Goal: Task Accomplishment & Management: Use online tool/utility

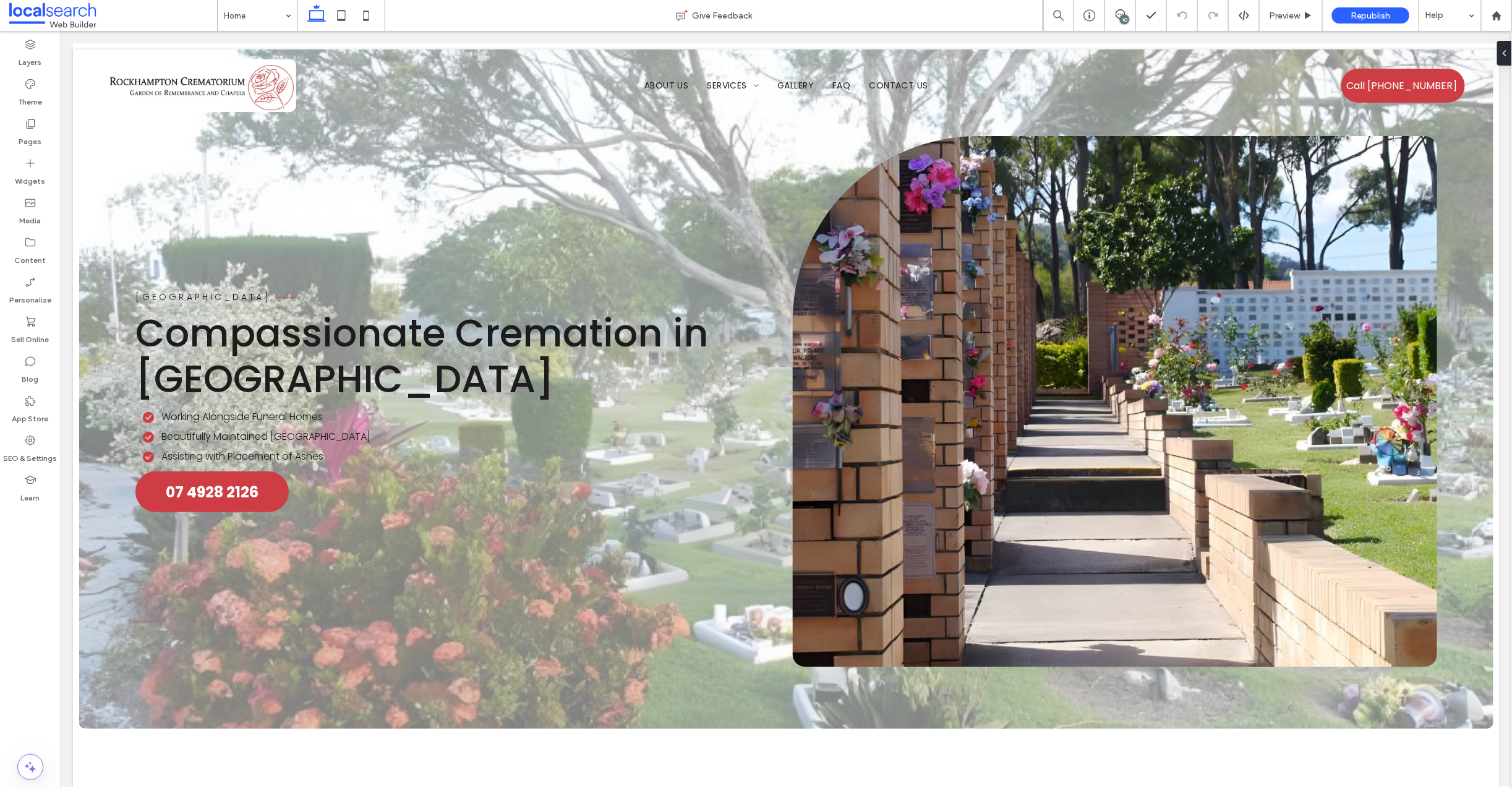
click at [1118, 15] on use at bounding box center [1120, 13] width 10 height 10
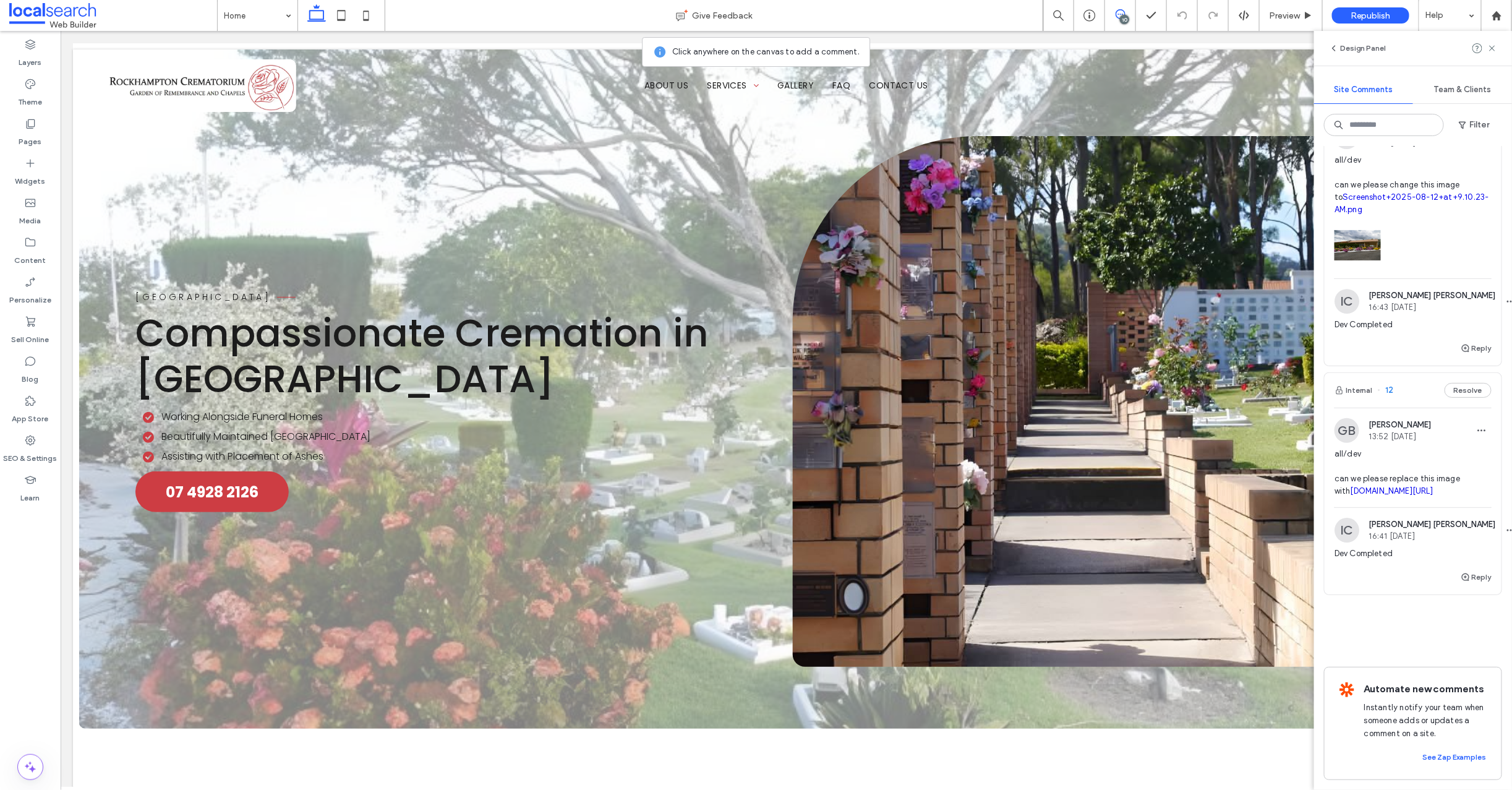
scroll to position [2361, 0]
click at [1389, 384] on span "12" at bounding box center [1386, 390] width 16 height 12
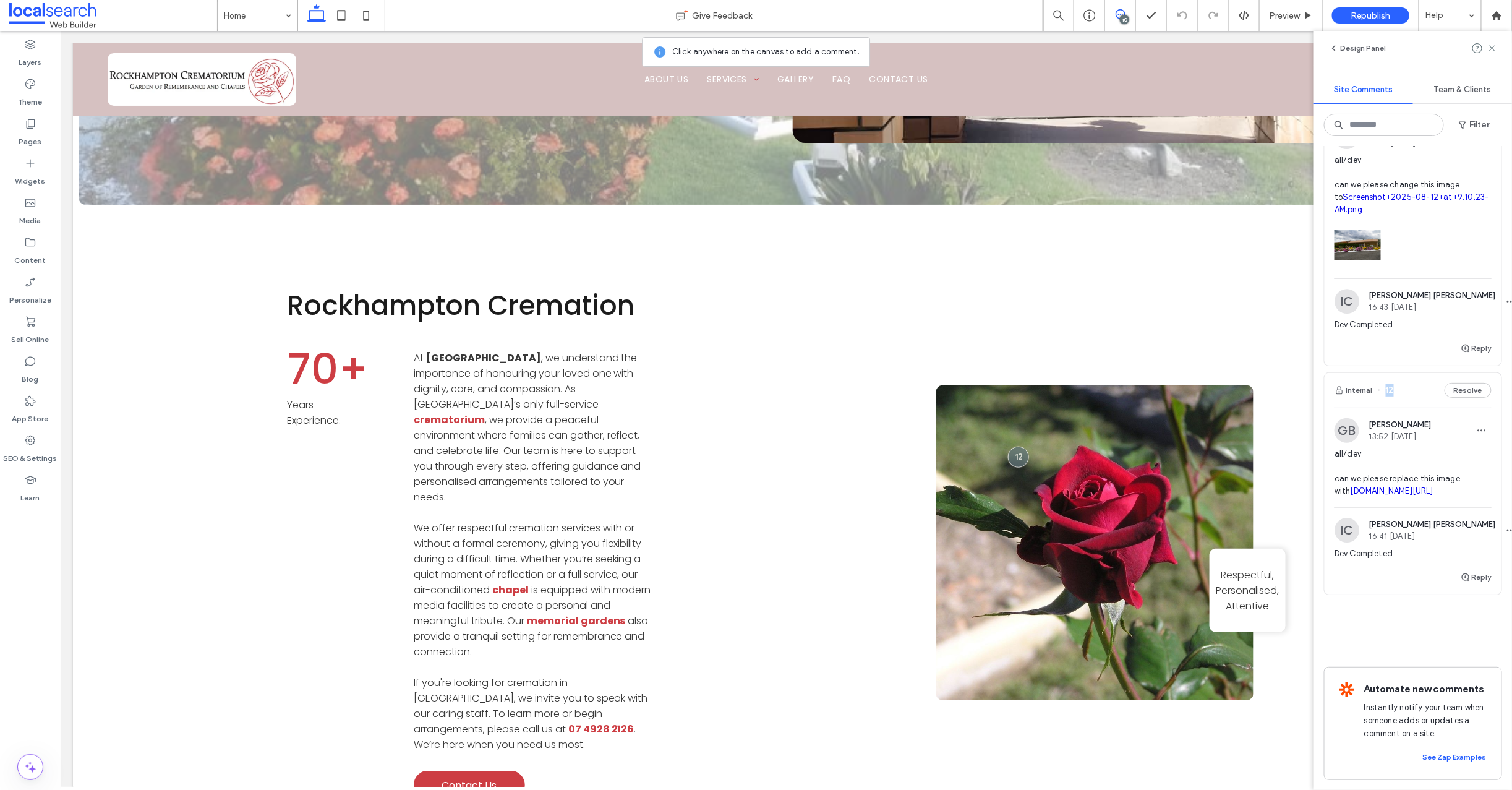
scroll to position [605, 0]
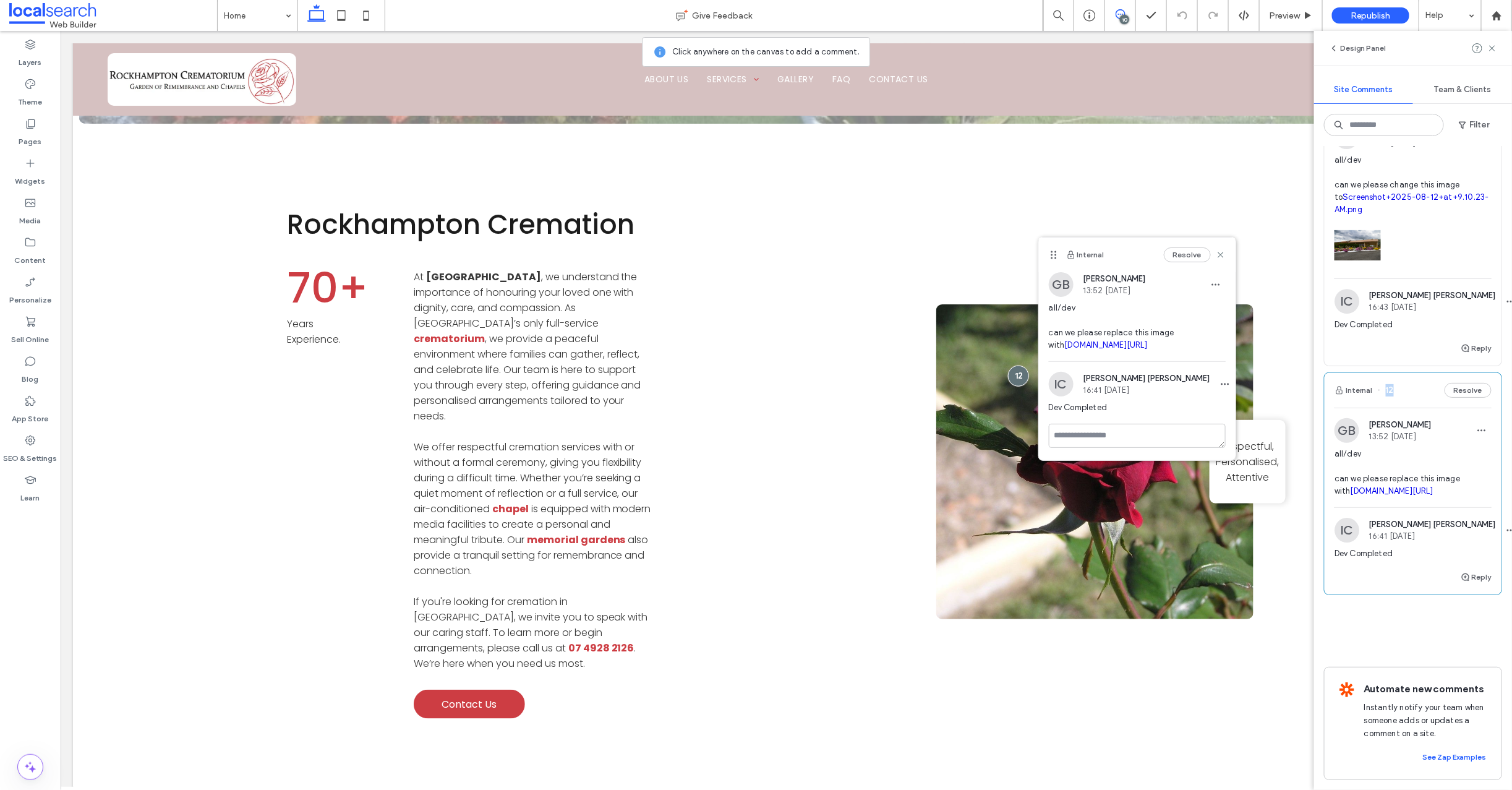
click at [1354, 486] on link "irp.cdn-website.com/1d77a6c7/dms3rep/multi/Rose+1.JPG" at bounding box center [1392, 491] width 83 height 9
click at [798, 186] on div "Rockhampton Cremation 70+ Years Experience. At Rockhampton Crematorium , we und…" at bounding box center [786, 423] width 1427 height 589
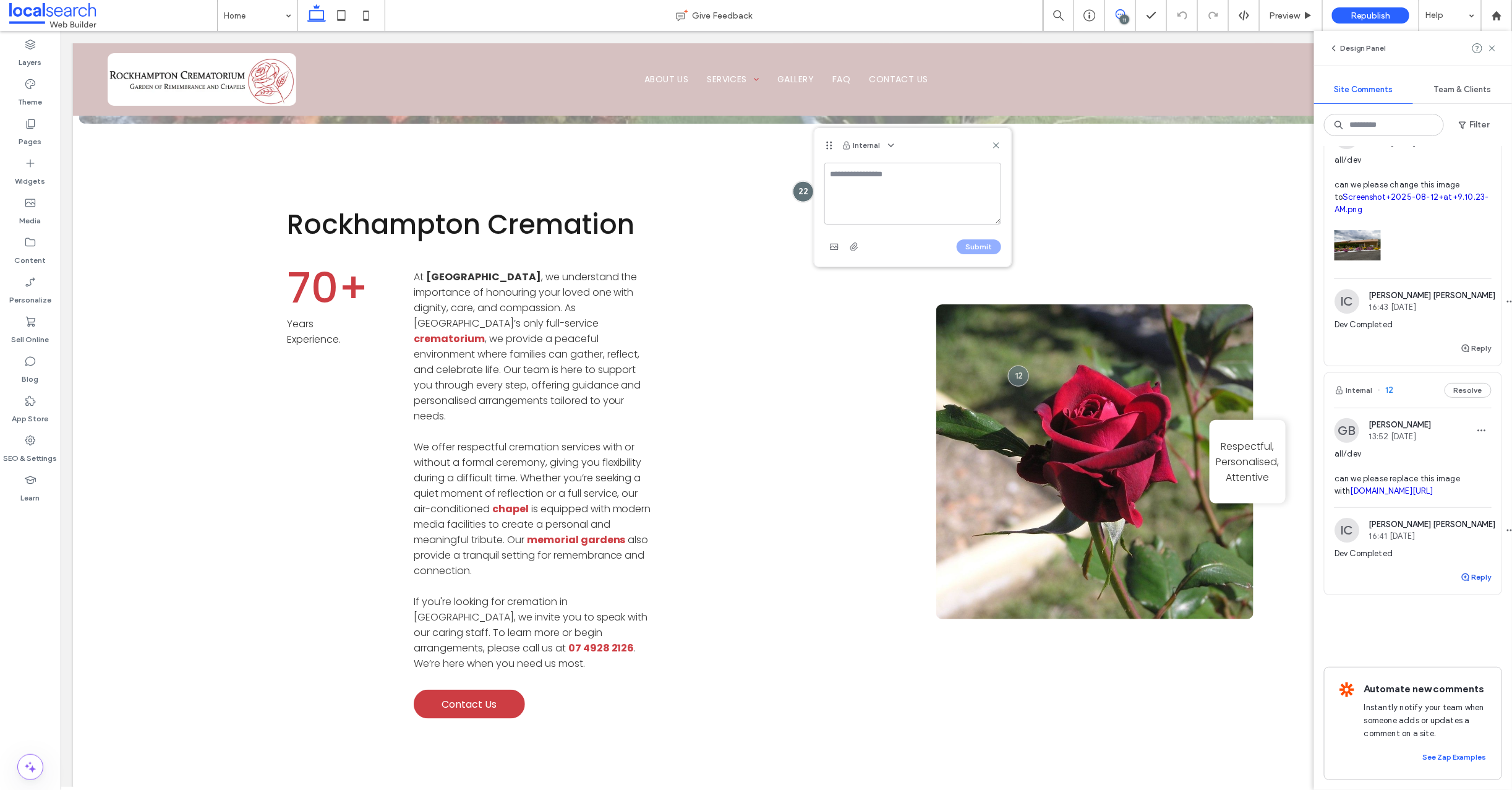
click at [1462, 574] on use "button" at bounding box center [1466, 577] width 7 height 7
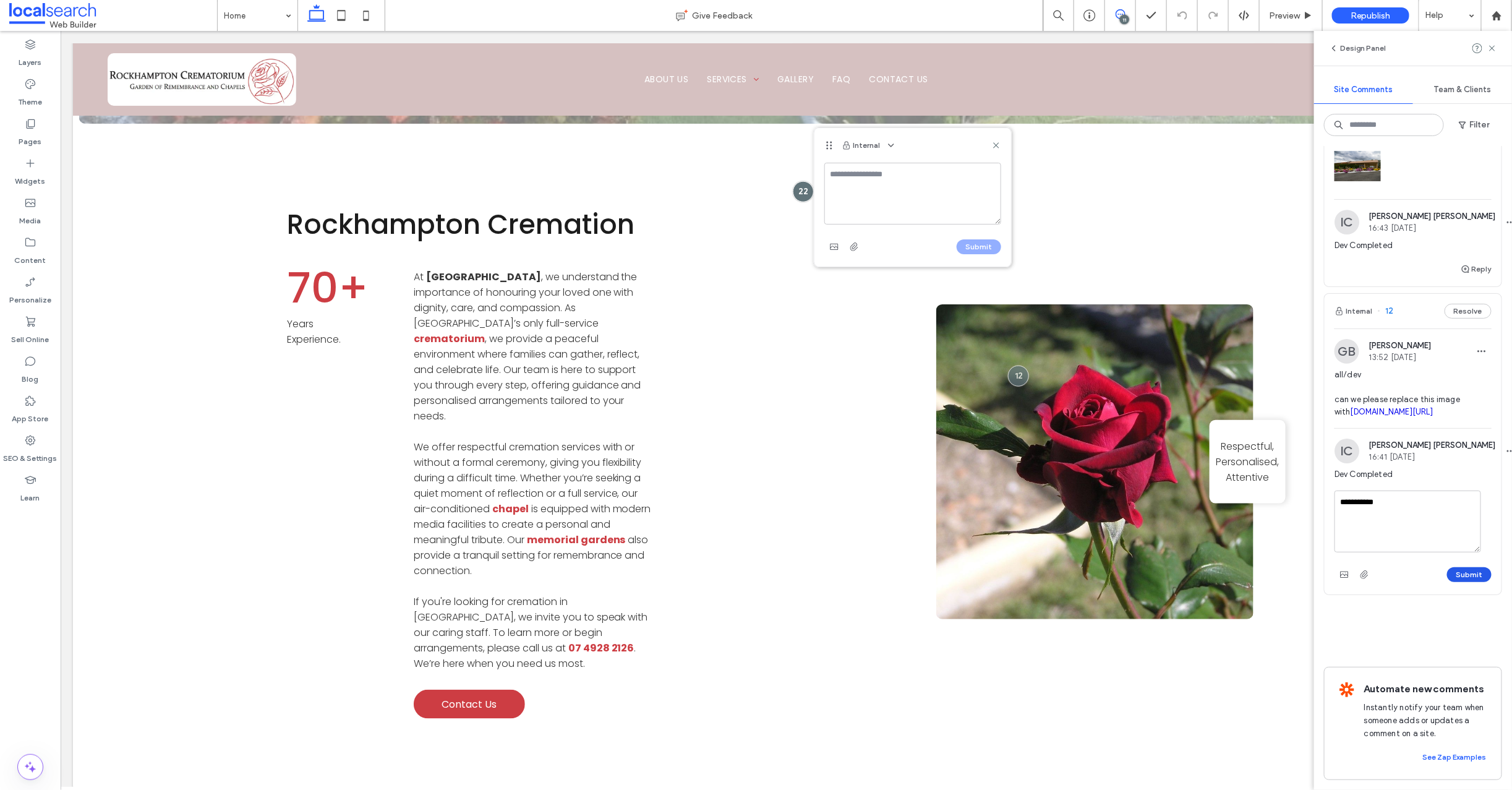
type textarea "**********"
click at [1461, 582] on button "Submit" at bounding box center [1469, 574] width 45 height 15
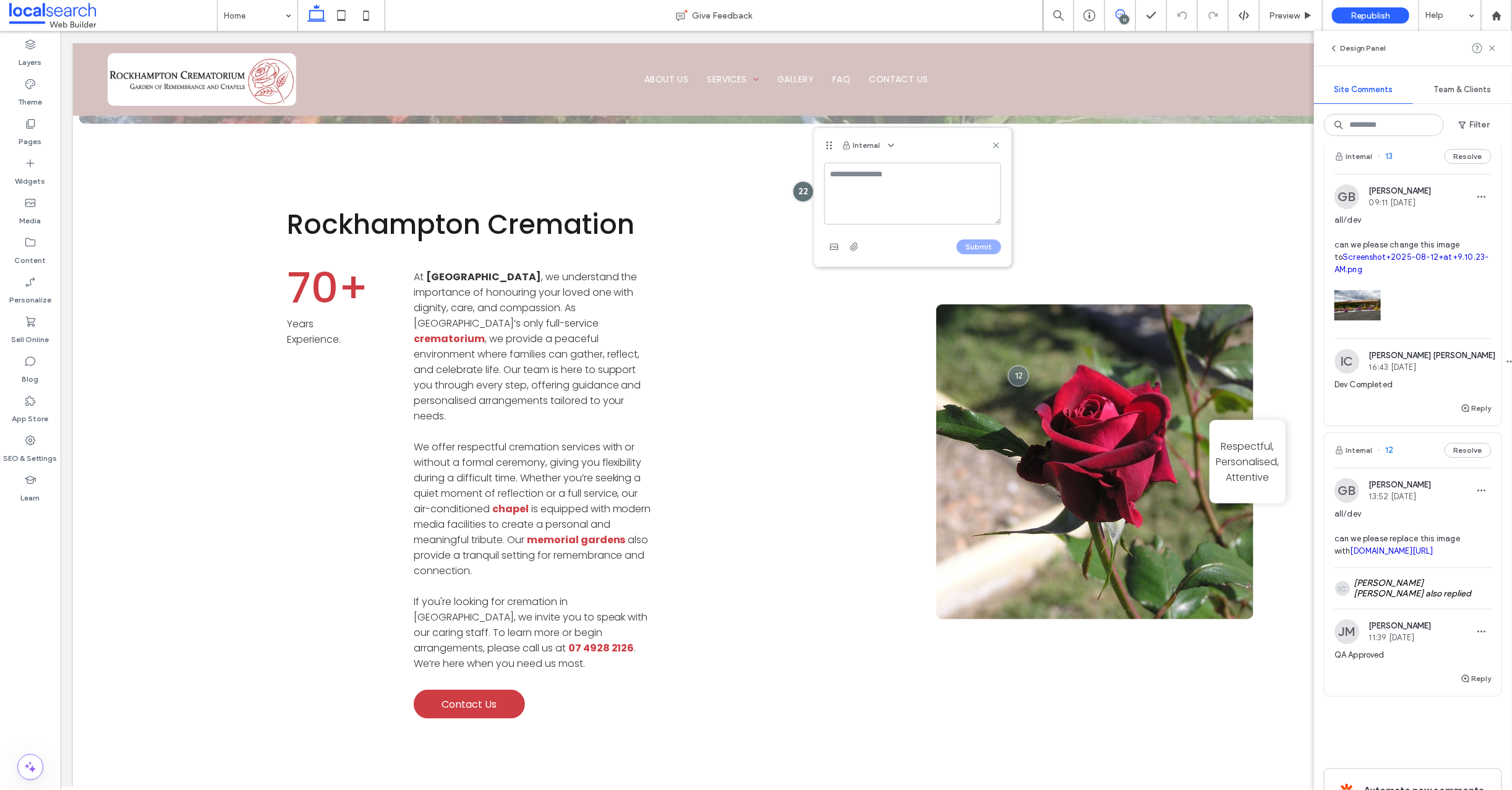
scroll to position [2154, 0]
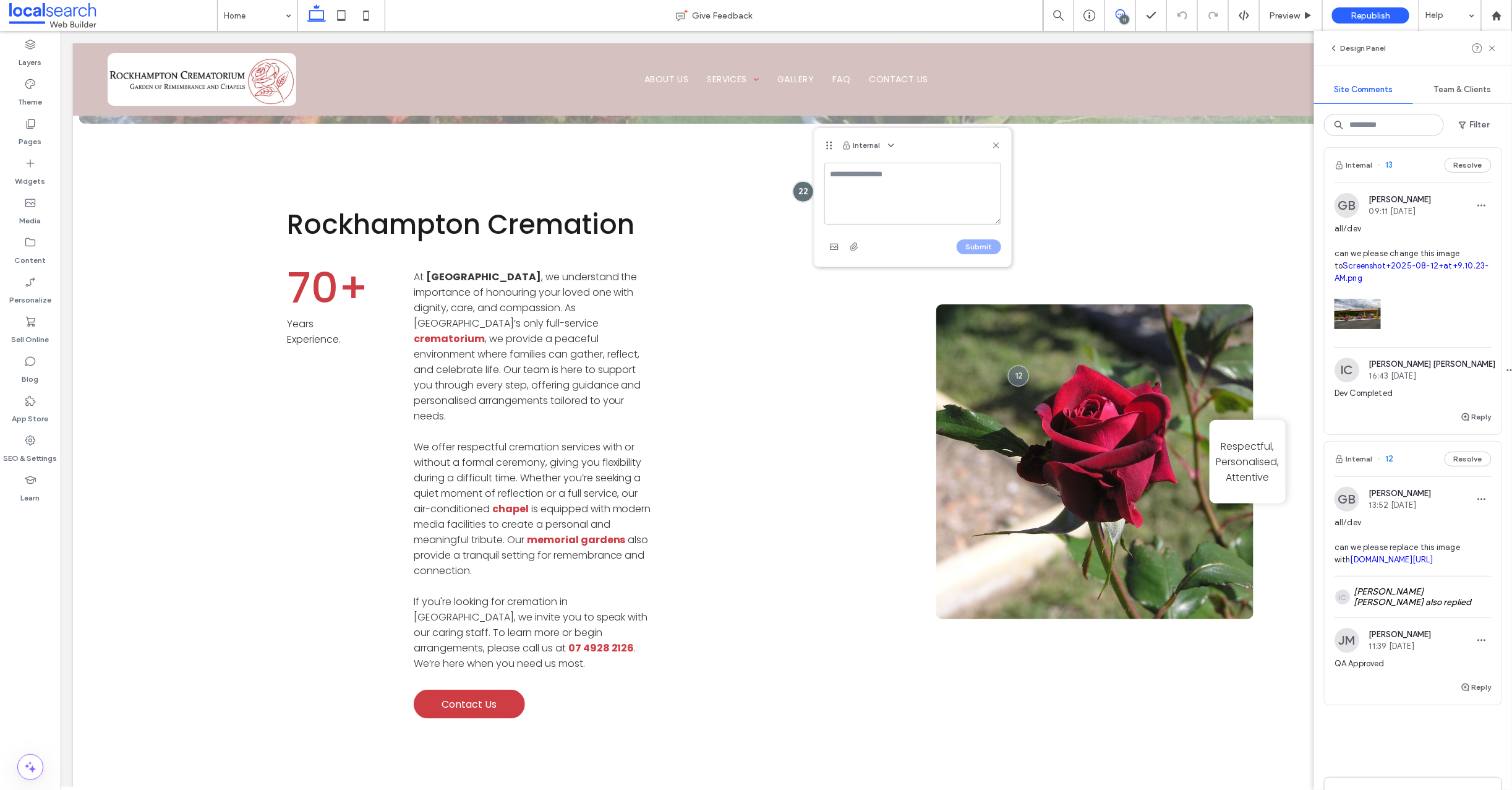
click at [1393, 171] on span "13" at bounding box center [1385, 165] width 15 height 12
click at [1391, 171] on span "13" at bounding box center [1385, 165] width 15 height 12
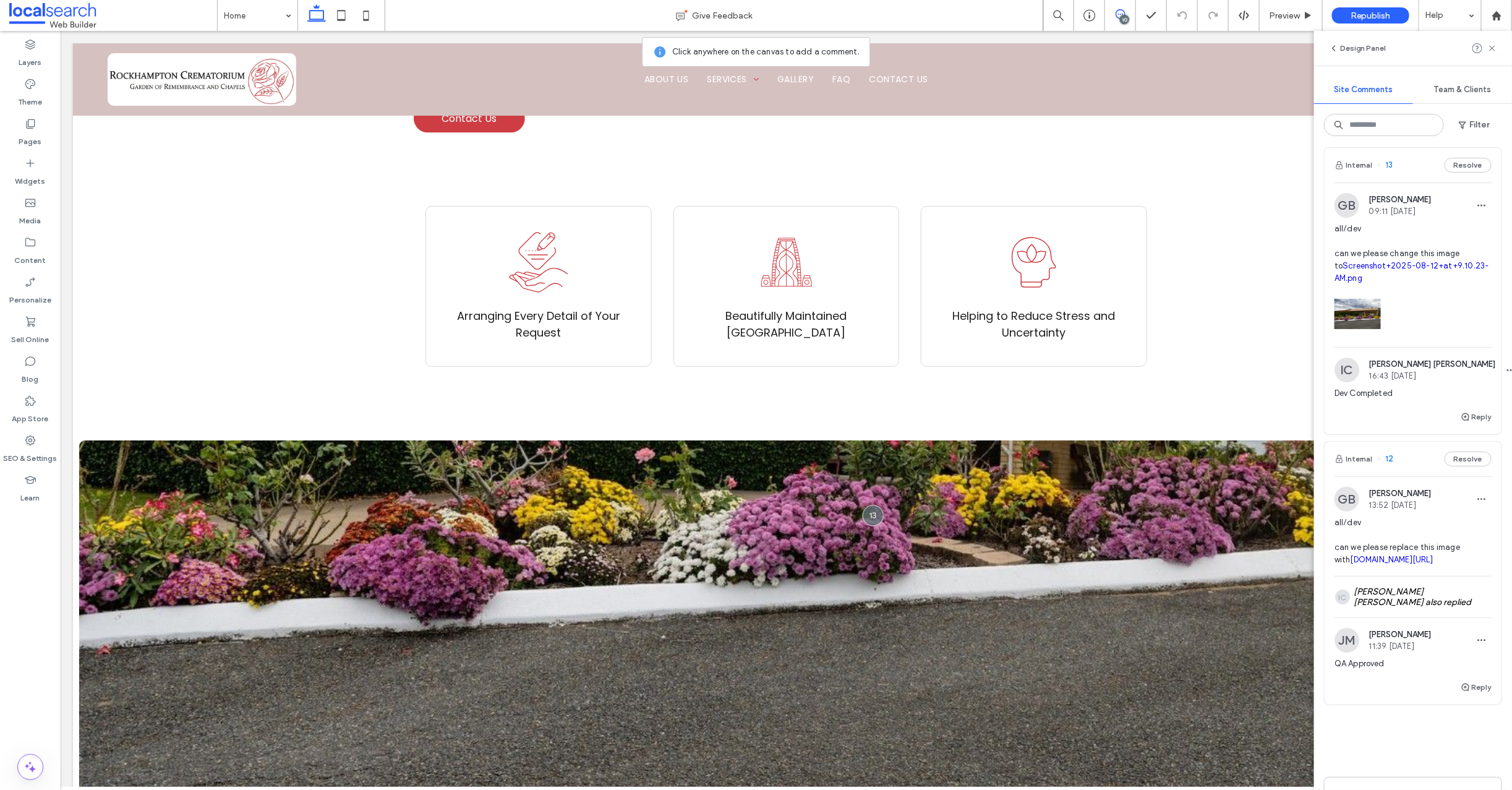
scroll to position [1334, 0]
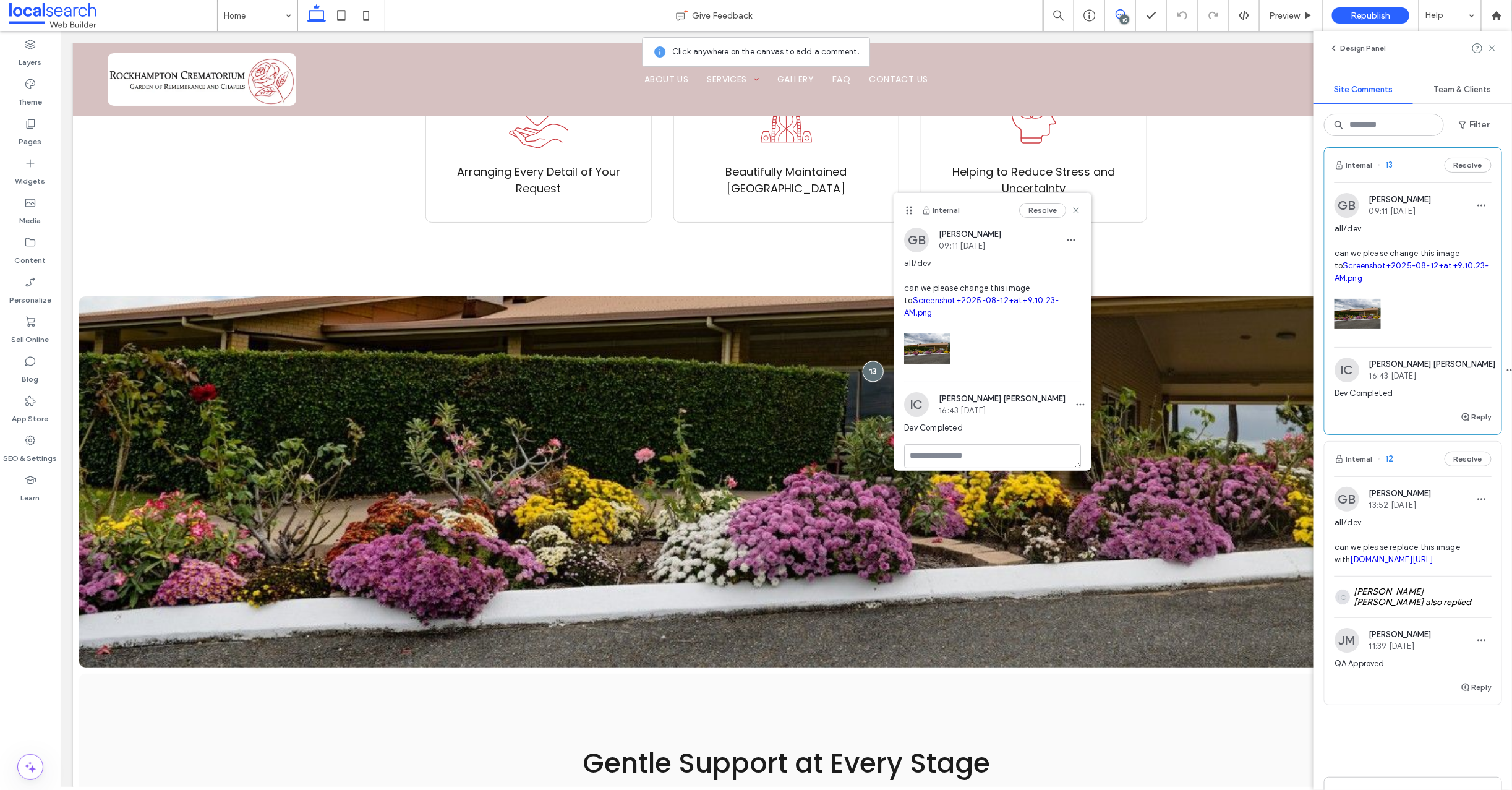
click at [1362, 282] on link "Screenshot+2025-08-12+at+9.10.23-AM.png" at bounding box center [1412, 272] width 155 height 21
click at [928, 444] on textarea at bounding box center [993, 455] width 177 height 24
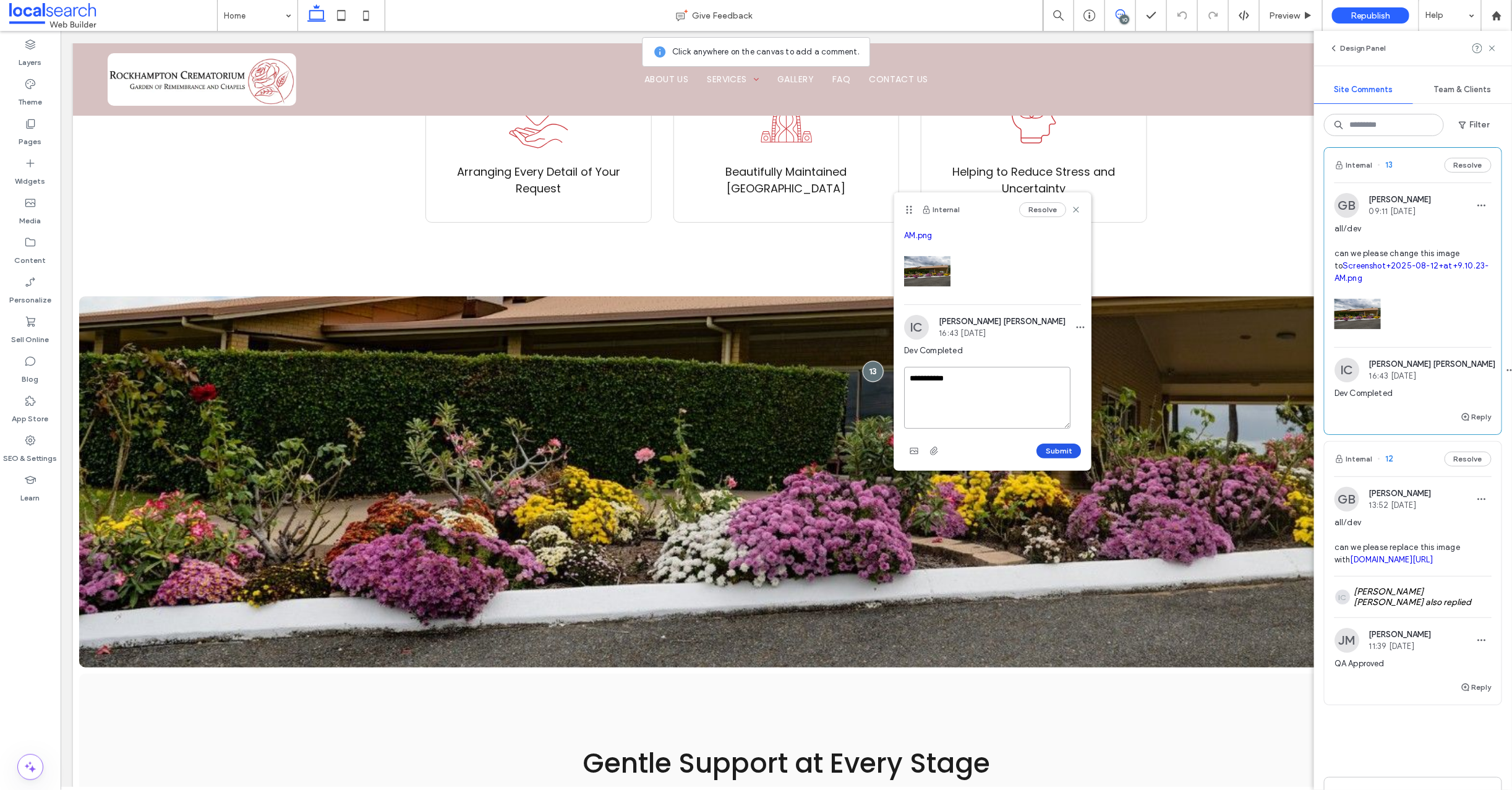
type textarea "**********"
click at [1047, 450] on button "Submit" at bounding box center [1059, 451] width 45 height 15
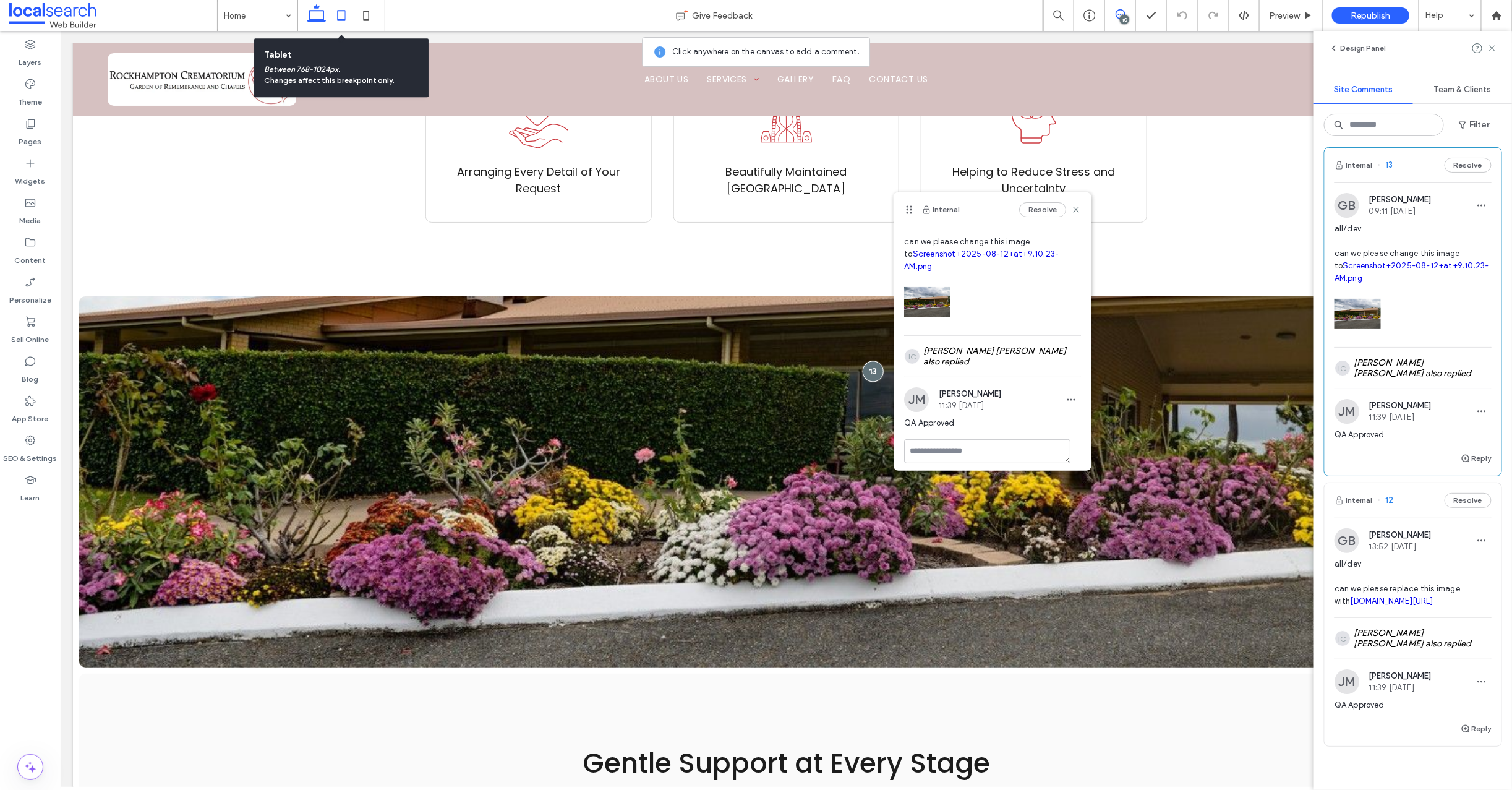
click at [341, 16] on icon at bounding box center [341, 15] width 25 height 25
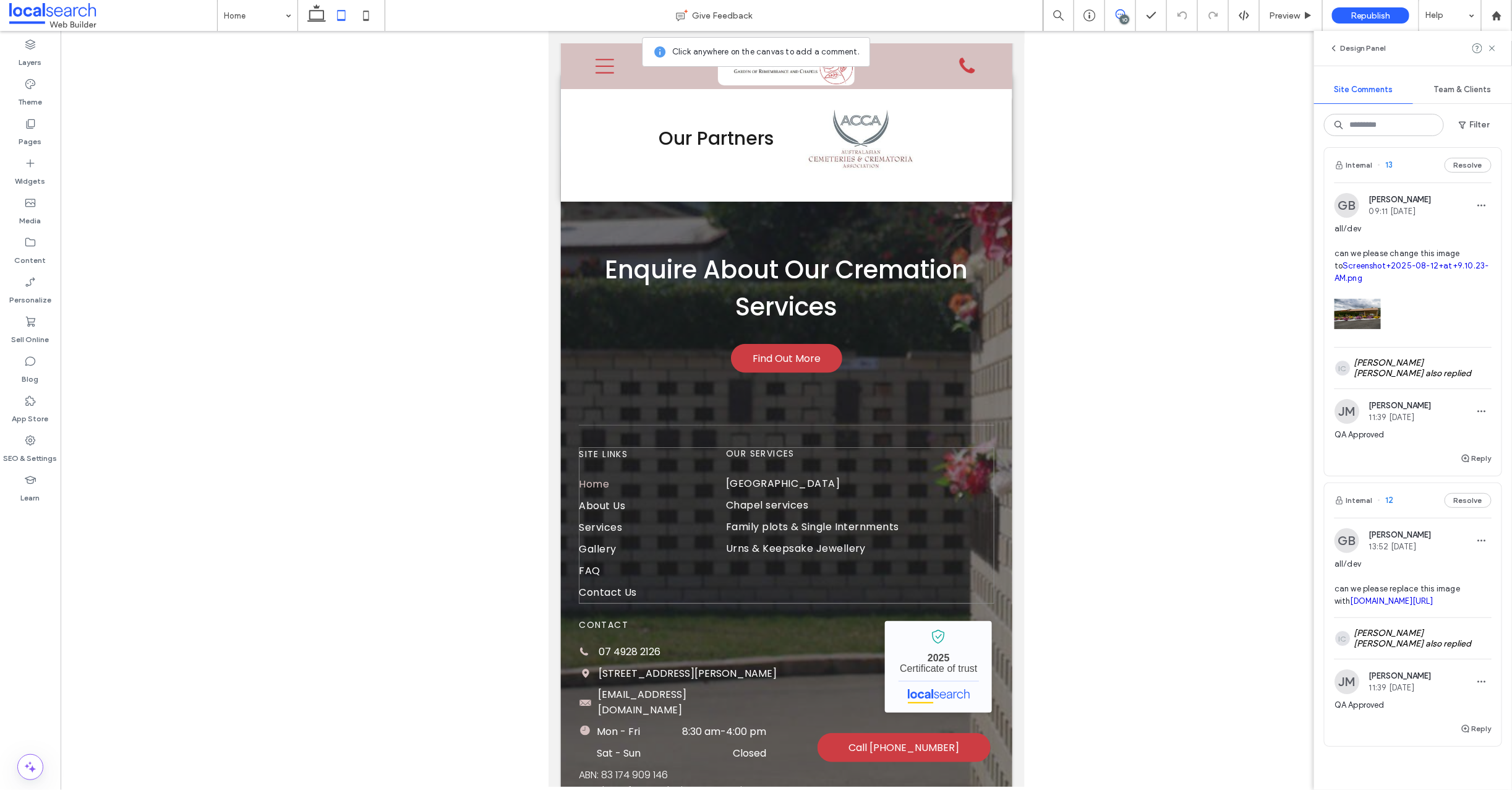
scroll to position [3522, 0]
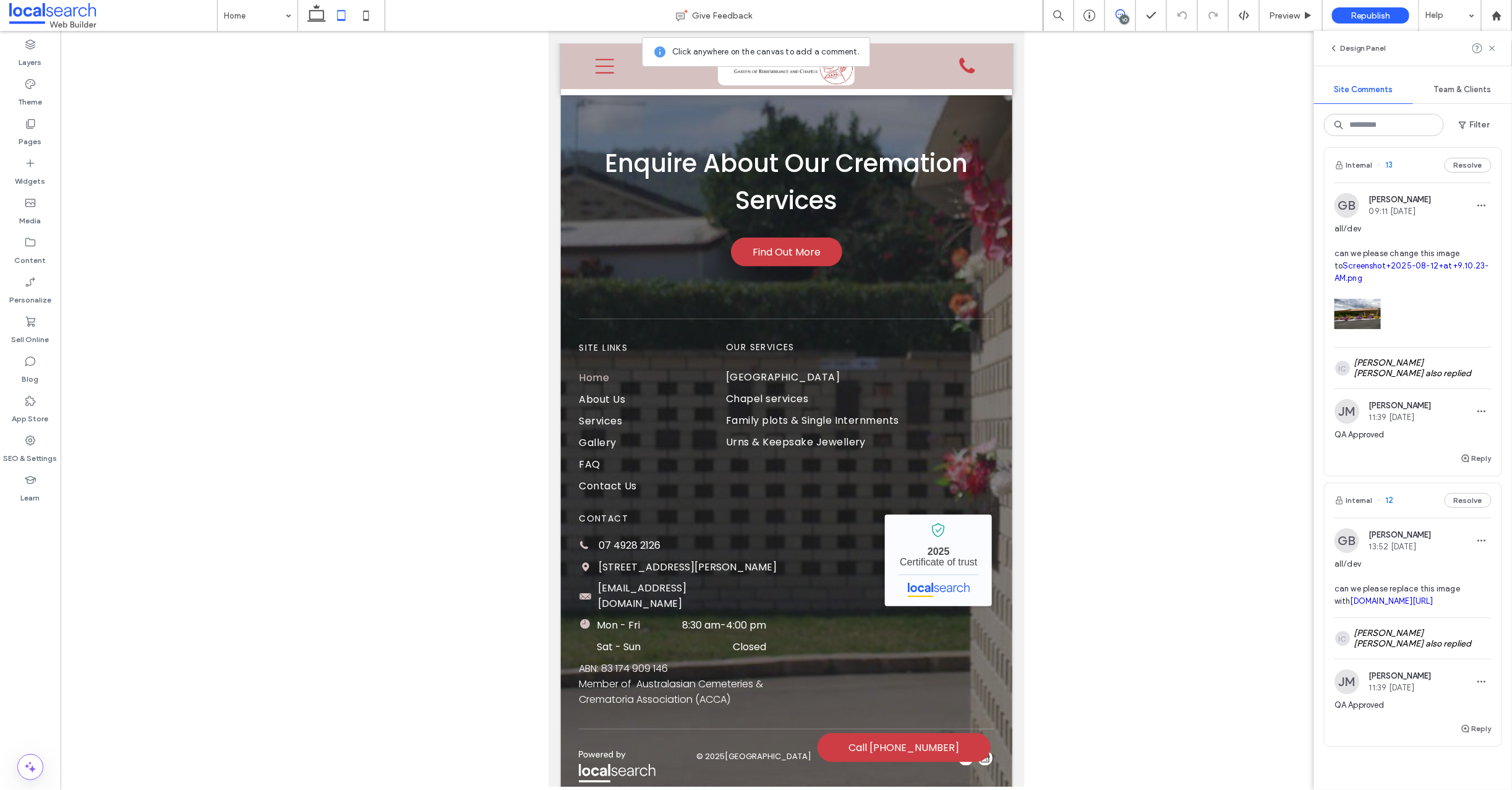
click at [1390, 171] on span "13" at bounding box center [1385, 165] width 15 height 12
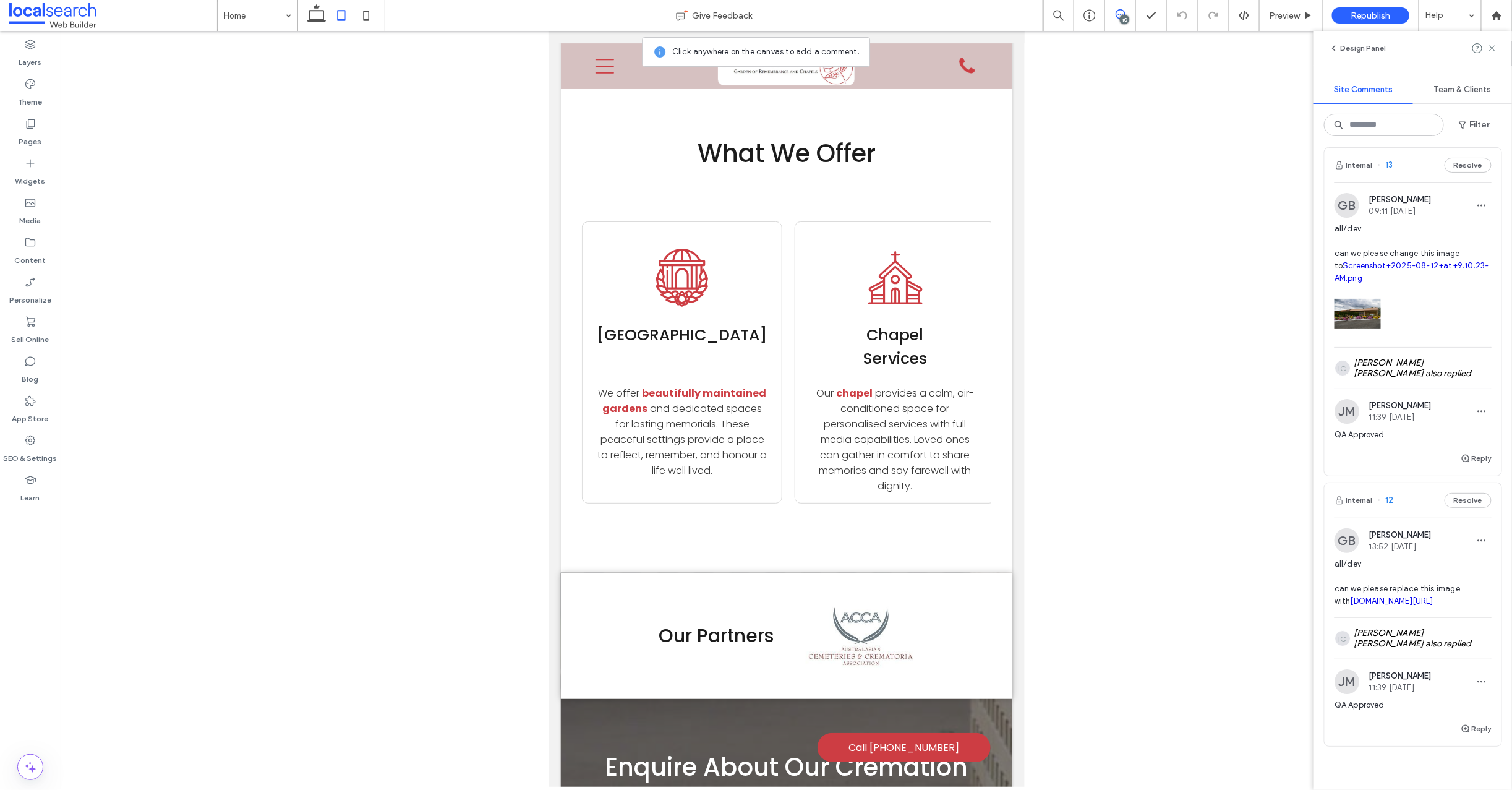
scroll to position [2154, 0]
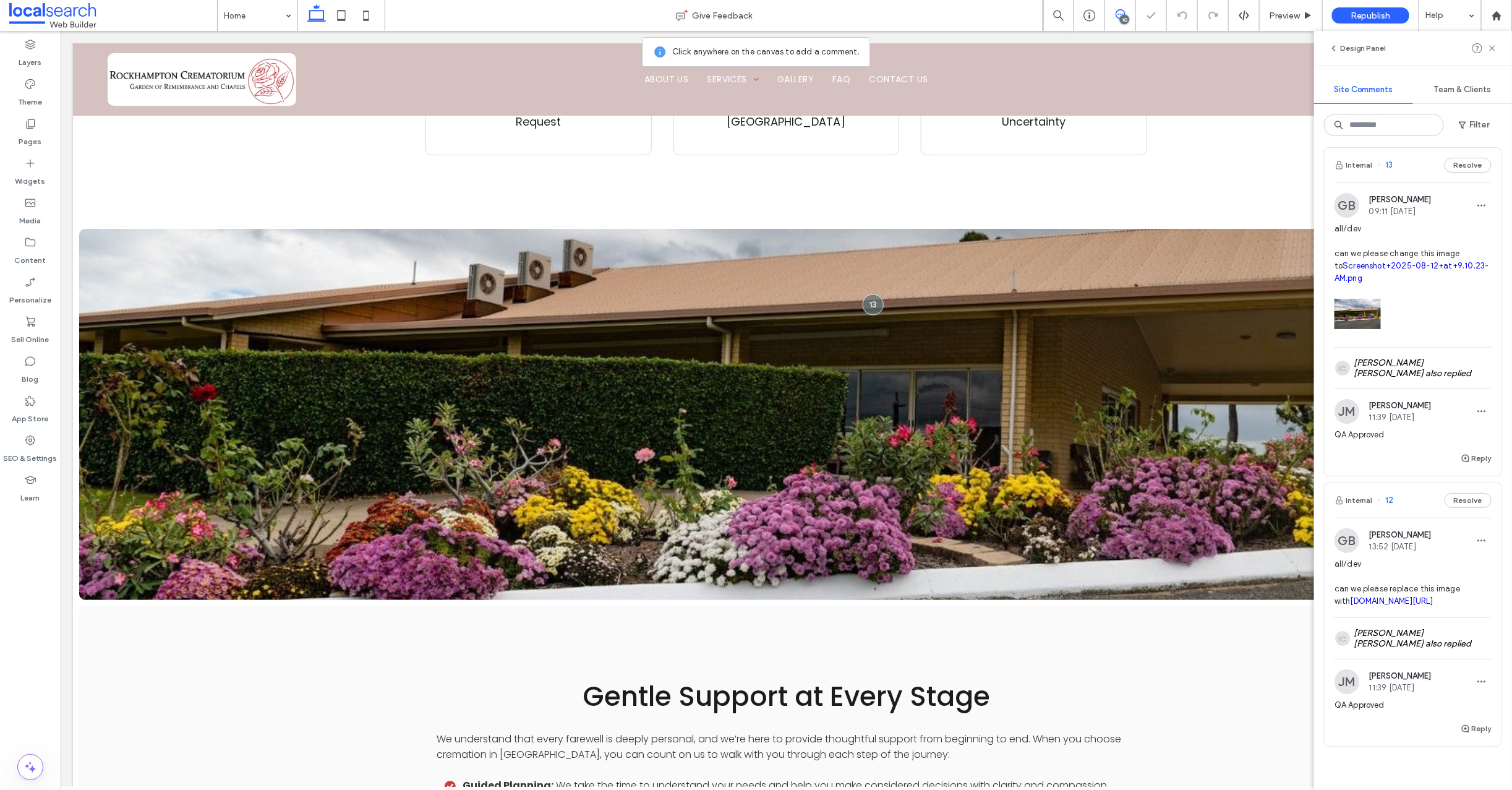
click at [1392, 171] on span "13" at bounding box center [1385, 165] width 15 height 12
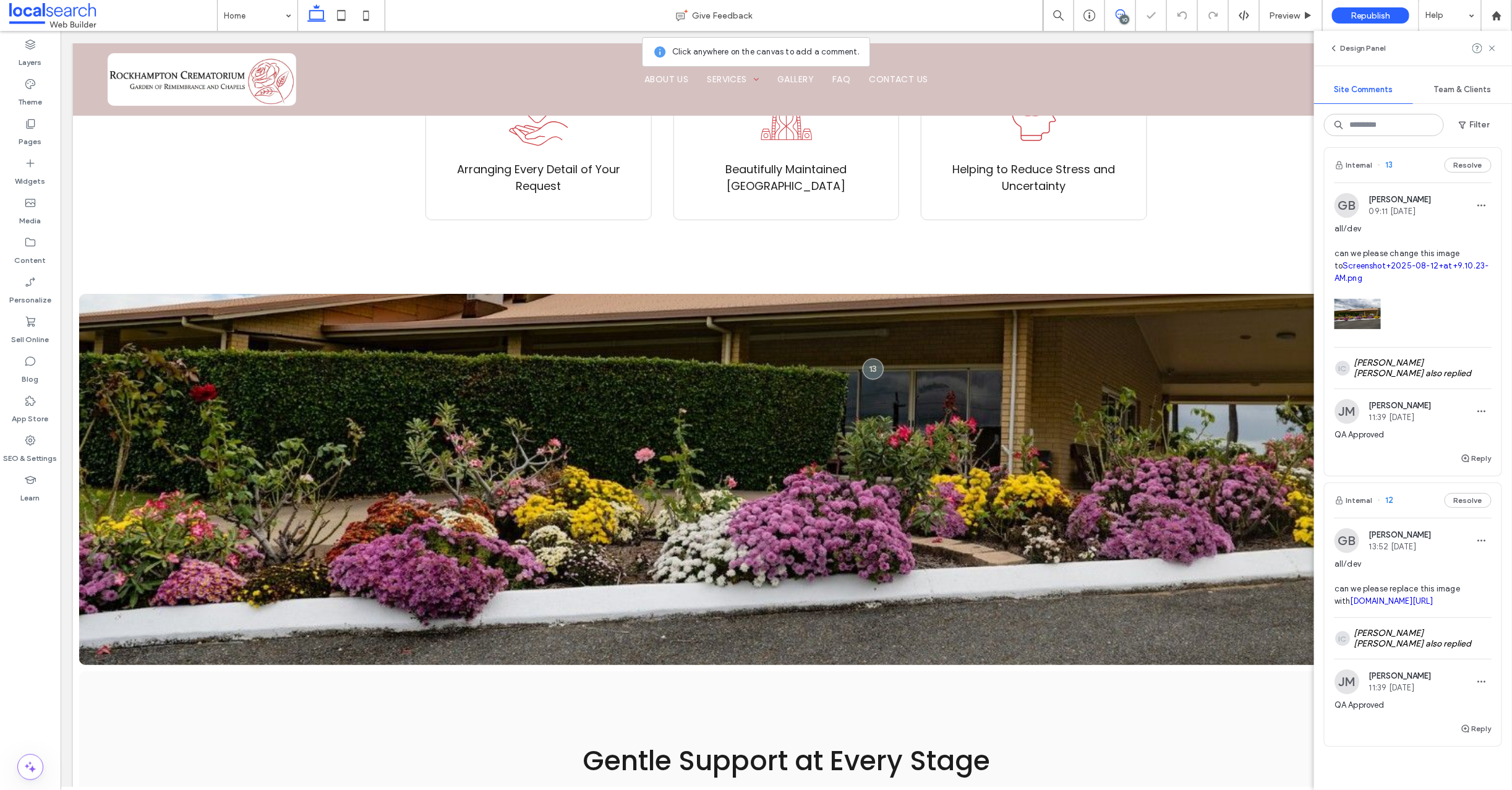
scroll to position [1334, 0]
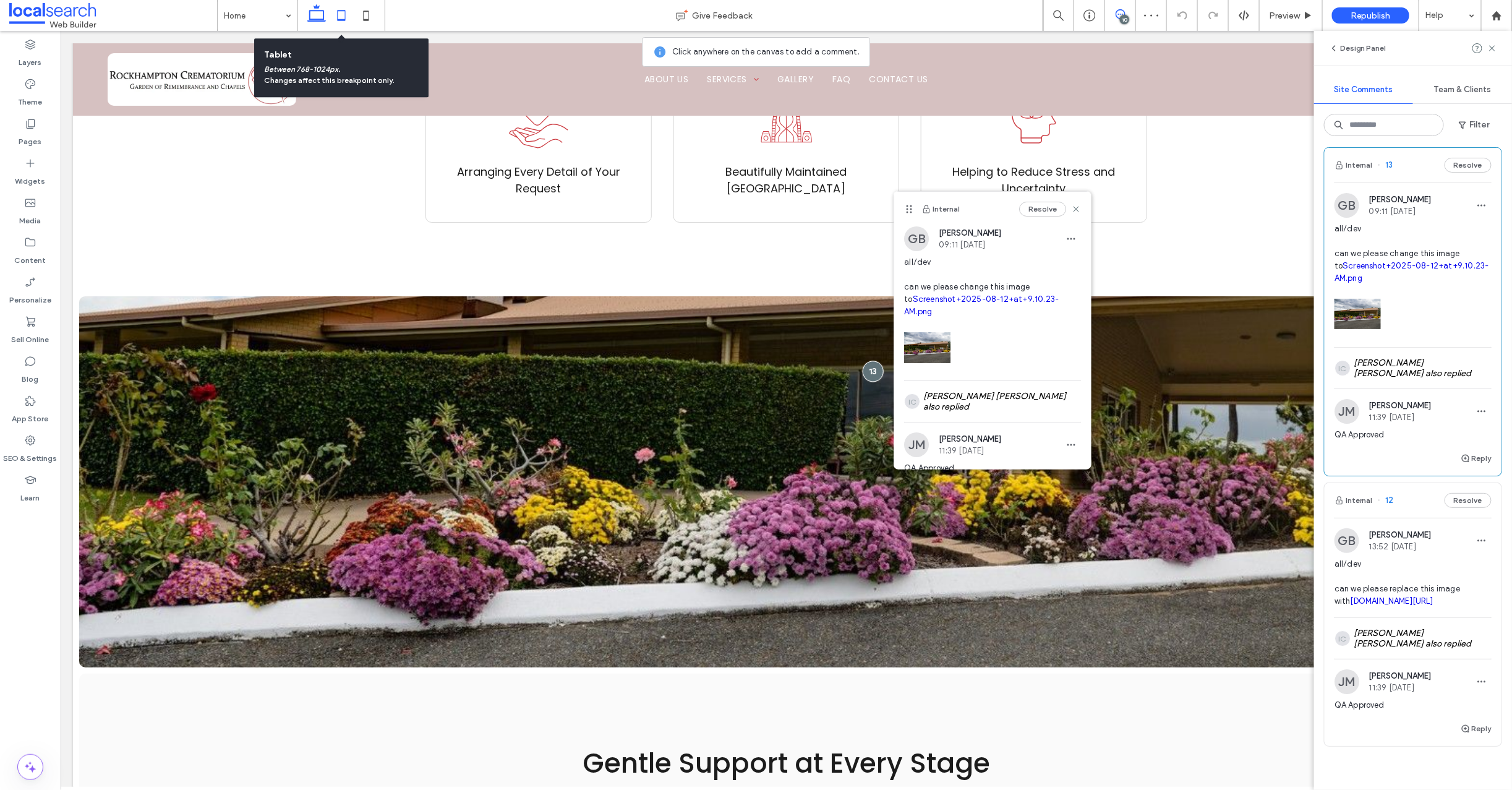
click at [344, 17] on icon at bounding box center [341, 15] width 25 height 25
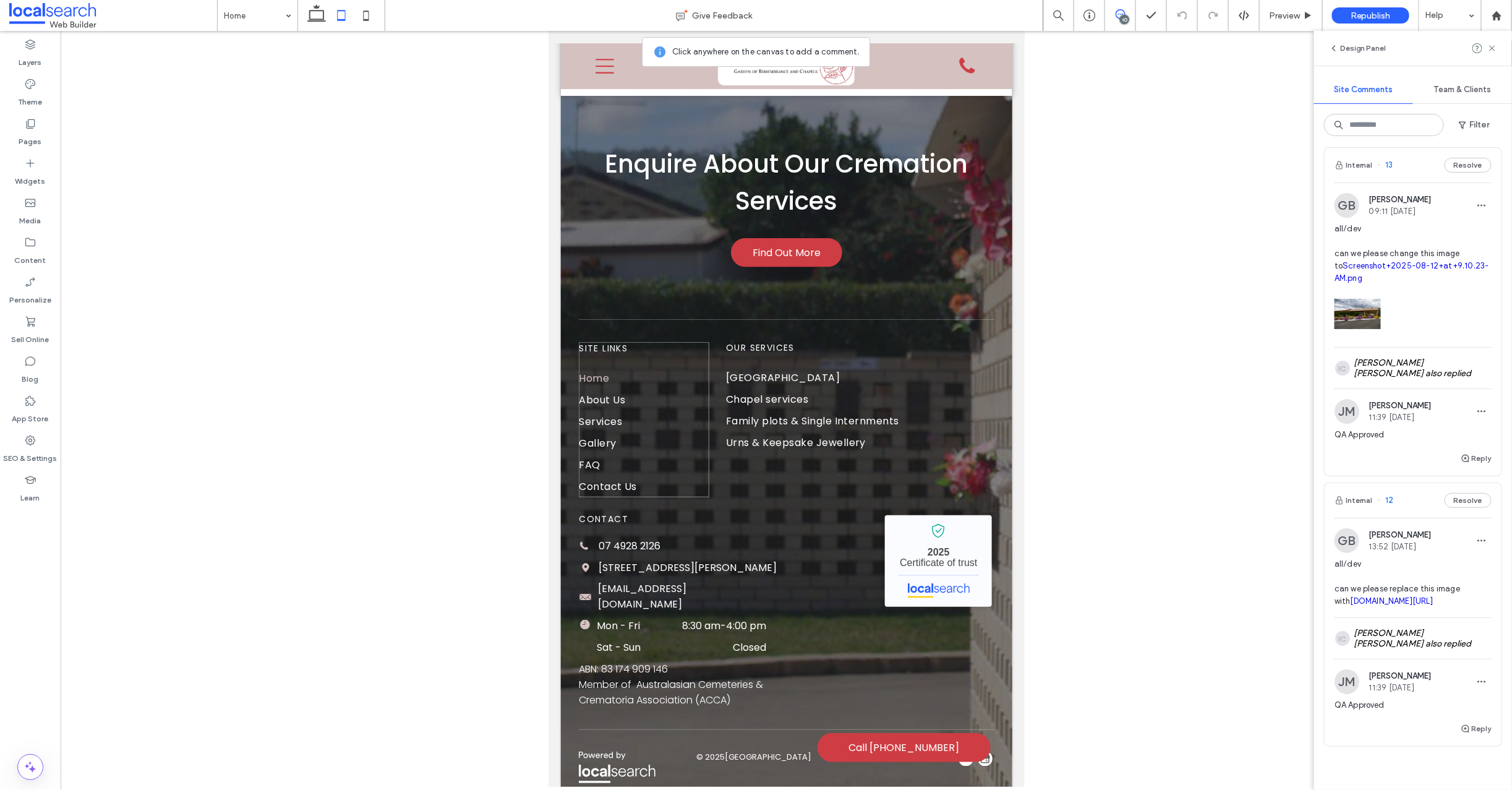
scroll to position [3522, 0]
click at [315, 12] on icon at bounding box center [317, 15] width 25 height 25
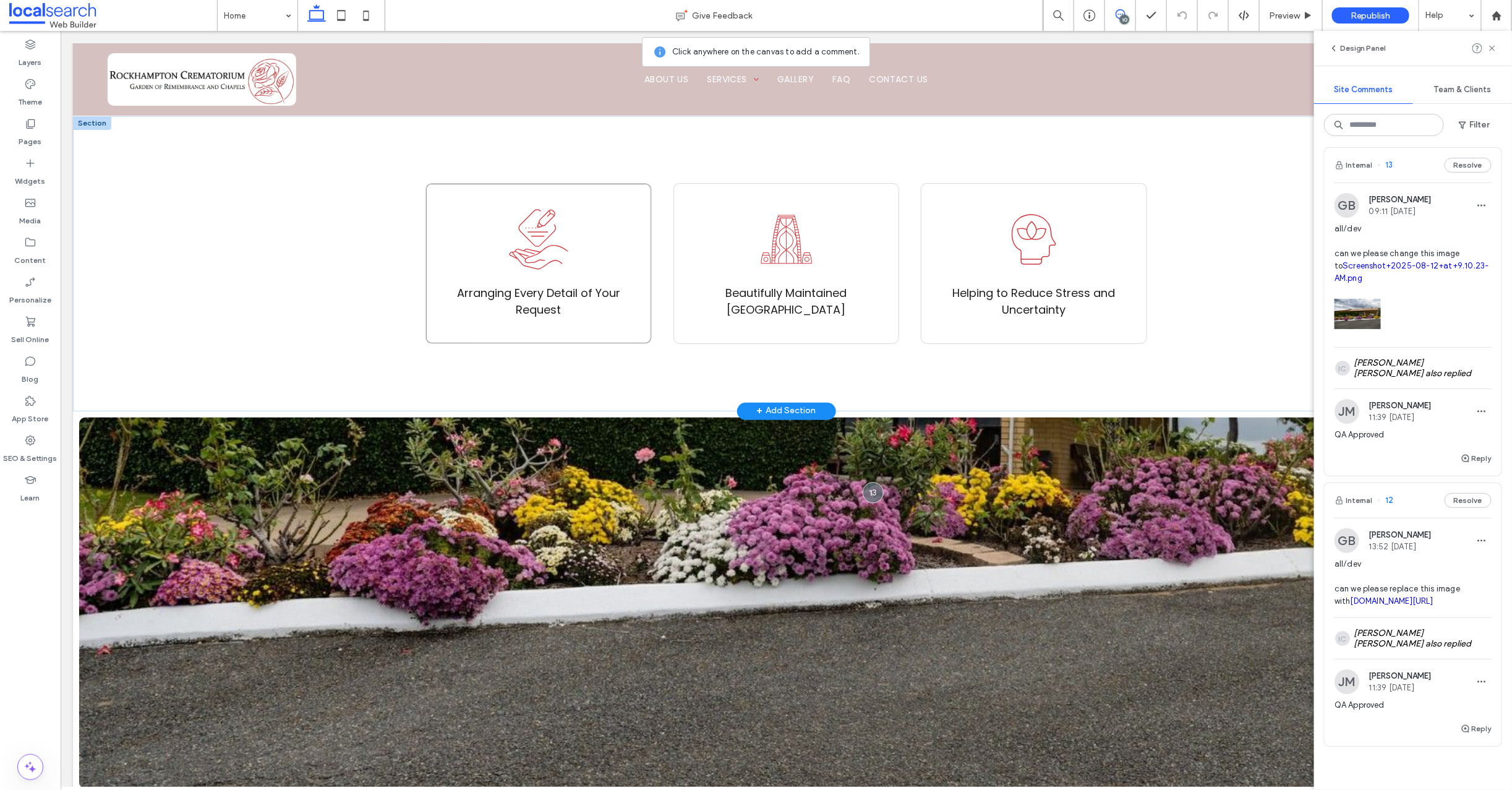
scroll to position [1056, 0]
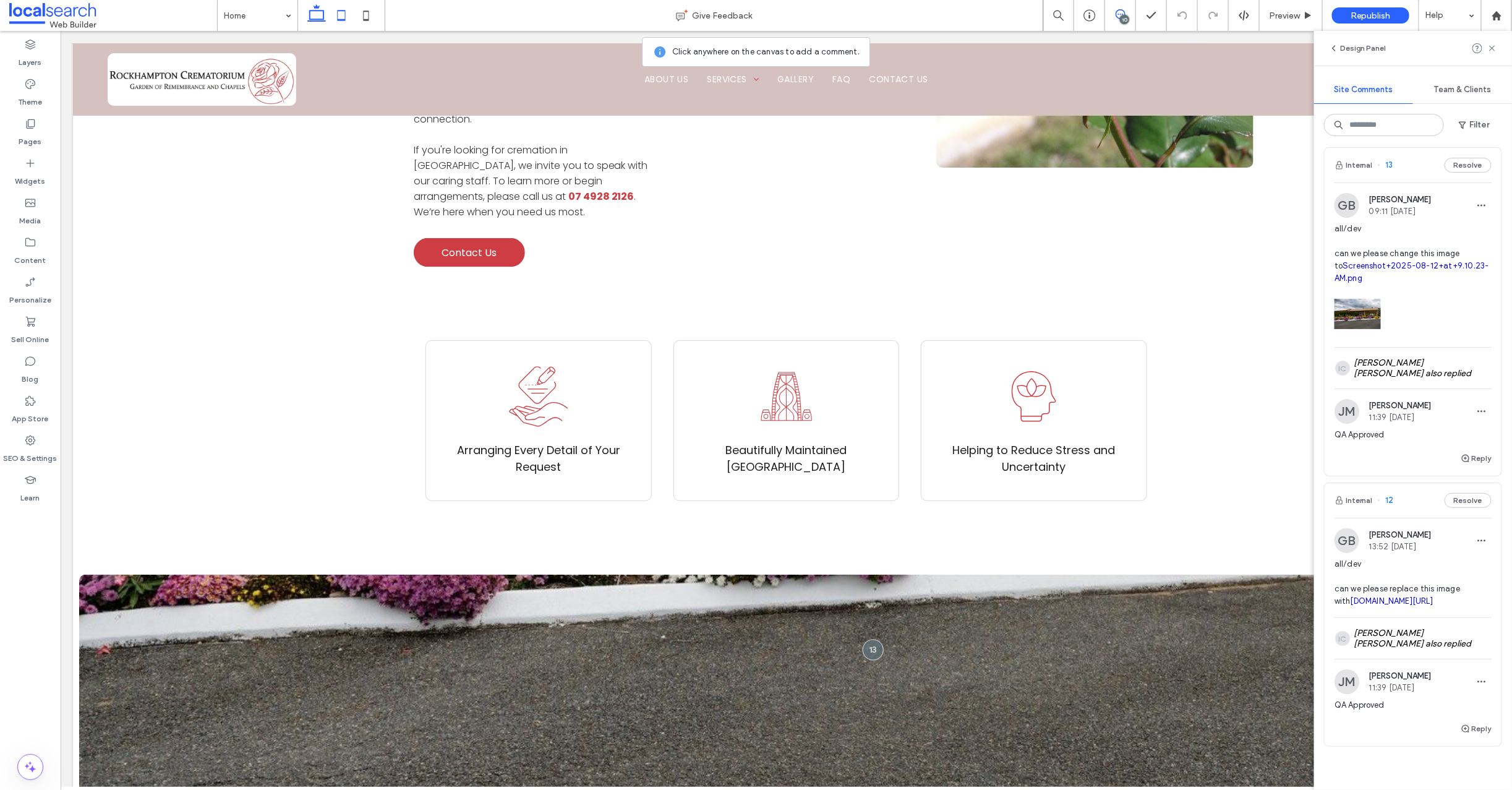
click at [342, 15] on icon at bounding box center [341, 15] width 25 height 25
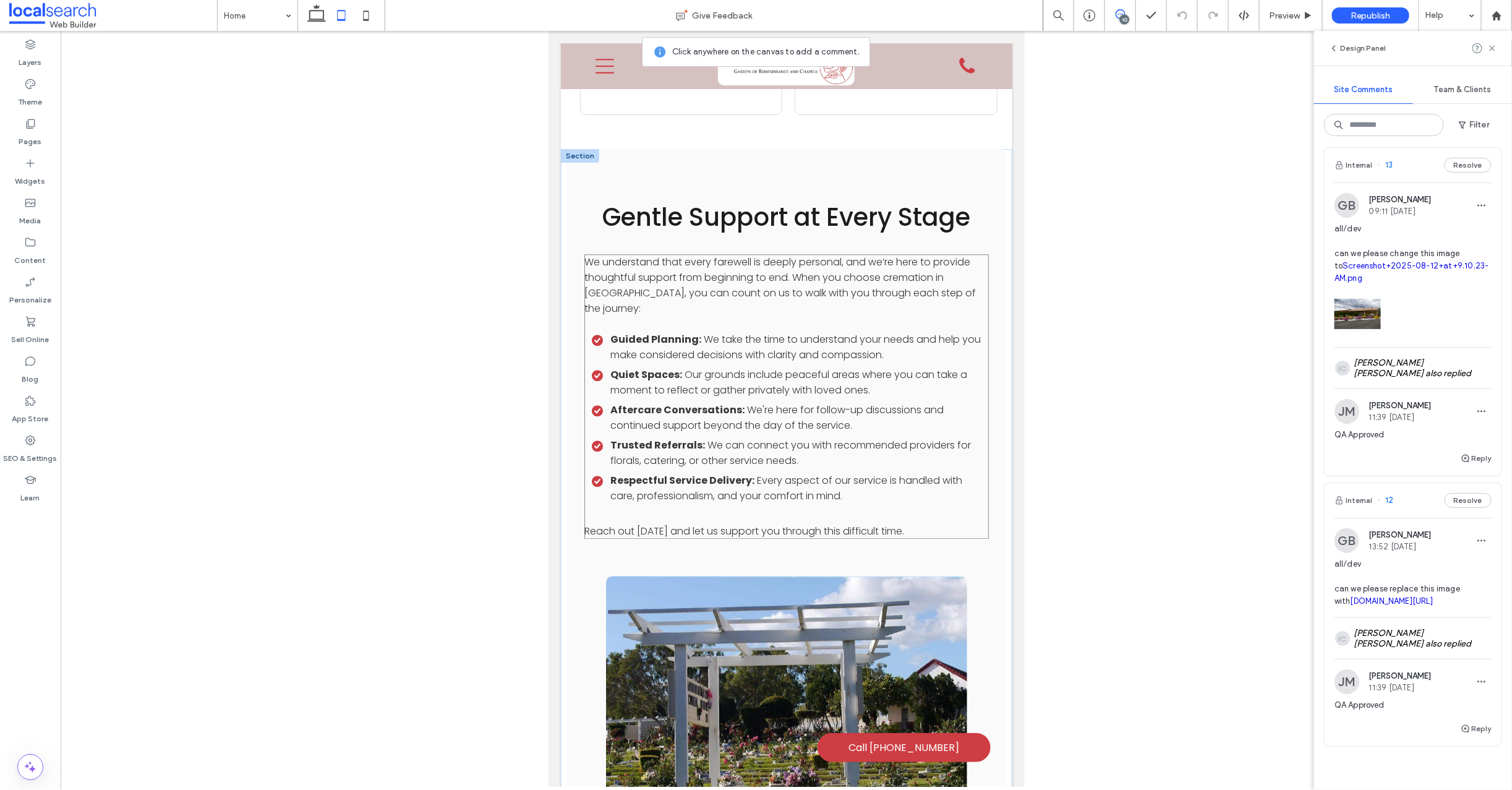
scroll to position [1722, 0]
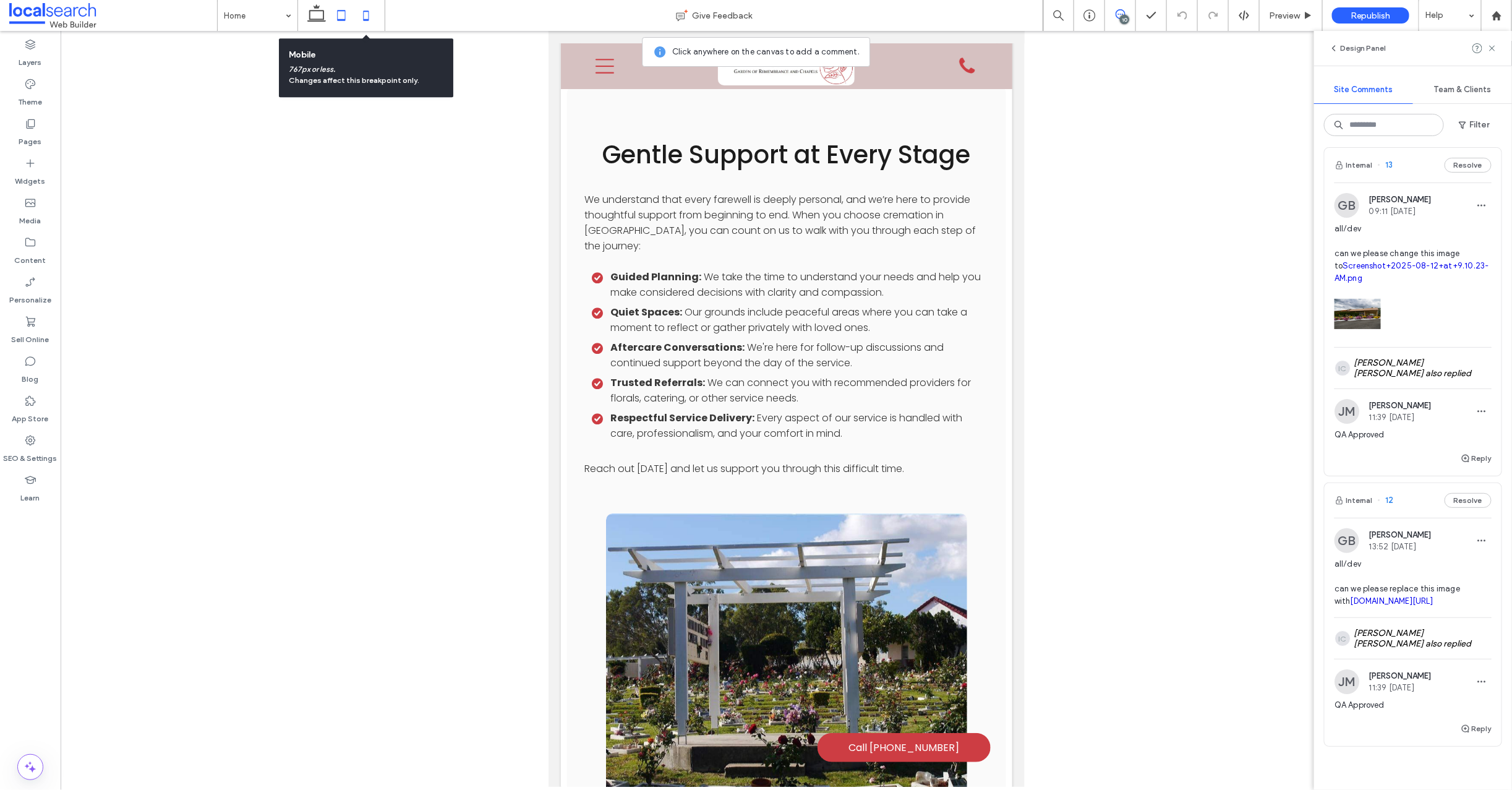
click at [367, 17] on icon at bounding box center [366, 15] width 25 height 25
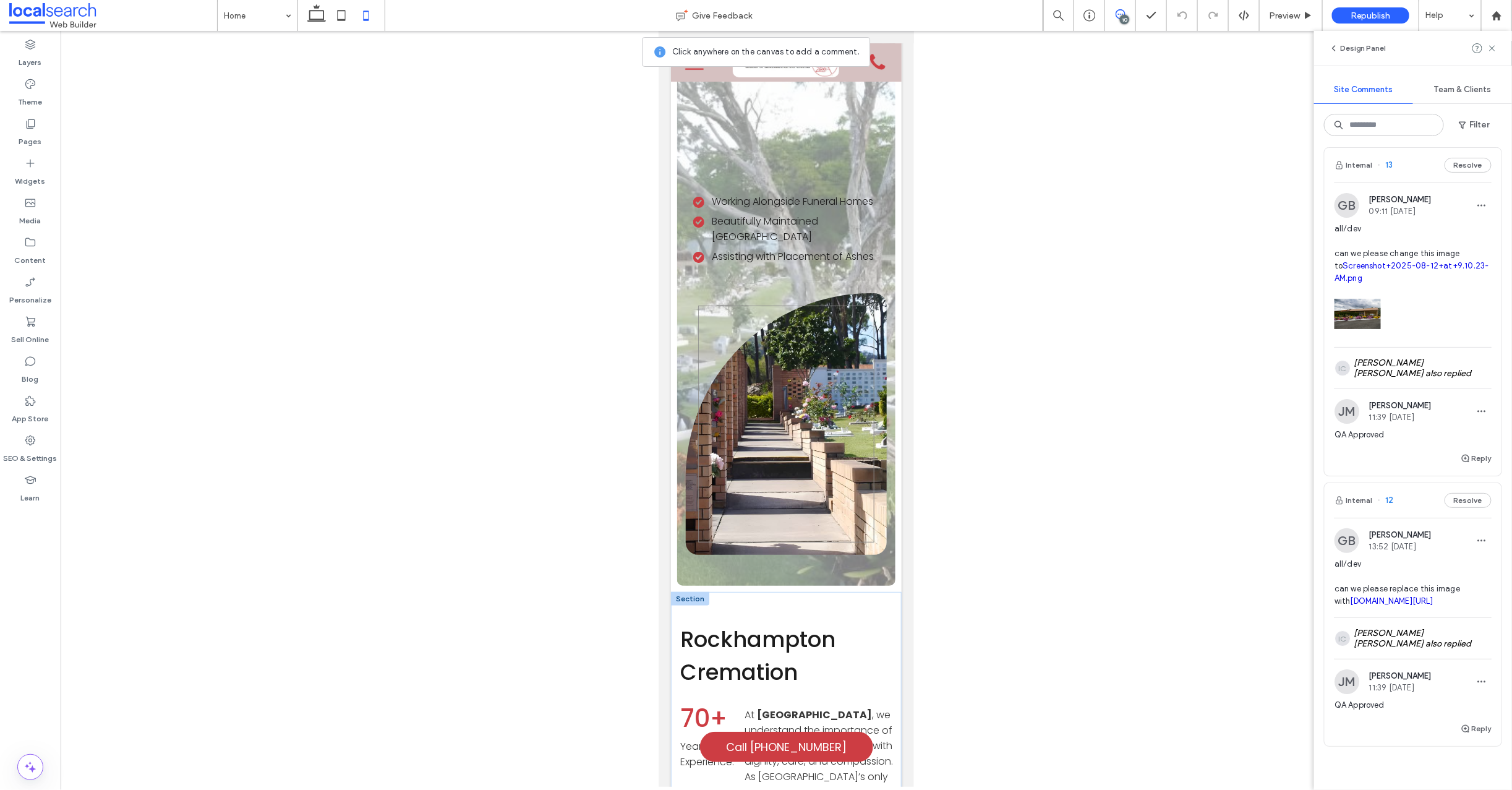
scroll to position [0, 0]
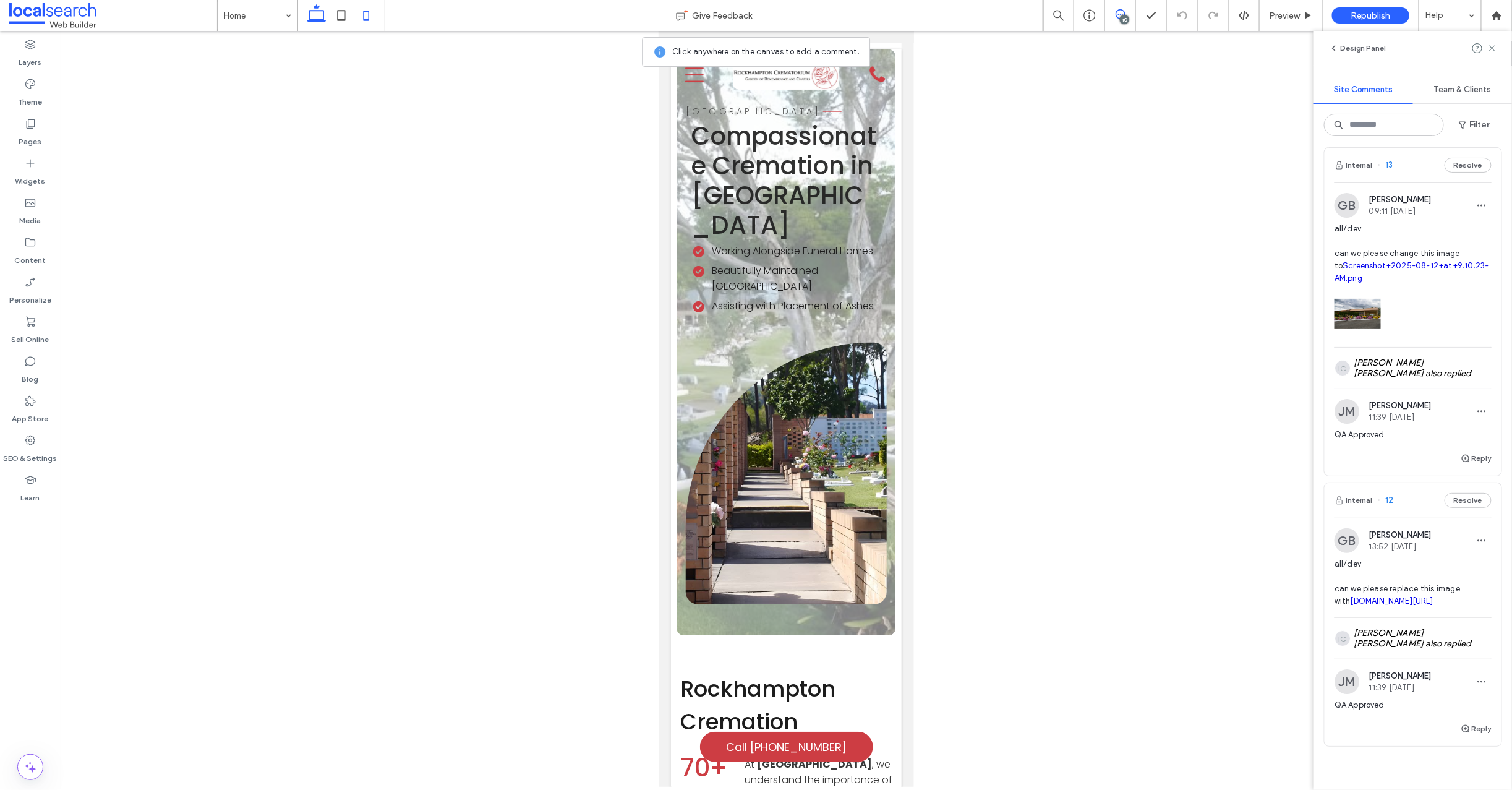
click at [315, 10] on use at bounding box center [316, 12] width 19 height 17
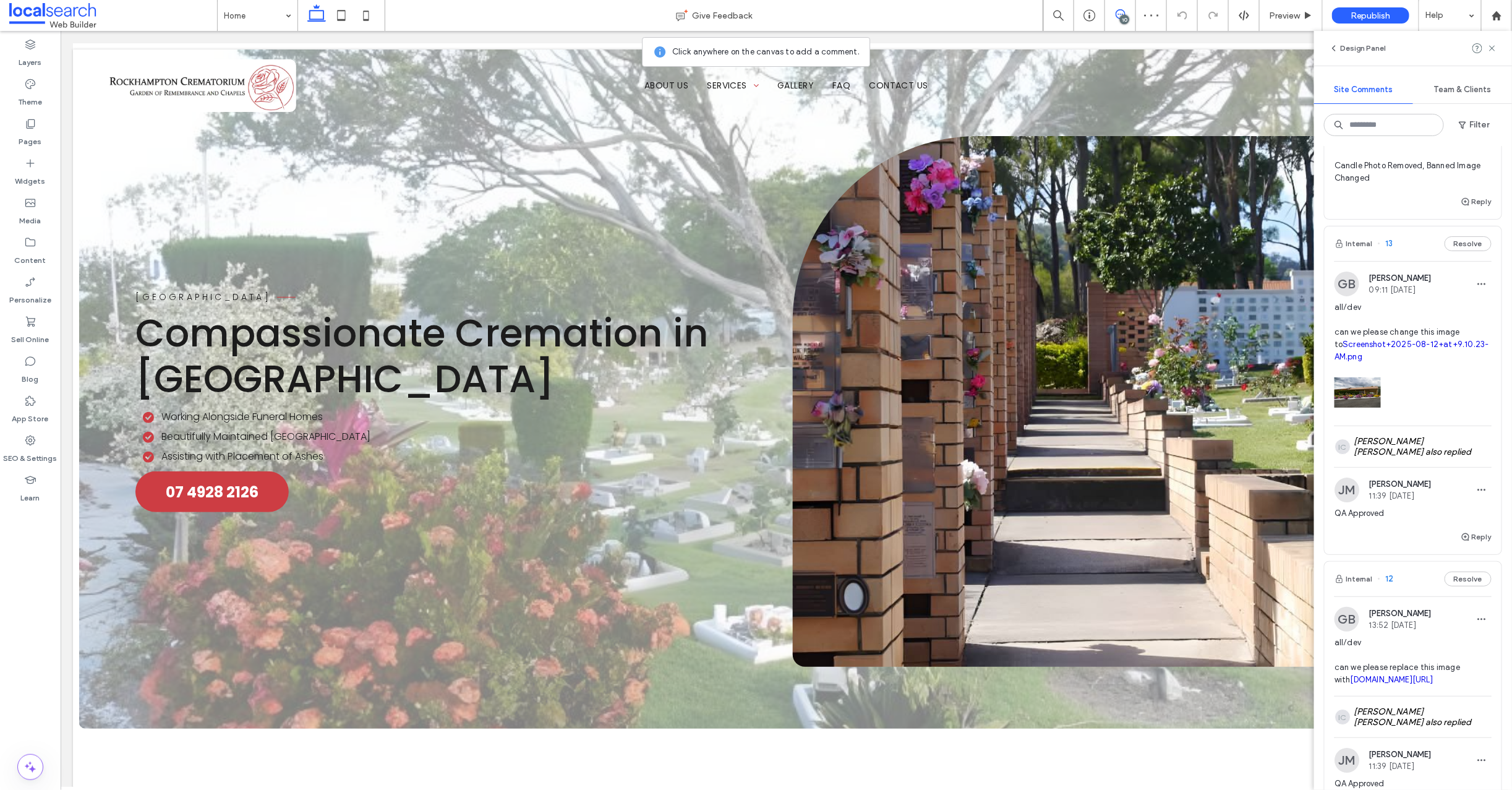
scroll to position [1962, 0]
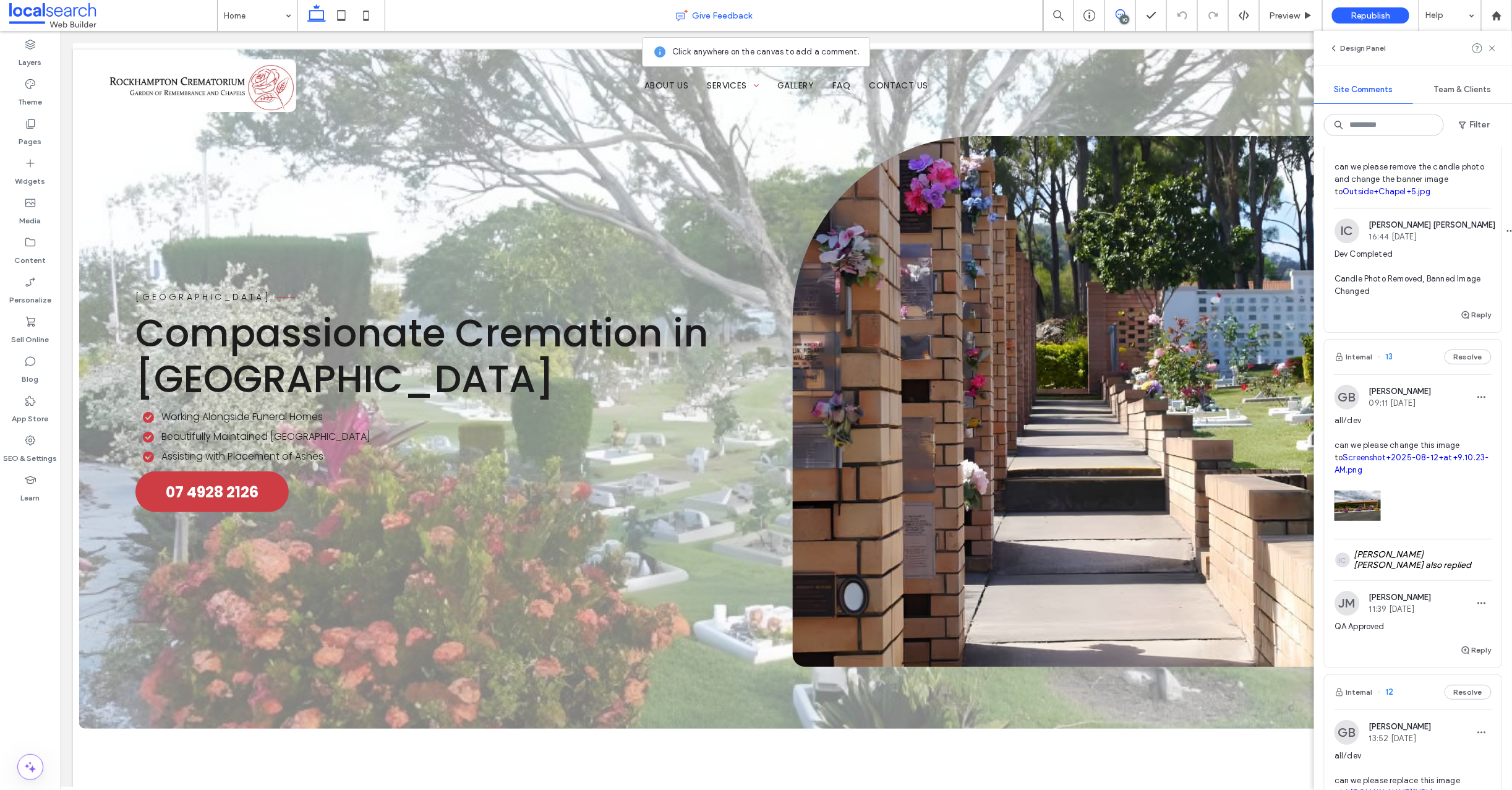
click at [544, 6] on div "Give Feedback" at bounding box center [715, 15] width 658 height 31
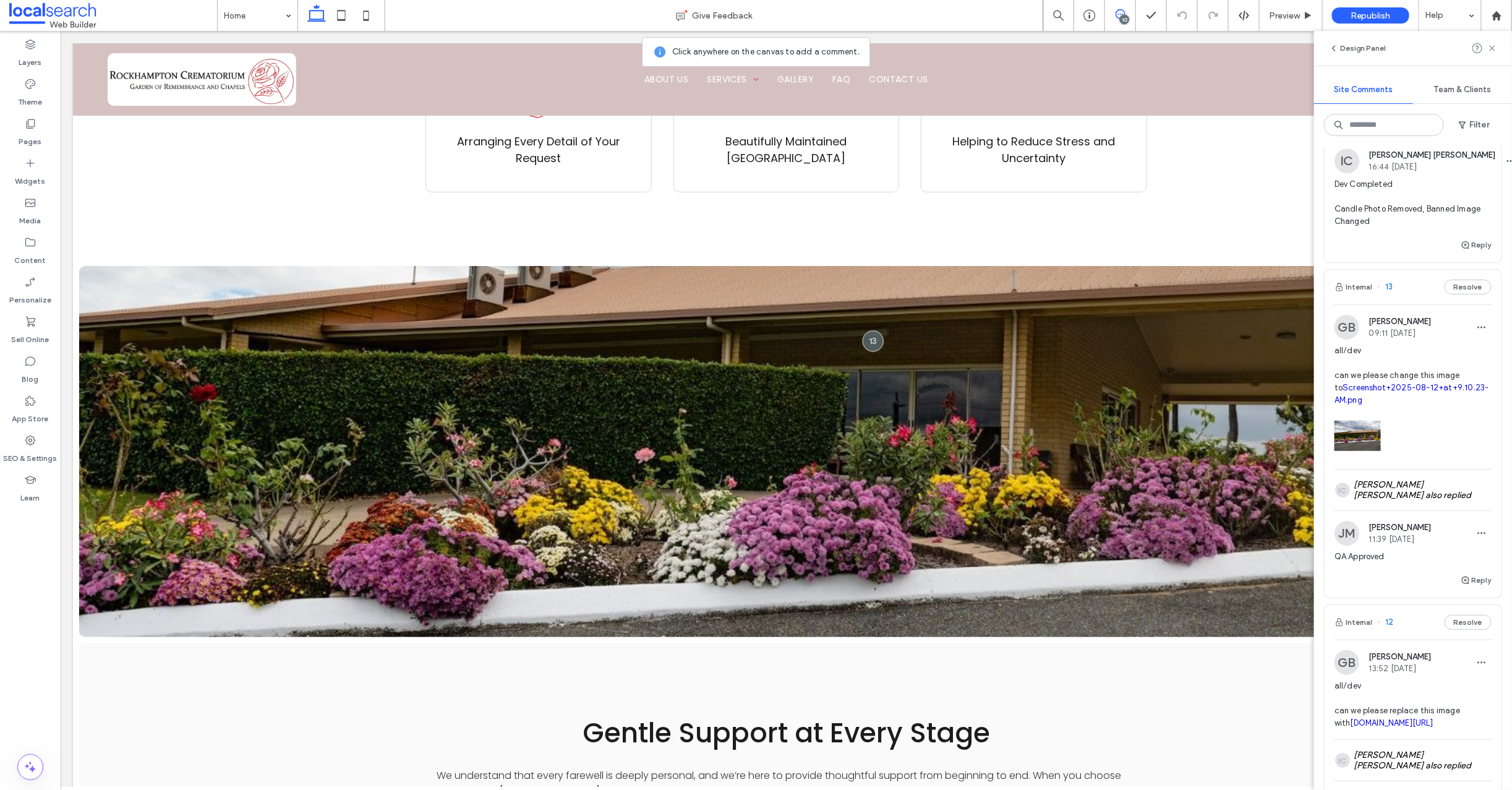
scroll to position [2081, 0]
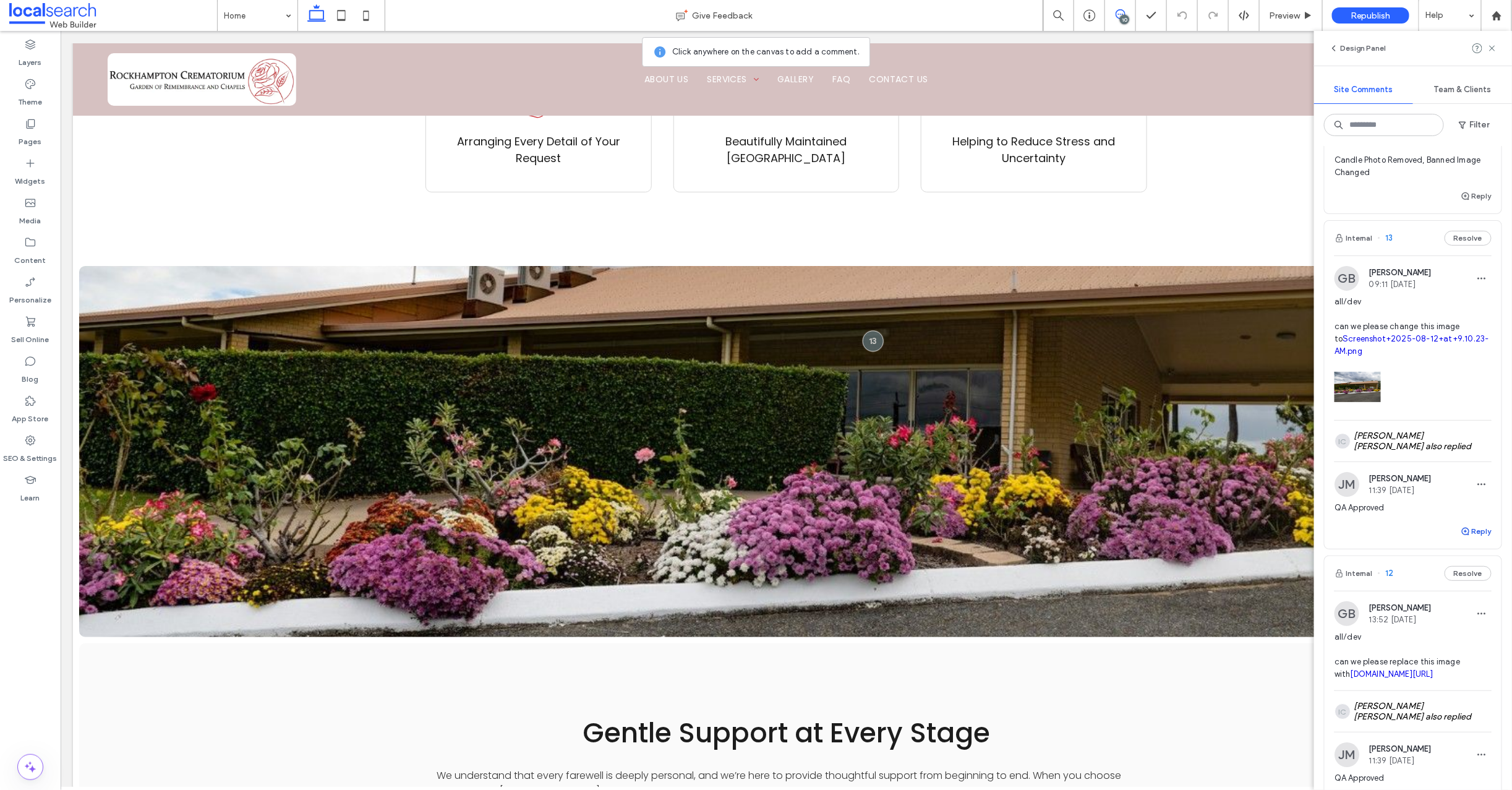
click at [1462, 535] on use "button" at bounding box center [1466, 531] width 7 height 7
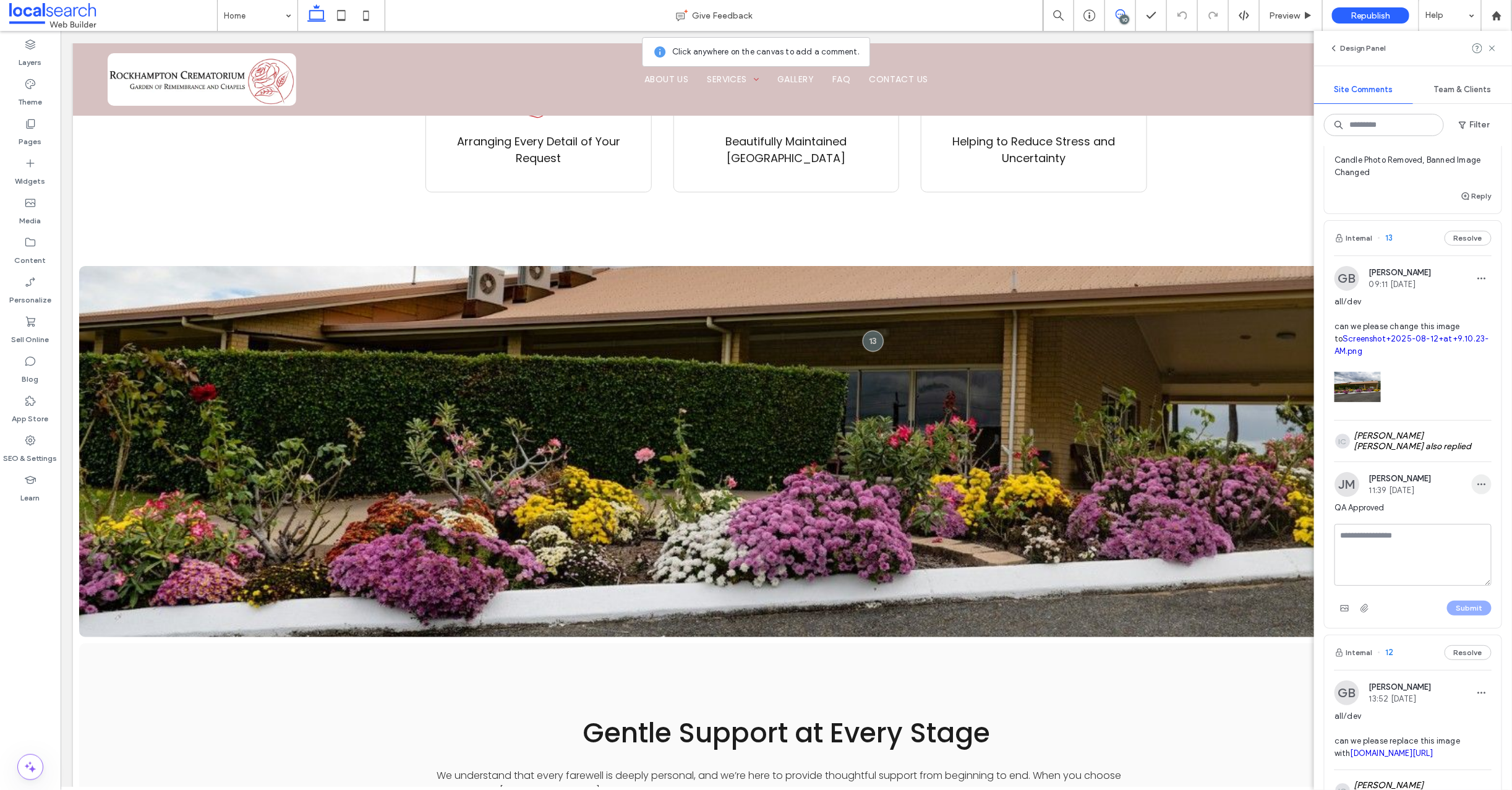
click at [1477, 489] on icon "button" at bounding box center [1482, 484] width 10 height 10
click at [1403, 616] on div "Edit" at bounding box center [1426, 616] width 110 height 23
click at [1406, 576] on textarea "**********" at bounding box center [1408, 545] width 147 height 61
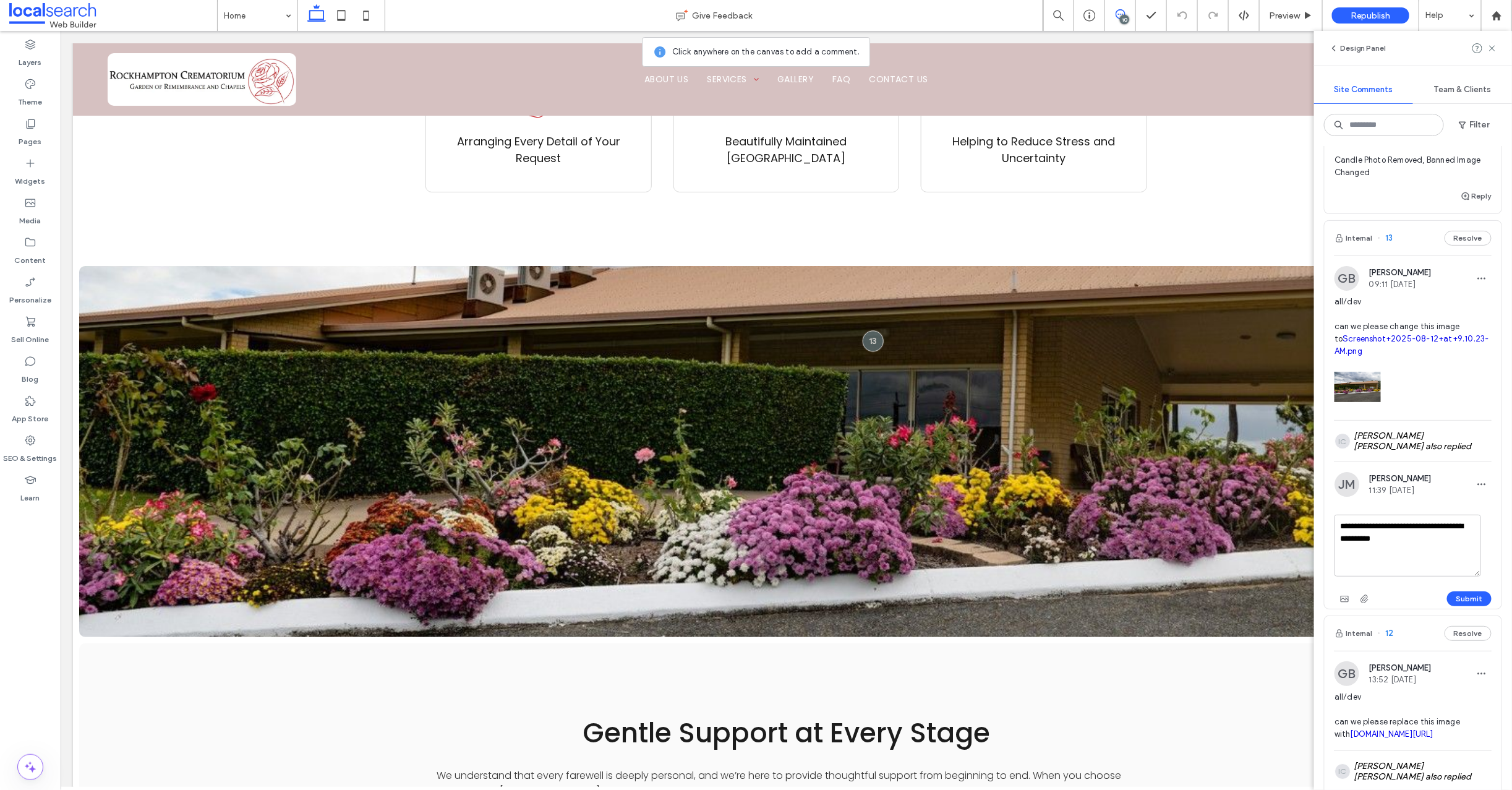
click at [1416, 576] on textarea "**********" at bounding box center [1408, 545] width 147 height 61
click at [1456, 576] on textarea "**********" at bounding box center [1408, 545] width 147 height 61
click at [1472, 576] on textarea "**********" at bounding box center [1408, 545] width 147 height 61
type textarea "**********"
click at [1459, 606] on button "Submit" at bounding box center [1469, 599] width 45 height 15
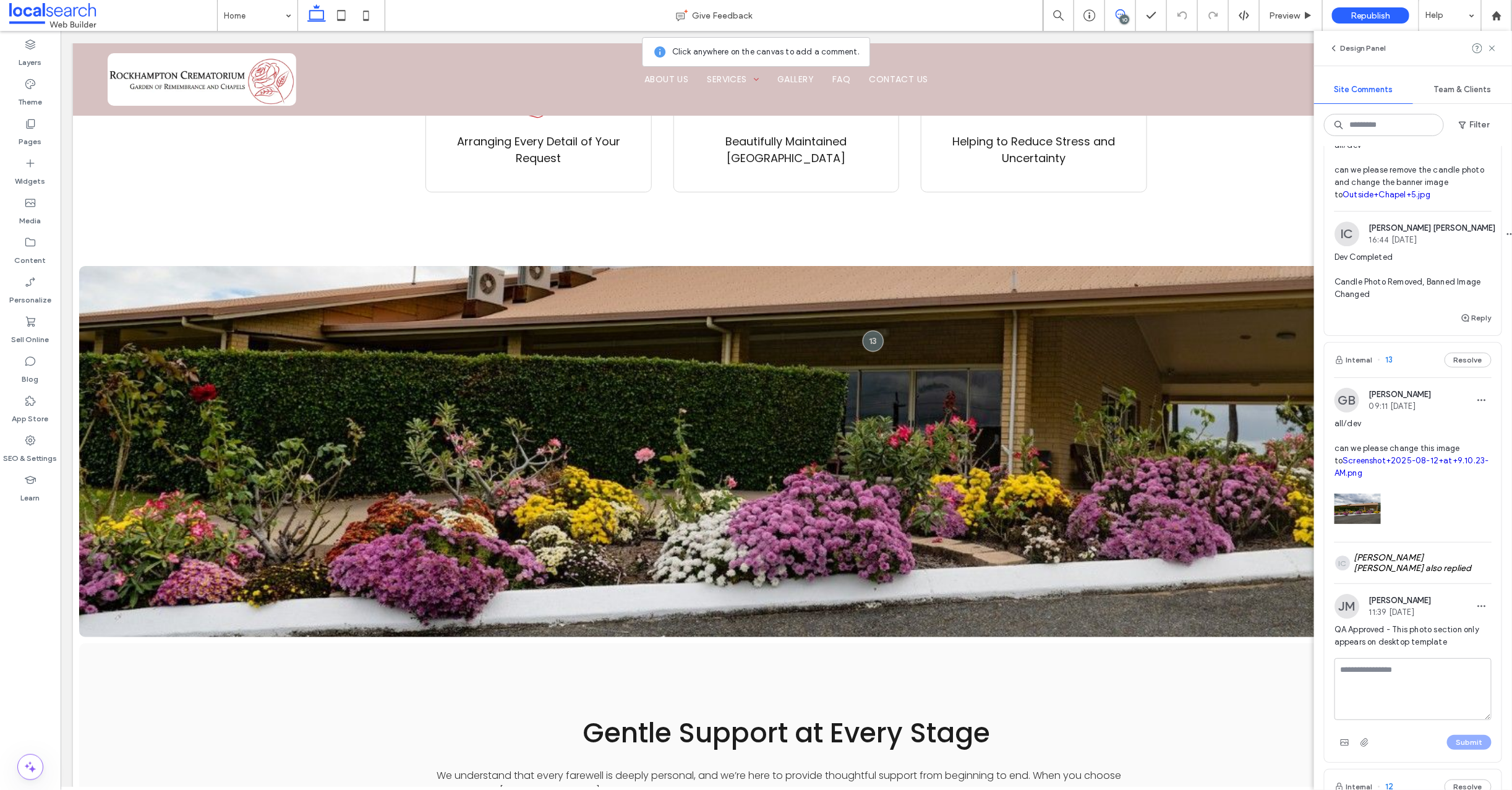
scroll to position [1833, 0]
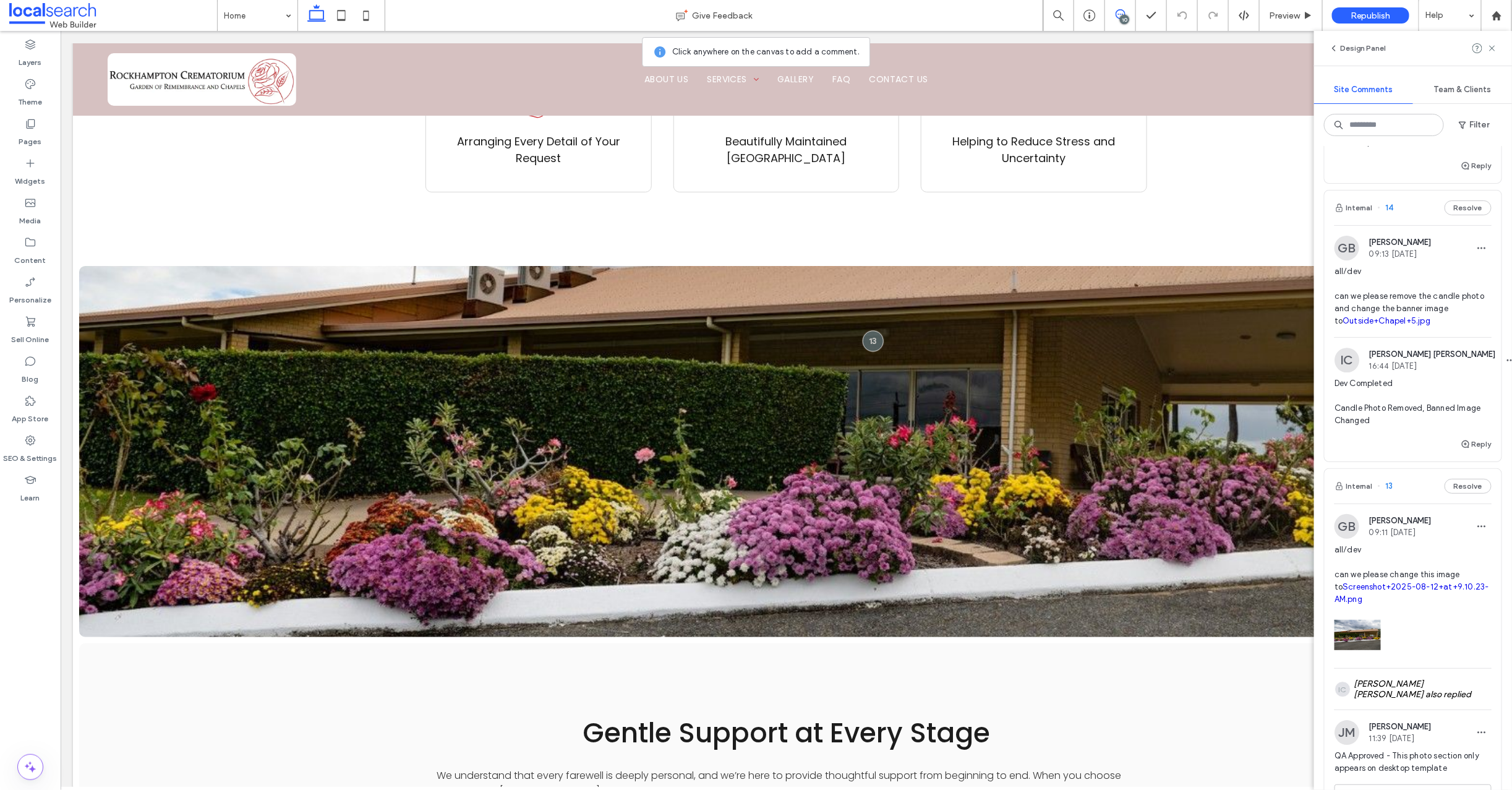
click at [1391, 214] on span "14" at bounding box center [1386, 208] width 16 height 12
click at [1391, 308] on div "Chapel services Give Feedback 10 Preview Republish Help Design Panel Site Comme…" at bounding box center [756, 395] width 1512 height 790
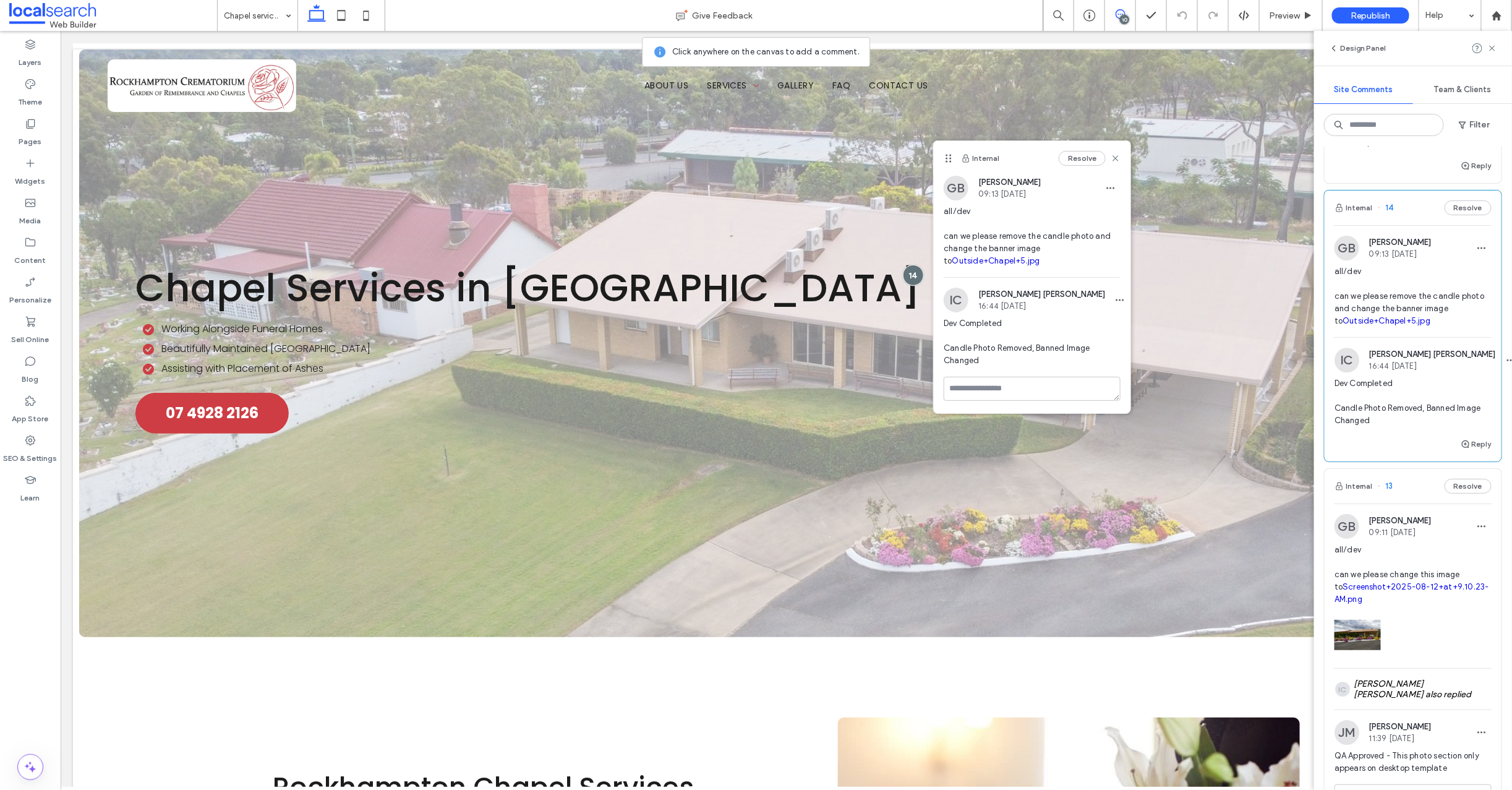
click at [1363, 325] on link "Outside+Chapel+5.jpg" at bounding box center [1386, 321] width 88 height 9
click at [343, 13] on icon at bounding box center [341, 15] width 25 height 25
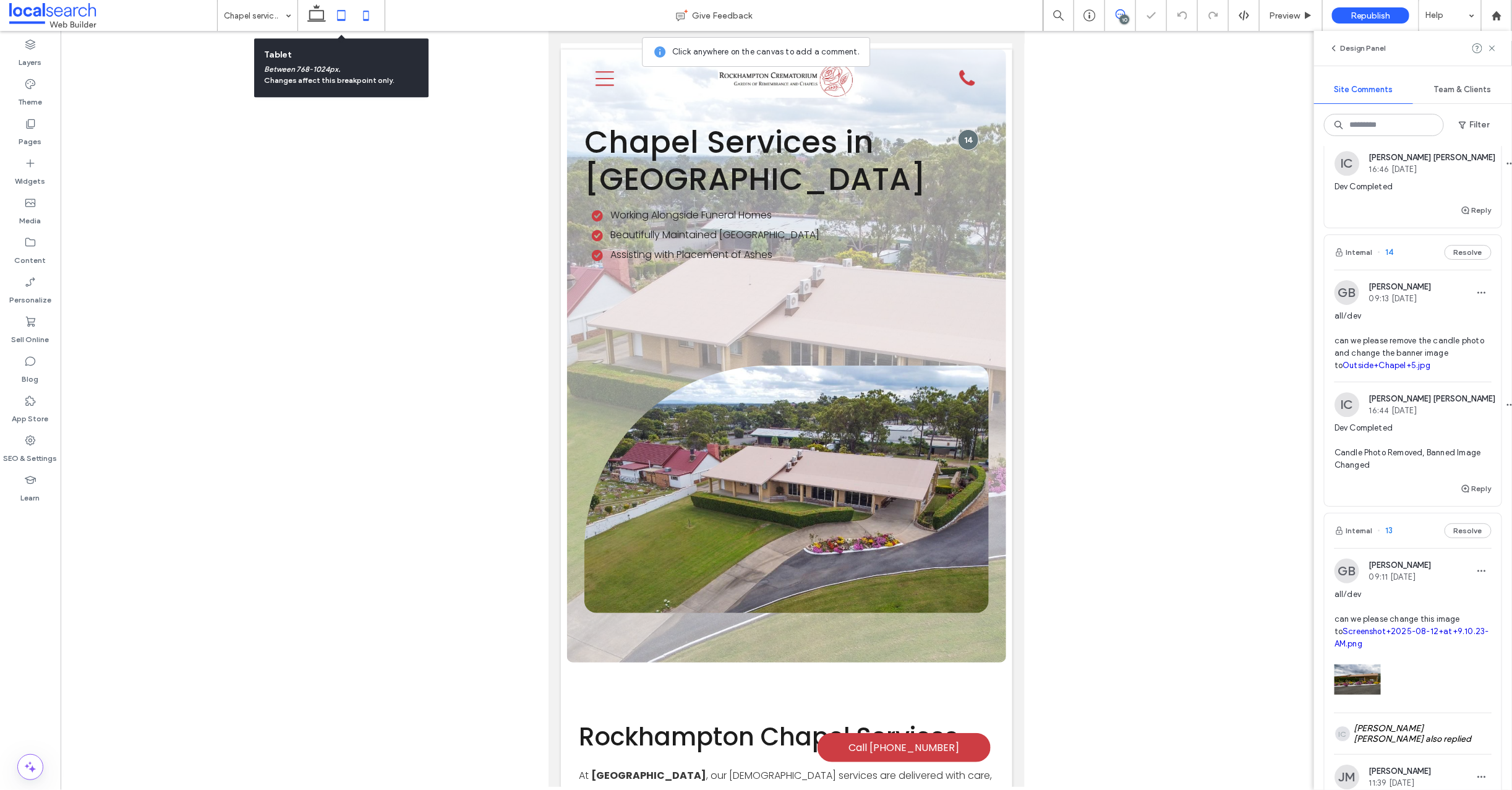
scroll to position [1877, 0]
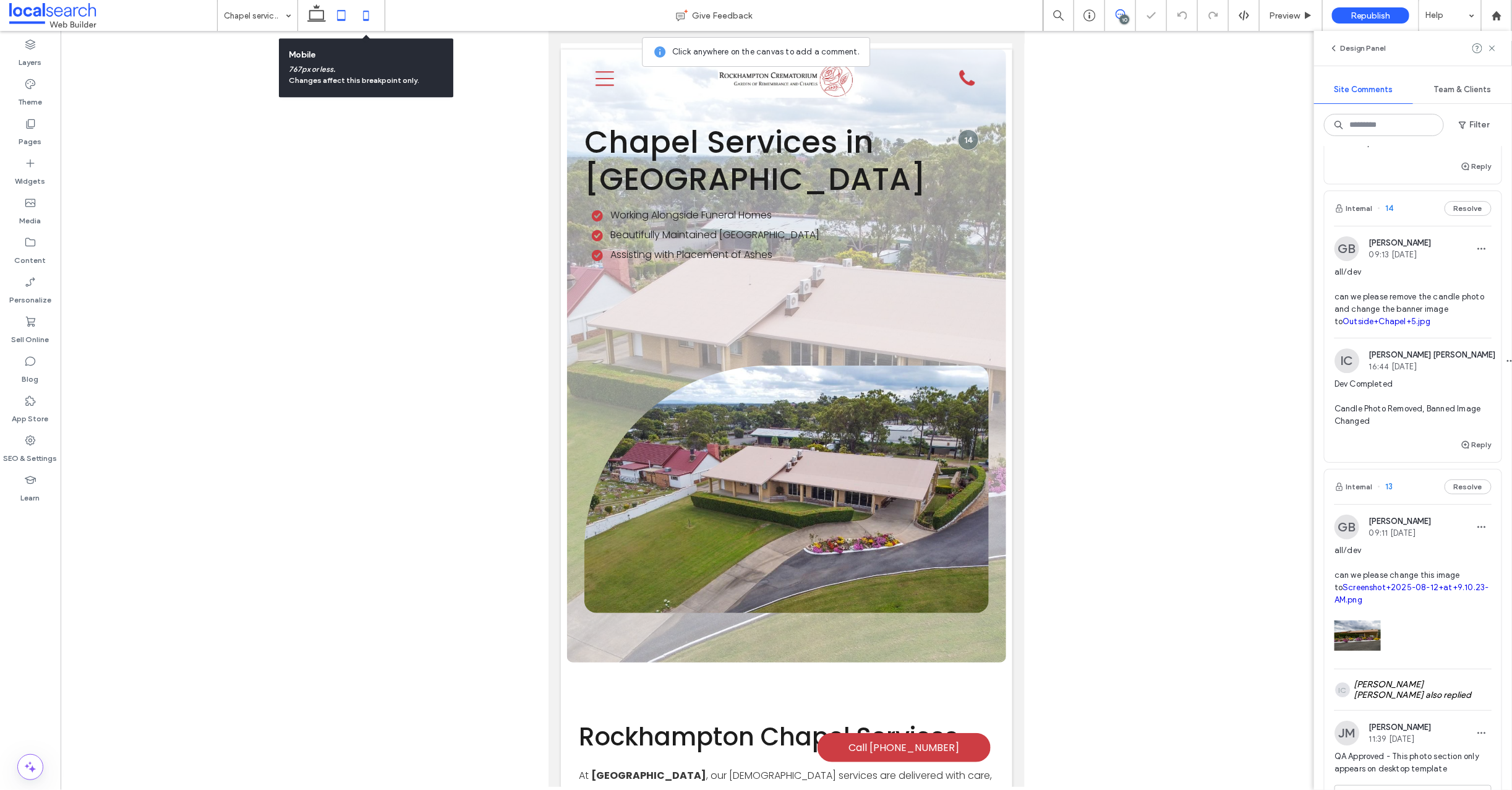
click at [368, 13] on icon at bounding box center [366, 15] width 25 height 25
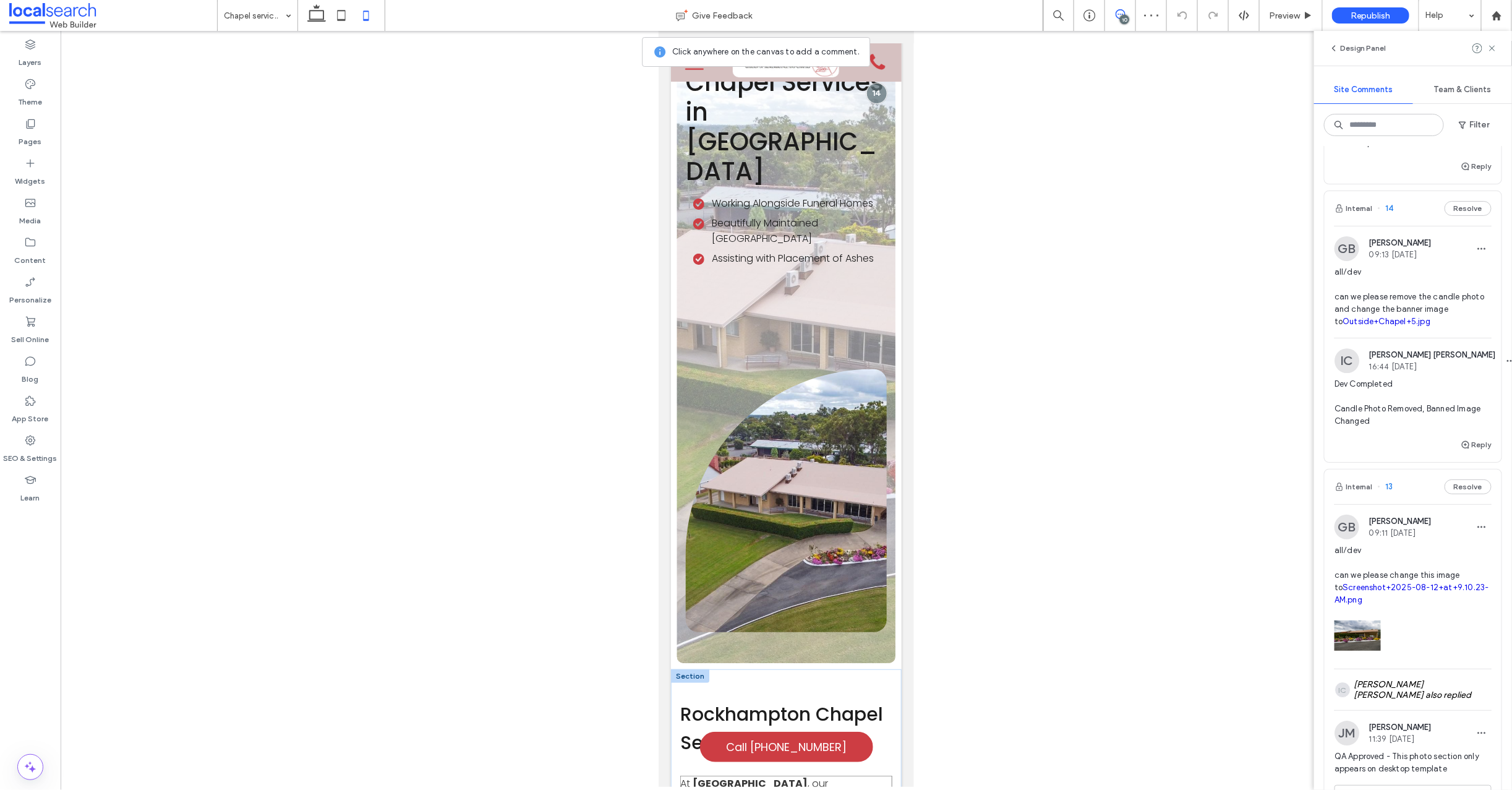
scroll to position [0, 0]
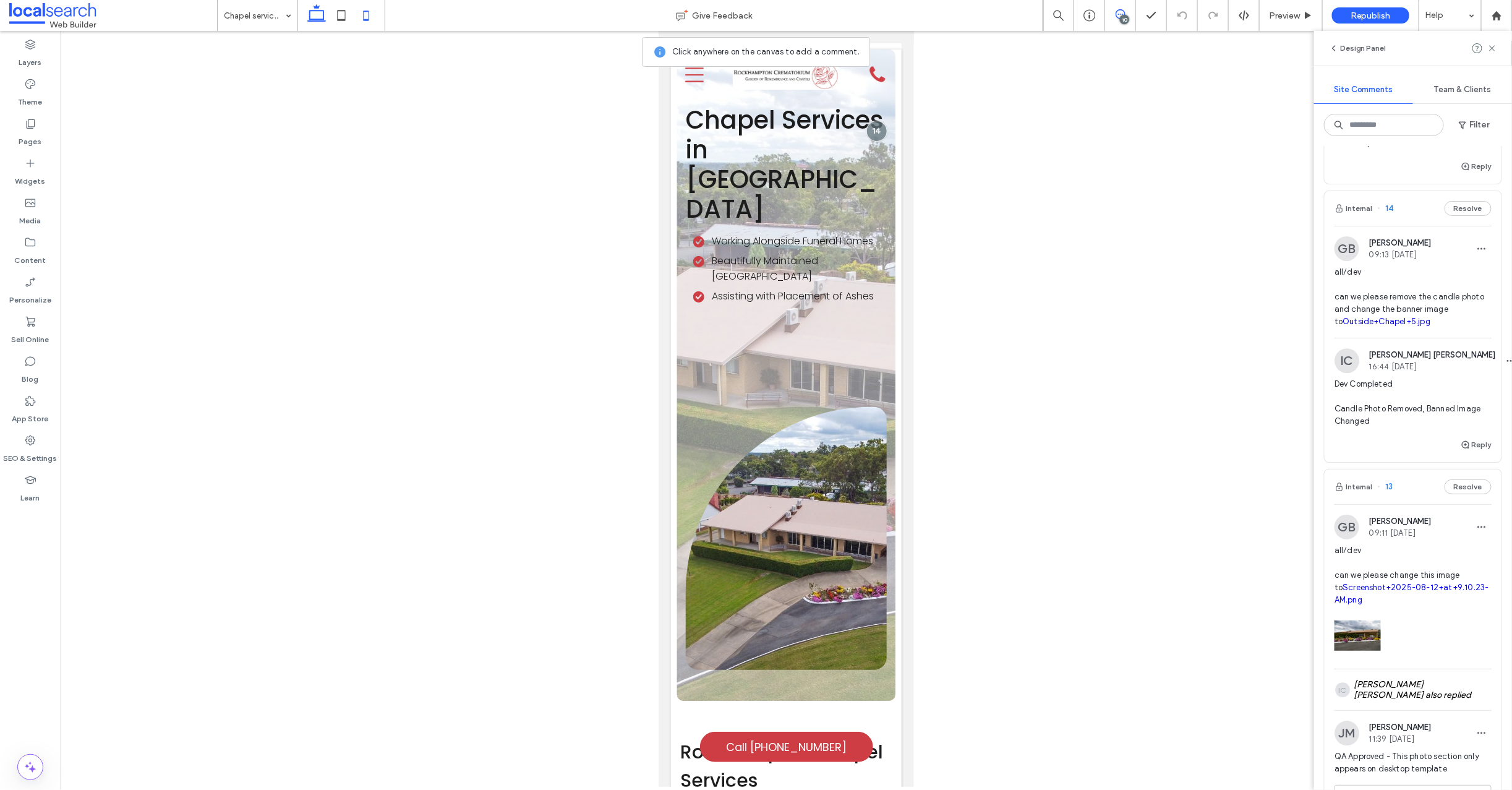
click at [318, 15] on icon at bounding box center [317, 15] width 25 height 25
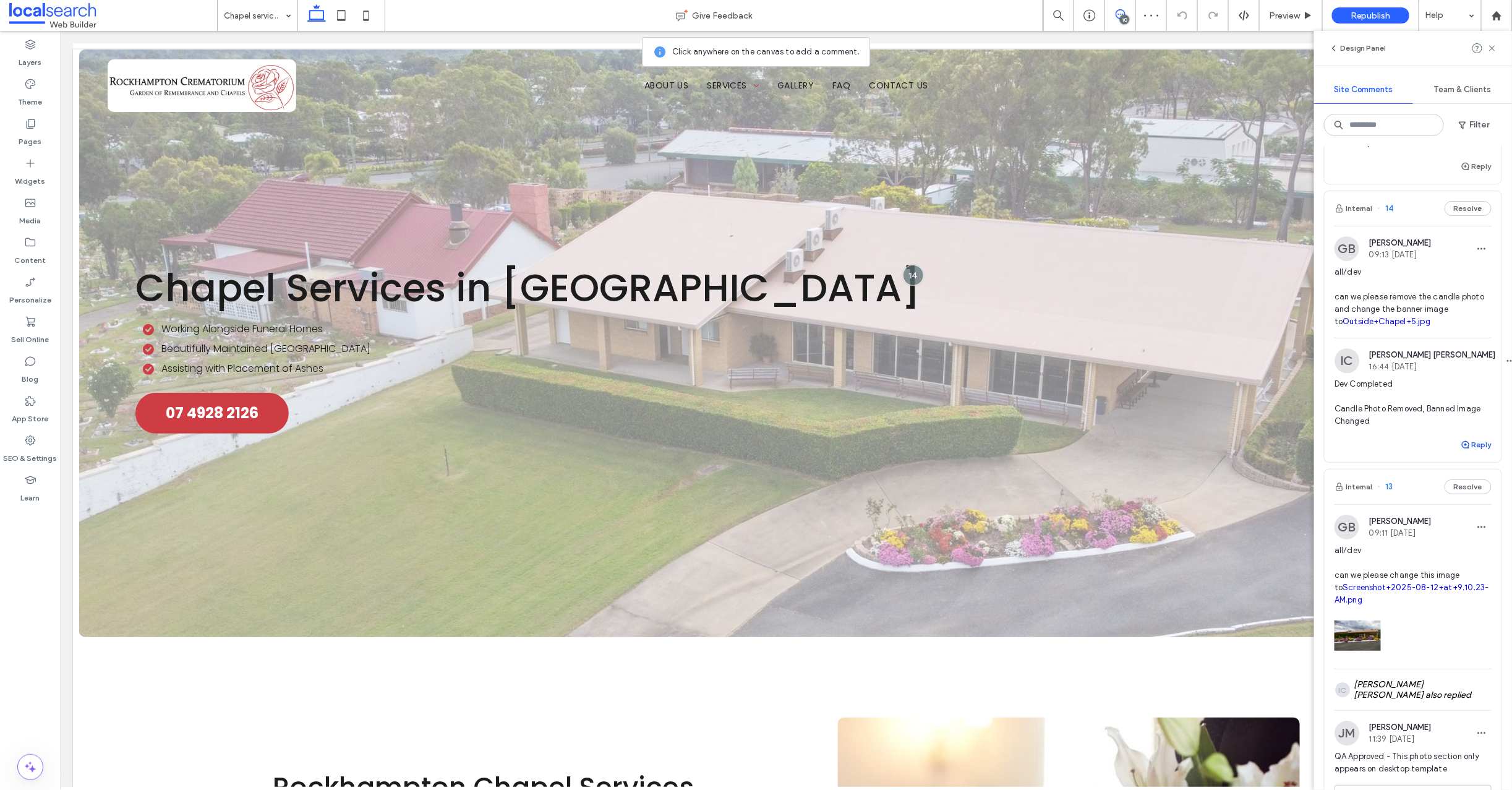
click at [1462, 448] on use "button" at bounding box center [1466, 444] width 7 height 7
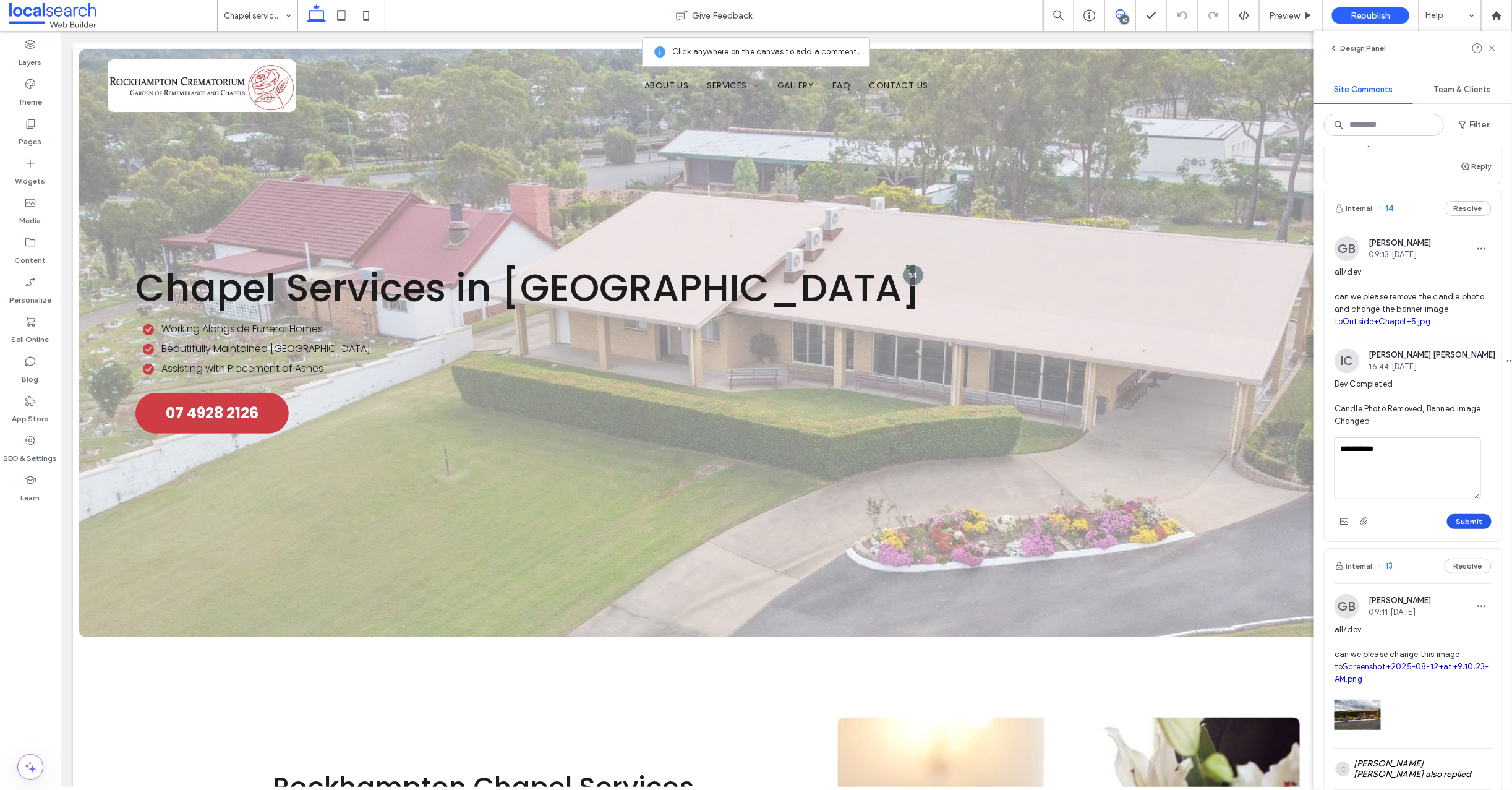
type textarea "**********"
click at [1475, 529] on button "Submit" at bounding box center [1469, 521] width 45 height 15
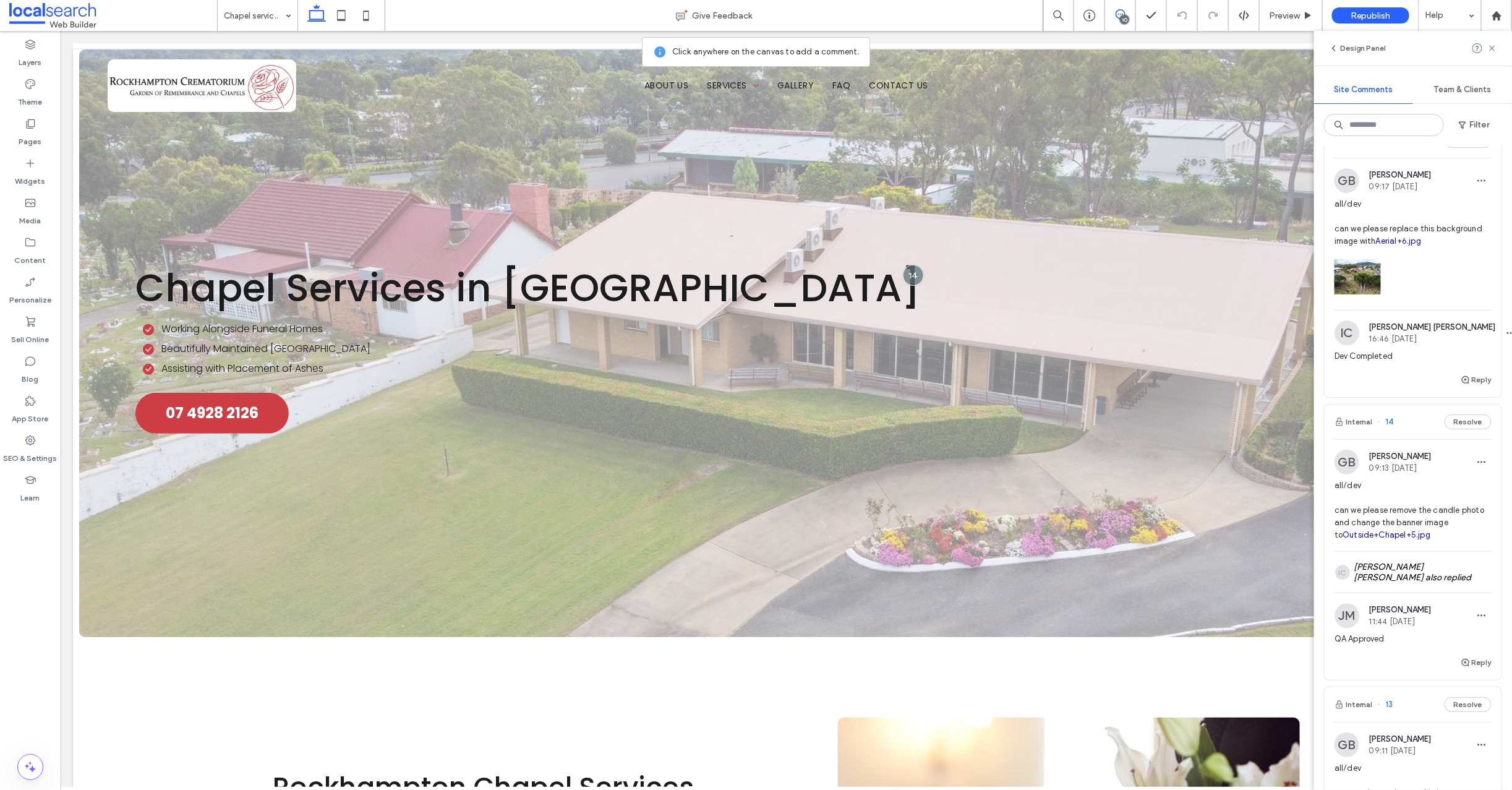
scroll to position [1623, 0]
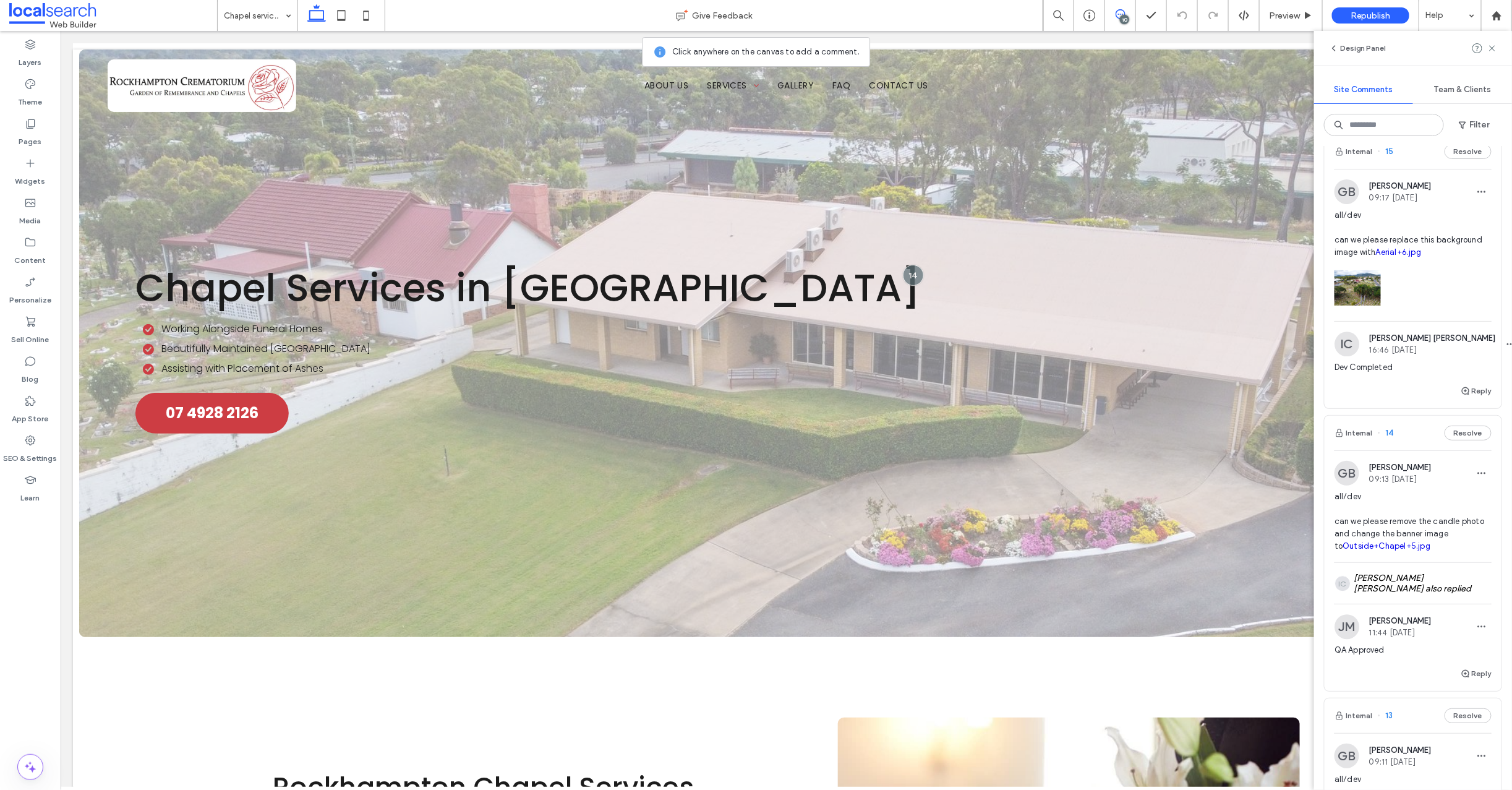
click at [1390, 158] on span "15" at bounding box center [1386, 151] width 16 height 12
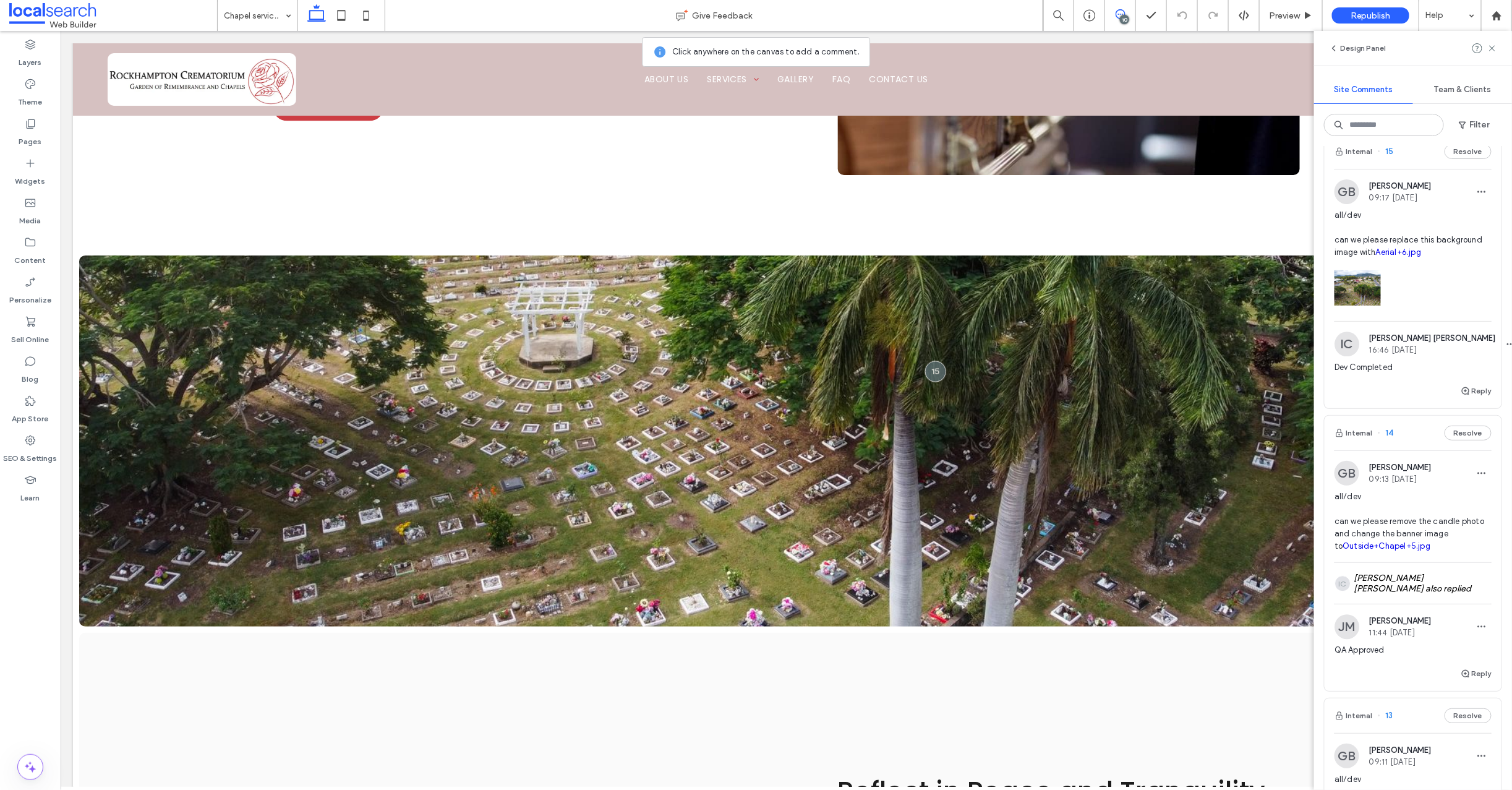
scroll to position [957, 0]
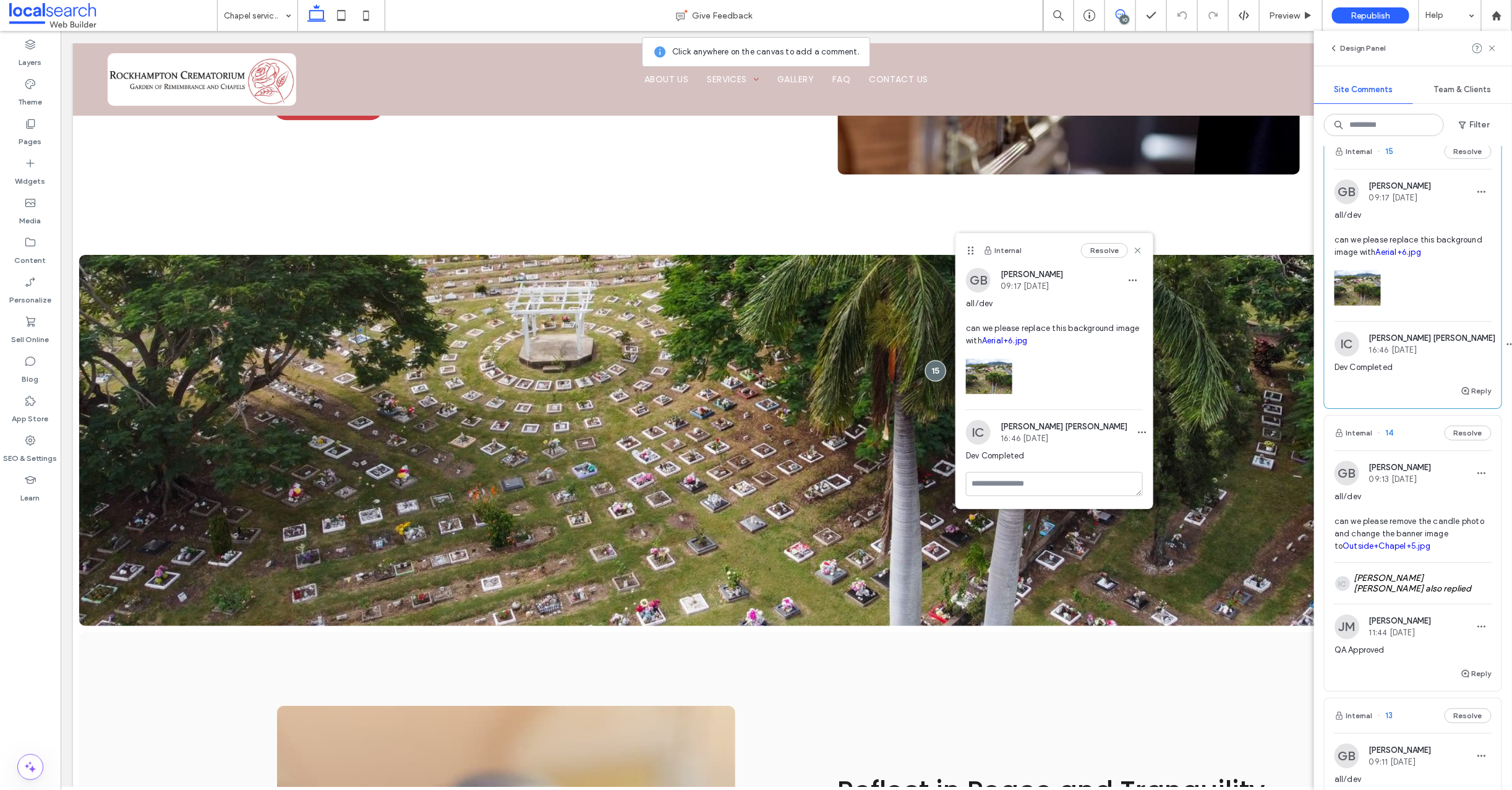
click at [1002, 341] on link "Aerial+6.jpg" at bounding box center [1004, 340] width 45 height 9
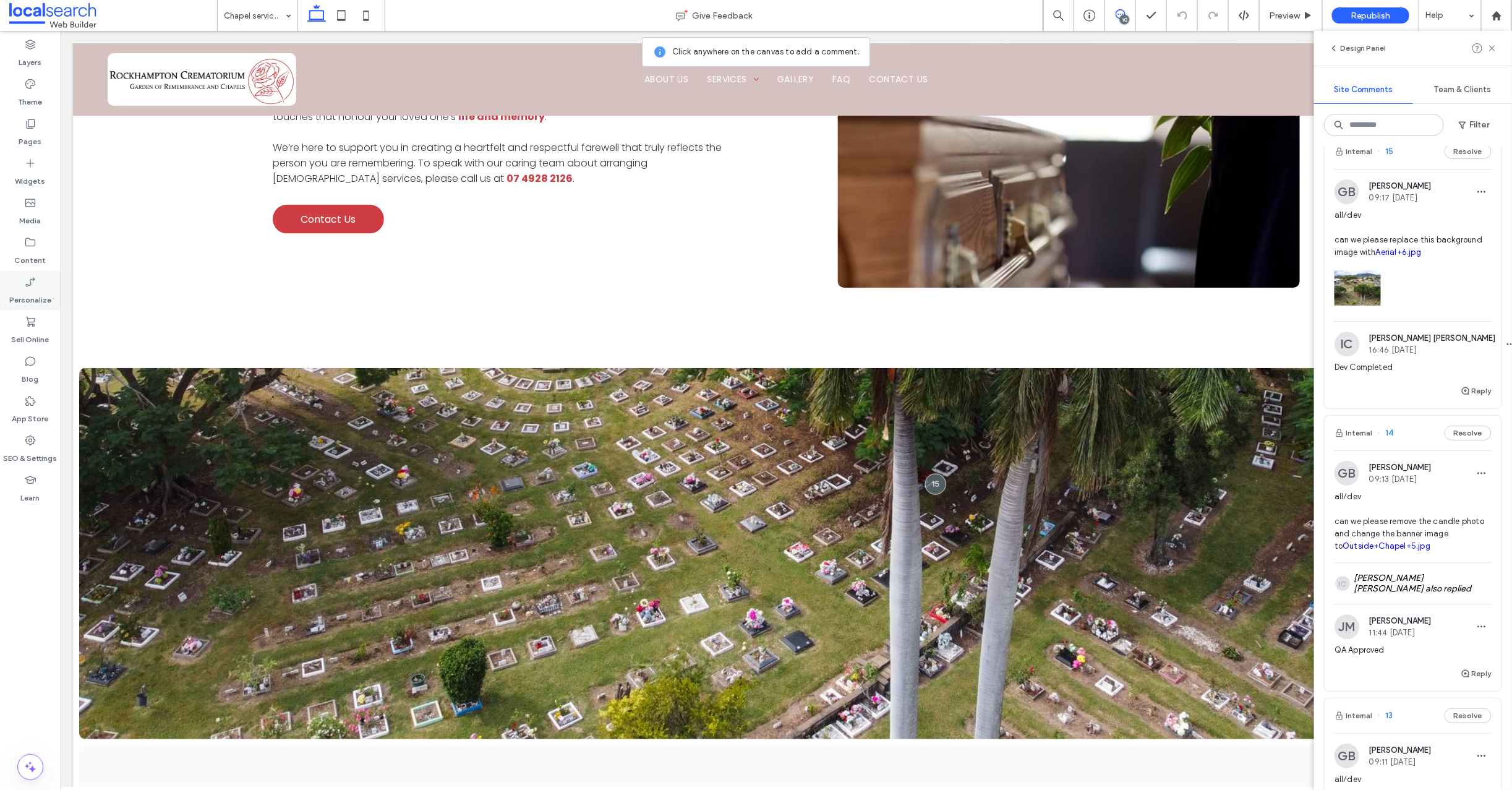
scroll to position [1004, 0]
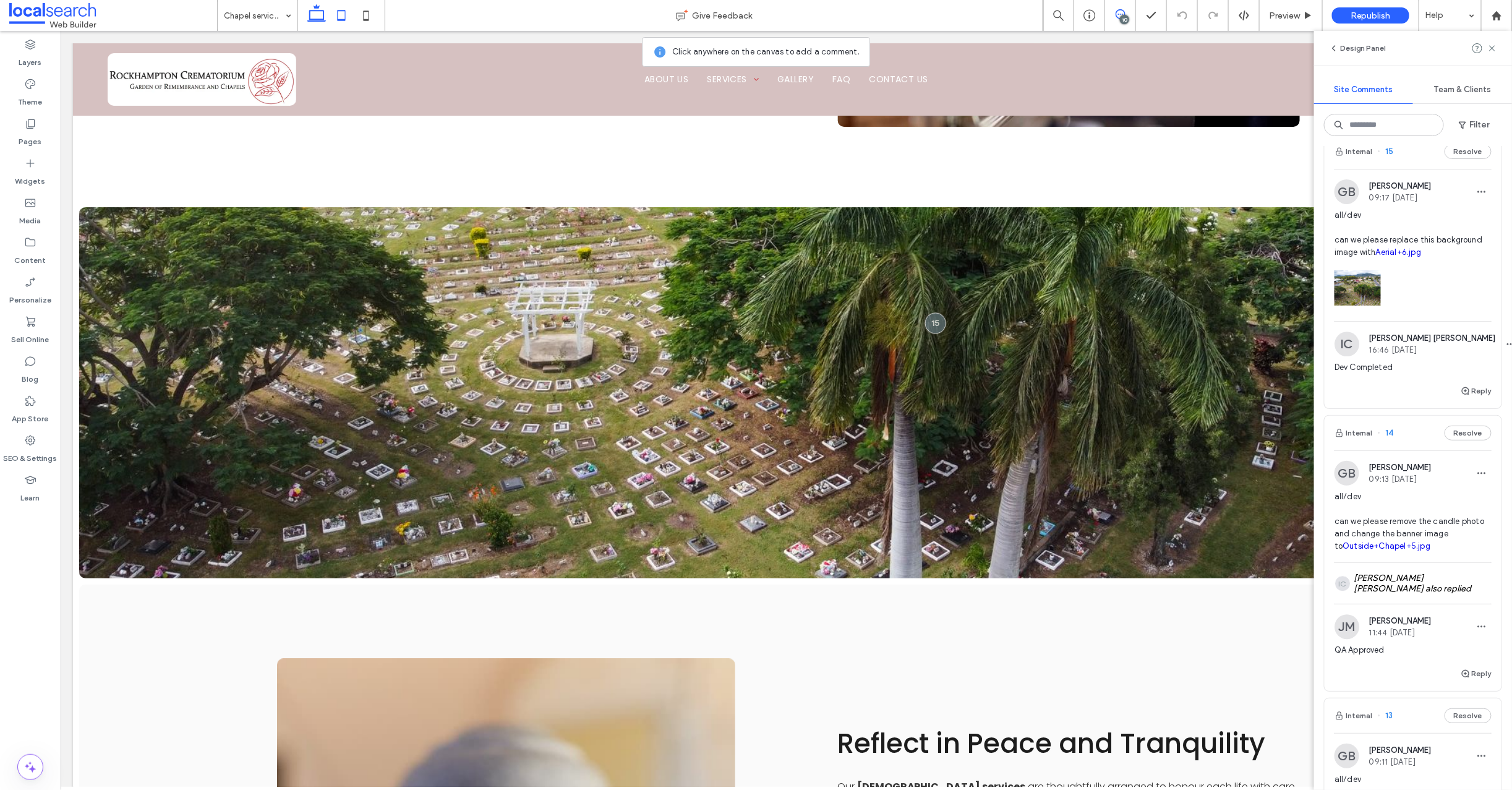
click at [340, 14] on icon at bounding box center [341, 15] width 25 height 25
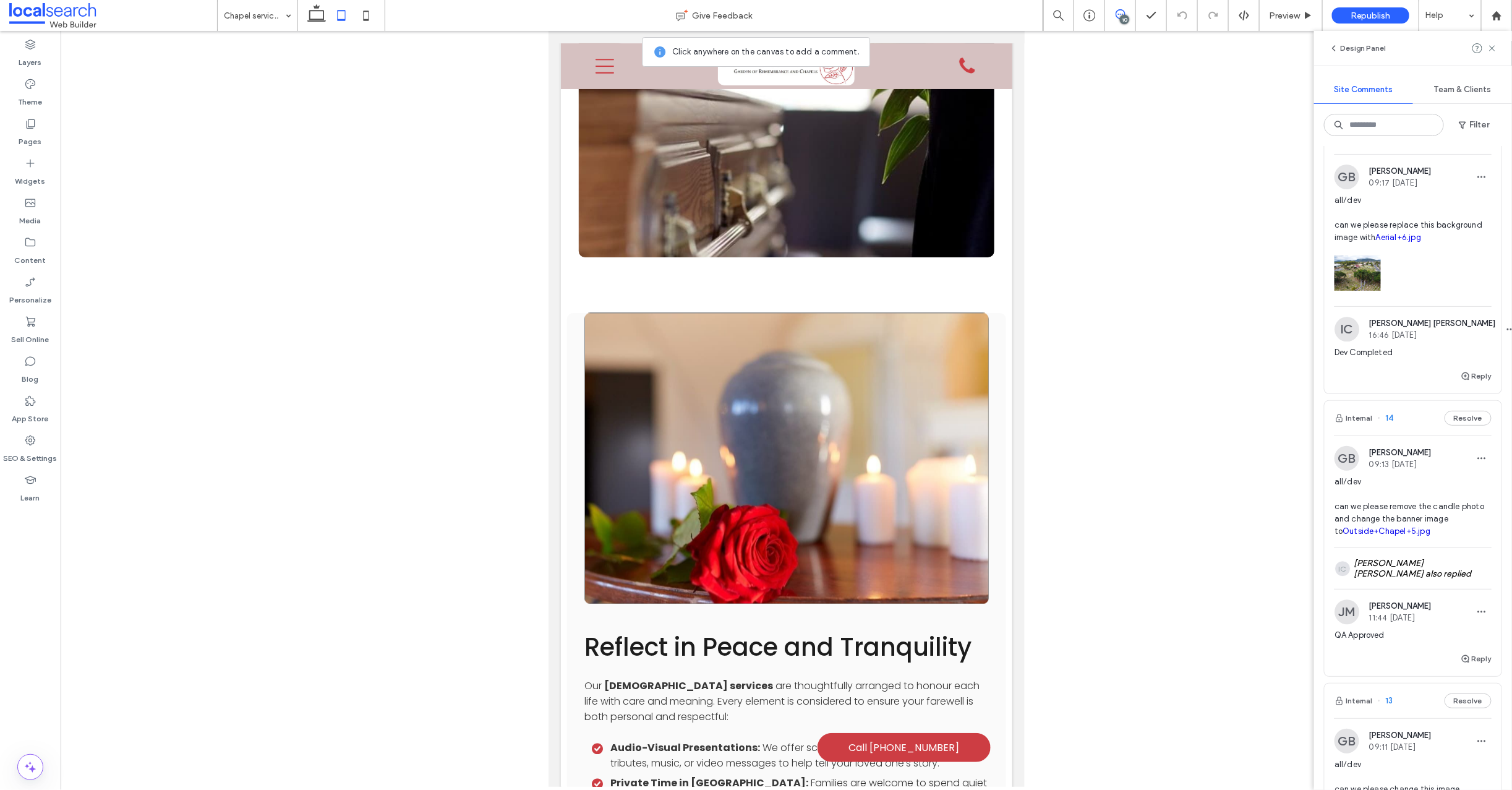
scroll to position [548, 0]
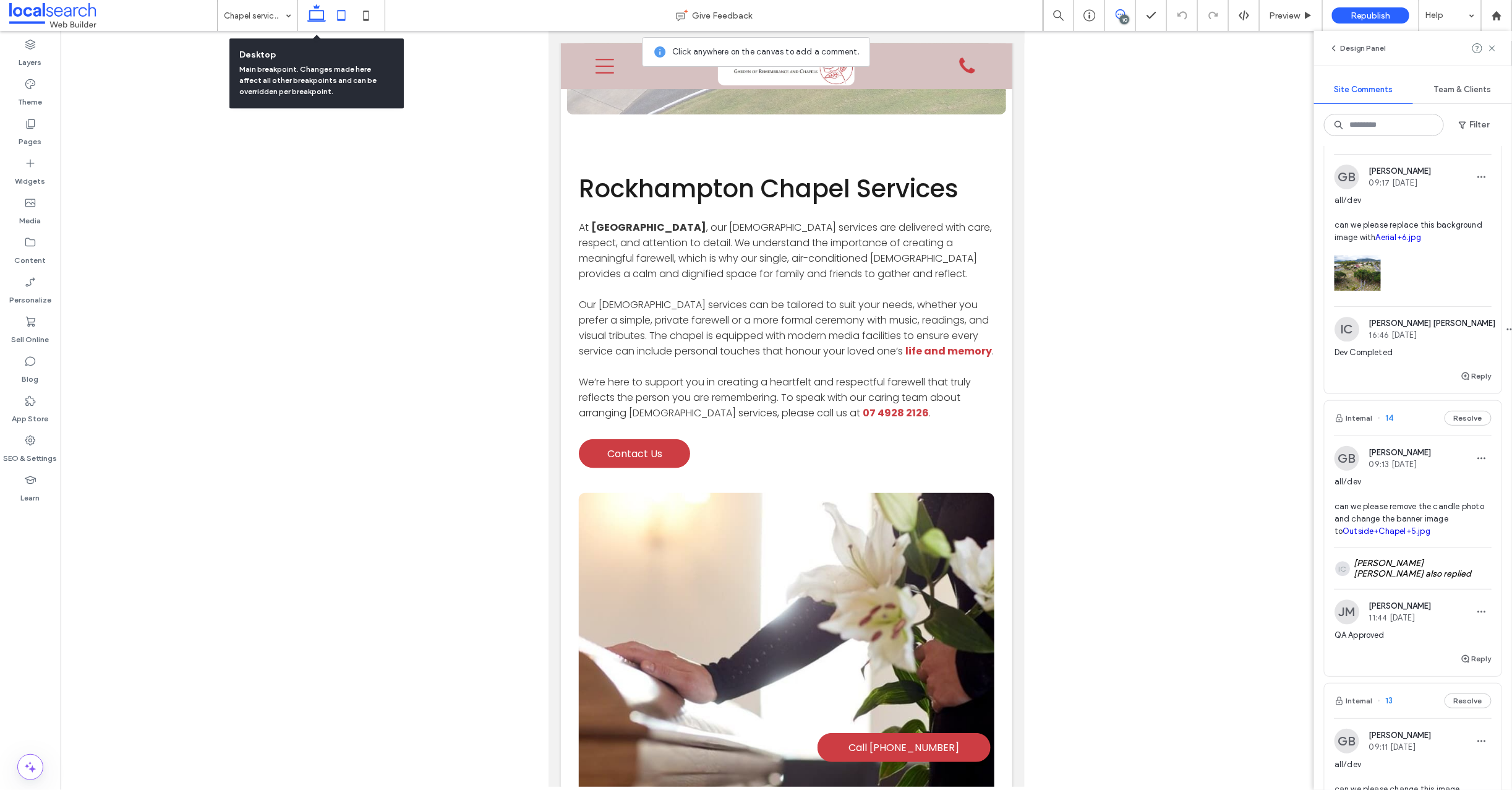
click at [314, 18] on icon at bounding box center [317, 15] width 25 height 25
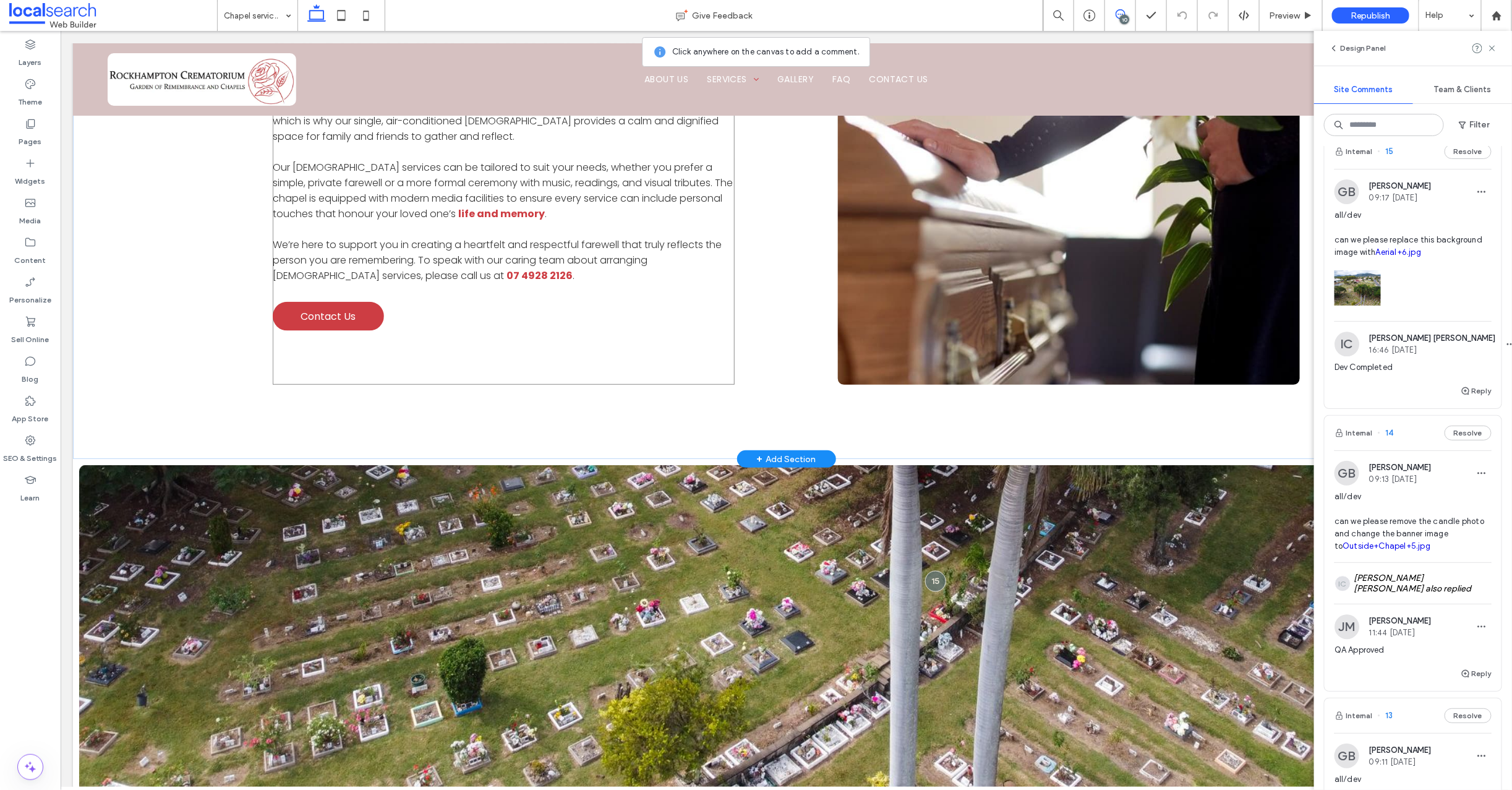
scroll to position [293, 0]
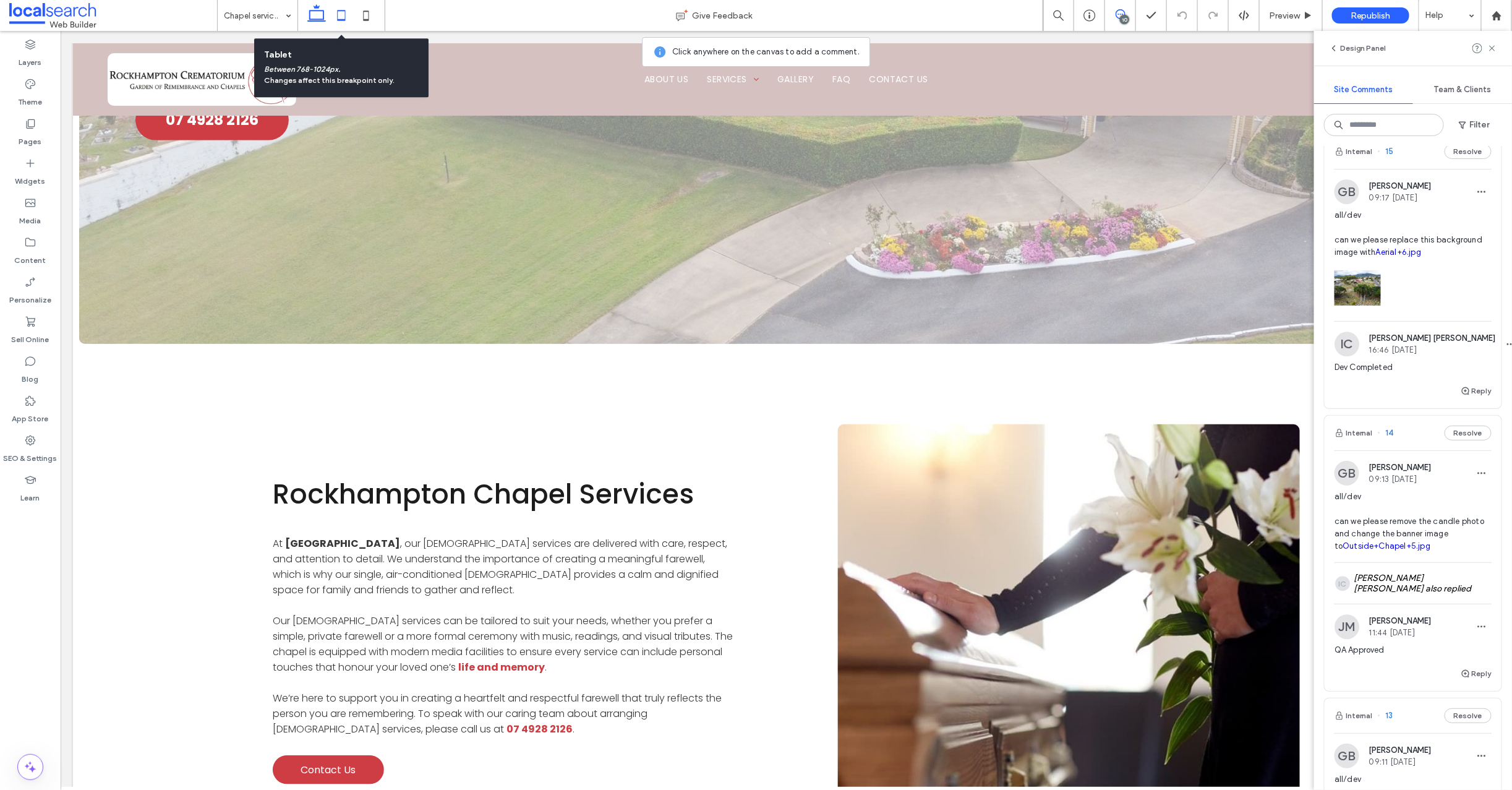
click at [343, 14] on icon at bounding box center [341, 15] width 25 height 25
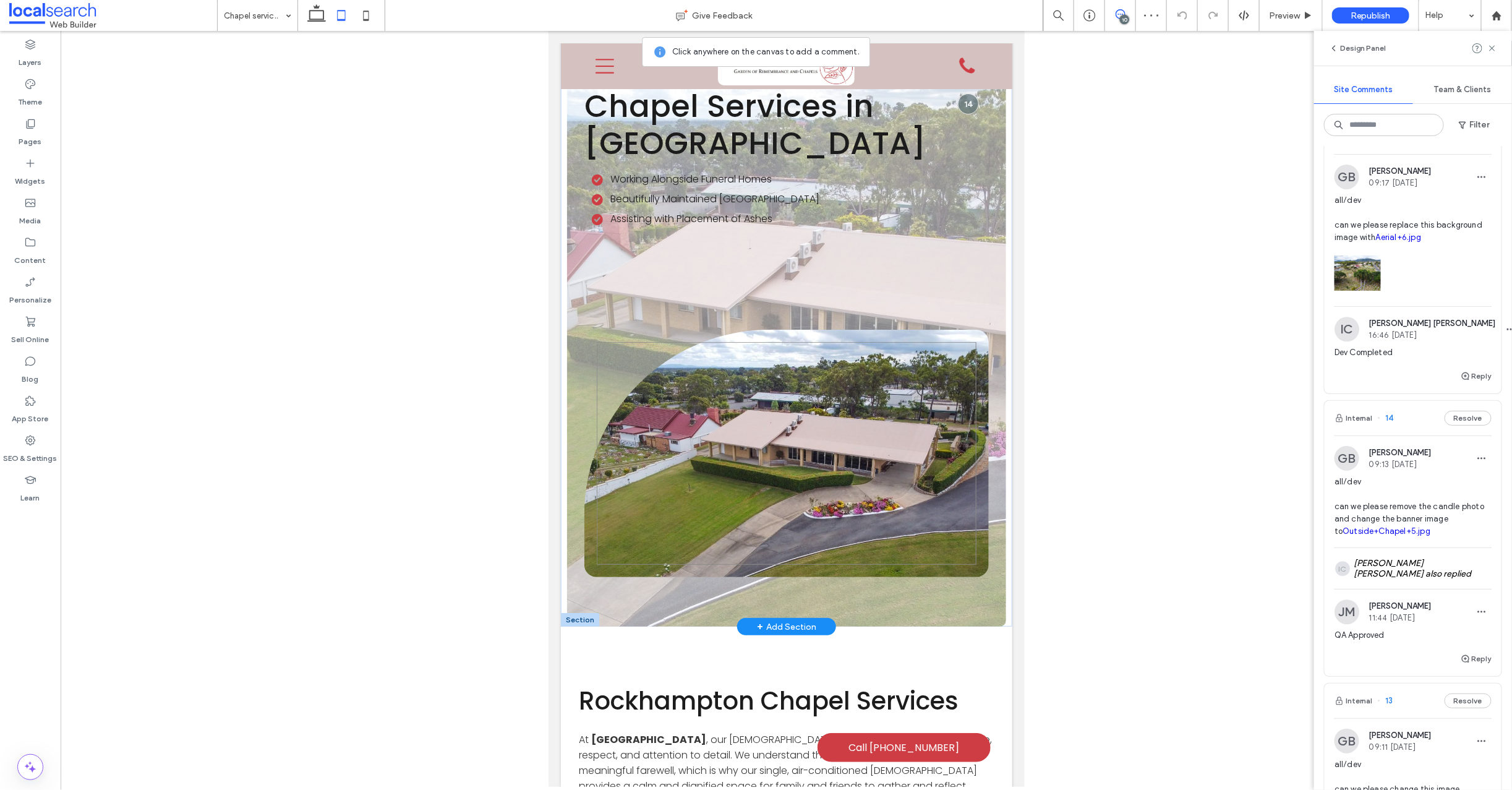
scroll to position [0, 0]
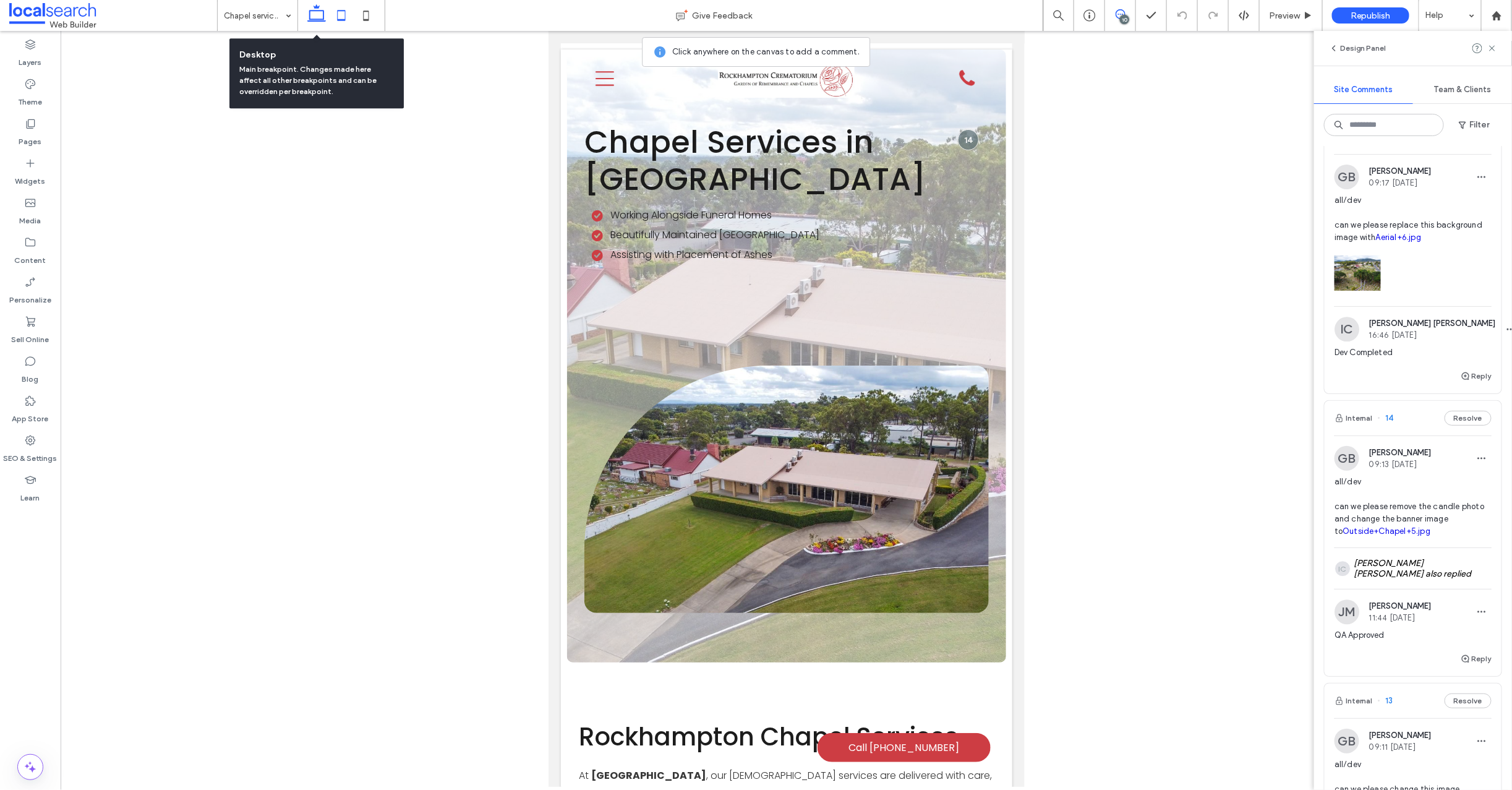
click at [315, 12] on icon at bounding box center [317, 15] width 25 height 25
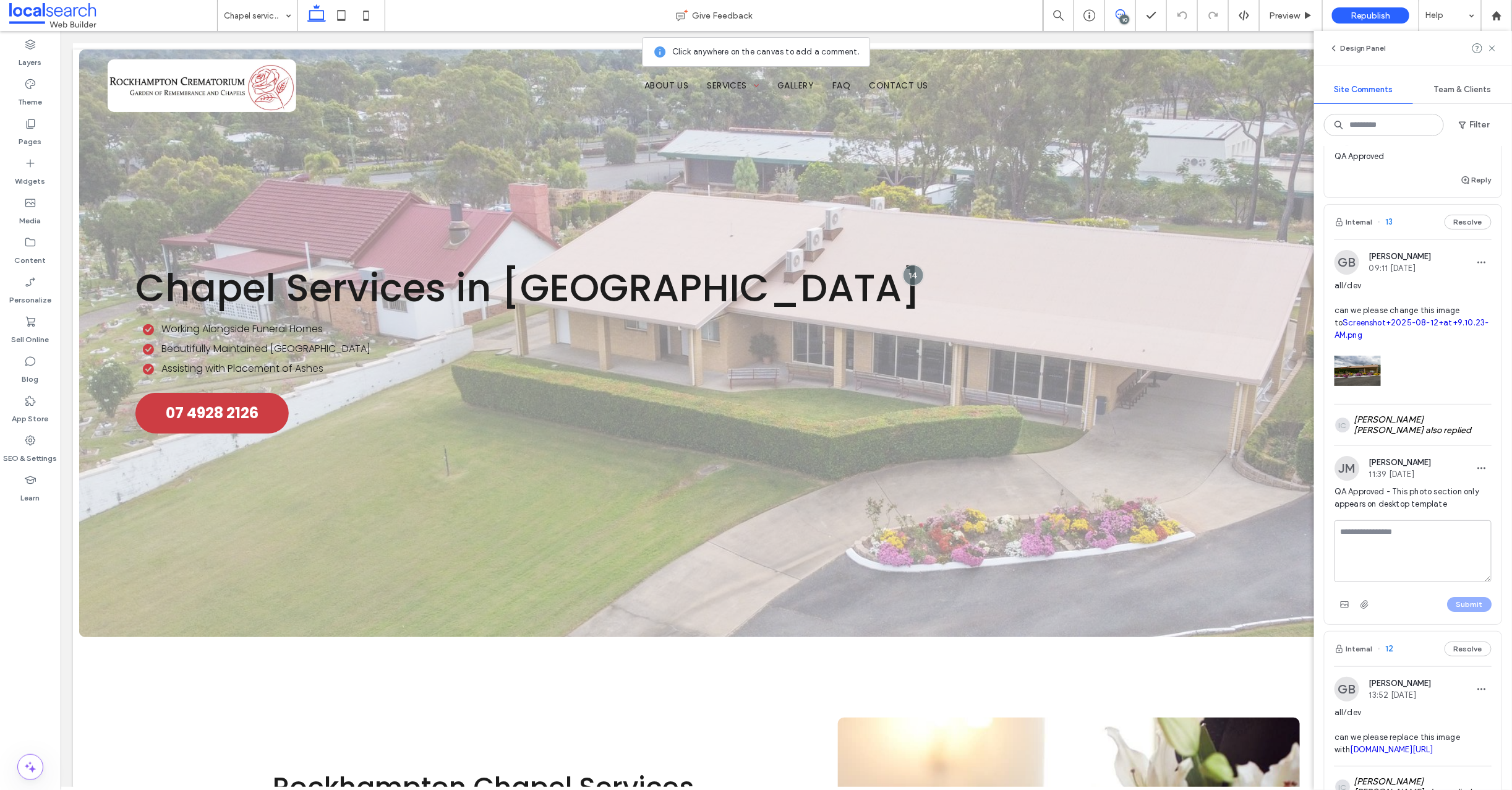
scroll to position [2116, 0]
drag, startPoint x: 1451, startPoint y: 604, endPoint x: 1328, endPoint y: 590, distance: 123.8
click at [1328, 519] on div "JM Jane Mcneill 11:39 Aug 14 2025 QA Approved - This photo section only appears…" at bounding box center [1413, 487] width 177 height 64
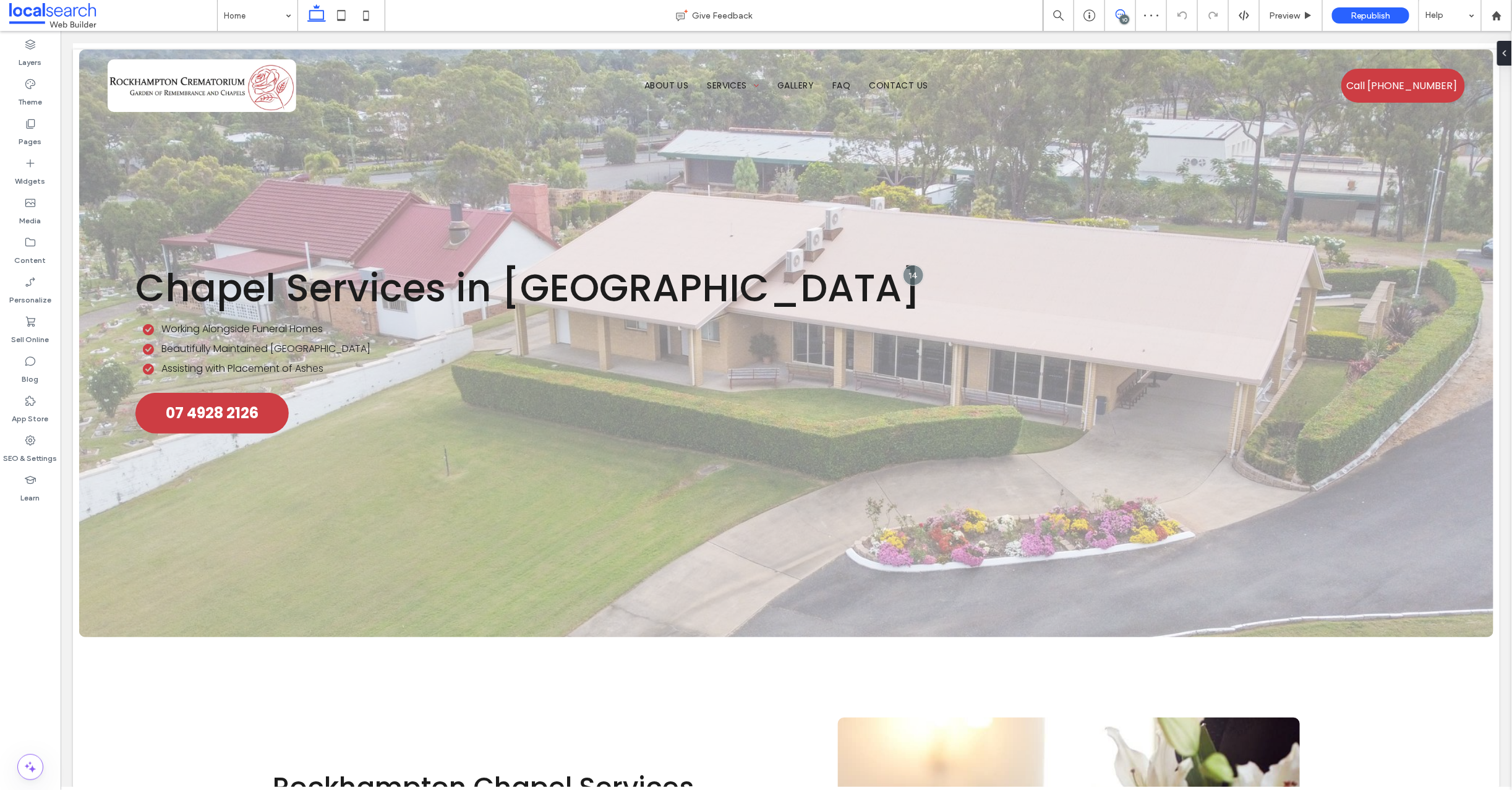
click at [1120, 14] on use at bounding box center [1120, 13] width 10 height 10
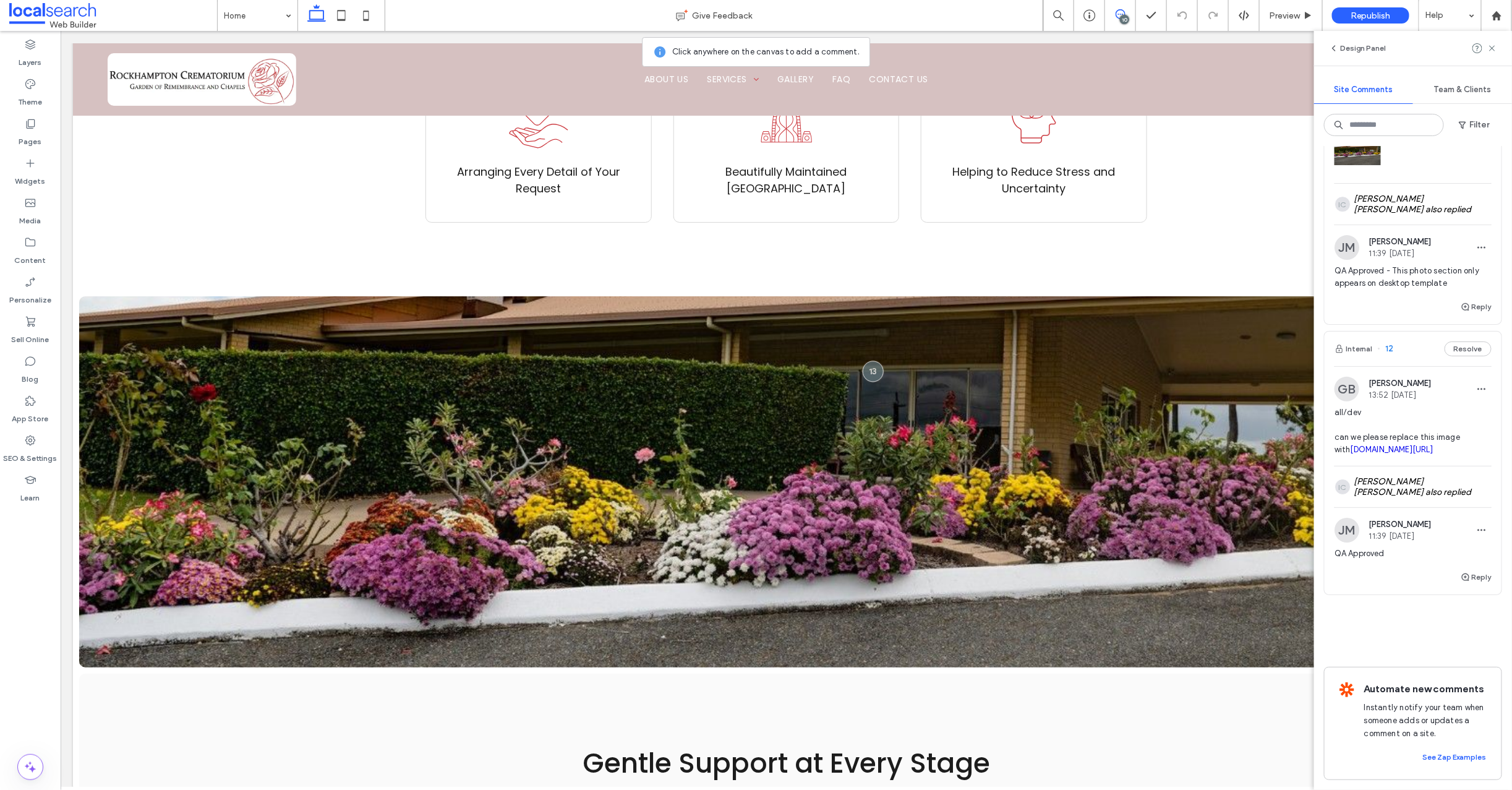
scroll to position [2366, 0]
drag, startPoint x: 1336, startPoint y: 323, endPoint x: 1461, endPoint y: 346, distance: 127.1
click at [1461, 299] on div "QA Approved - This photo section only appears on desktop template" at bounding box center [1413, 281] width 157 height 35
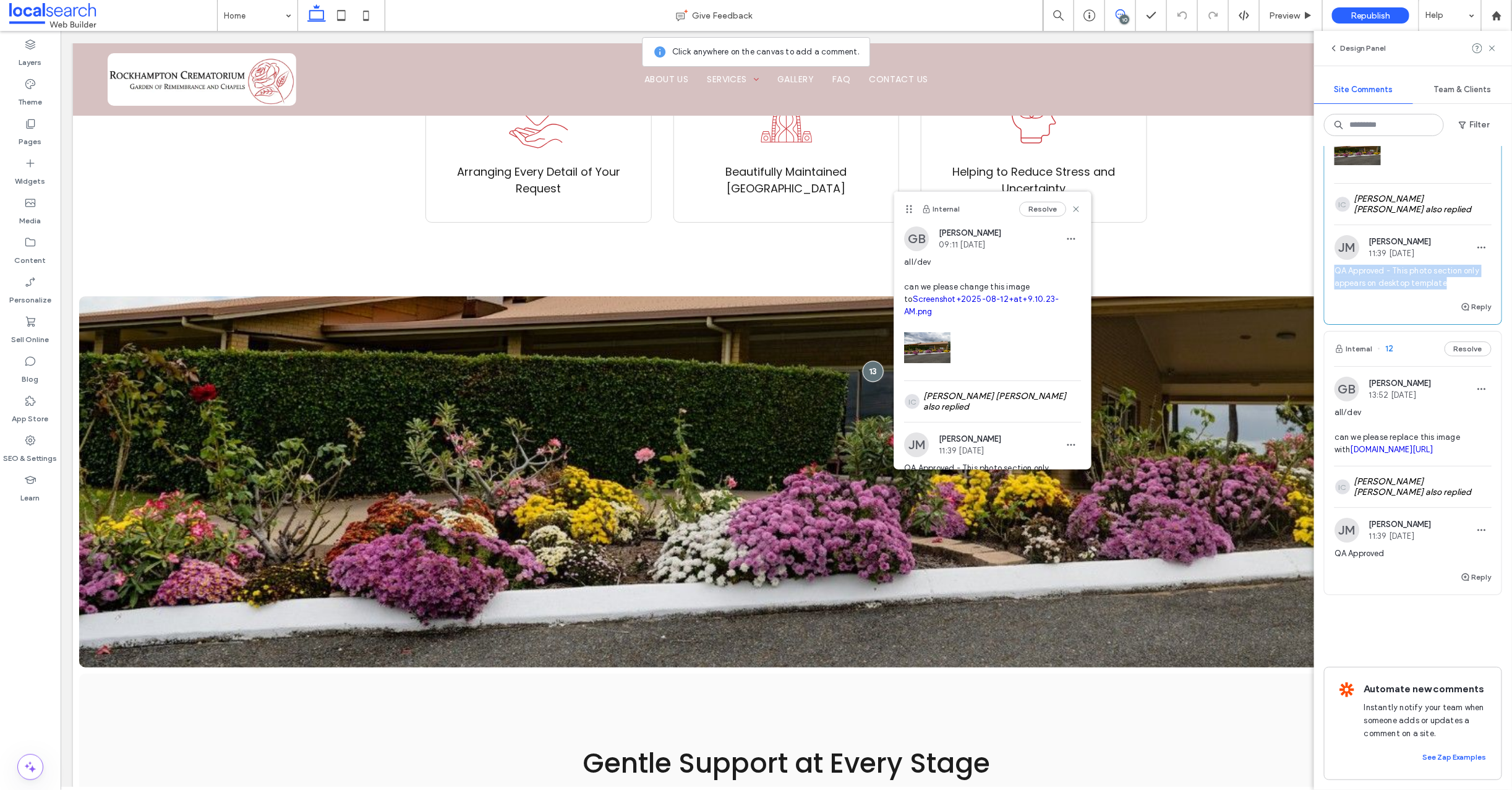
copy span "QA Approved - This photo section only appears on desktop template"
click at [1071, 206] on icon at bounding box center [1075, 208] width 10 height 10
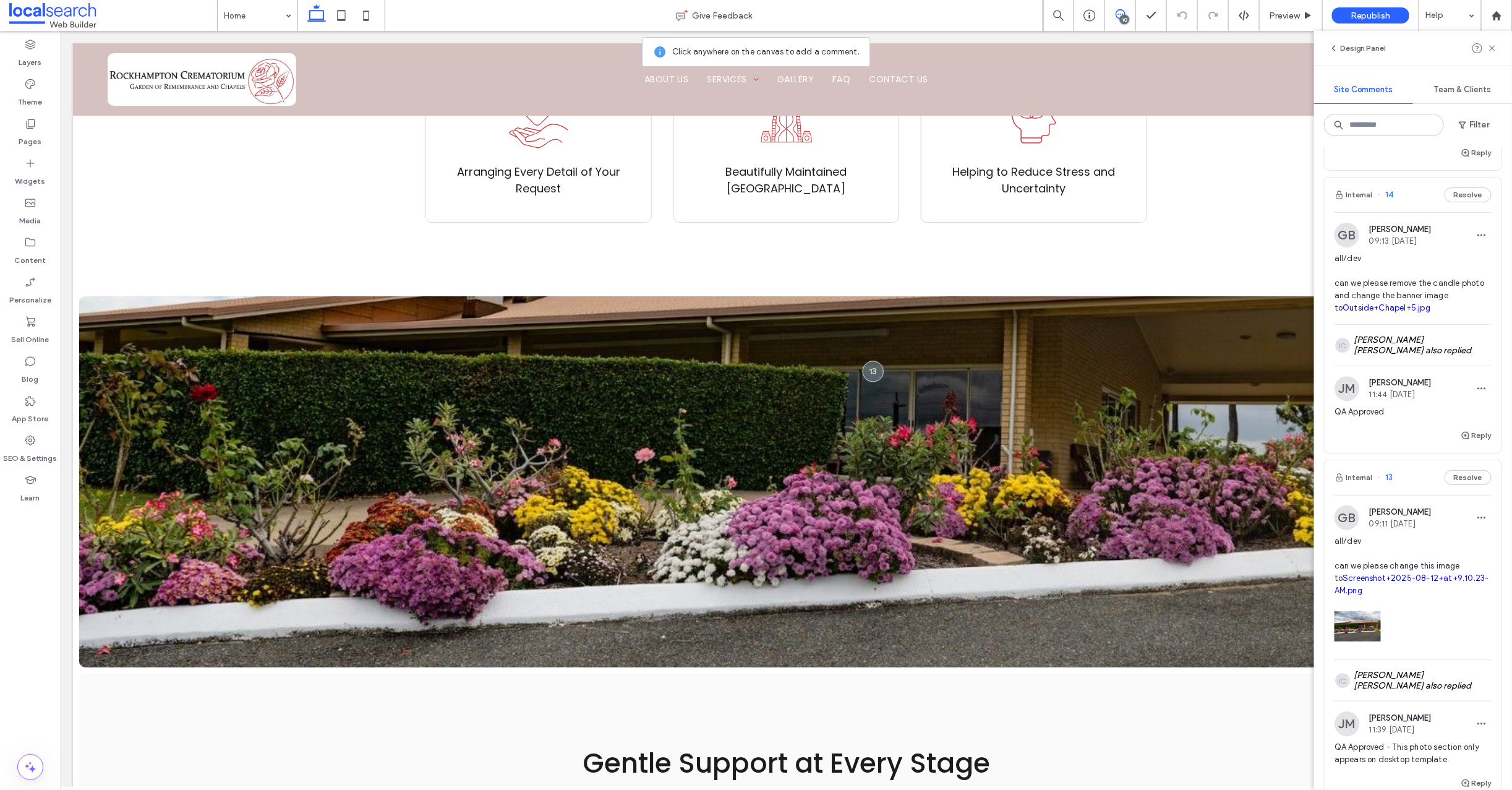
scroll to position [1584, 0]
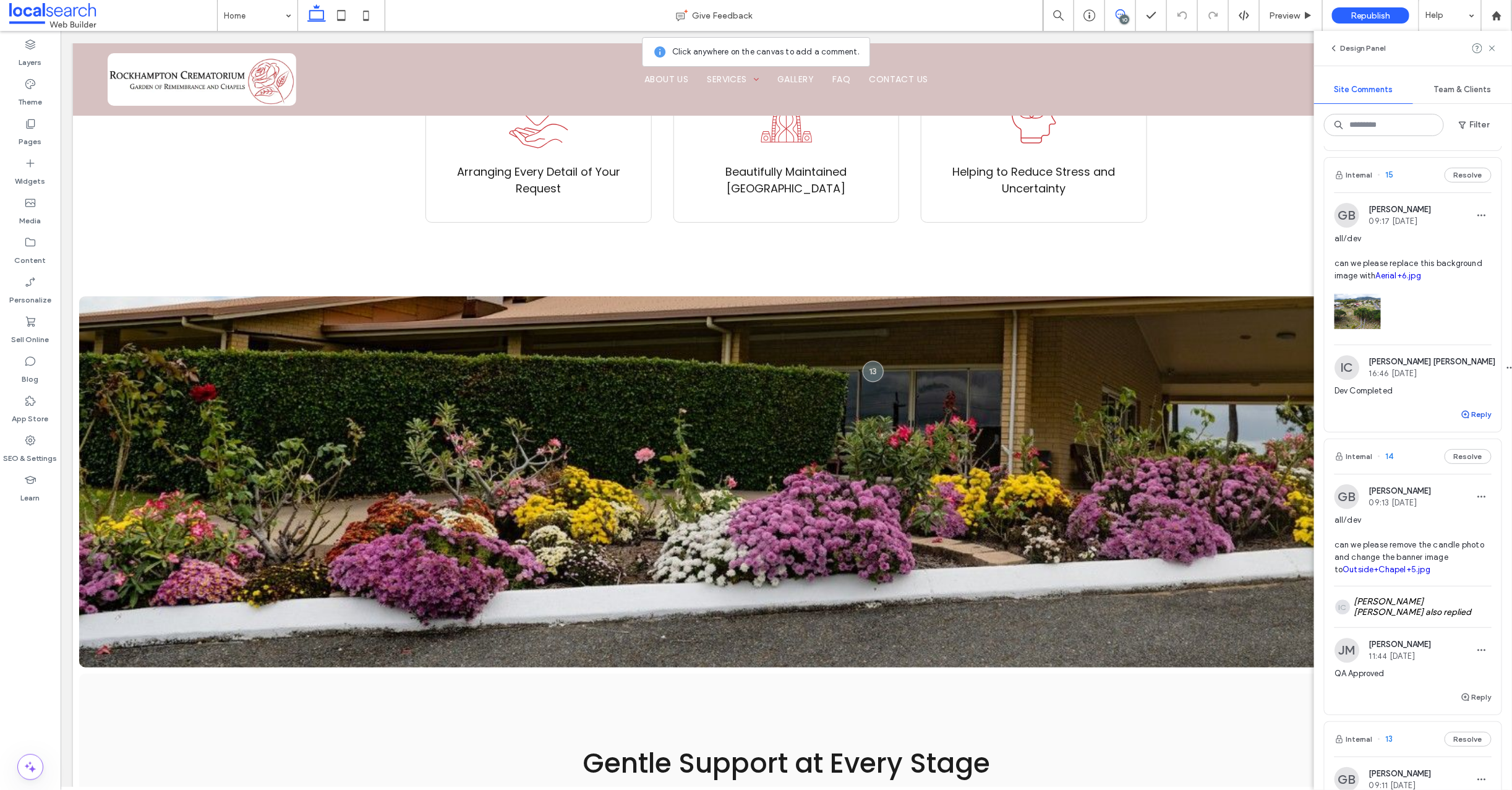
click at [1462, 418] on use "button" at bounding box center [1466, 414] width 7 height 7
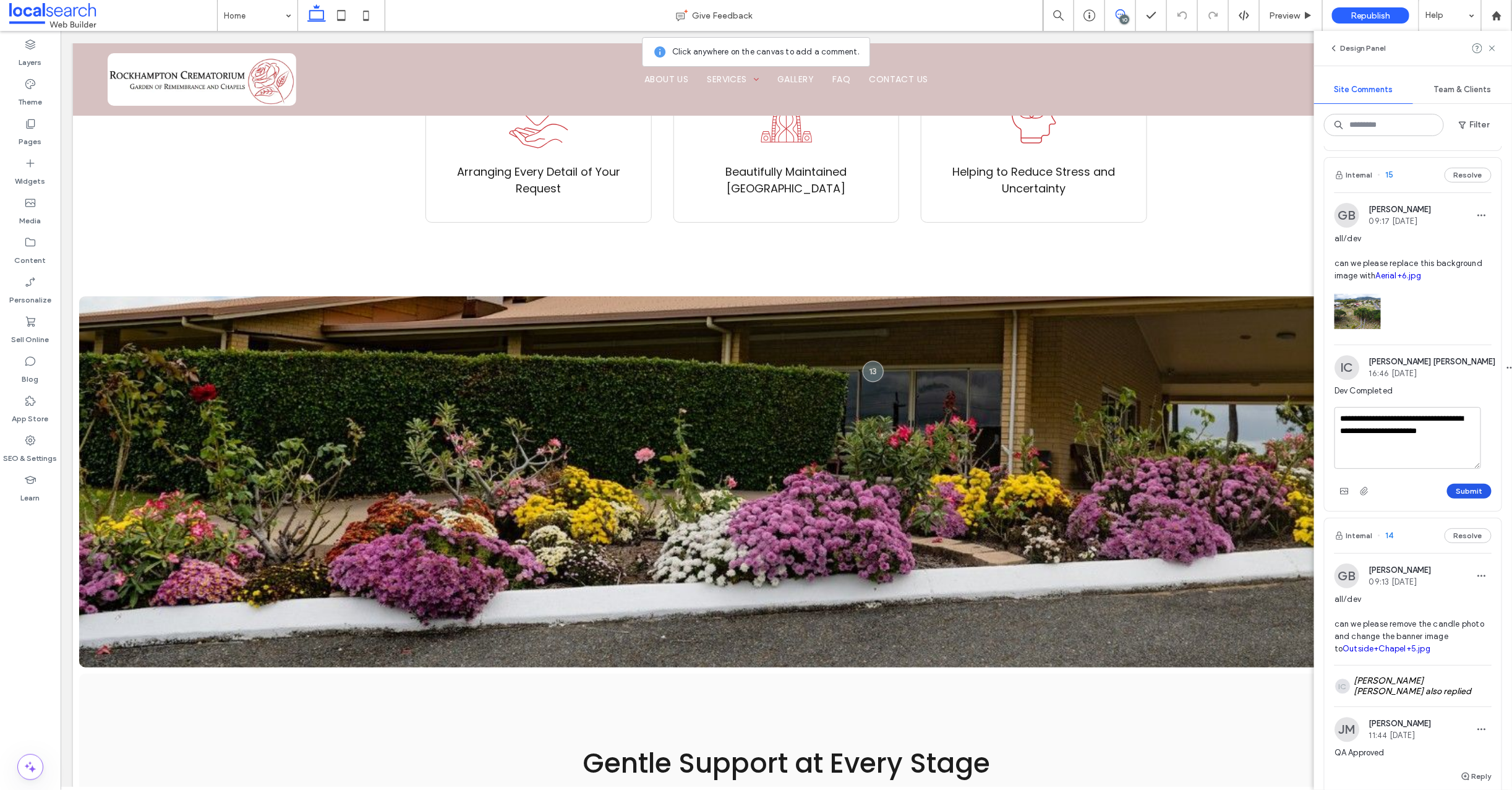
type textarea "**********"
click at [1461, 499] on button "Submit" at bounding box center [1469, 491] width 45 height 15
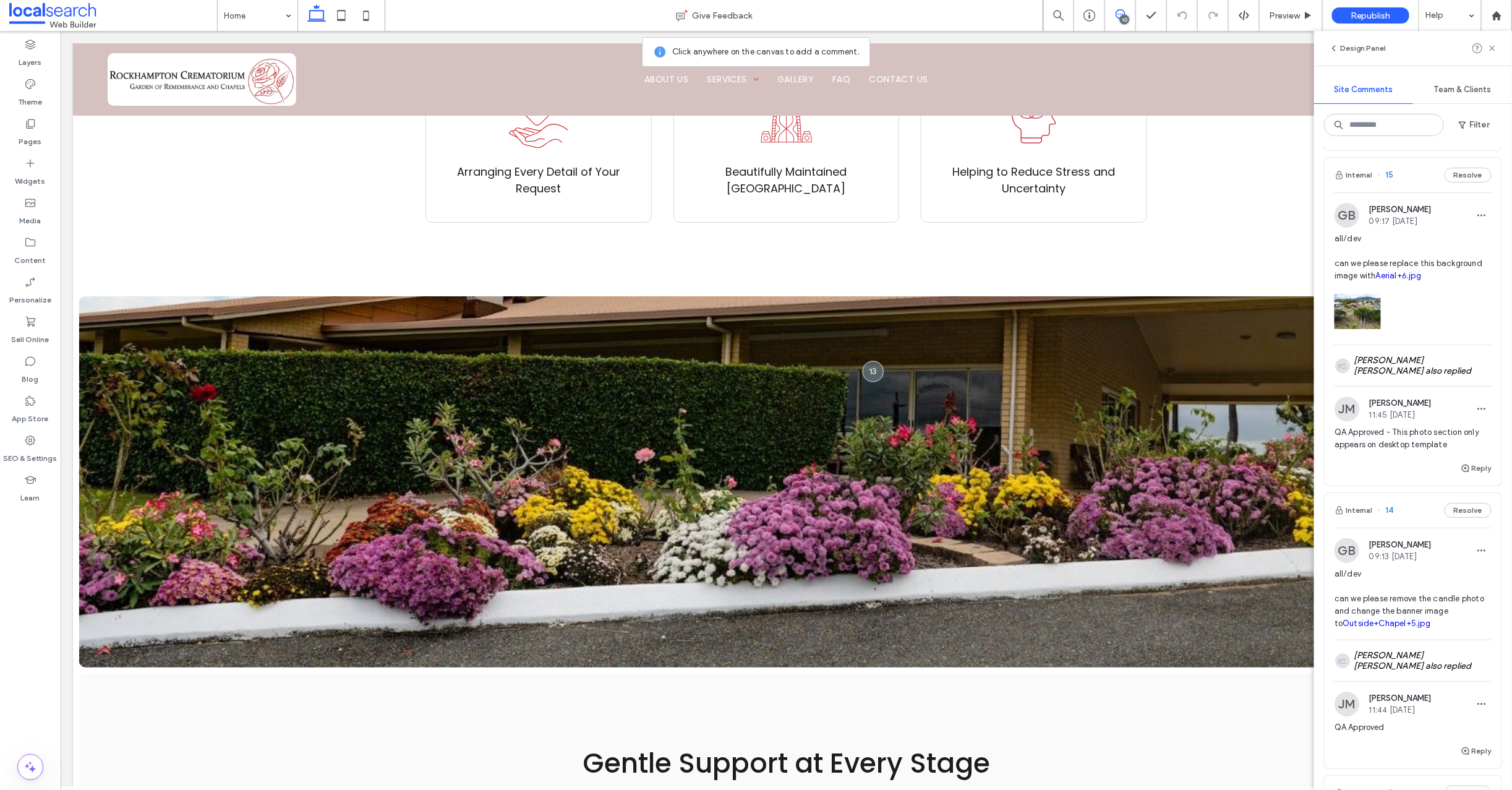
click at [1389, 181] on span "15" at bounding box center [1386, 175] width 16 height 12
click at [1392, 276] on div "Chapel services Give Feedback 10 Preview Republish Help Design Panel Site Comme…" at bounding box center [756, 395] width 1512 height 790
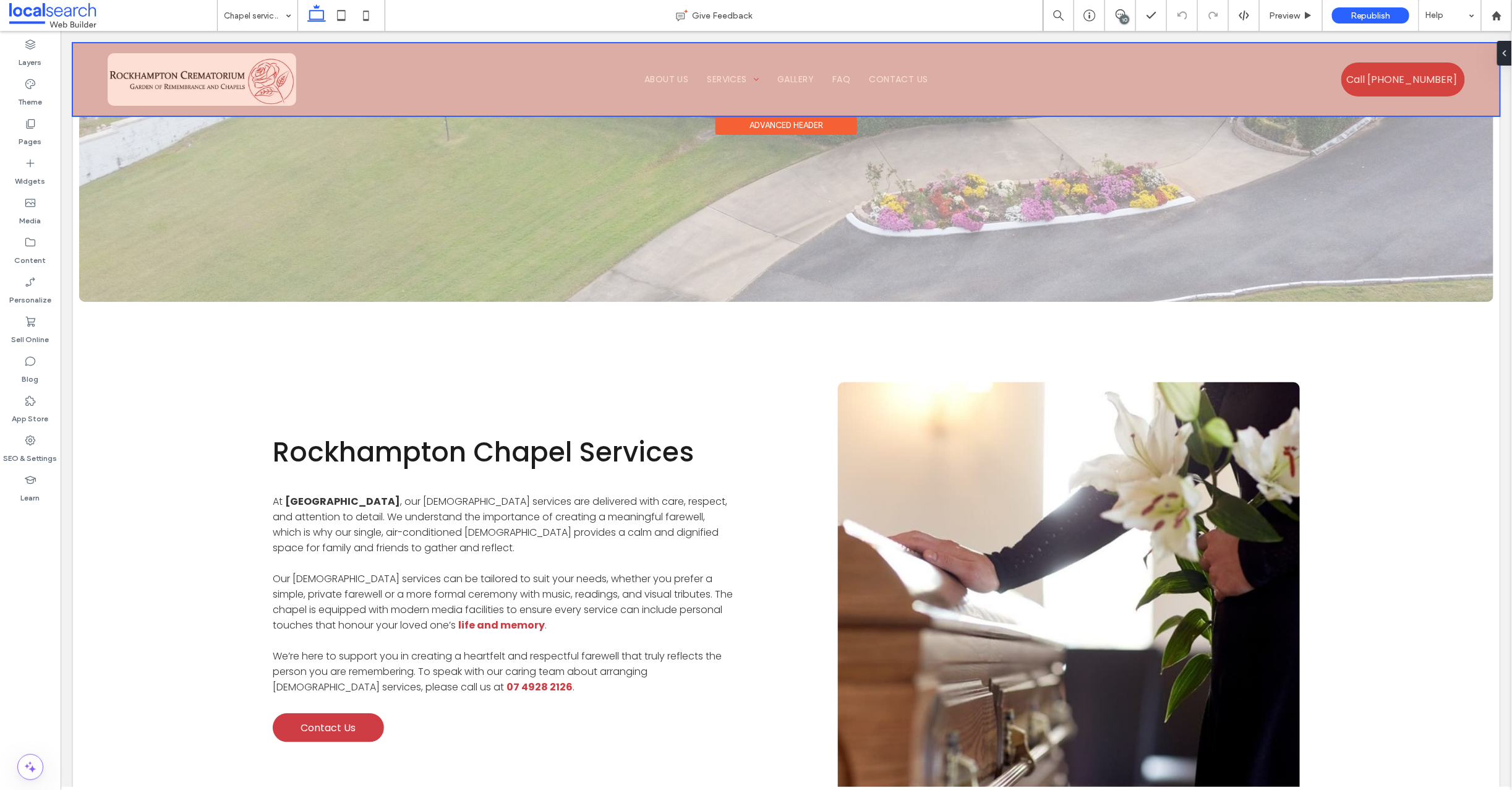
scroll to position [330, 0]
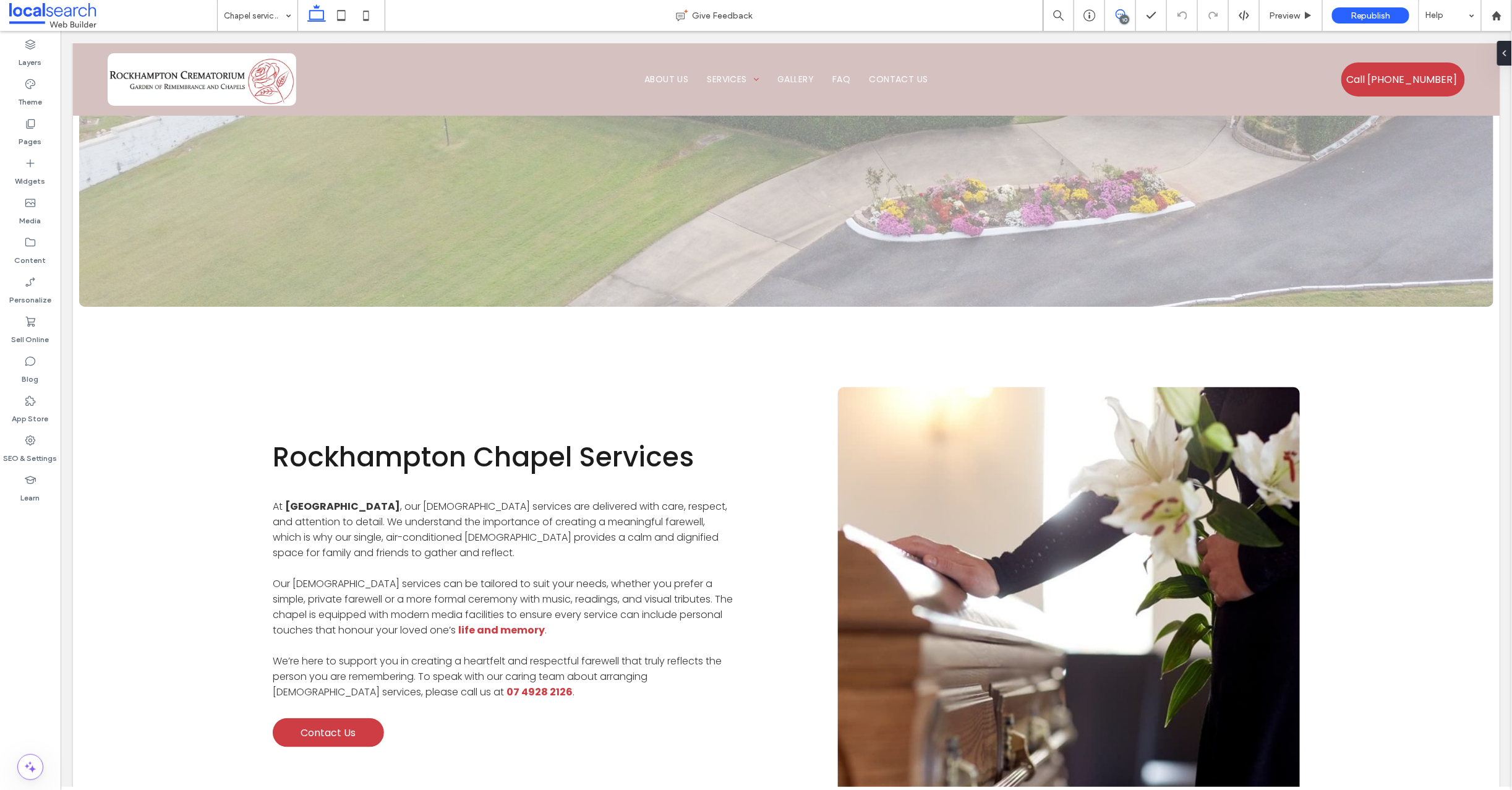
drag, startPoint x: 1116, startPoint y: 13, endPoint x: 1122, endPoint y: 14, distance: 6.1
click at [1116, 13] on icon at bounding box center [1120, 13] width 10 height 10
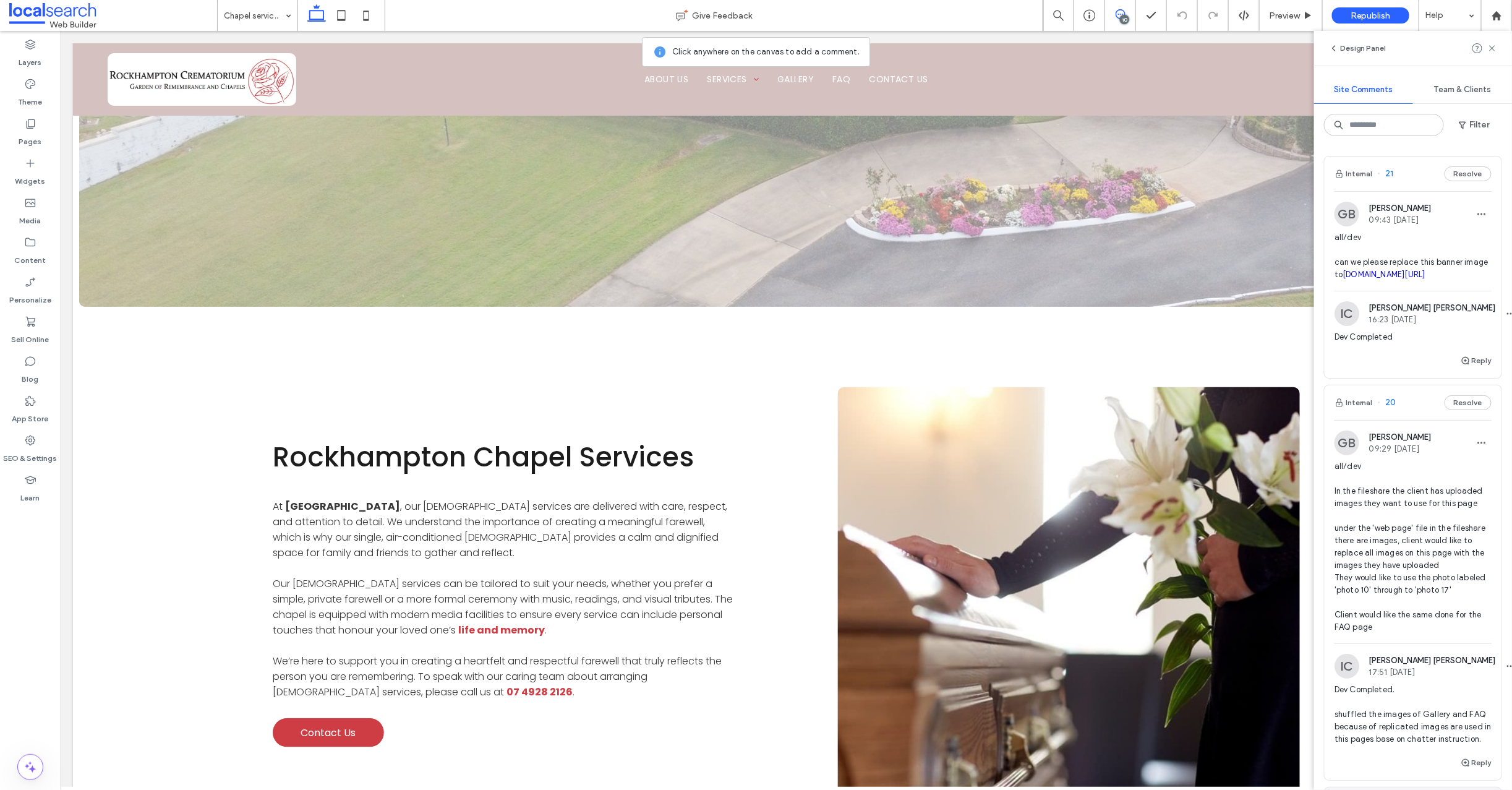
click at [1122, 15] on div "10" at bounding box center [1124, 20] width 9 height 9
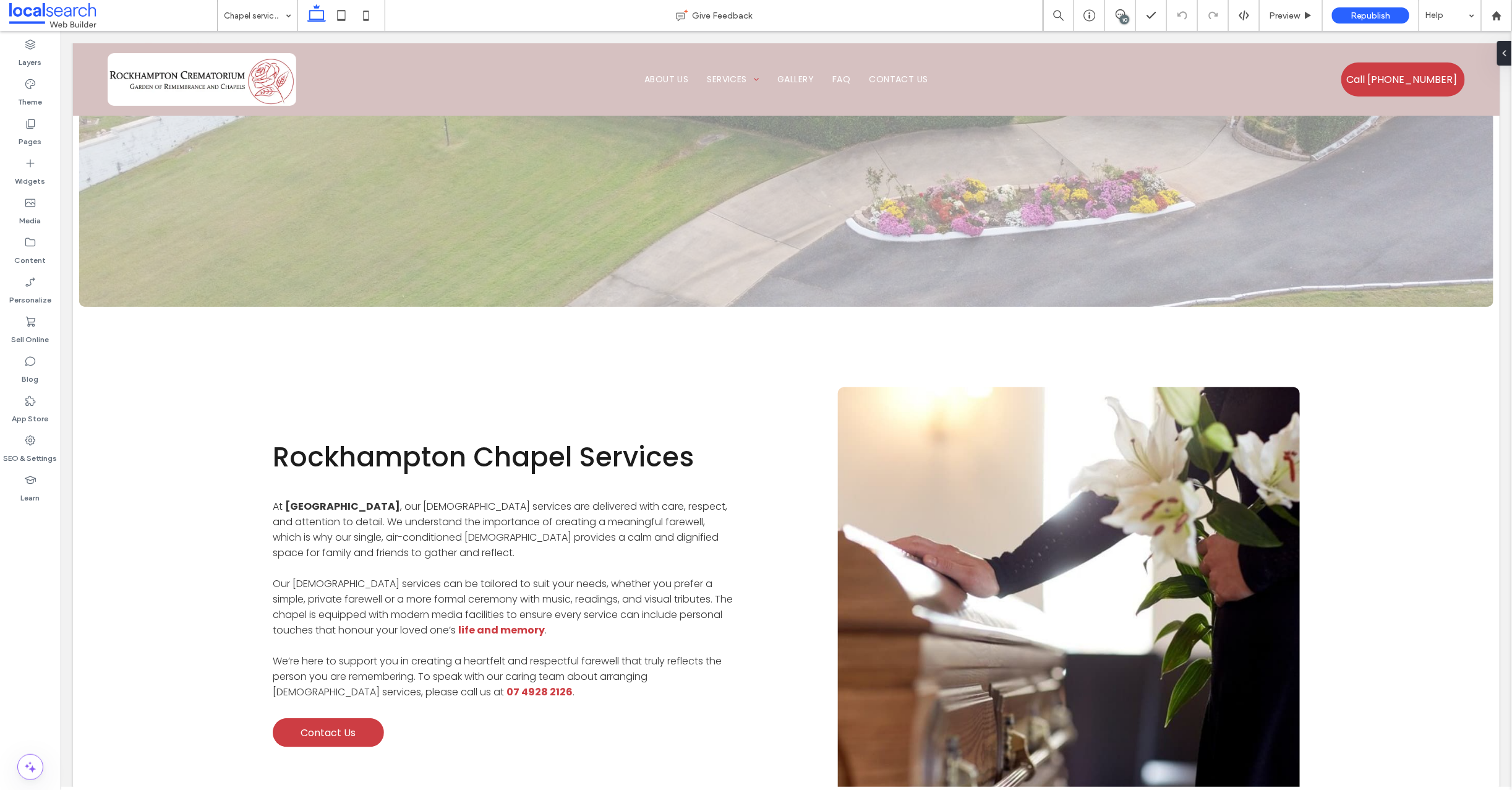
click at [1127, 17] on div "10" at bounding box center [1124, 20] width 9 height 9
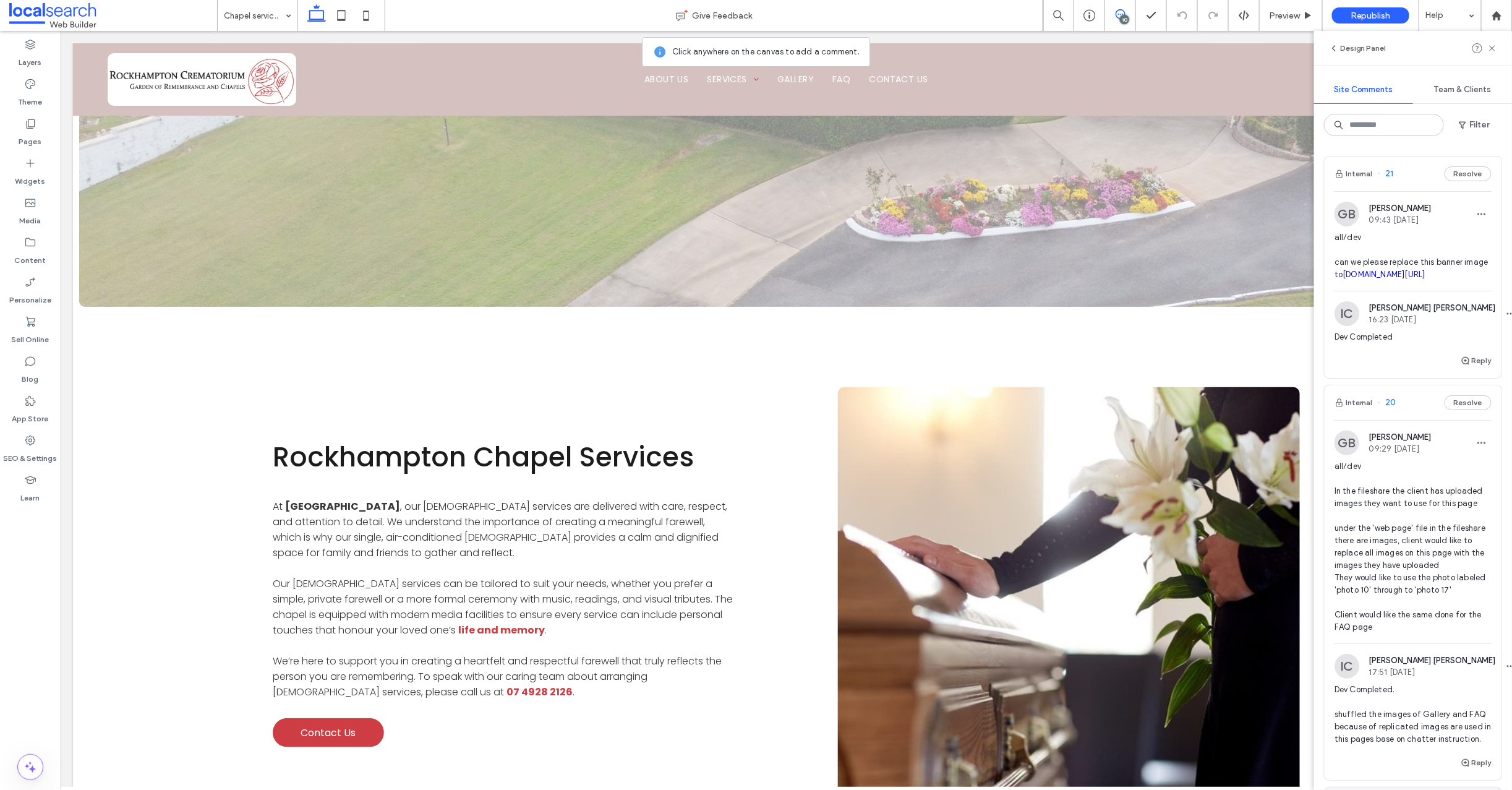
click at [1391, 176] on span "21" at bounding box center [1386, 174] width 16 height 12
click at [1391, 176] on div "Contact Us Give Feedback 10 Preview Republish Help Design Panel Site Comments T…" at bounding box center [756, 395] width 1512 height 790
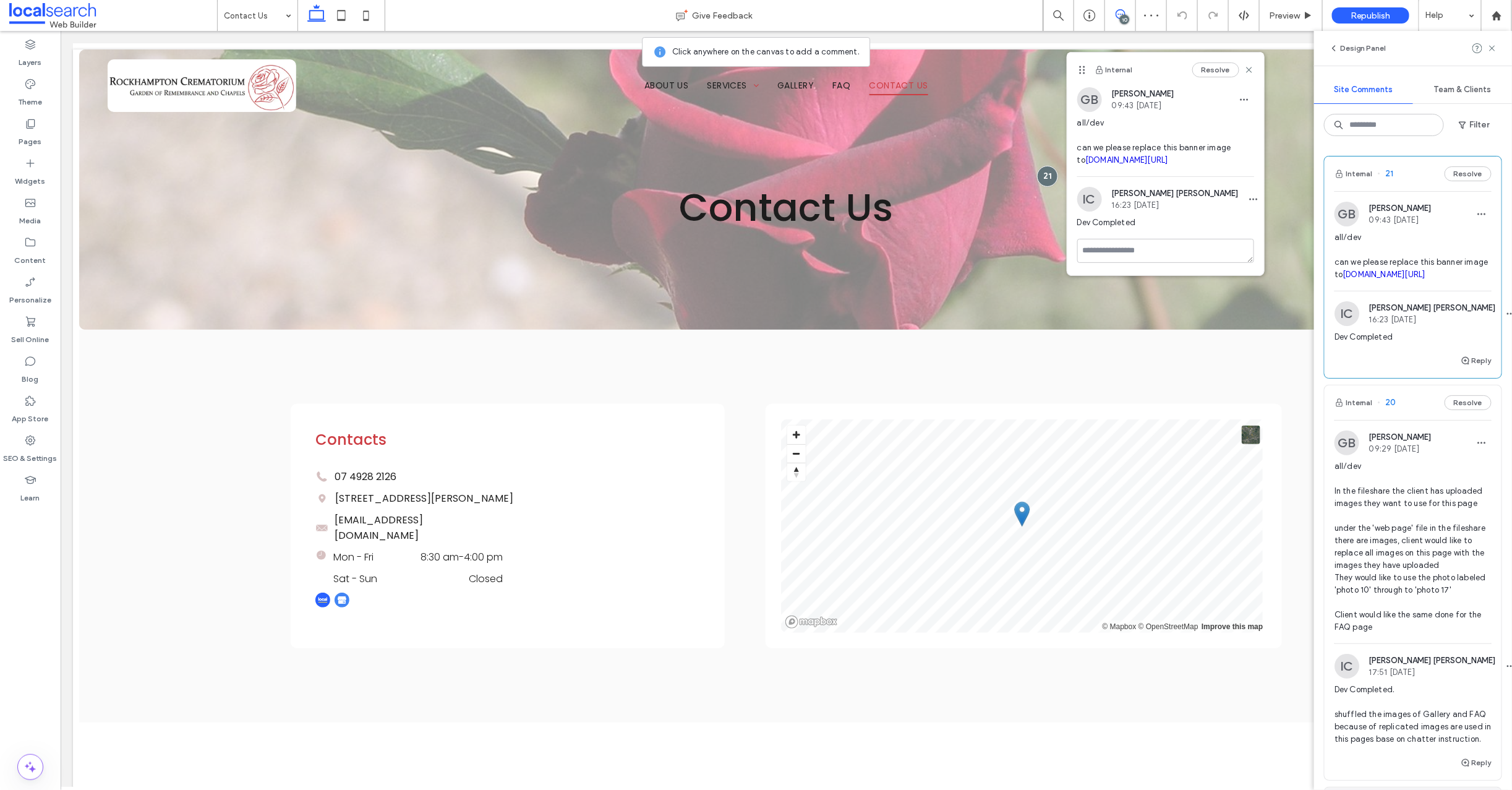
click at [1114, 165] on link "irp.cdn-website.com/1d77a6c7/dms3rep/multi/Rose+1-84aa5f1b.JPG" at bounding box center [1126, 159] width 83 height 9
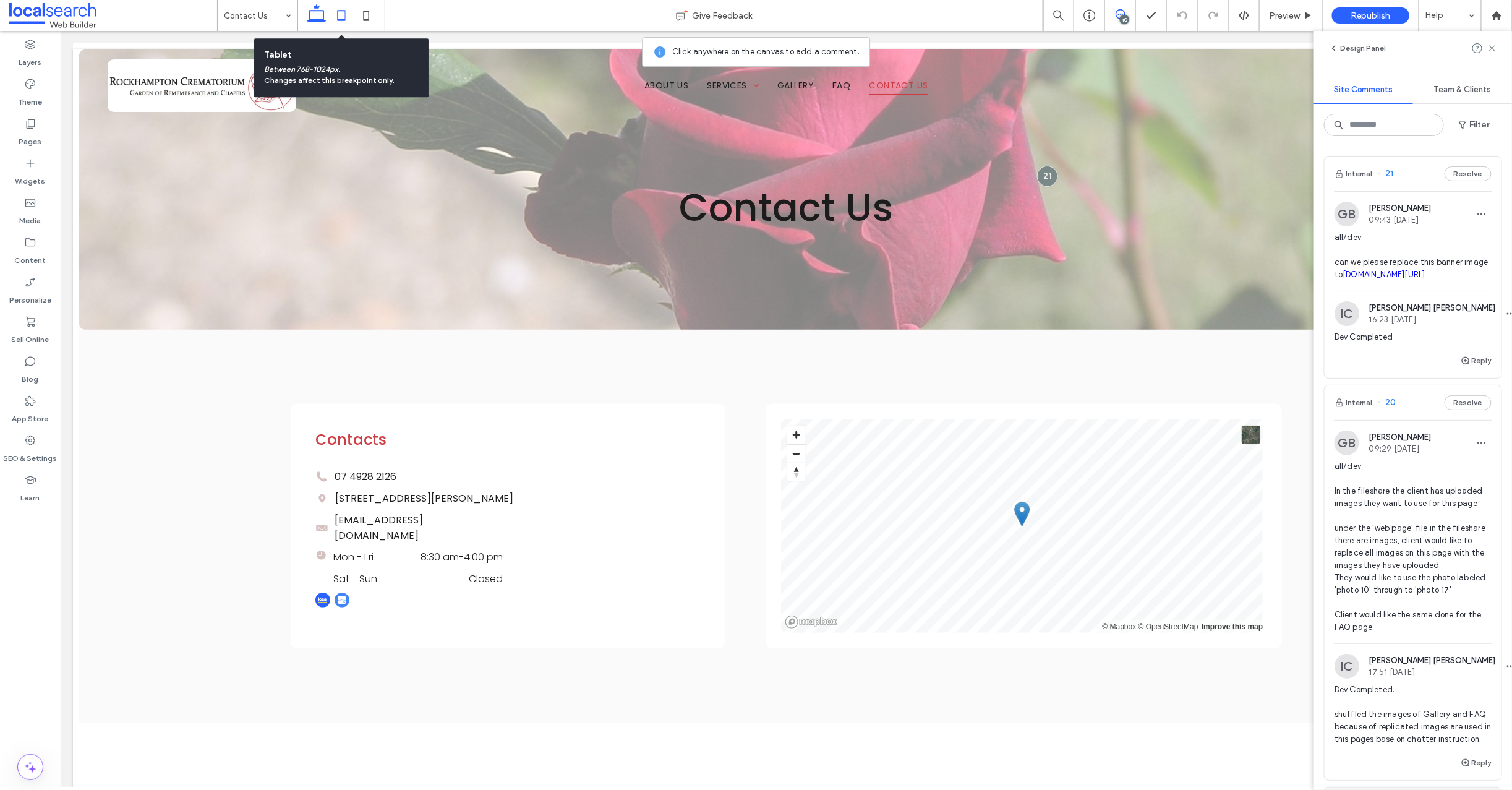
click at [342, 13] on icon at bounding box center [341, 15] width 25 height 25
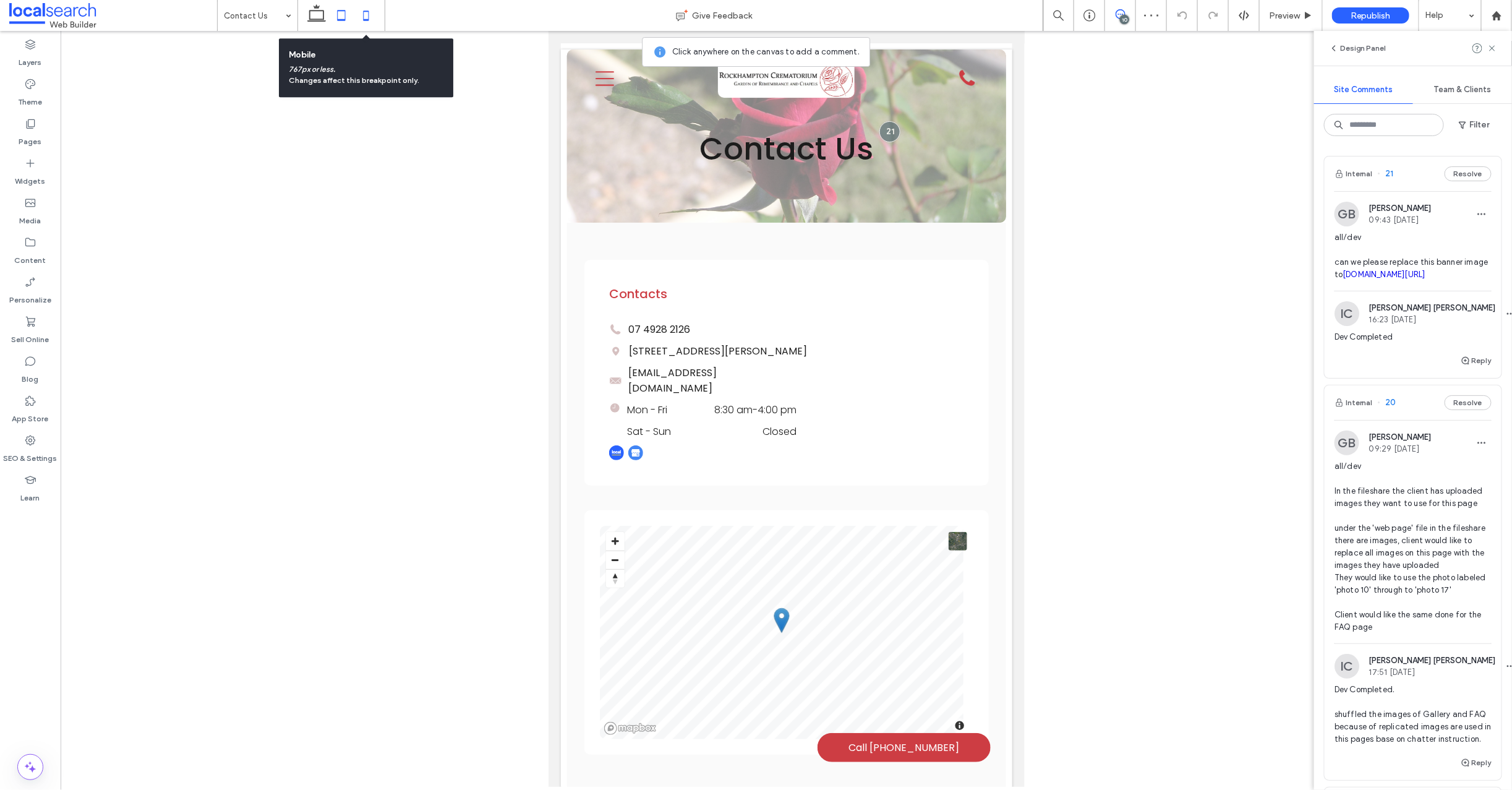
click at [368, 14] on icon at bounding box center [366, 15] width 25 height 25
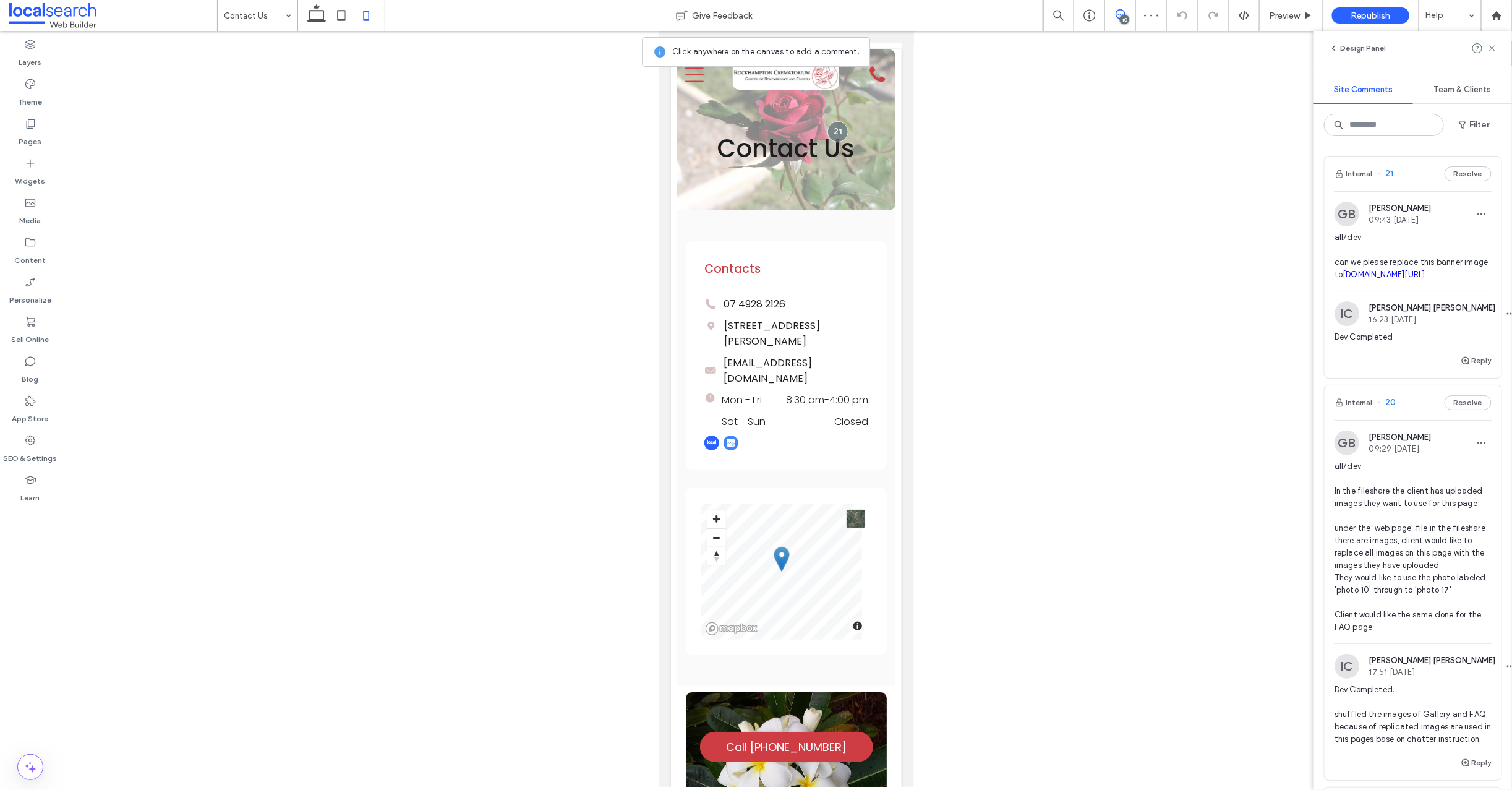
click at [1390, 378] on div "Reply" at bounding box center [1413, 365] width 177 height 25
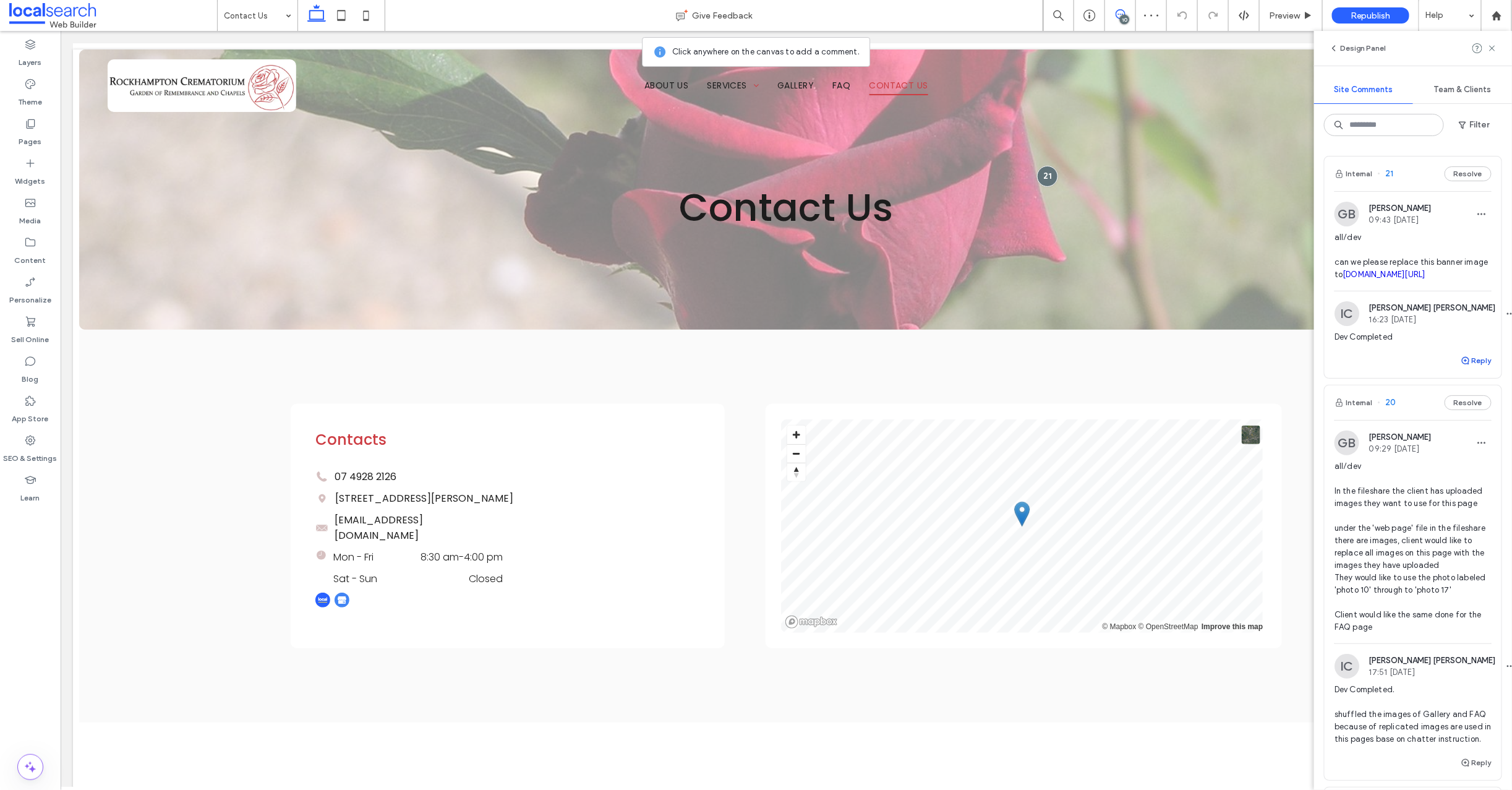
click at [1461, 365] on icon "button" at bounding box center [1466, 360] width 10 height 10
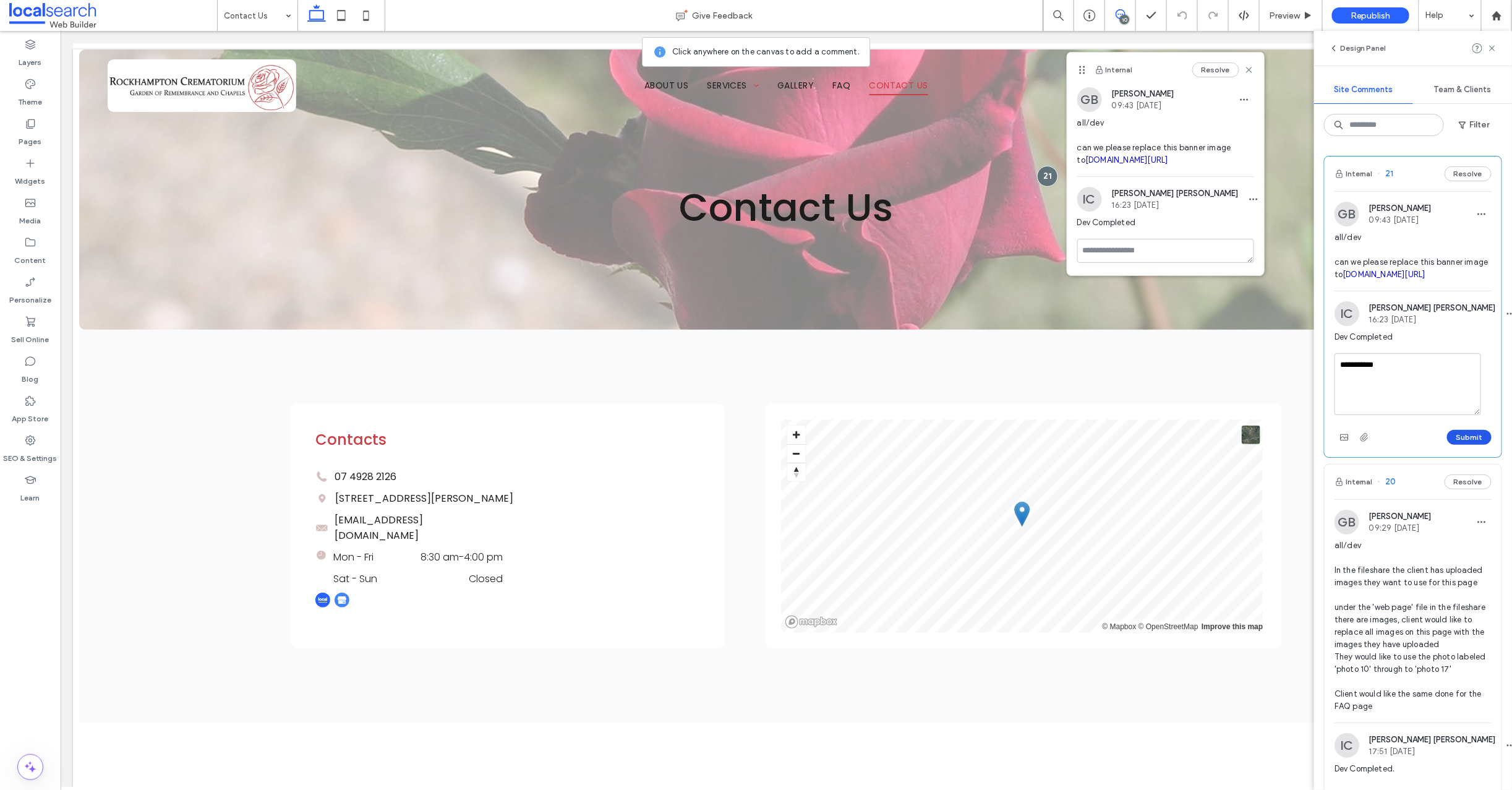
type textarea "**********"
click at [1455, 444] on button "Submit" at bounding box center [1469, 436] width 45 height 15
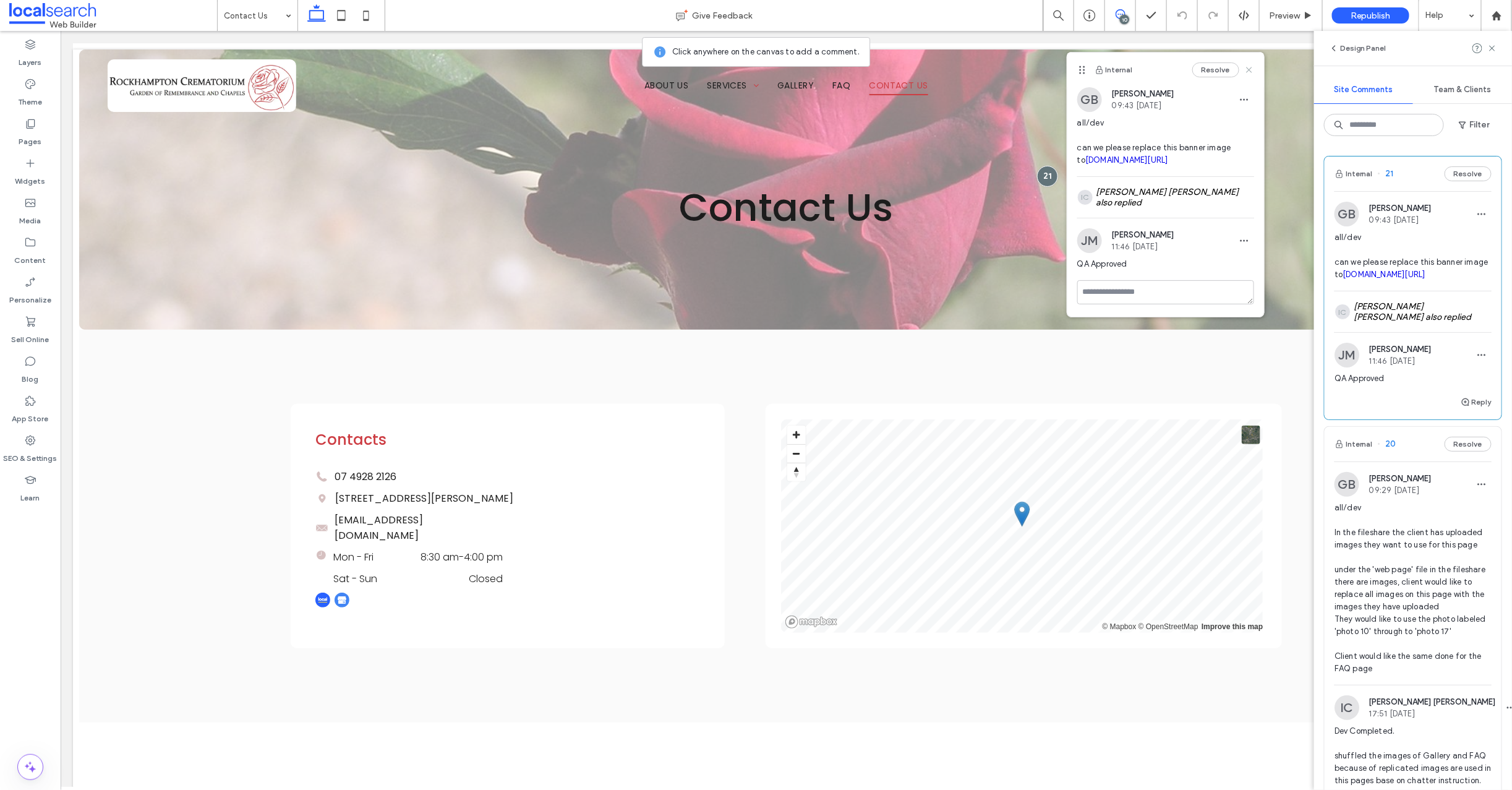
click at [1245, 70] on icon at bounding box center [1249, 69] width 10 height 10
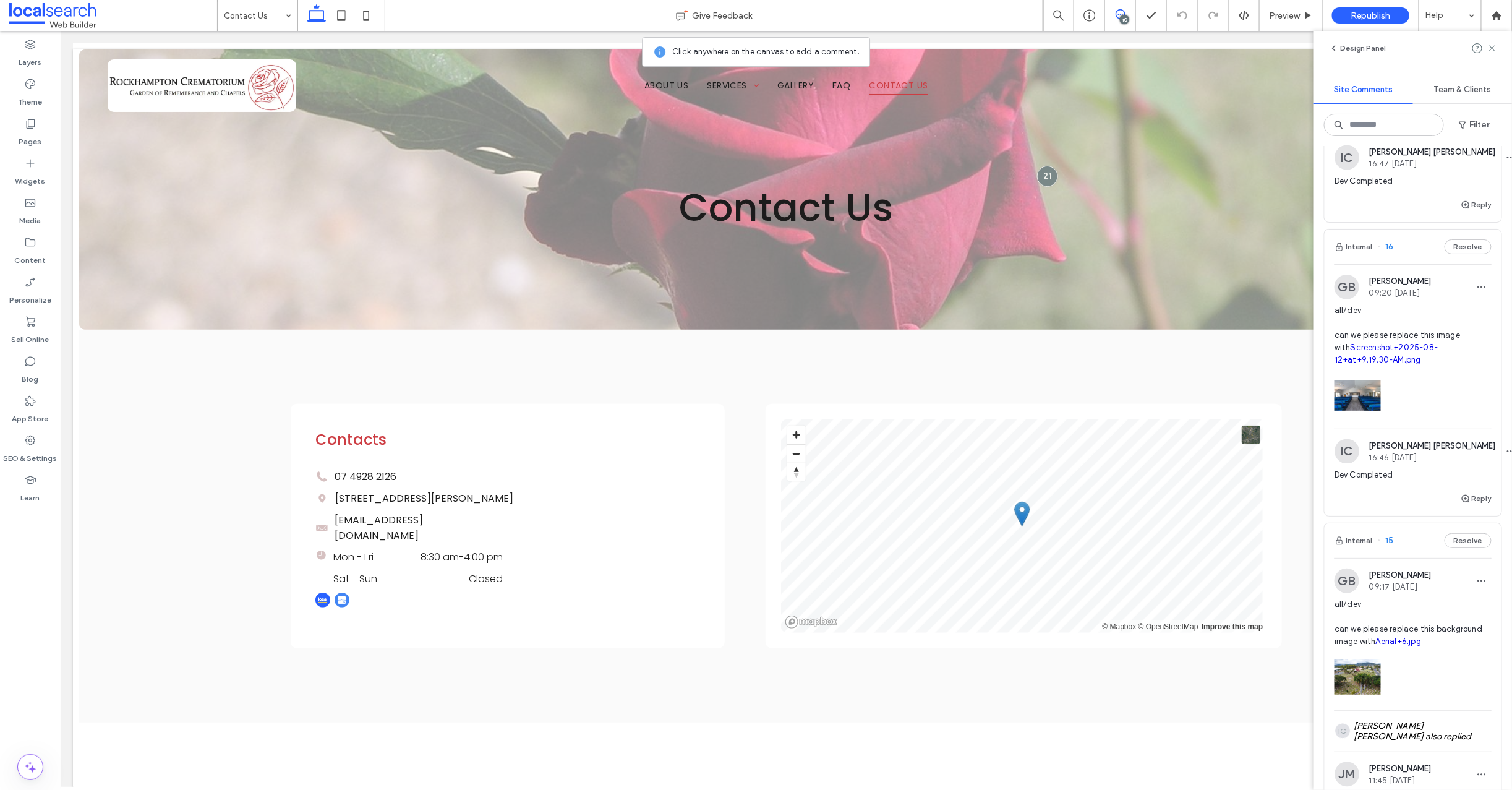
scroll to position [1200, 0]
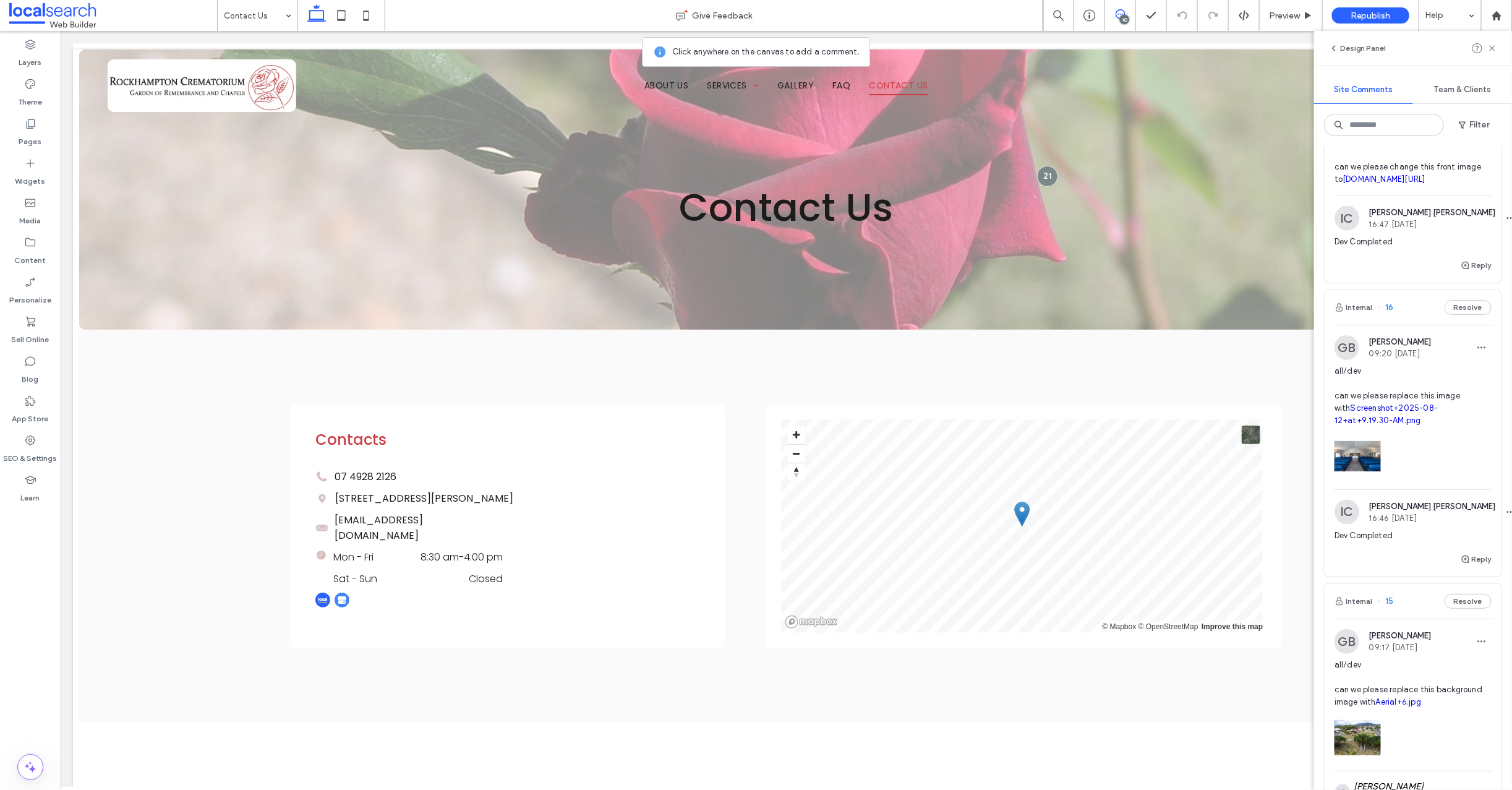
click at [1391, 314] on span "16" at bounding box center [1386, 307] width 16 height 12
click at [1391, 408] on div "Memorials & Memorial Gardens Give Feedback 10 Preview Republish Help Design Pan…" at bounding box center [756, 395] width 1512 height 790
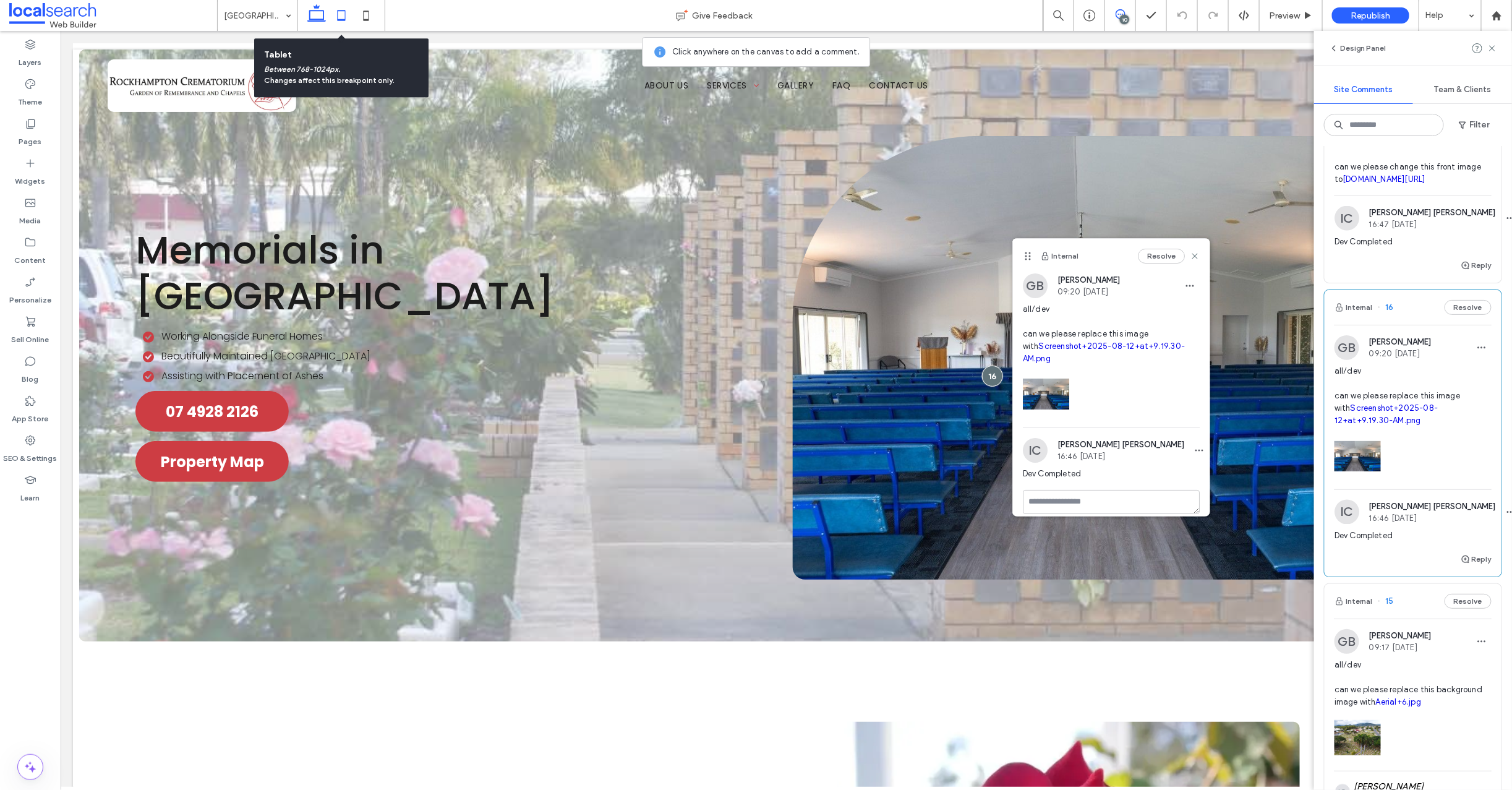
click at [342, 15] on icon at bounding box center [341, 15] width 25 height 25
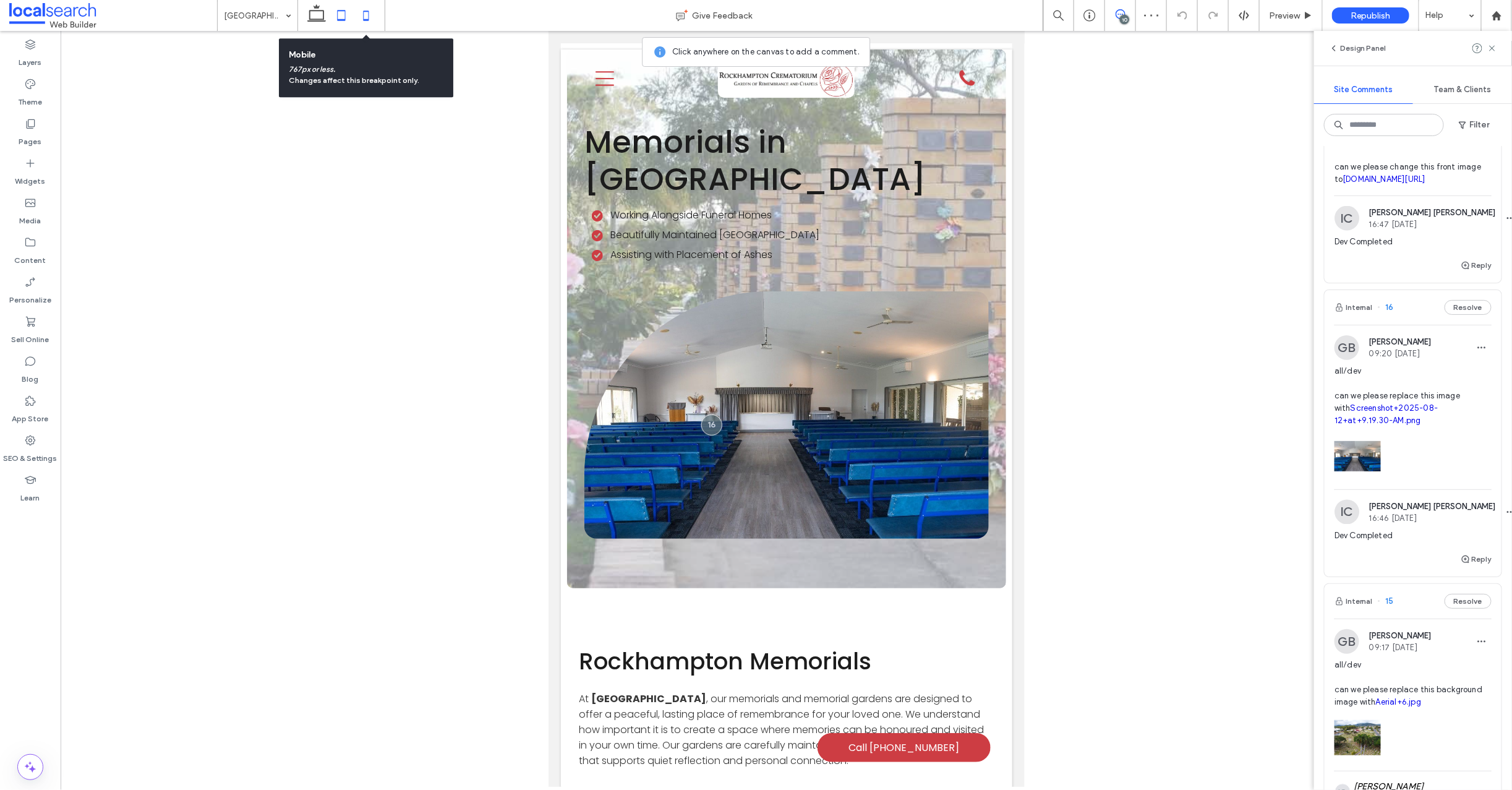
click at [368, 16] on icon at bounding box center [366, 15] width 25 height 25
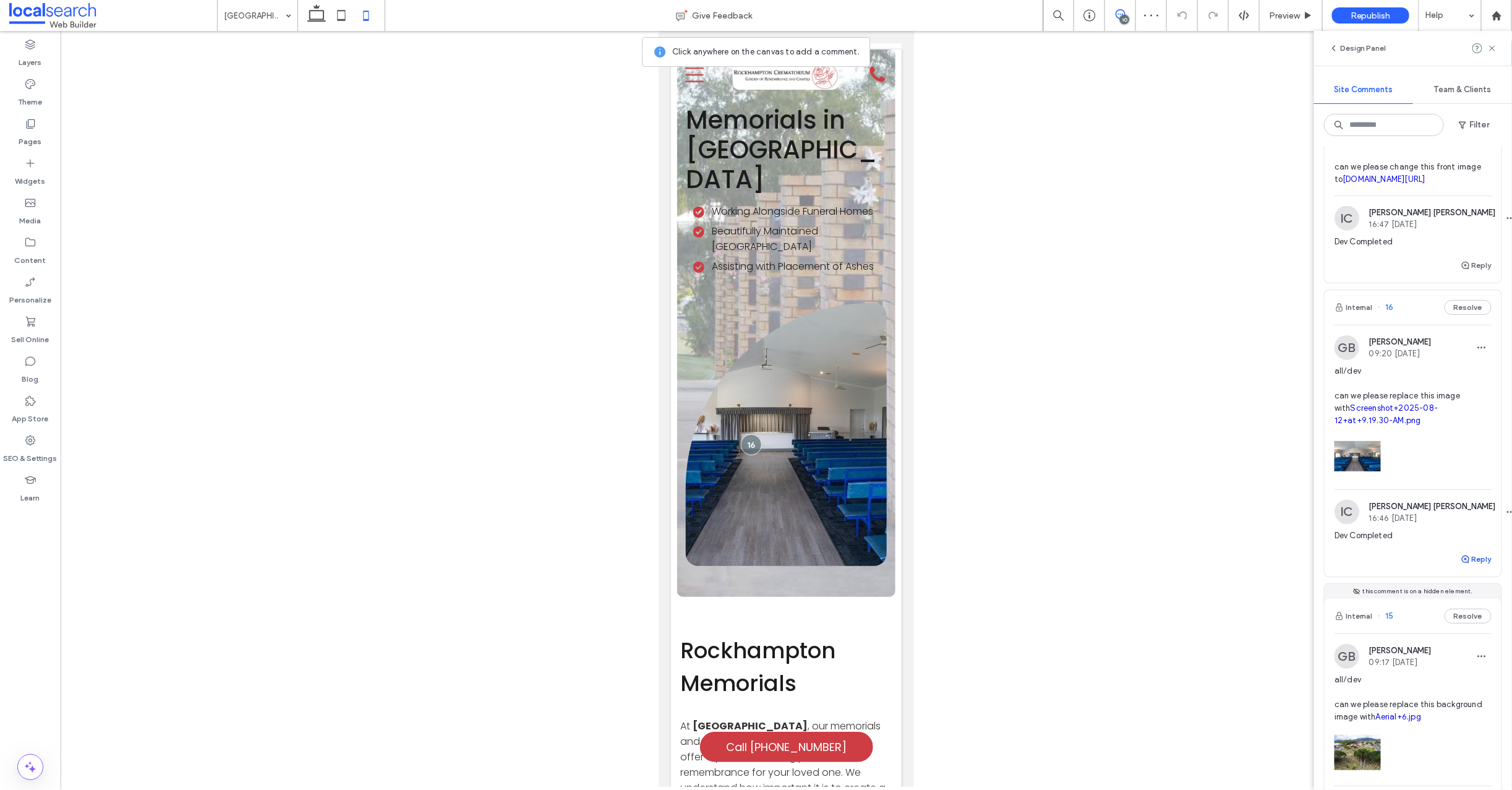
click at [1462, 563] on use "button" at bounding box center [1466, 558] width 7 height 7
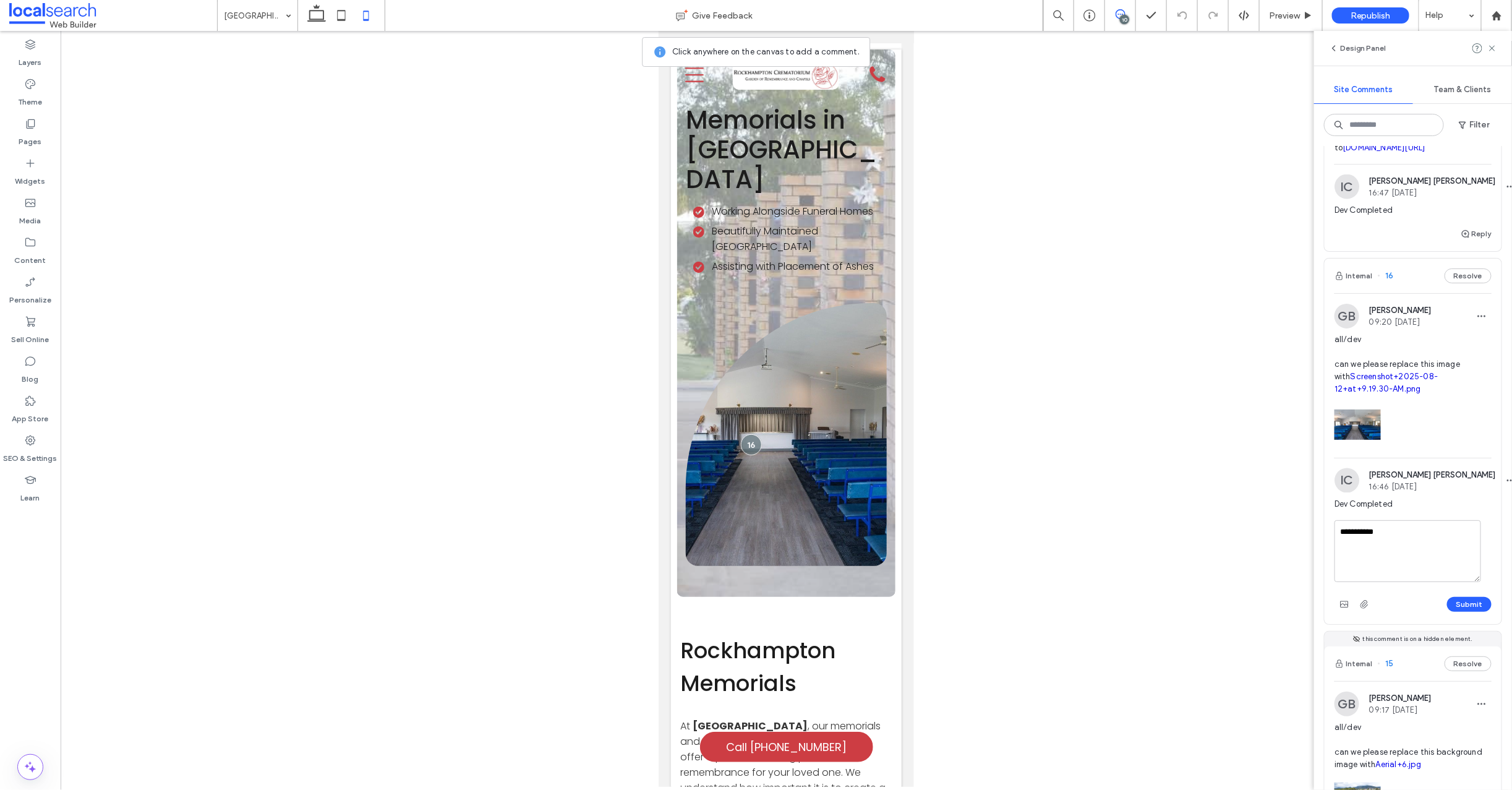
scroll to position [1250, 0]
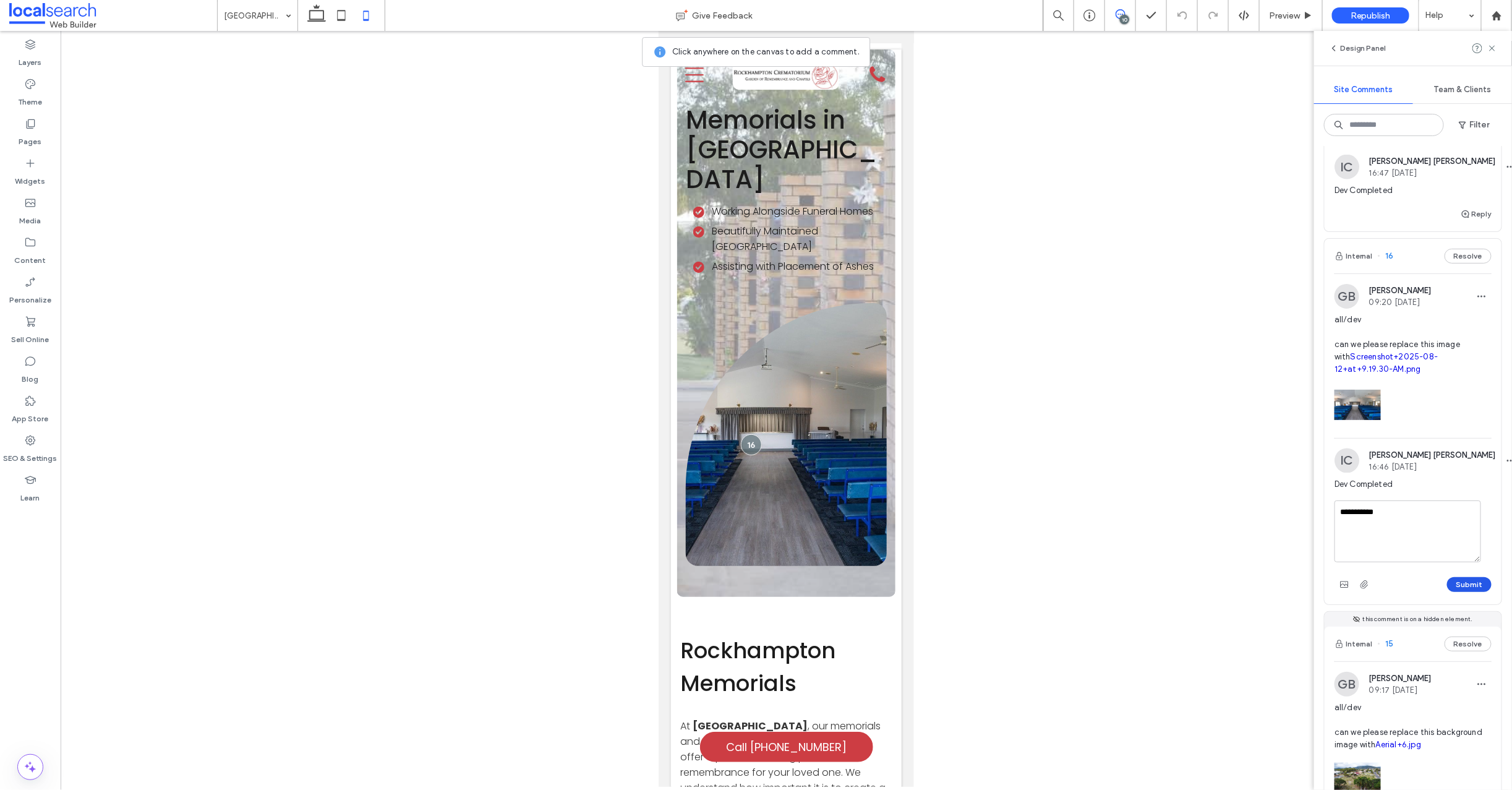
type textarea "**********"
click at [1460, 591] on button "Submit" at bounding box center [1469, 584] width 45 height 15
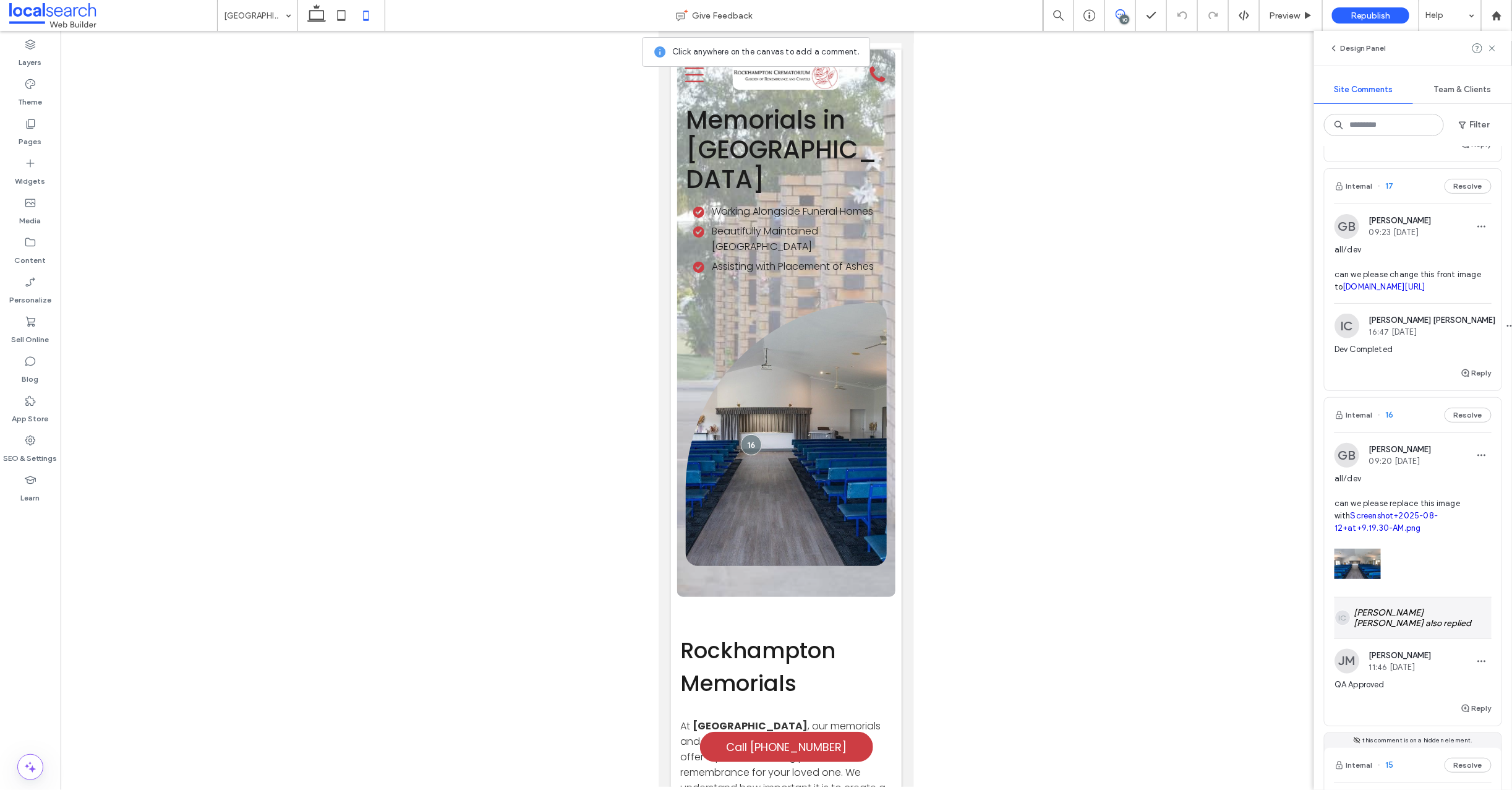
scroll to position [1034, 0]
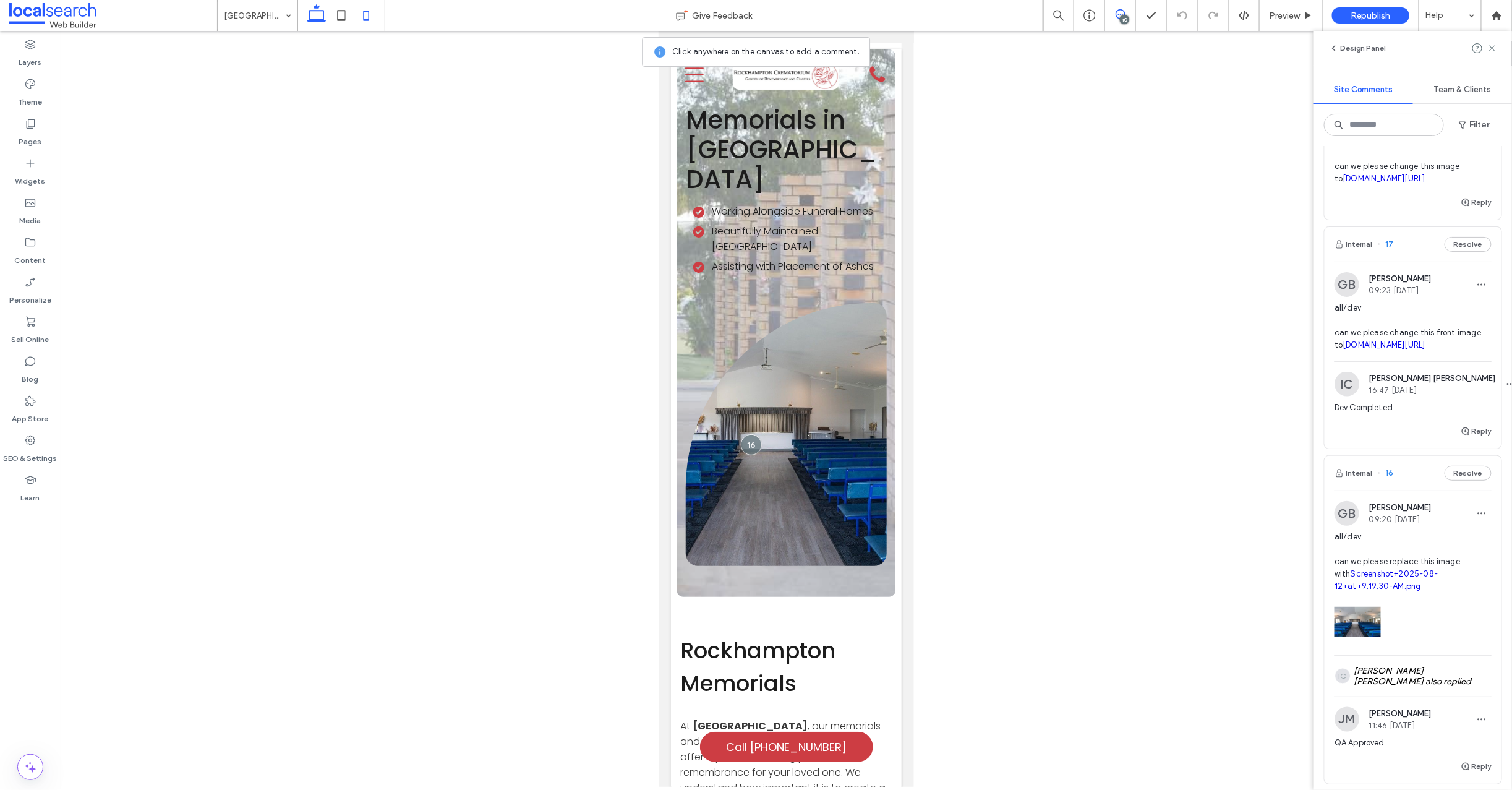
click at [308, 15] on icon at bounding box center [317, 15] width 25 height 25
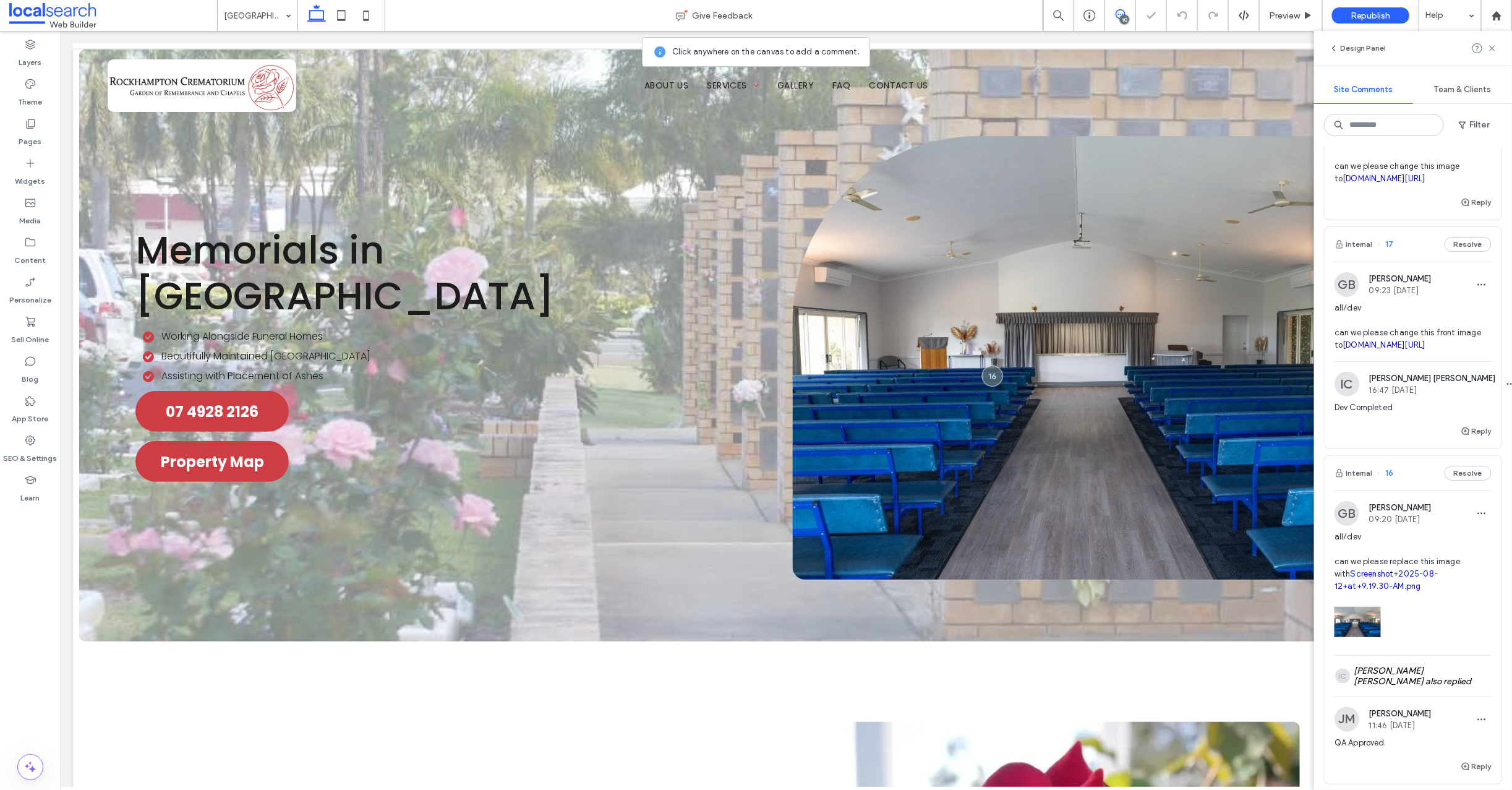
click at [1389, 250] on span "17" at bounding box center [1386, 244] width 16 height 12
click at [1390, 319] on div at bounding box center [756, 395] width 1512 height 790
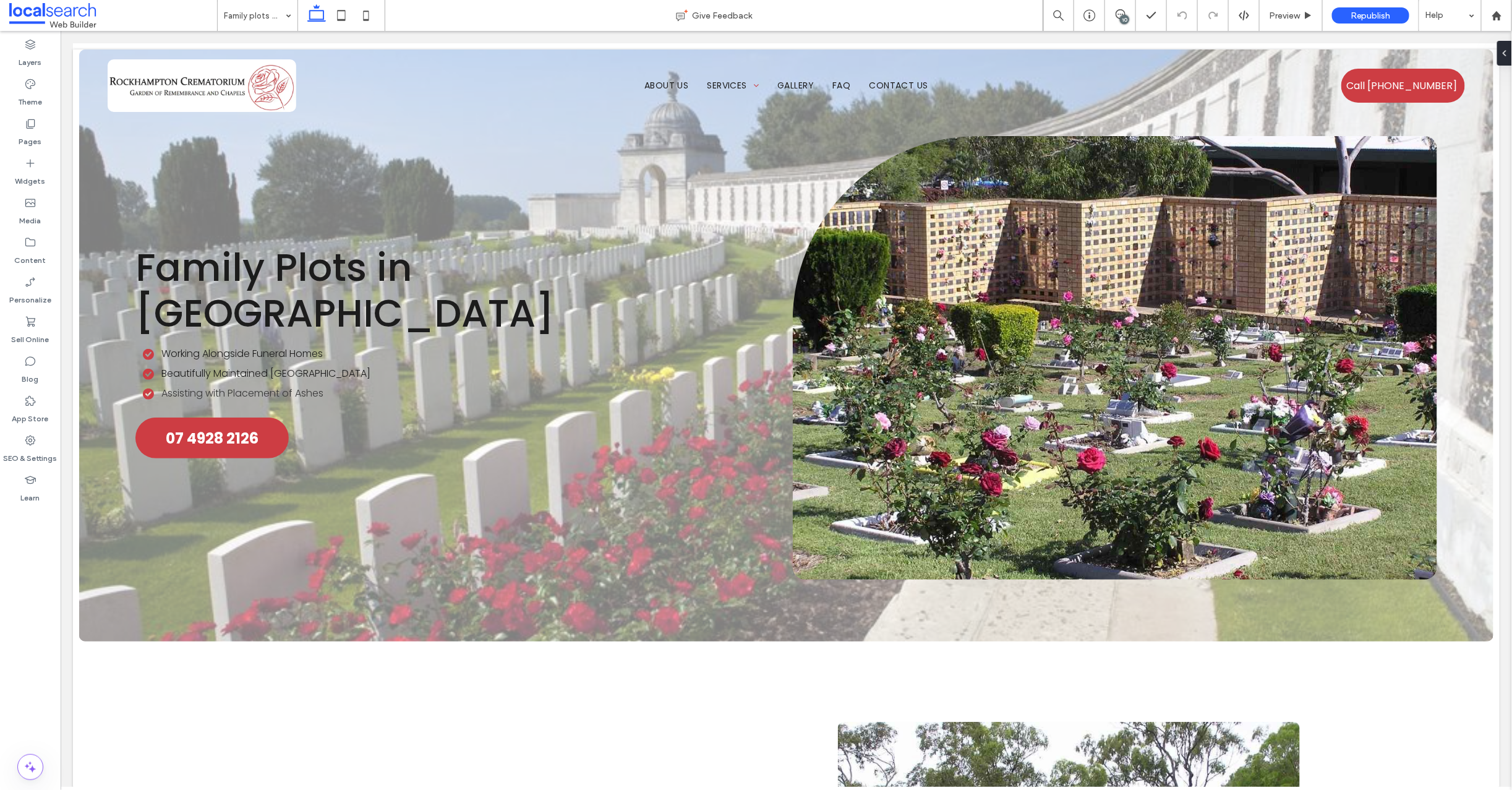
click at [1124, 15] on div "10" at bounding box center [1124, 20] width 9 height 9
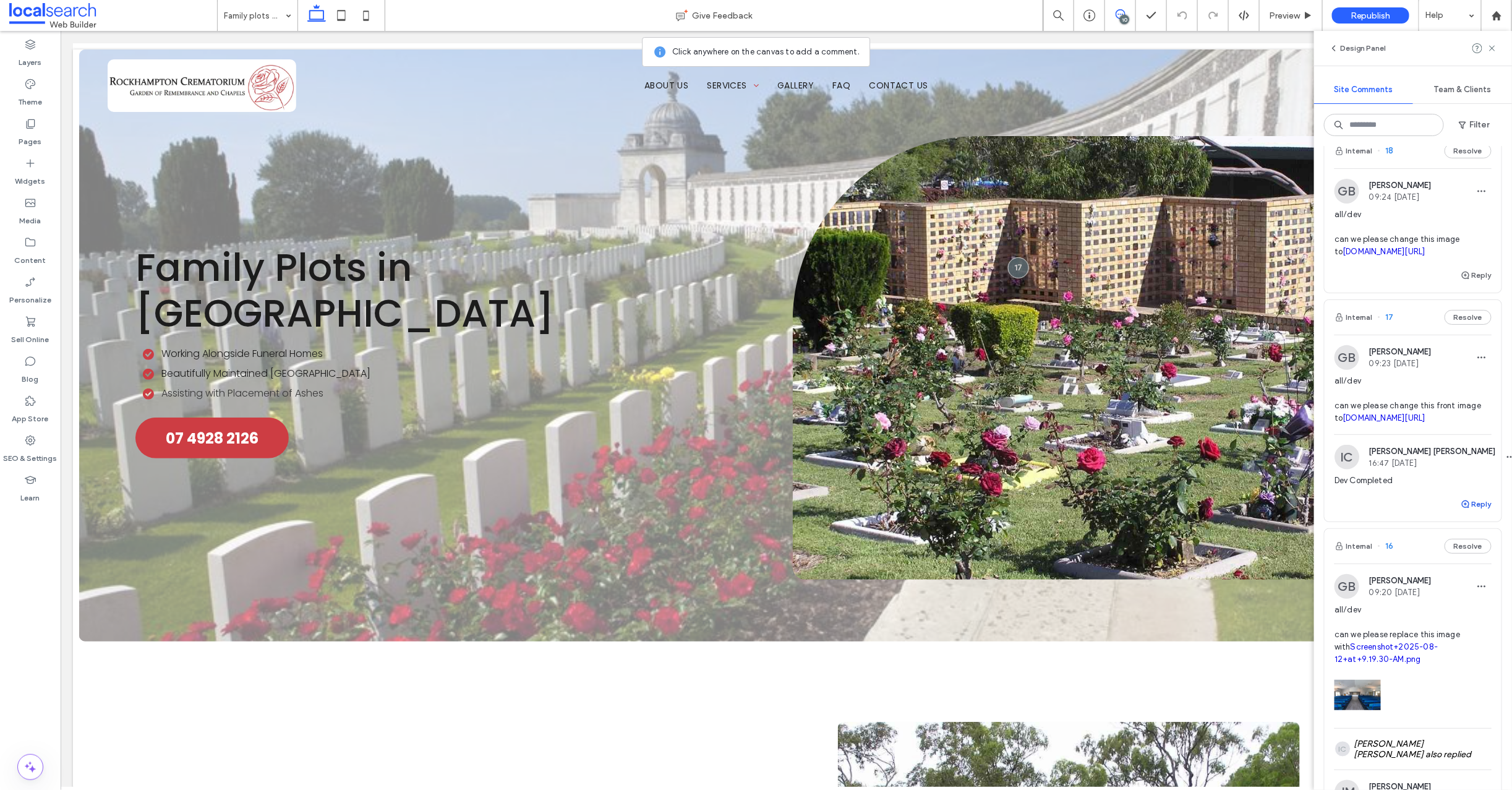
scroll to position [1034, 0]
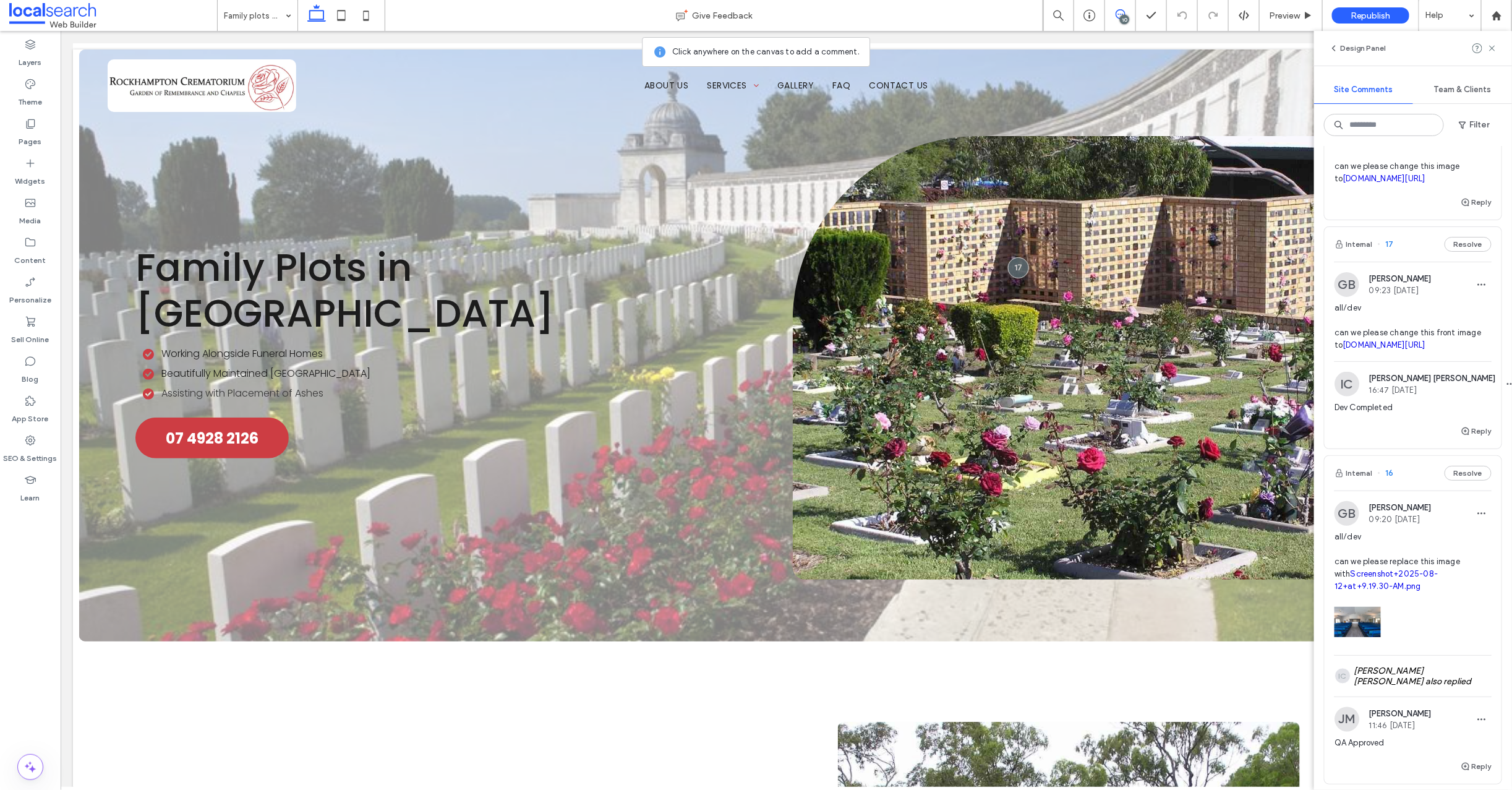
click at [1373, 349] on link "irp.cdn-website.com/1d77a6c7/dms3rep/multi/Plot+7.JPG" at bounding box center [1384, 345] width 83 height 9
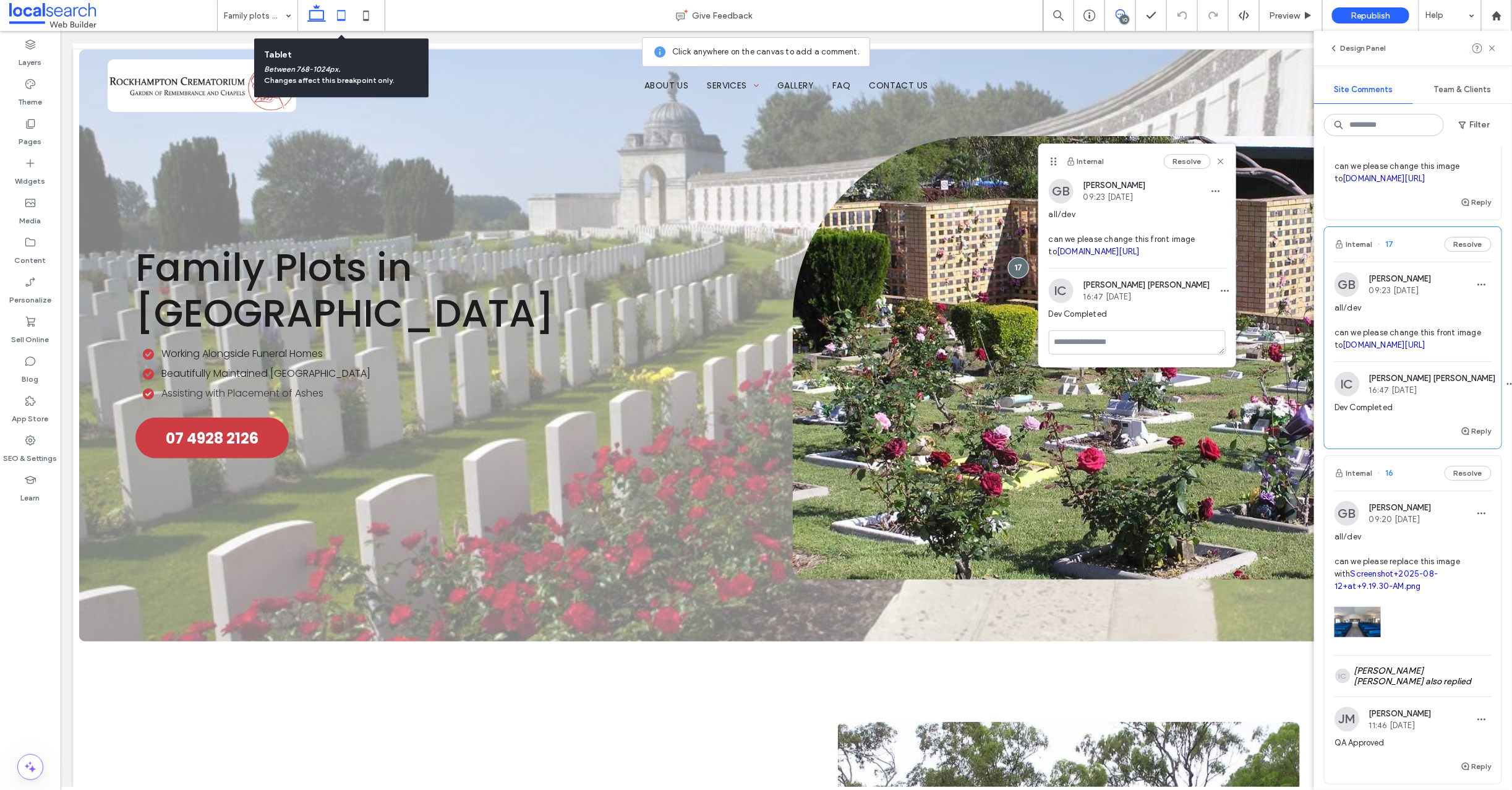
click at [339, 15] on icon at bounding box center [341, 15] width 25 height 25
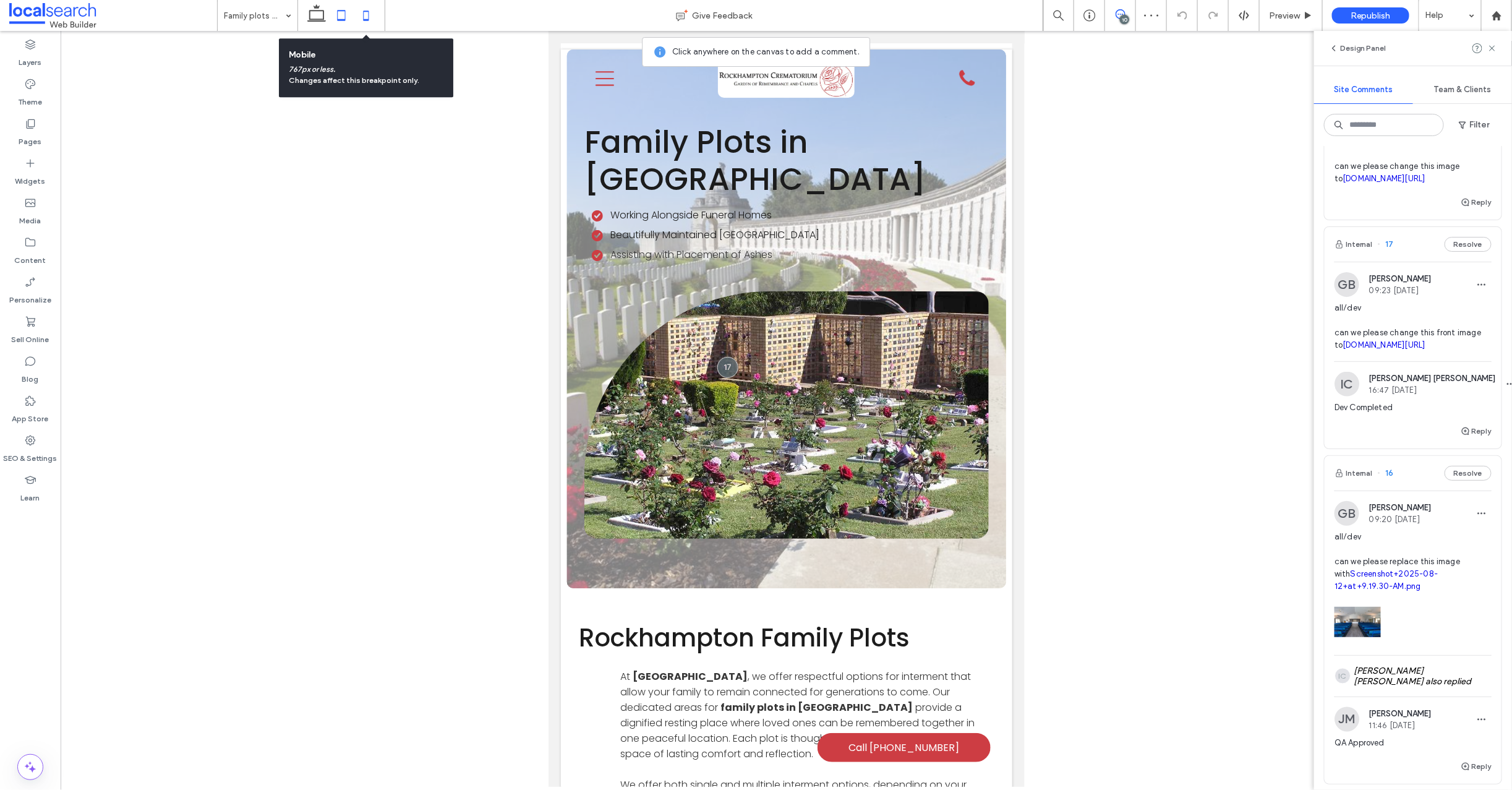
click at [364, 13] on icon at bounding box center [366, 15] width 25 height 25
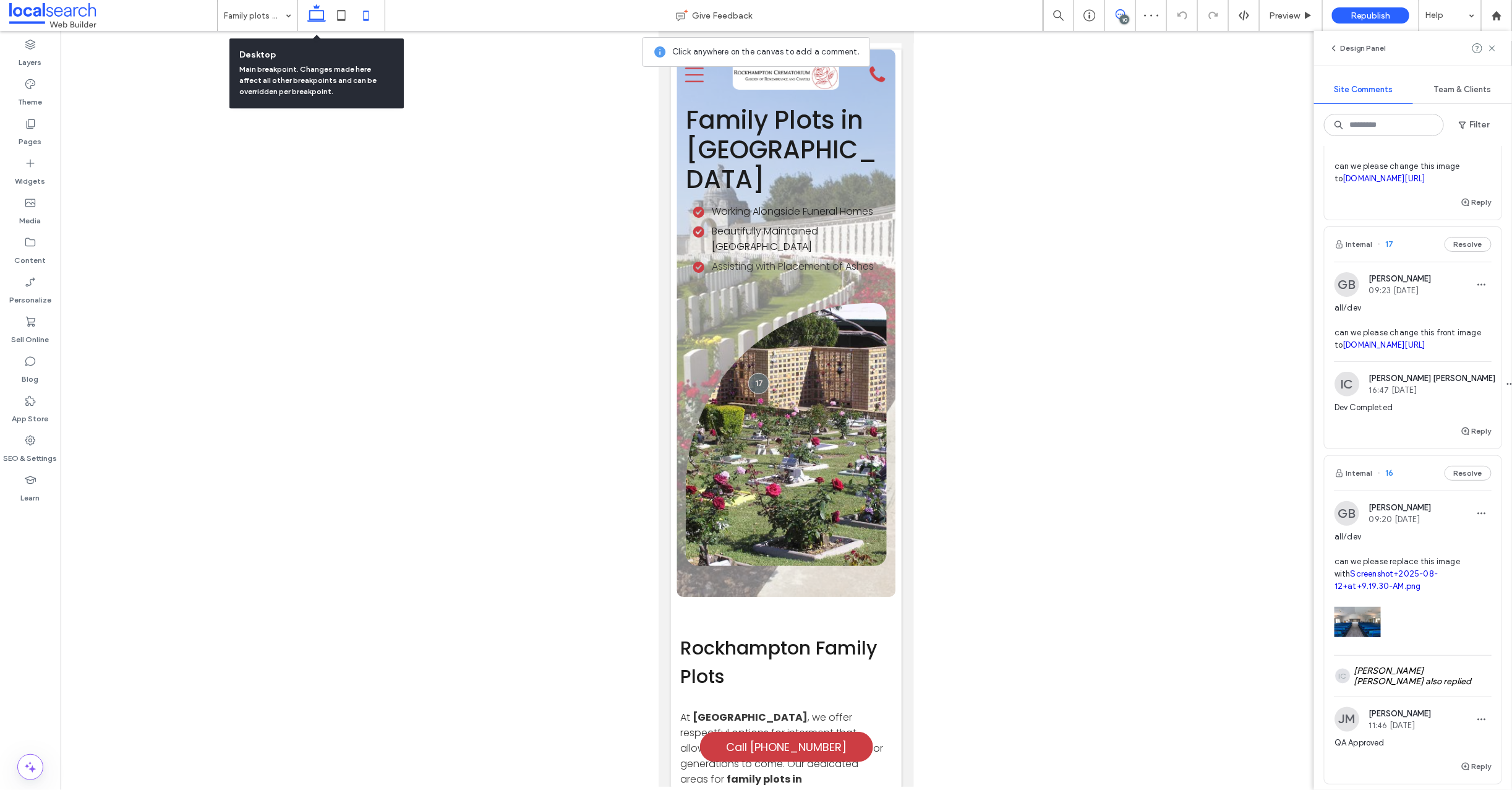
click at [315, 15] on icon at bounding box center [317, 15] width 25 height 25
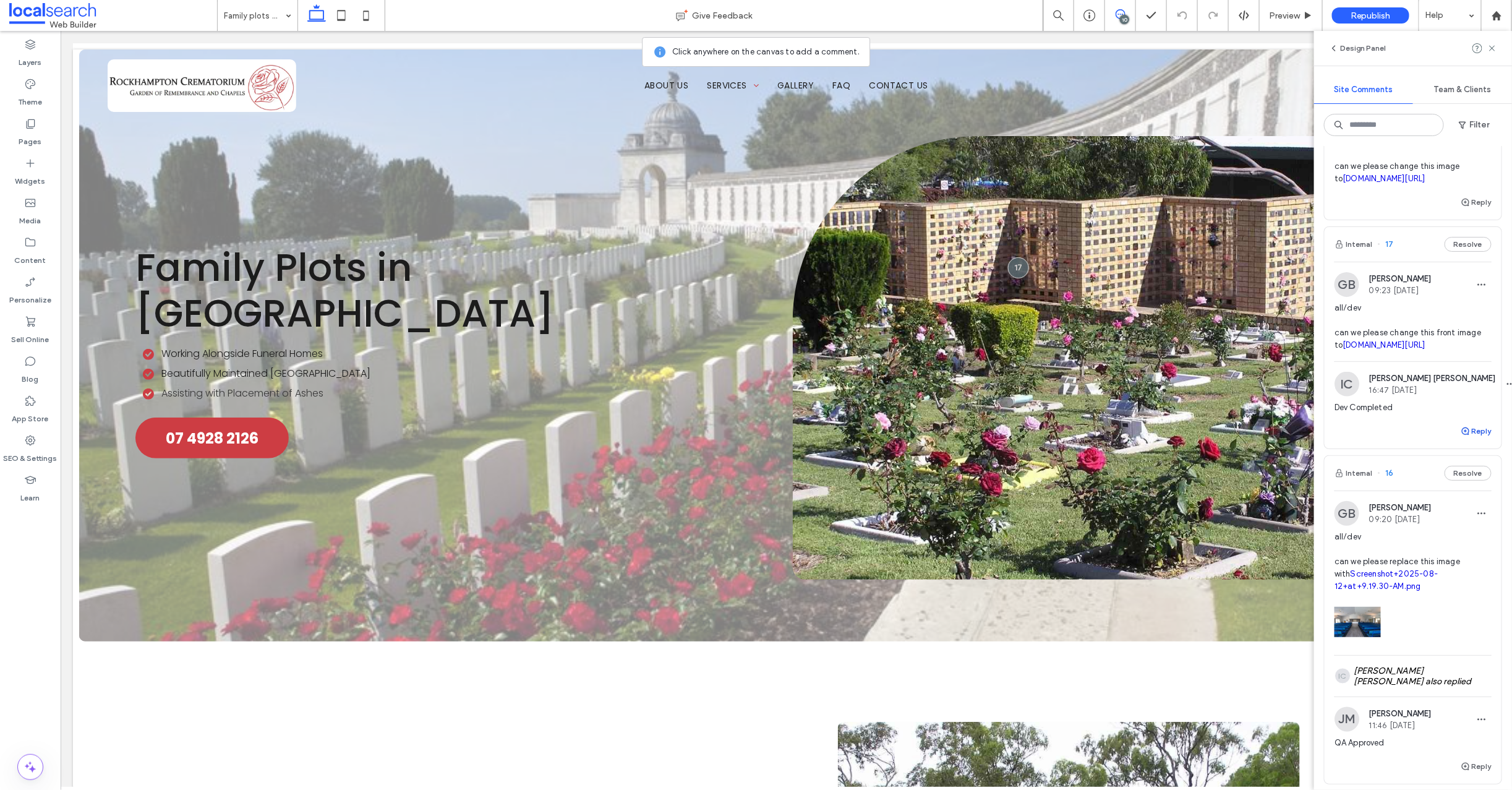
click at [1462, 435] on use "button" at bounding box center [1466, 431] width 7 height 7
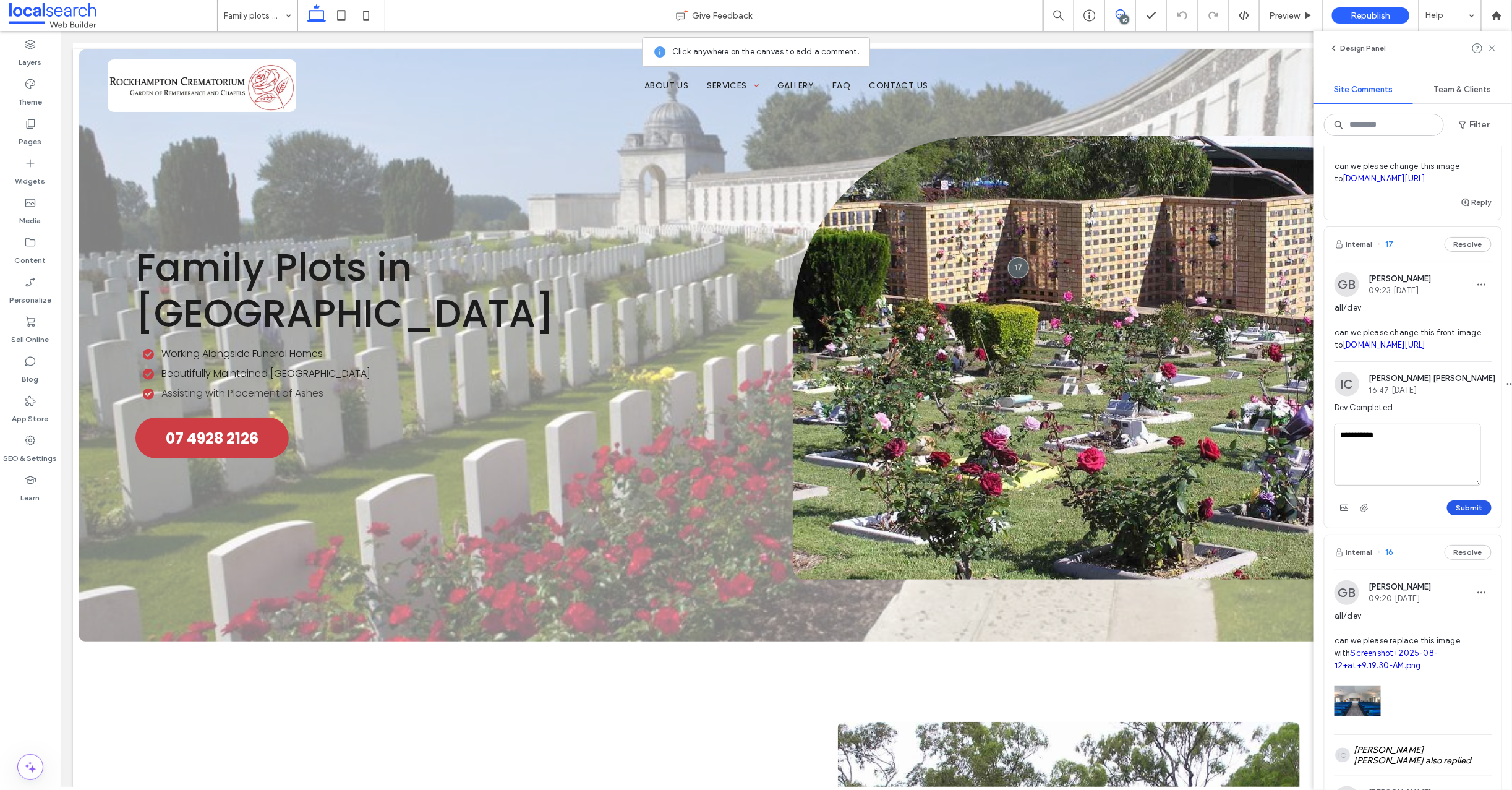
type textarea "**********"
click at [1464, 515] on button "Submit" at bounding box center [1469, 508] width 45 height 15
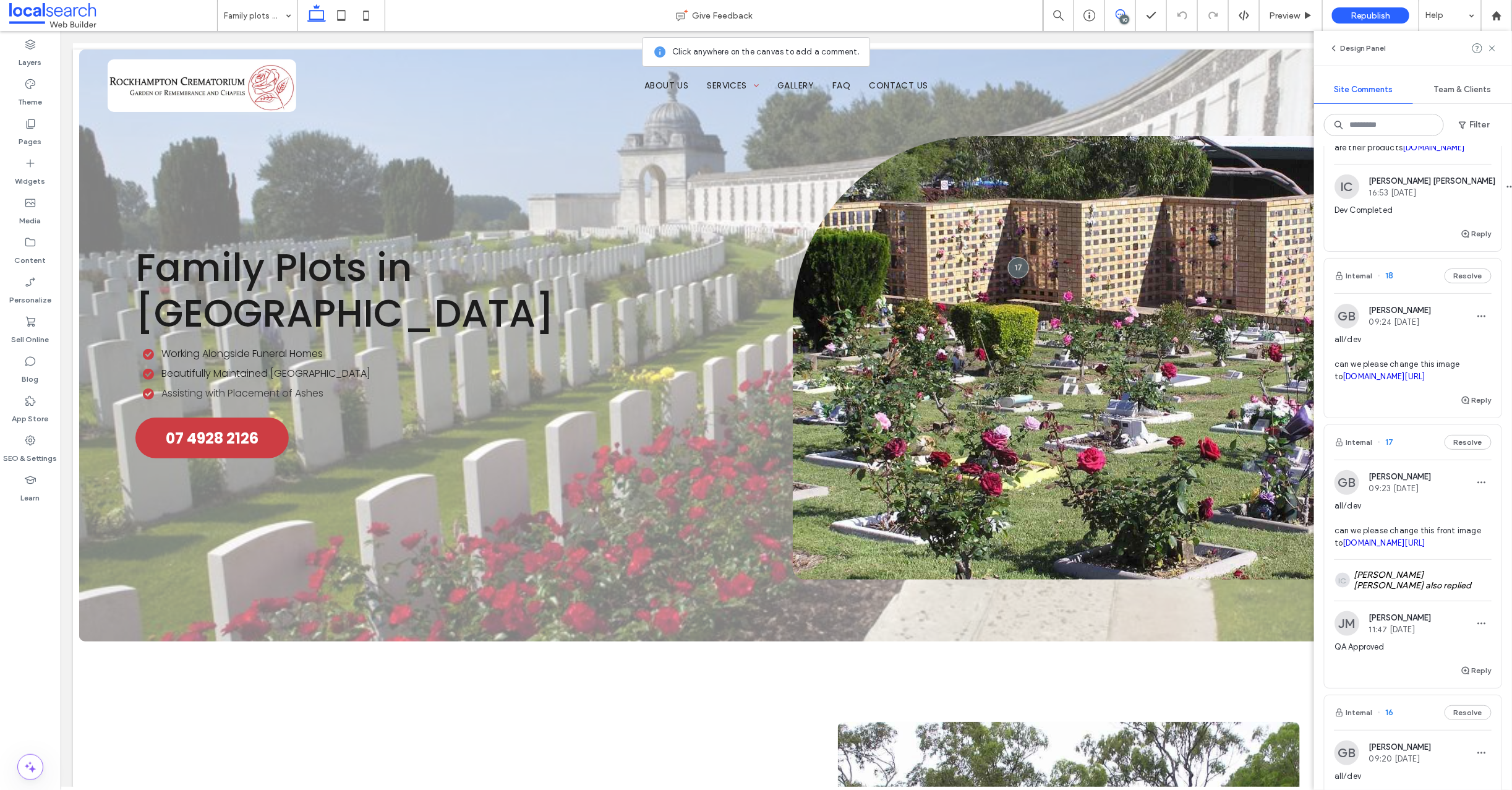
scroll to position [820, 0]
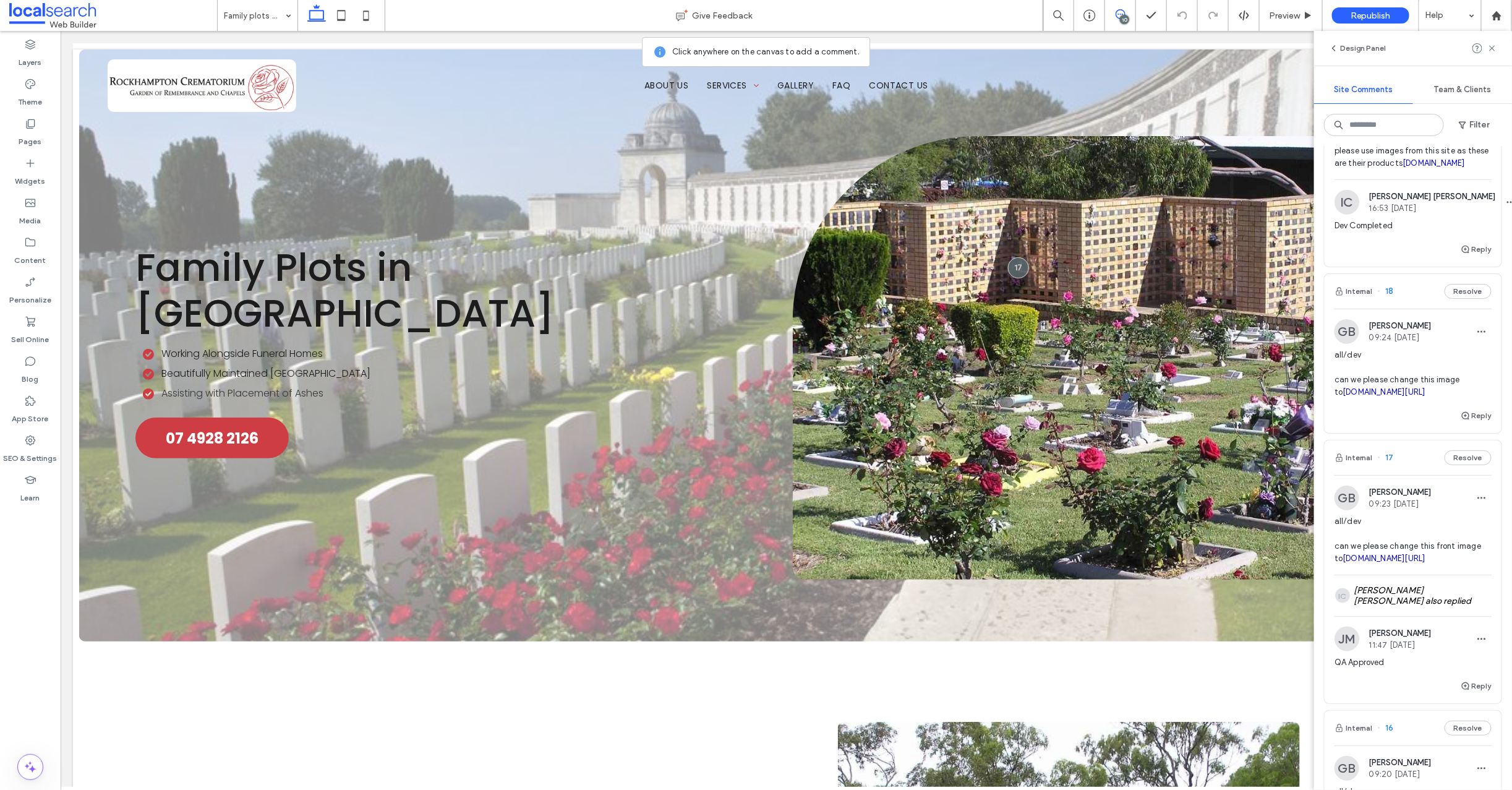
click at [1389, 297] on span "18" at bounding box center [1386, 291] width 16 height 12
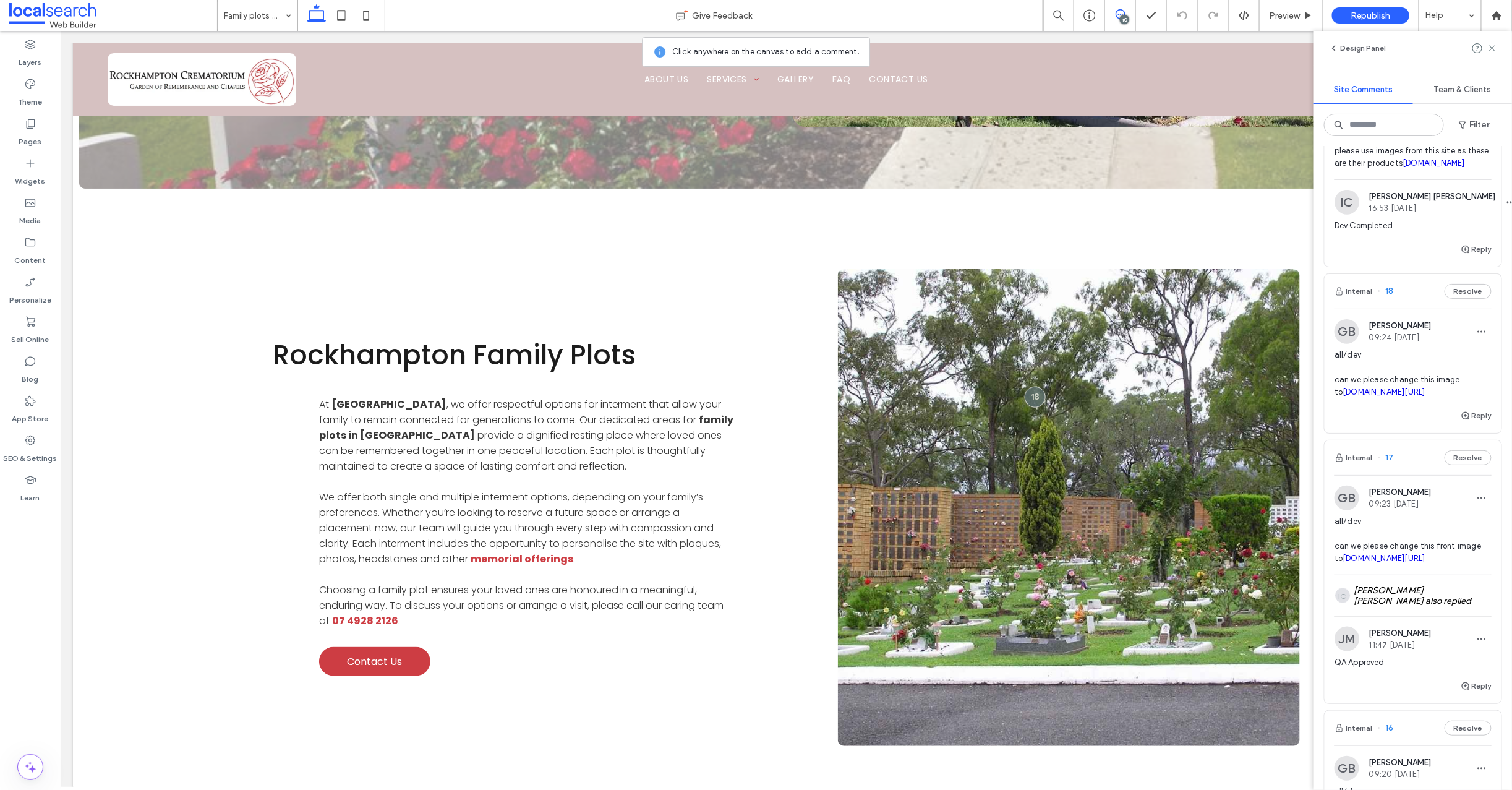
scroll to position [520, 0]
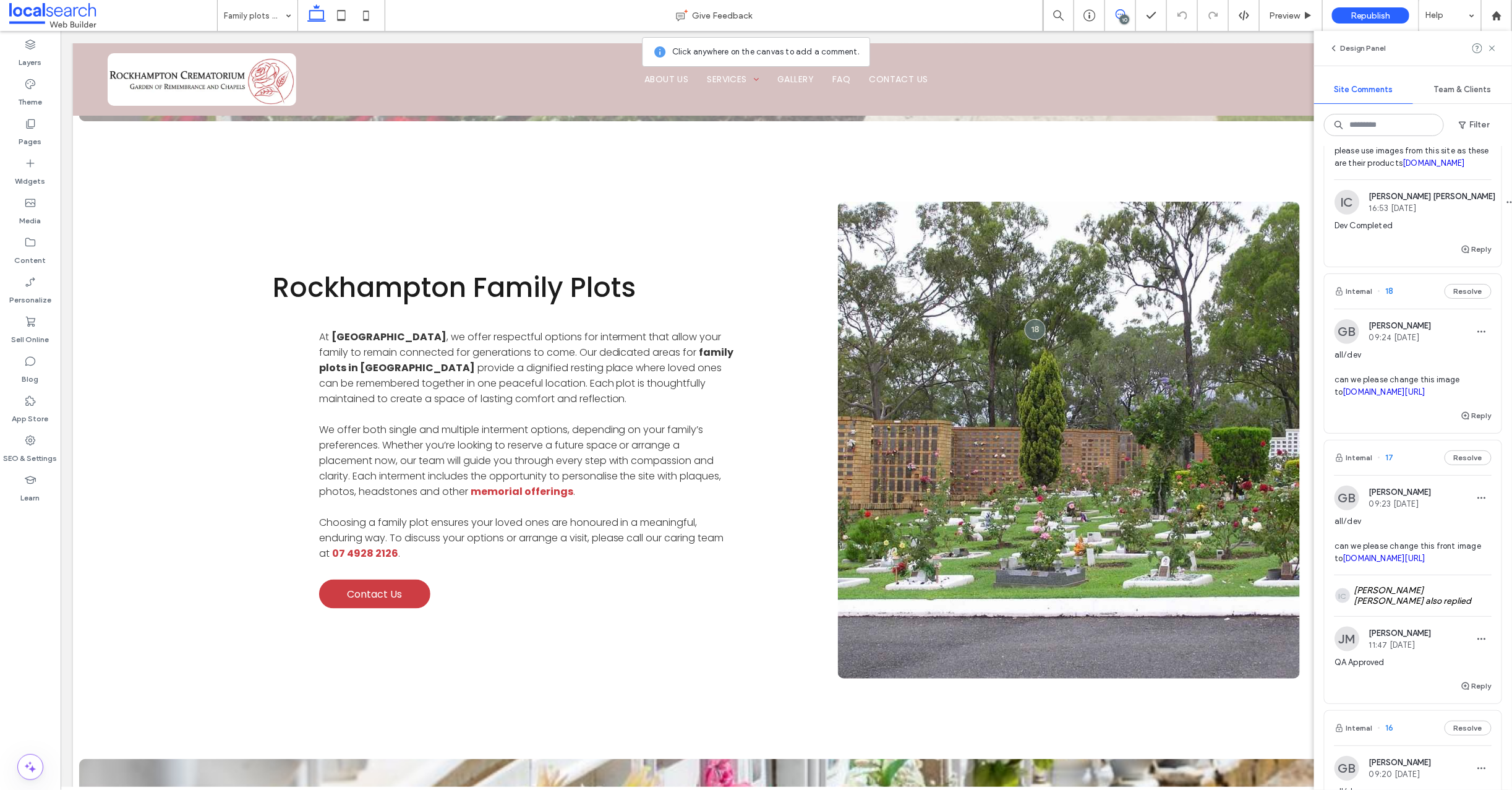
click at [1391, 297] on span "18" at bounding box center [1386, 291] width 16 height 12
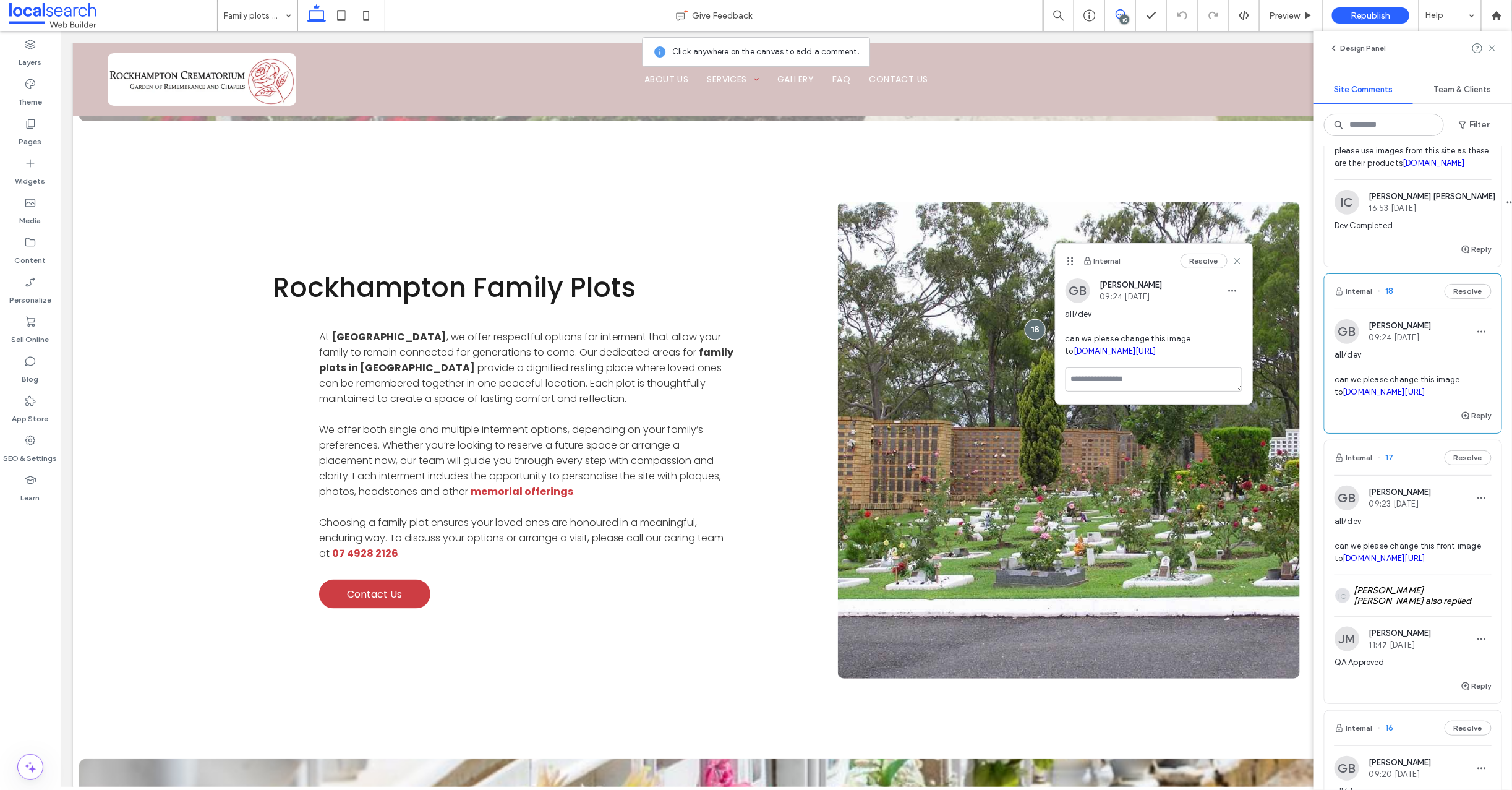
click at [1108, 348] on link "irp.cdn-website.com/1d77a6c7/dms3rep/multi/Plot+8.JPG" at bounding box center [1115, 351] width 83 height 9
click at [341, 15] on icon at bounding box center [341, 15] width 25 height 25
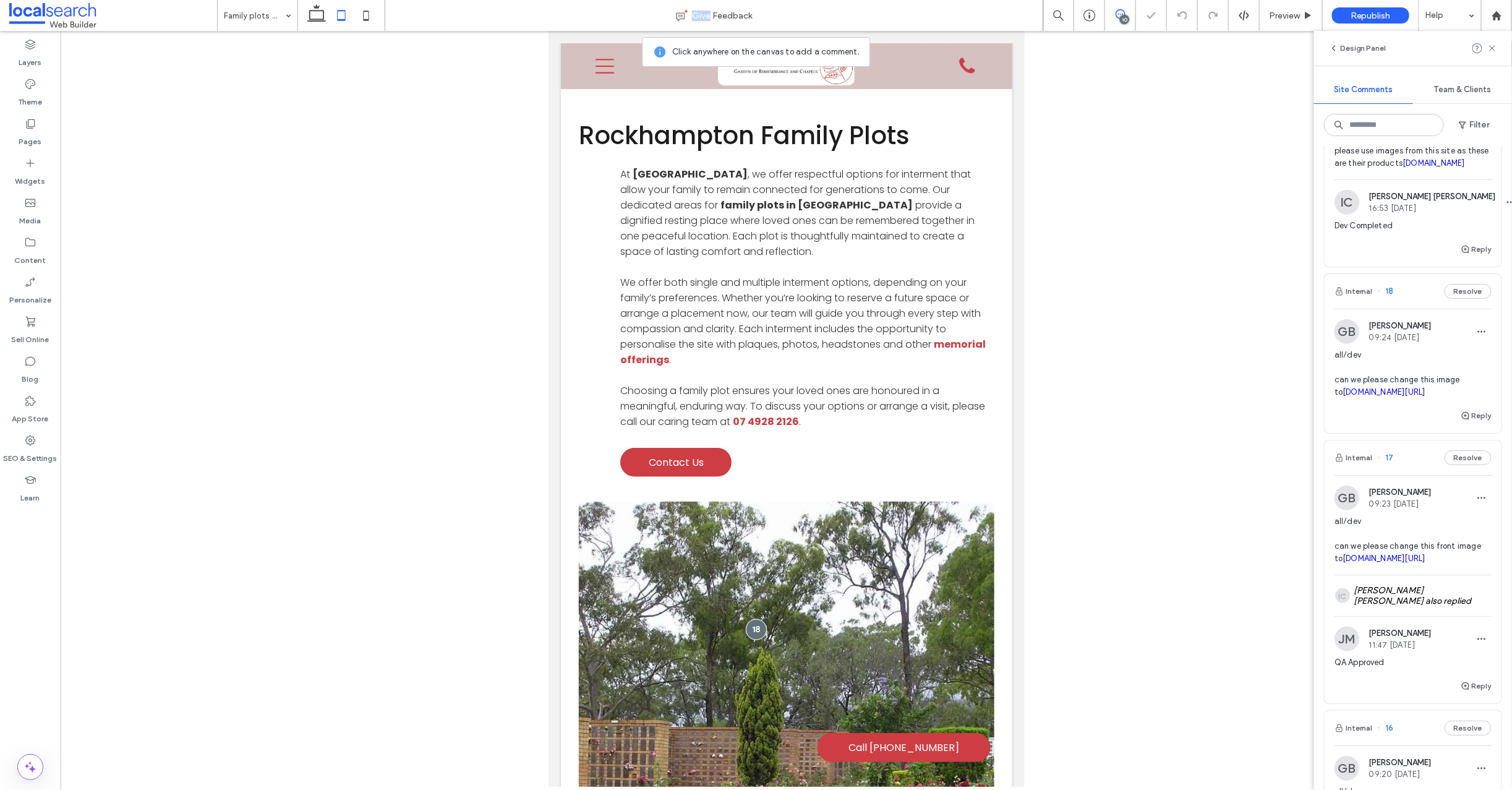
click at [341, 15] on icon at bounding box center [341, 15] width 25 height 25
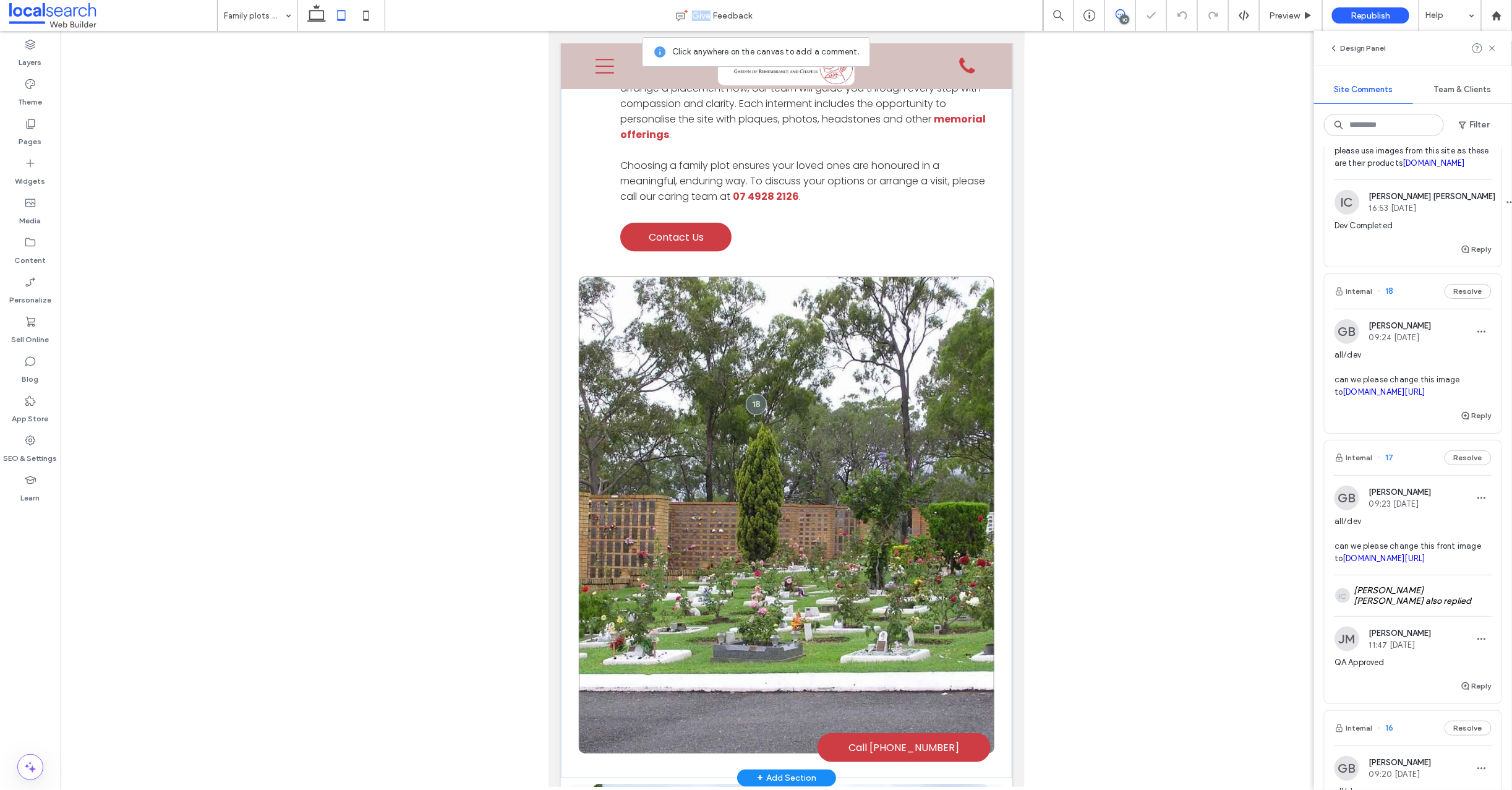
scroll to position [729, 0]
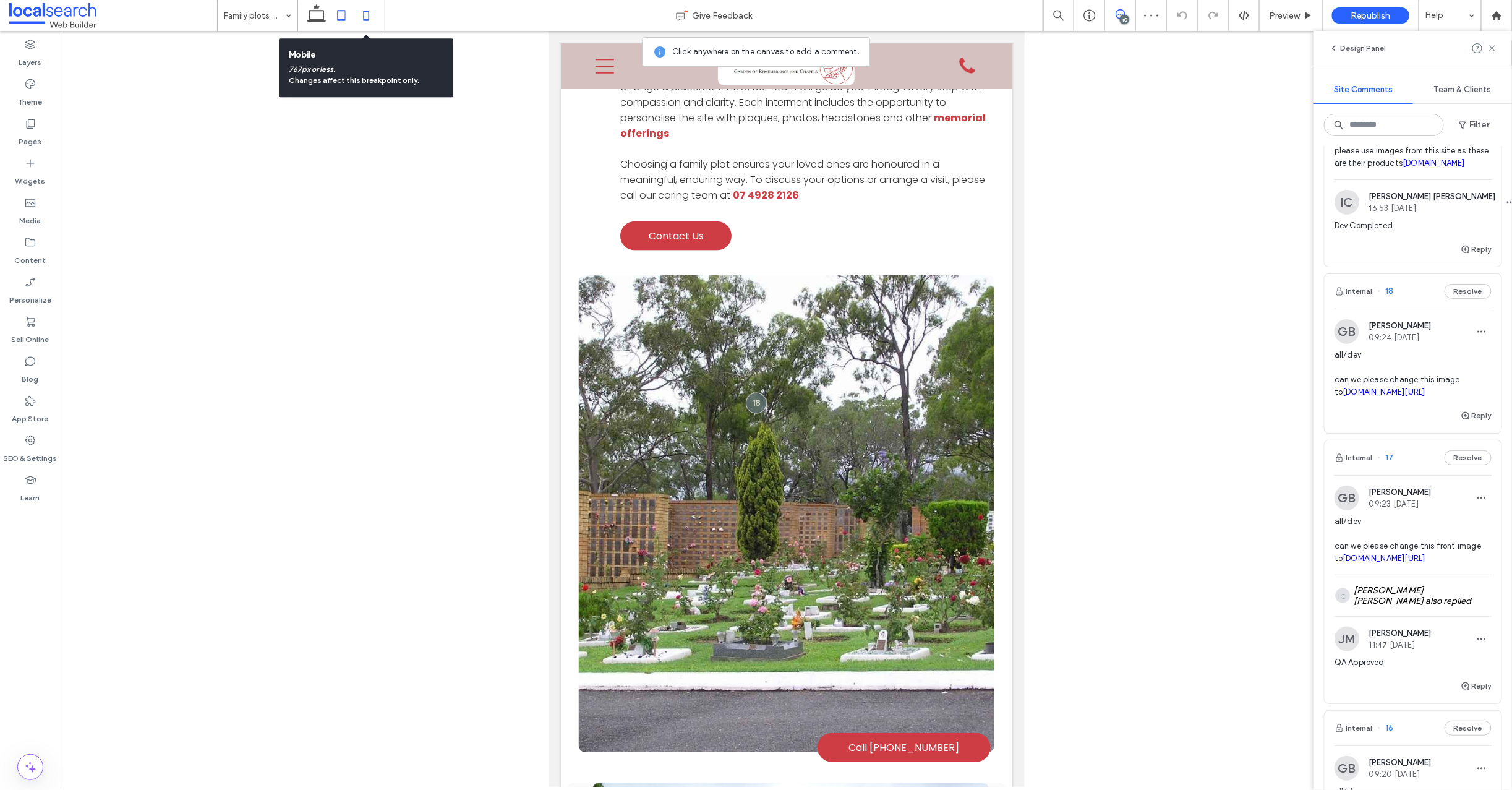
click at [367, 15] on icon at bounding box center [366, 15] width 25 height 25
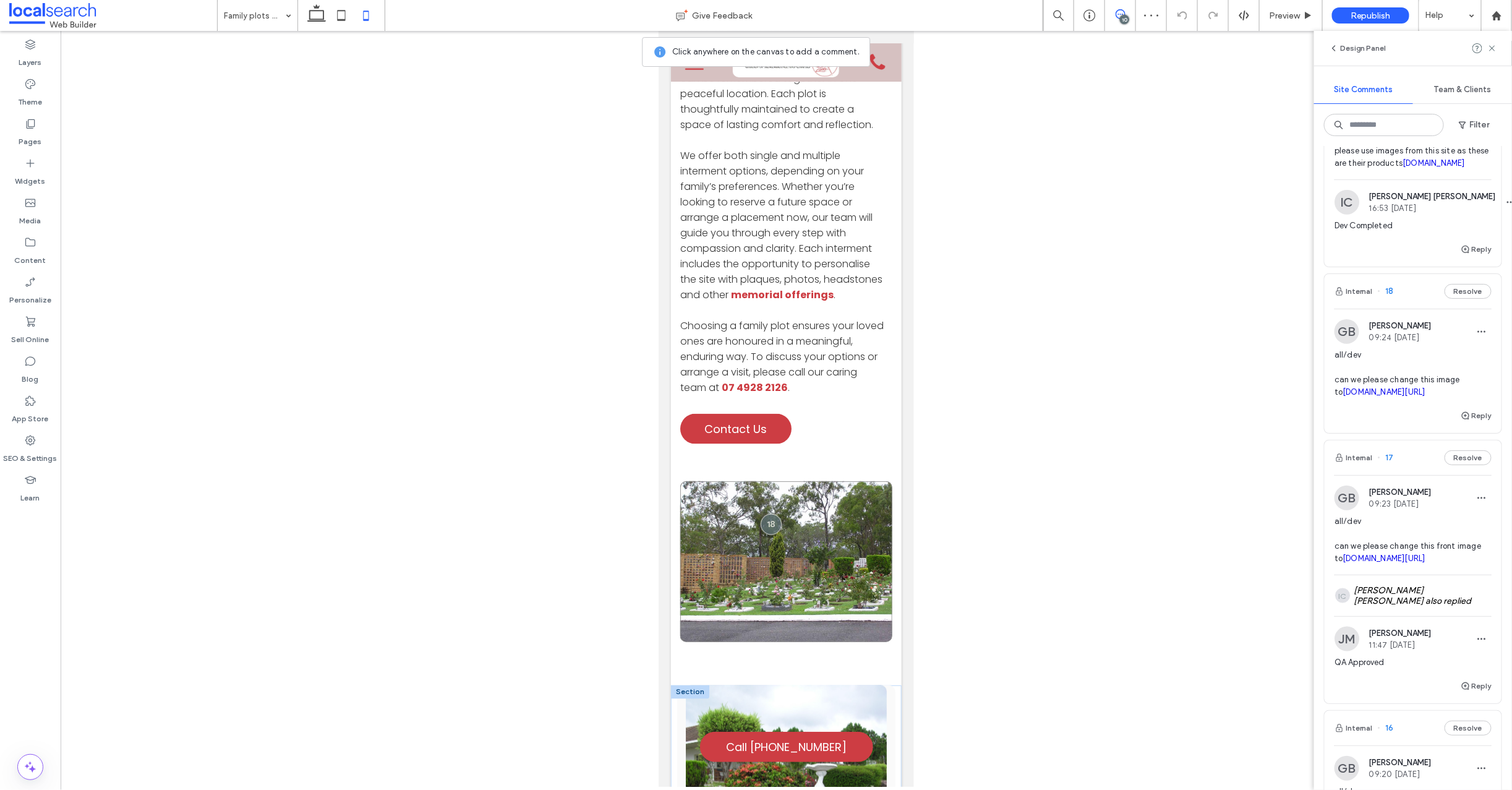
scroll to position [998, 0]
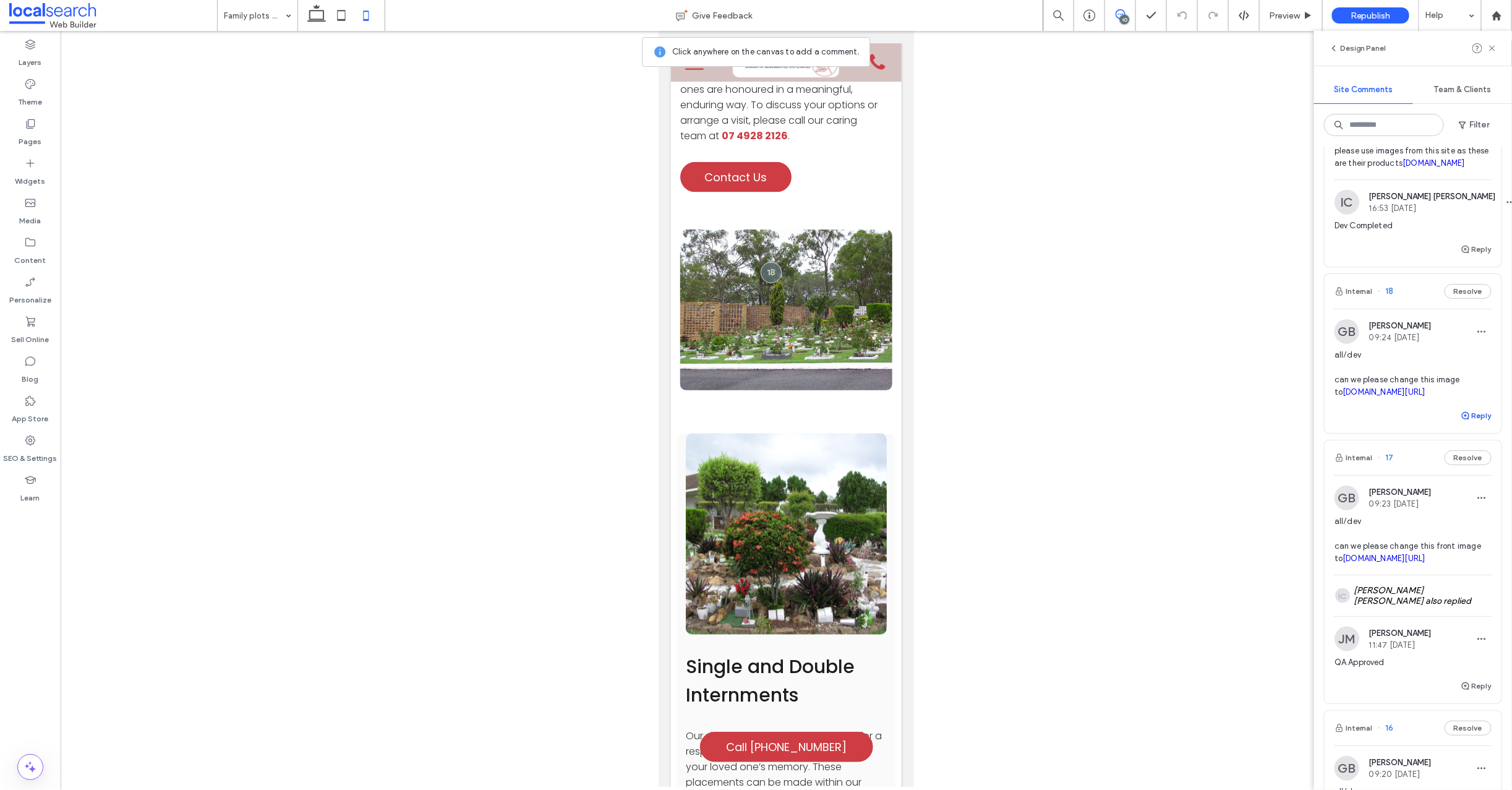
click at [1462, 419] on use "button" at bounding box center [1466, 415] width 7 height 7
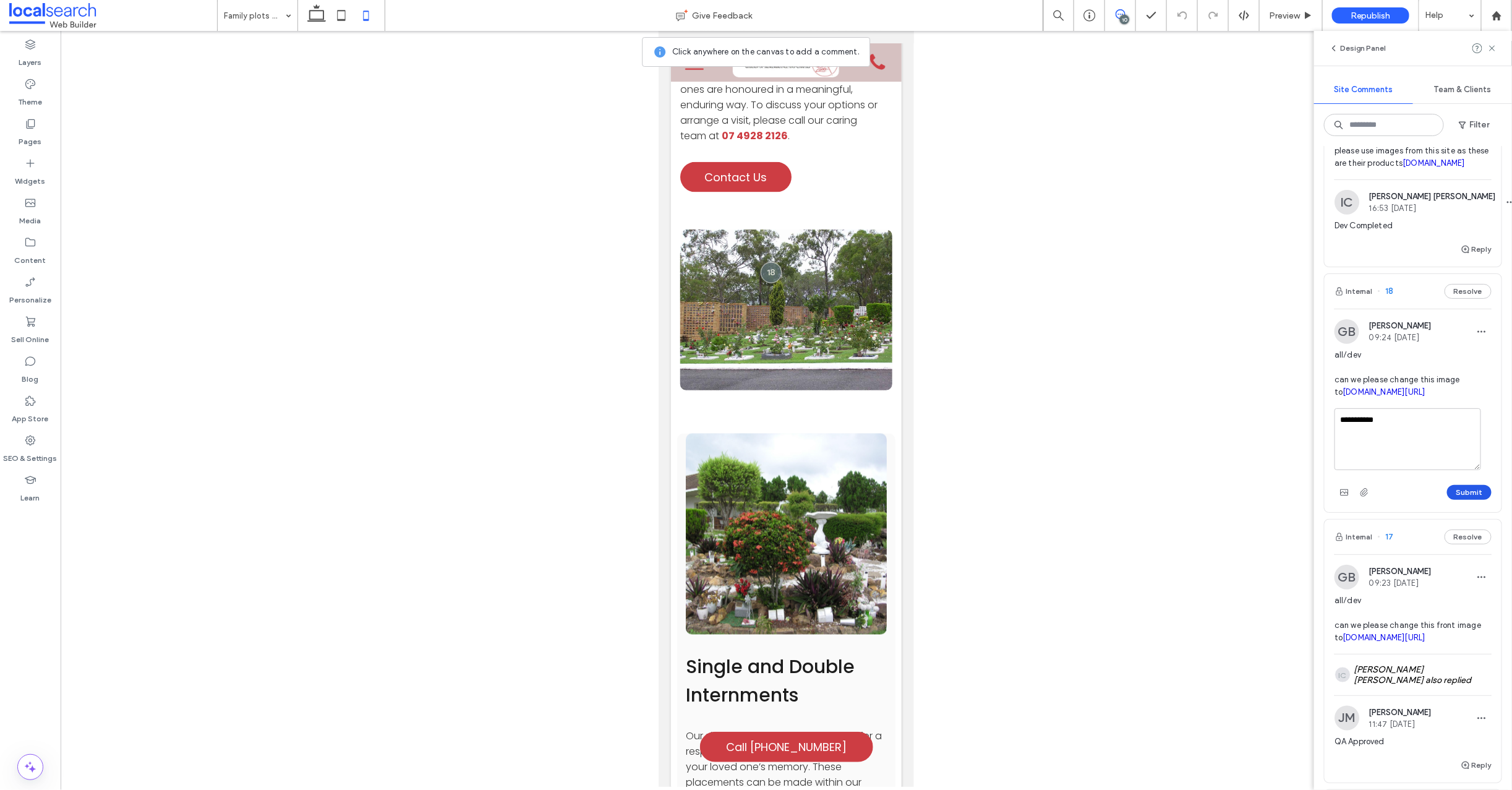
type textarea "**********"
click at [1459, 500] on button "Submit" at bounding box center [1469, 492] width 45 height 15
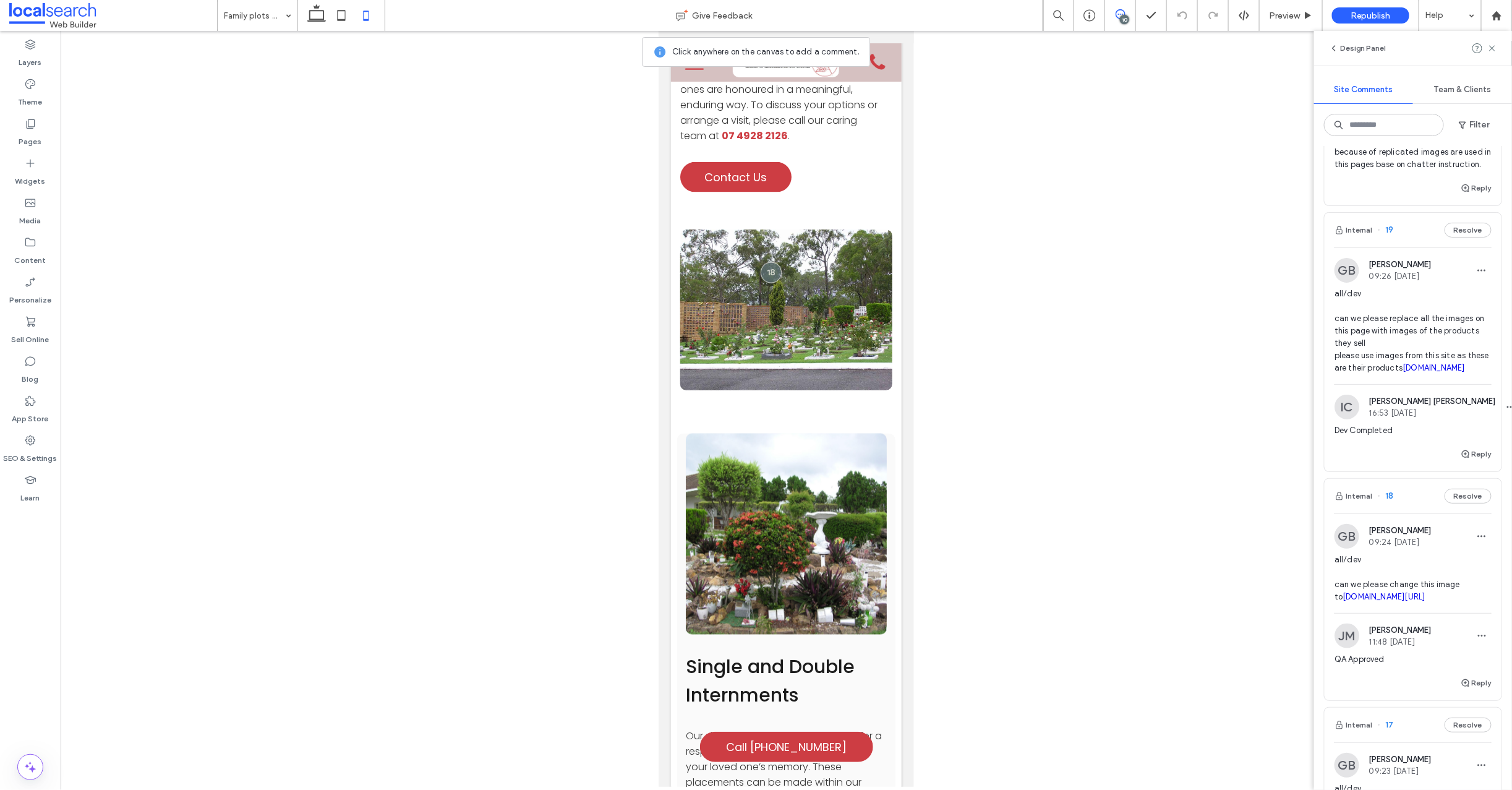
scroll to position [606, 0]
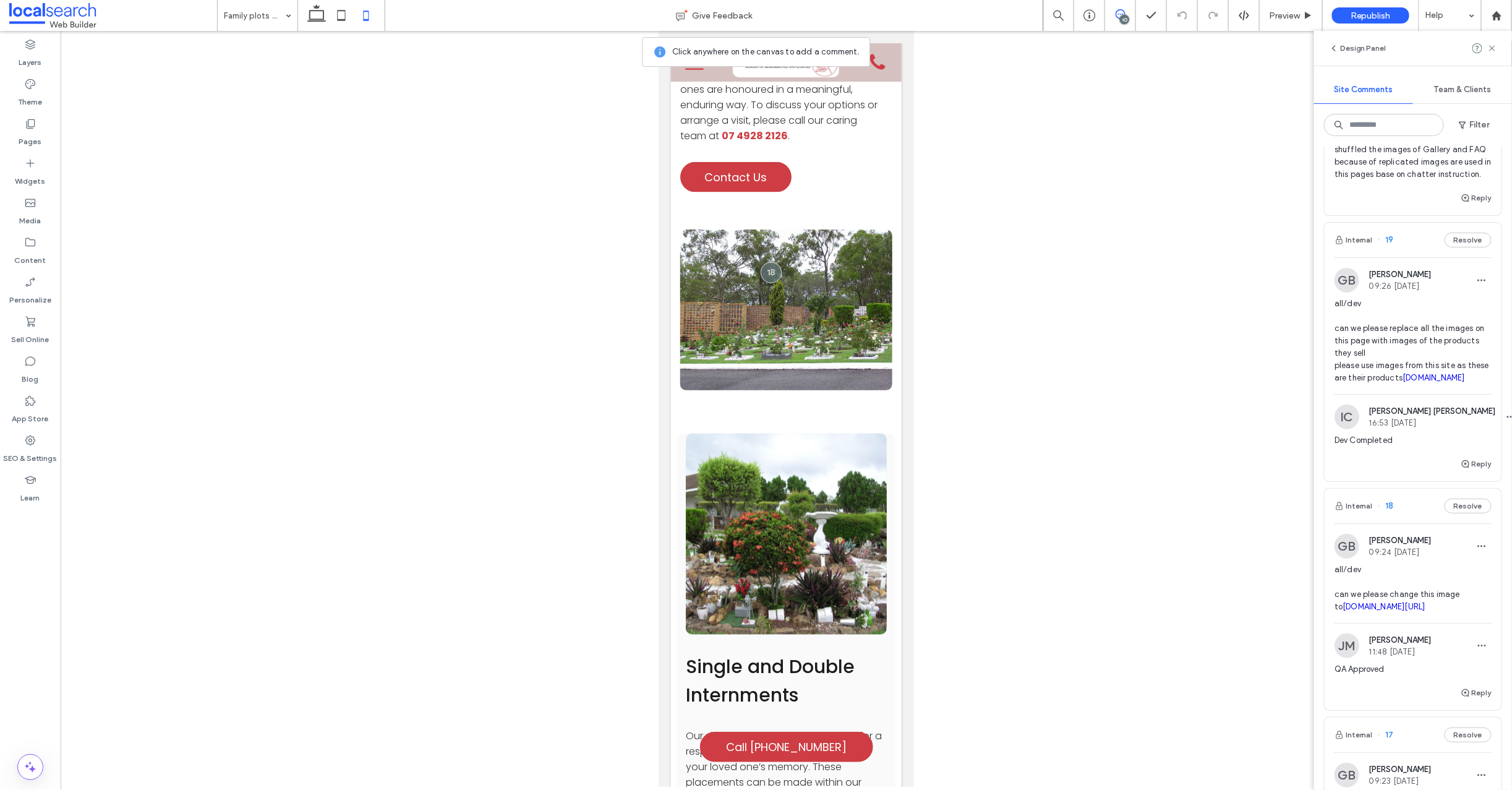
click at [1389, 246] on span "19" at bounding box center [1386, 240] width 16 height 12
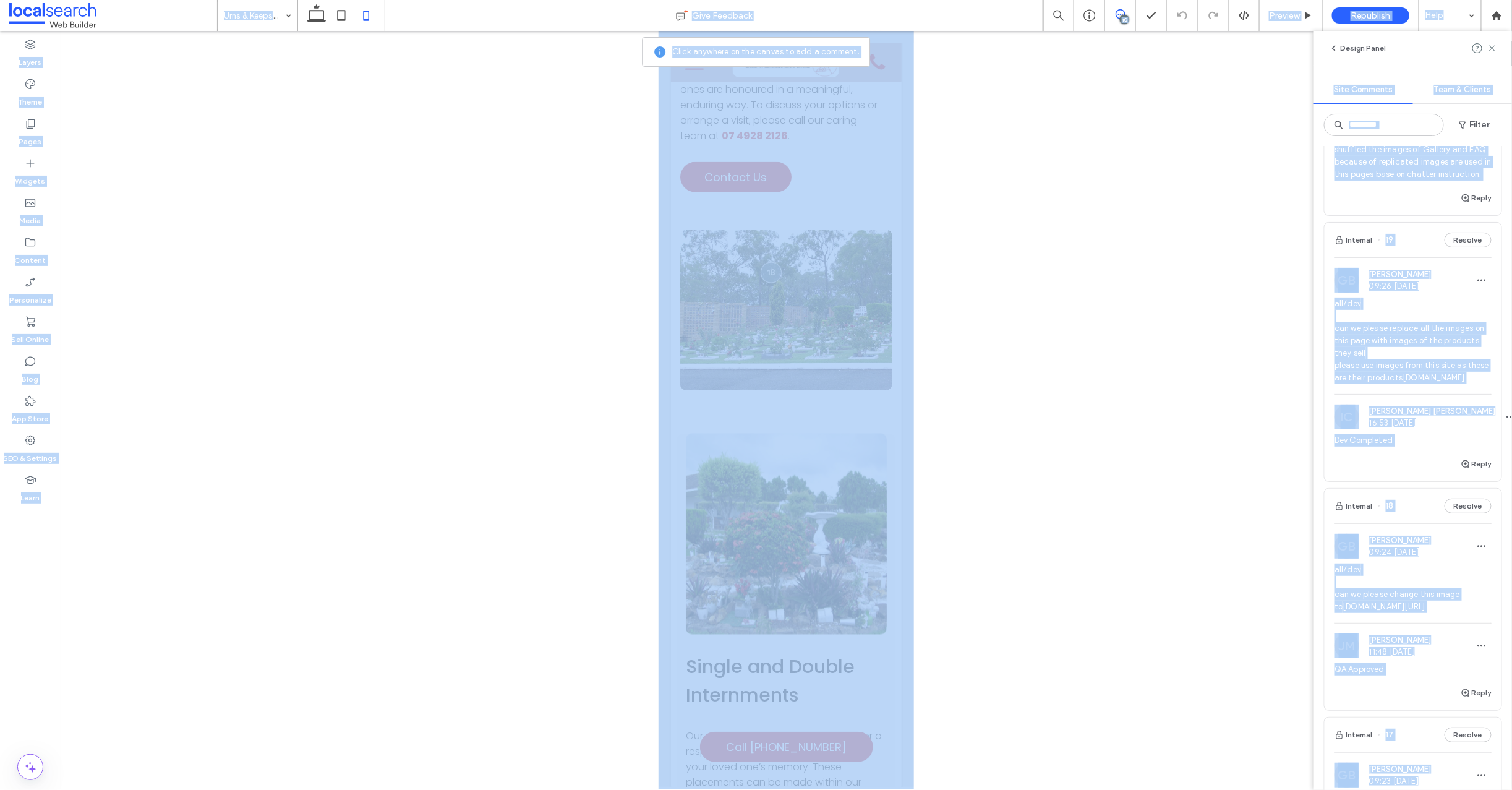
click at [1389, 276] on div at bounding box center [756, 395] width 1512 height 790
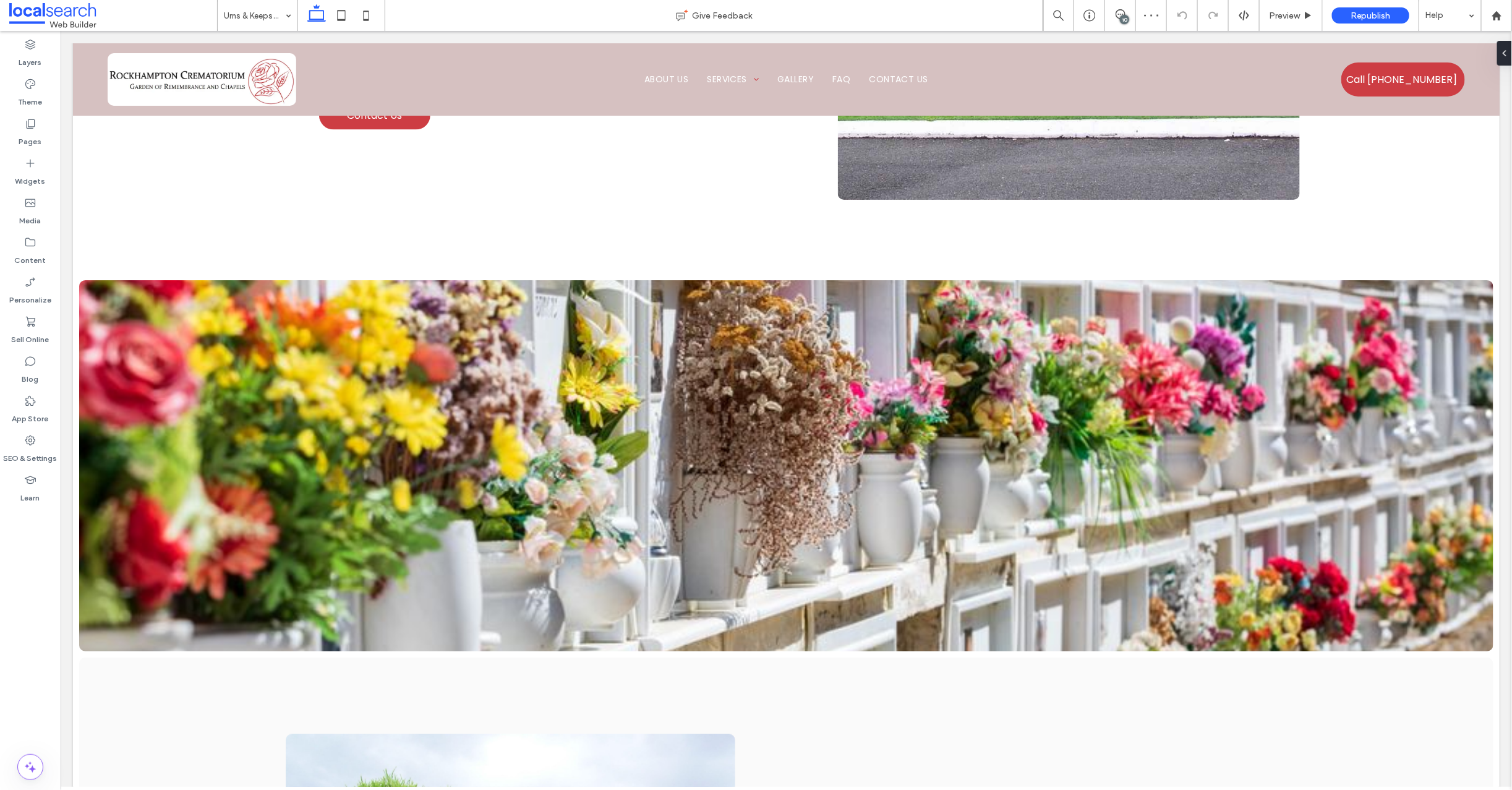
click at [1124, 17] on div "10" at bounding box center [1124, 20] width 9 height 9
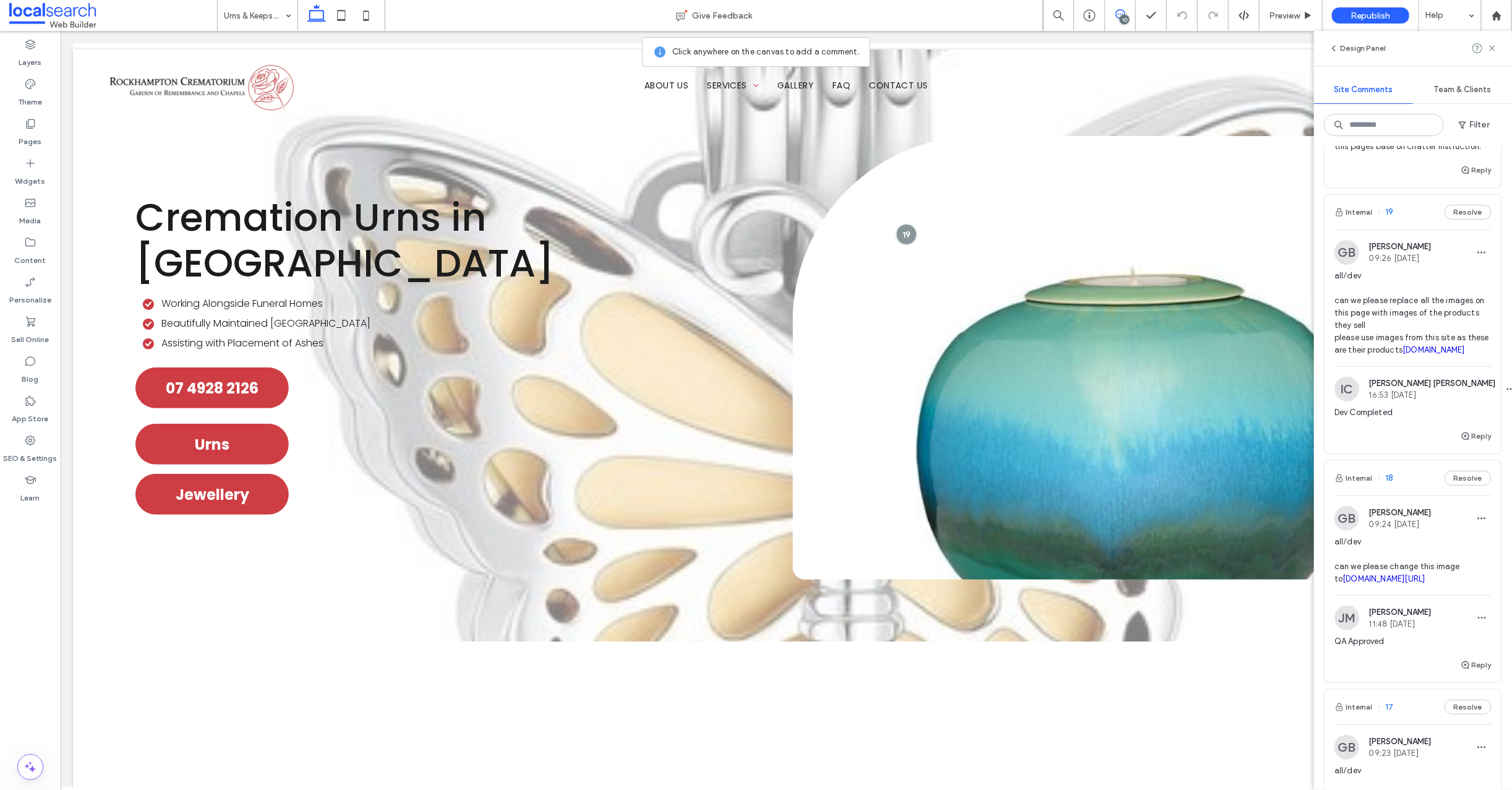
scroll to position [631, 0]
click at [1403, 357] on link "funeralproducts.com.au" at bounding box center [1434, 352] width 62 height 9
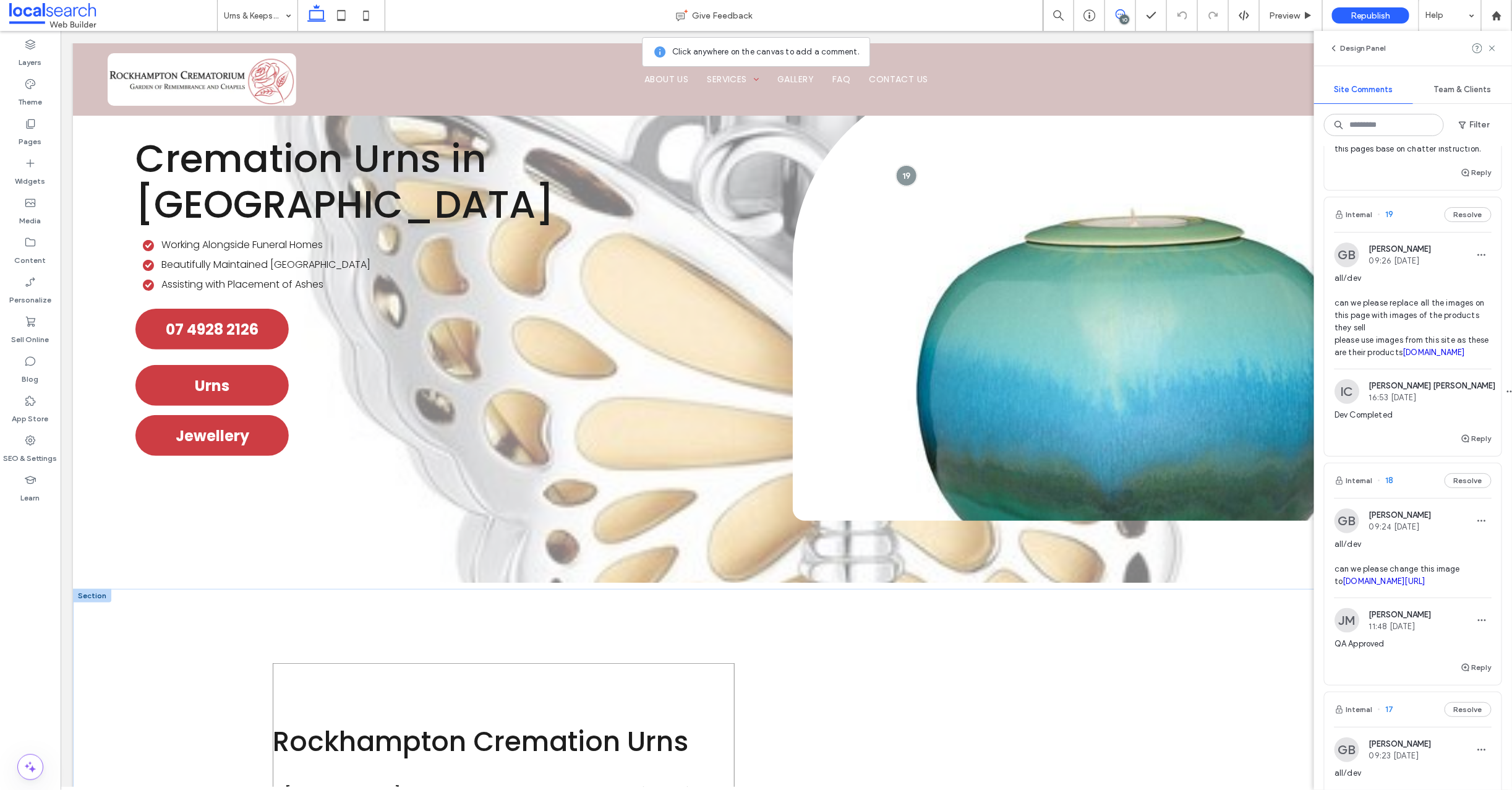
scroll to position [0, 0]
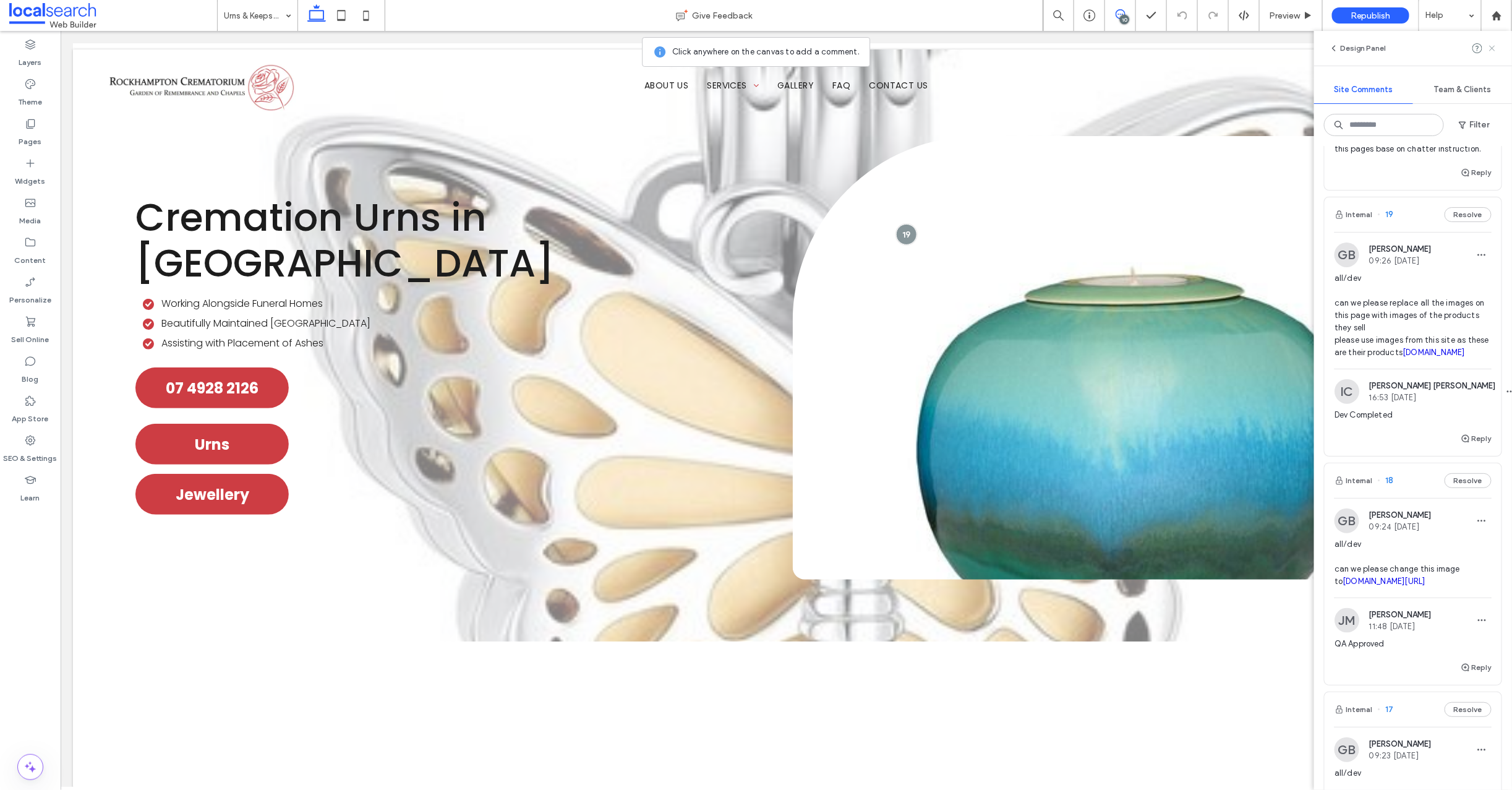
click at [1493, 47] on use at bounding box center [1492, 48] width 5 height 5
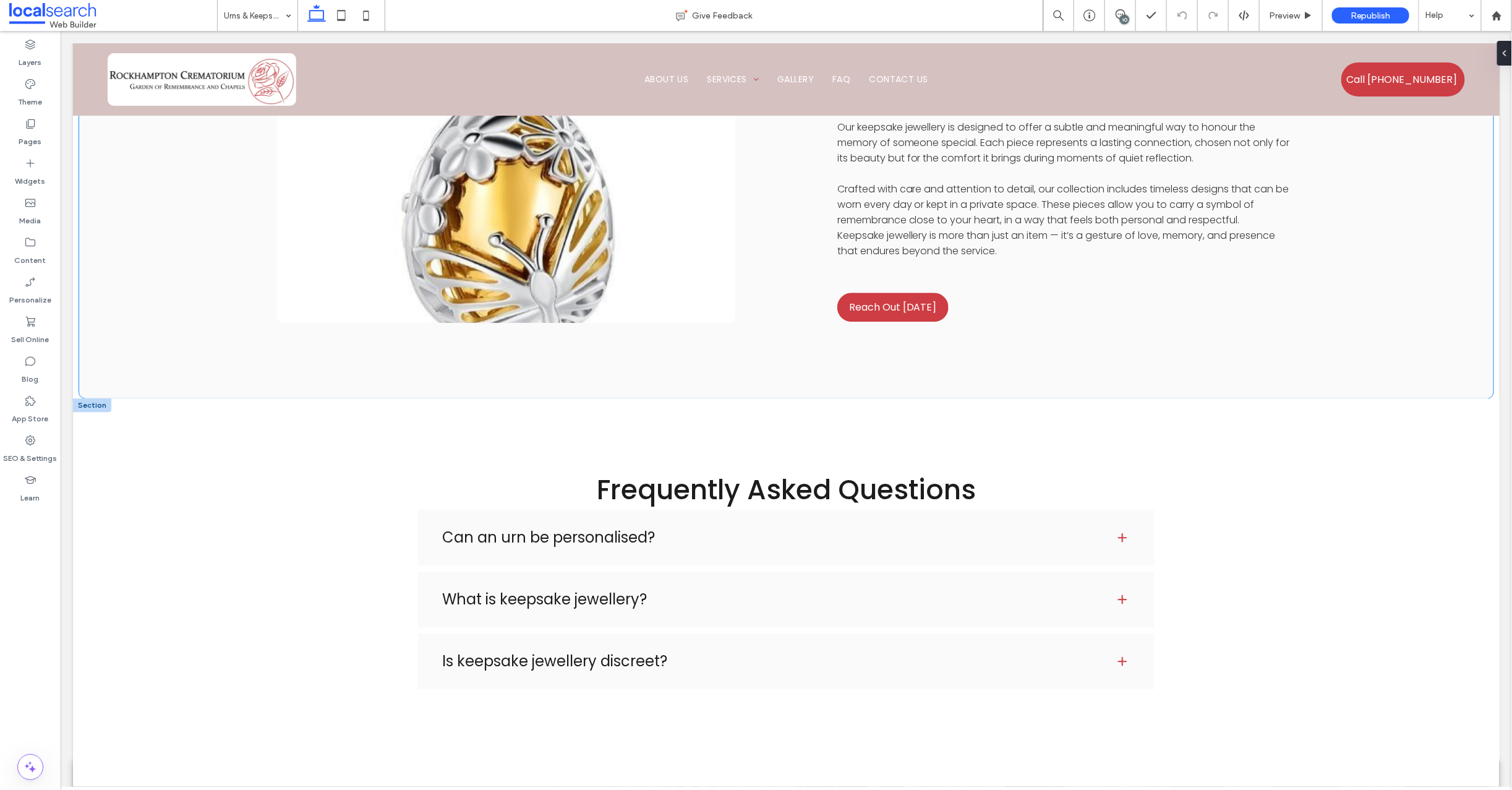
scroll to position [1820, 0]
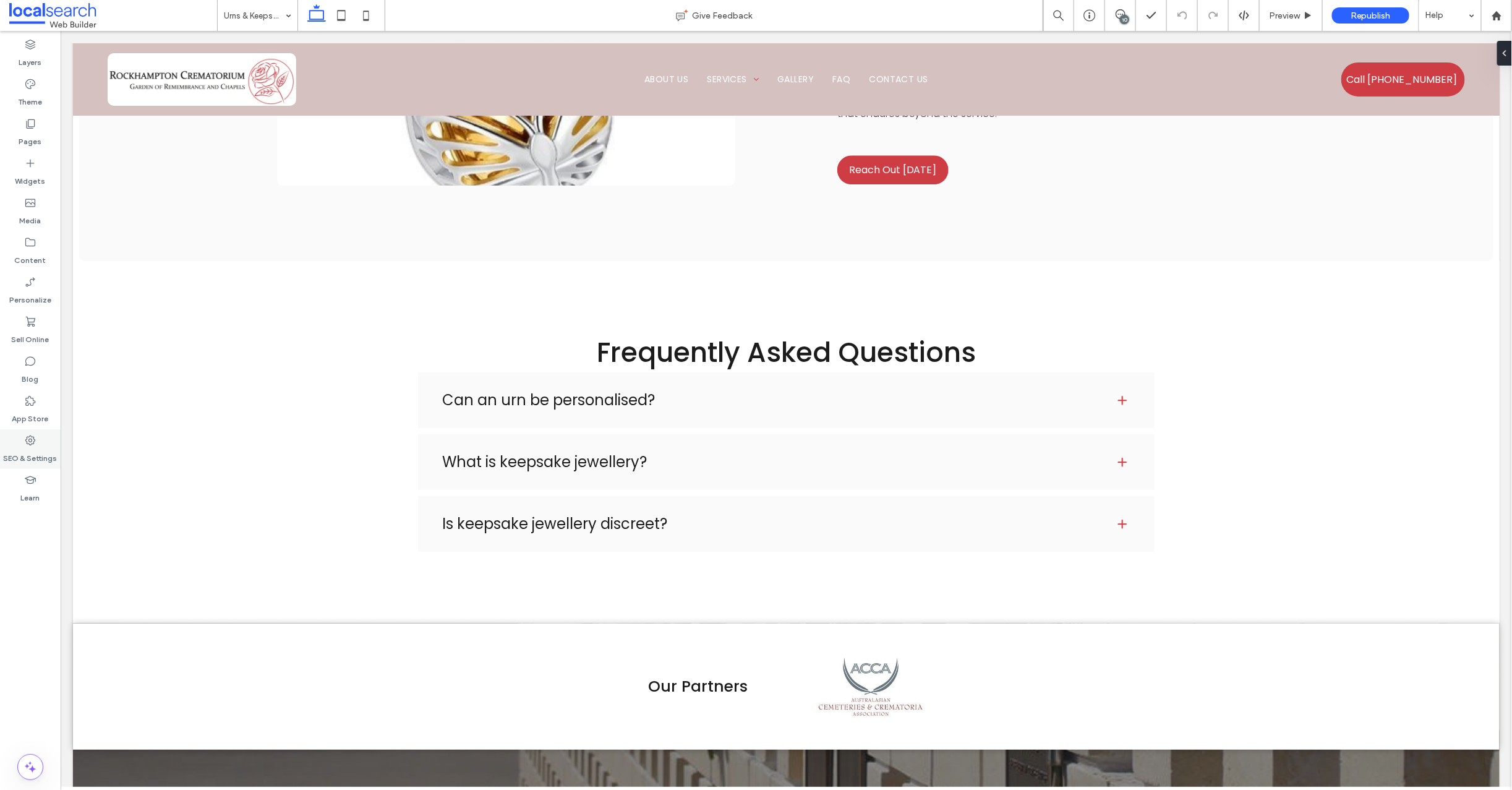
click at [30, 440] on icon at bounding box center [30, 440] width 12 height 12
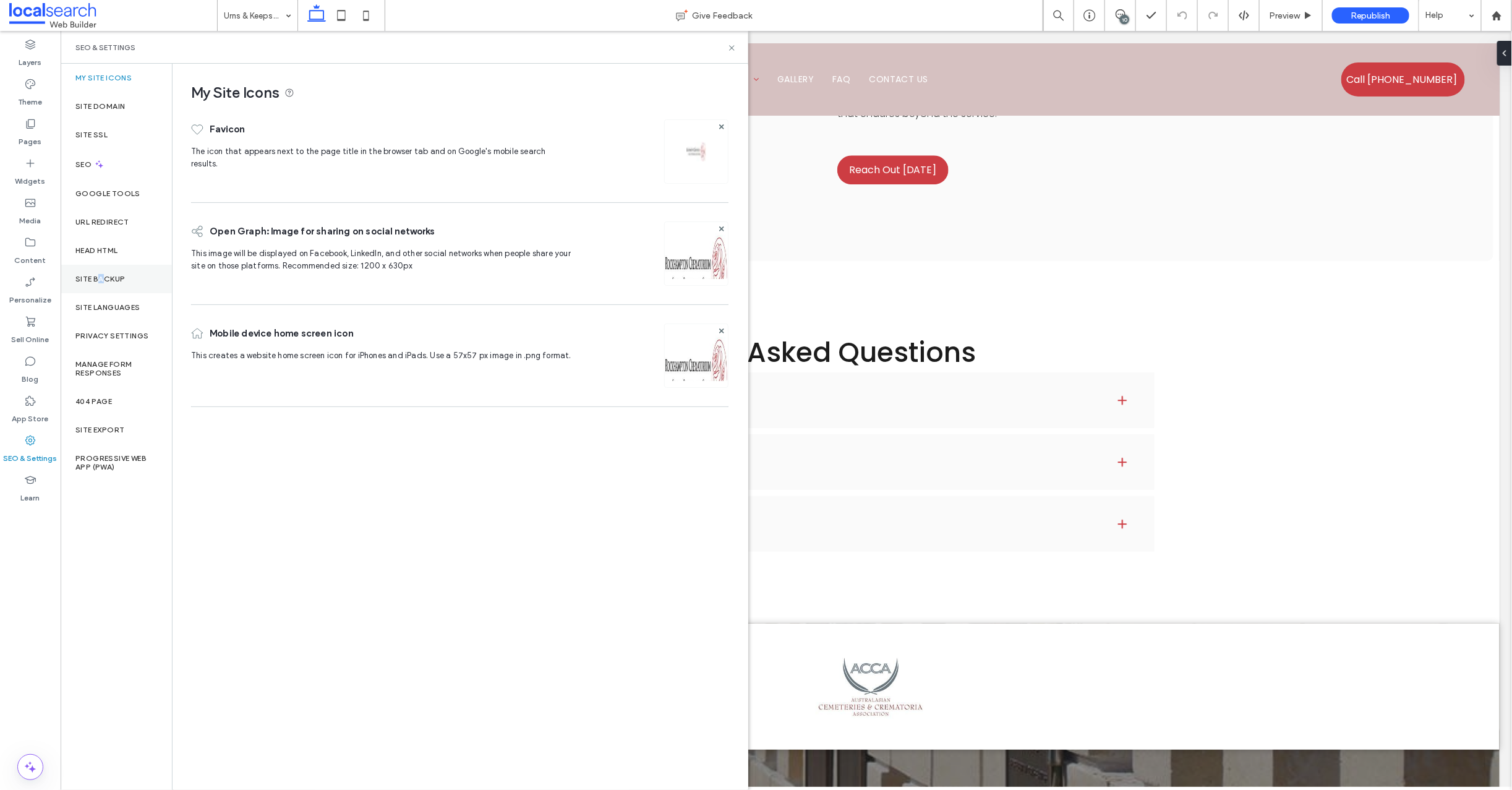
click at [101, 274] on label "Site Backup" at bounding box center [101, 279] width 50 height 9
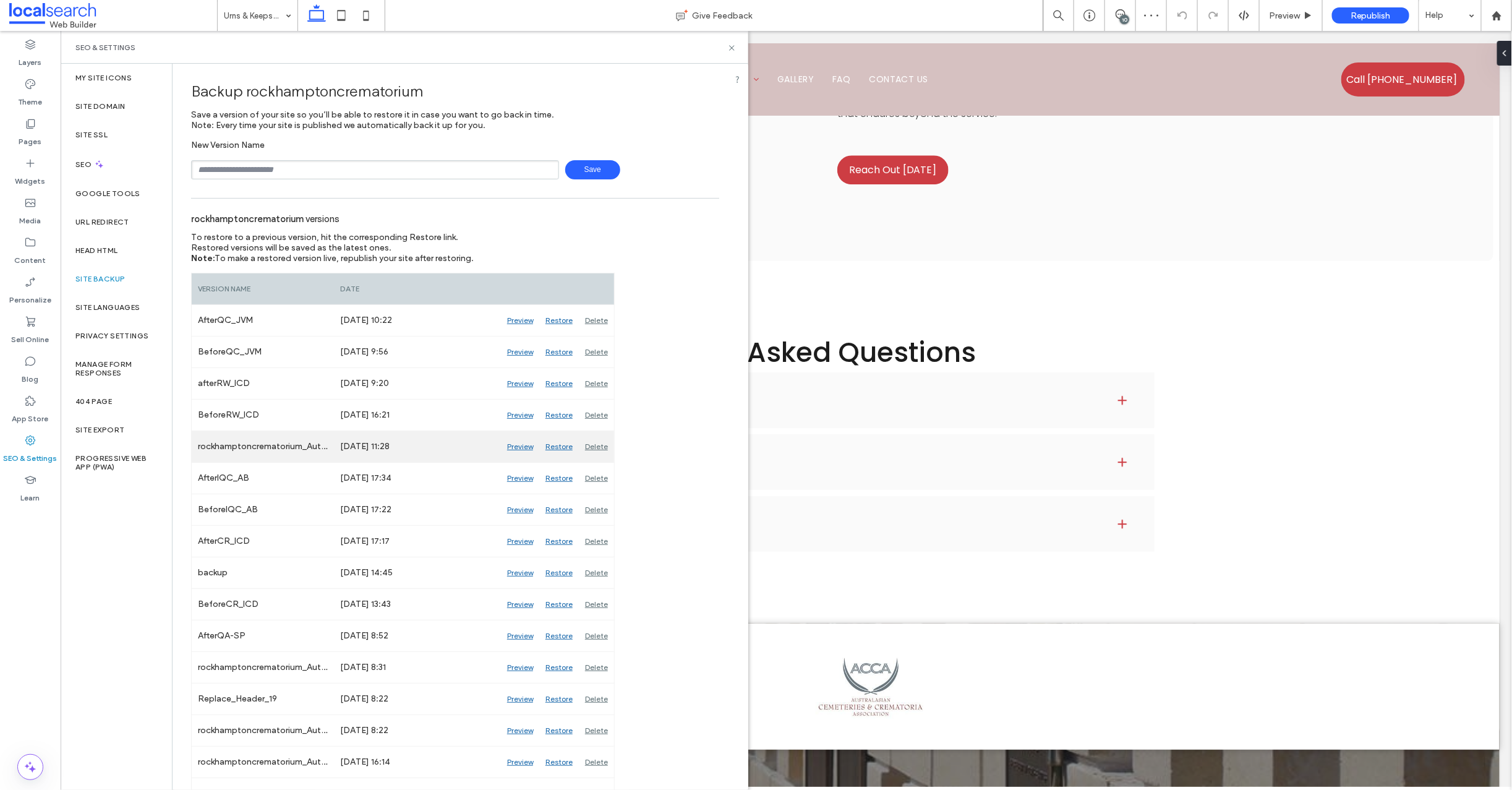
click at [528, 444] on div "Preview" at bounding box center [519, 446] width 38 height 31
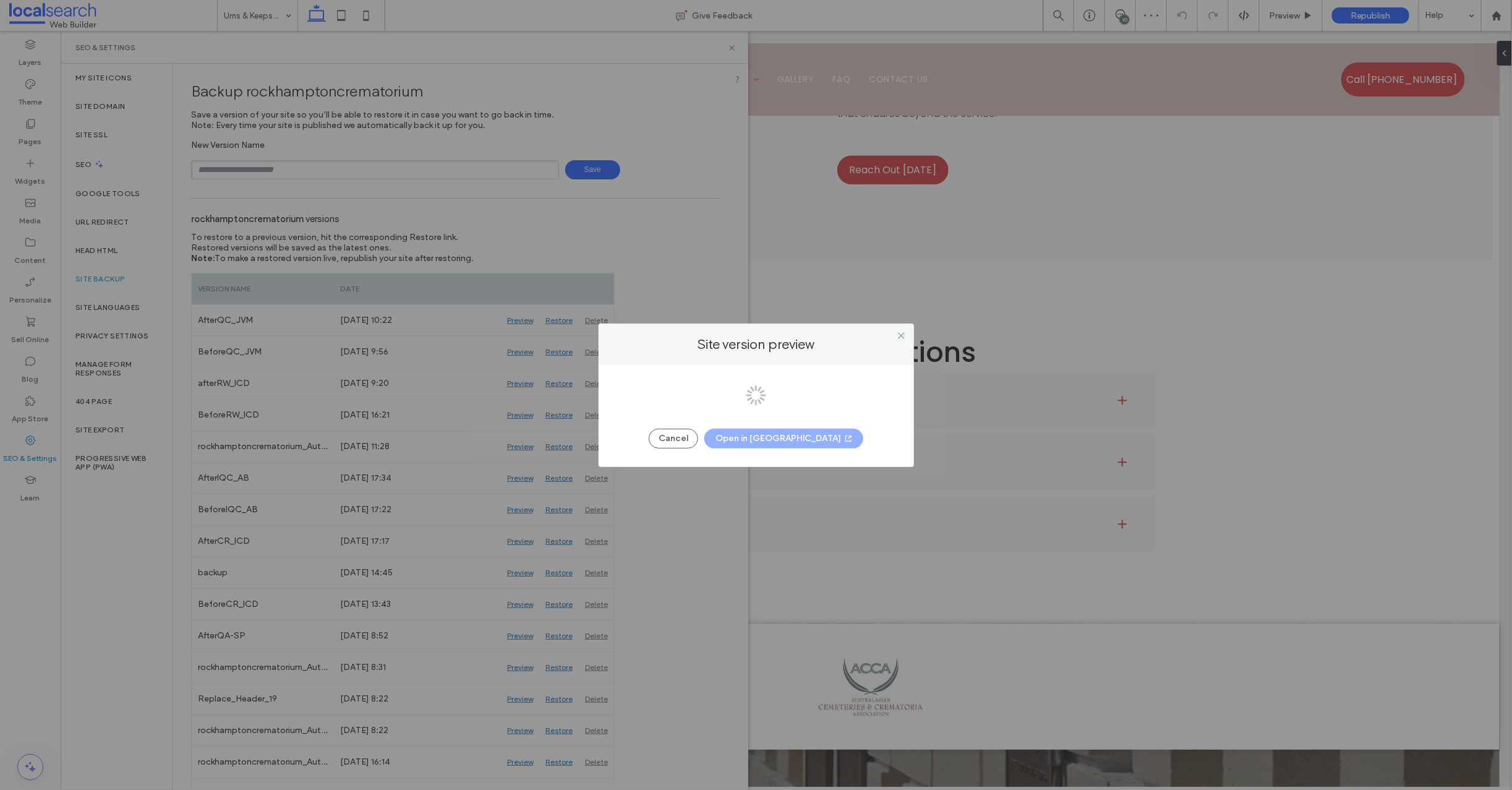
click at [776, 433] on div at bounding box center [756, 395] width 1512 height 790
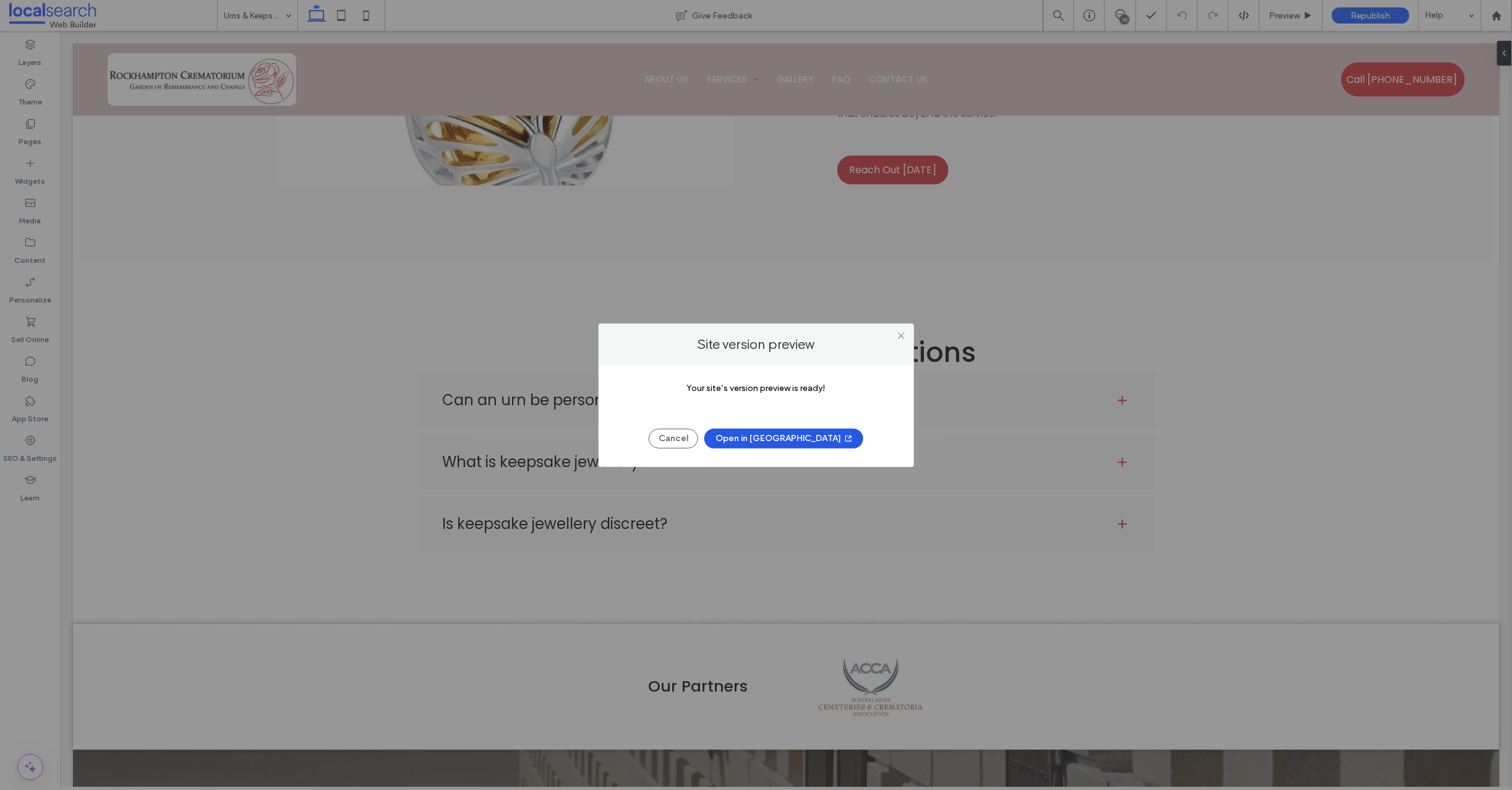
click at [777, 436] on button "Open in New Tab" at bounding box center [784, 438] width 159 height 20
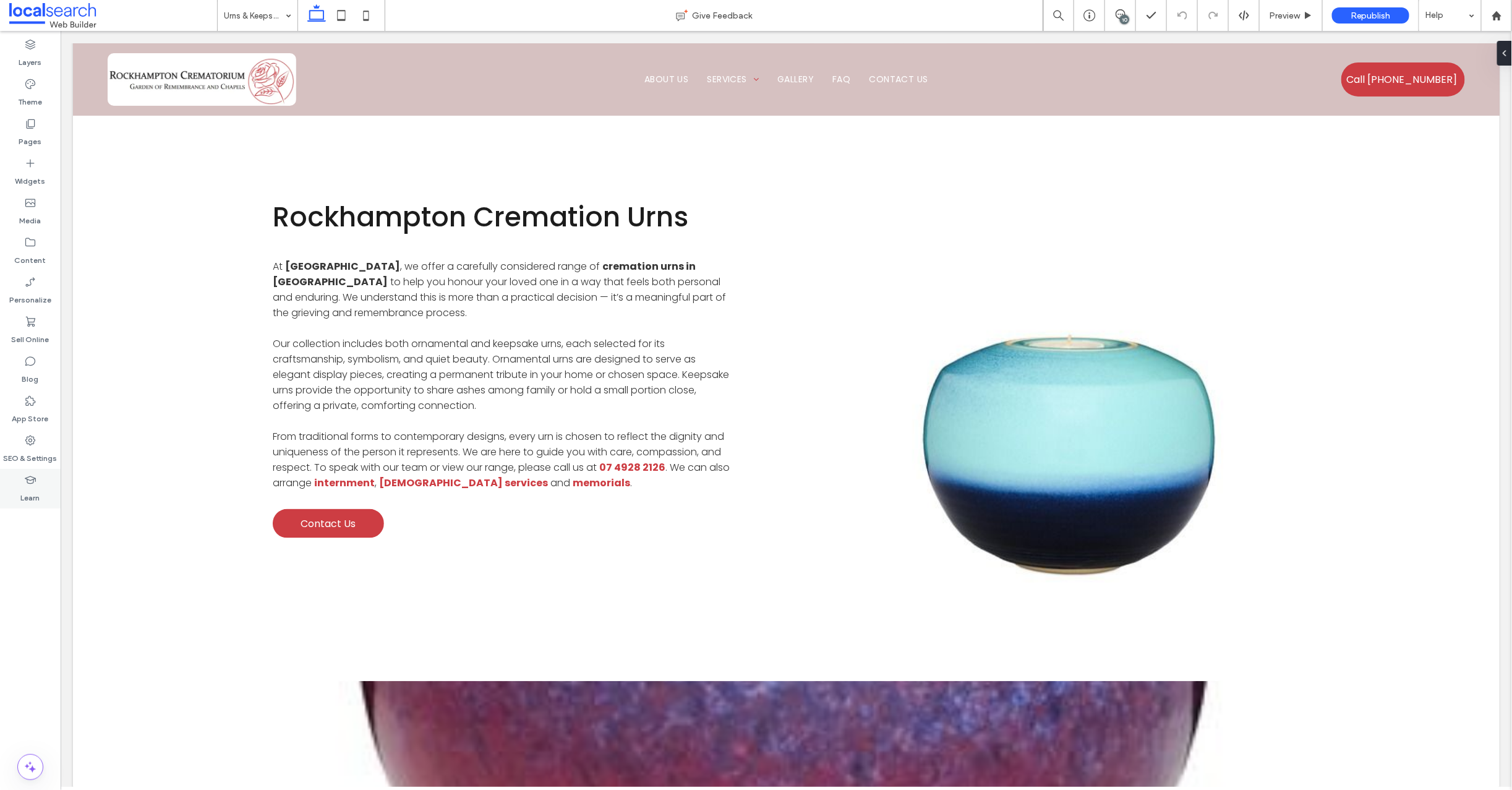
scroll to position [0, 0]
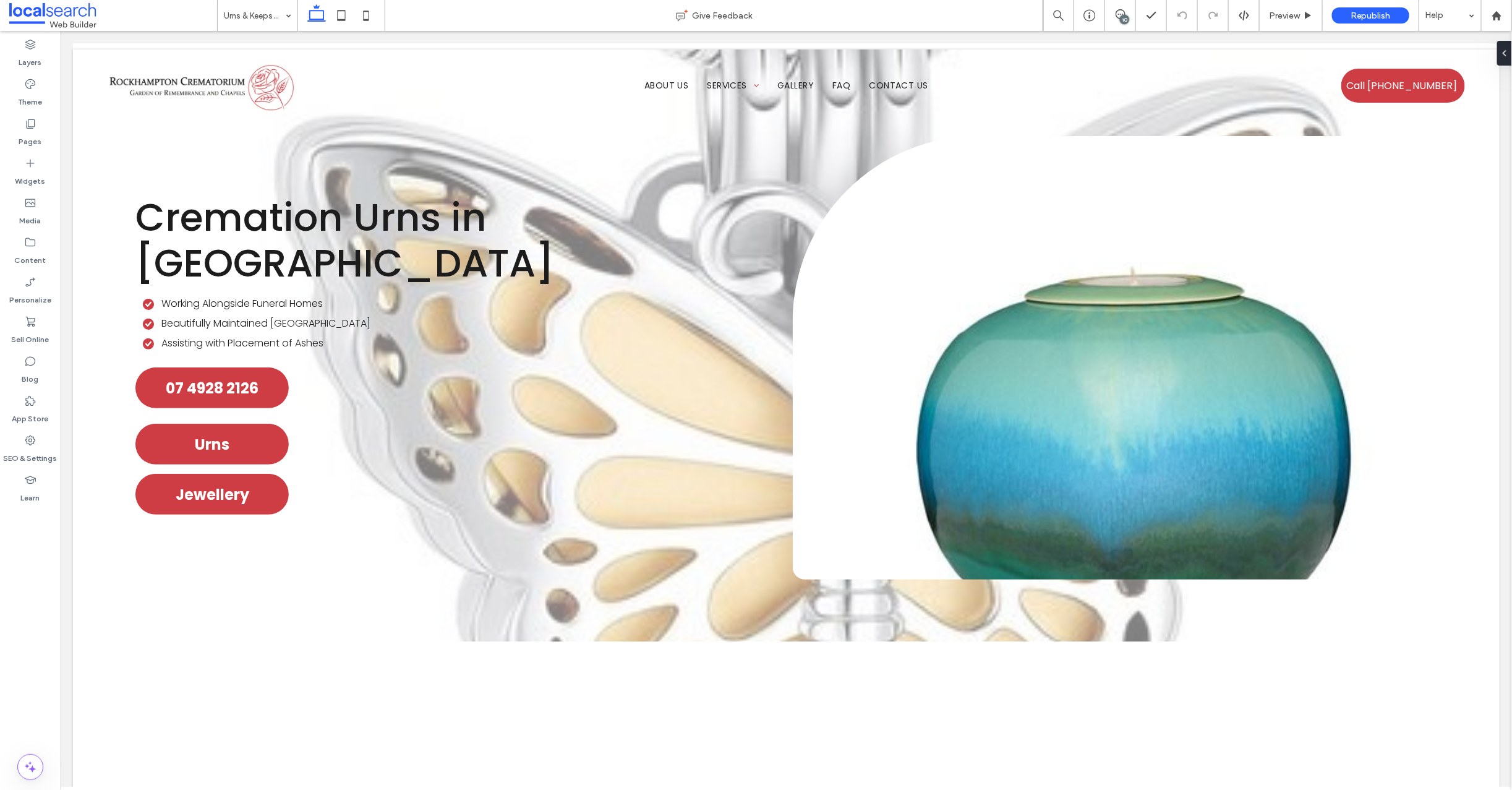
click at [1123, 17] on div "10" at bounding box center [1124, 20] width 9 height 9
click at [1124, 17] on div "10" at bounding box center [1124, 20] width 9 height 9
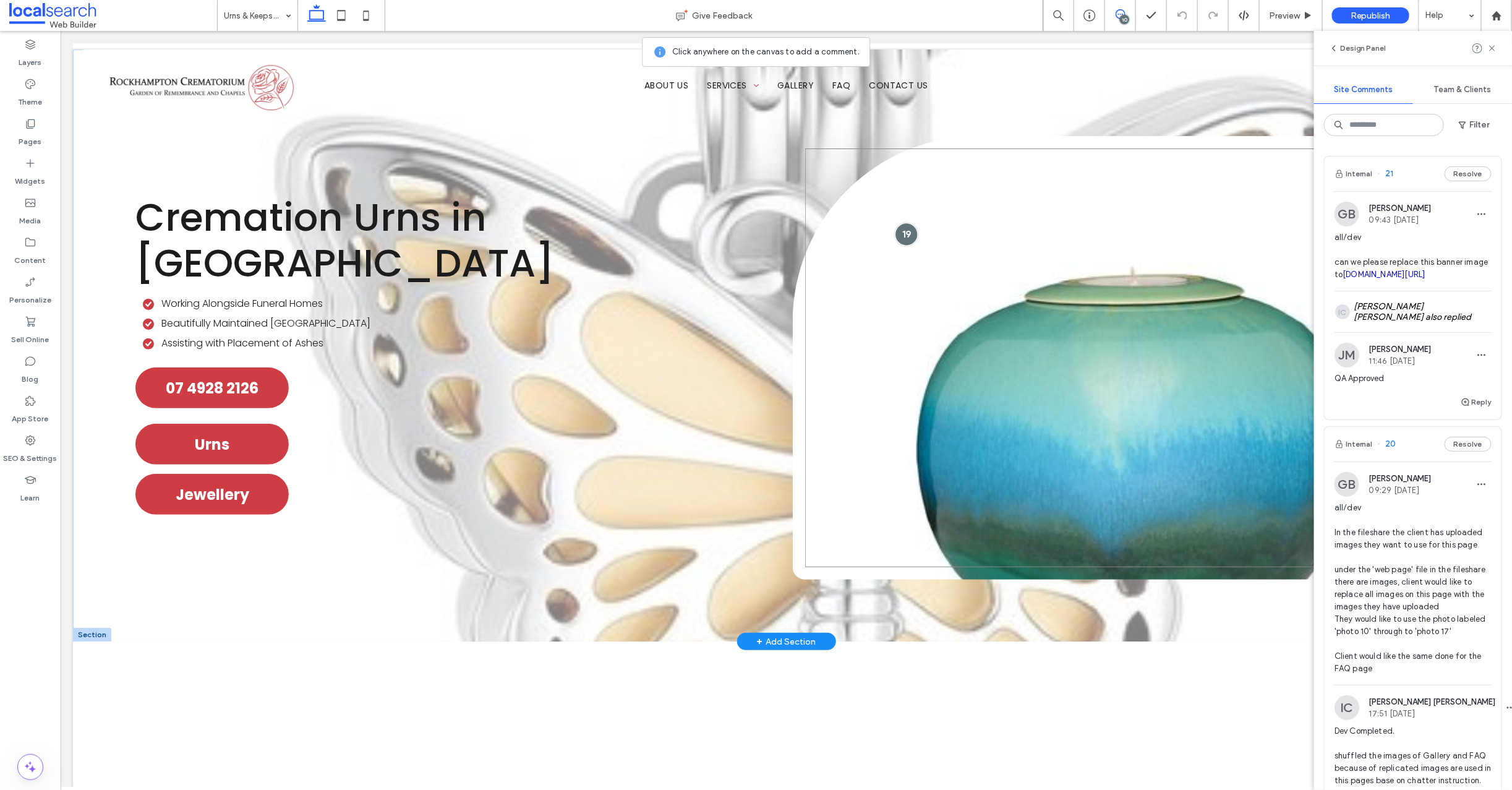
click at [899, 230] on div at bounding box center [906, 233] width 23 height 23
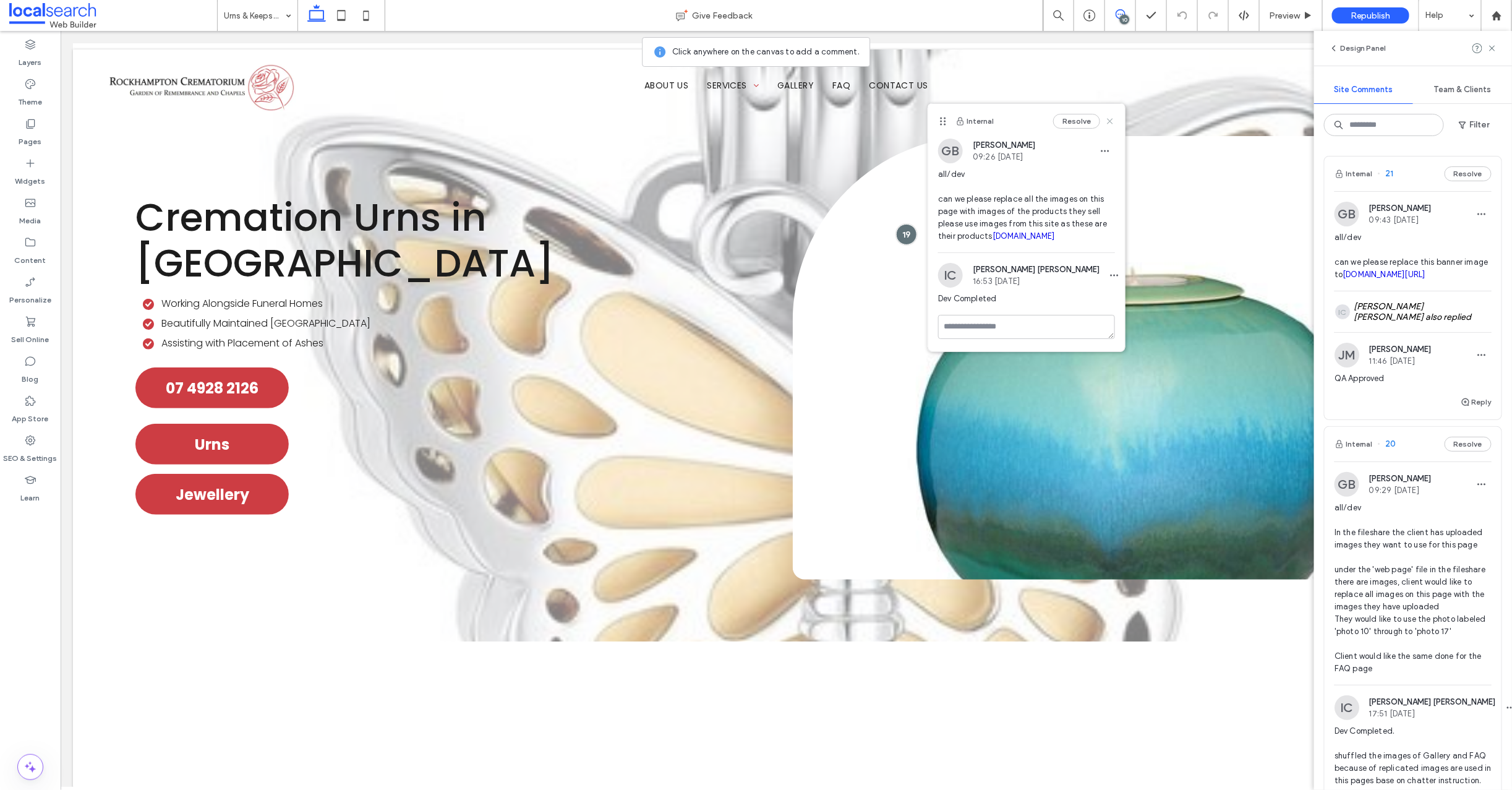
drag, startPoint x: 1109, startPoint y: 118, endPoint x: 1051, endPoint y: 88, distance: 65.3
click at [1109, 118] on use at bounding box center [1110, 121] width 5 height 5
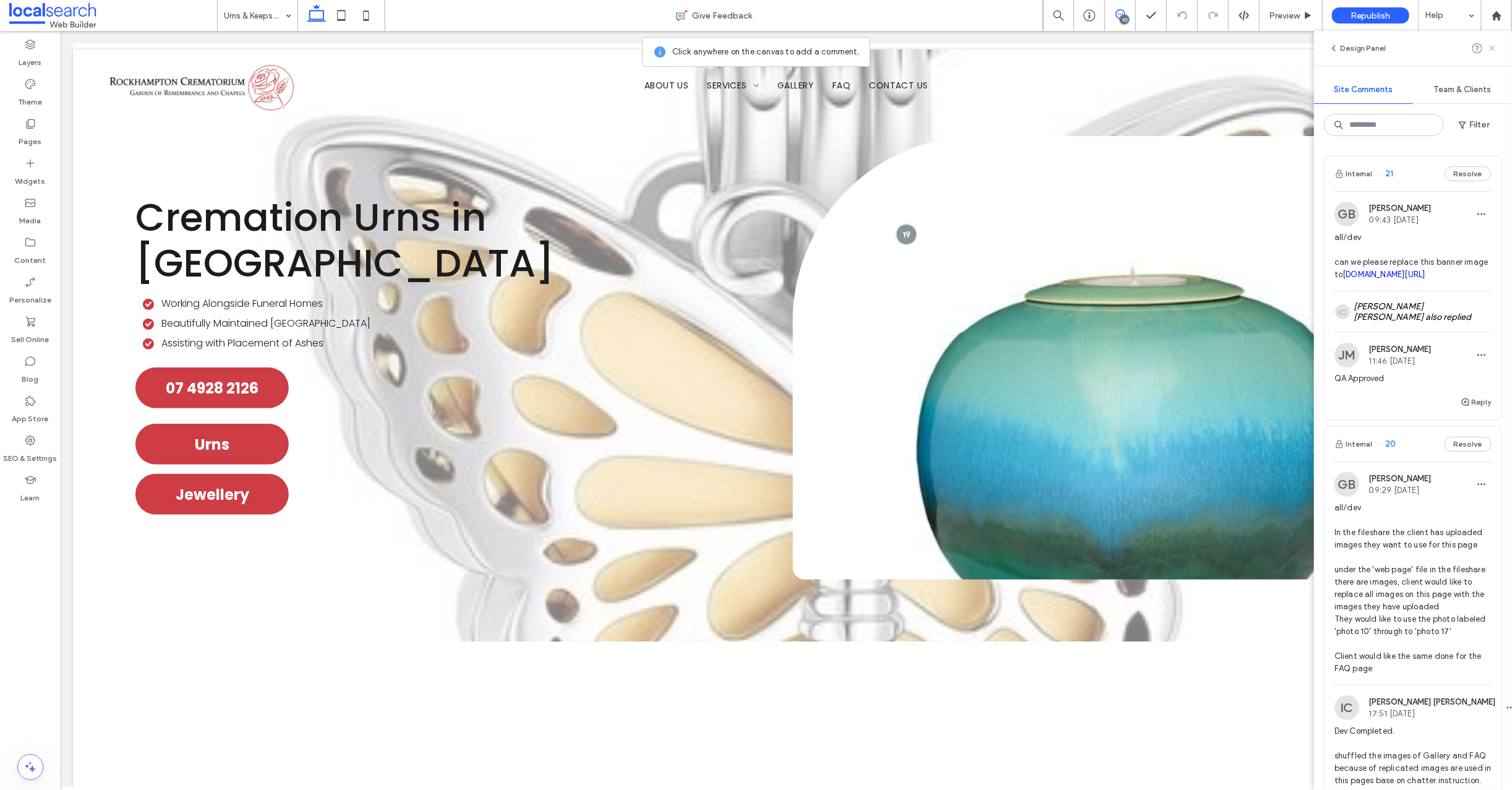
click at [1498, 49] on div "Design Panel" at bounding box center [1413, 48] width 198 height 35
click at [1492, 48] on use at bounding box center [1492, 48] width 5 height 5
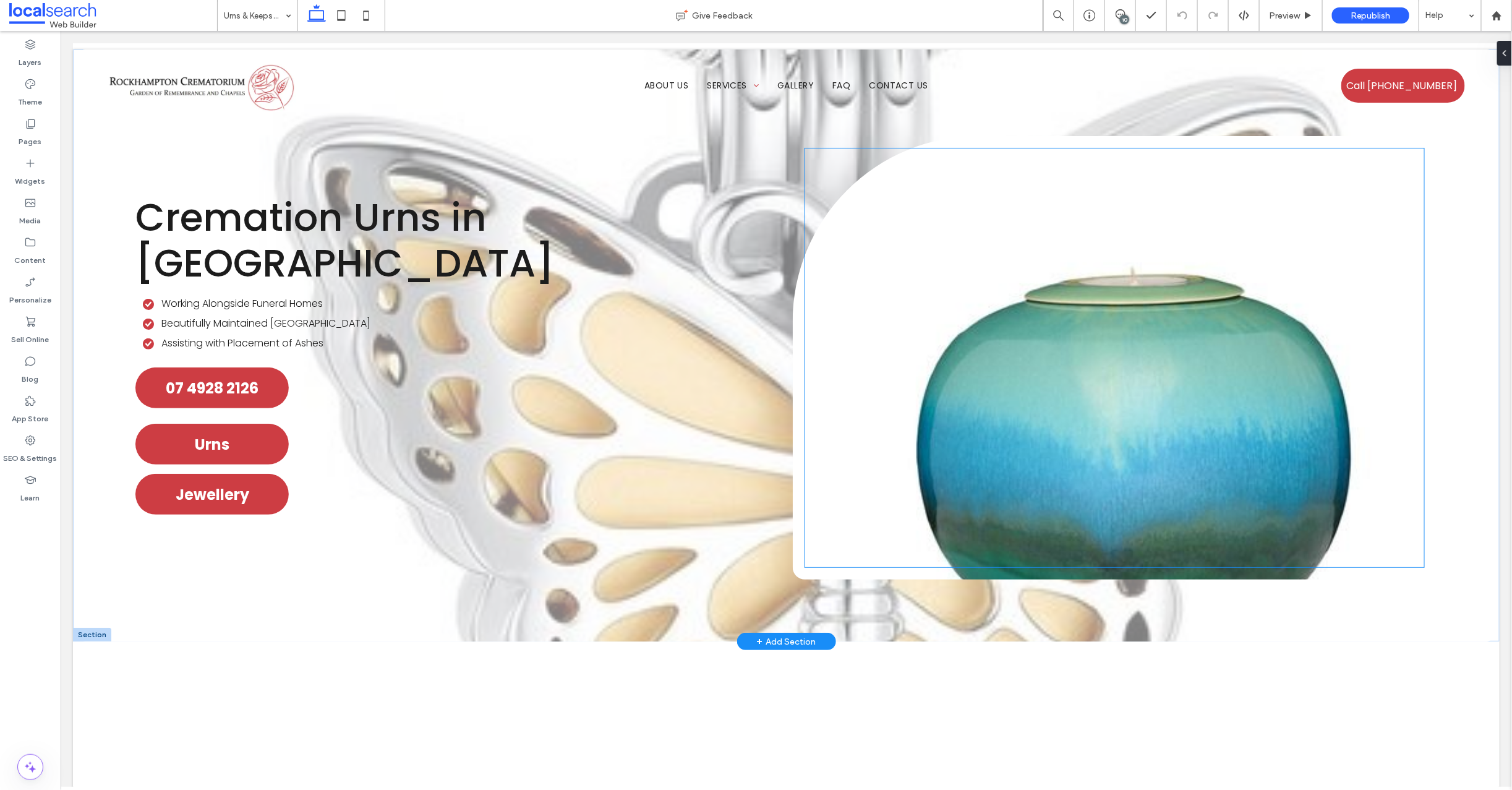
click at [1023, 475] on div at bounding box center [1114, 357] width 619 height 419
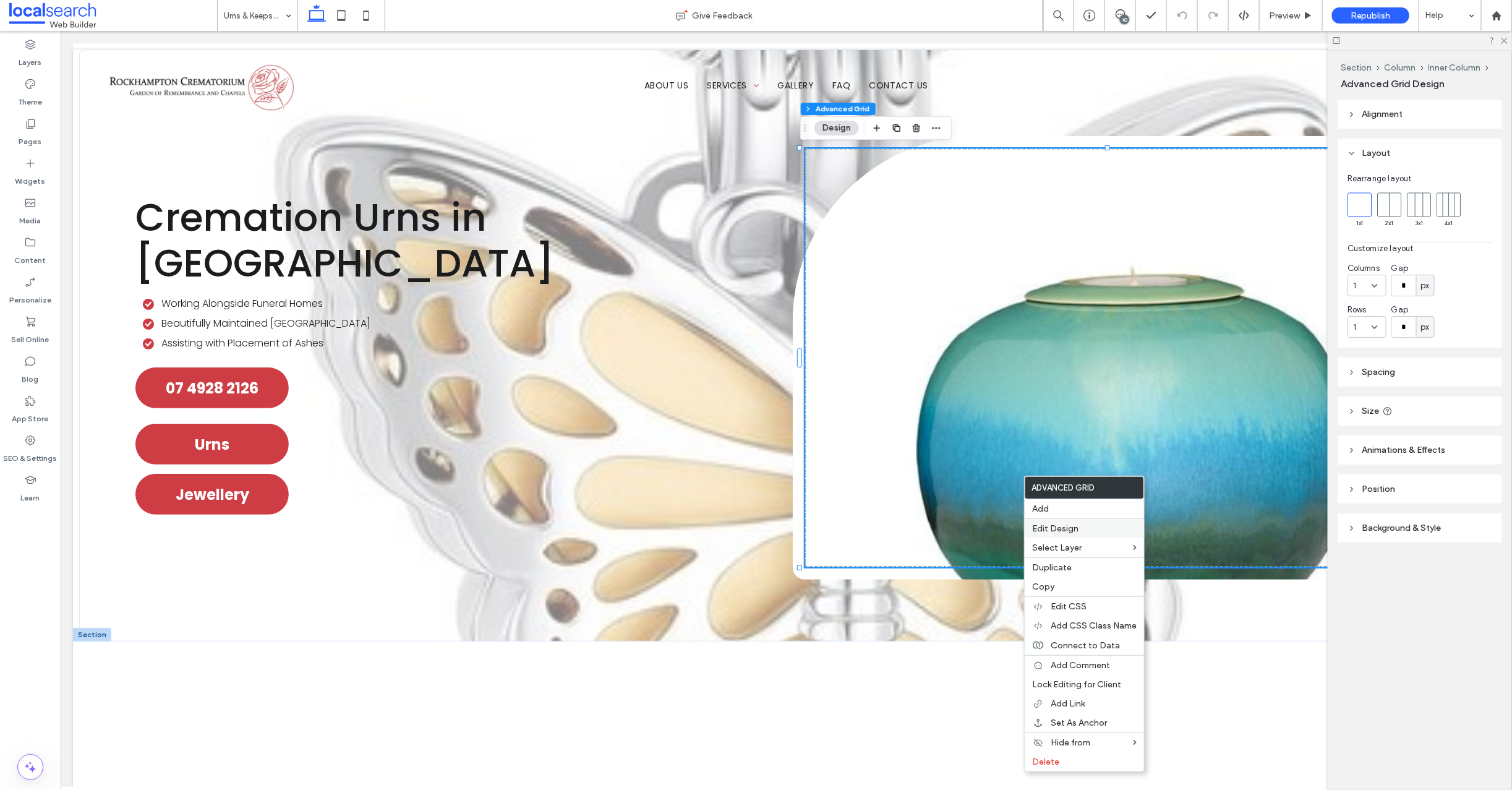
click at [1065, 531] on span "Edit Design" at bounding box center [1056, 528] width 46 height 11
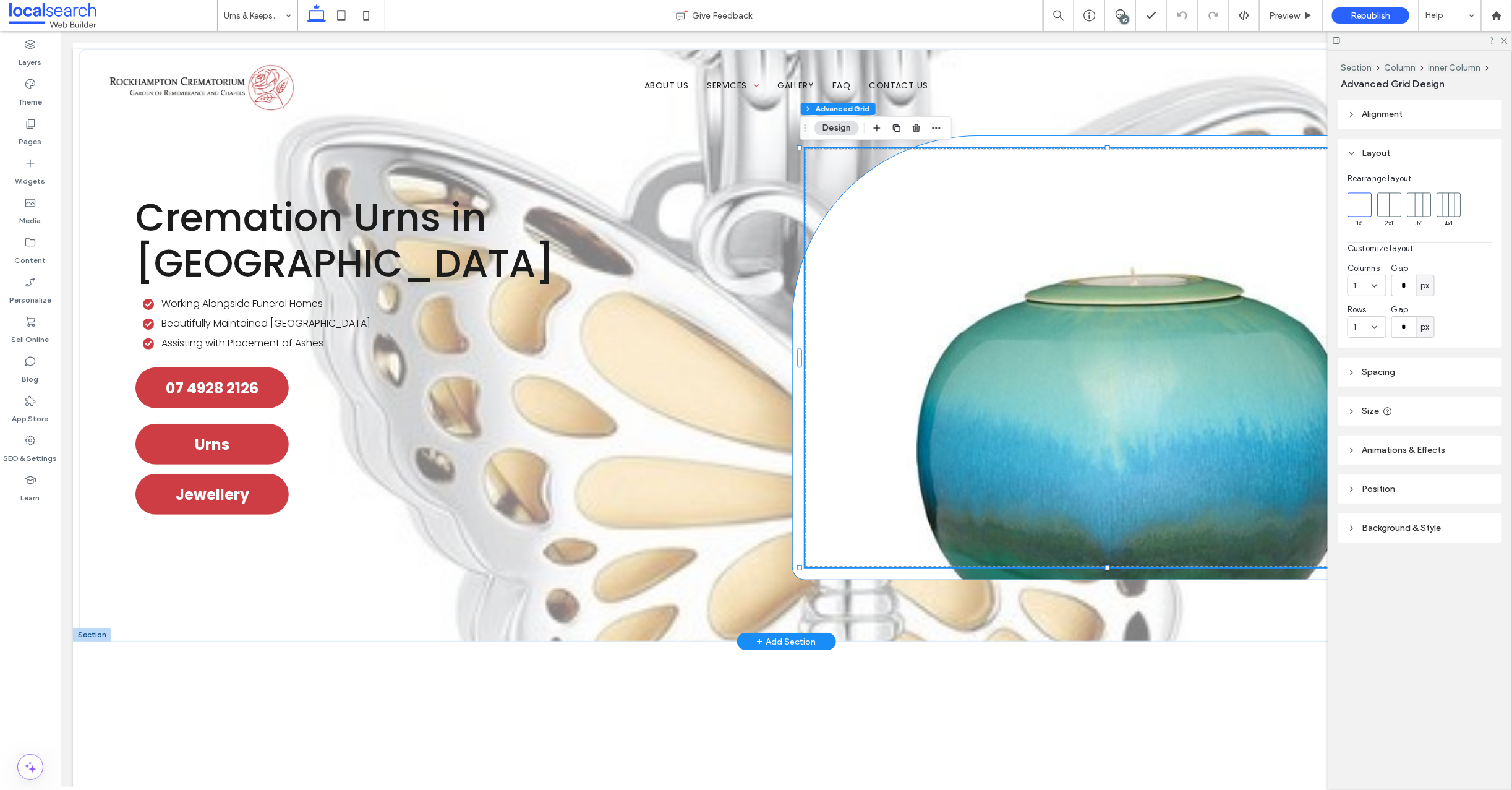
click at [979, 574] on div at bounding box center [1114, 357] width 644 height 444
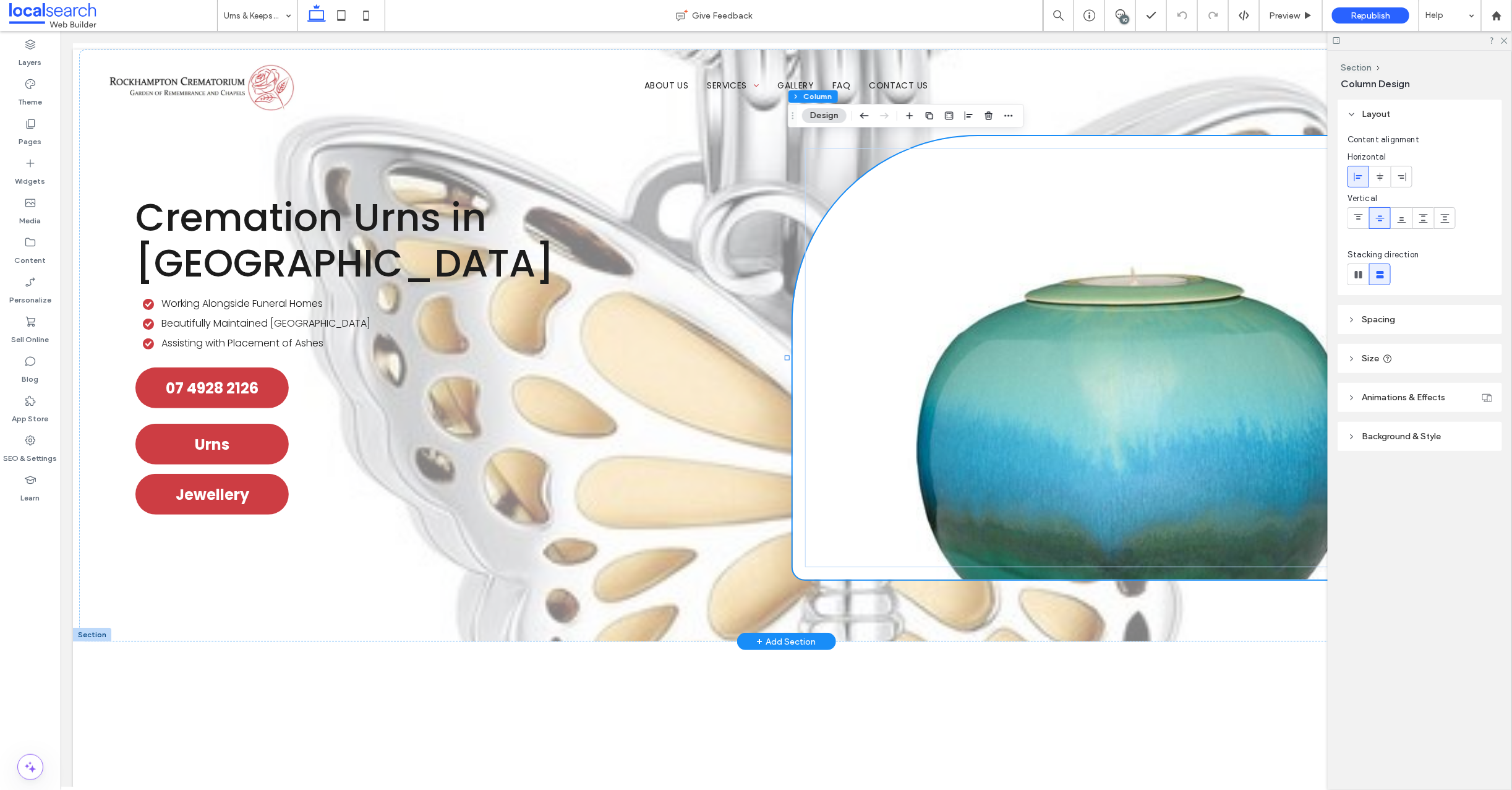
click at [978, 574] on div at bounding box center [1114, 357] width 644 height 444
click at [1353, 437] on icon at bounding box center [1353, 436] width 9 height 9
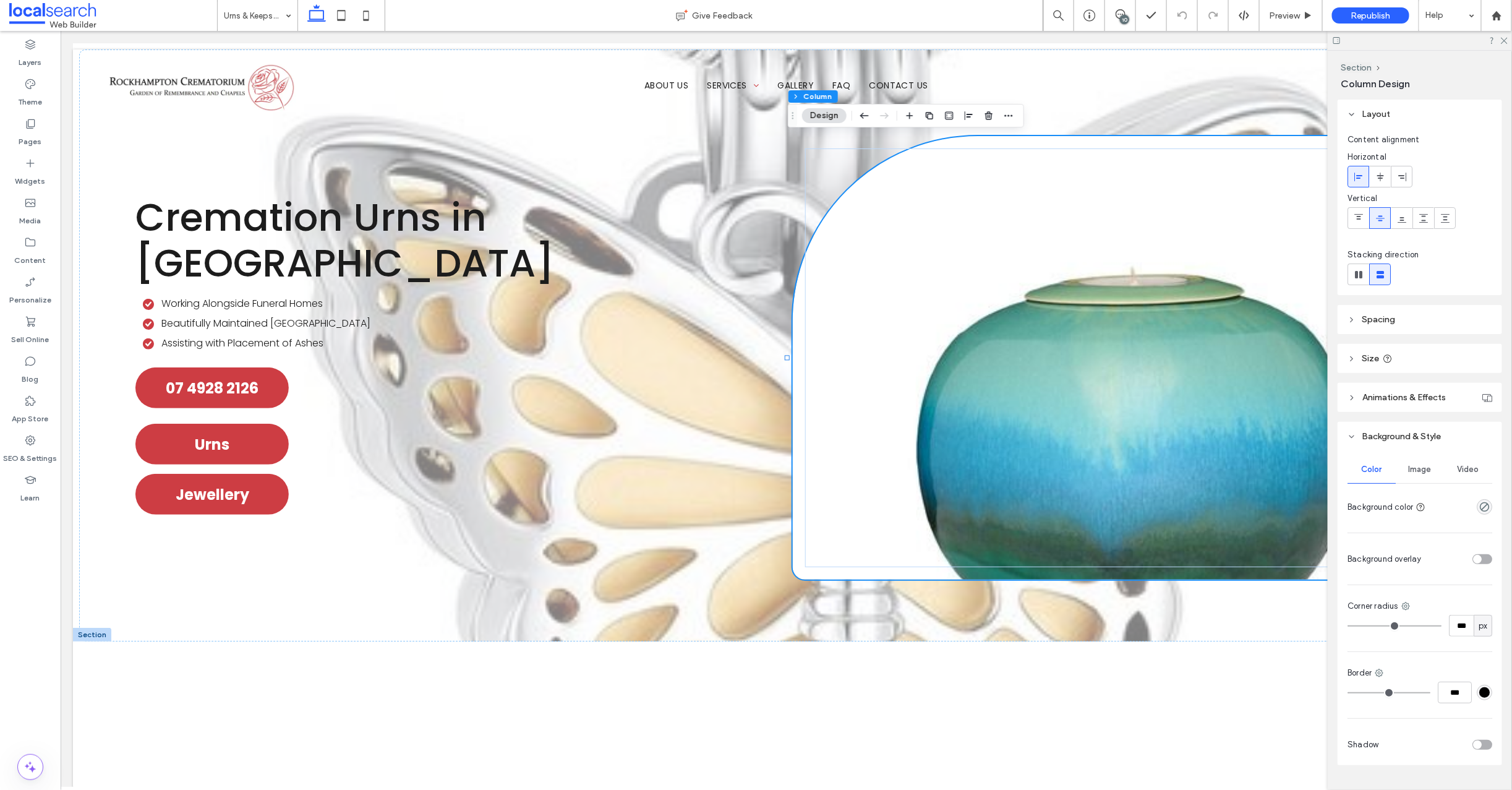
click at [1416, 471] on span "Image" at bounding box center [1420, 468] width 23 height 10
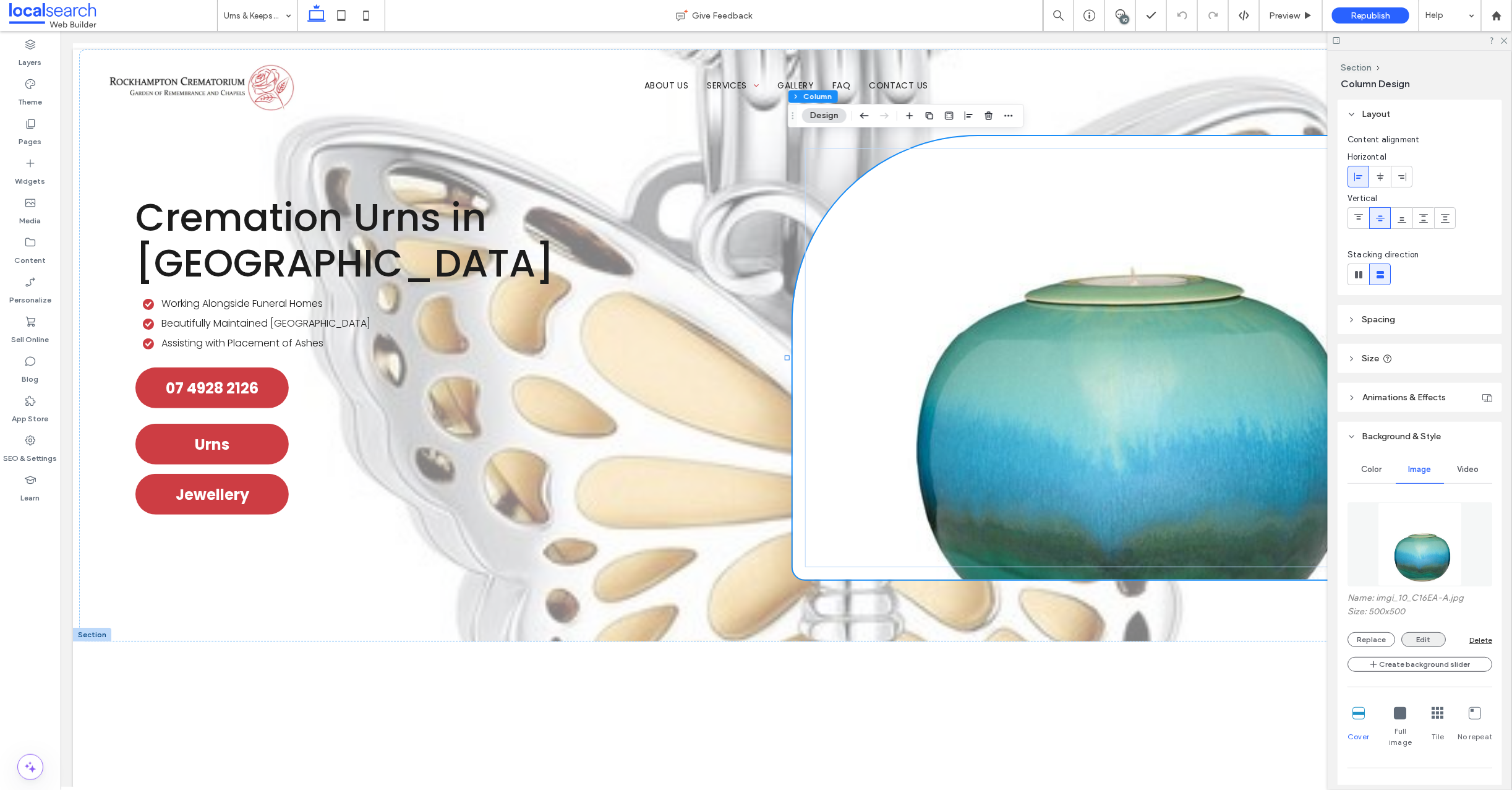
click at [1423, 634] on button "Edit" at bounding box center [1424, 639] width 45 height 15
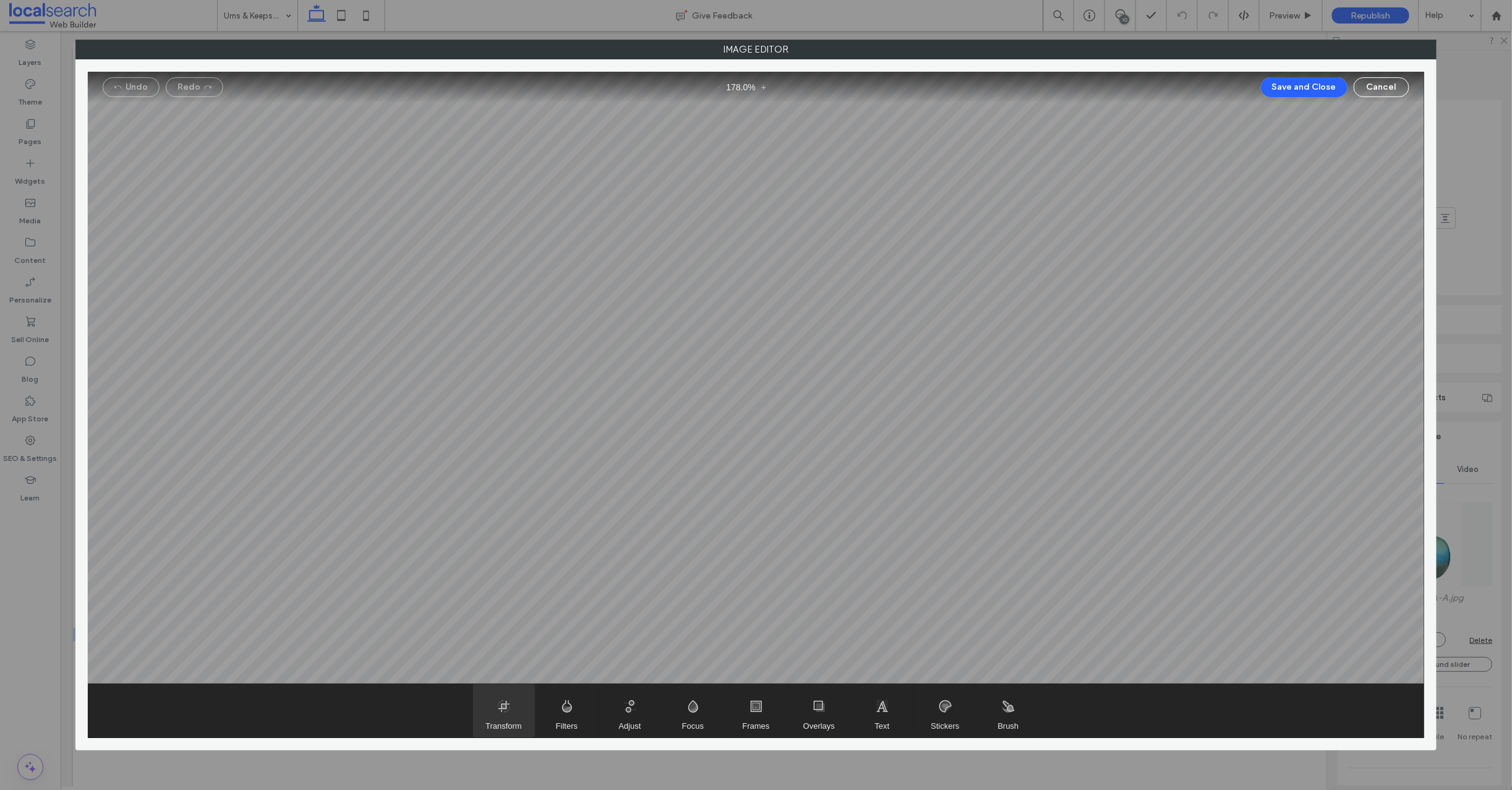
click at [504, 704] on span "Transform" at bounding box center [503, 711] width 61 height 53
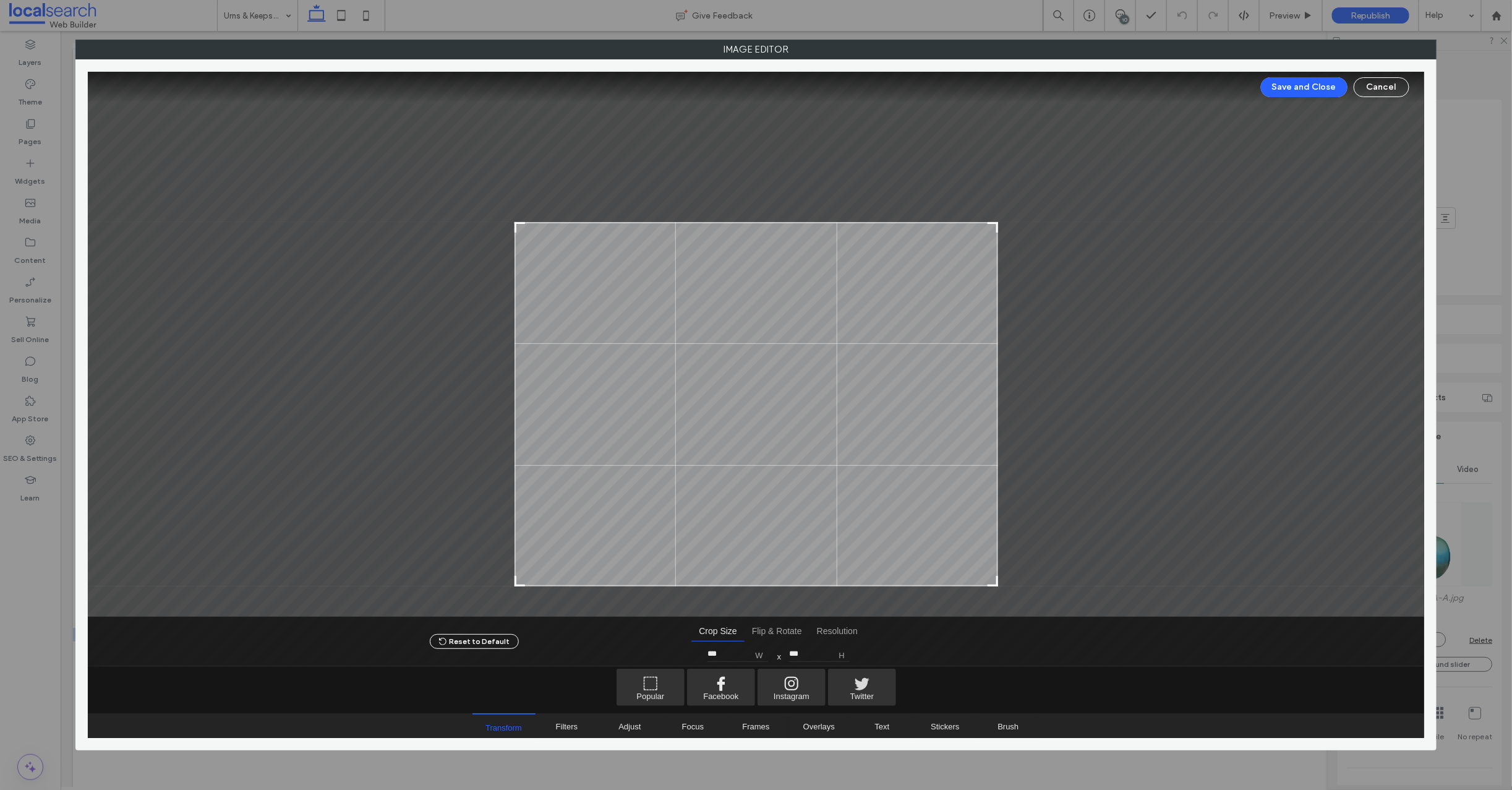
type input "***"
drag, startPoint x: 519, startPoint y: 104, endPoint x: 514, endPoint y: 216, distance: 112.1
click at [514, 216] on div at bounding box center [520, 220] width 15 height 15
click at [1319, 94] on button "Save and Close" at bounding box center [1304, 87] width 86 height 20
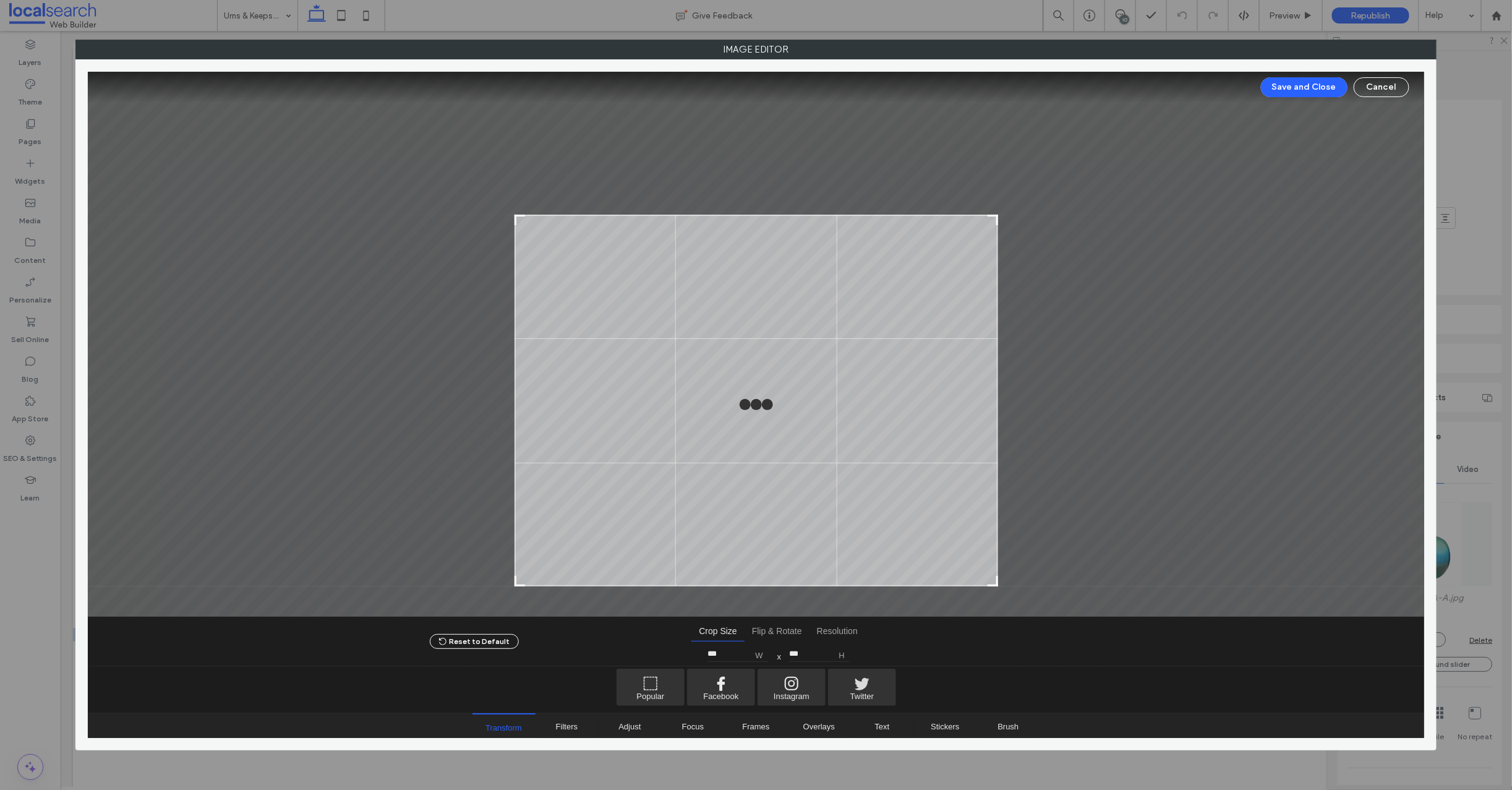
type input "***"
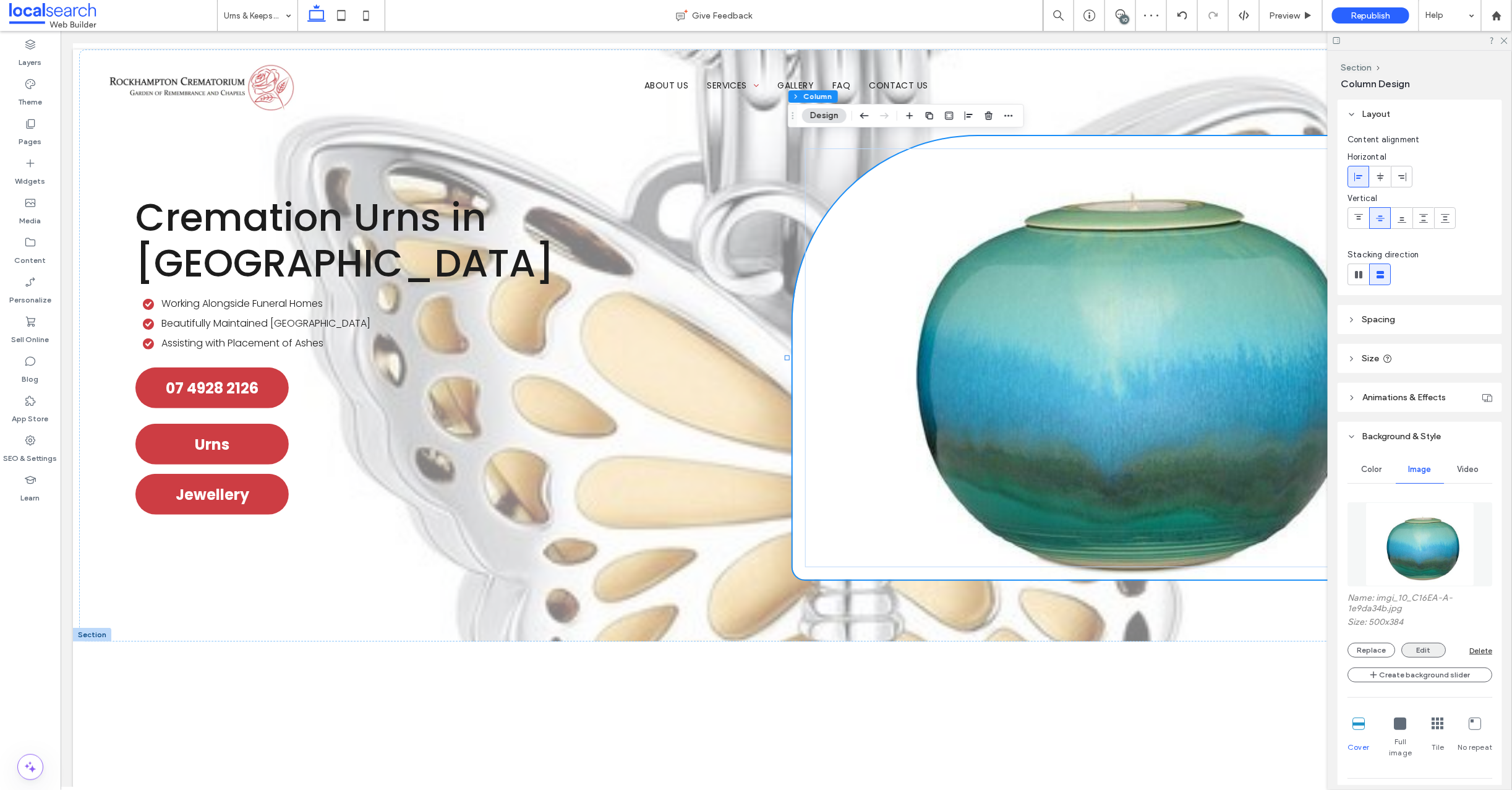
click at [1415, 648] on button "Edit" at bounding box center [1424, 649] width 45 height 15
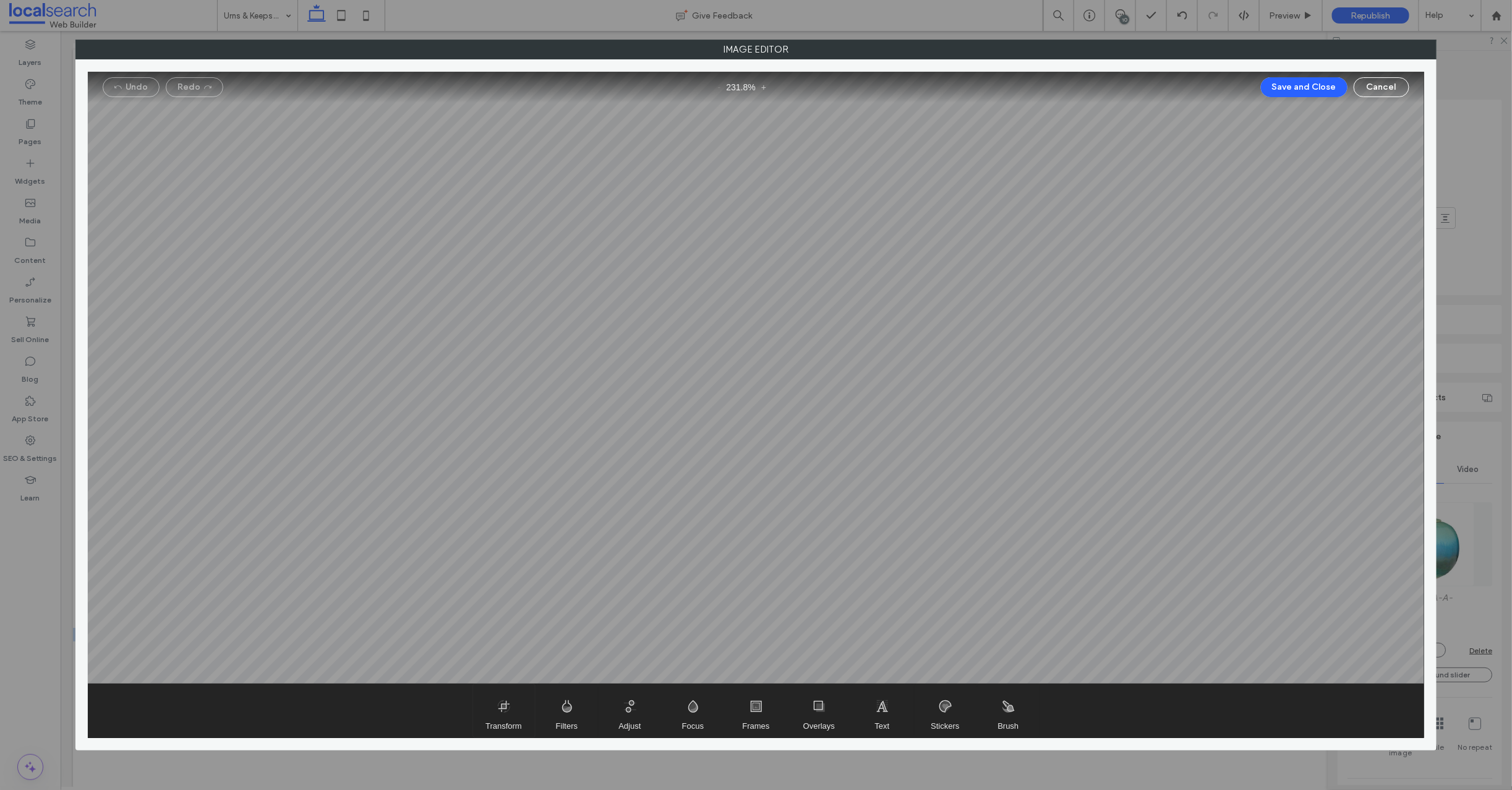
click at [513, 705] on span "Transform" at bounding box center [503, 711] width 61 height 53
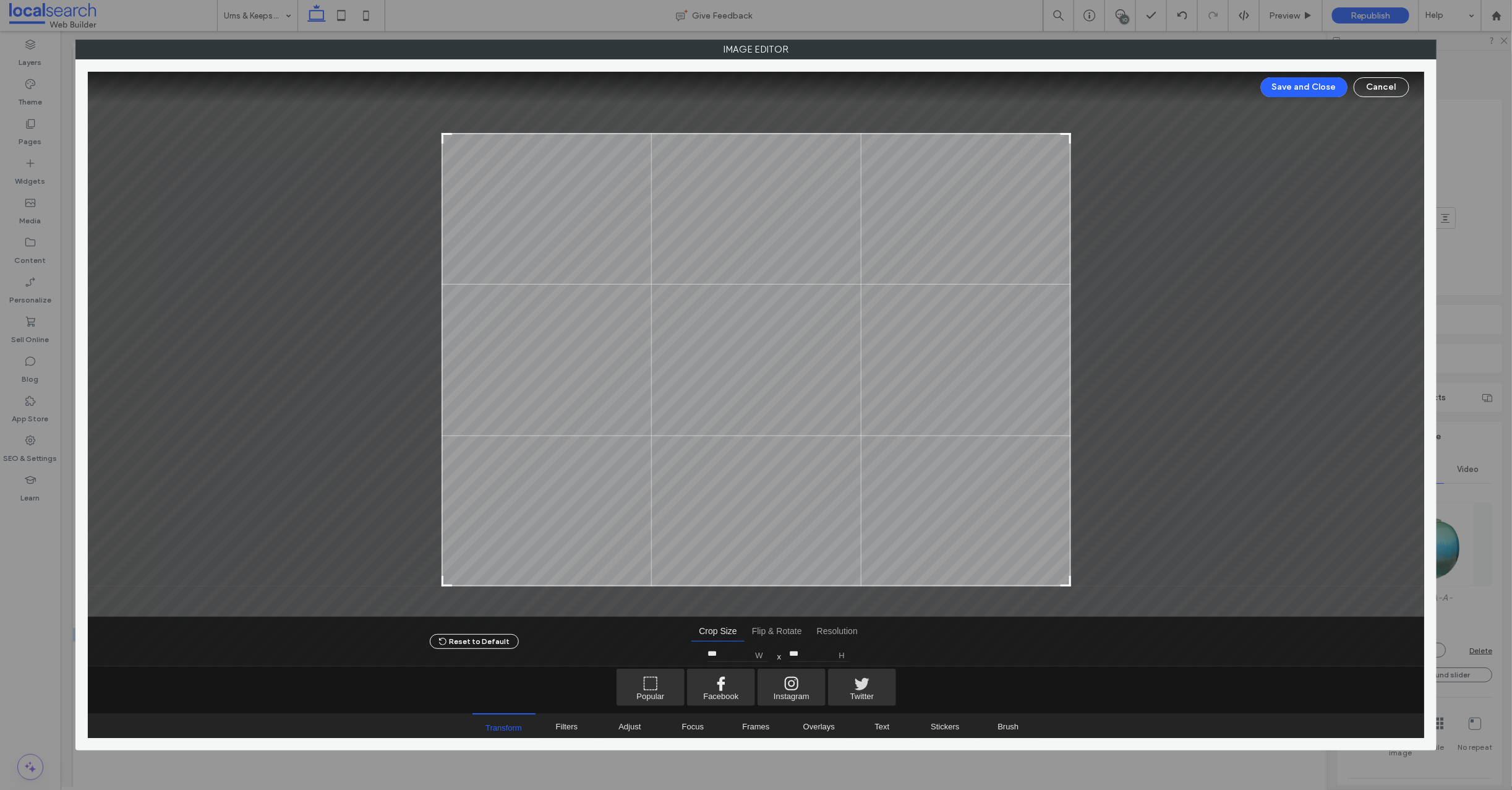
type input "***"
drag, startPoint x: 444, startPoint y: 104, endPoint x: 442, endPoint y: 135, distance: 31.1
click at [442, 135] on div at bounding box center [447, 138] width 15 height 15
click at [1303, 90] on button "Save and Close" at bounding box center [1304, 87] width 86 height 20
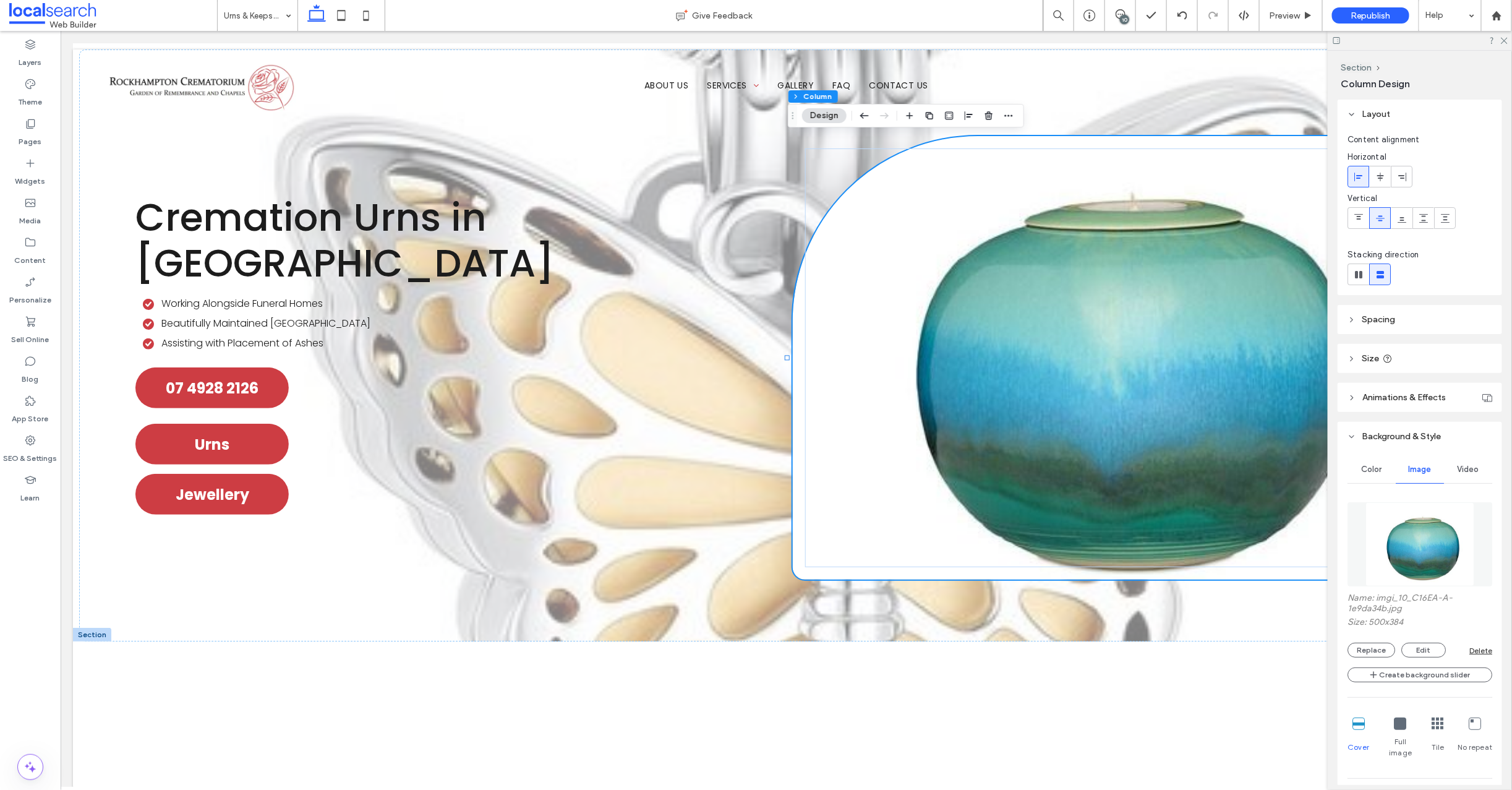
type input "***"
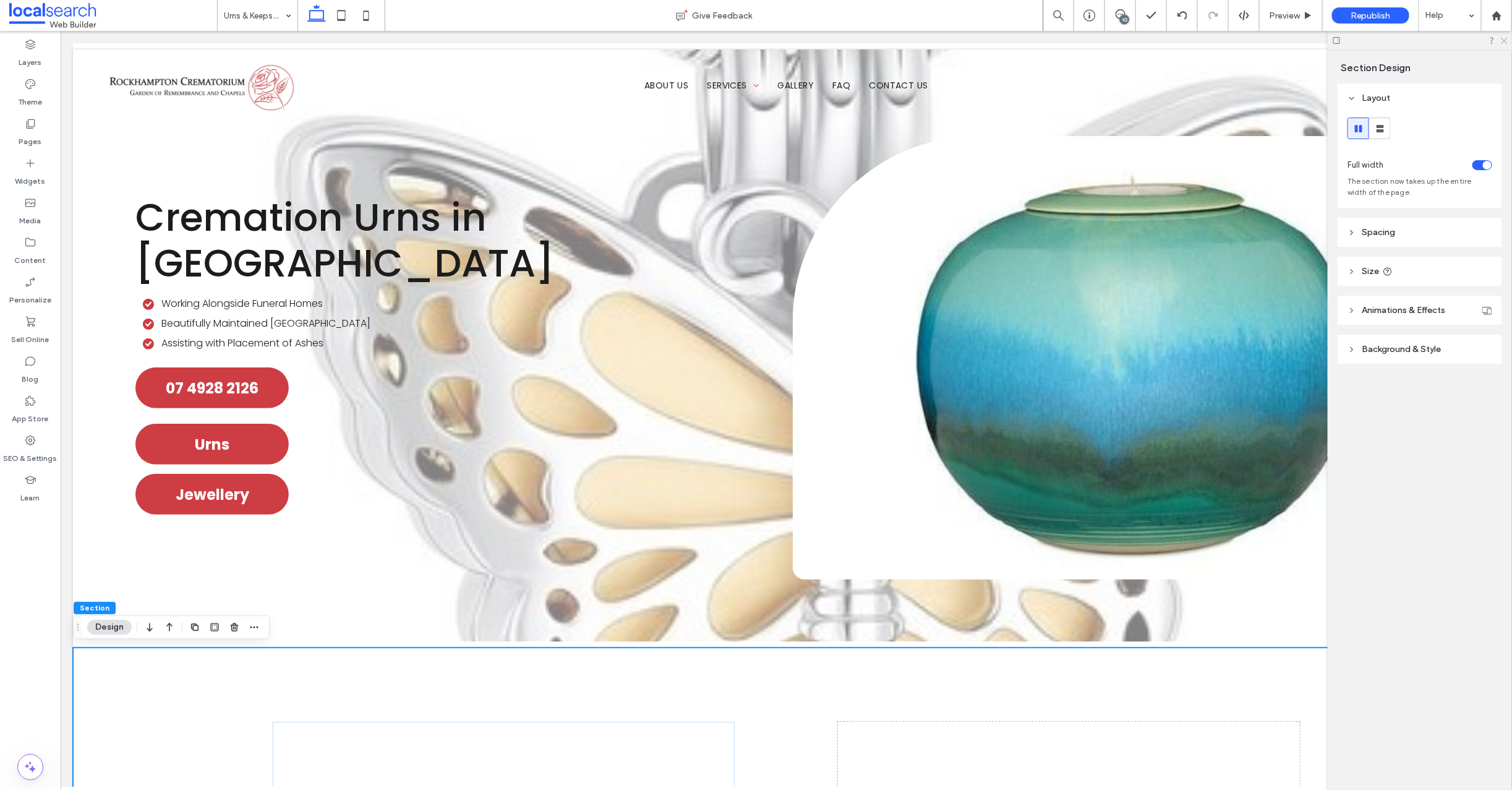
click at [1506, 38] on icon at bounding box center [1503, 39] width 8 height 8
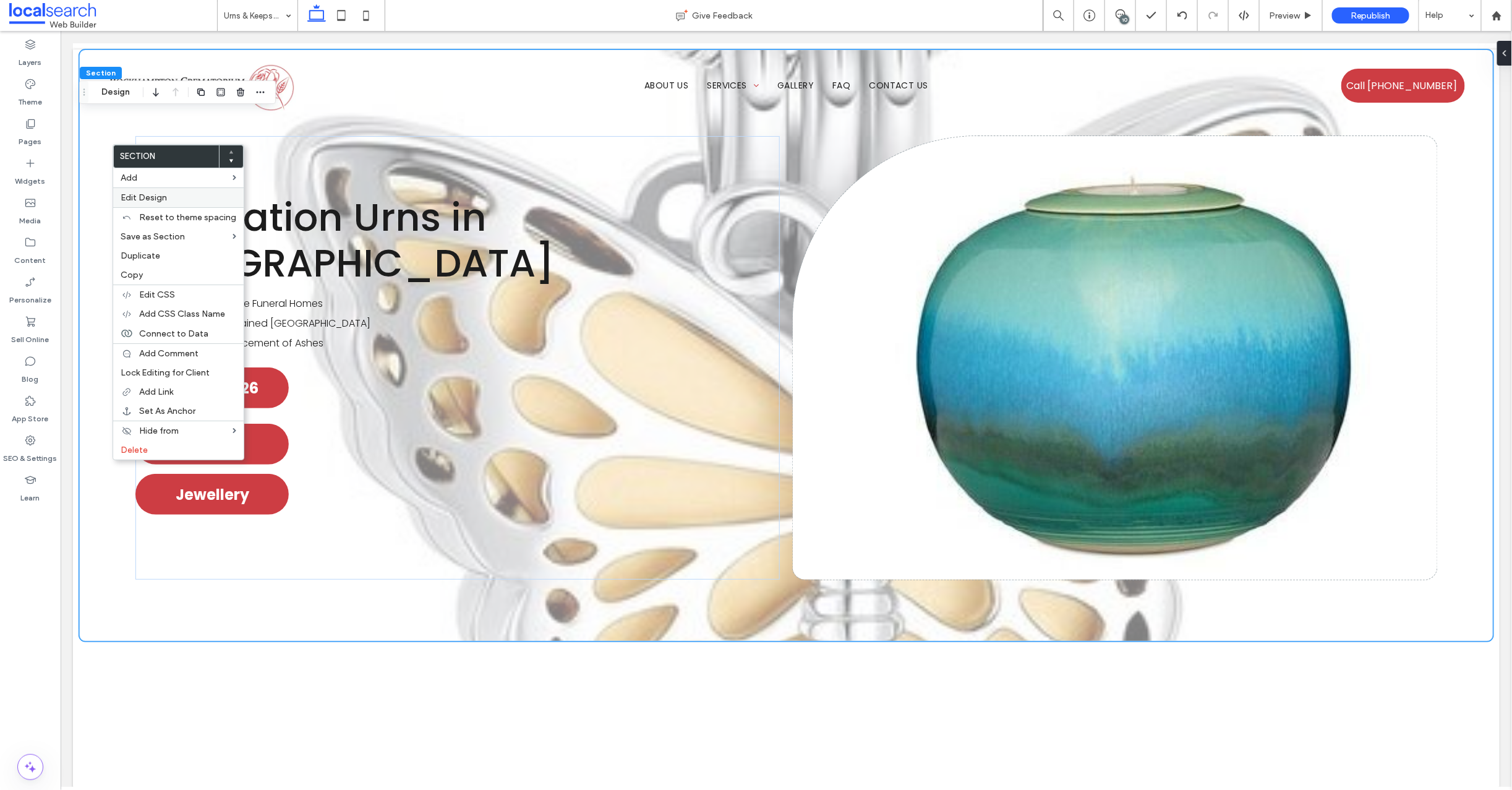
click at [145, 199] on span "Edit Design" at bounding box center [143, 198] width 46 height 11
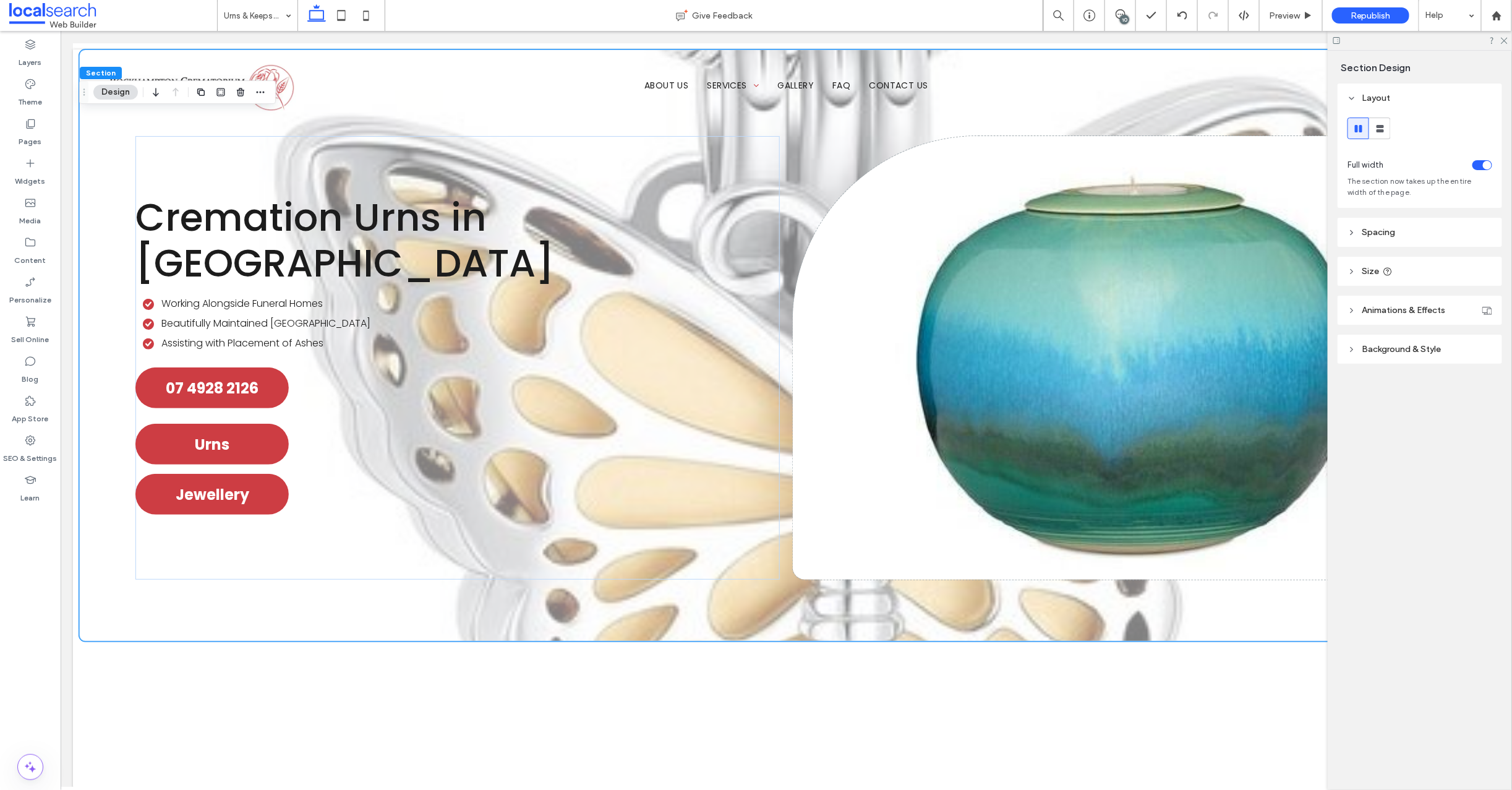
drag, startPoint x: 1353, startPoint y: 348, endPoint x: 1365, endPoint y: 361, distance: 17.7
click at [1353, 349] on icon at bounding box center [1353, 349] width 9 height 9
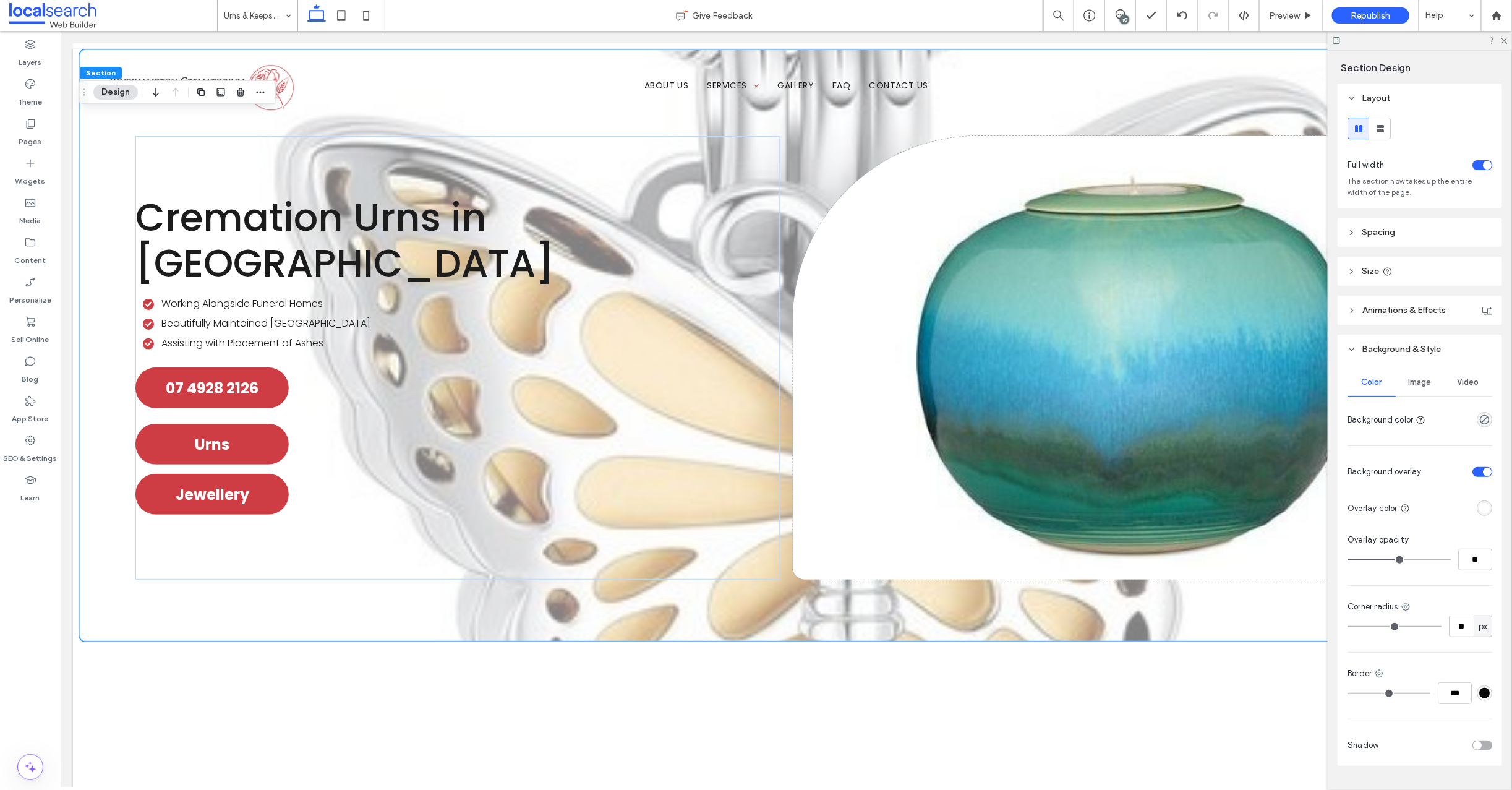
click at [1420, 383] on span "Image" at bounding box center [1420, 381] width 23 height 10
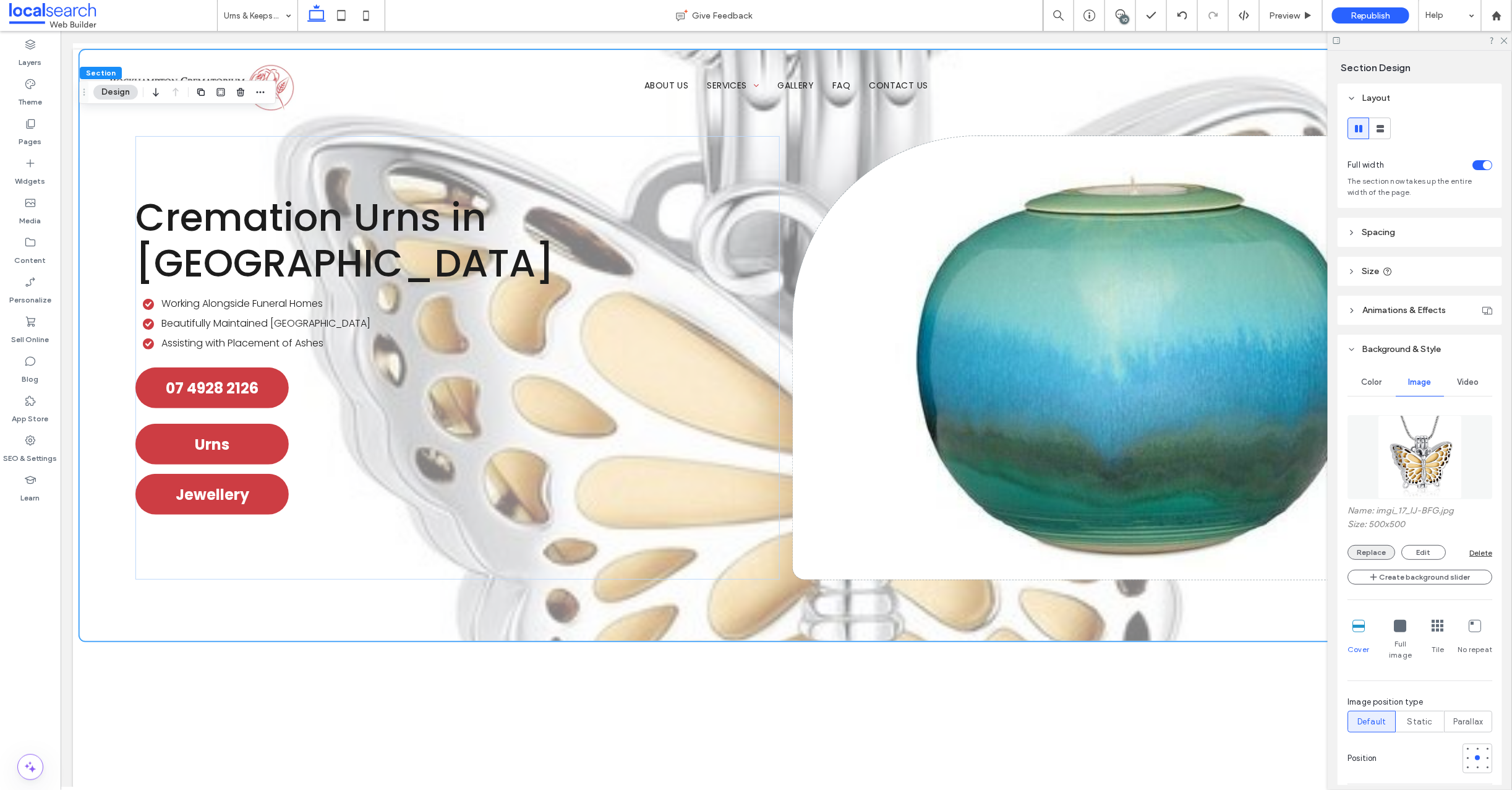
click at [1375, 550] on button "Replace" at bounding box center [1371, 552] width 47 height 15
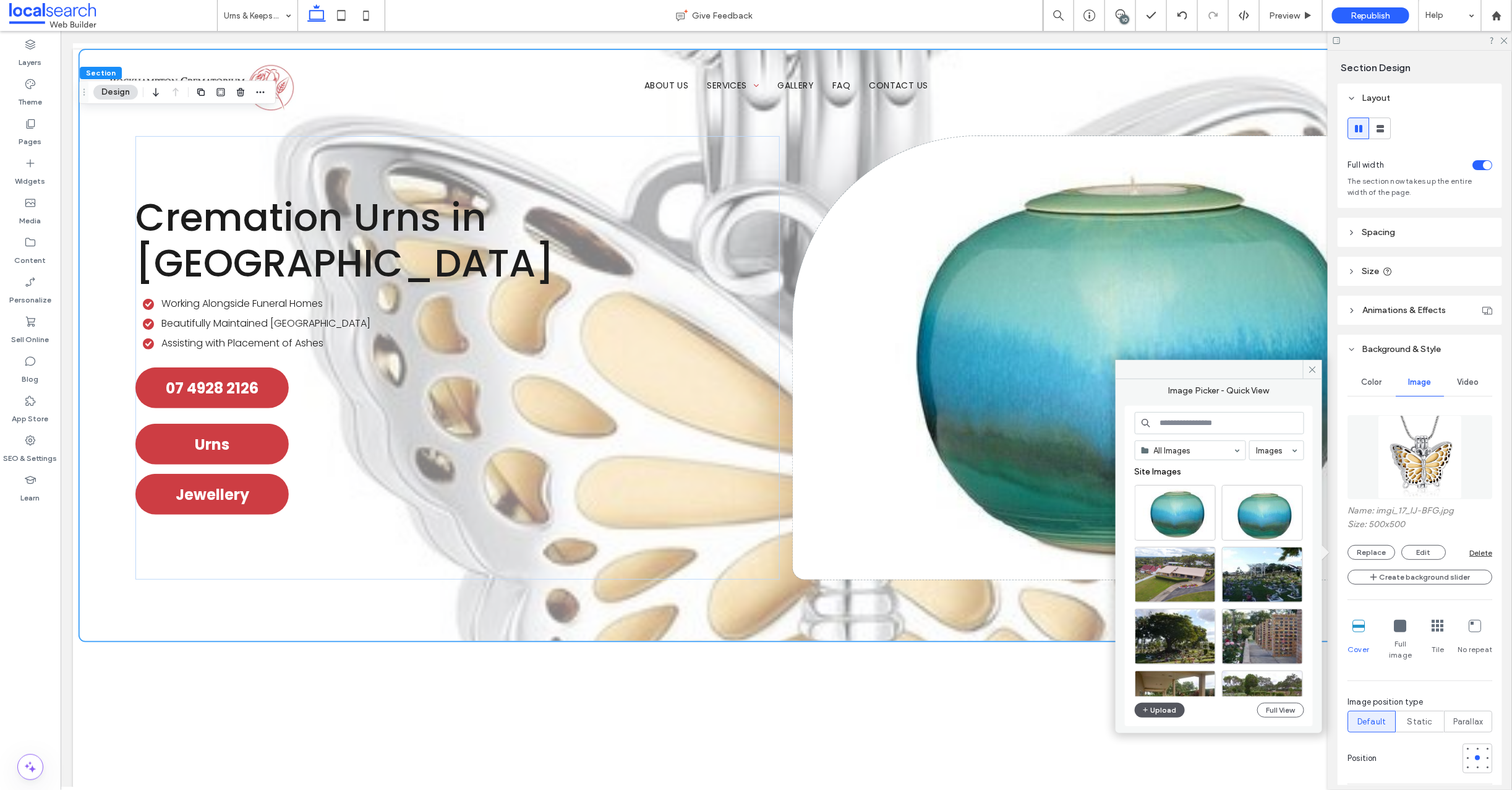
click at [1157, 709] on button "Upload" at bounding box center [1160, 710] width 51 height 15
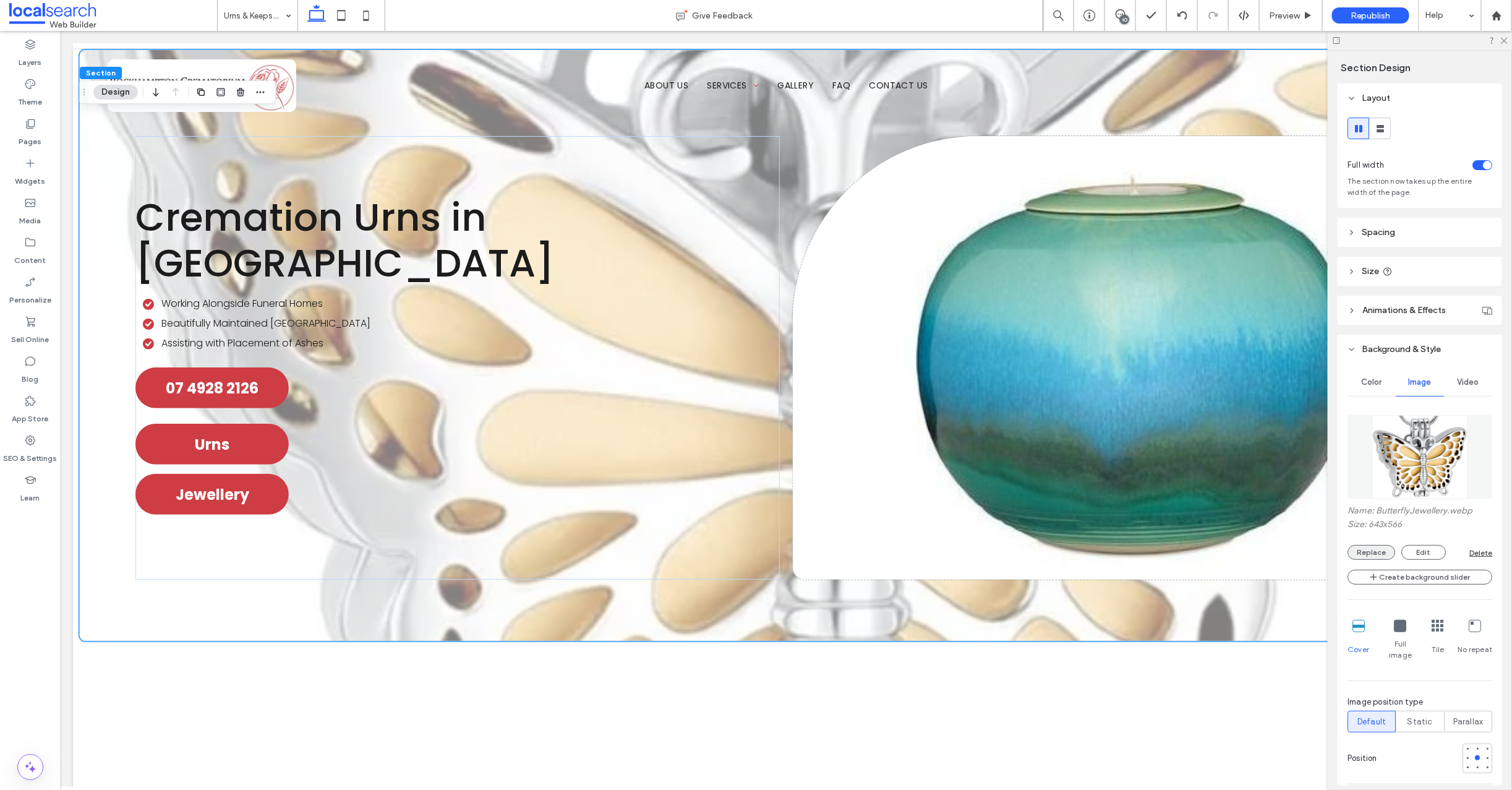
click at [1374, 552] on button "Replace" at bounding box center [1371, 552] width 47 height 15
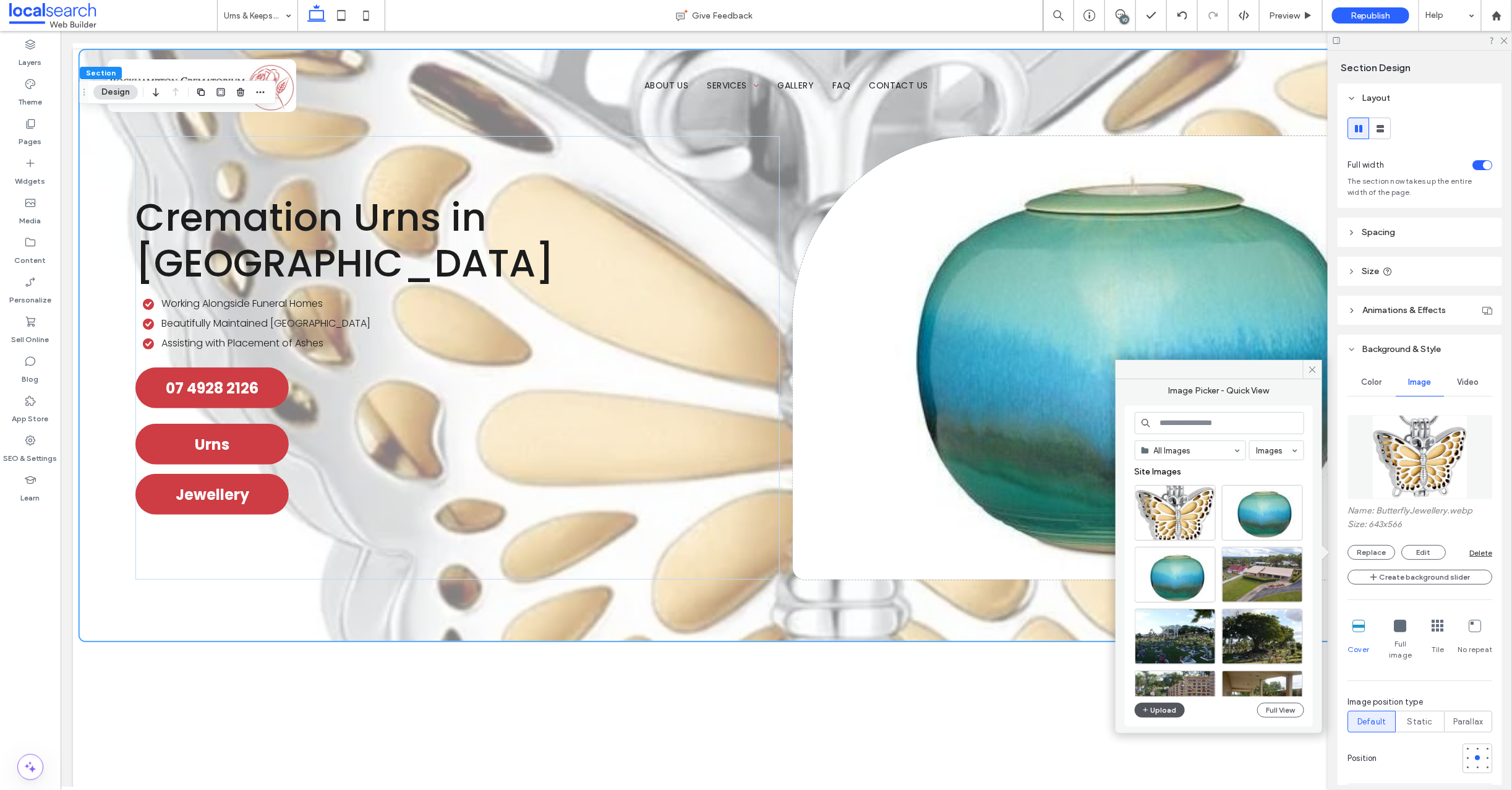
click at [1158, 712] on button "Upload" at bounding box center [1160, 710] width 51 height 15
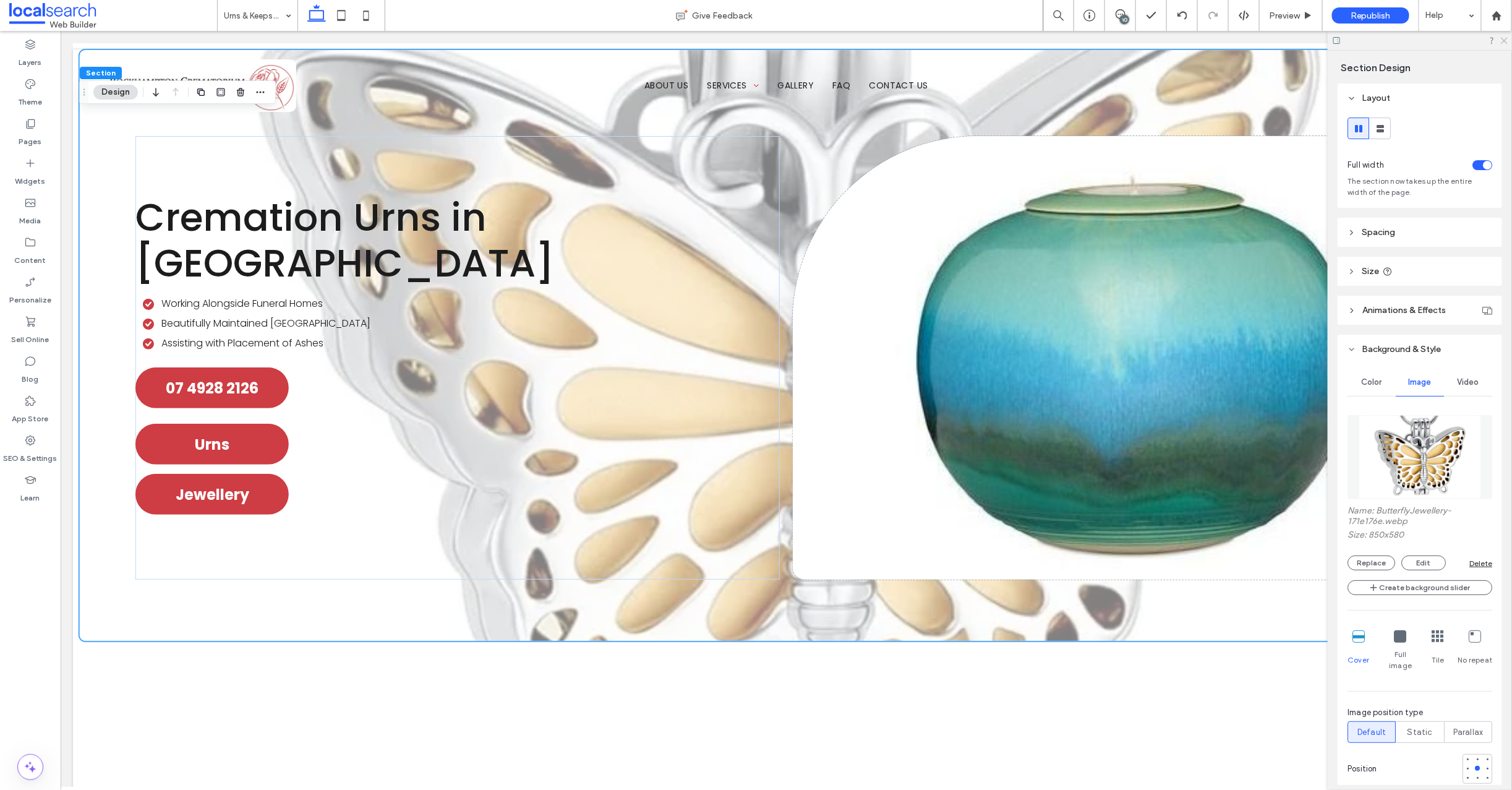
click at [1502, 40] on icon at bounding box center [1503, 39] width 8 height 8
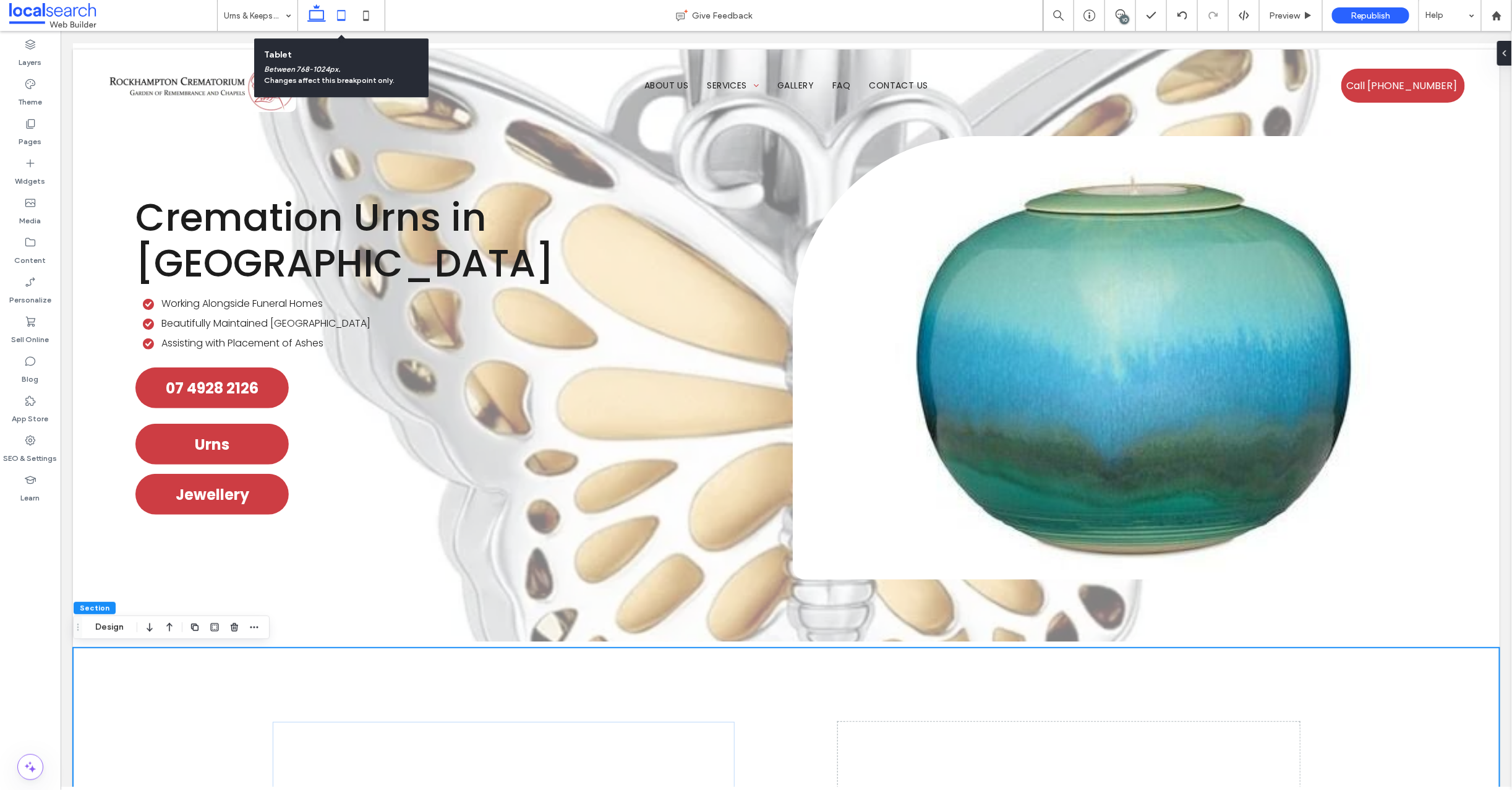
click at [340, 19] on icon at bounding box center [341, 15] width 25 height 25
type input "**"
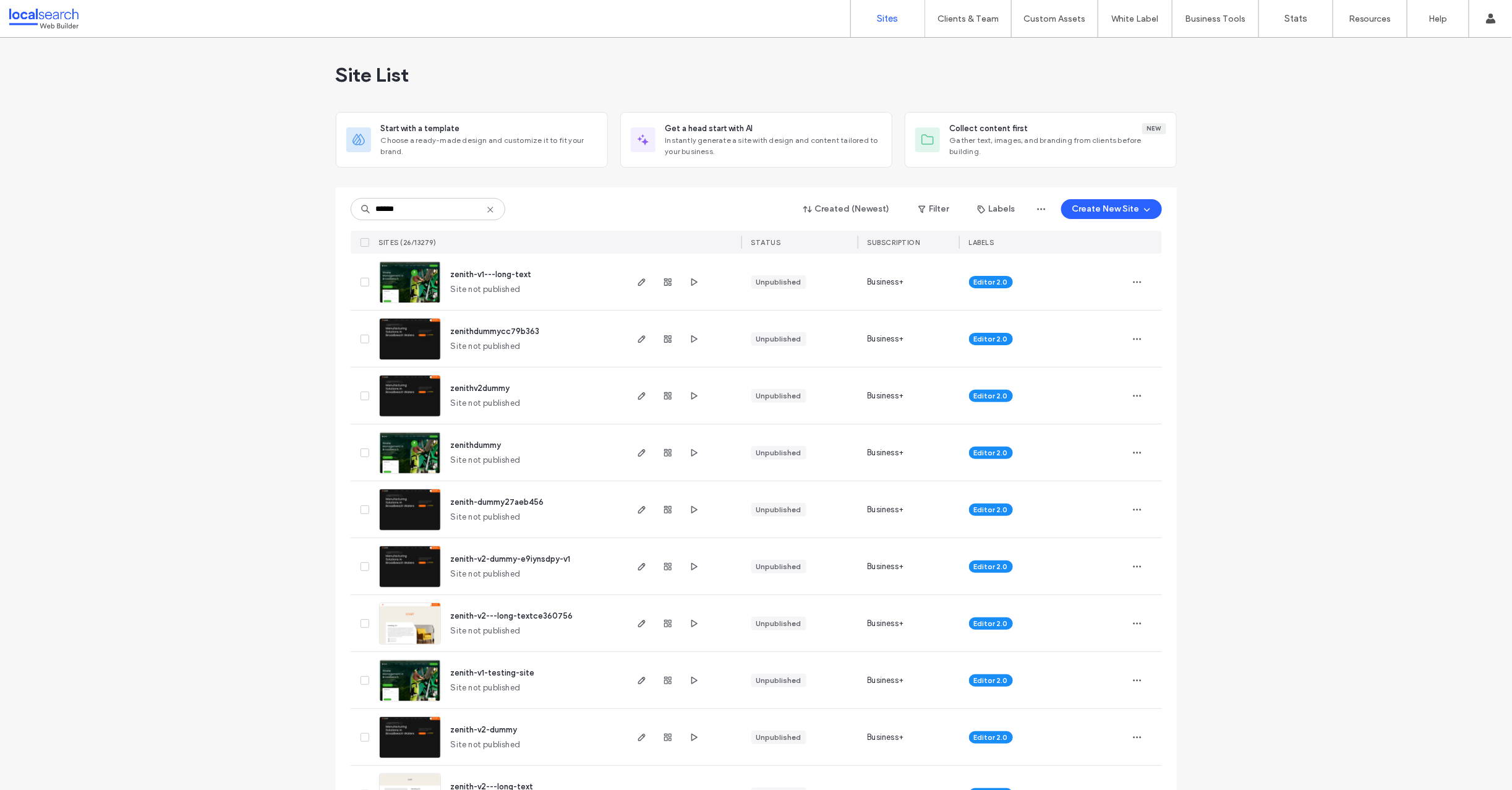
type input "******"
click at [469, 273] on span "zenith-v1---long-text" at bounding box center [491, 274] width 81 height 9
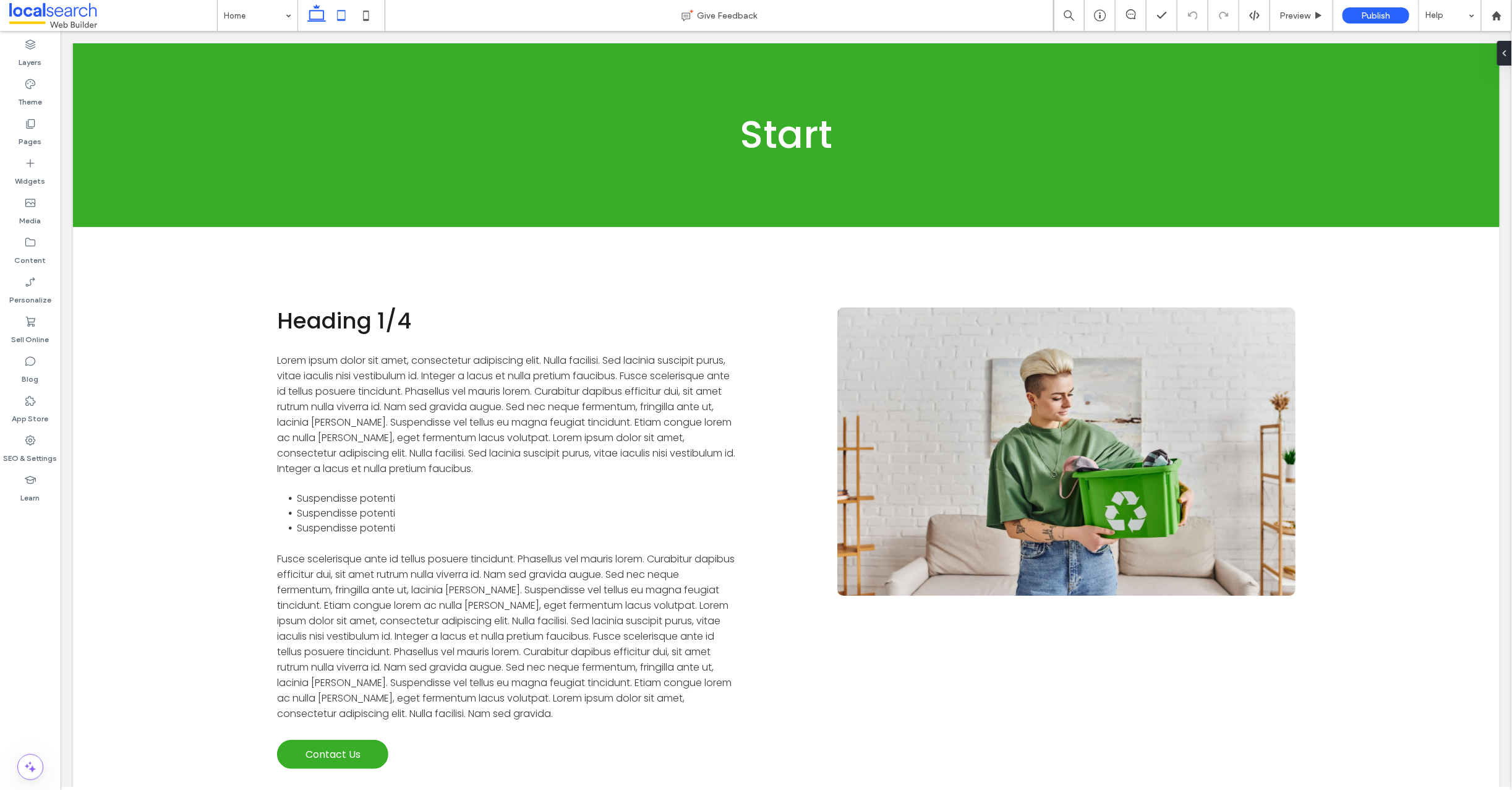
click at [344, 15] on icon at bounding box center [341, 15] width 25 height 25
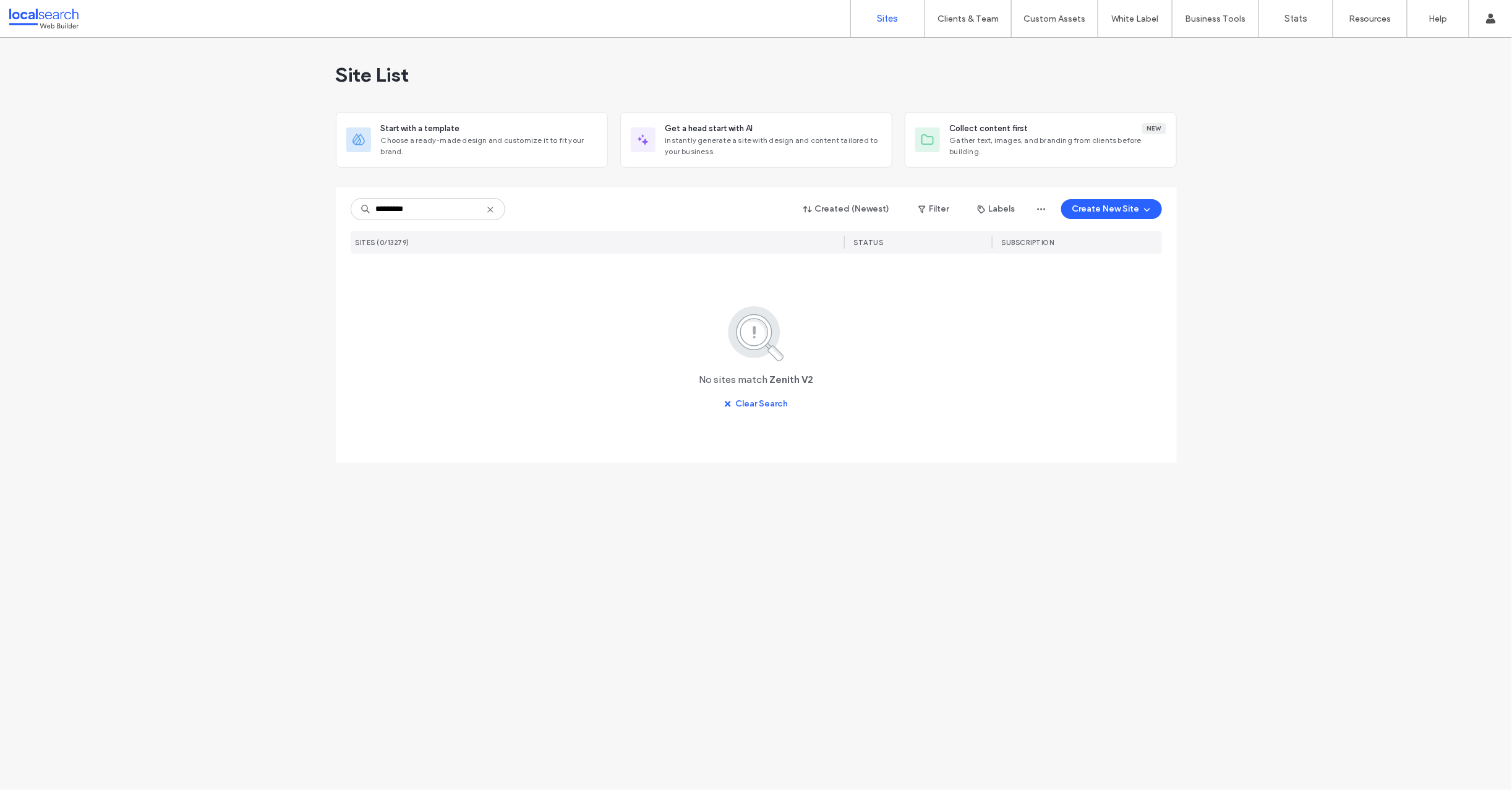
click at [436, 211] on input "*********" at bounding box center [429, 208] width 155 height 22
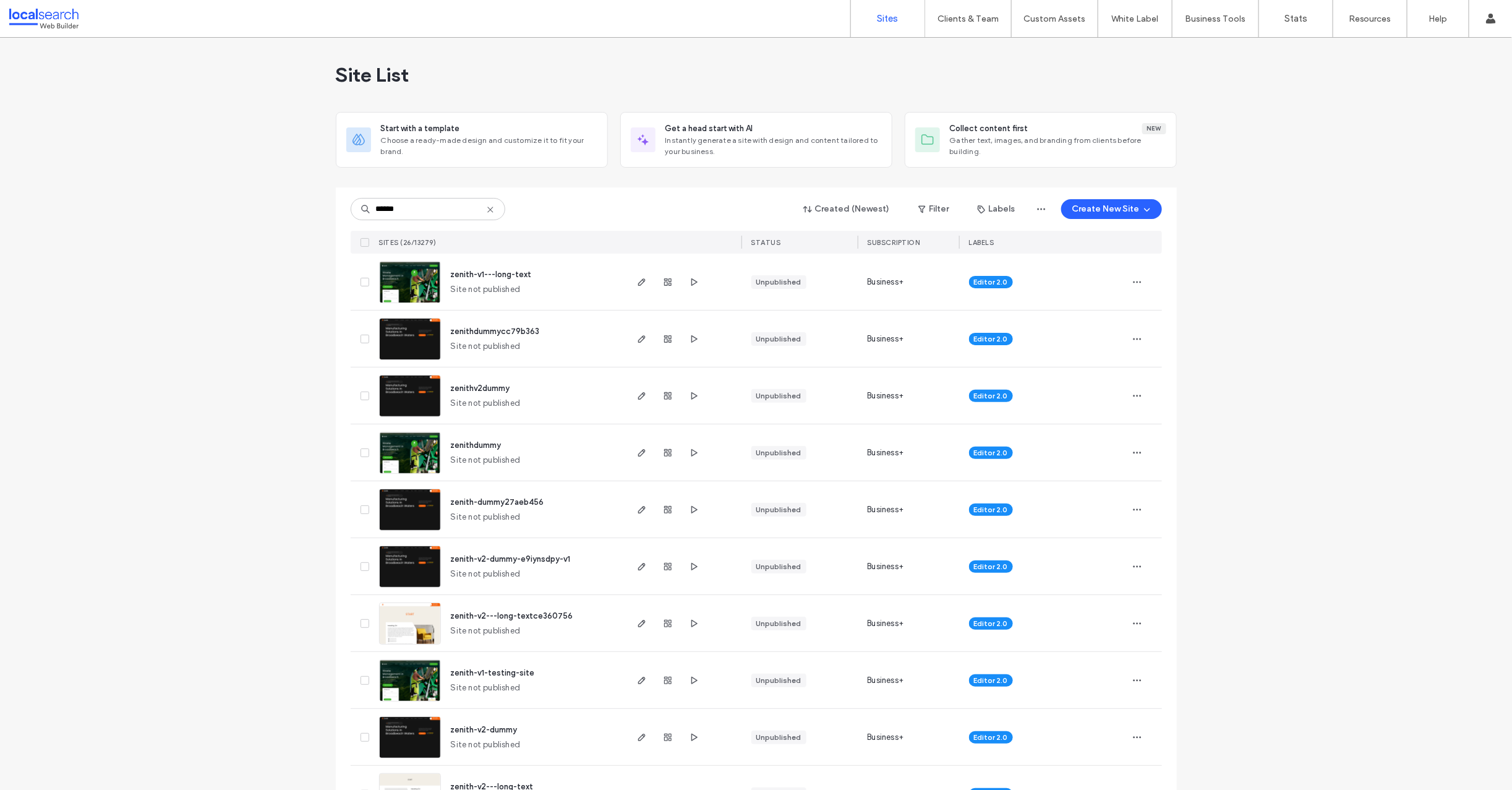
type input "******"
click at [469, 440] on span "zenithdummy" at bounding box center [476, 444] width 51 height 9
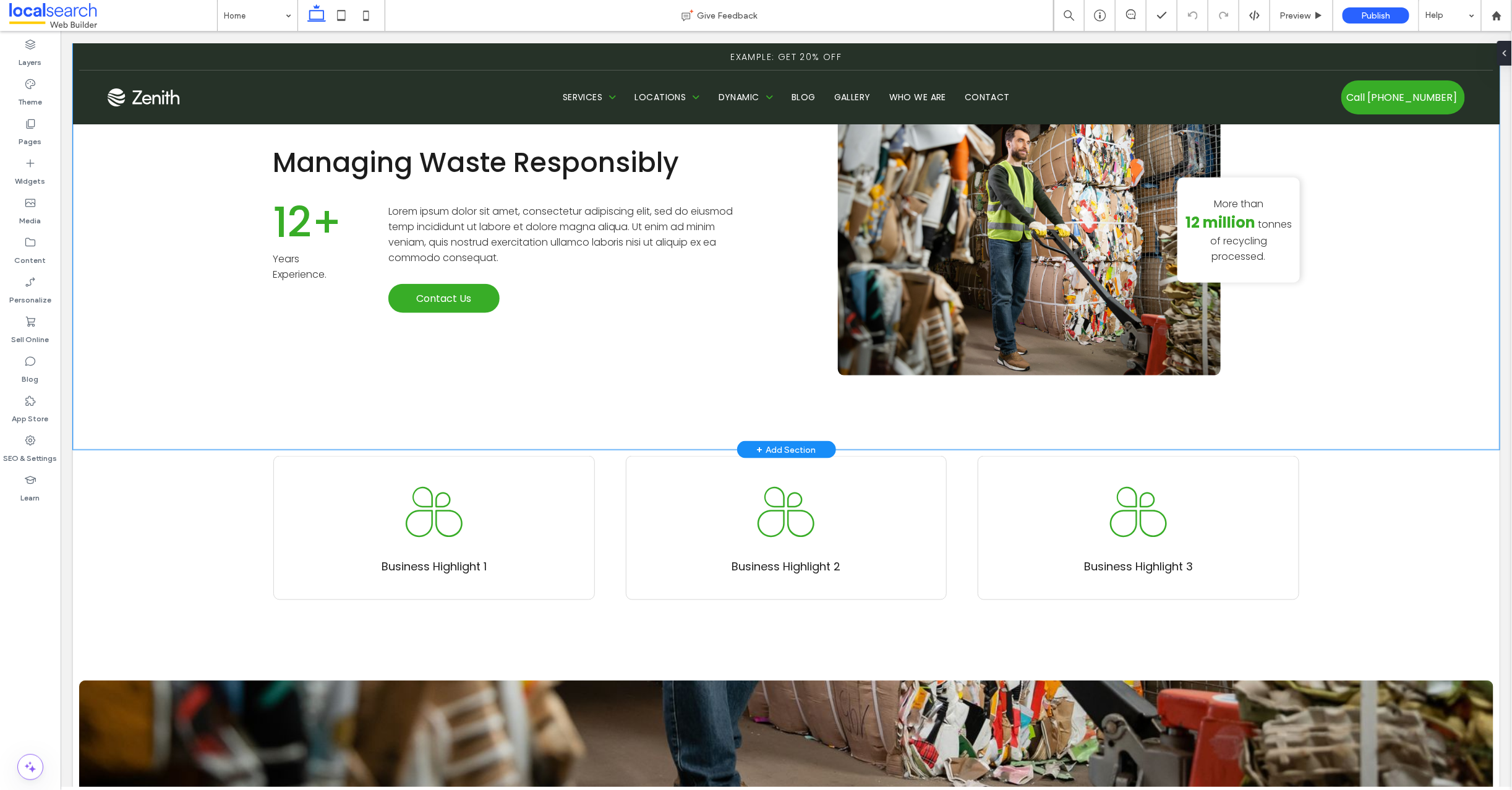
scroll to position [590, 0]
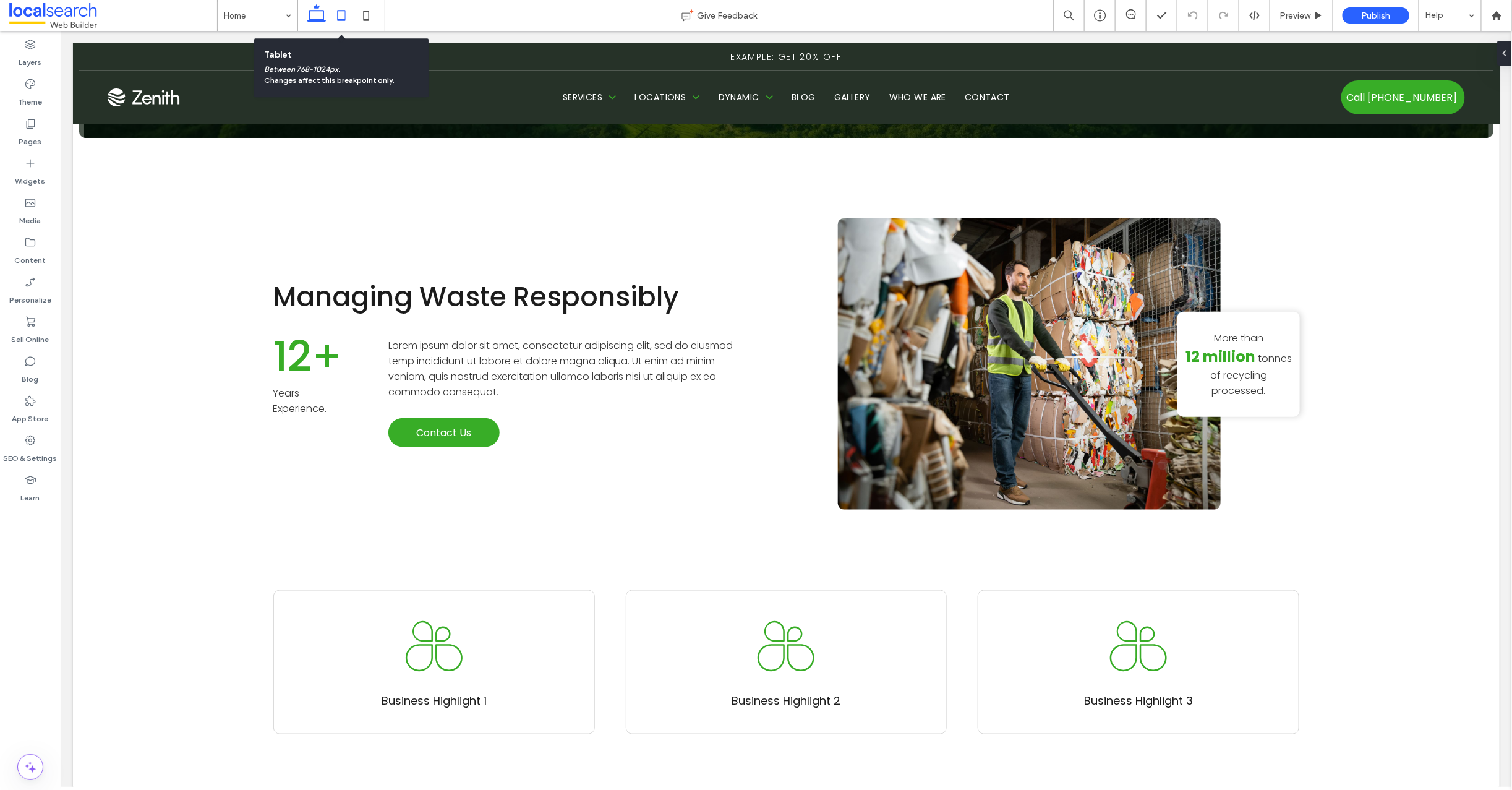
click at [343, 15] on icon at bounding box center [341, 15] width 25 height 25
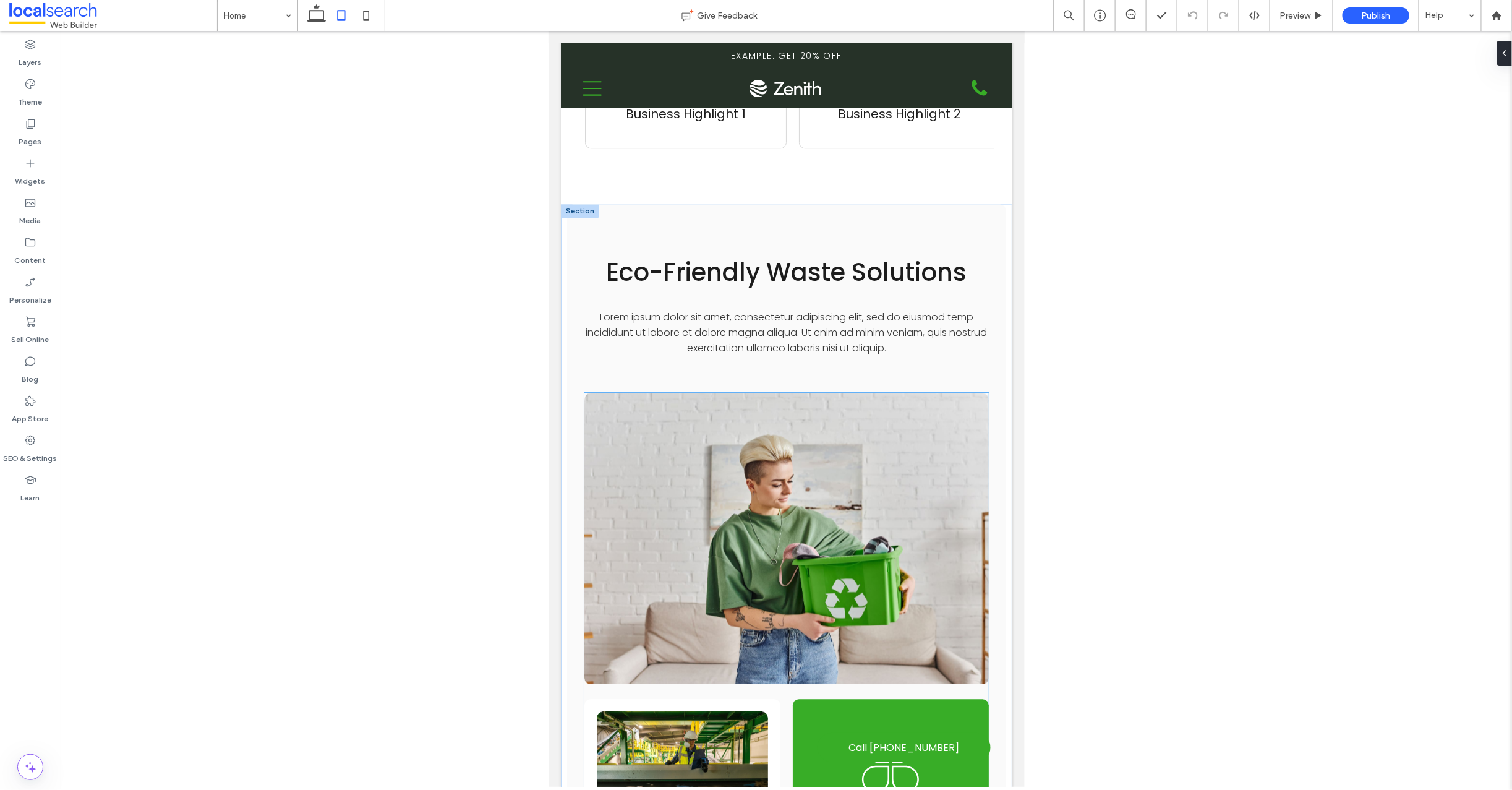
scroll to position [1466, 0]
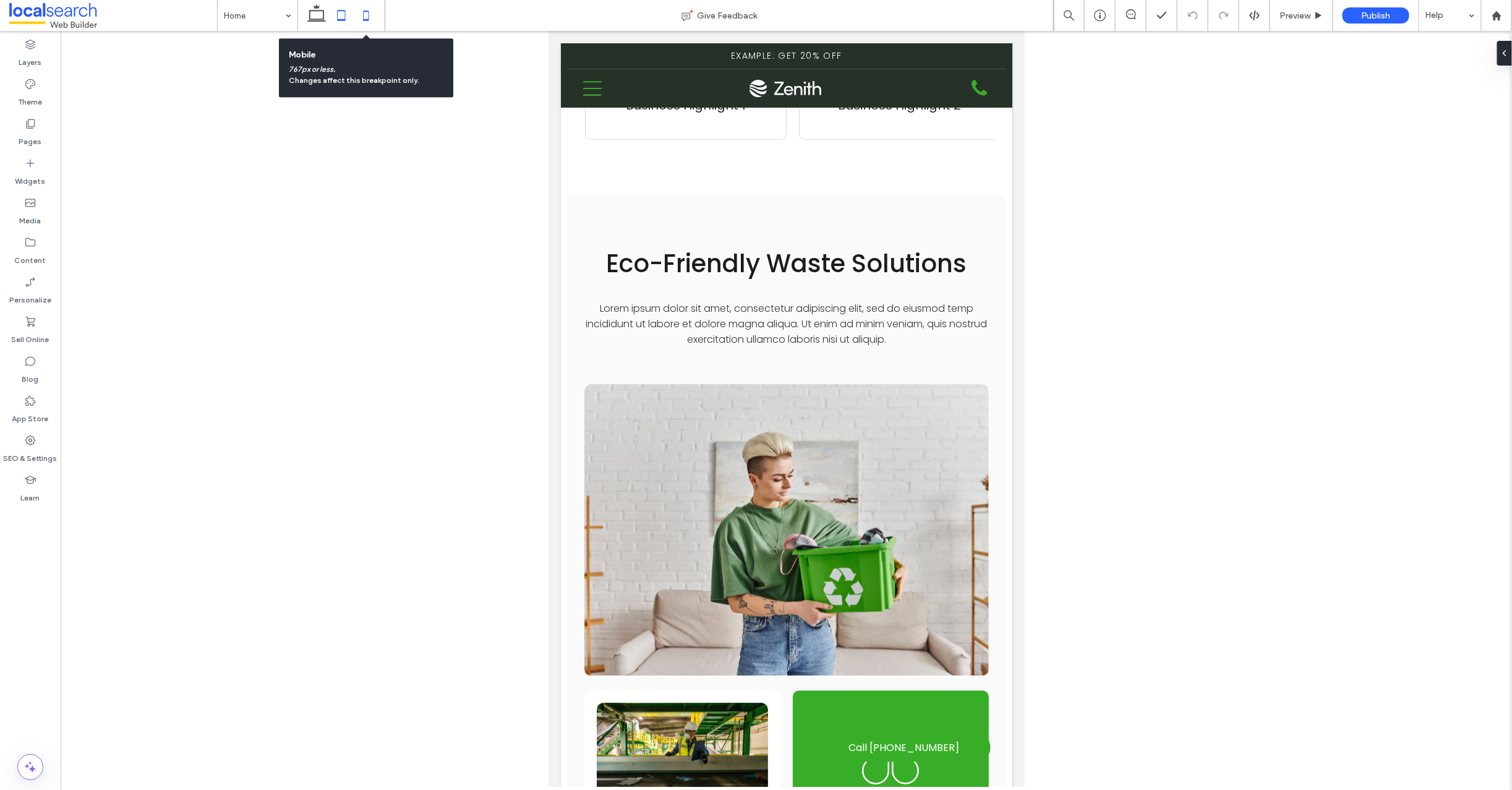
click at [367, 15] on icon at bounding box center [366, 15] width 25 height 25
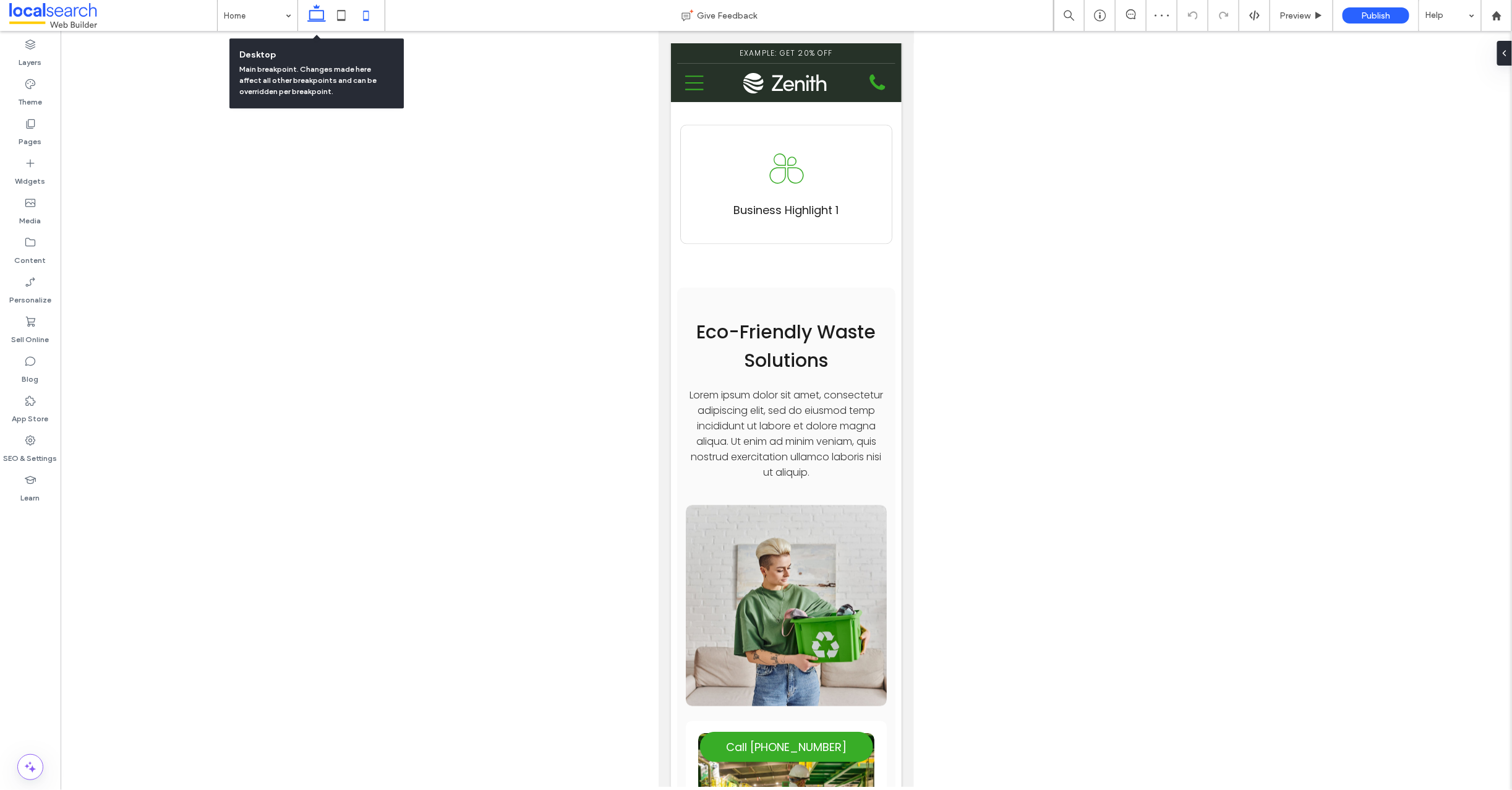
click at [316, 13] on icon at bounding box center [317, 15] width 25 height 25
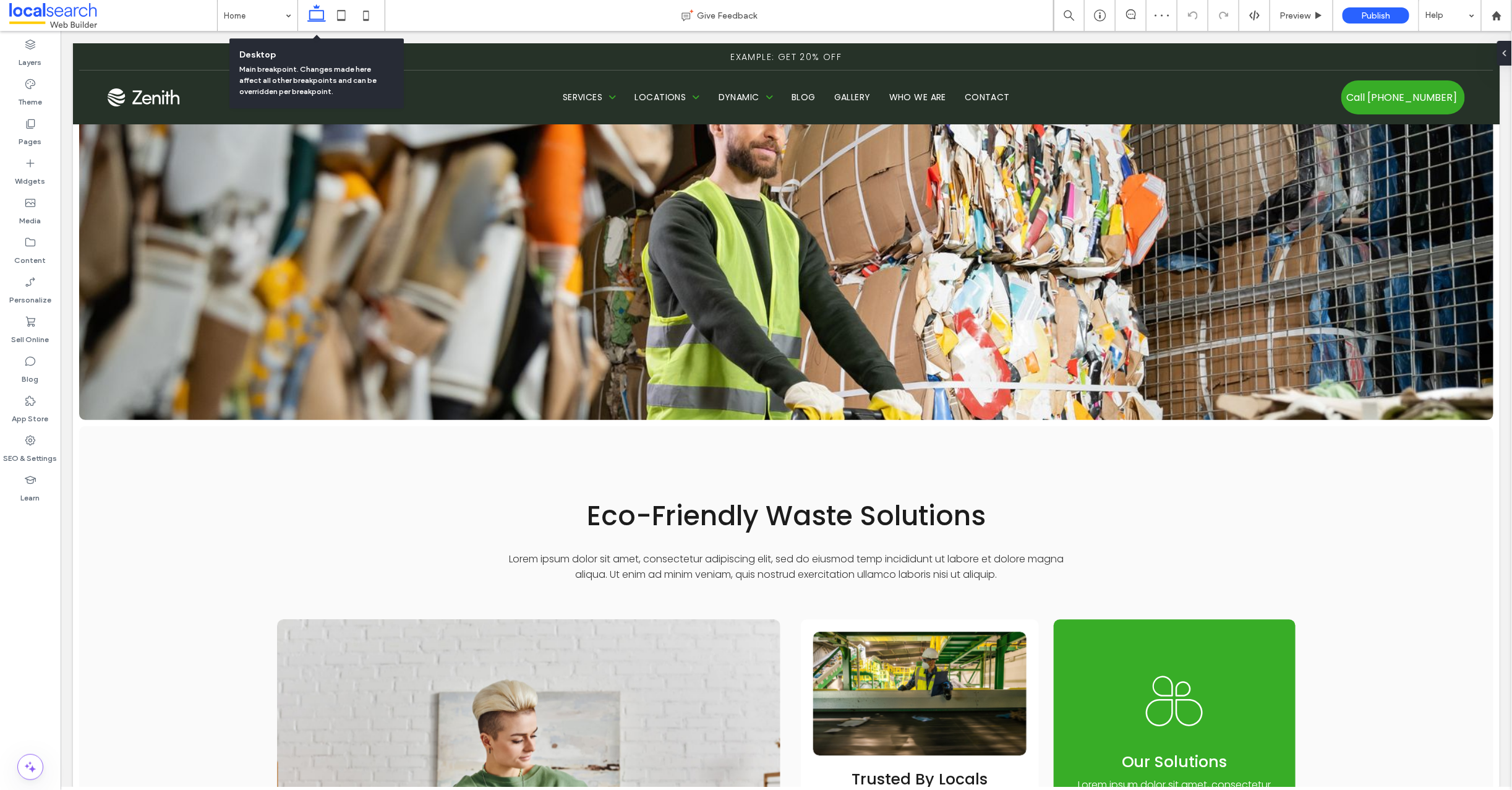
scroll to position [1047, 0]
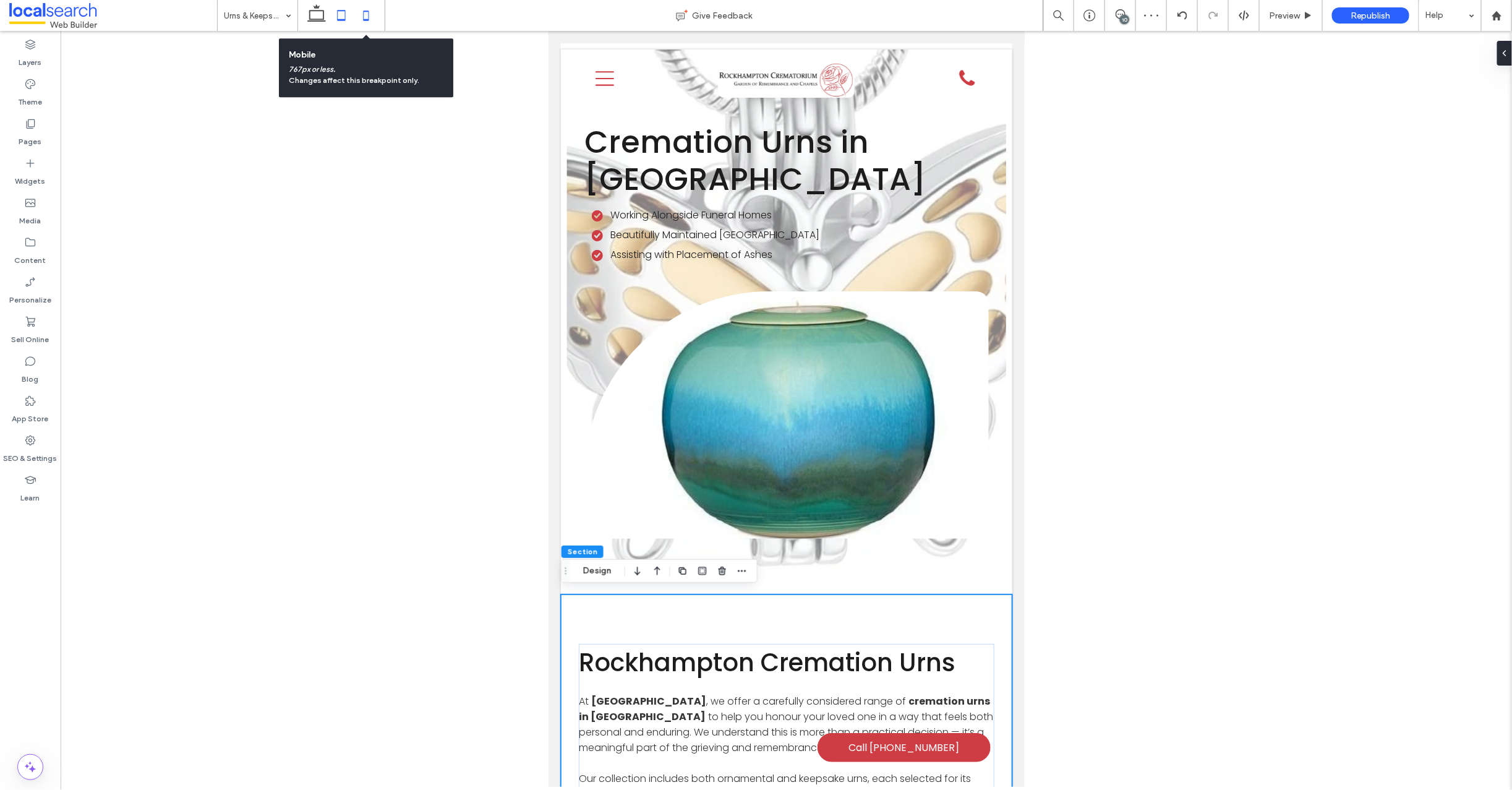
click at [367, 16] on icon at bounding box center [366, 15] width 25 height 25
type input "**"
type input "****"
type input "**"
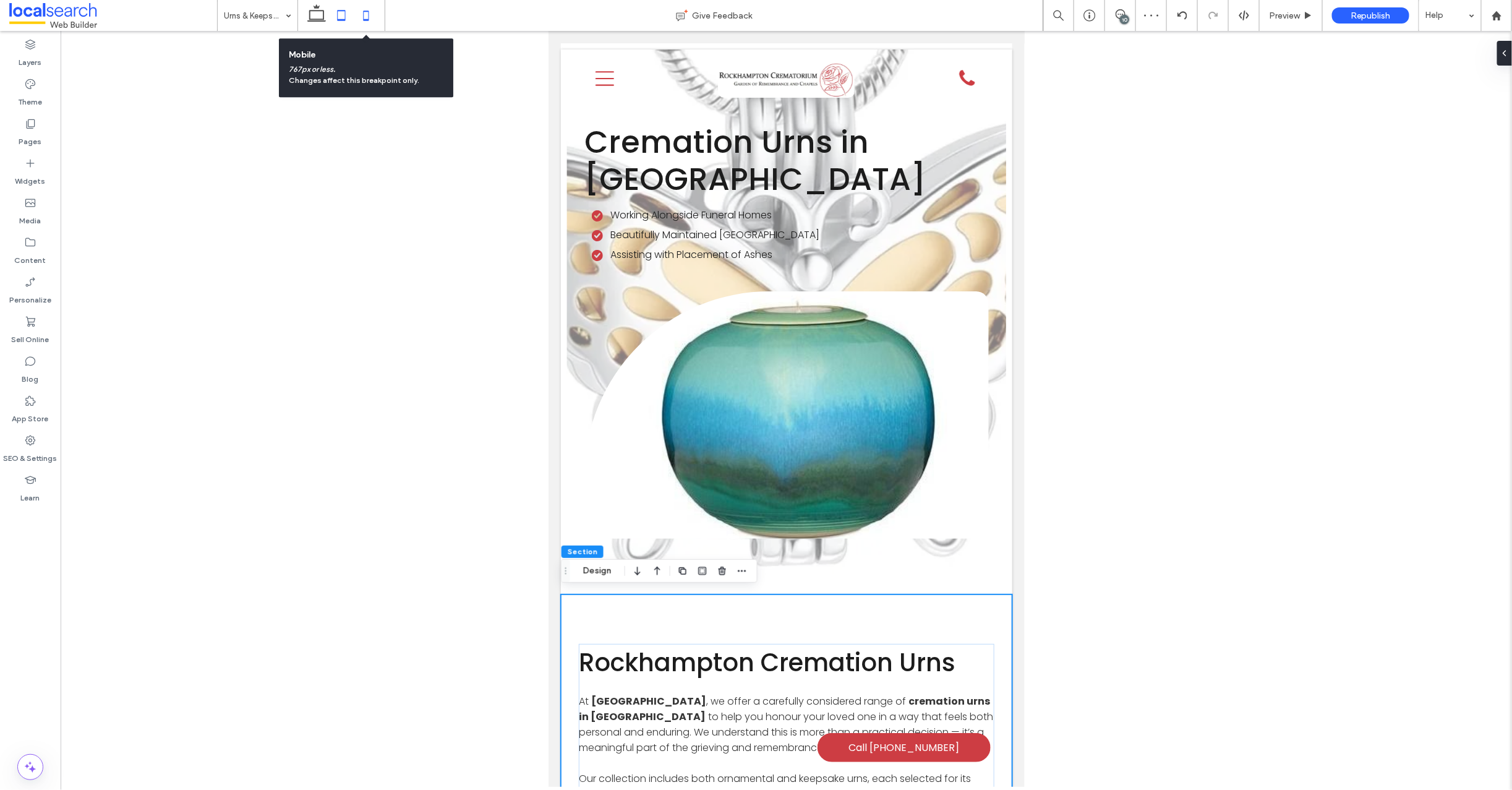
type input "**"
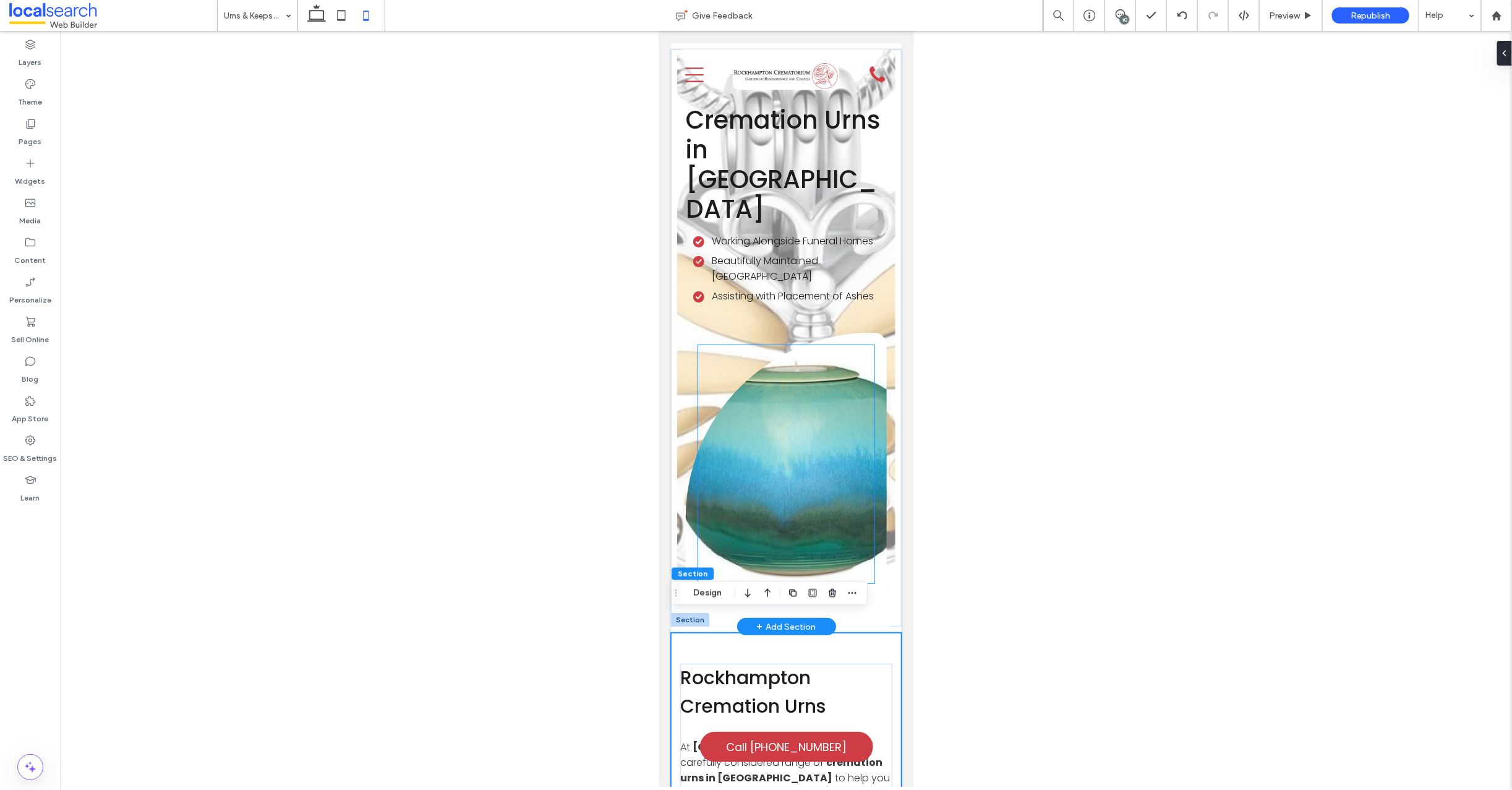
click at [807, 397] on div at bounding box center [786, 463] width 176 height 238
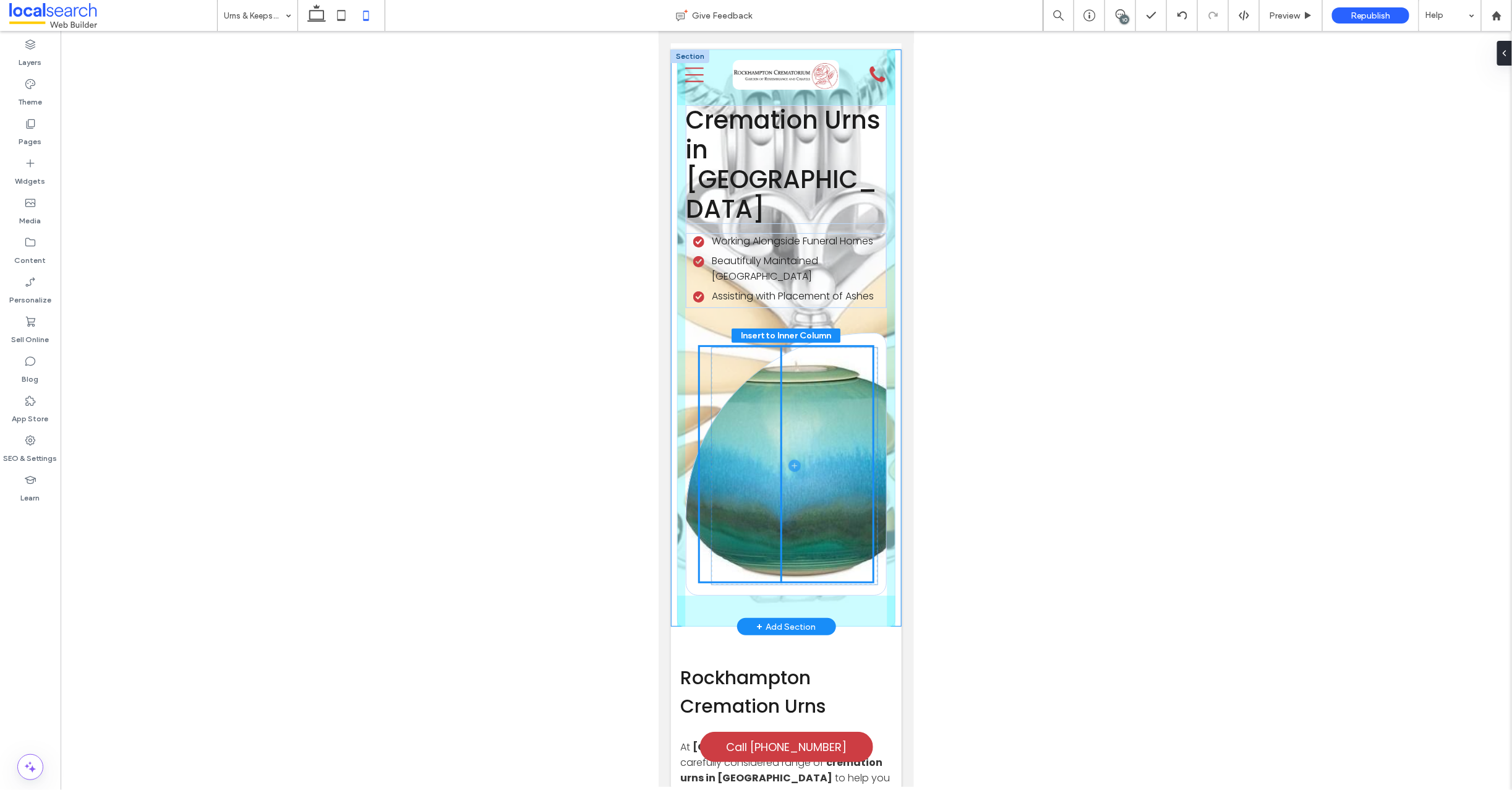
drag, startPoint x: 697, startPoint y: 324, endPoint x: 710, endPoint y: 345, distance: 24.7
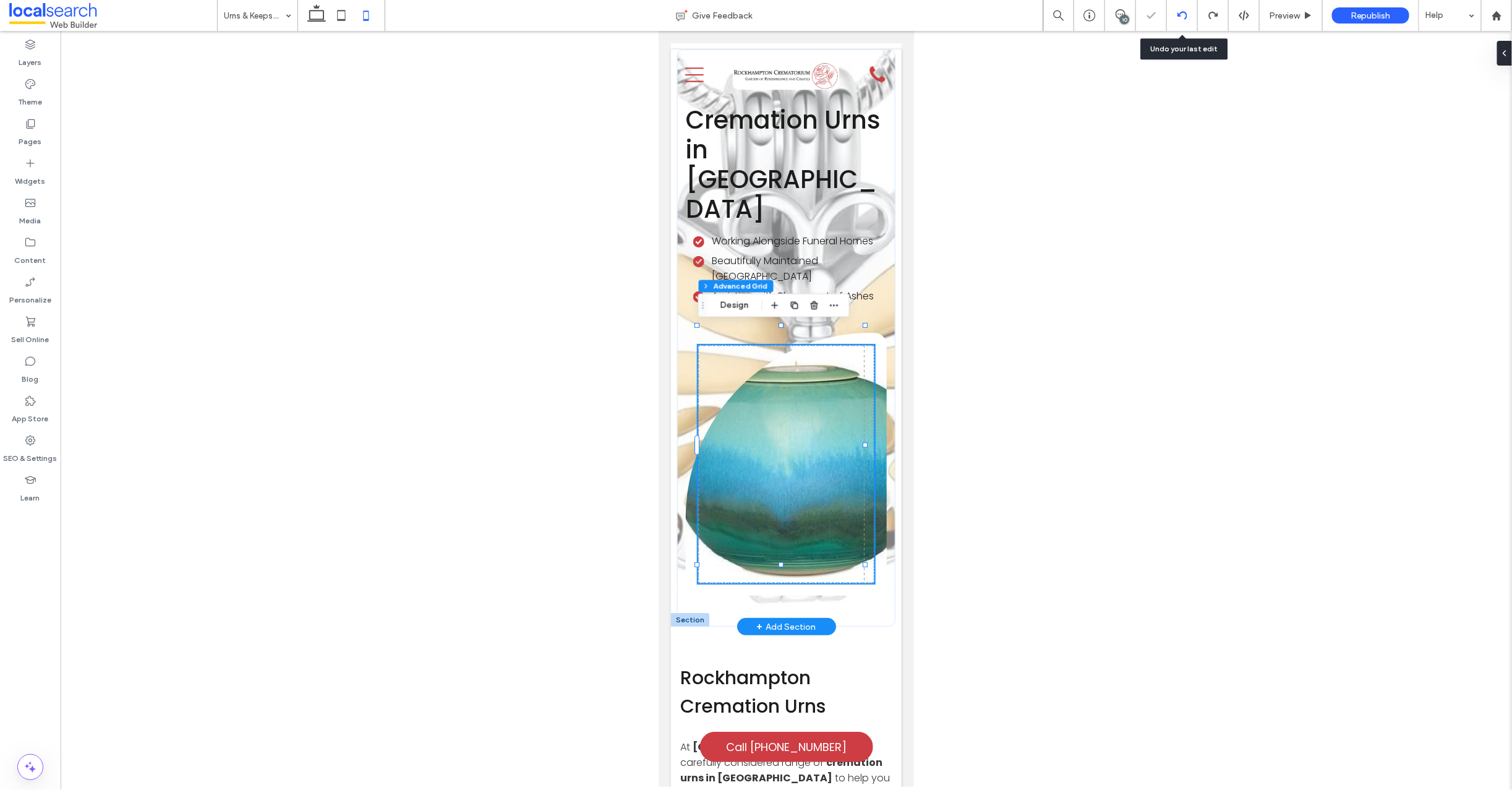
click at [1182, 13] on icon at bounding box center [1182, 15] width 10 height 10
click at [315, 11] on use at bounding box center [316, 12] width 19 height 17
type input "***"
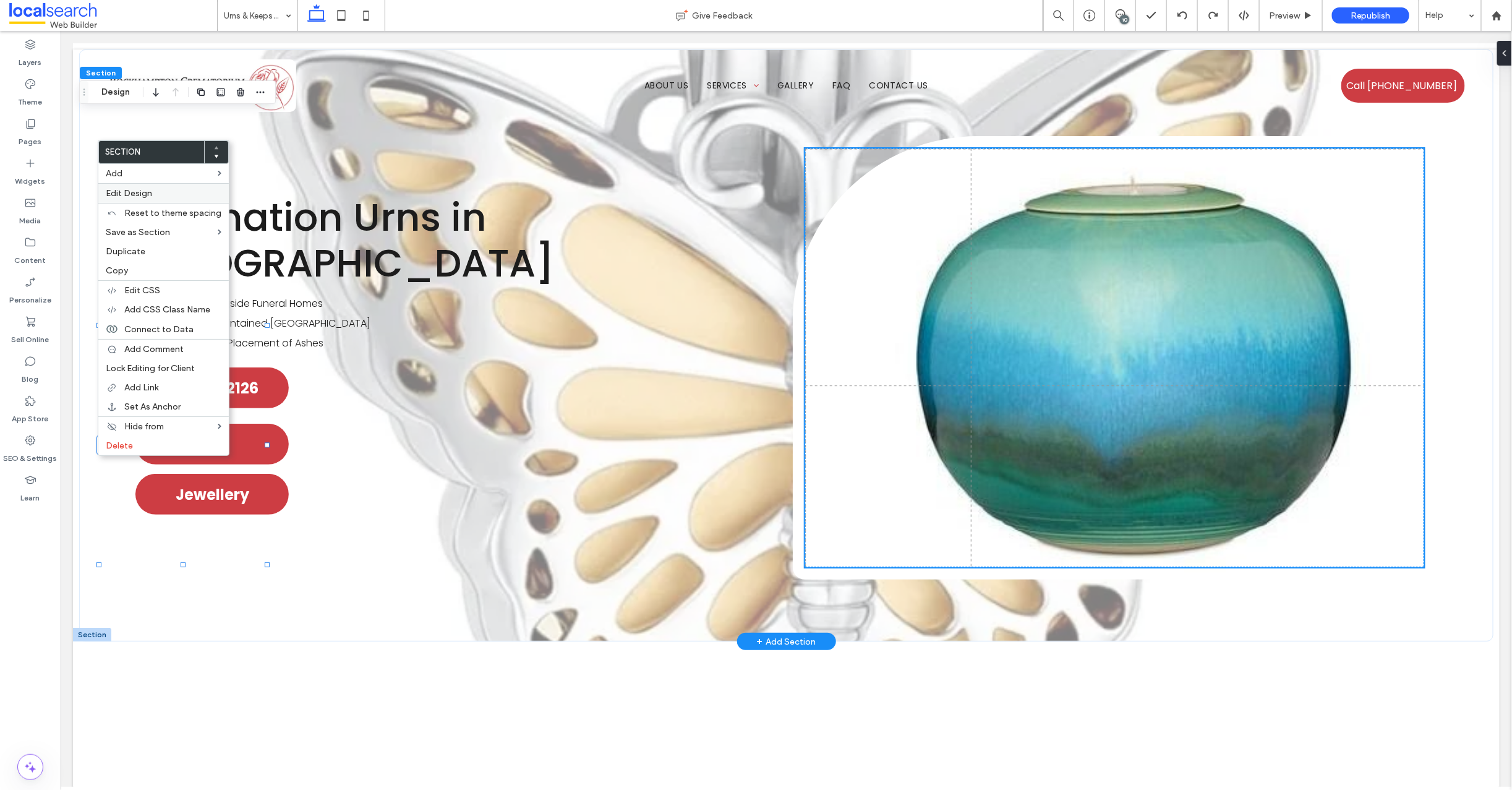
click at [139, 190] on span "Edit Design" at bounding box center [129, 193] width 46 height 11
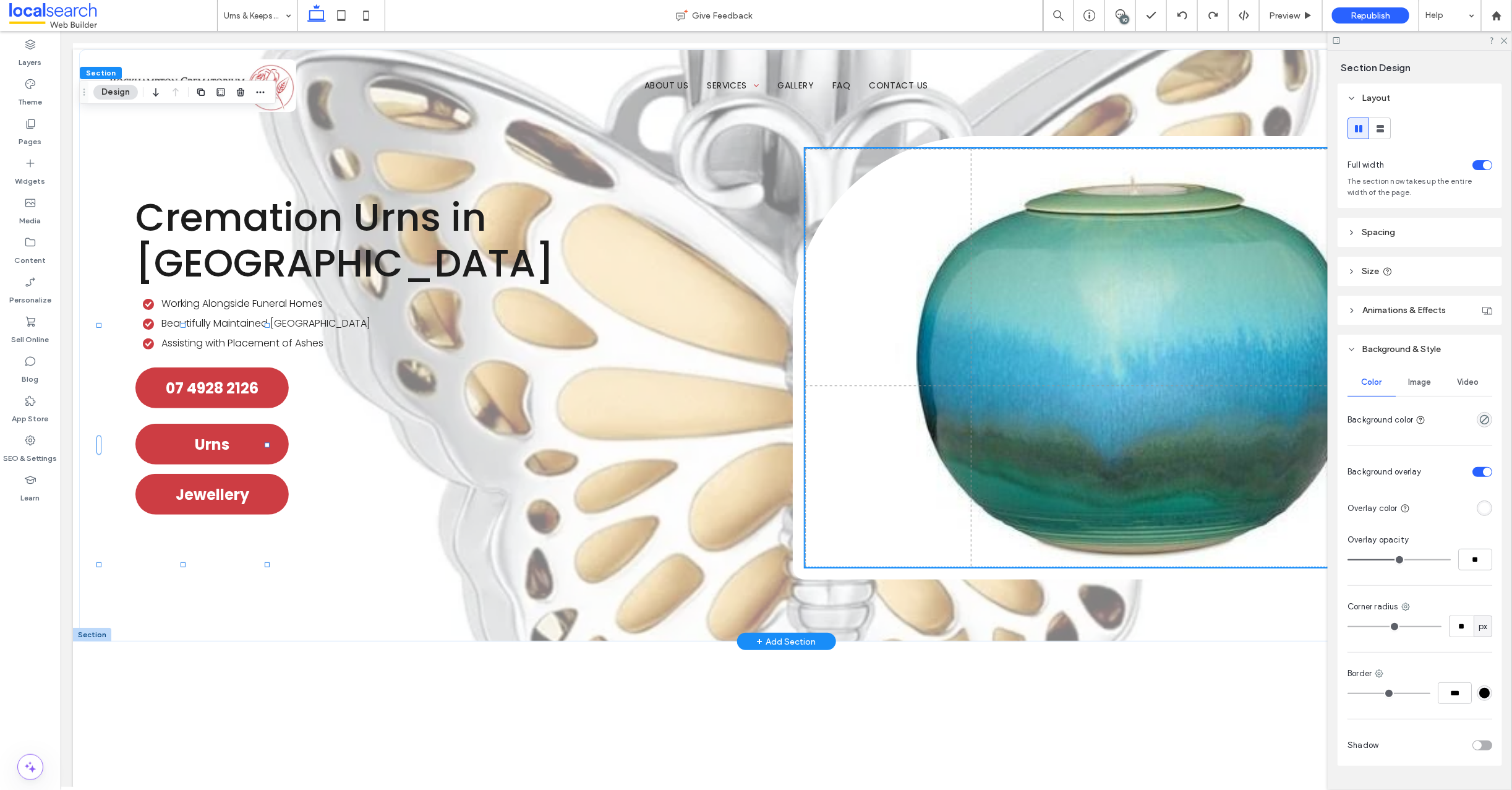
drag, startPoint x: 1411, startPoint y: 383, endPoint x: 1423, endPoint y: 381, distance: 12.2
click at [1411, 383] on span "Image" at bounding box center [1420, 381] width 23 height 10
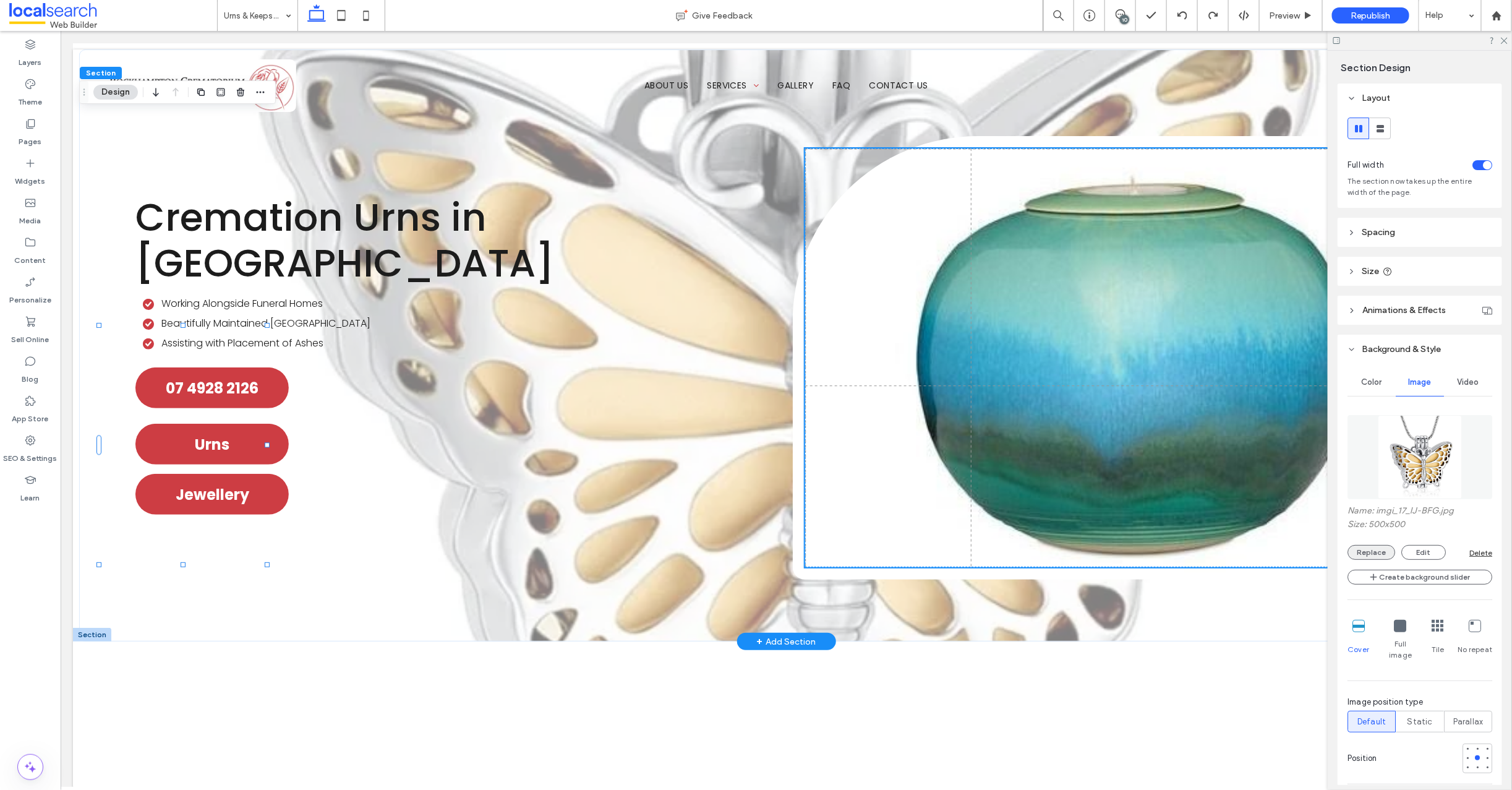
click at [1377, 550] on button "Replace" at bounding box center [1371, 552] width 47 height 15
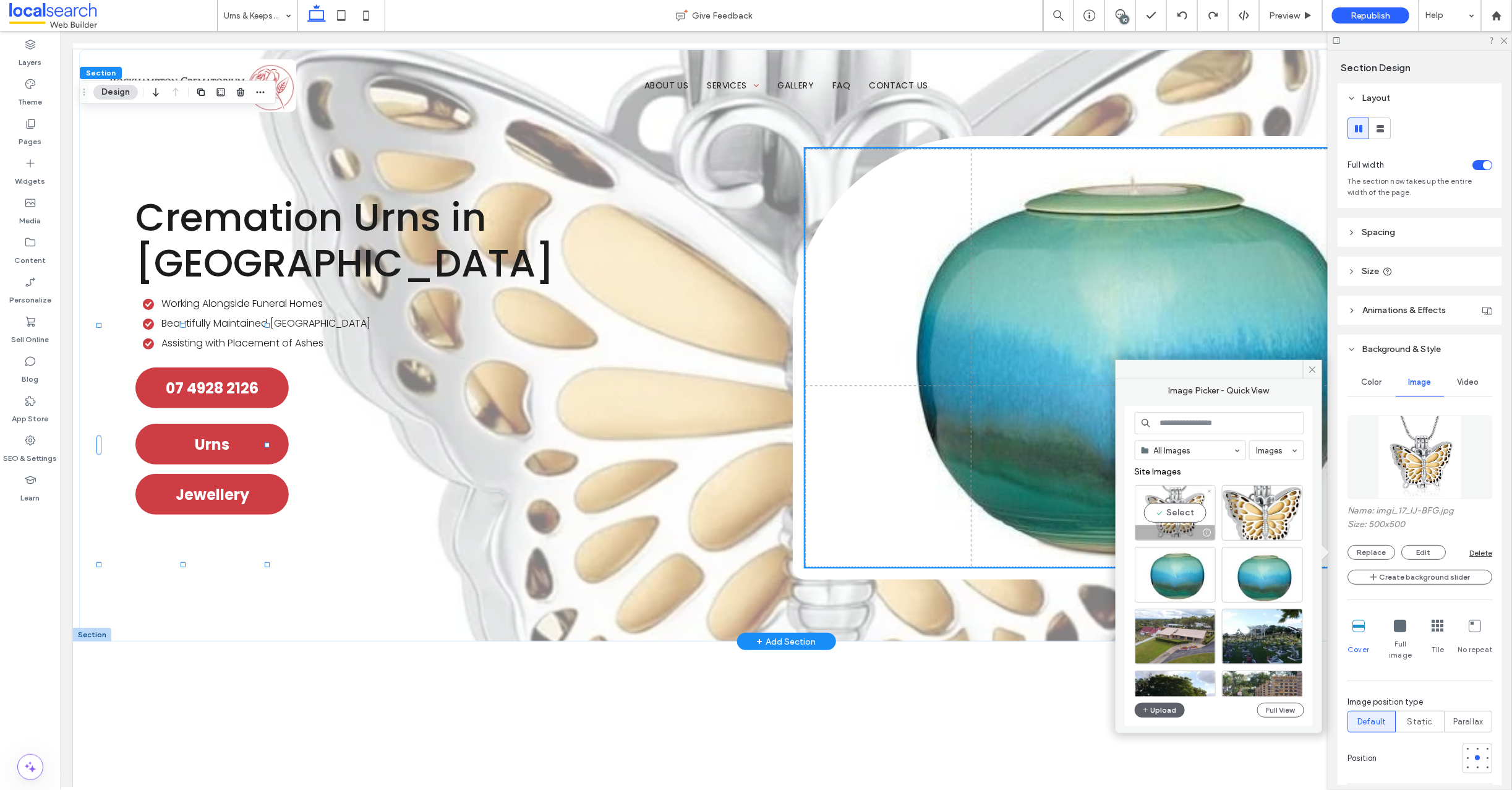
click at [1168, 519] on div "Select" at bounding box center [1175, 512] width 81 height 55
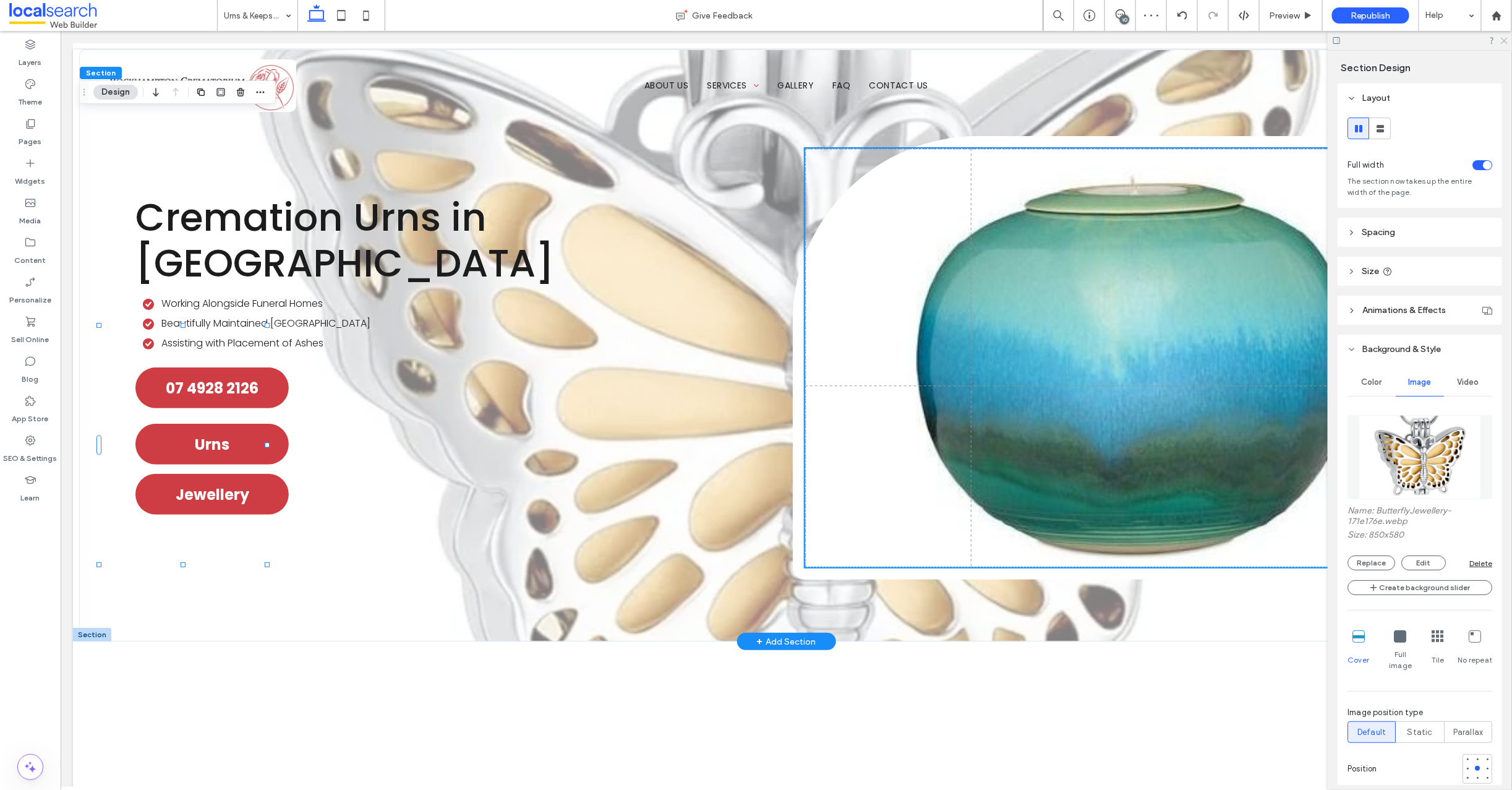
click at [1501, 37] on icon at bounding box center [1503, 39] width 8 height 8
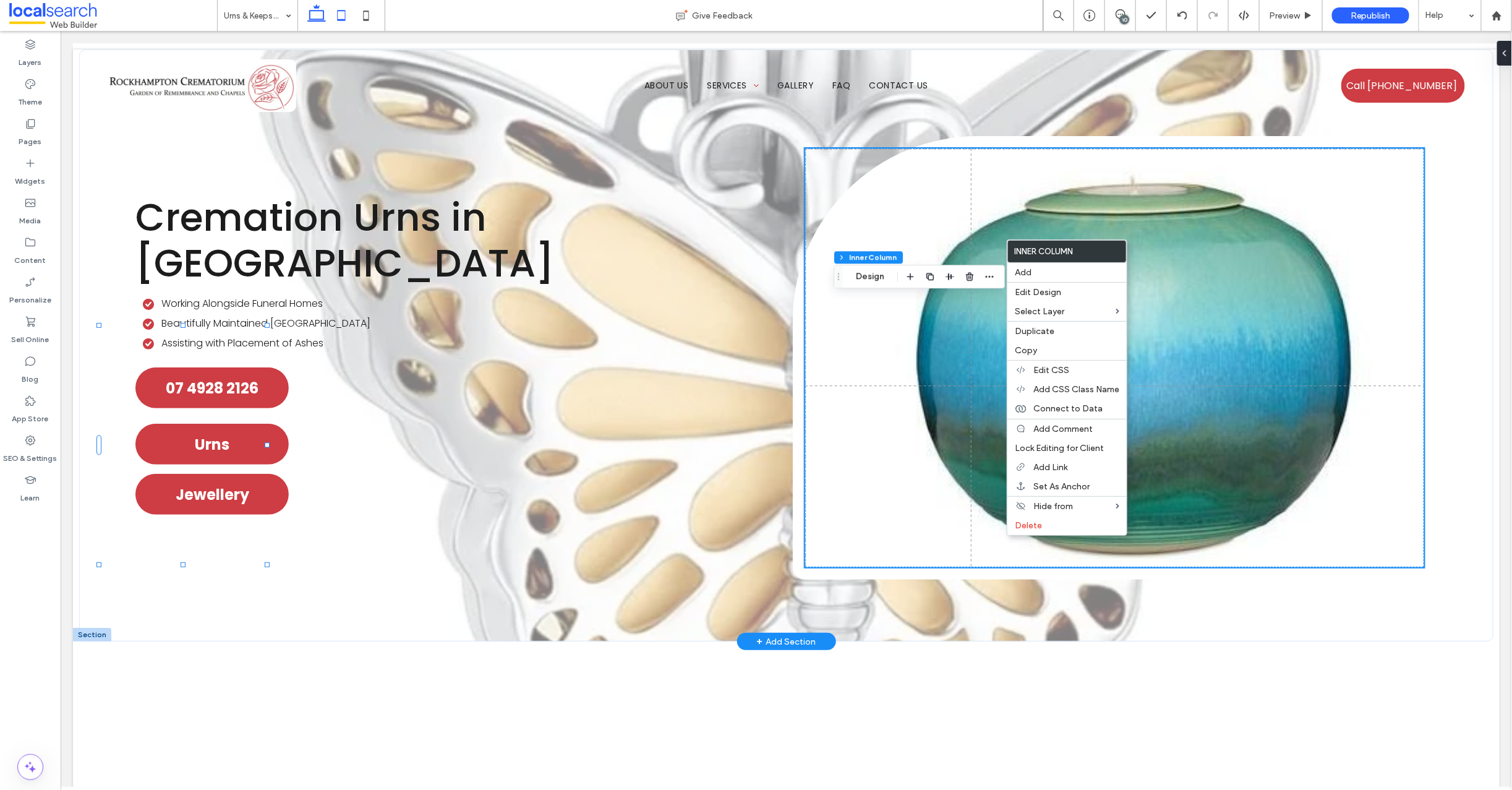
click at [344, 13] on icon at bounding box center [341, 15] width 25 height 25
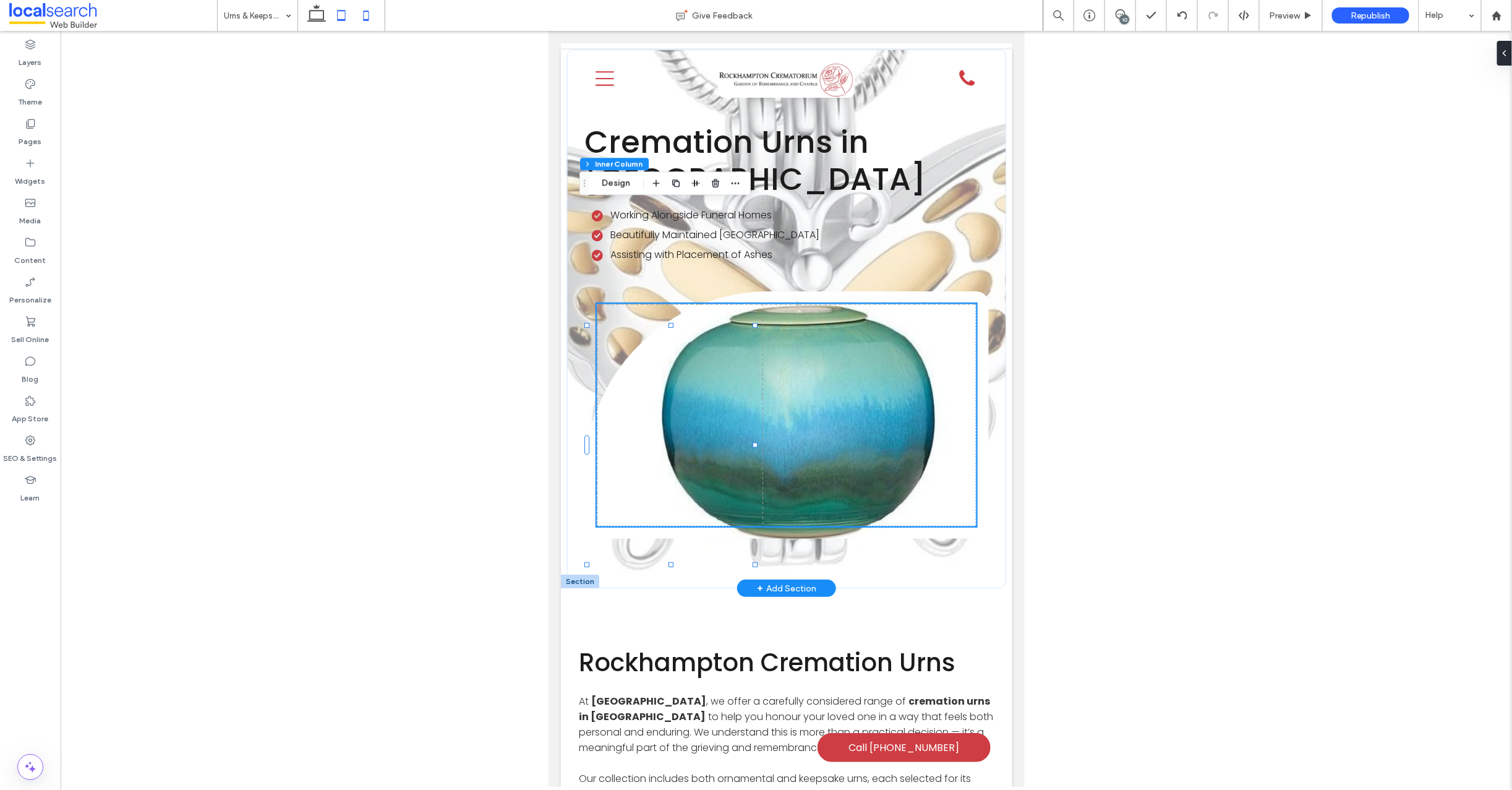
click at [364, 17] on icon at bounding box center [366, 15] width 25 height 25
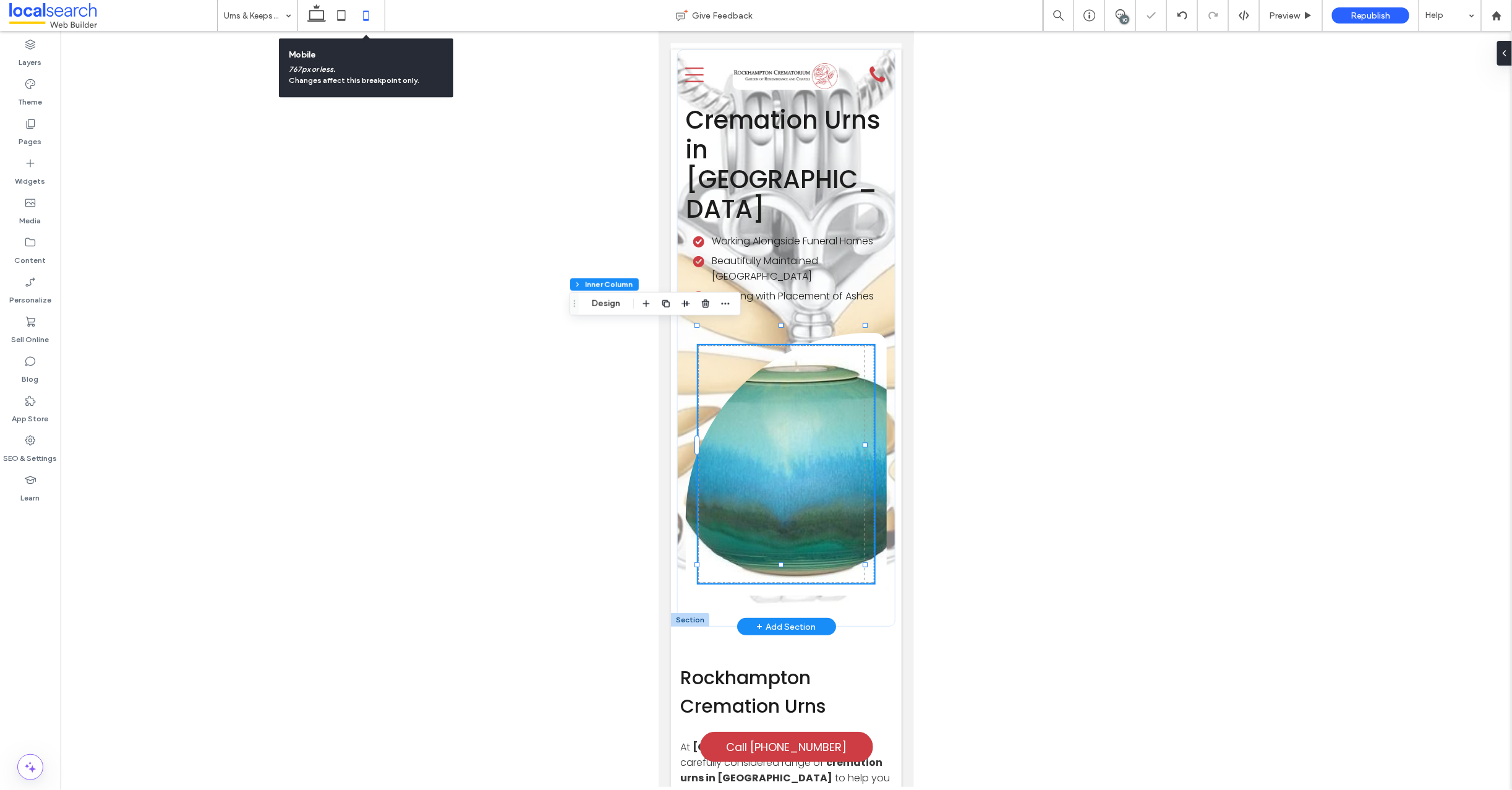
type input "***"
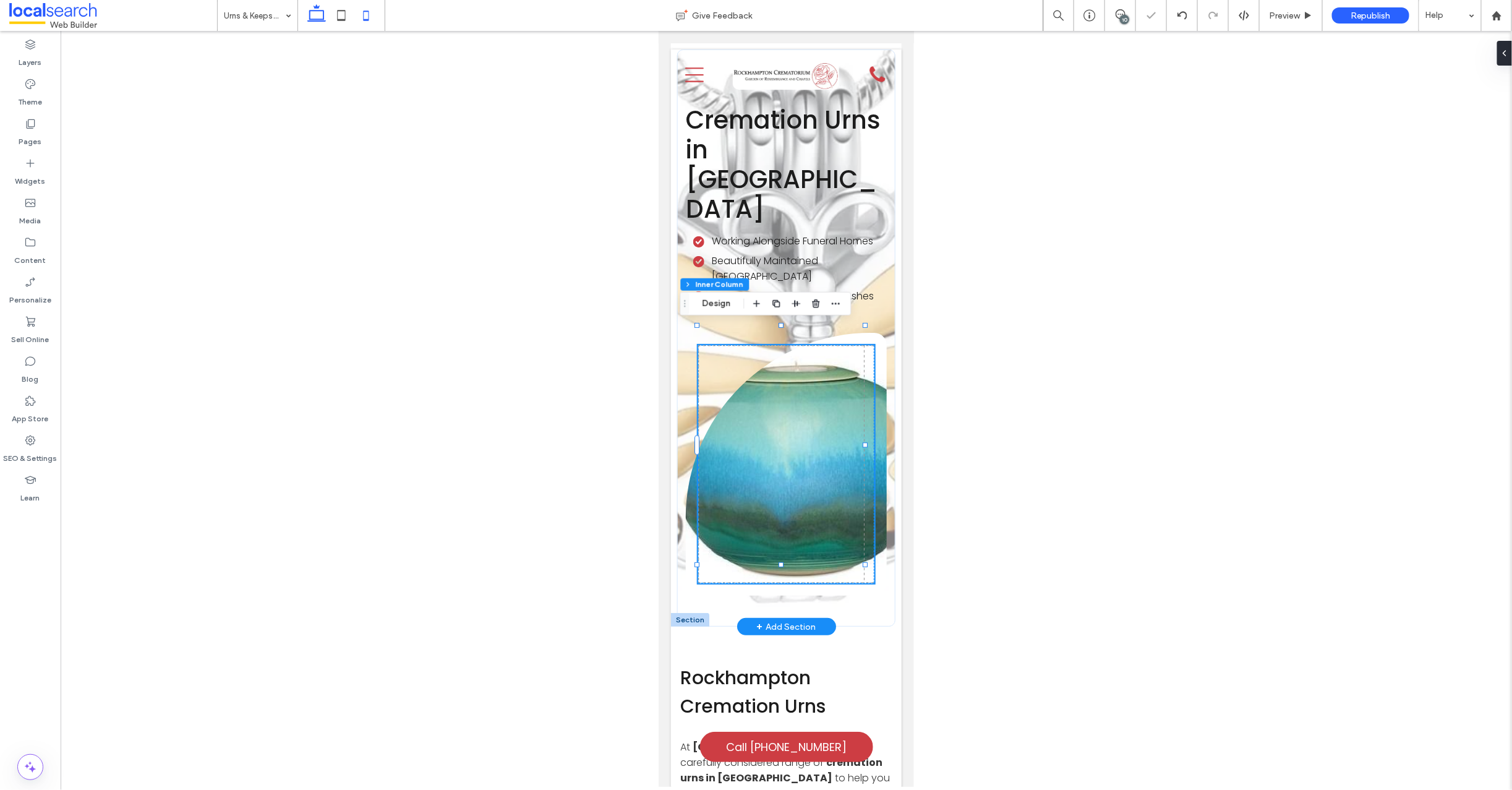
click at [319, 13] on icon at bounding box center [317, 15] width 25 height 25
type input "***"
type input "****"
type input "***"
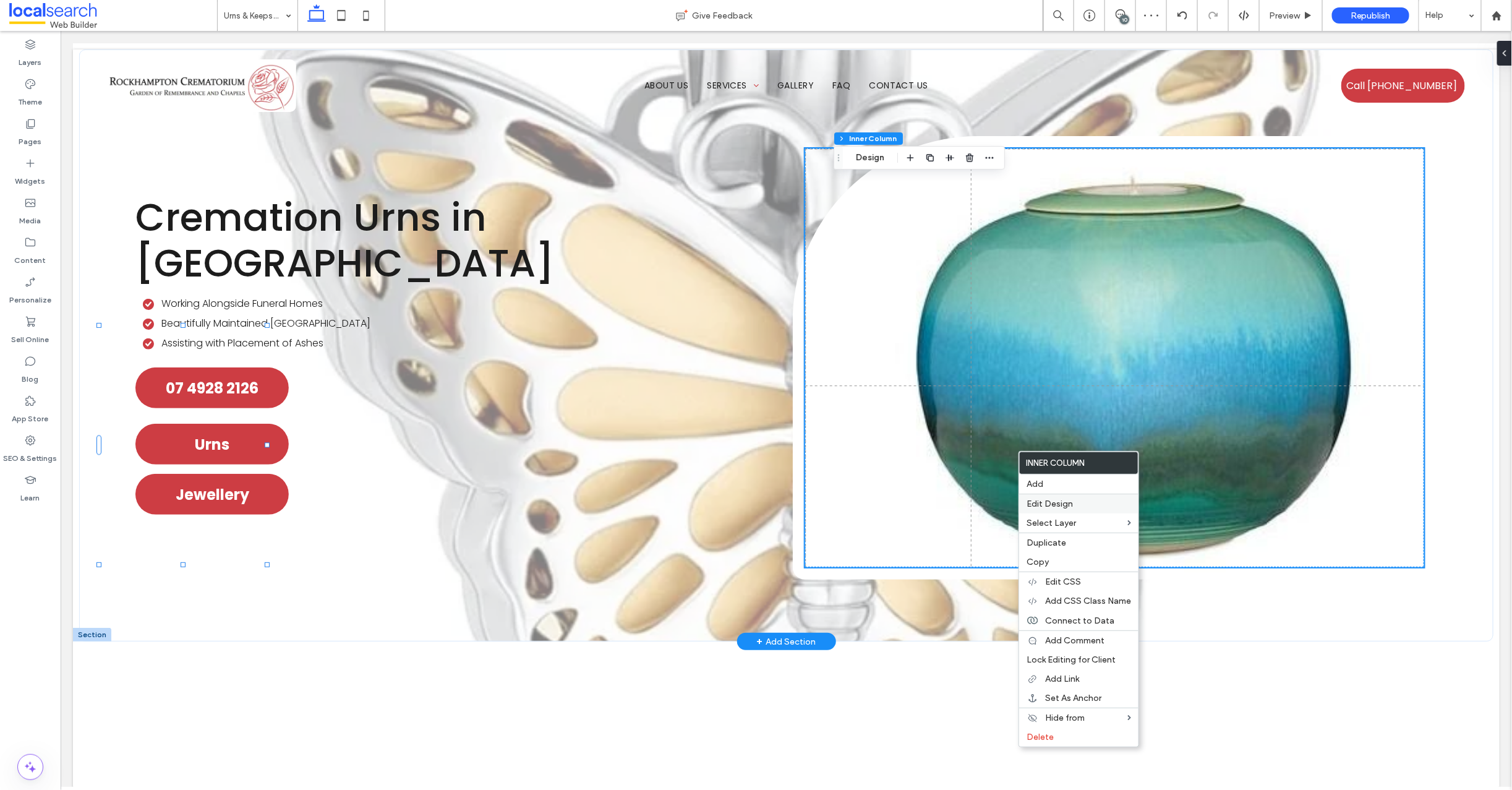
click at [1057, 501] on span "Edit Design" at bounding box center [1050, 504] width 46 height 11
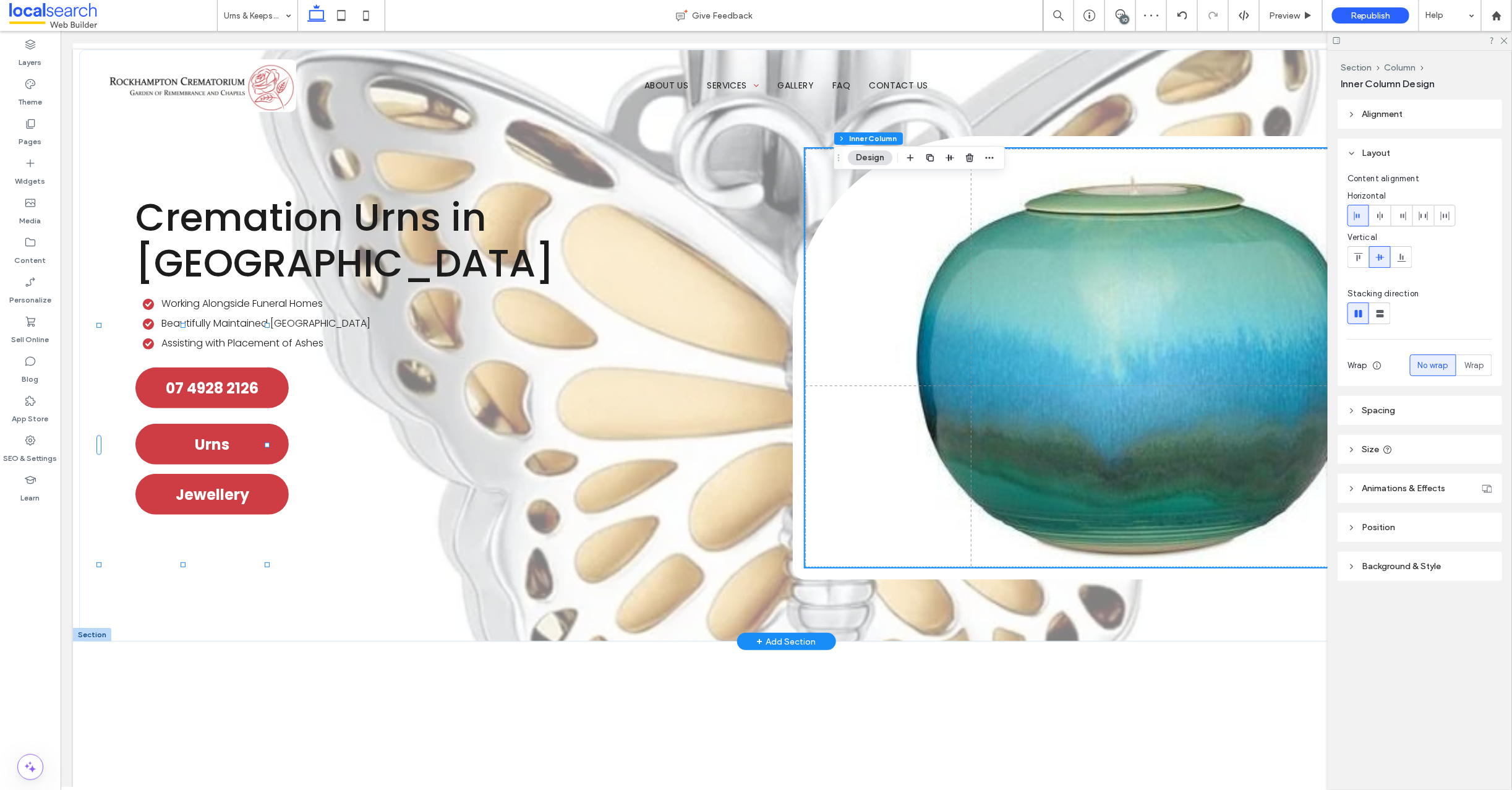
click at [1354, 566] on icon at bounding box center [1353, 566] width 9 height 9
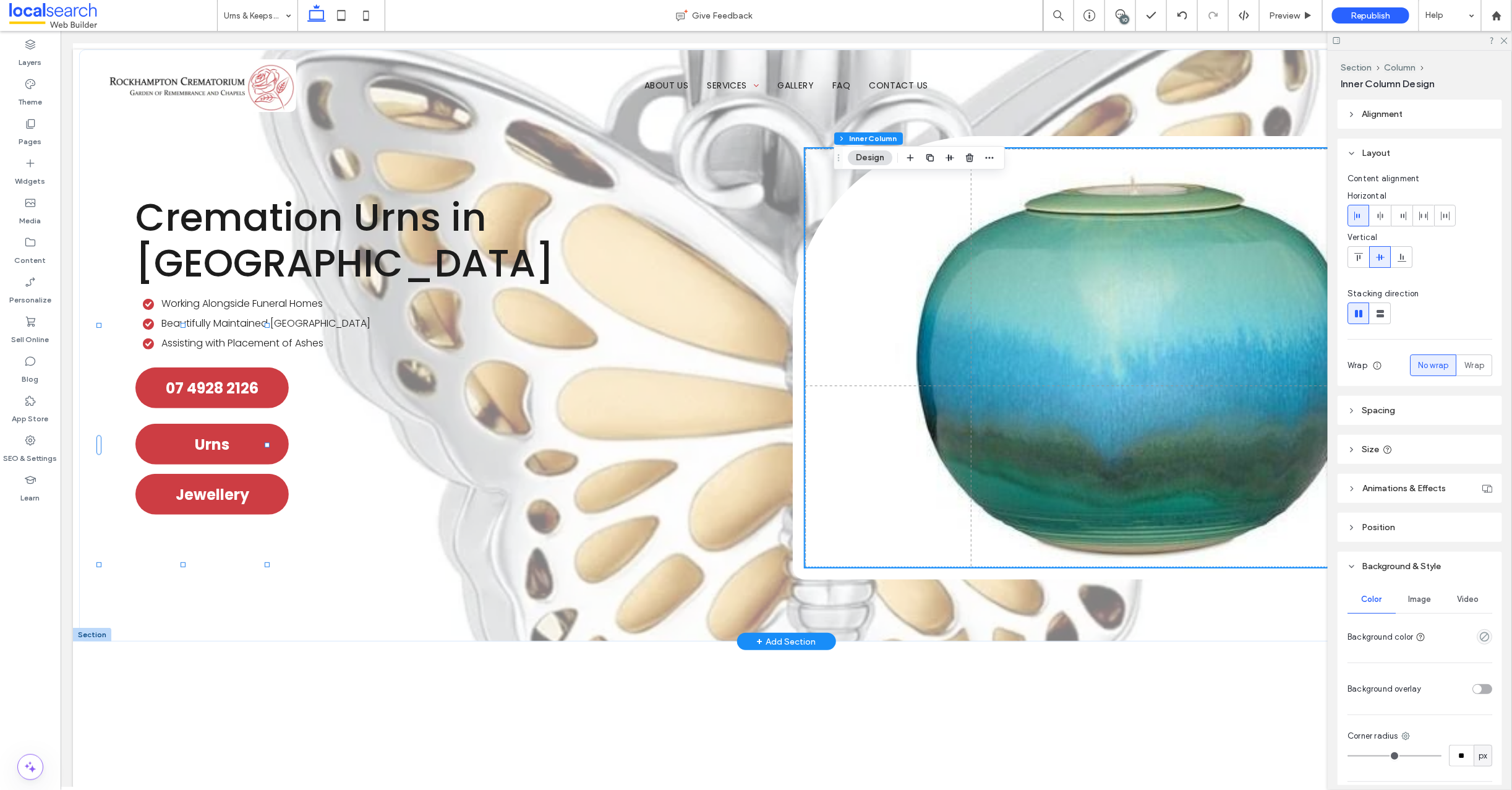
click at [1425, 594] on span "Image" at bounding box center [1420, 599] width 23 height 10
click at [1418, 767] on button "Edit" at bounding box center [1424, 769] width 45 height 15
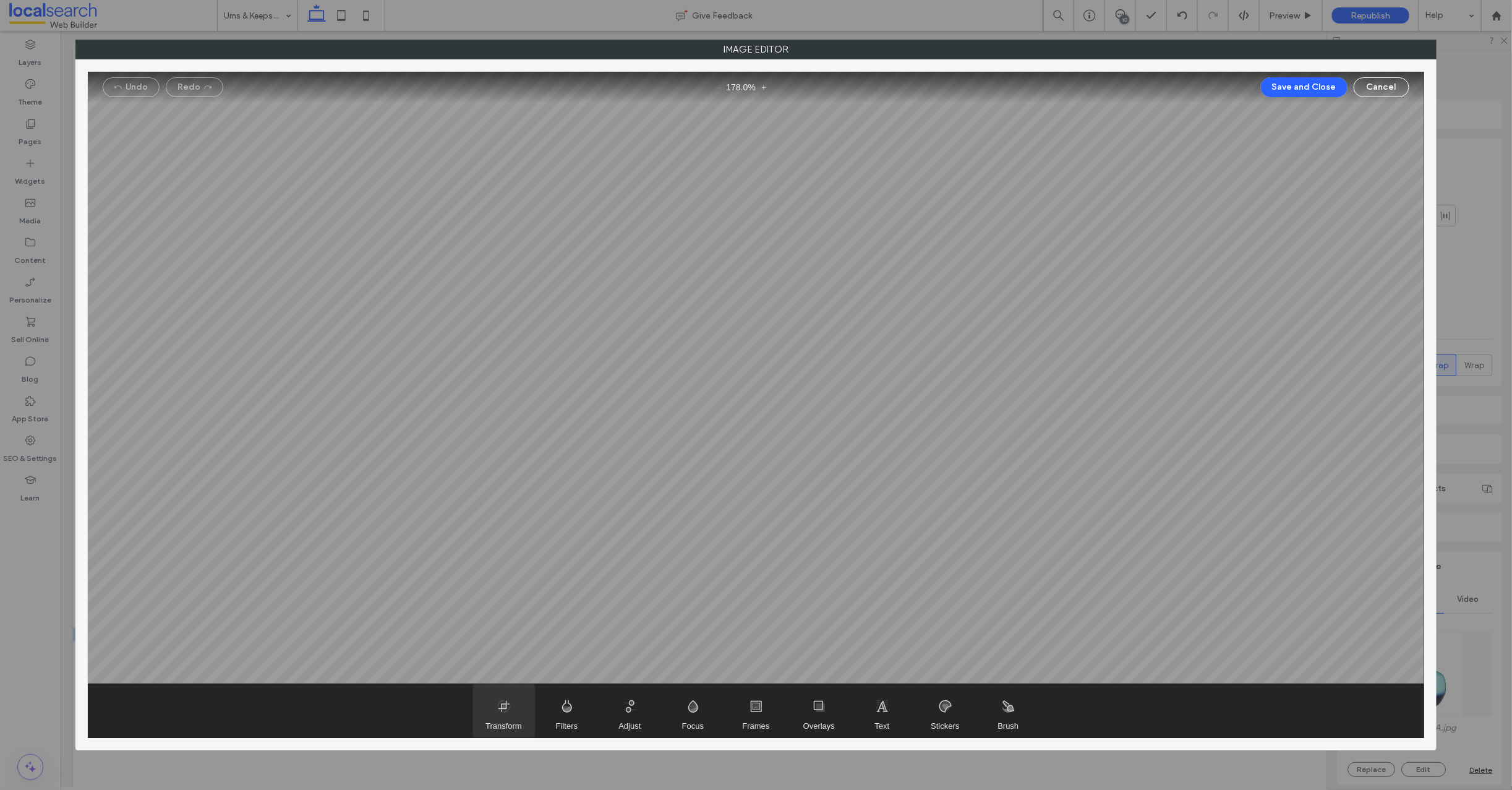
click at [507, 706] on span "Transform" at bounding box center [503, 711] width 61 height 53
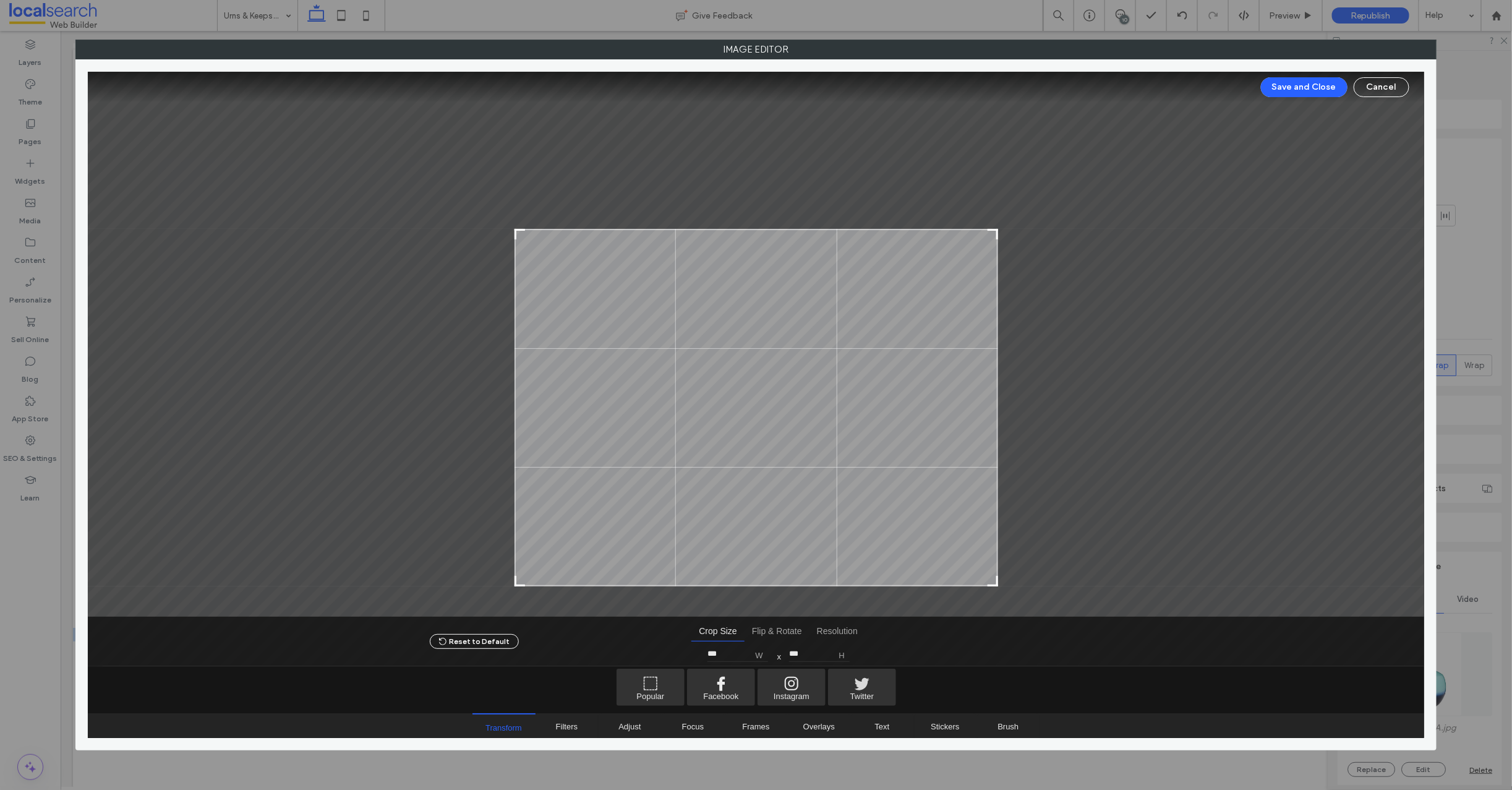
type input "***"
drag, startPoint x: 515, startPoint y: 102, endPoint x: 498, endPoint y: 230, distance: 129.1
click at [498, 230] on div at bounding box center [756, 345] width 1336 height 545
click at [1294, 89] on button "Save and Close" at bounding box center [1304, 87] width 86 height 20
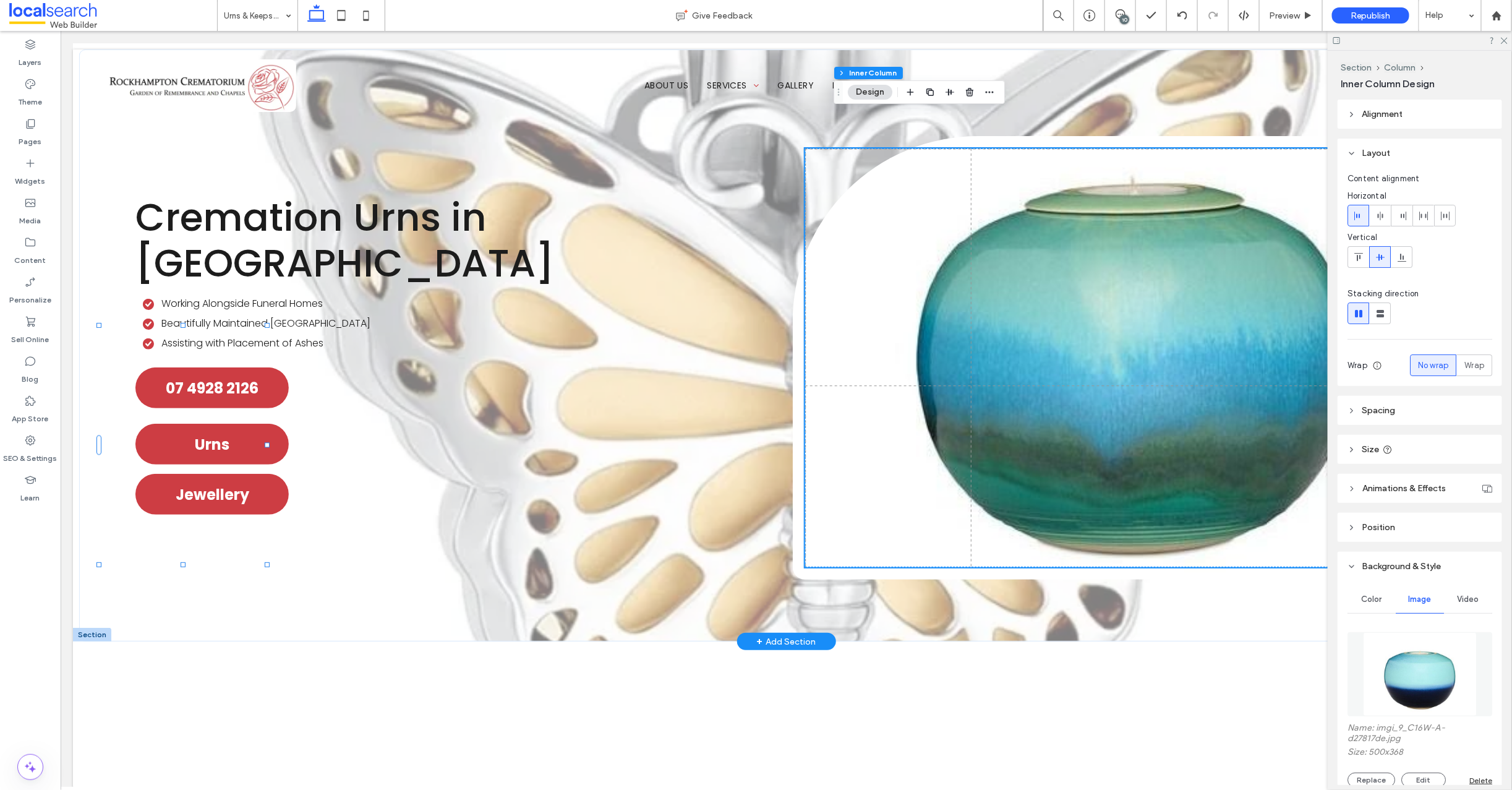
click at [1125, 17] on div "10" at bounding box center [1124, 20] width 9 height 9
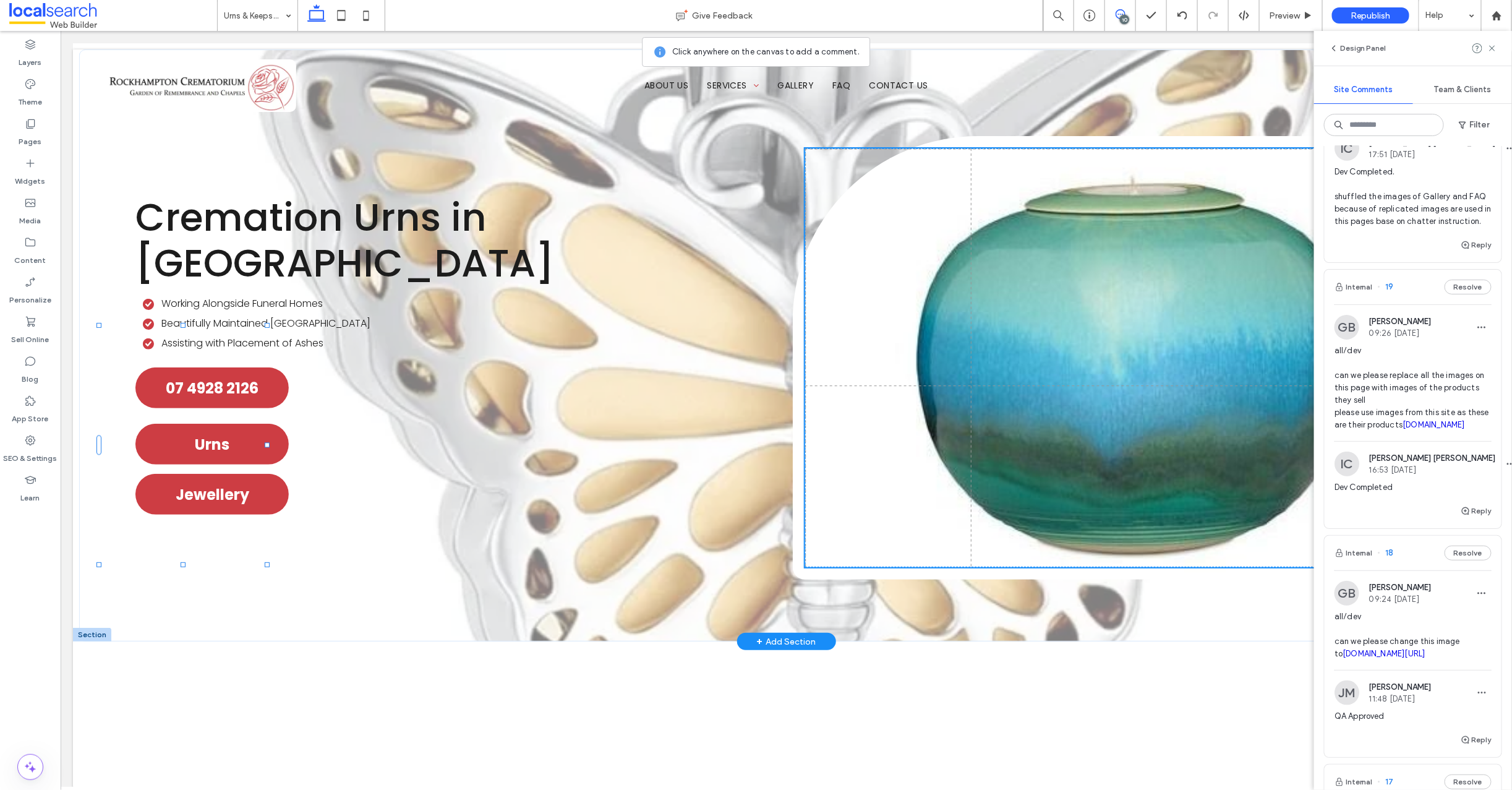
scroll to position [559, 0]
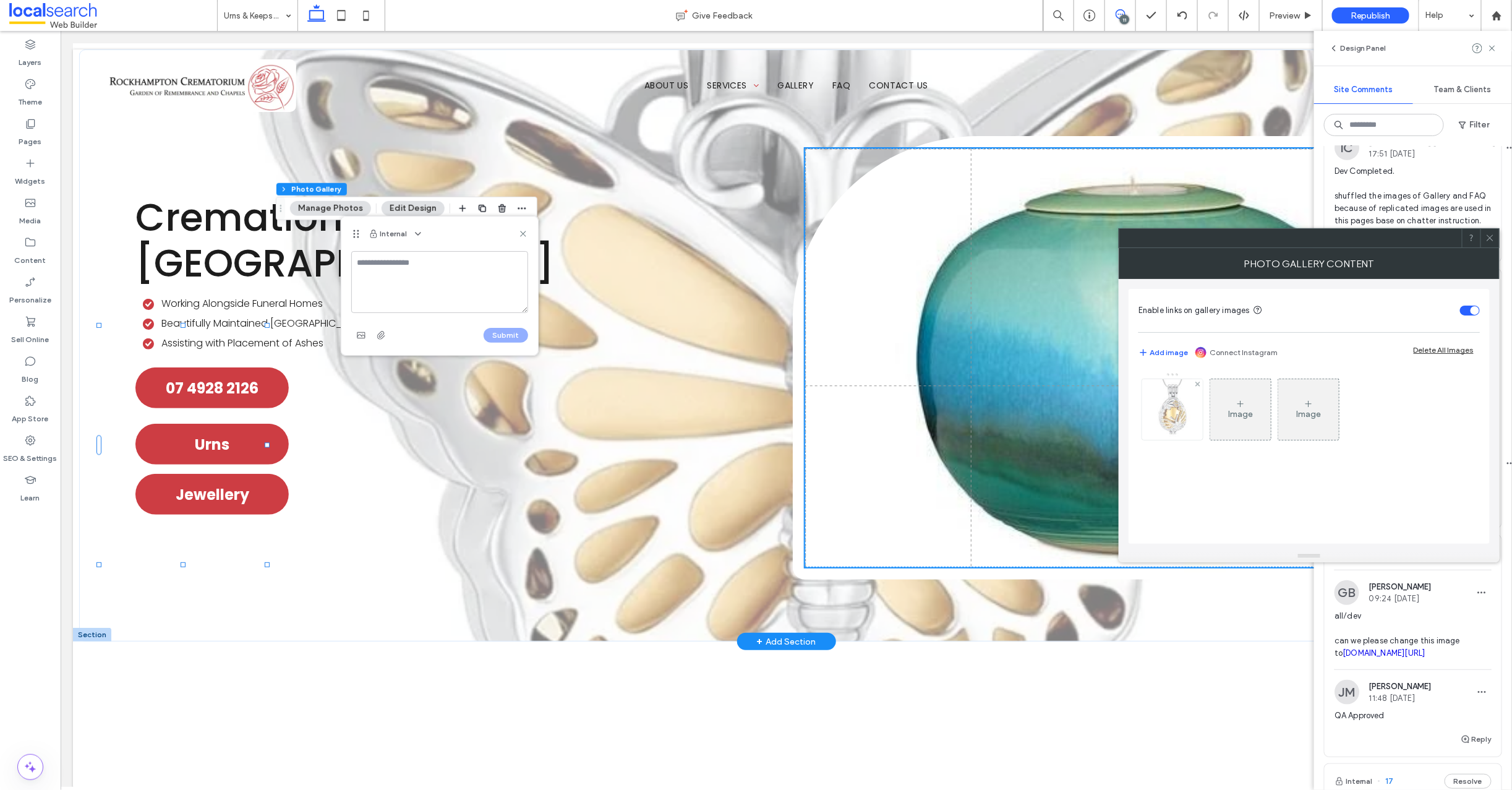
click at [1197, 409] on img at bounding box center [1173, 410] width 61 height 61
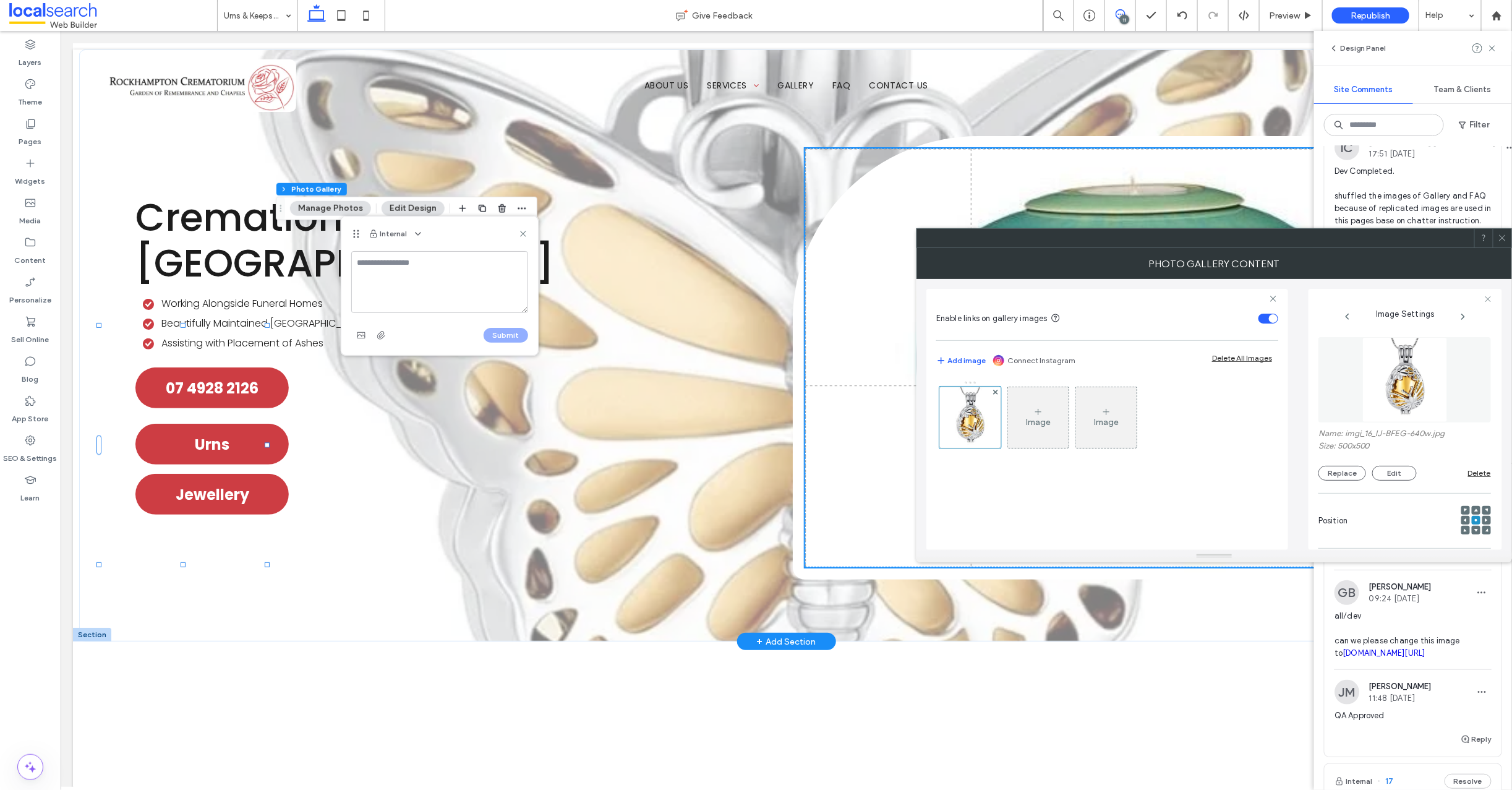
drag, startPoint x: 1349, startPoint y: 471, endPoint x: 1335, endPoint y: 463, distance: 16.1
click at [1349, 471] on button "Replace" at bounding box center [1342, 473] width 47 height 15
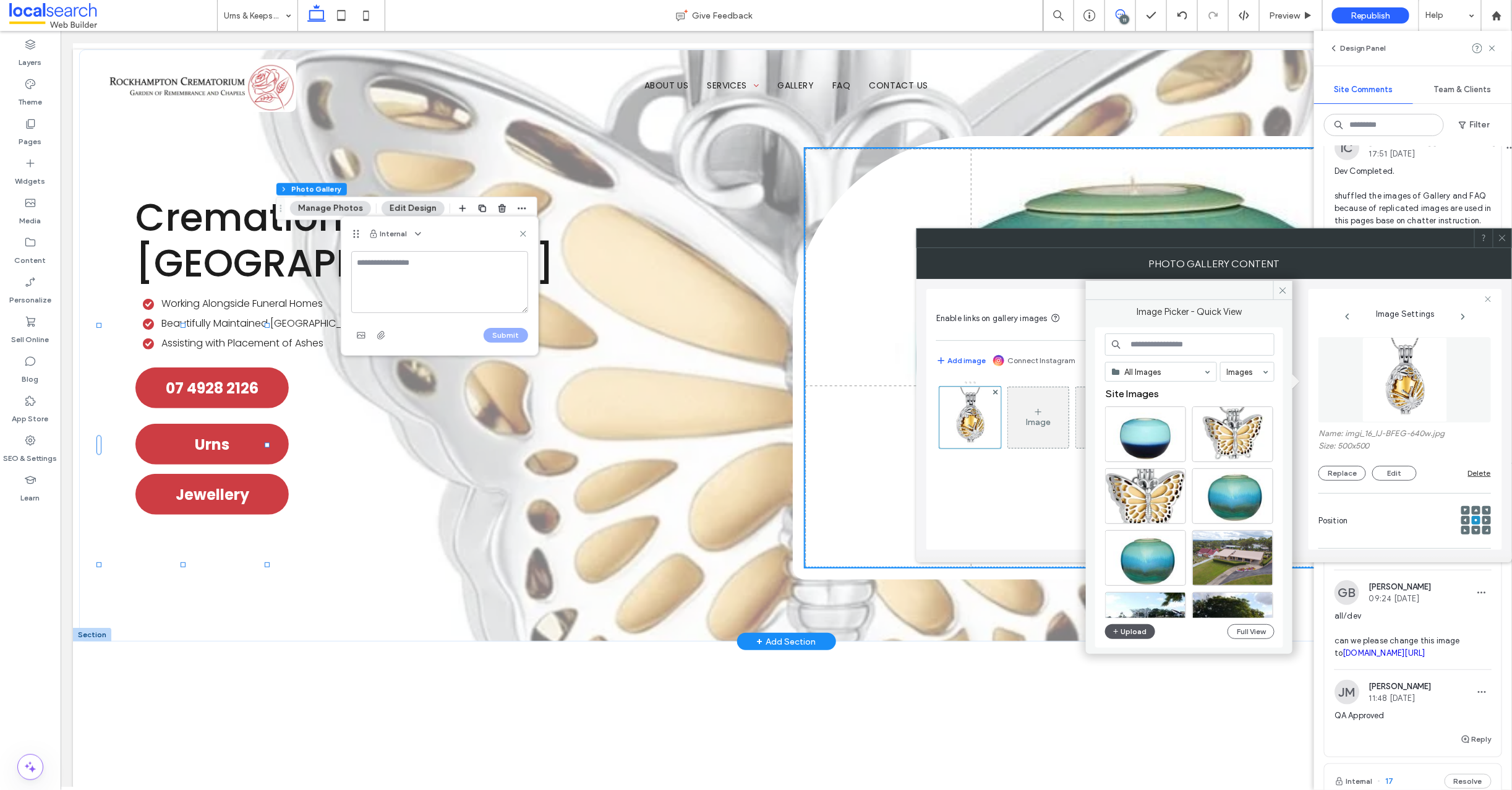
click at [1131, 631] on button "Upload" at bounding box center [1131, 631] width 51 height 15
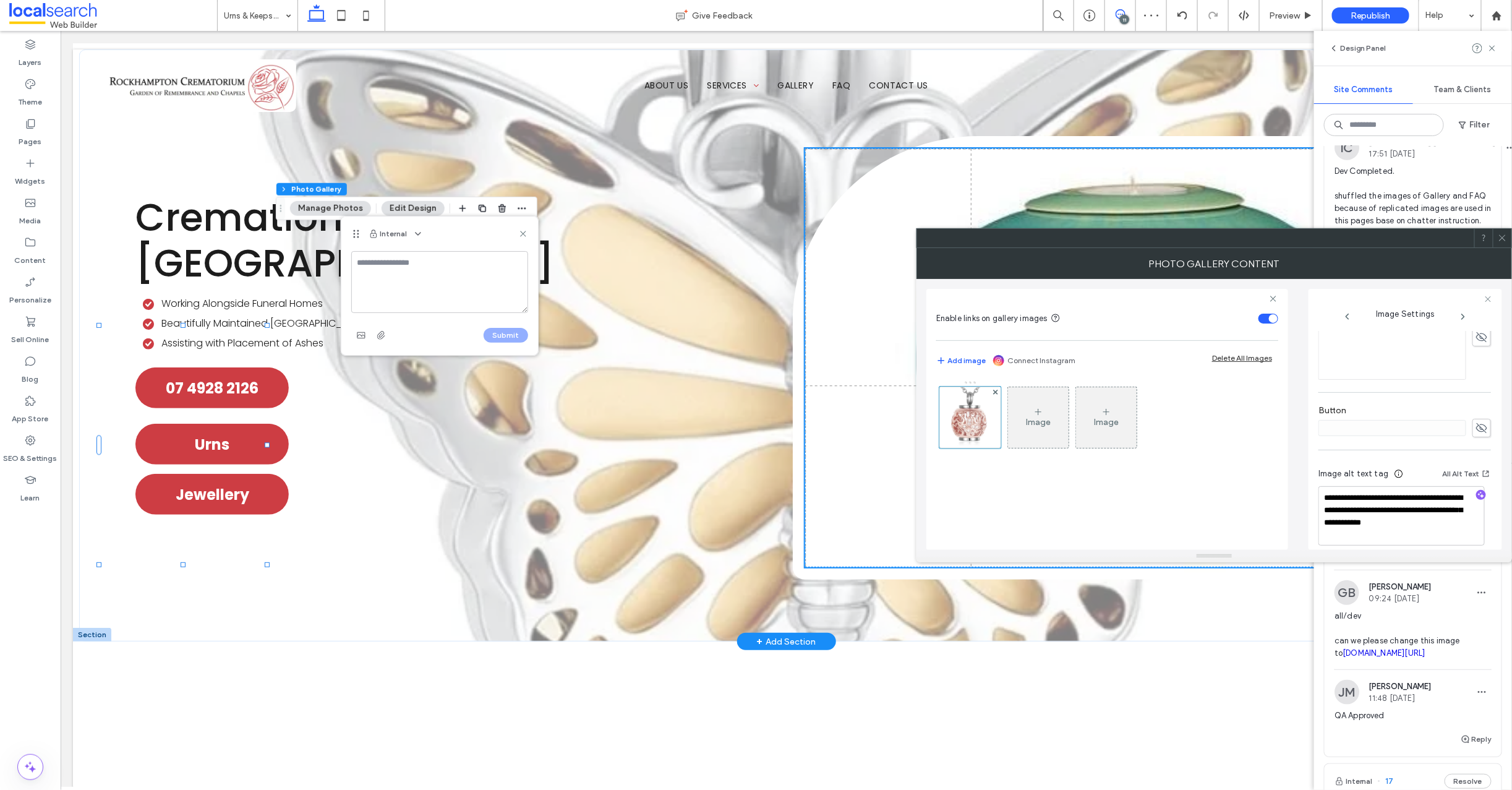
scroll to position [379, 0]
drag, startPoint x: 1392, startPoint y: 496, endPoint x: 1310, endPoint y: 480, distance: 83.5
click at [1310, 480] on div "**********" at bounding box center [1405, 419] width 193 height 261
click at [1393, 498] on textarea "**********" at bounding box center [1402, 509] width 167 height 47
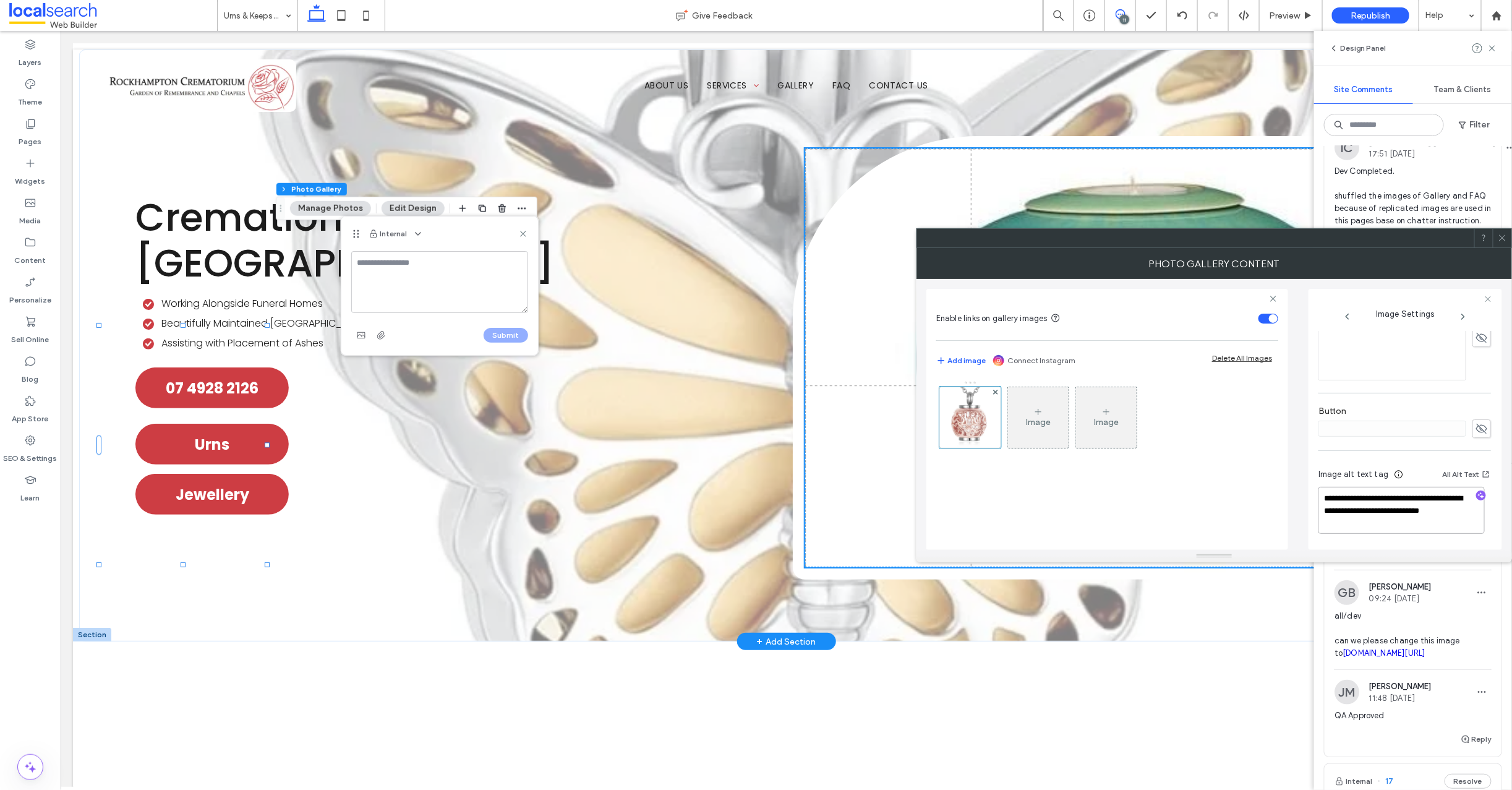
drag, startPoint x: 1426, startPoint y: 499, endPoint x: 1310, endPoint y: 494, distance: 116.1
click at [1310, 494] on div "**********" at bounding box center [1405, 419] width 193 height 261
paste textarea "*******"
click at [1492, 511] on div "**********" at bounding box center [1405, 440] width 174 height 219
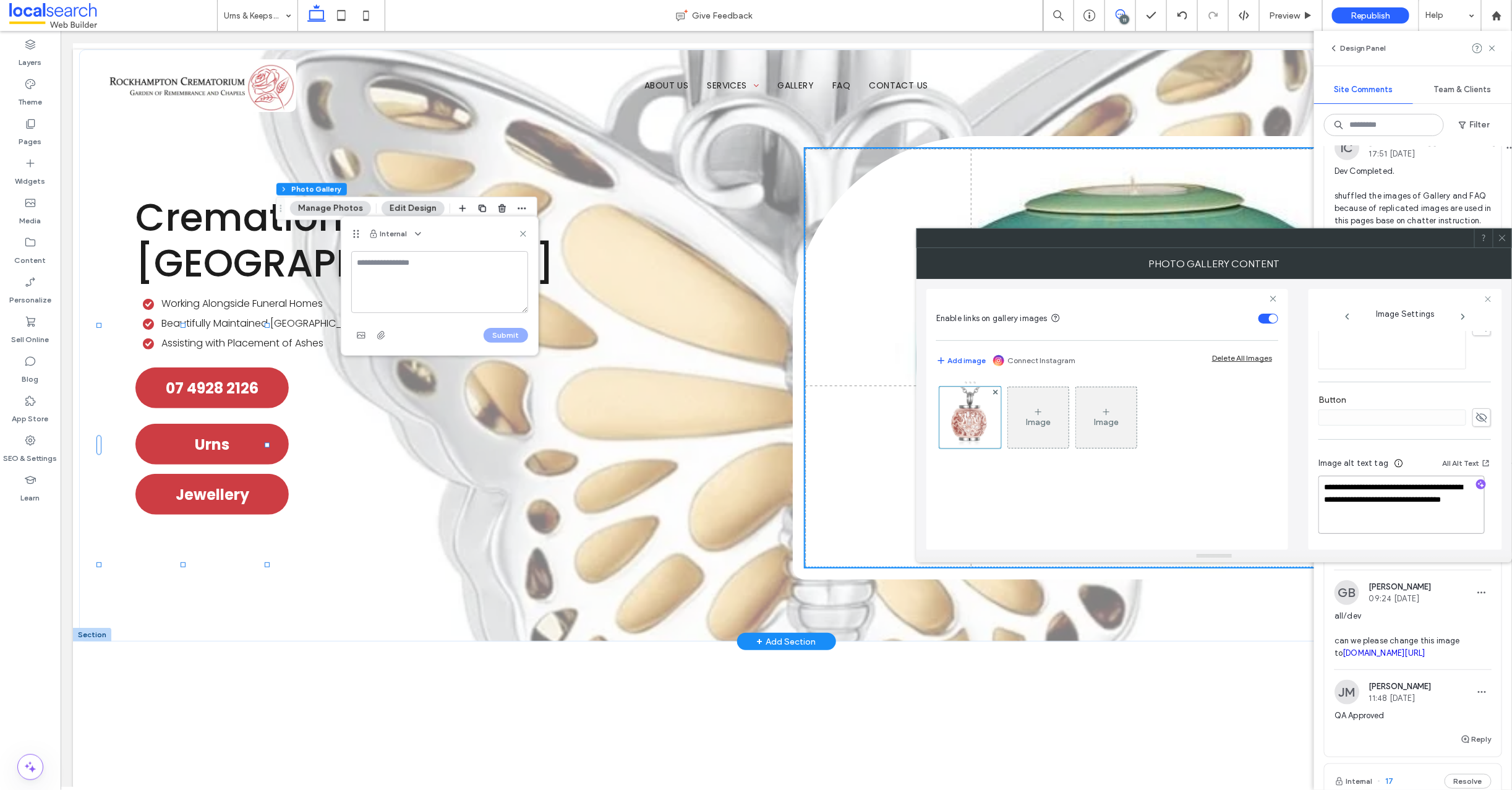
type textarea "**********"
click at [1306, 402] on div "**********" at bounding box center [1214, 414] width 576 height 271
click at [1307, 406] on div "**********" at bounding box center [1214, 414] width 576 height 271
click at [1504, 238] on icon at bounding box center [1502, 238] width 9 height 9
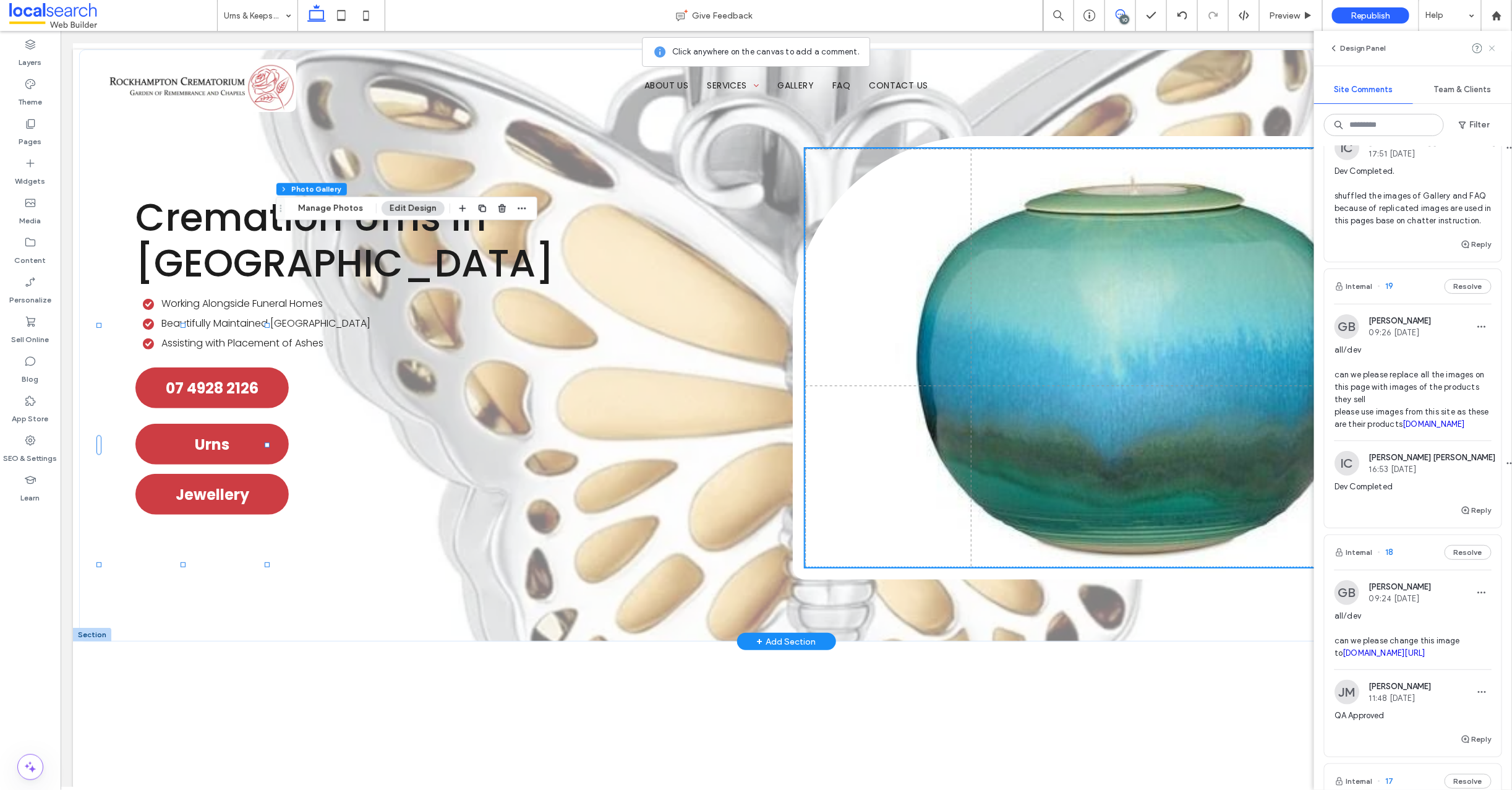
click at [1493, 50] on use at bounding box center [1492, 48] width 5 height 5
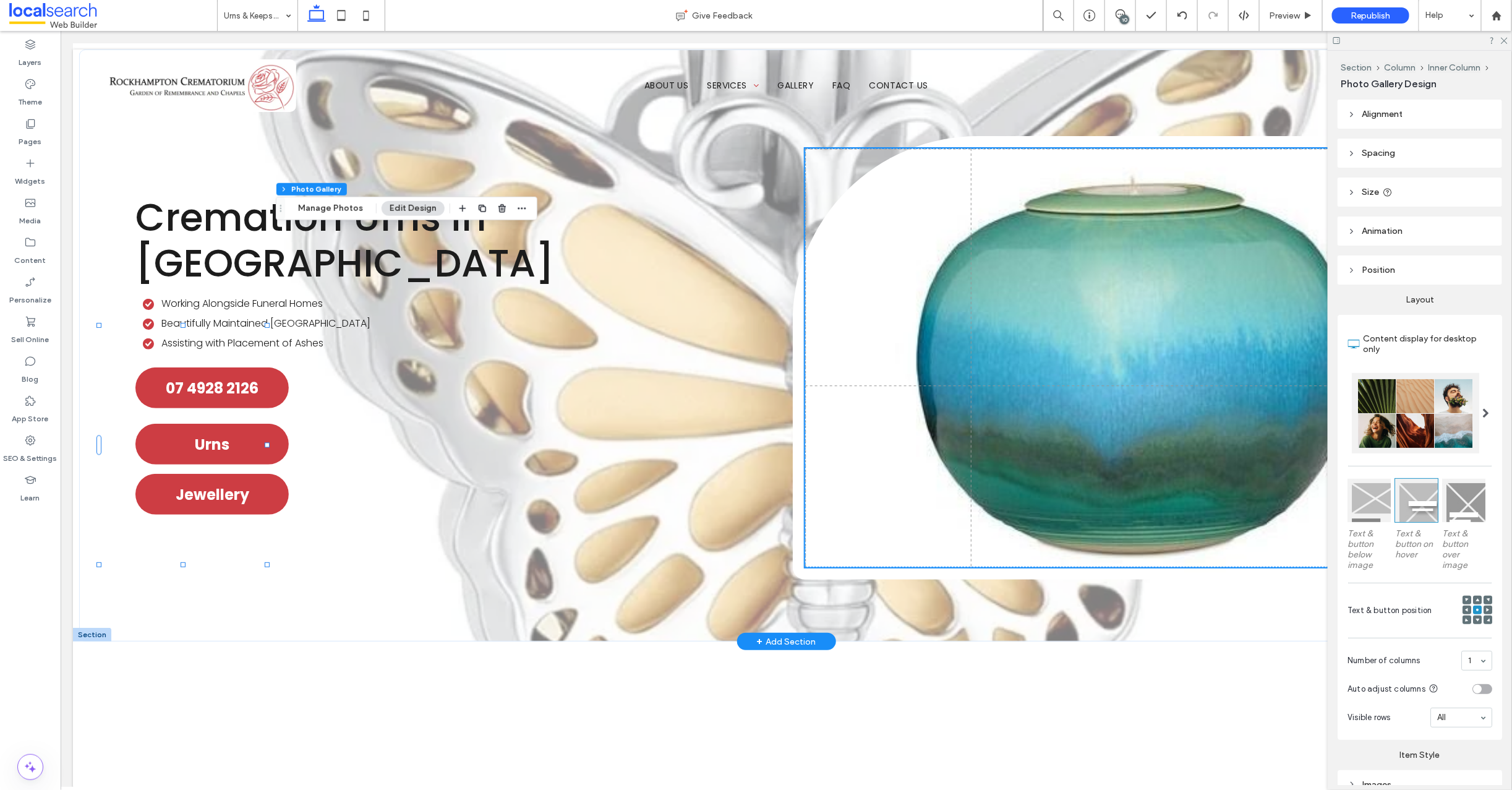
scroll to position [0, 0]
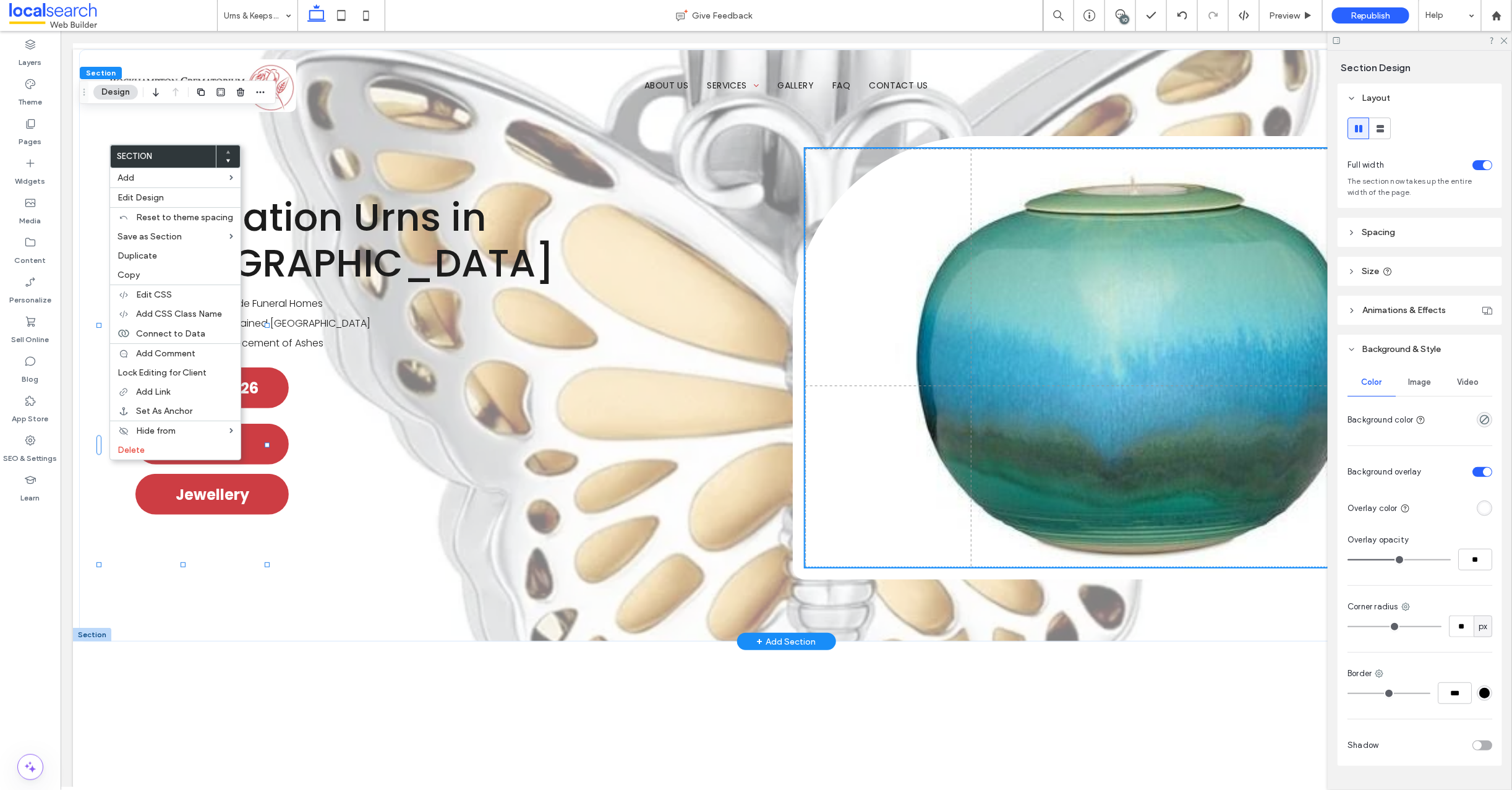
click at [1412, 386] on span "Image" at bounding box center [1420, 381] width 23 height 10
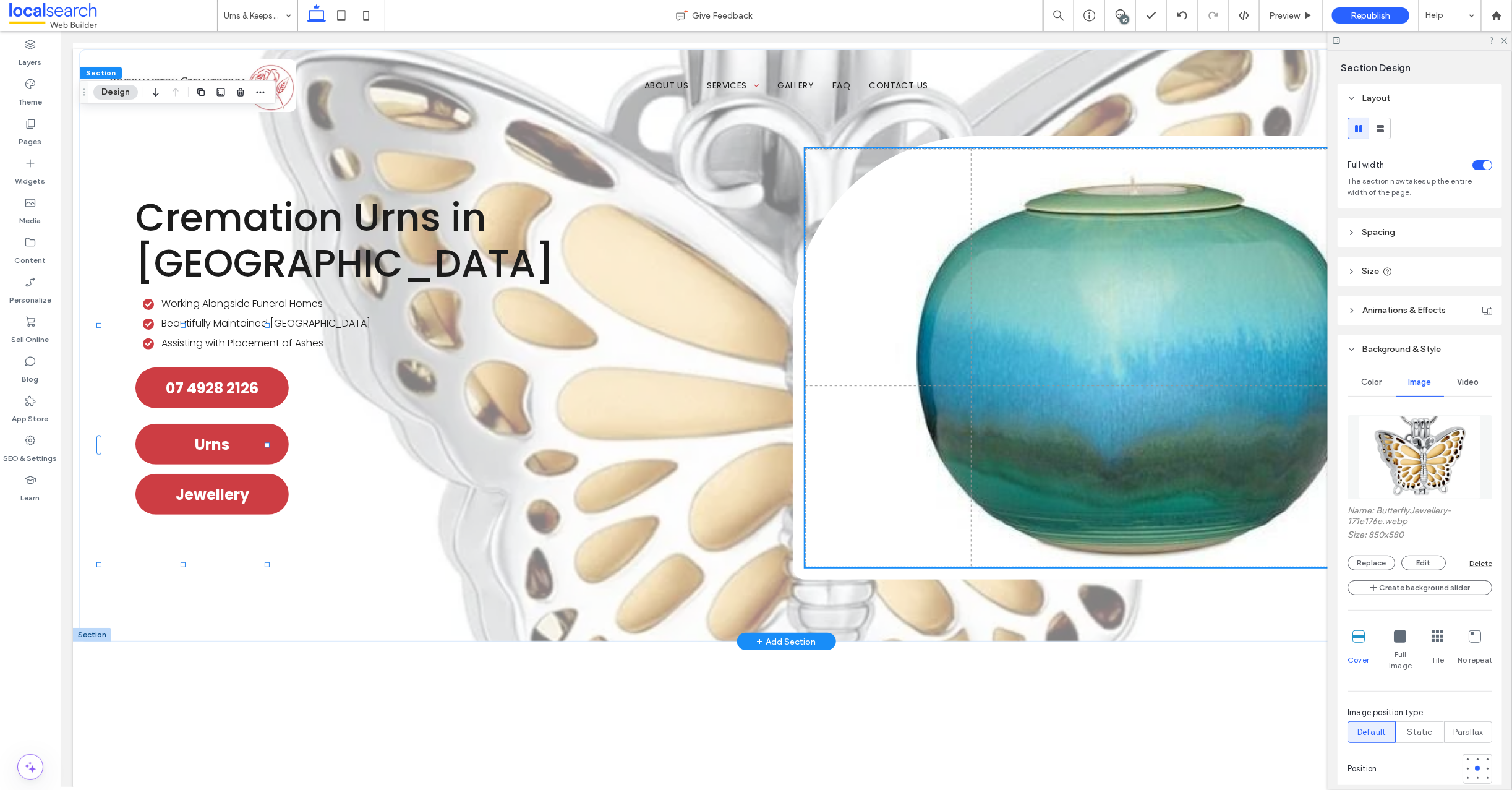
click at [1402, 452] on img at bounding box center [1419, 457] width 122 height 84
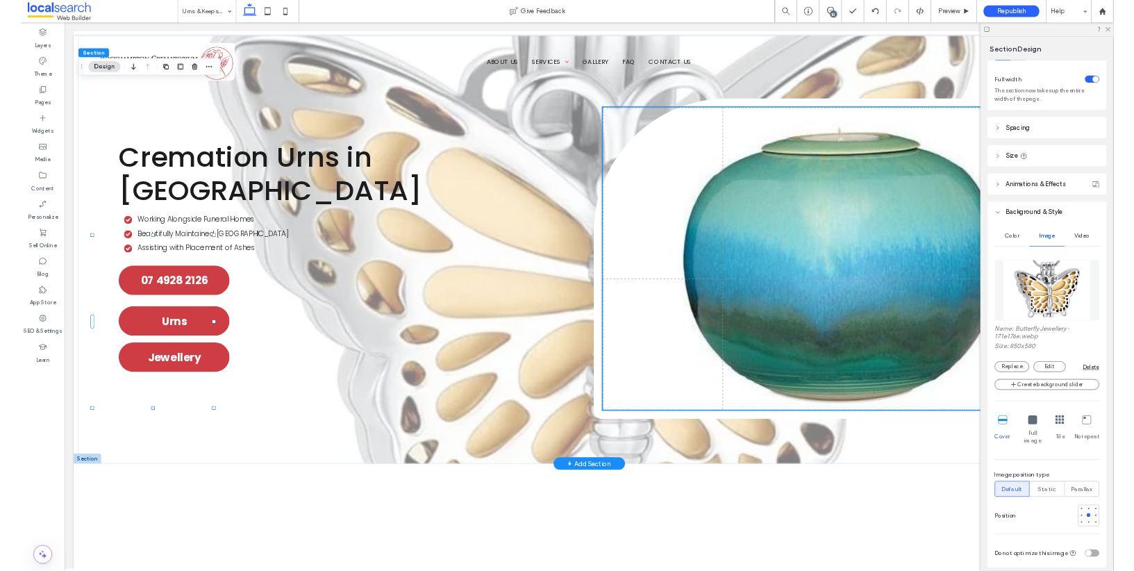
scroll to position [135, 0]
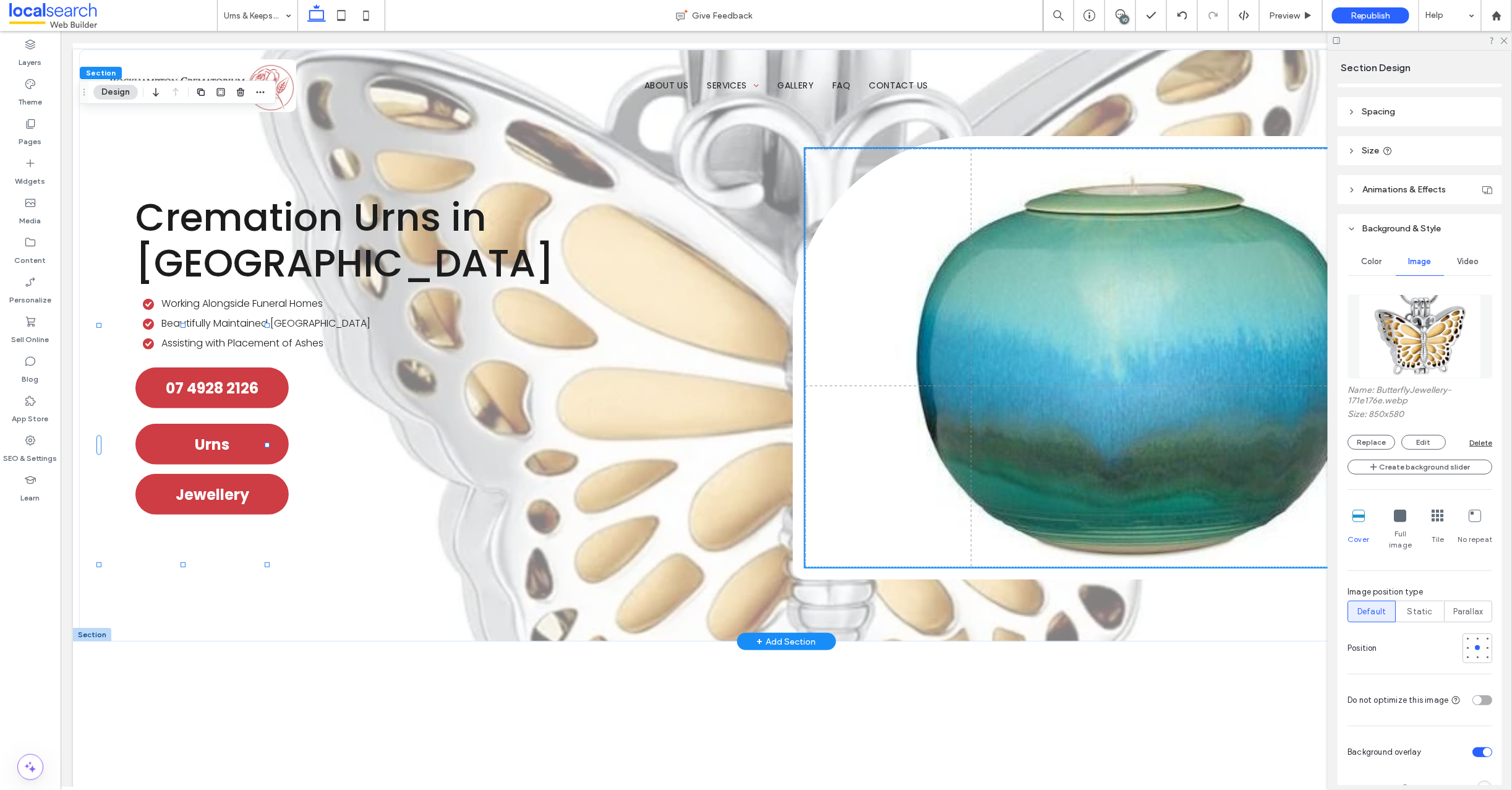
click at [1418, 308] on img at bounding box center [1419, 336] width 122 height 84
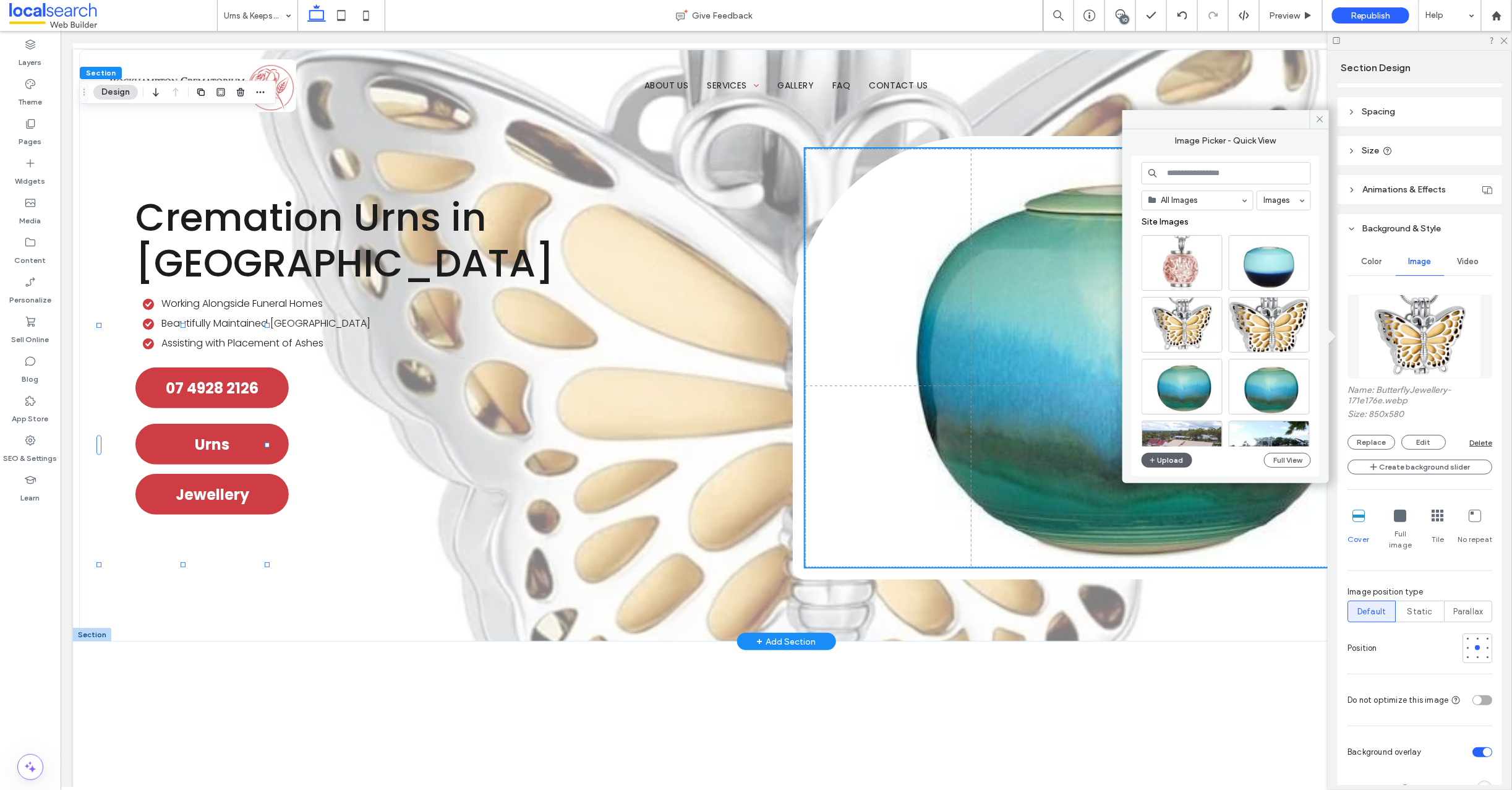
click at [1418, 308] on img at bounding box center [1419, 336] width 122 height 84
click at [1185, 305] on div "Select" at bounding box center [1182, 324] width 81 height 55
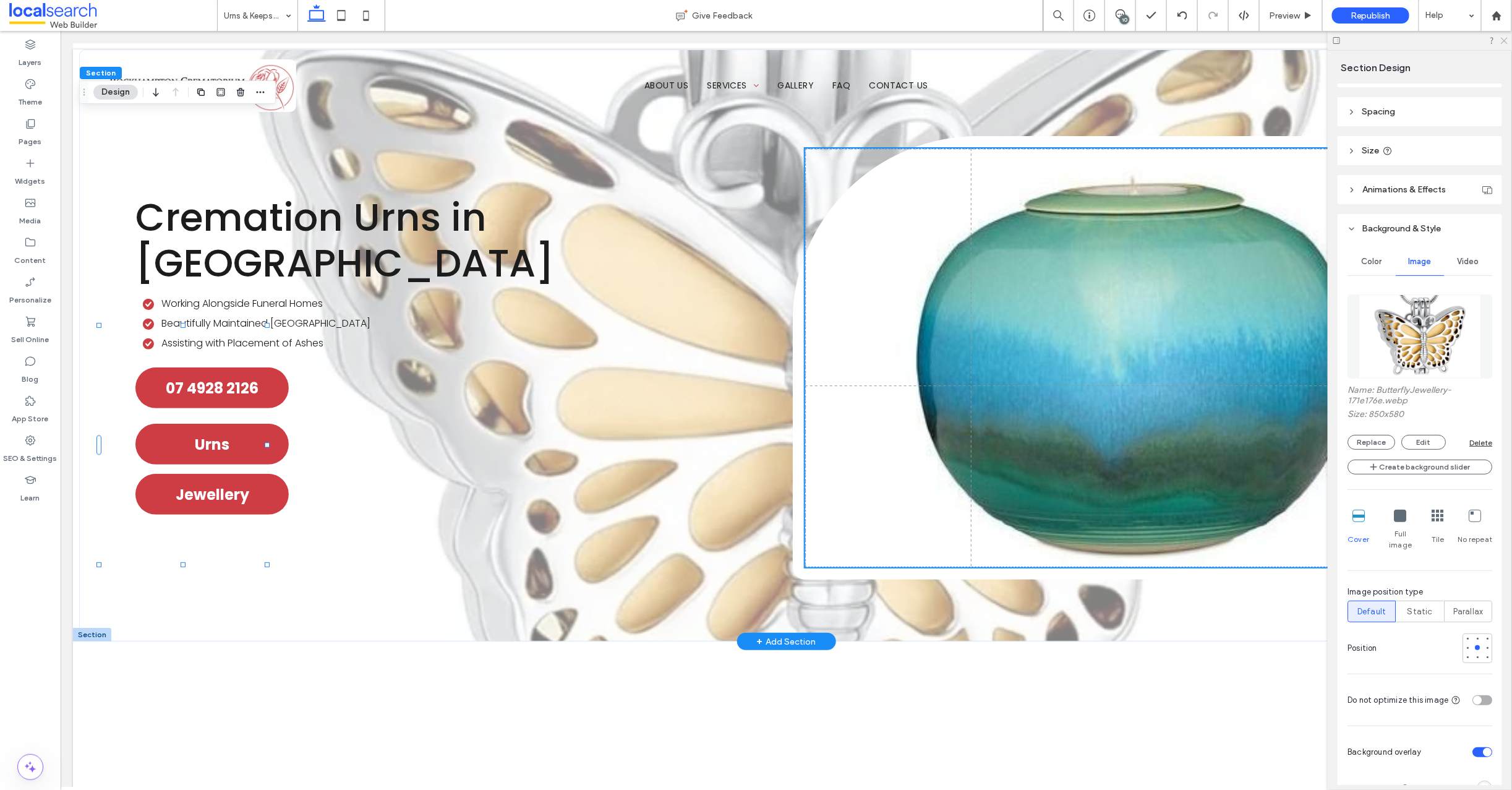
click at [1503, 37] on icon at bounding box center [1503, 39] width 8 height 8
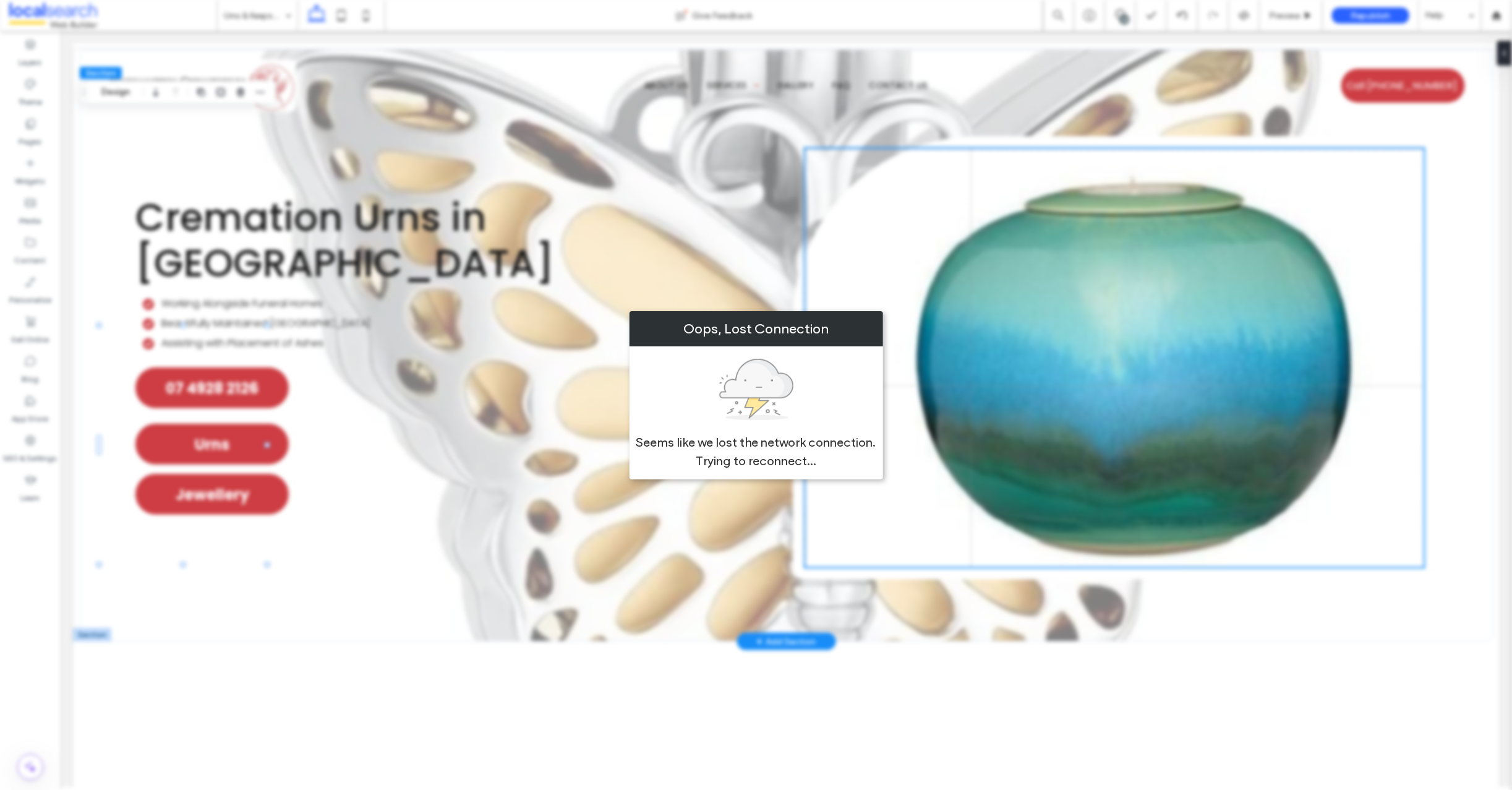
click at [274, 367] on div "Oops, Lost Connection Seems like we lost the network connection. Trying to reco…" at bounding box center [756, 395] width 1512 height 790
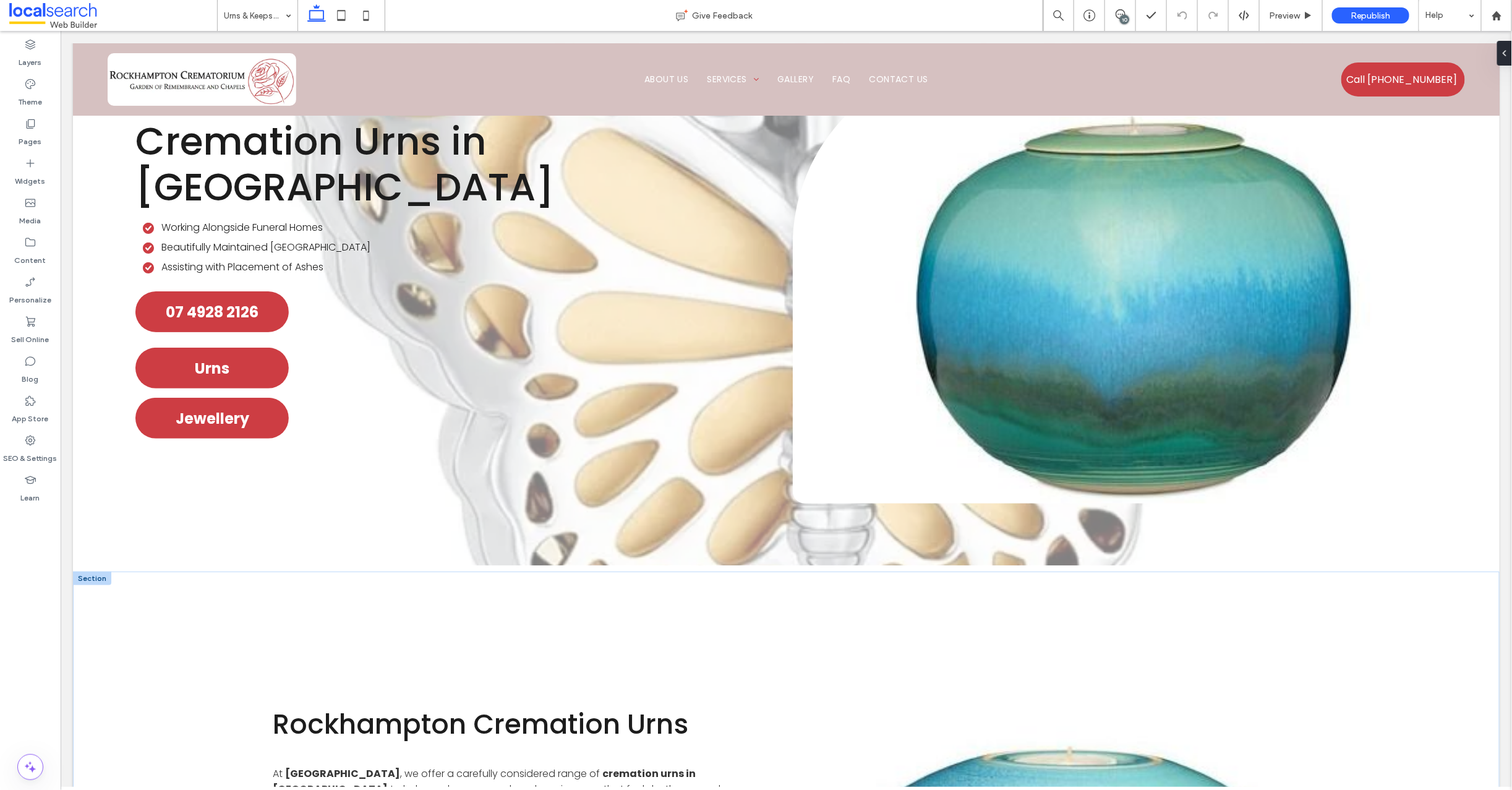
scroll to position [3, 0]
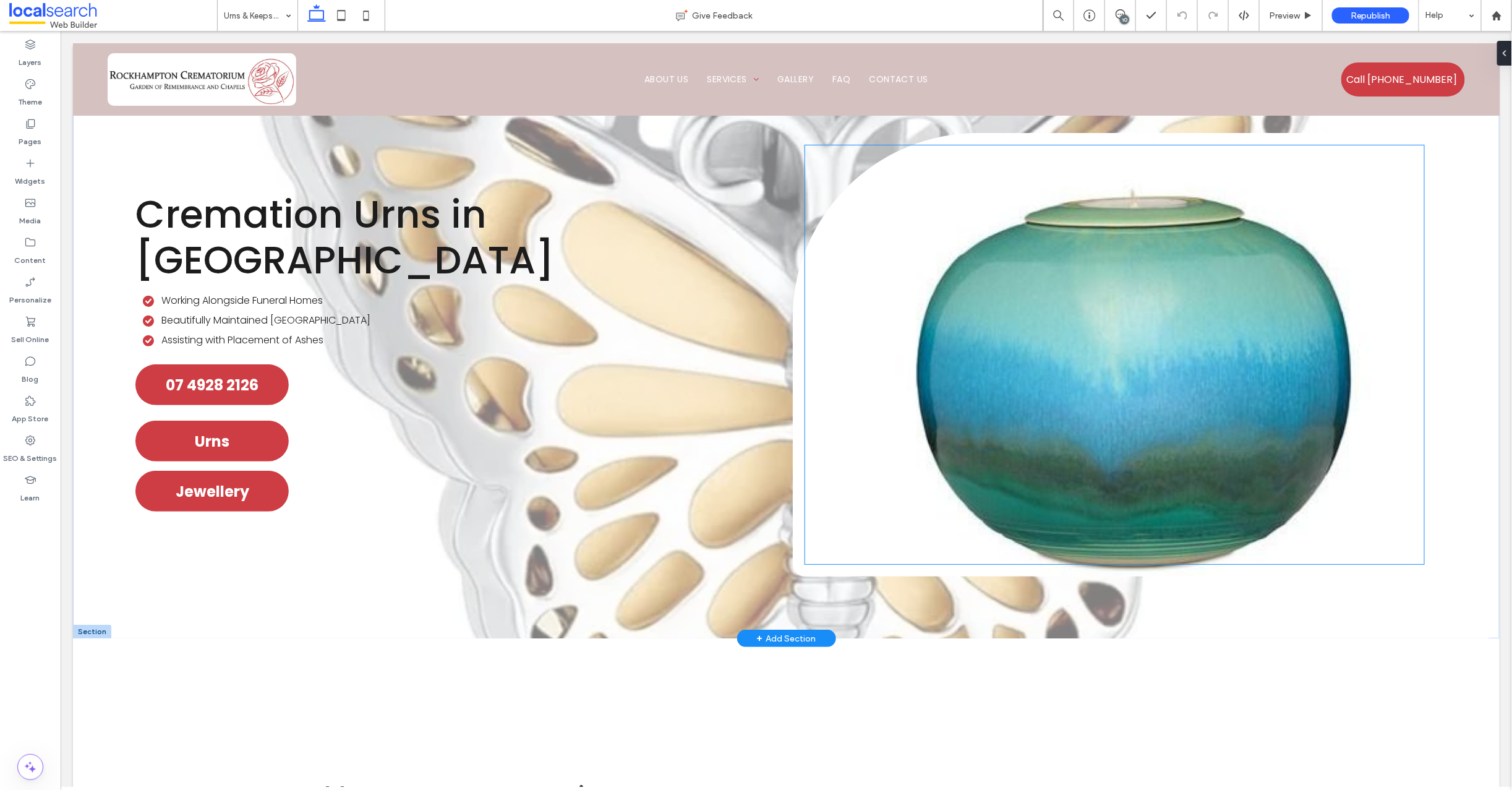
click at [956, 286] on div at bounding box center [1114, 354] width 619 height 419
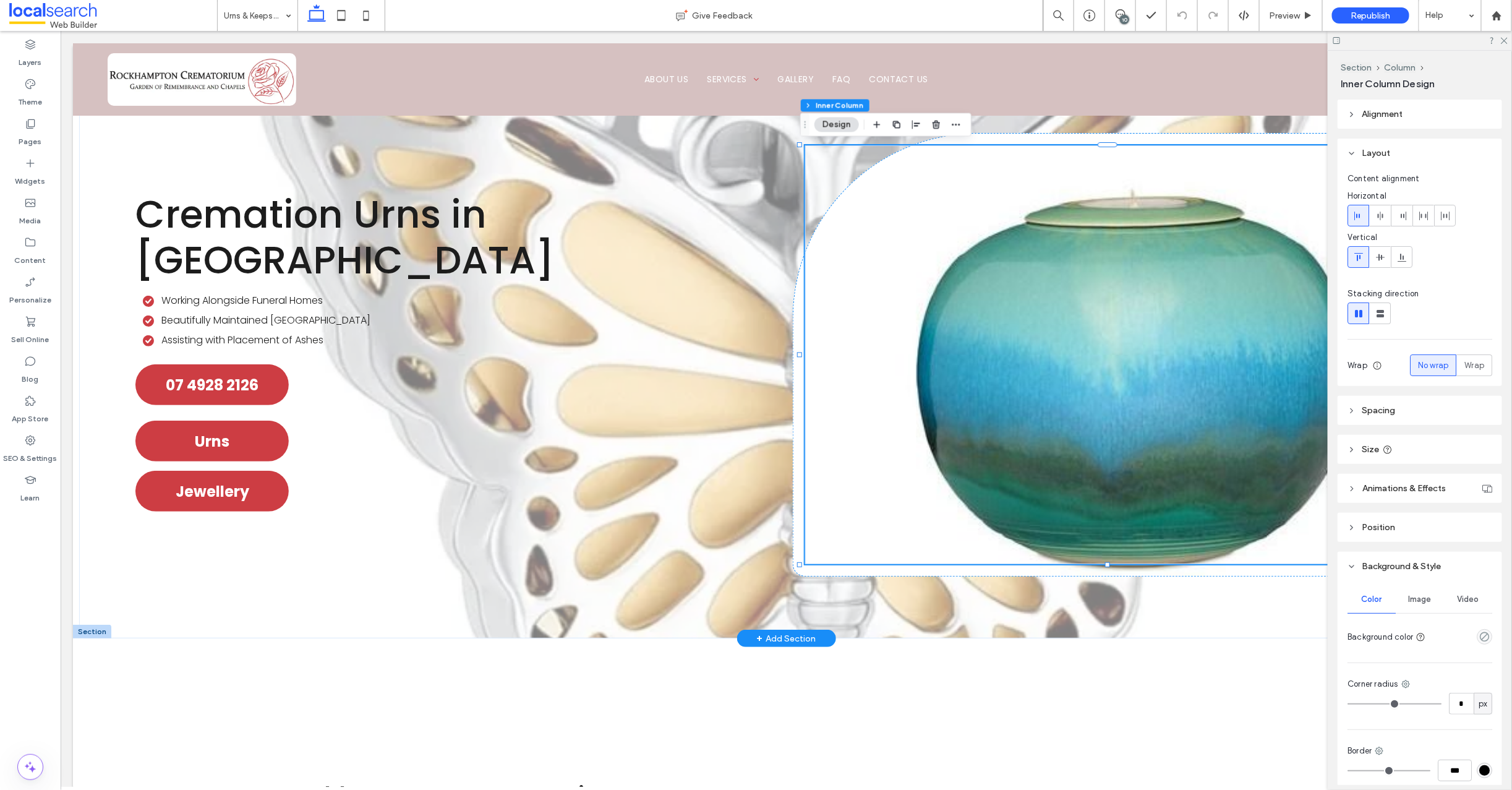
click at [956, 286] on div at bounding box center [1114, 354] width 619 height 419
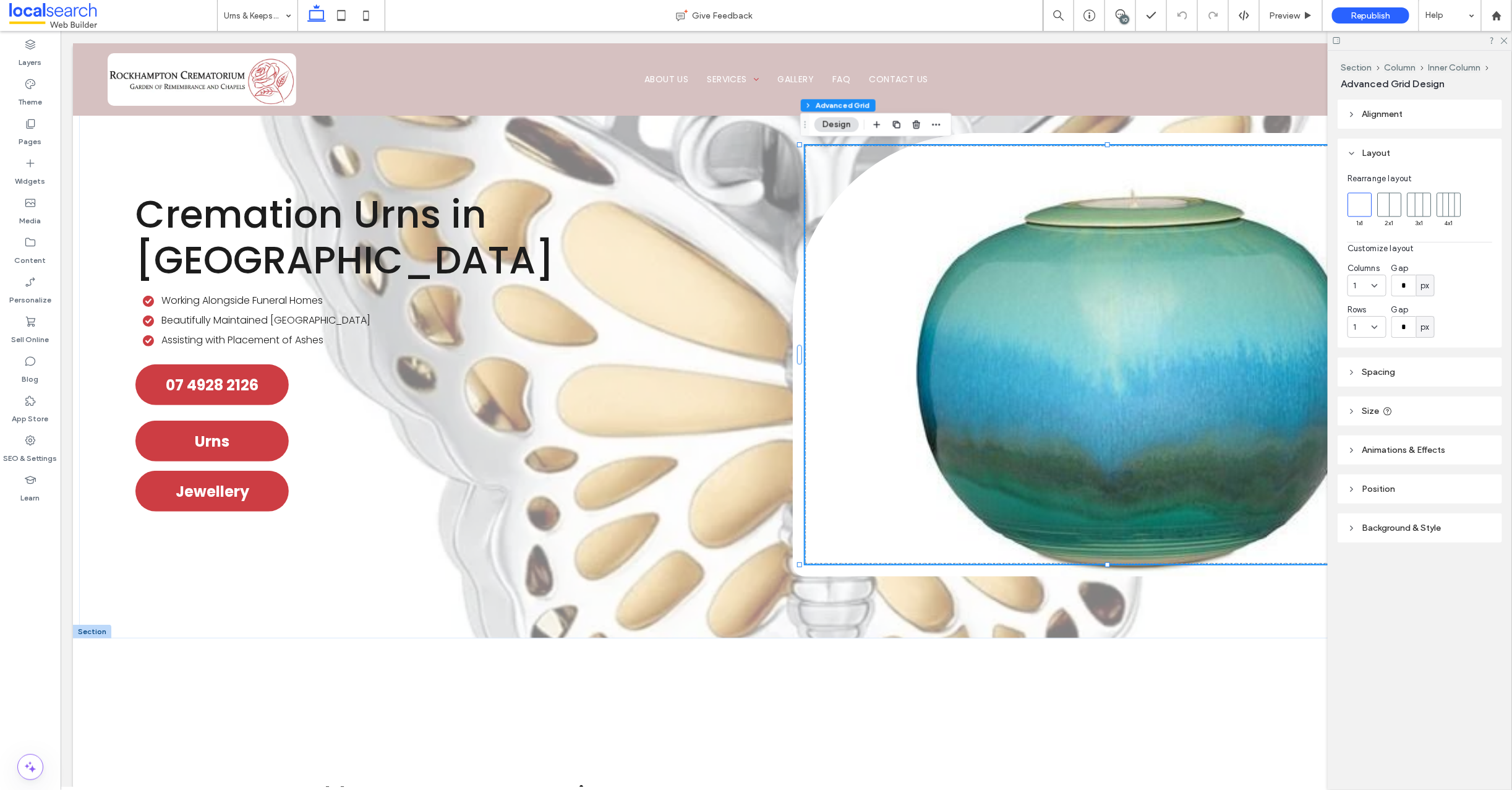
click at [1354, 526] on icon at bounding box center [1353, 528] width 9 height 9
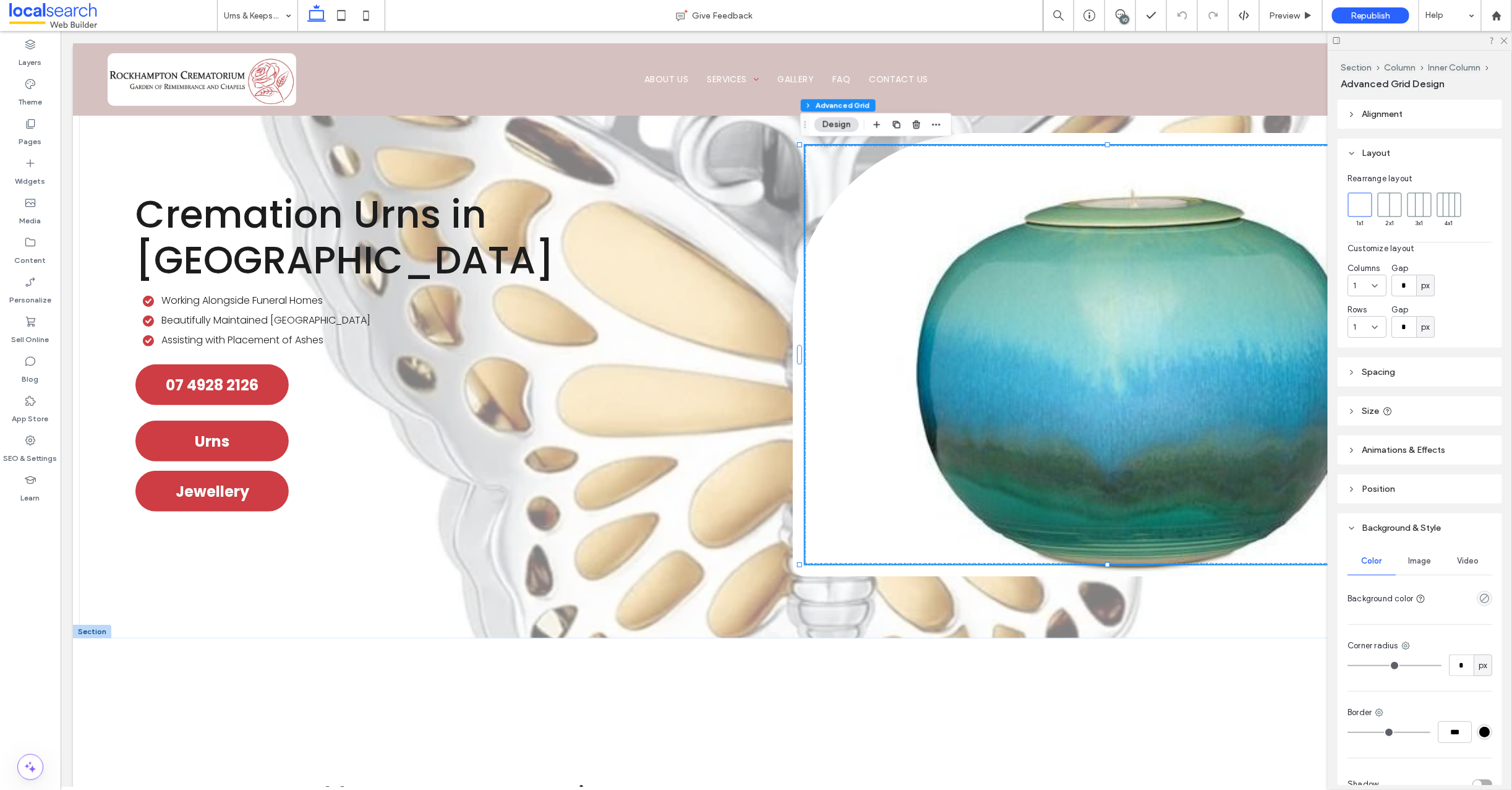
click at [1418, 557] on span "Image" at bounding box center [1420, 560] width 23 height 10
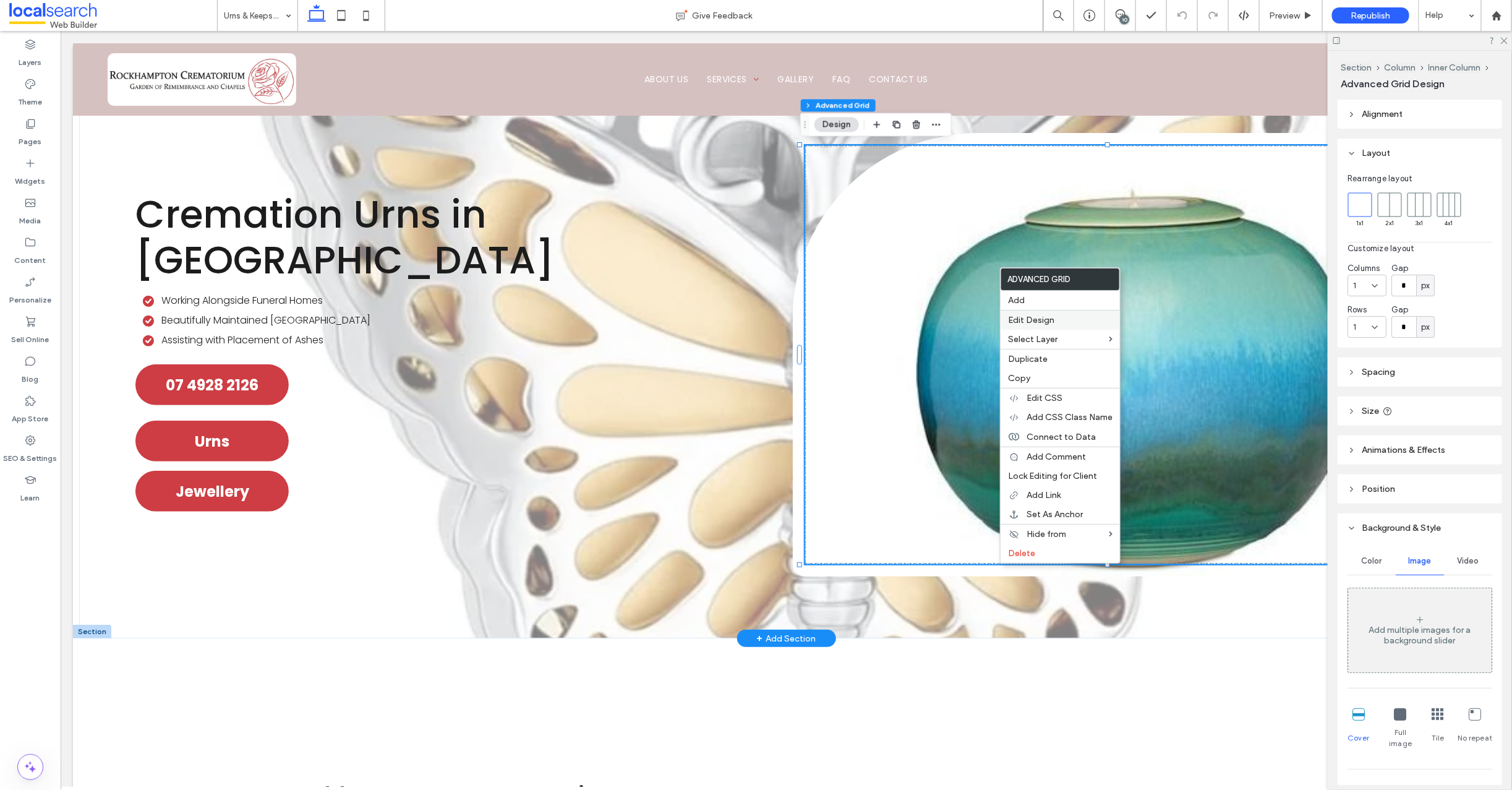
click at [1046, 319] on span "Edit Design" at bounding box center [1032, 320] width 46 height 11
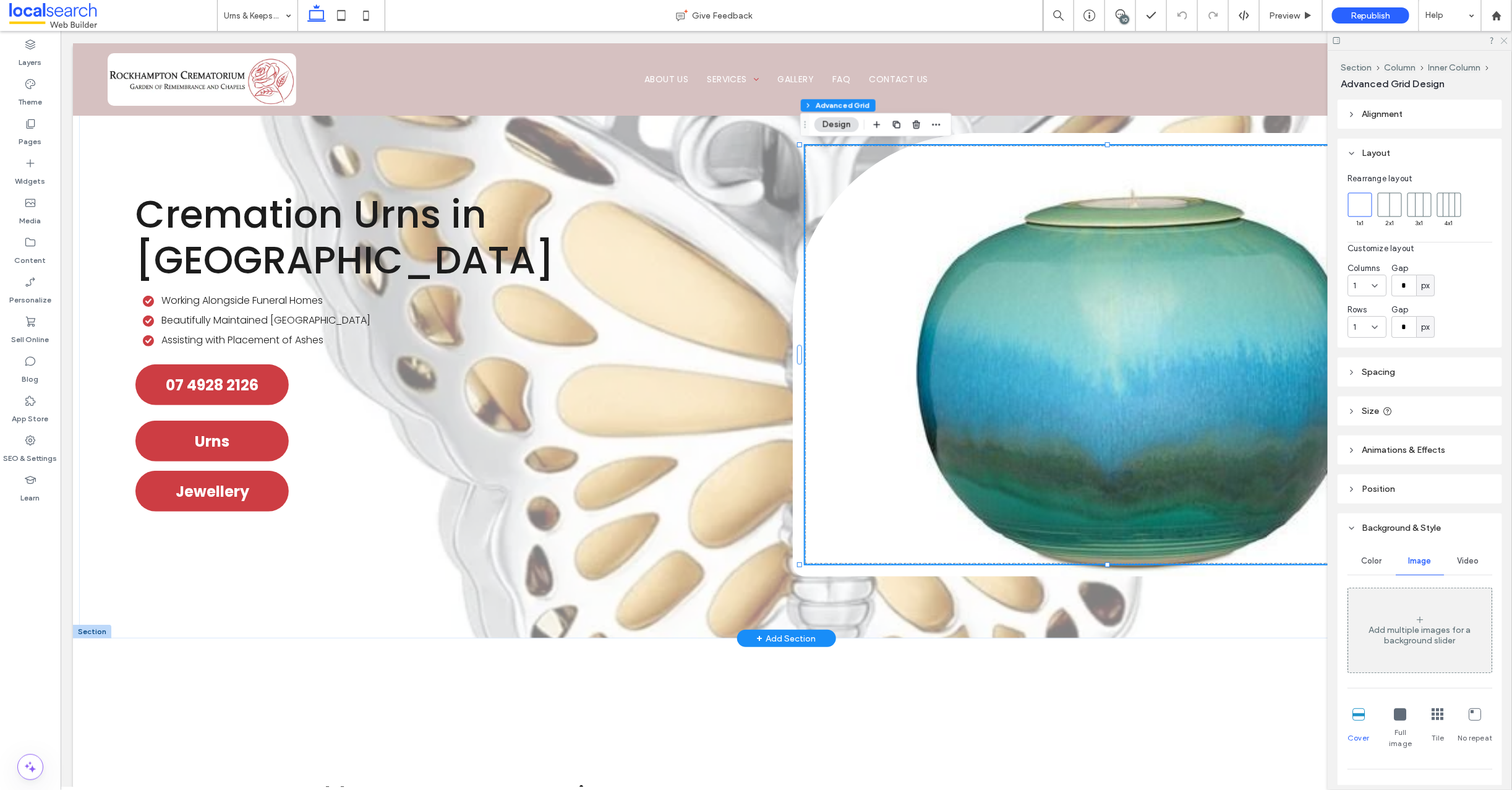
click at [1500, 42] on icon at bounding box center [1503, 39] width 8 height 8
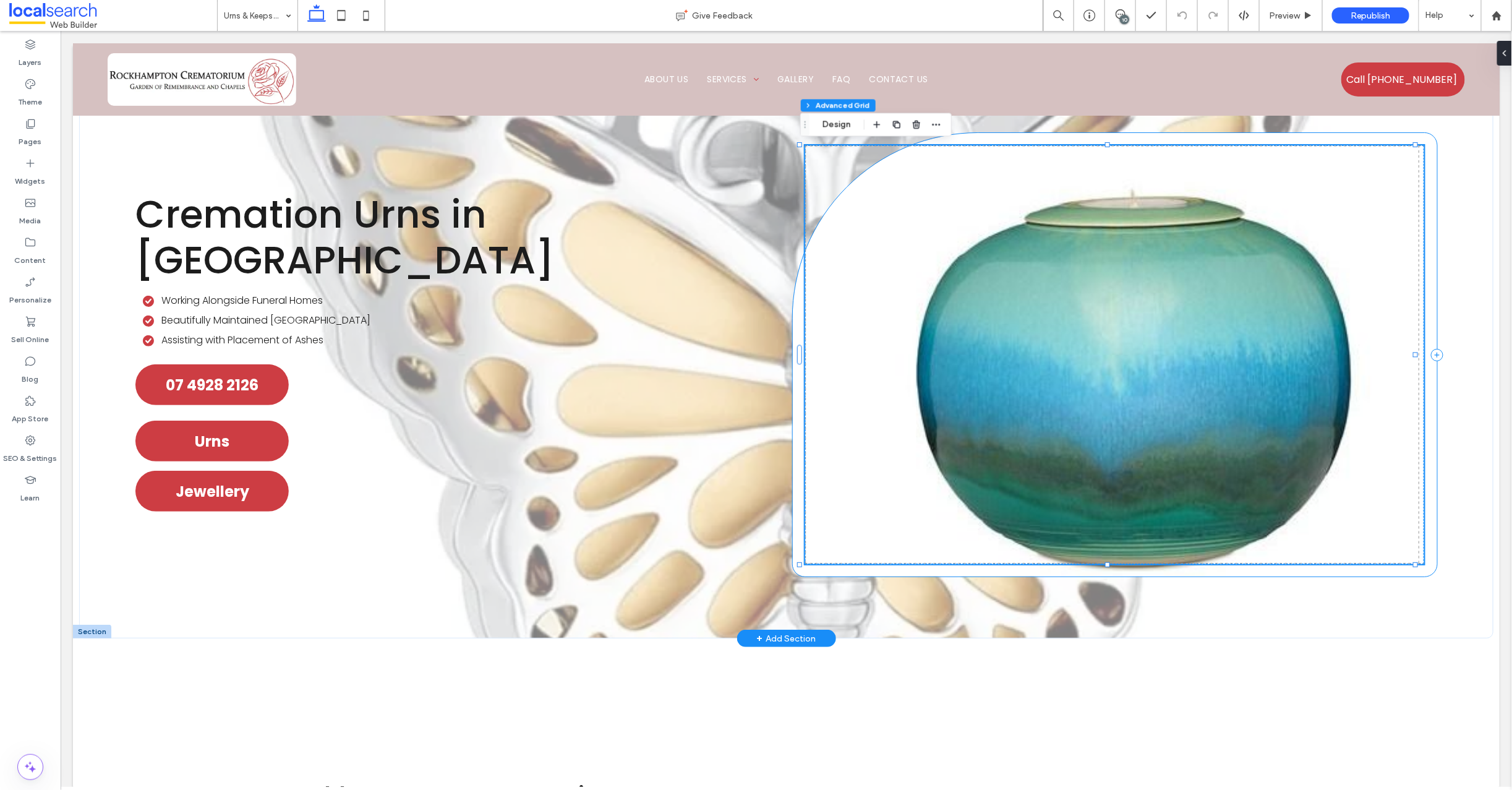
click at [1076, 137] on div at bounding box center [1114, 354] width 644 height 444
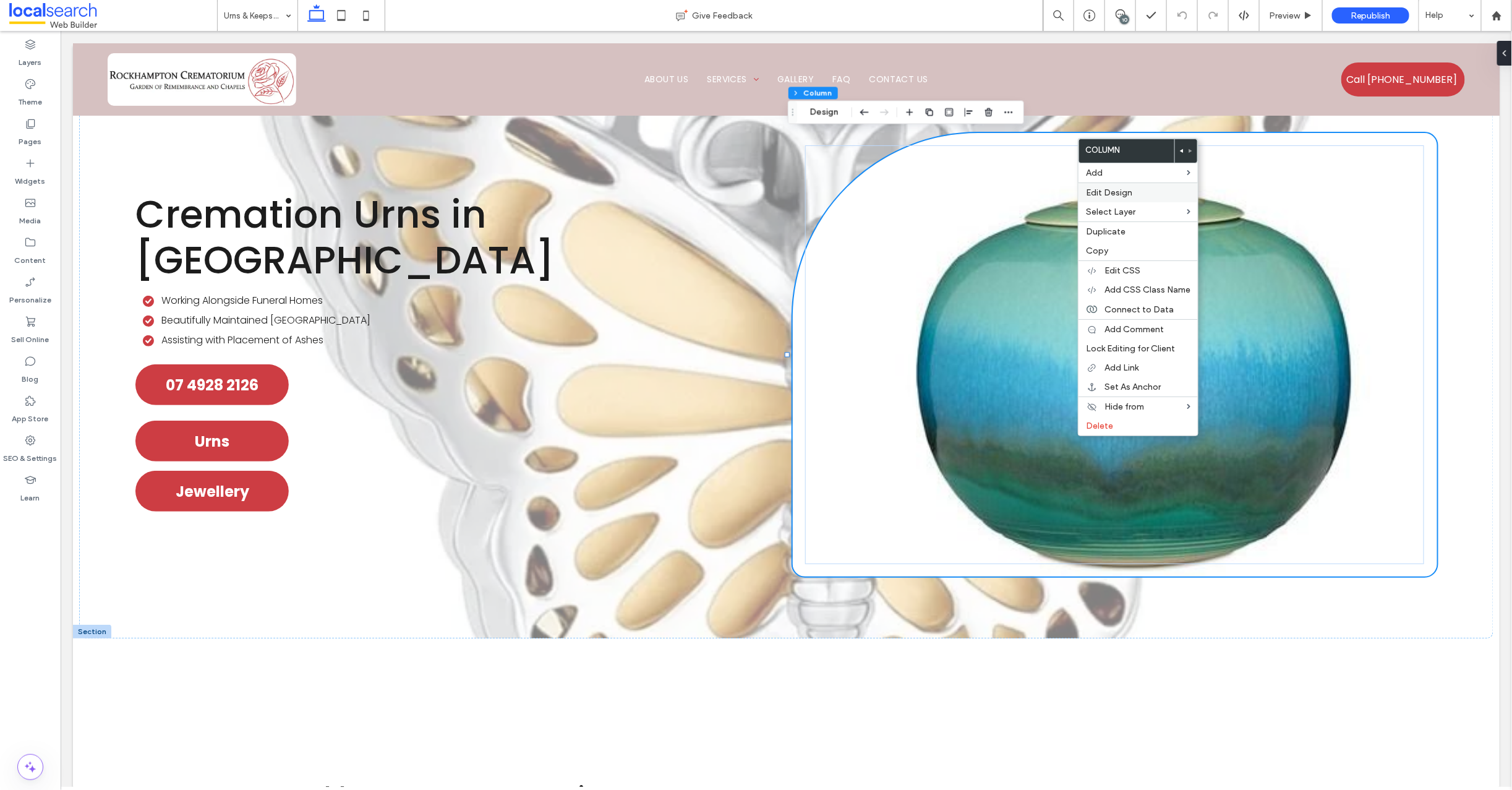
click at [1103, 191] on span "Edit Design" at bounding box center [1109, 192] width 46 height 11
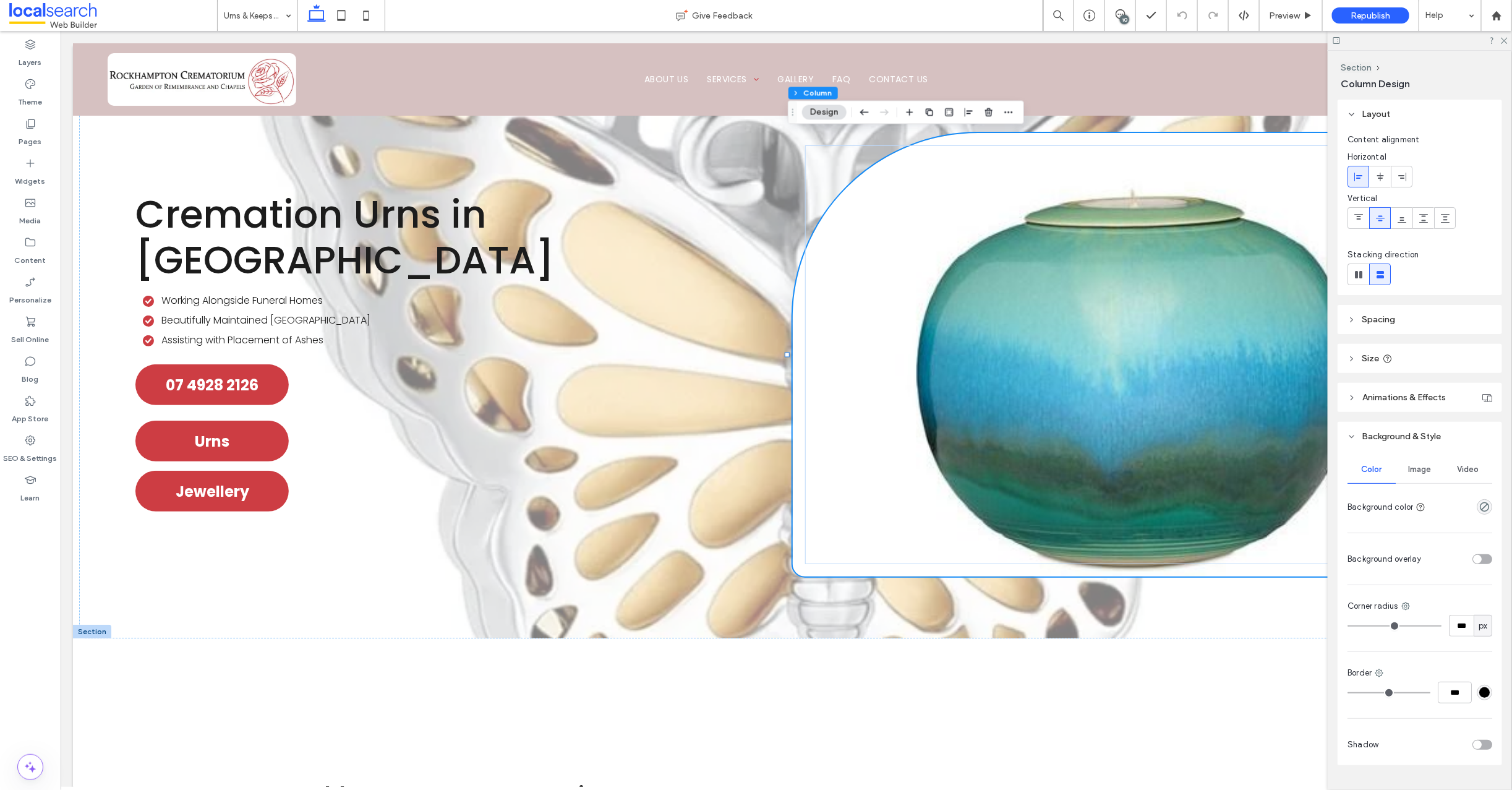
click at [1416, 469] on span "Image" at bounding box center [1420, 468] width 23 height 10
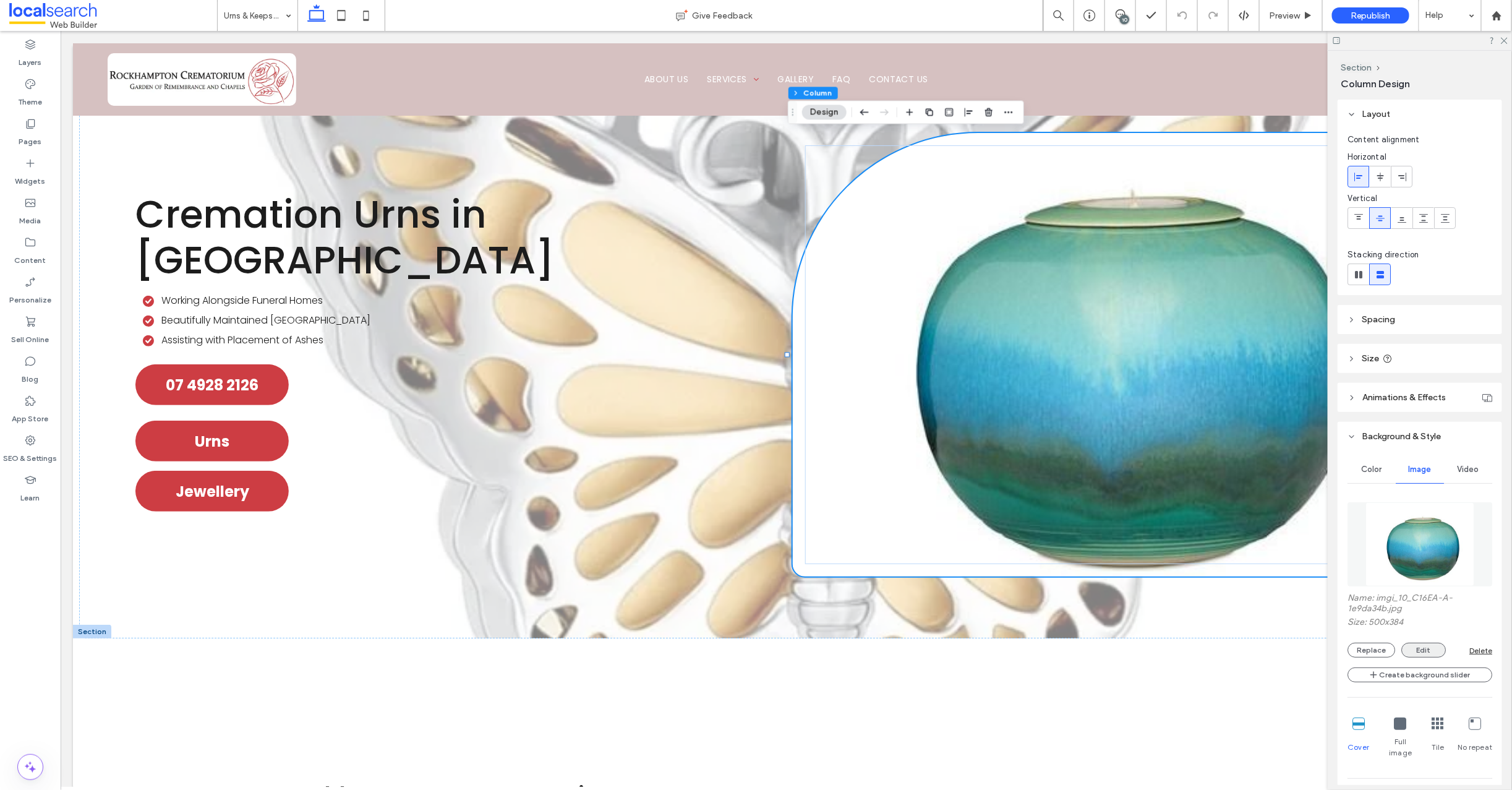
click at [1415, 647] on button "Edit" at bounding box center [1424, 649] width 45 height 15
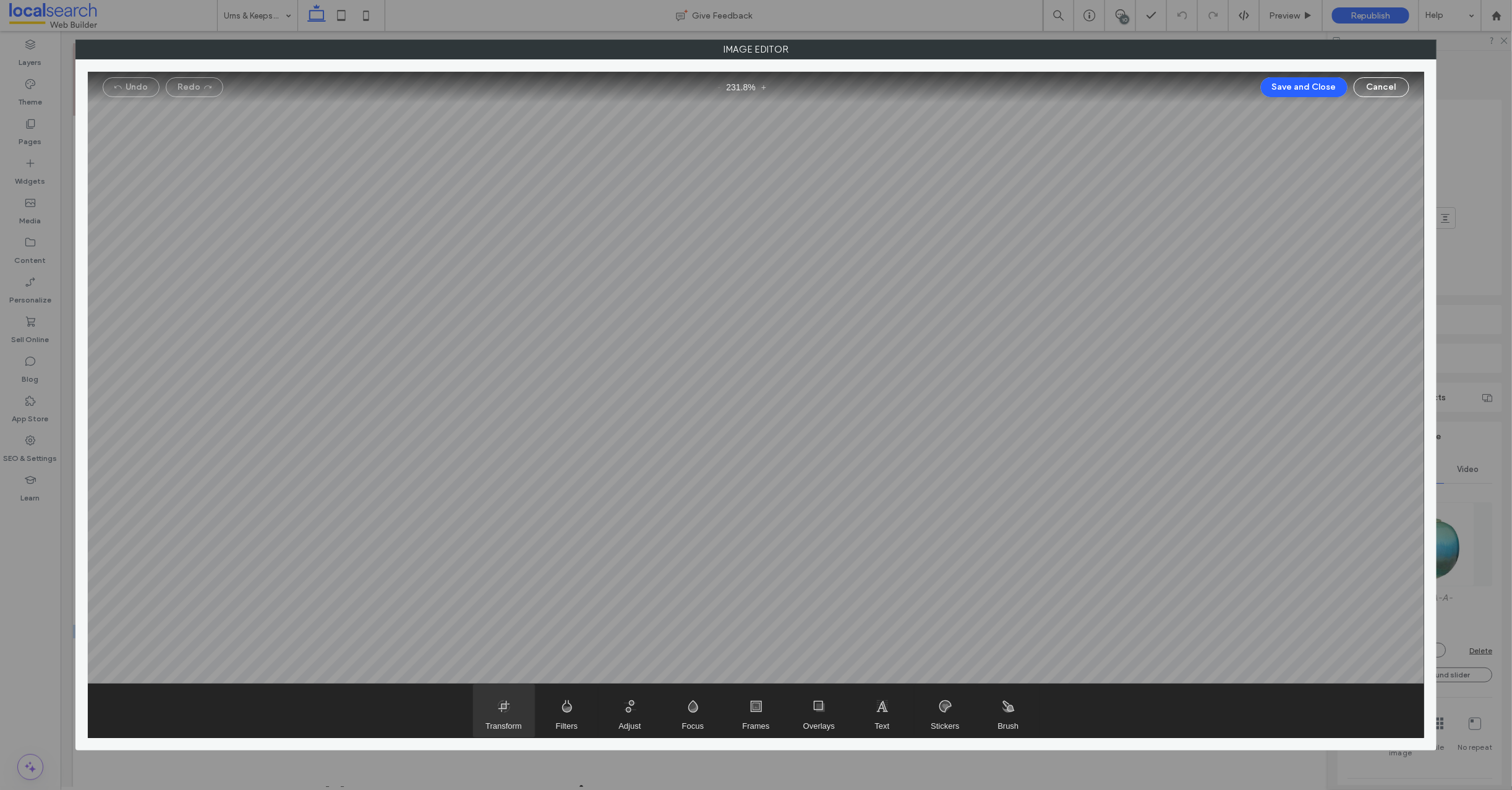
click at [494, 696] on span "Transform" at bounding box center [503, 711] width 61 height 53
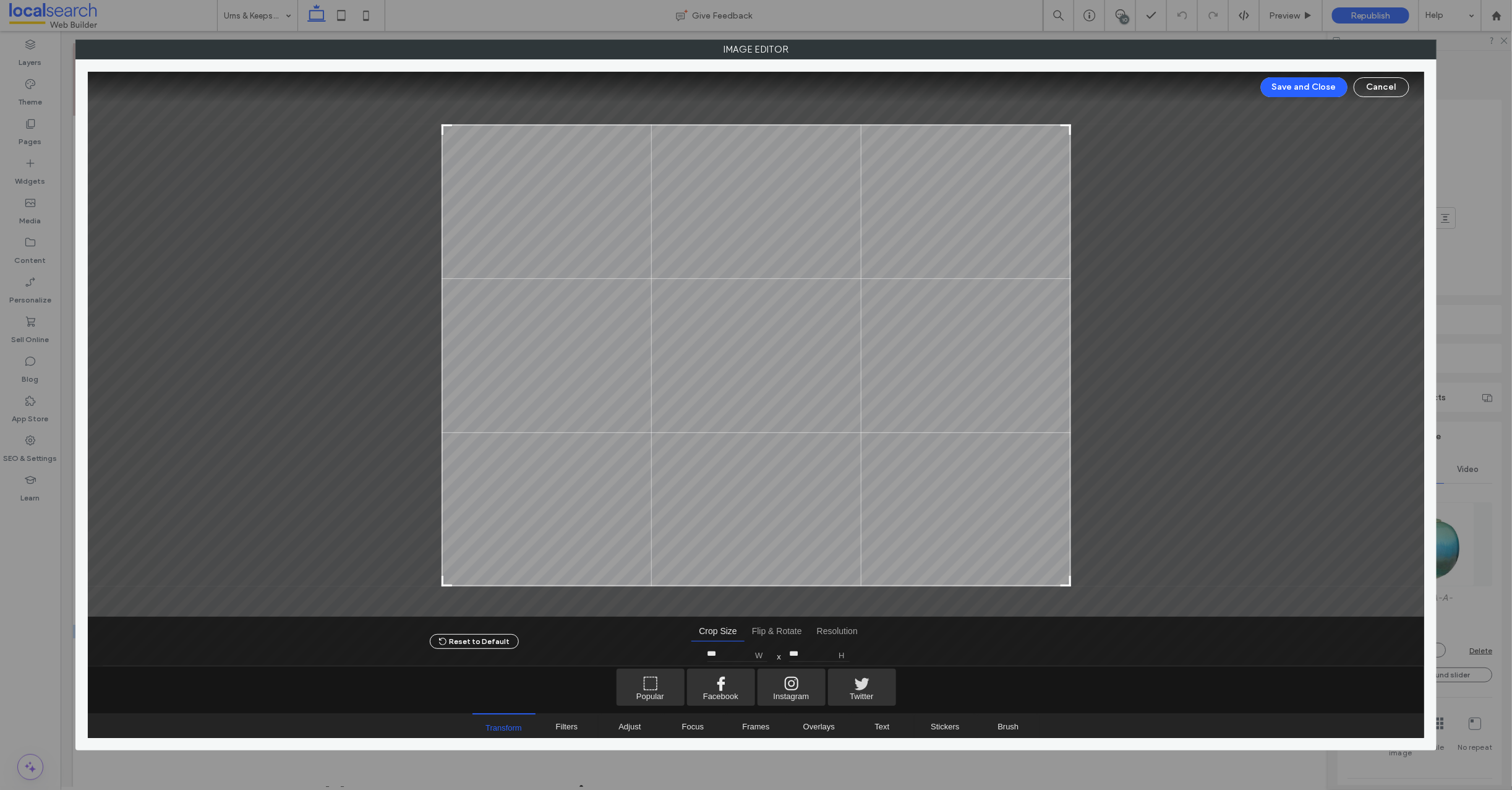
type input "***"
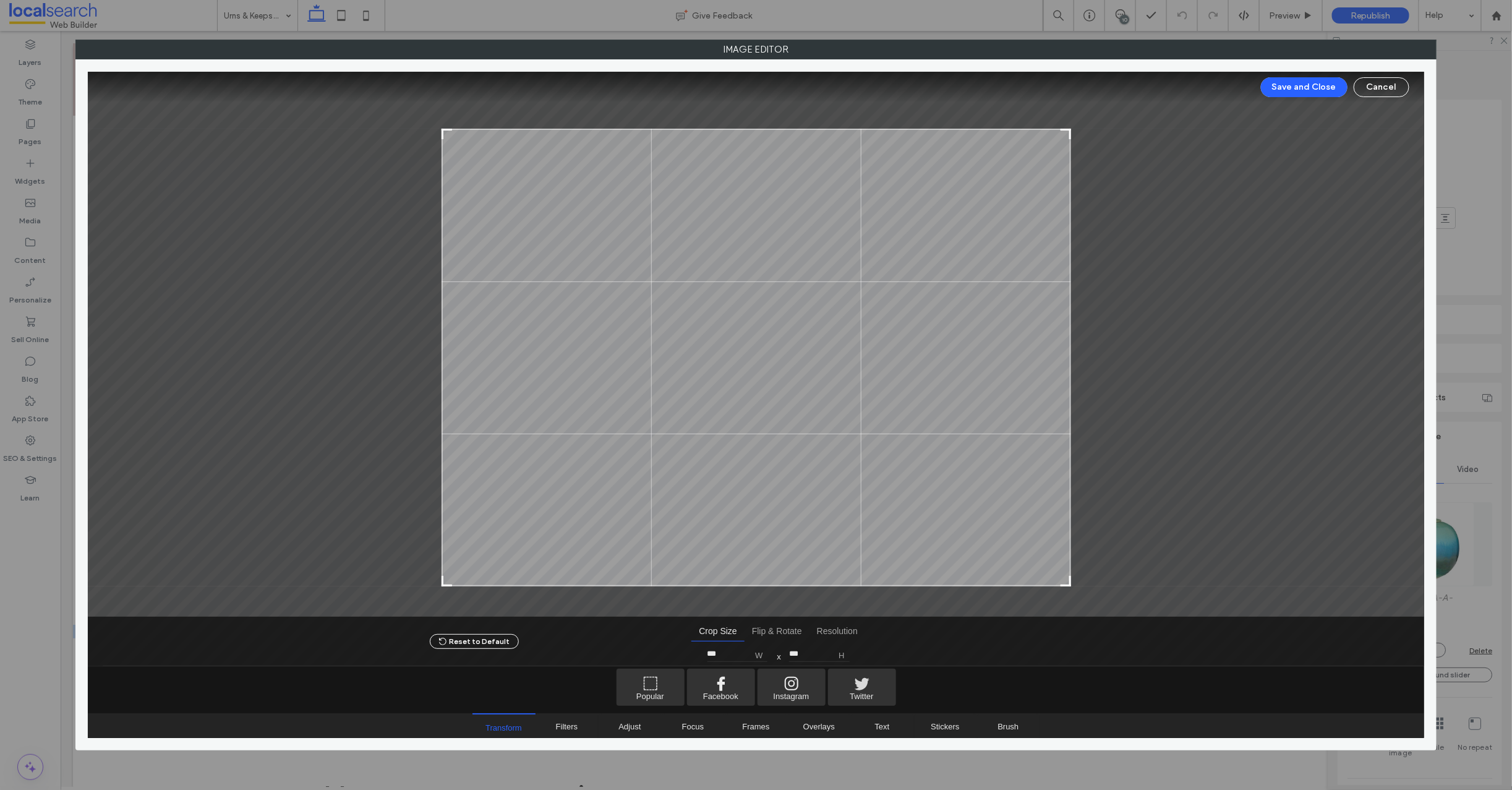
drag, startPoint x: 442, startPoint y: 102, endPoint x: 437, endPoint y: 128, distance: 26.5
click at [437, 128] on div at bounding box center [756, 345] width 1336 height 545
click at [1317, 84] on button "Save and Close" at bounding box center [1304, 87] width 86 height 20
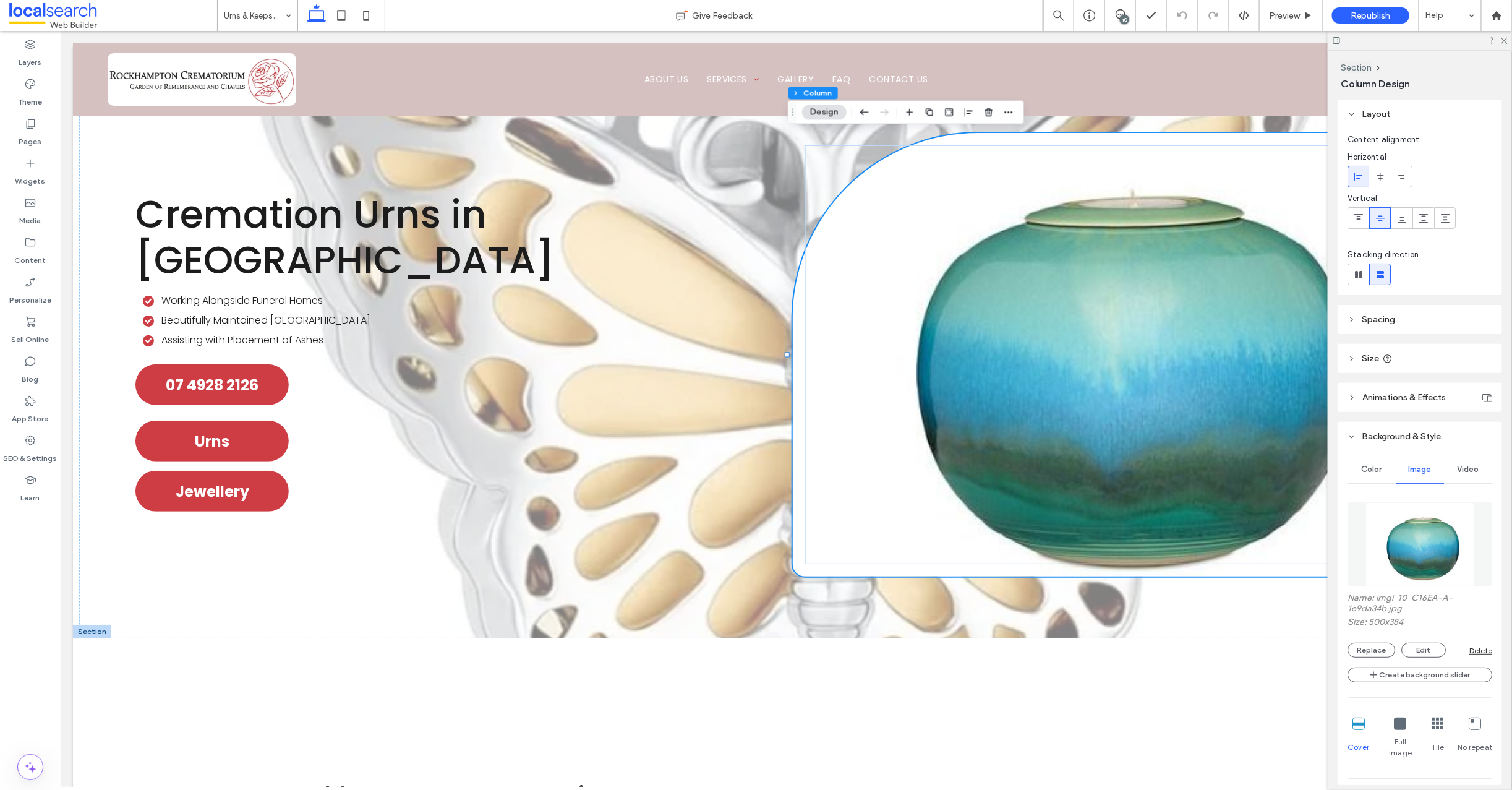
type input "***"
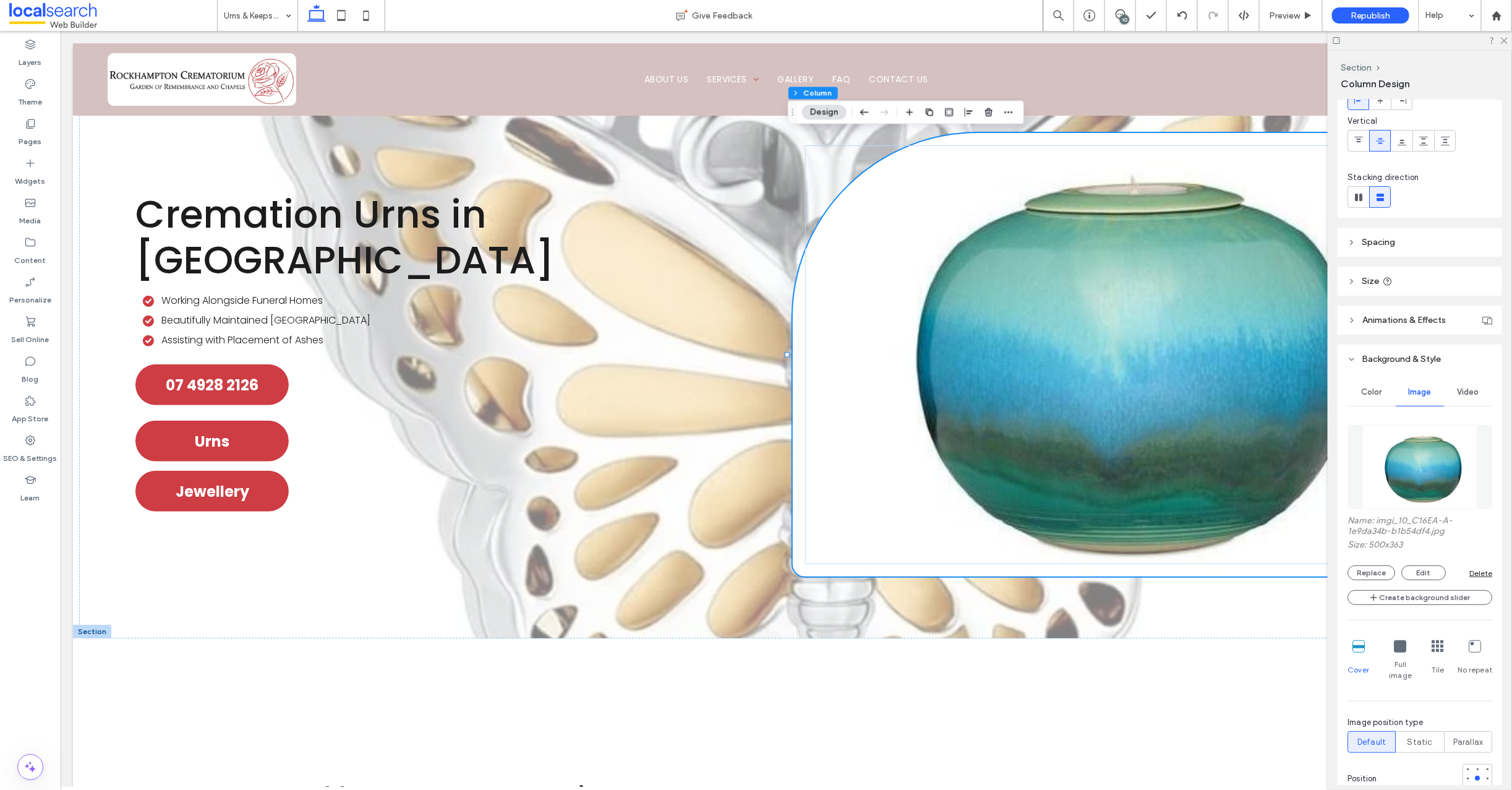
scroll to position [80, 0]
click at [1421, 466] on img at bounding box center [1420, 463] width 116 height 84
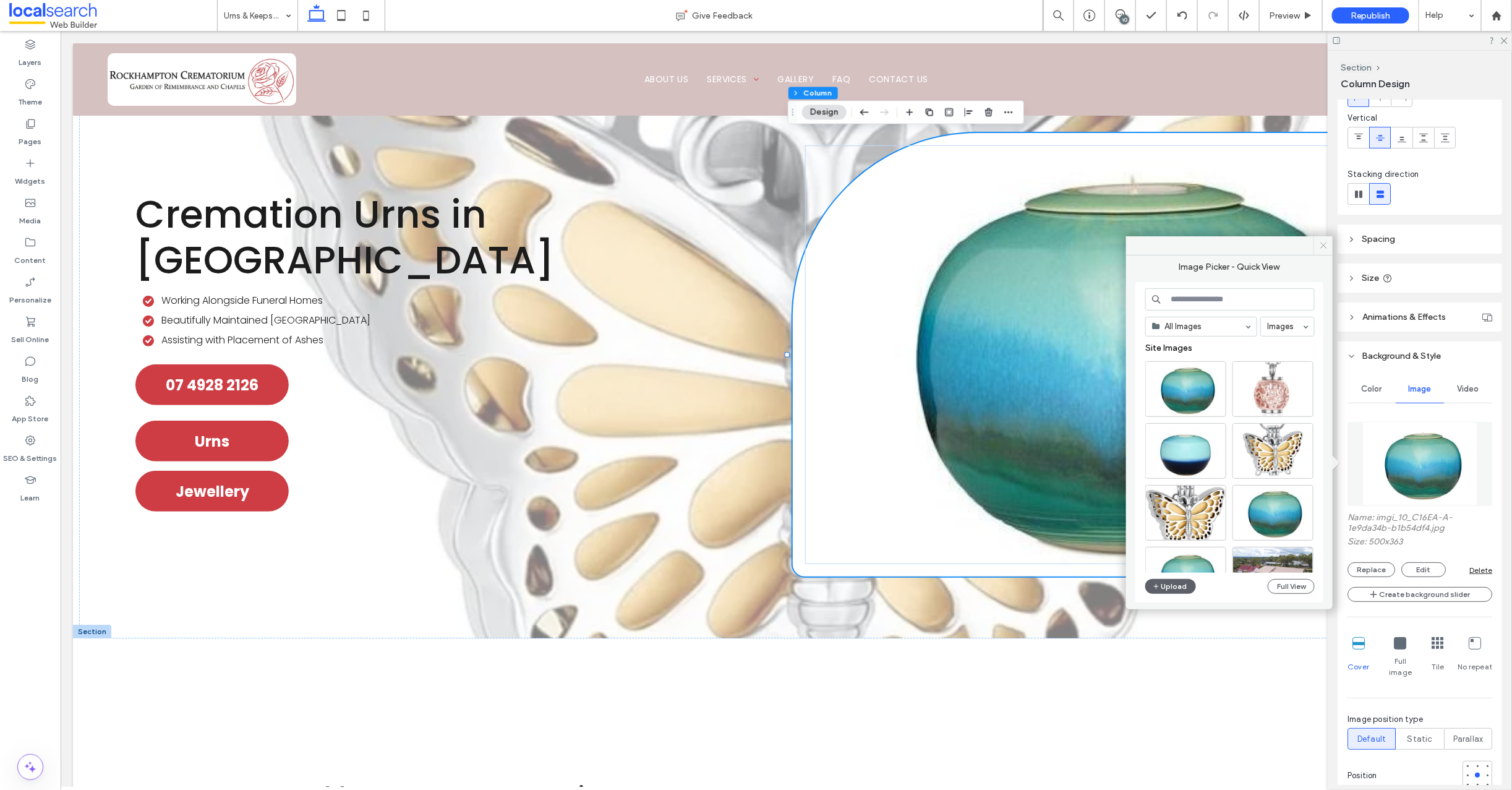
click at [1322, 243] on icon at bounding box center [1324, 245] width 9 height 9
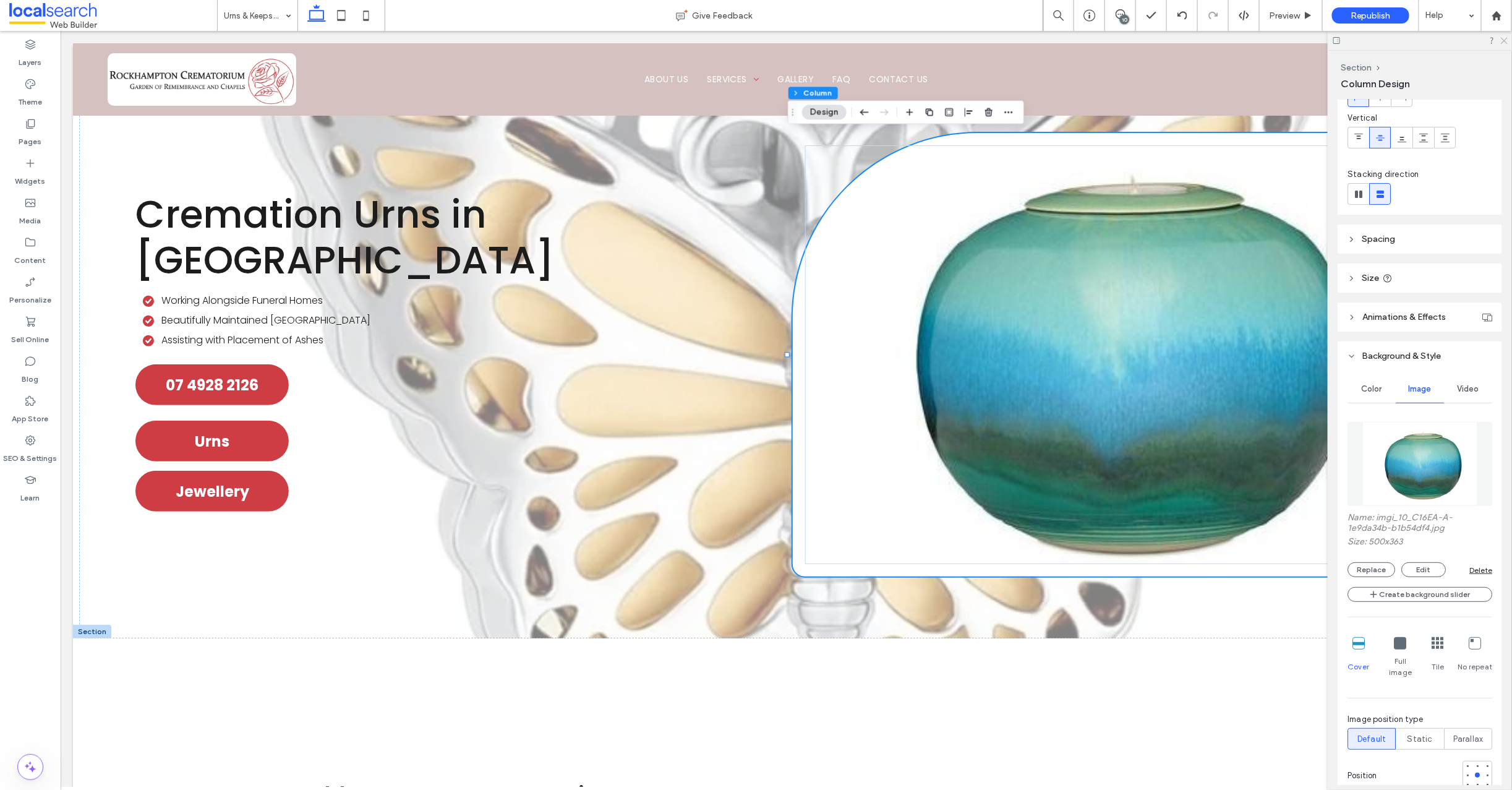
click at [1506, 38] on icon at bounding box center [1503, 39] width 8 height 8
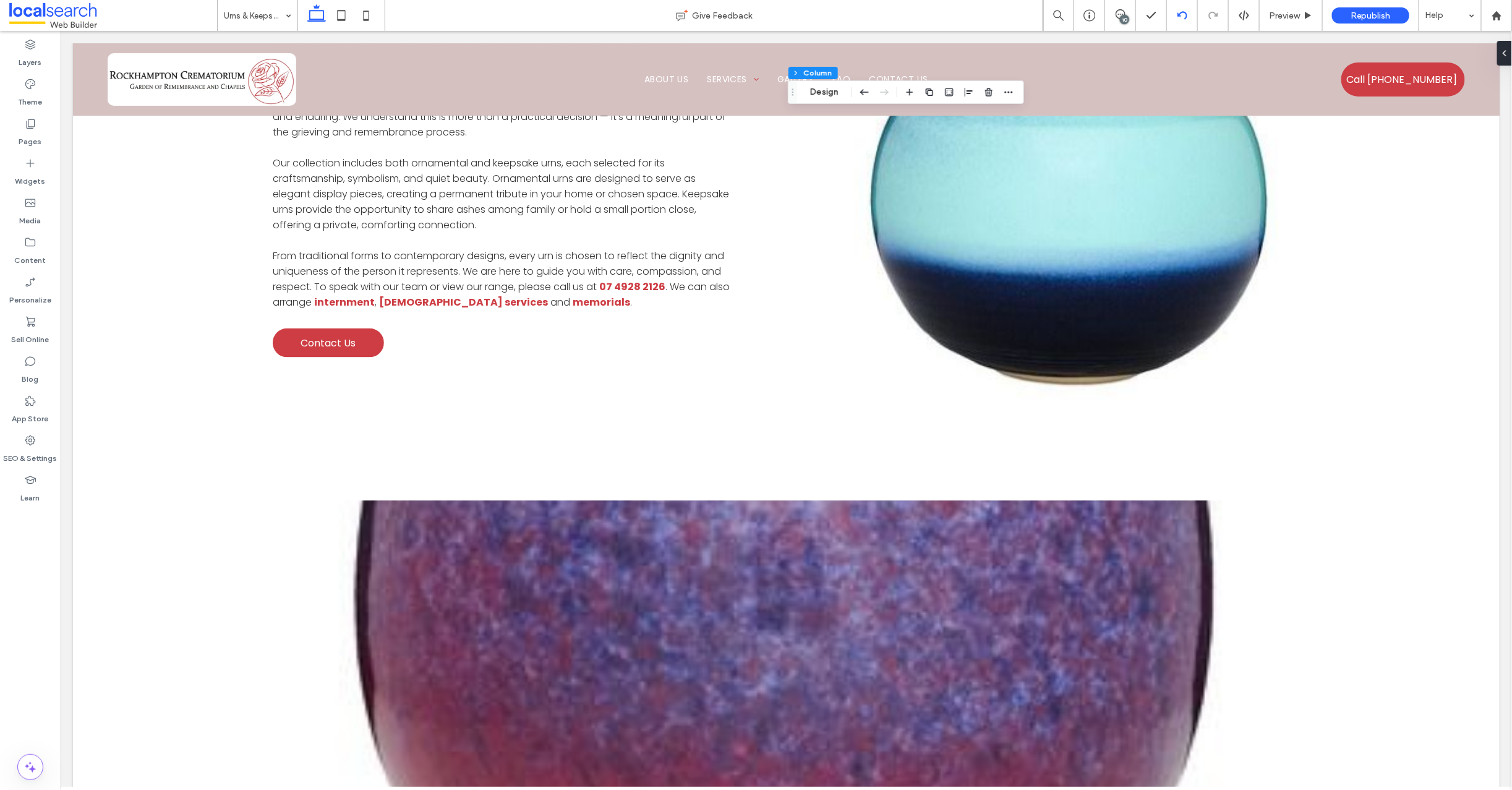
scroll to position [783, 0]
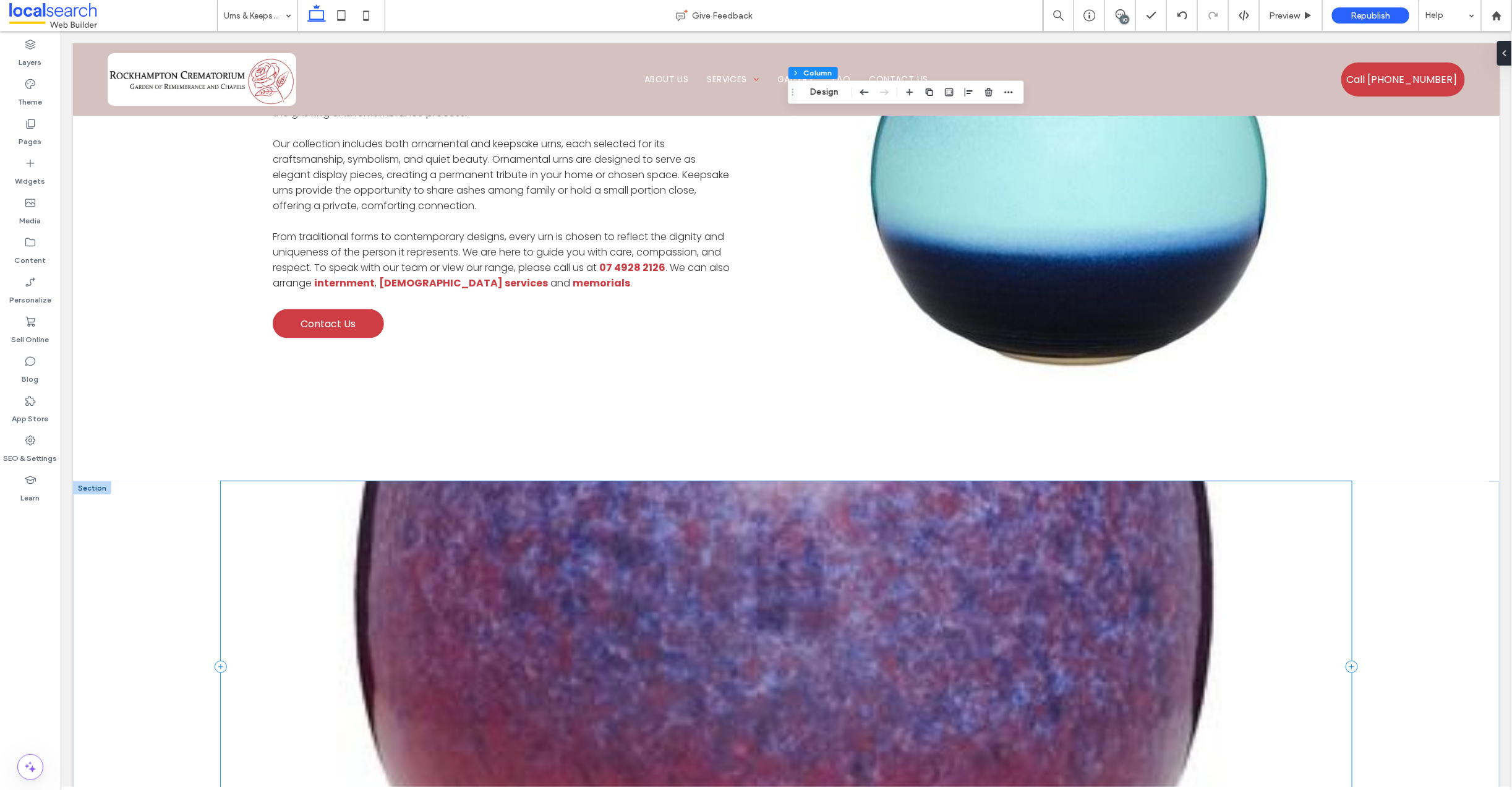
click at [318, 501] on div at bounding box center [786, 665] width 1132 height 371
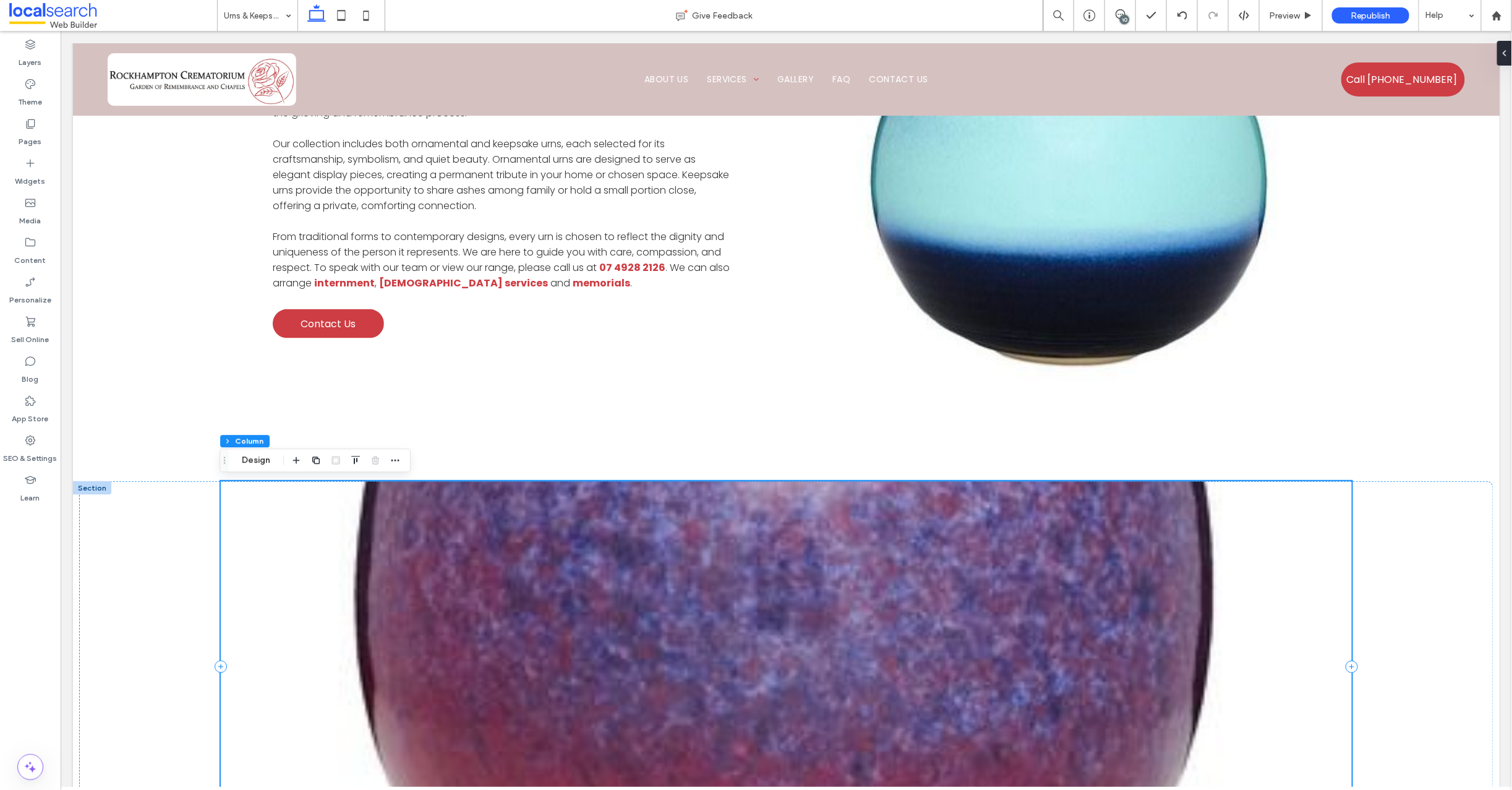
click at [318, 501] on div at bounding box center [786, 665] width 1132 height 371
click at [250, 460] on button "Design" at bounding box center [256, 460] width 45 height 15
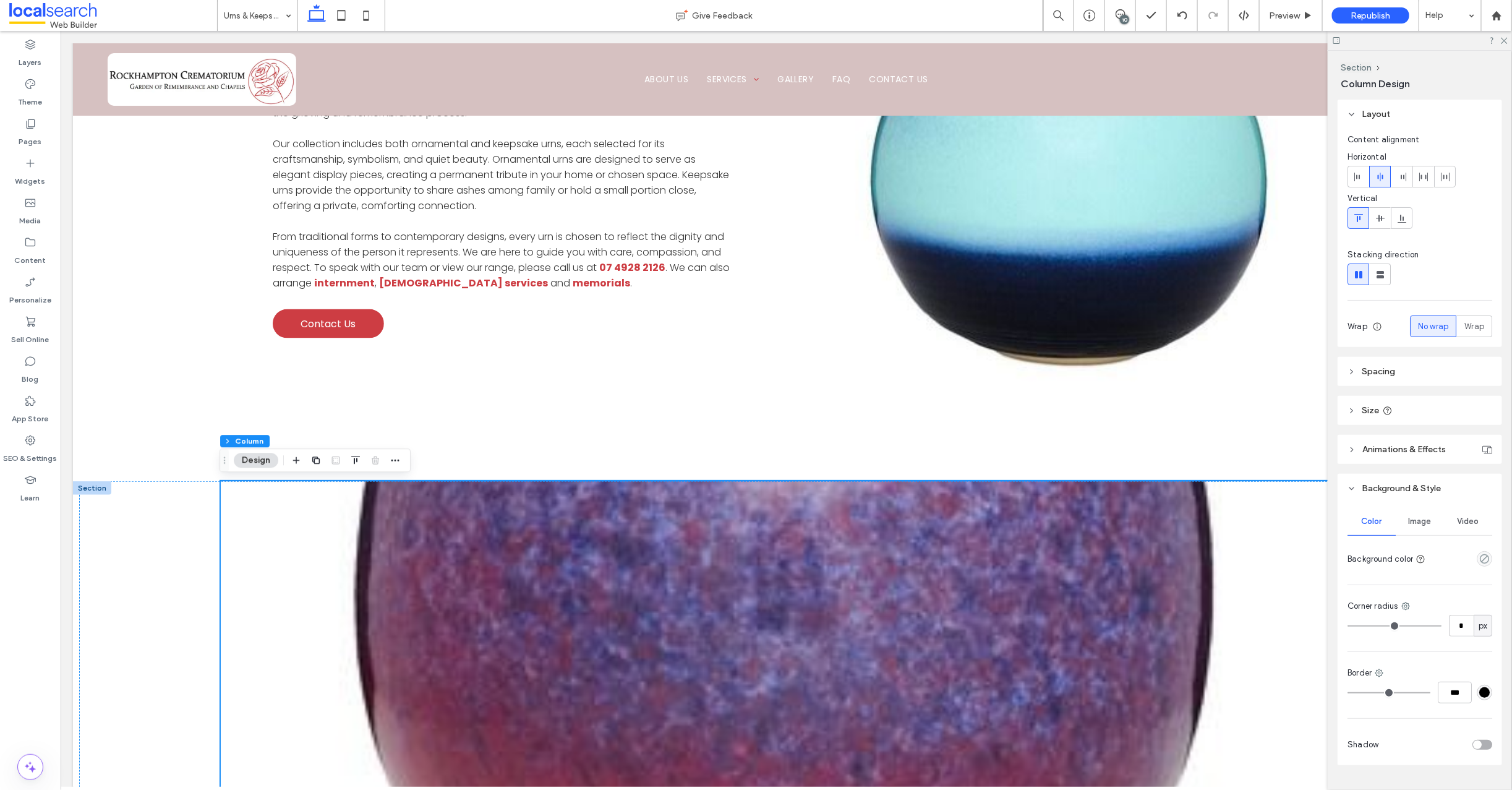
click at [1418, 521] on span "Image" at bounding box center [1420, 521] width 23 height 10
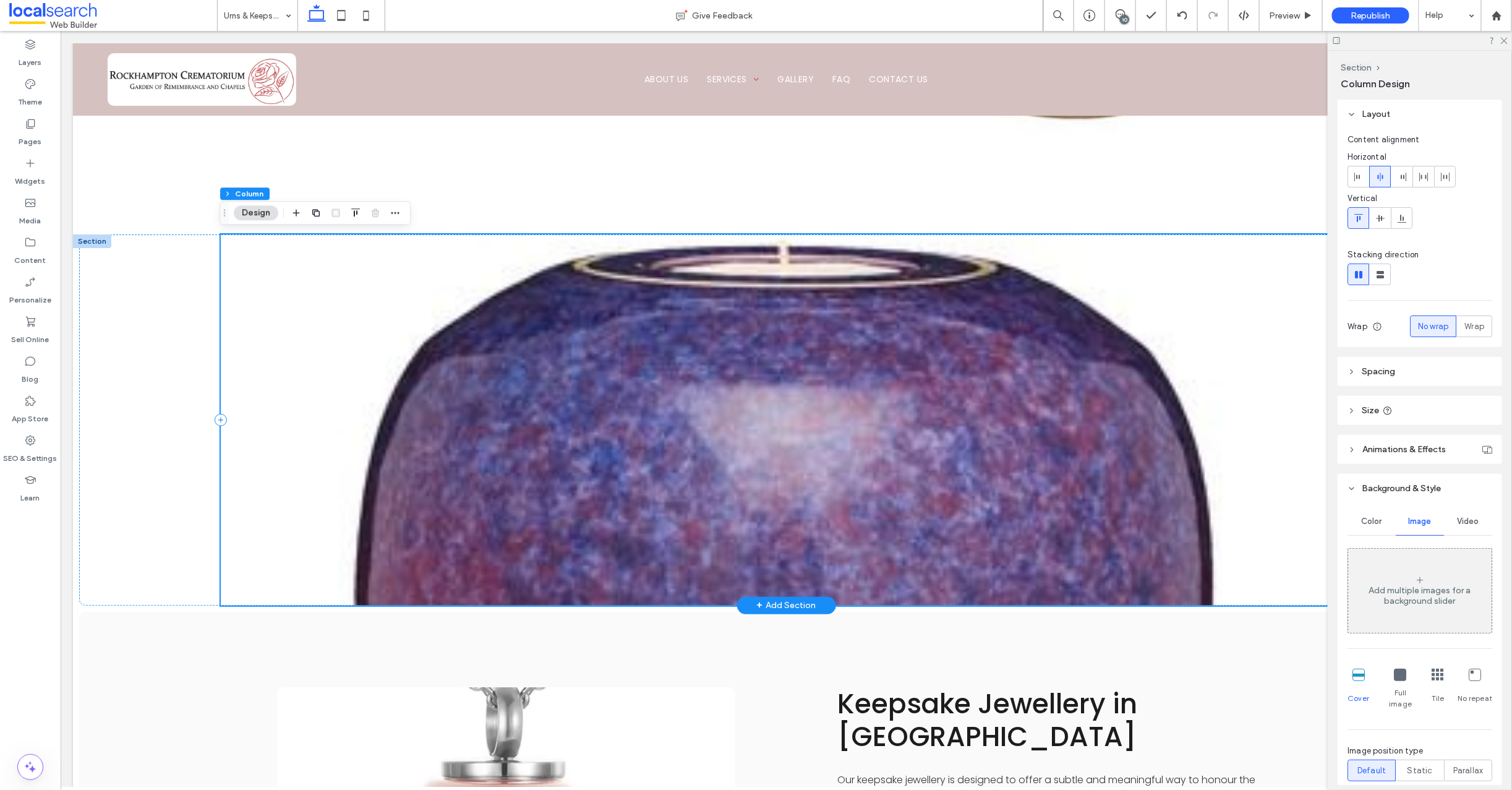
scroll to position [1030, 0]
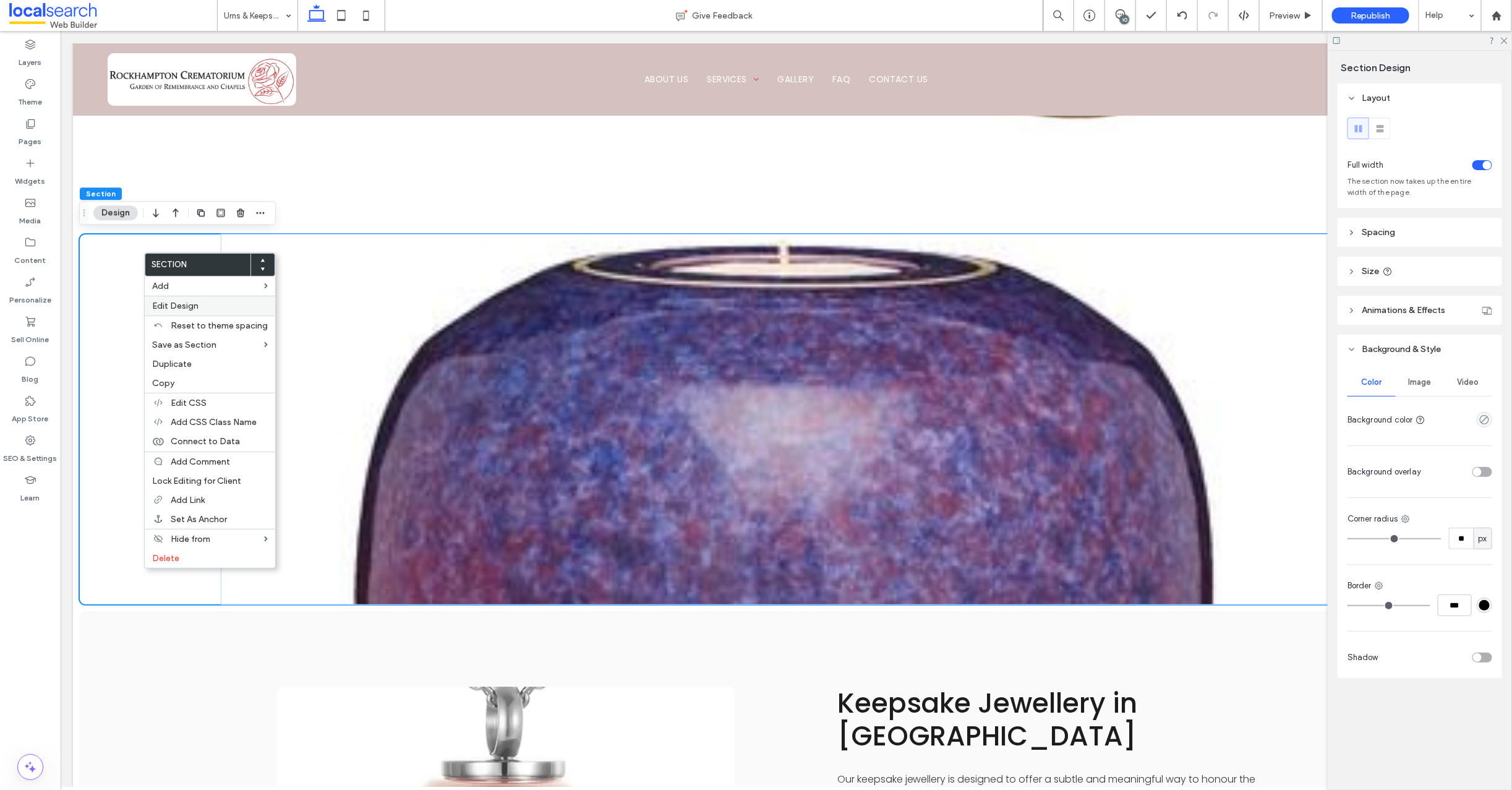
drag, startPoint x: 191, startPoint y: 304, endPoint x: 200, endPoint y: 305, distance: 9.1
click at [191, 304] on span "Edit Design" at bounding box center [176, 305] width 46 height 11
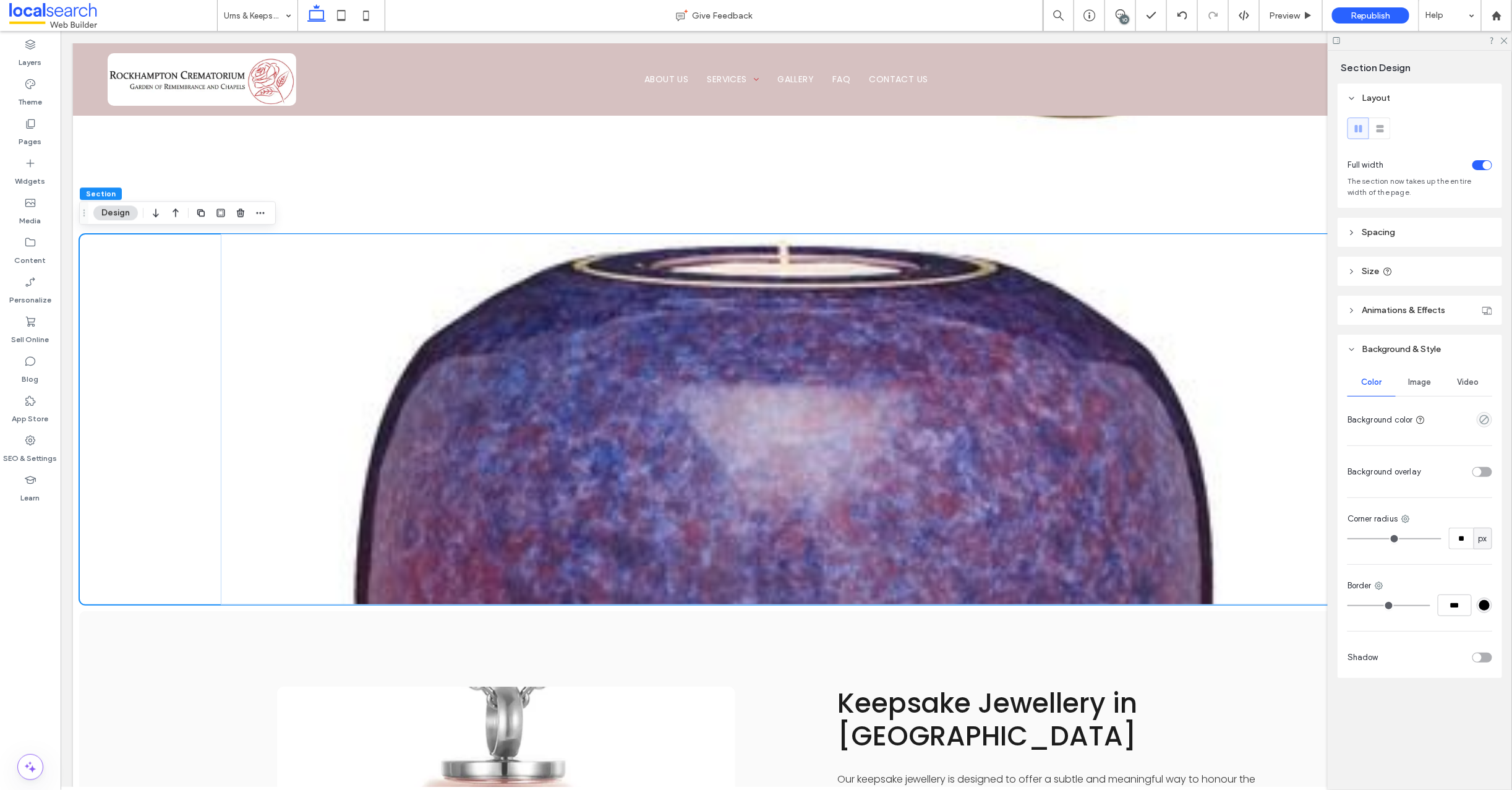
click at [1434, 384] on div "Image" at bounding box center [1420, 382] width 48 height 28
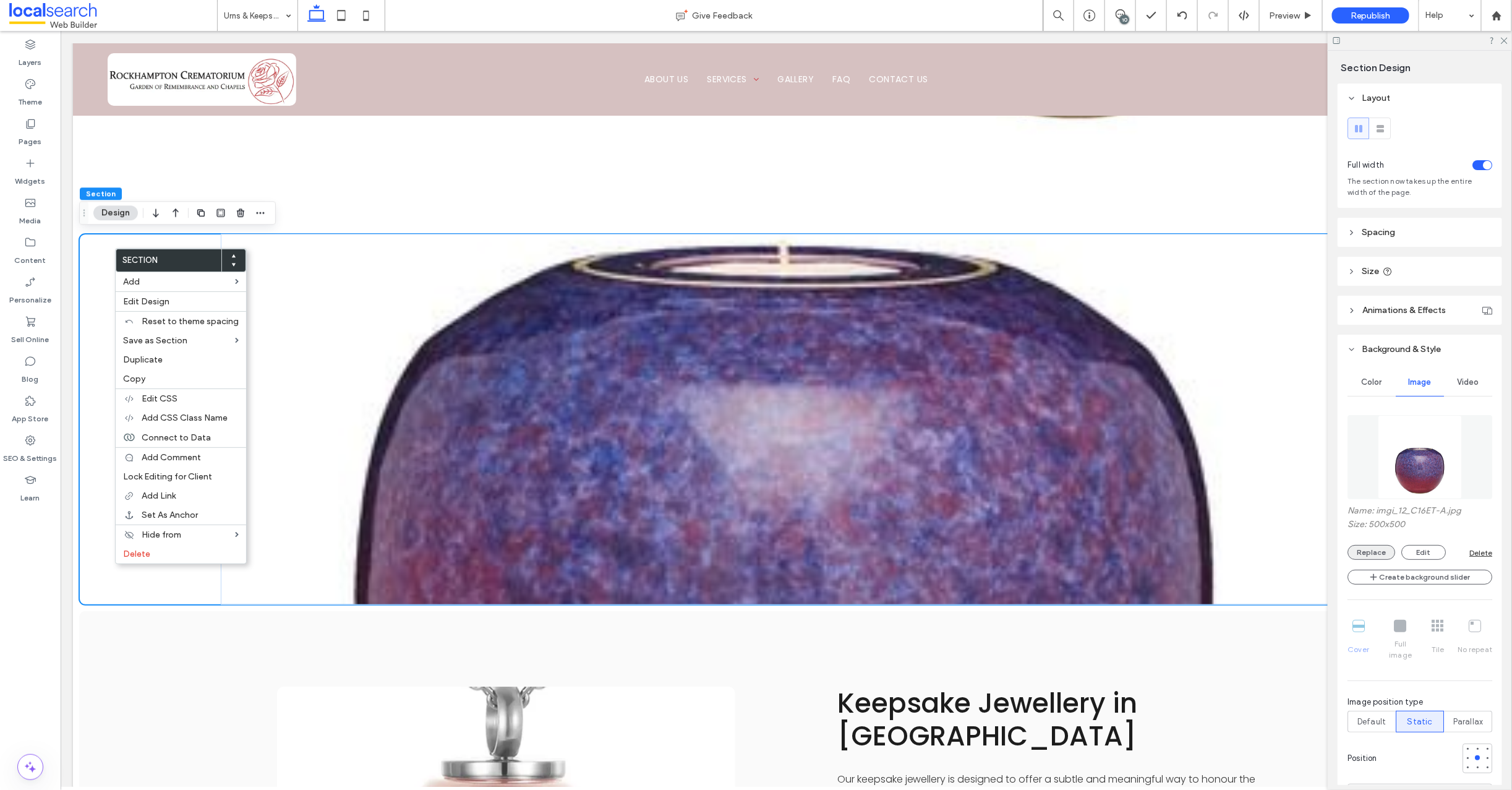
click at [1374, 550] on button "Replace" at bounding box center [1371, 552] width 47 height 15
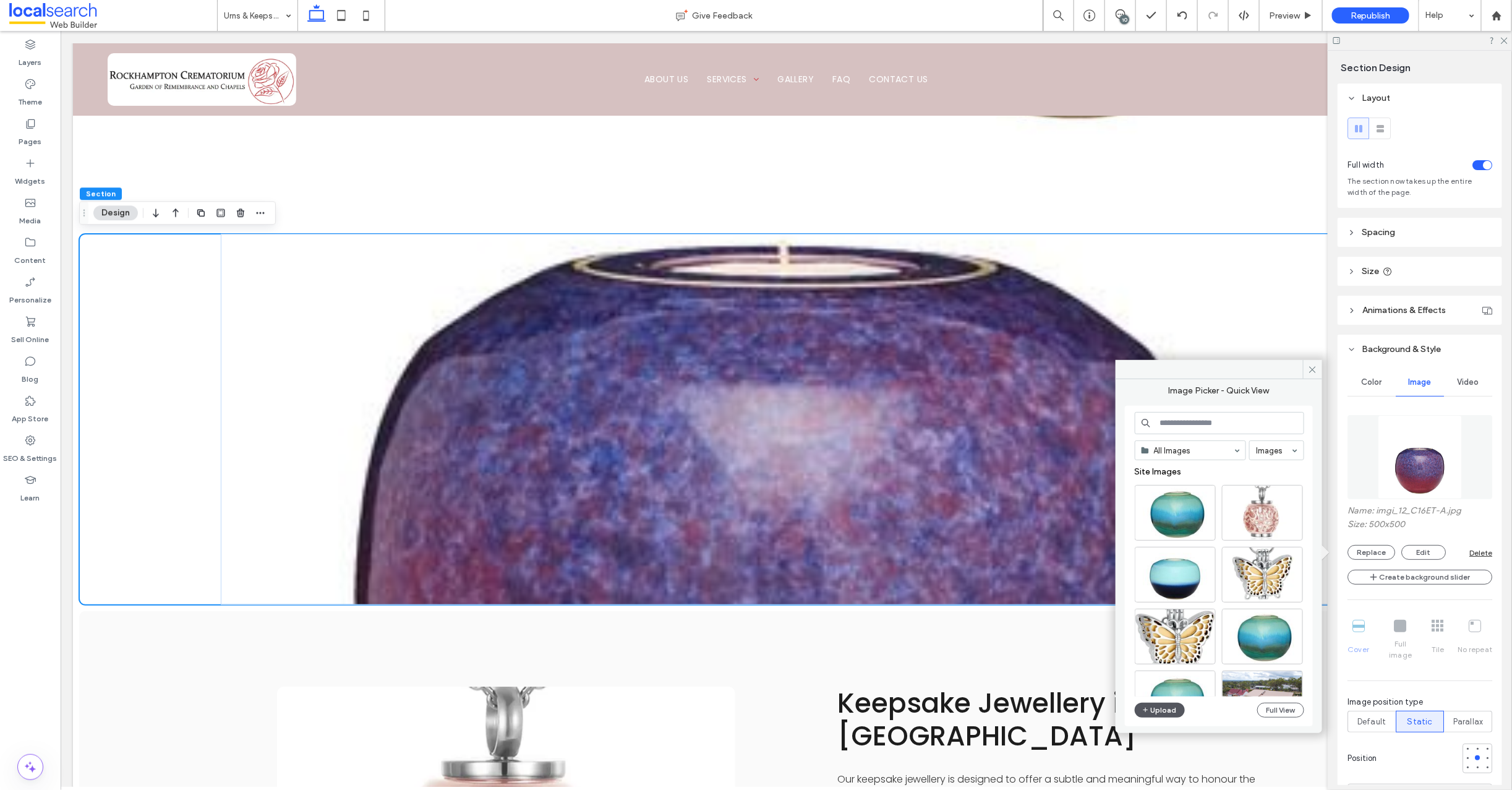
click at [1173, 708] on button "Upload" at bounding box center [1160, 710] width 51 height 15
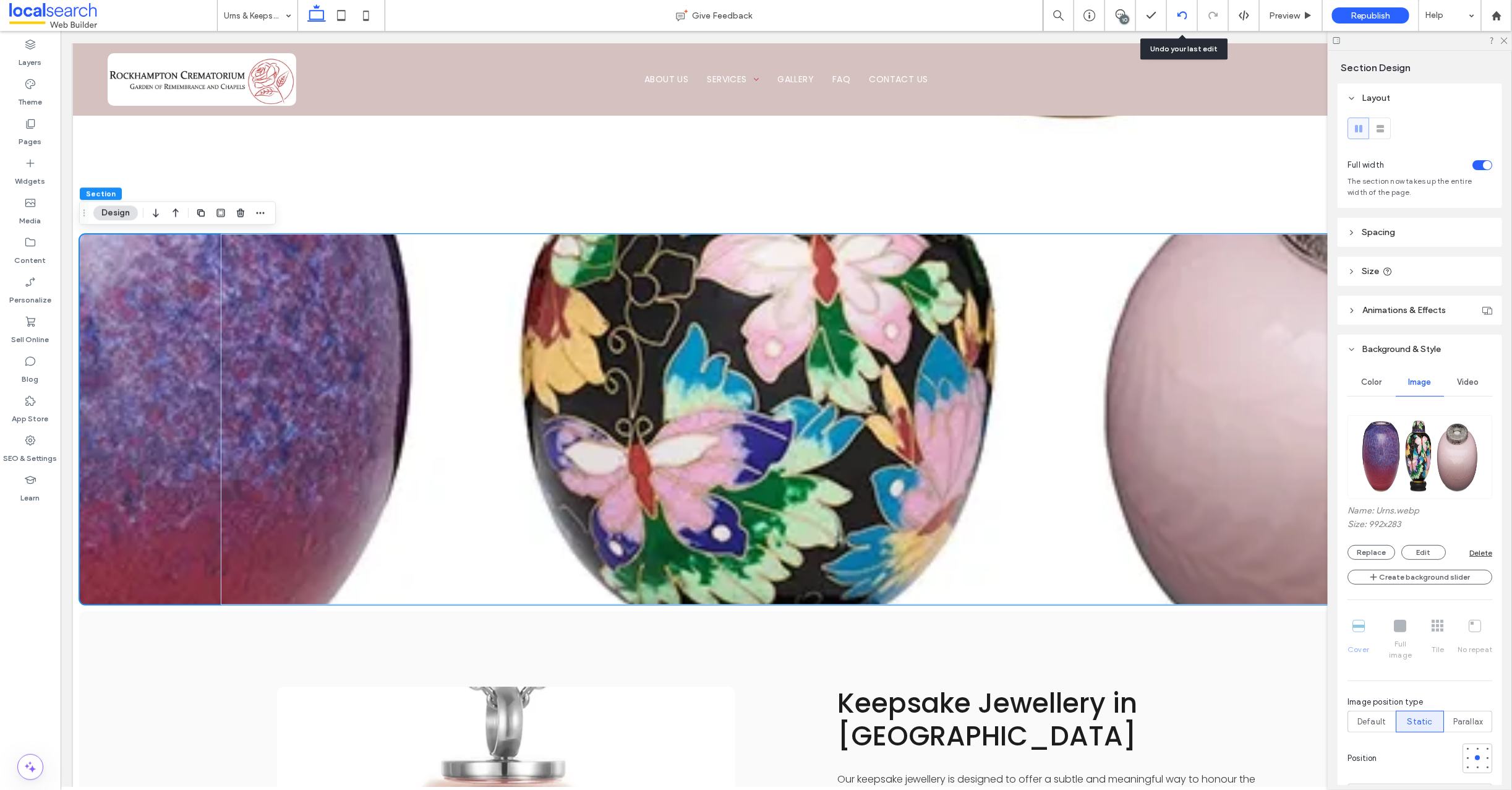
click at [1184, 15] on icon at bounding box center [1182, 15] width 10 height 10
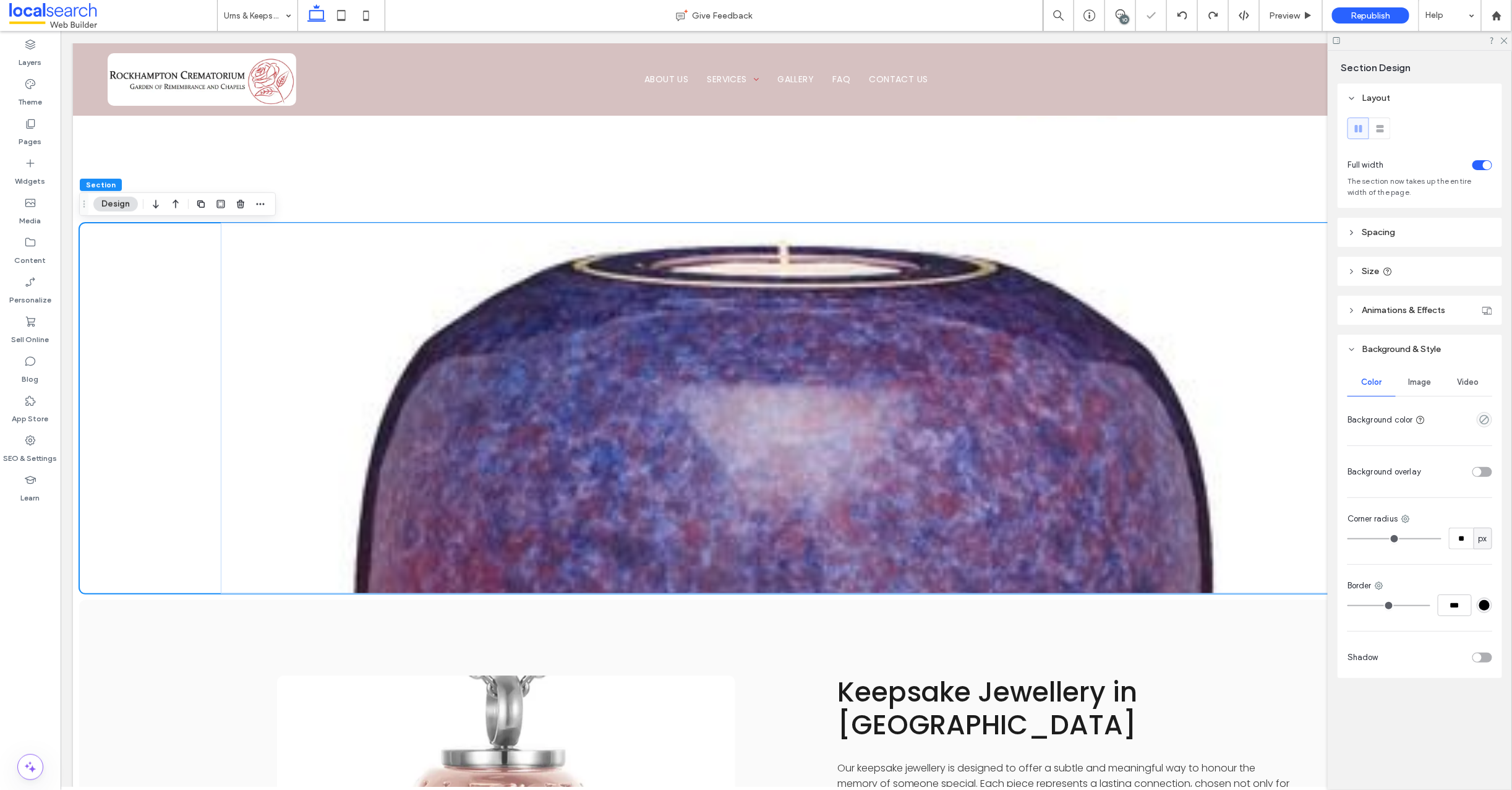
scroll to position [1046, 0]
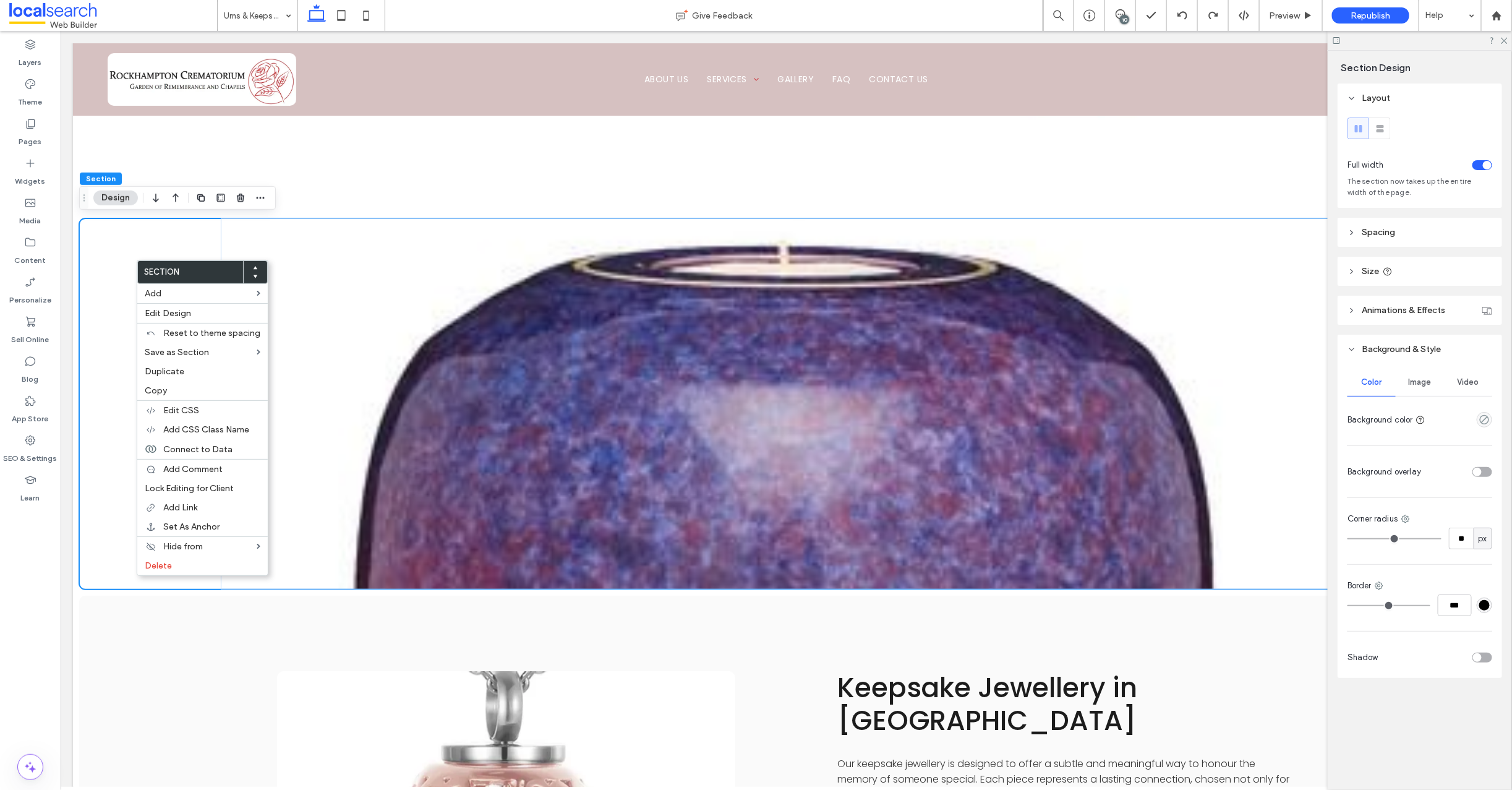
click at [1407, 343] on header "Background & Style" at bounding box center [1420, 349] width 165 height 29
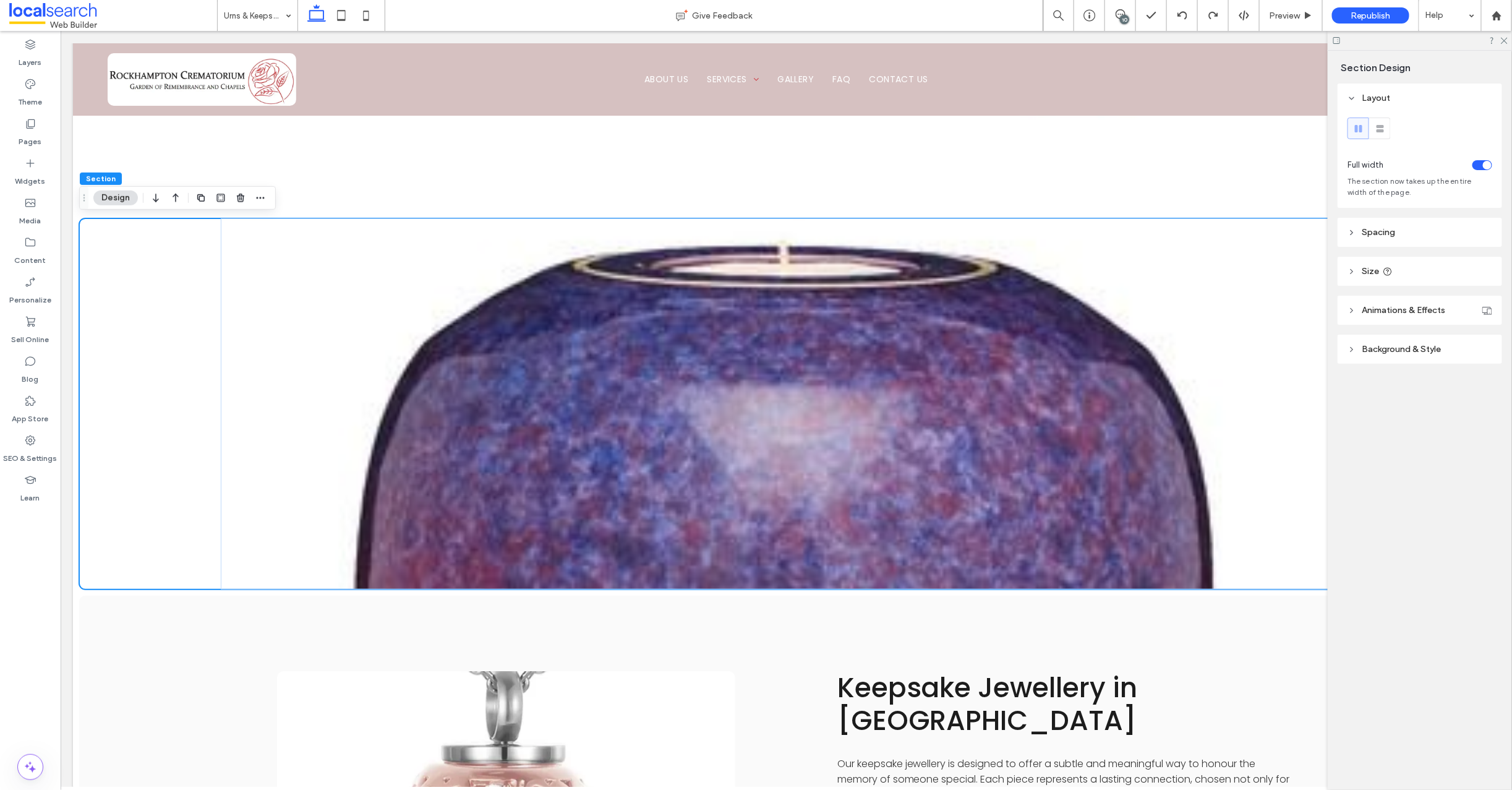
click at [1427, 382] on div "Layout Full width The section now takes up the entire width of the page. Spacin…" at bounding box center [1425, 248] width 173 height 330
click at [1358, 349] on header "Background & Style" at bounding box center [1420, 349] width 165 height 29
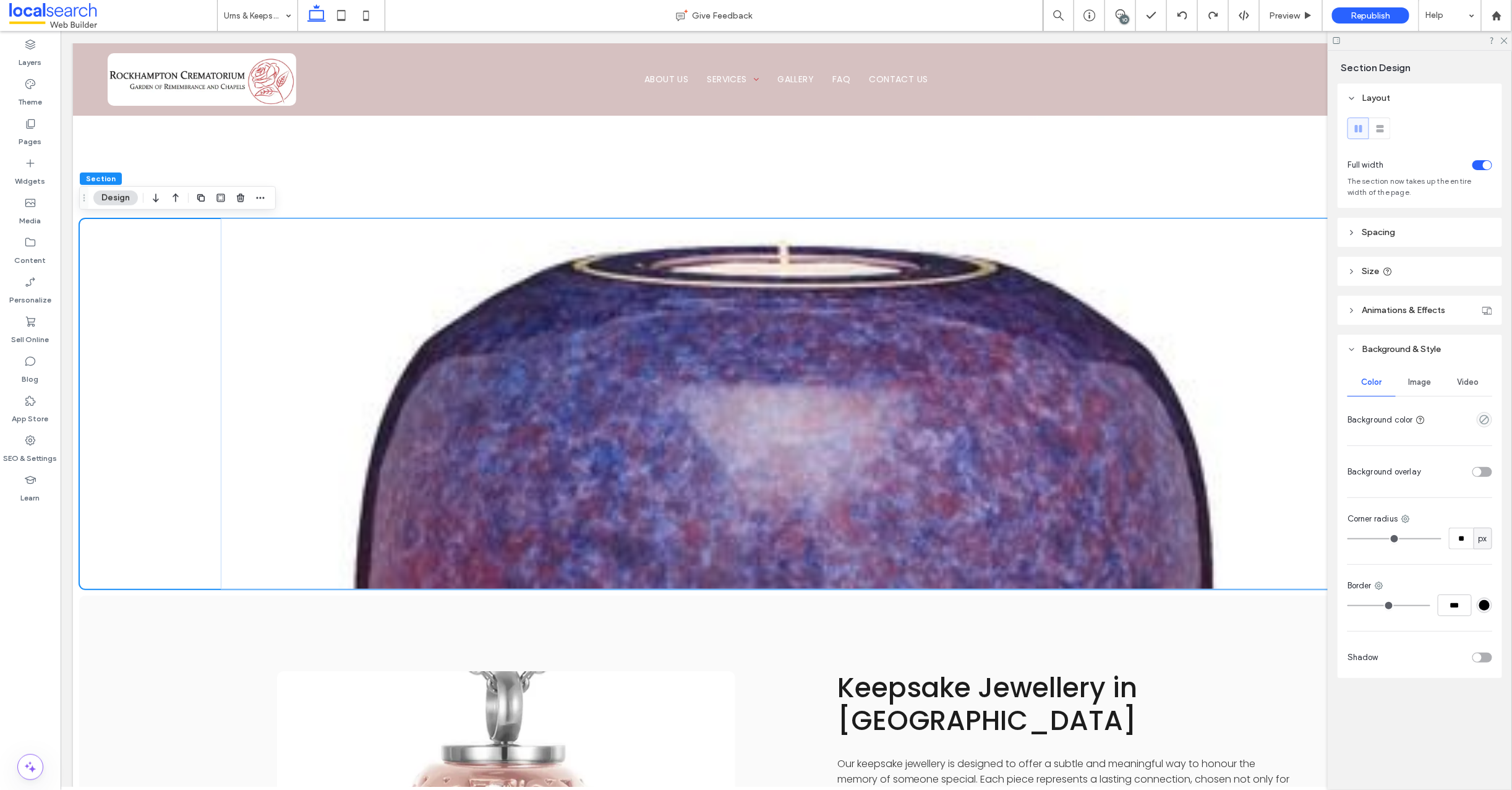
click at [1426, 383] on span "Image" at bounding box center [1420, 381] width 23 height 10
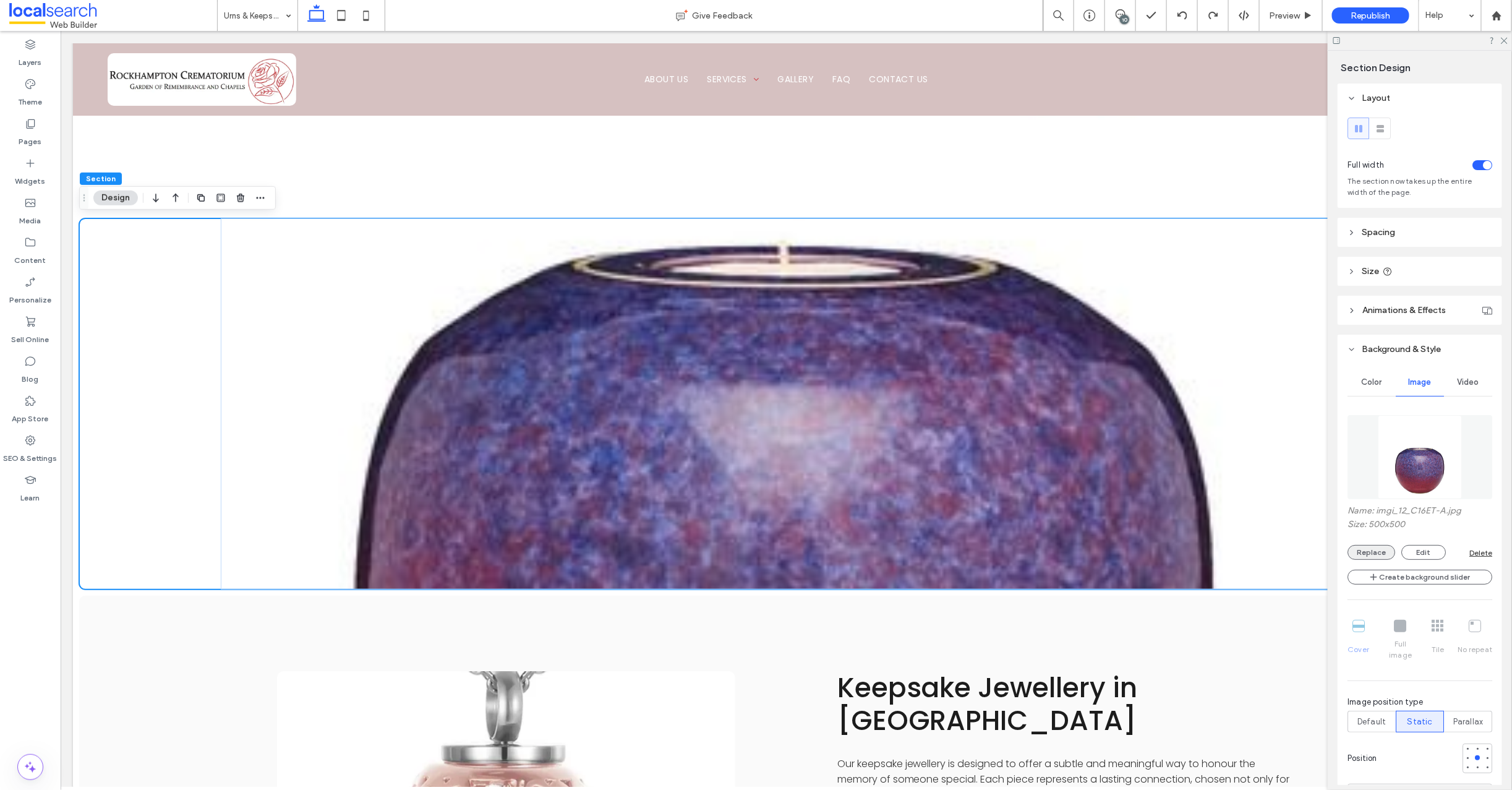
click at [1376, 550] on button "Replace" at bounding box center [1371, 552] width 47 height 15
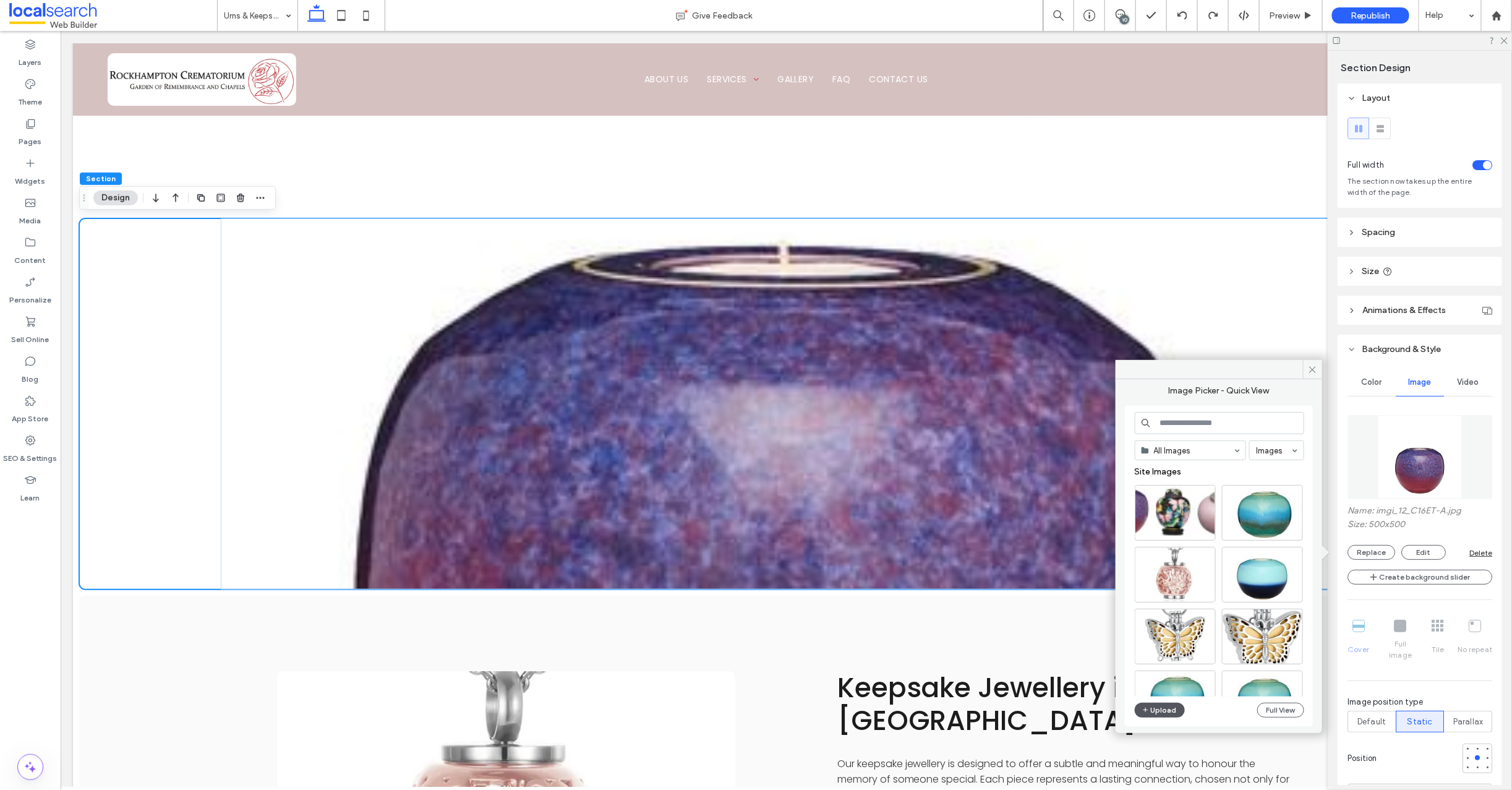
click at [1161, 710] on button "Upload" at bounding box center [1160, 710] width 51 height 15
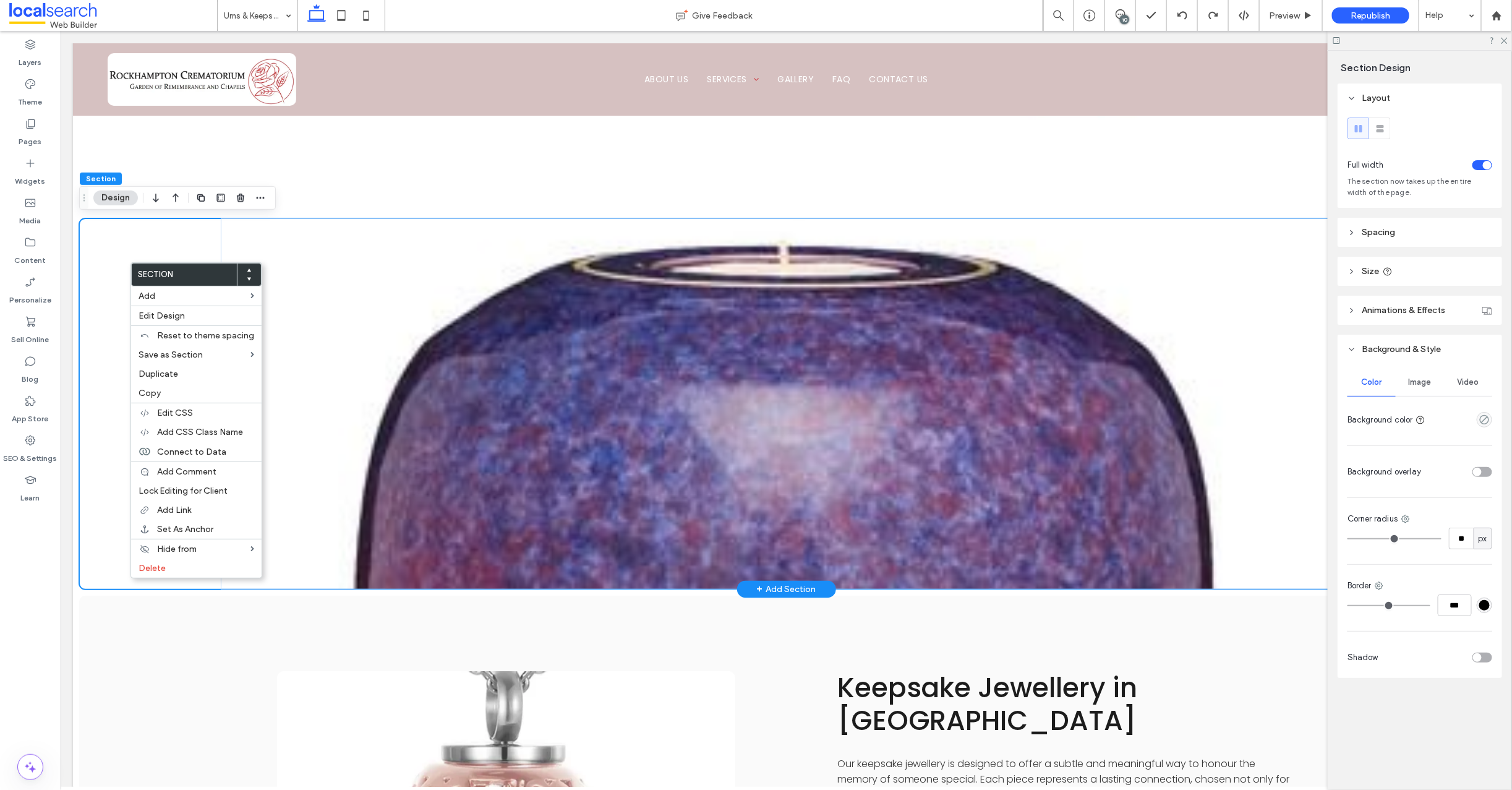
click at [128, 262] on div at bounding box center [786, 403] width 1415 height 371
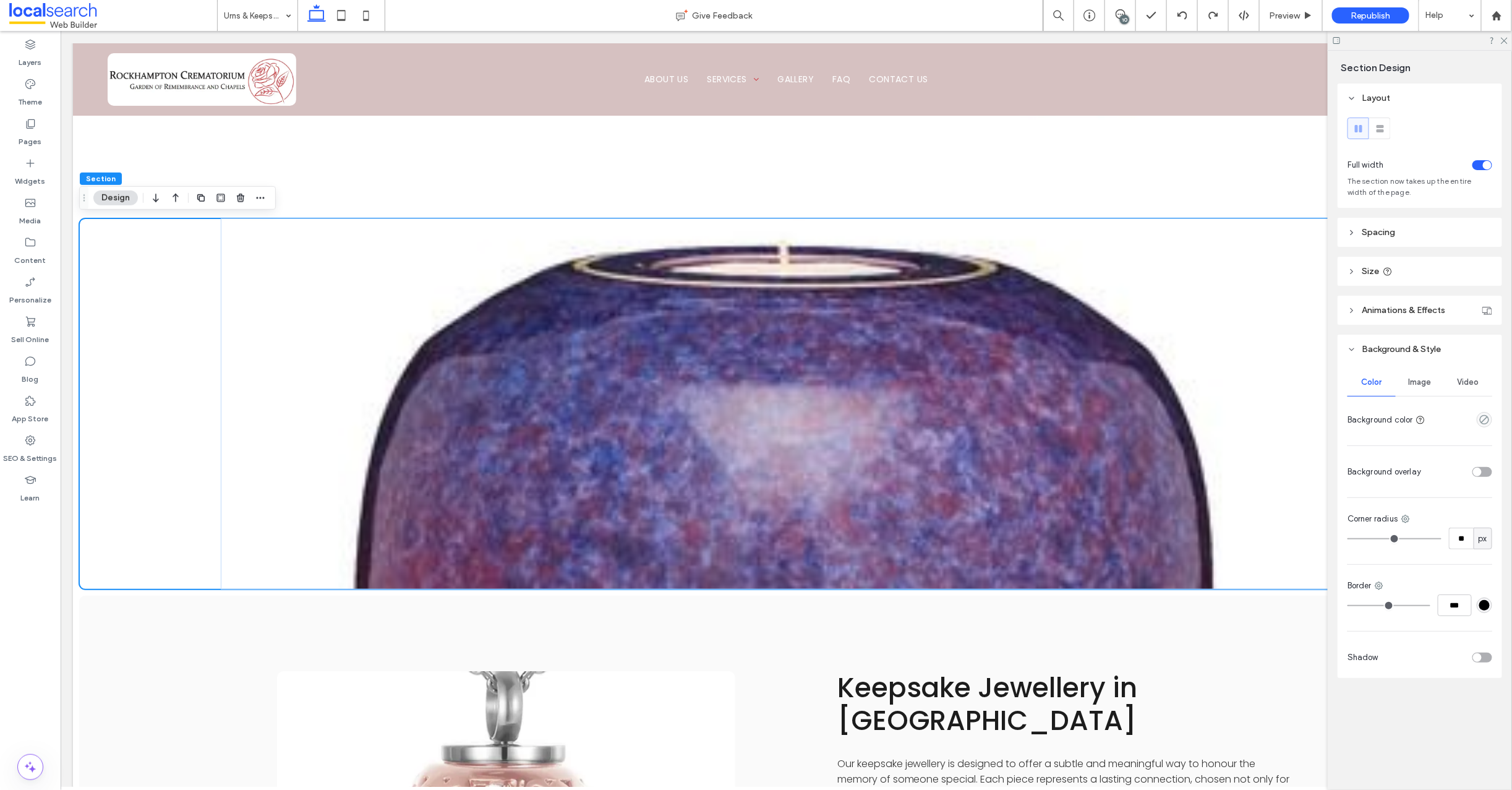
click at [1417, 381] on span "Image" at bounding box center [1420, 381] width 23 height 10
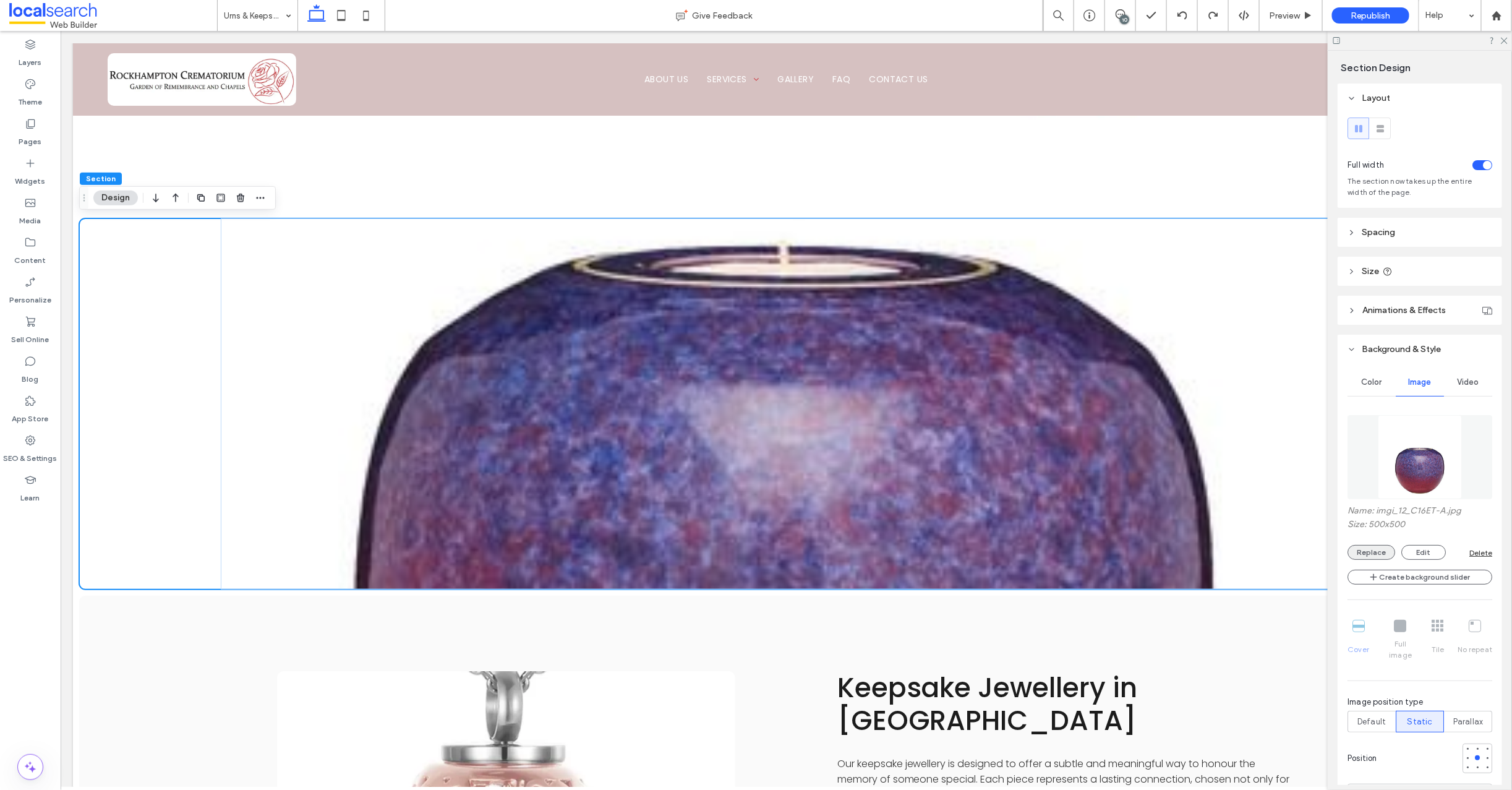
click at [1369, 549] on button "Replace" at bounding box center [1371, 552] width 47 height 15
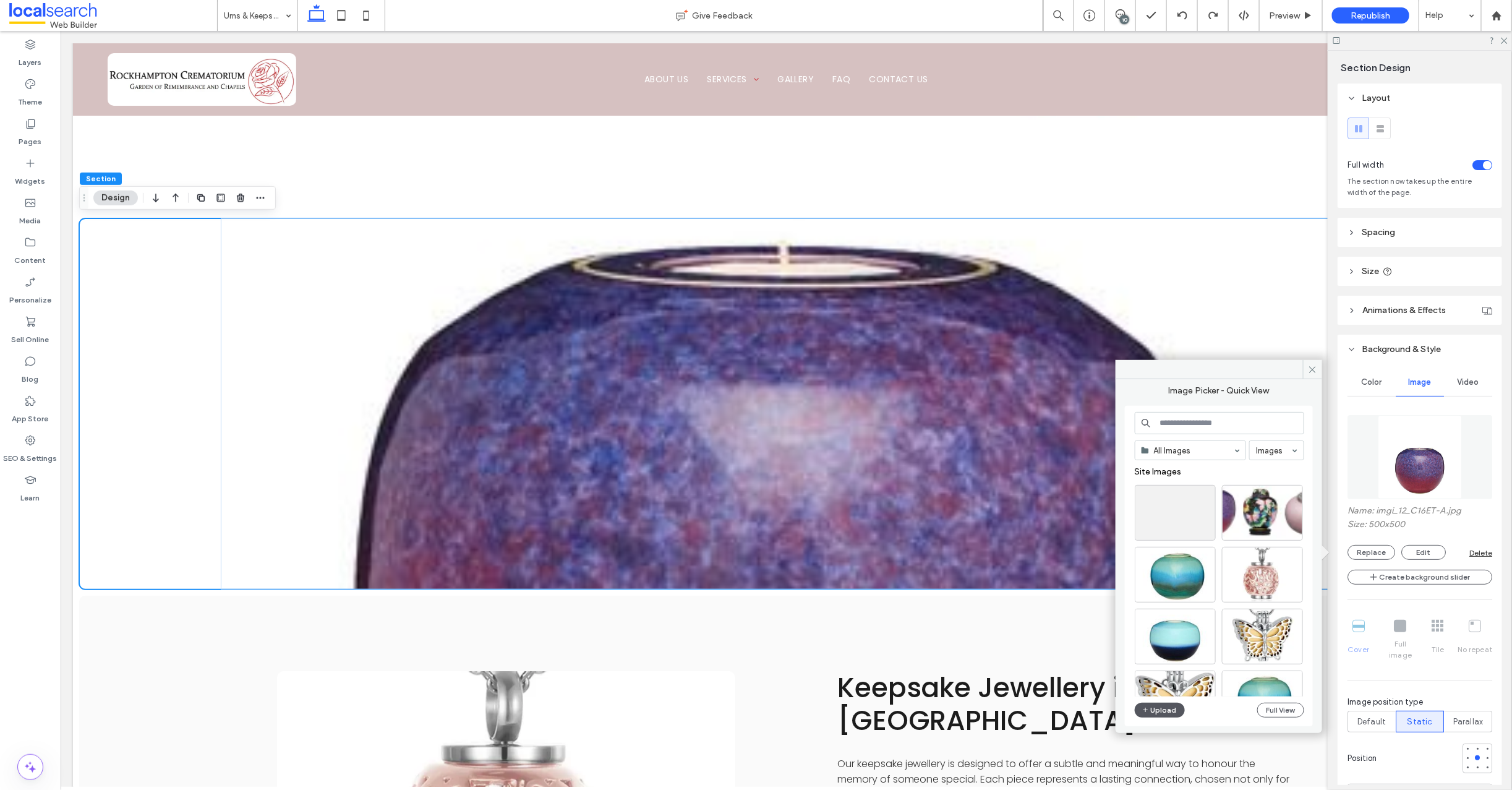
click at [1165, 708] on button "Upload" at bounding box center [1160, 710] width 51 height 15
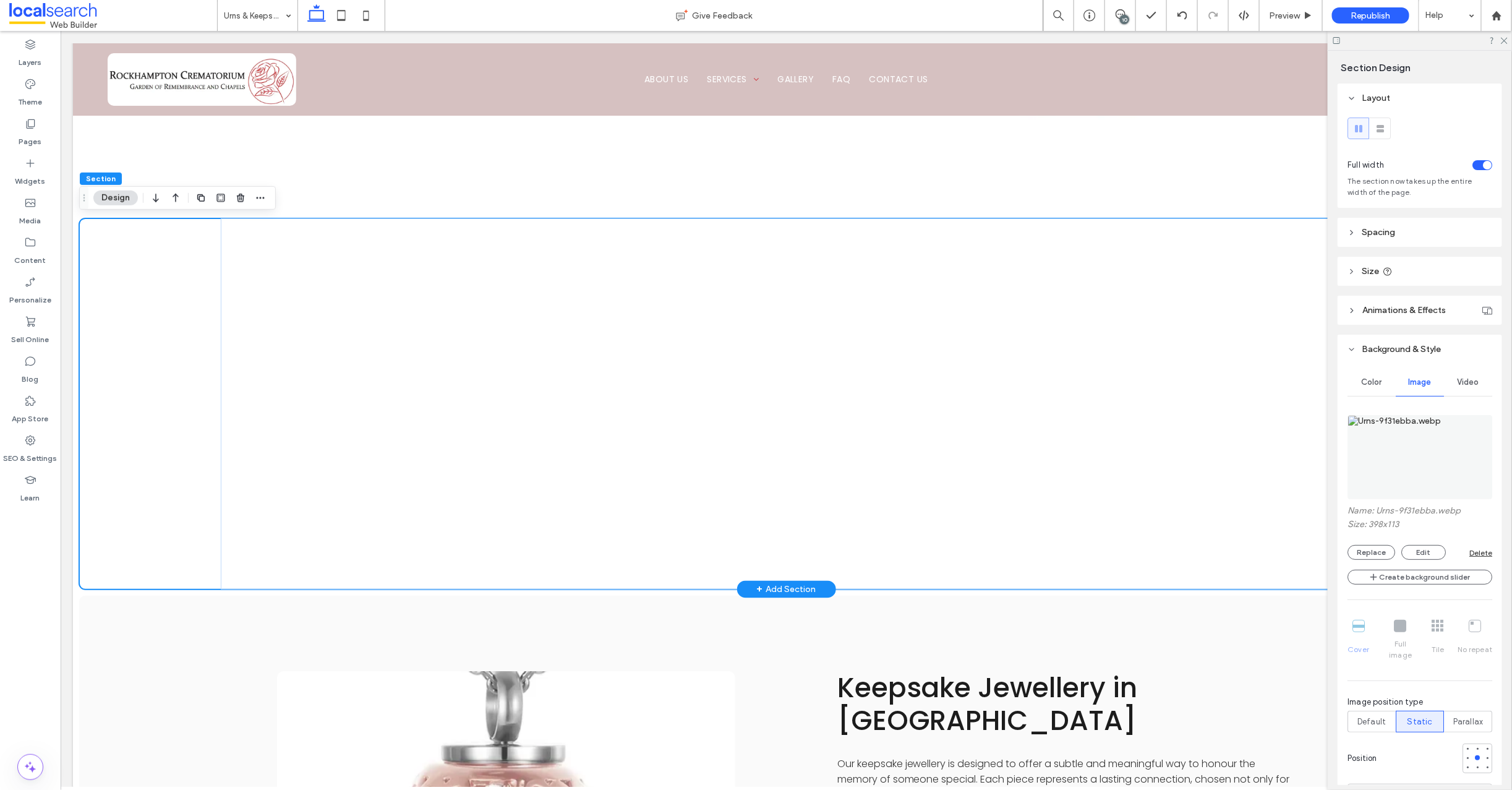
click at [165, 314] on div at bounding box center [786, 403] width 1415 height 371
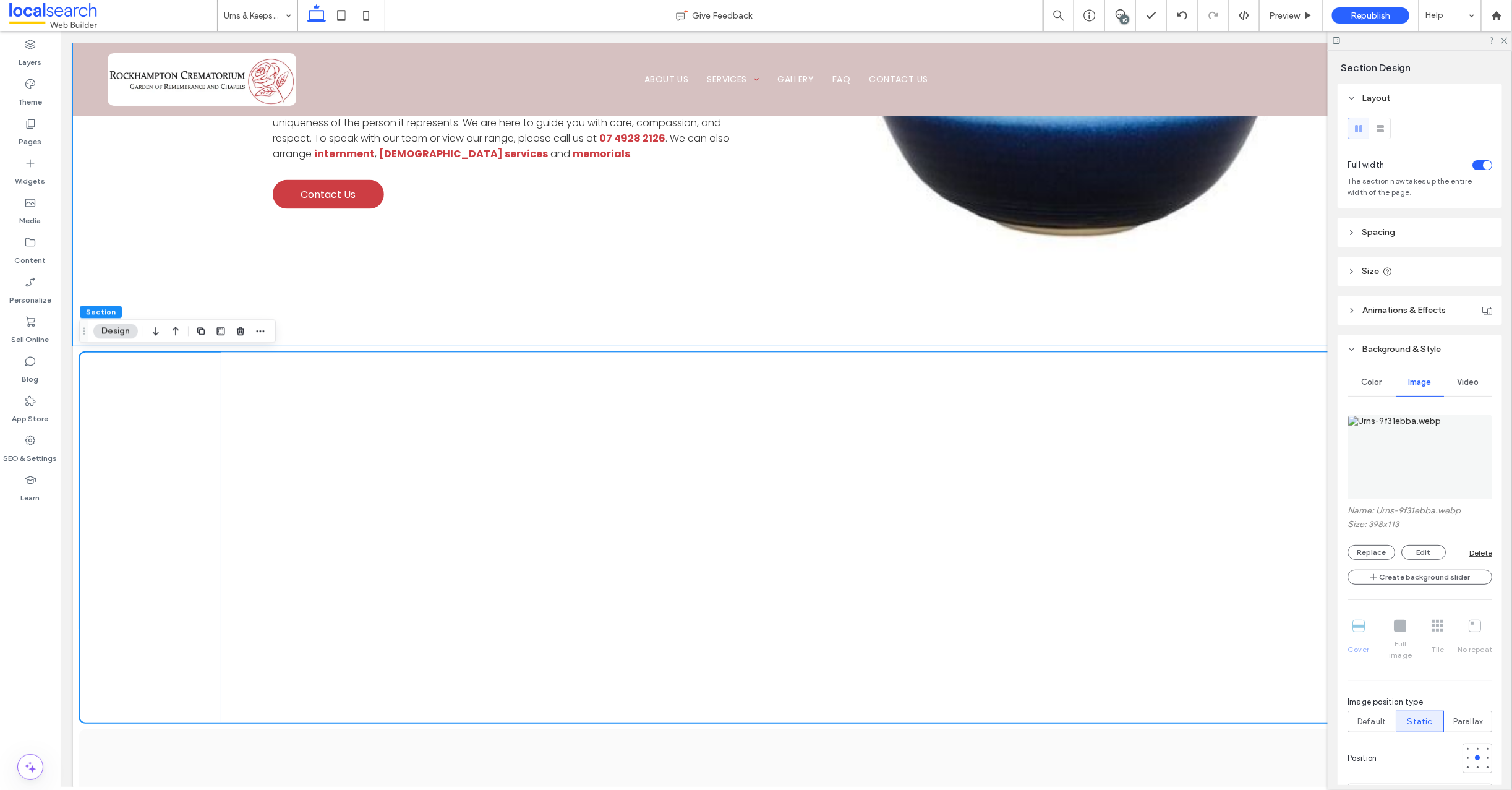
scroll to position [848, 0]
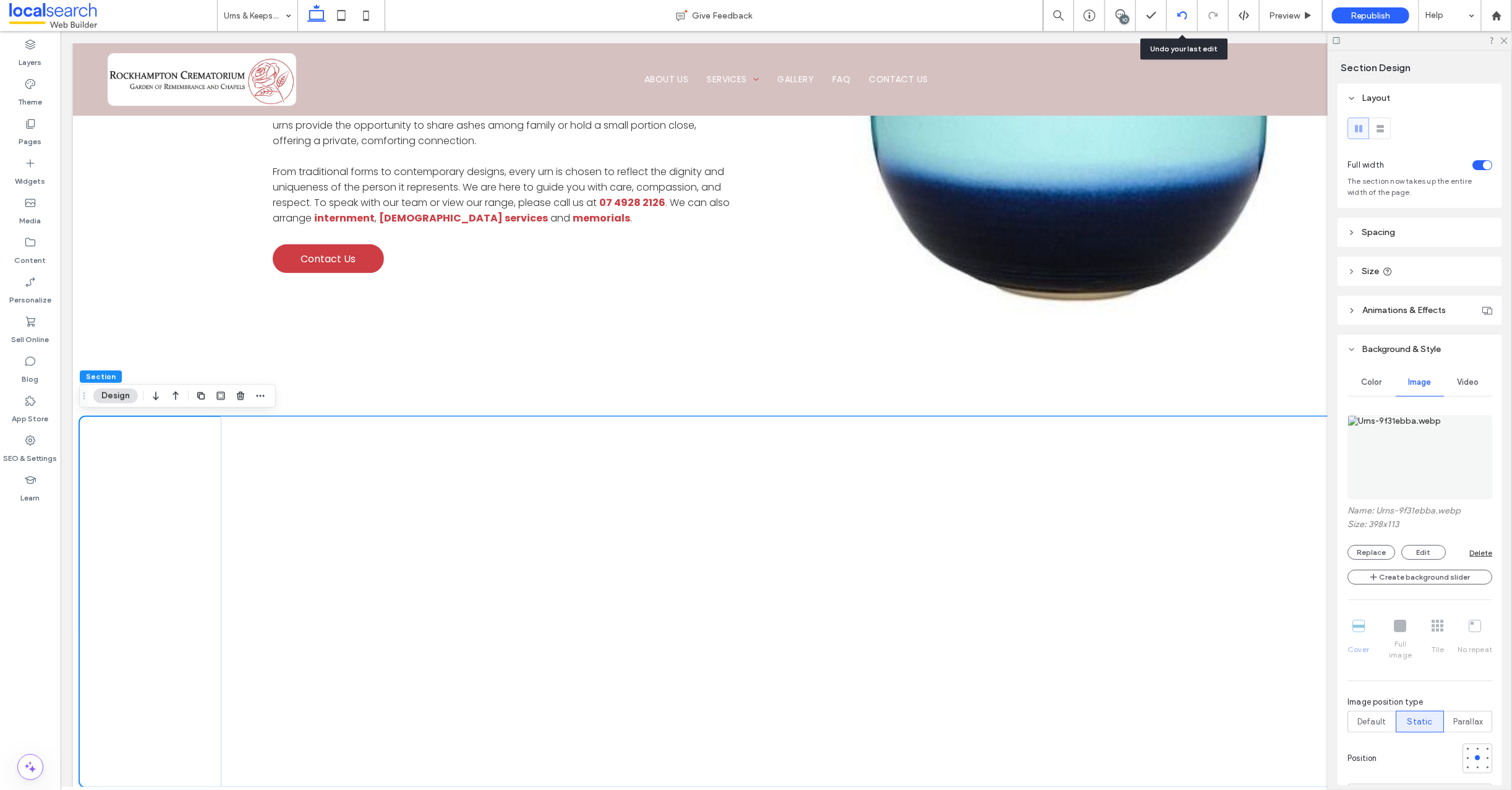
click at [1183, 13] on icon at bounding box center [1182, 15] width 10 height 10
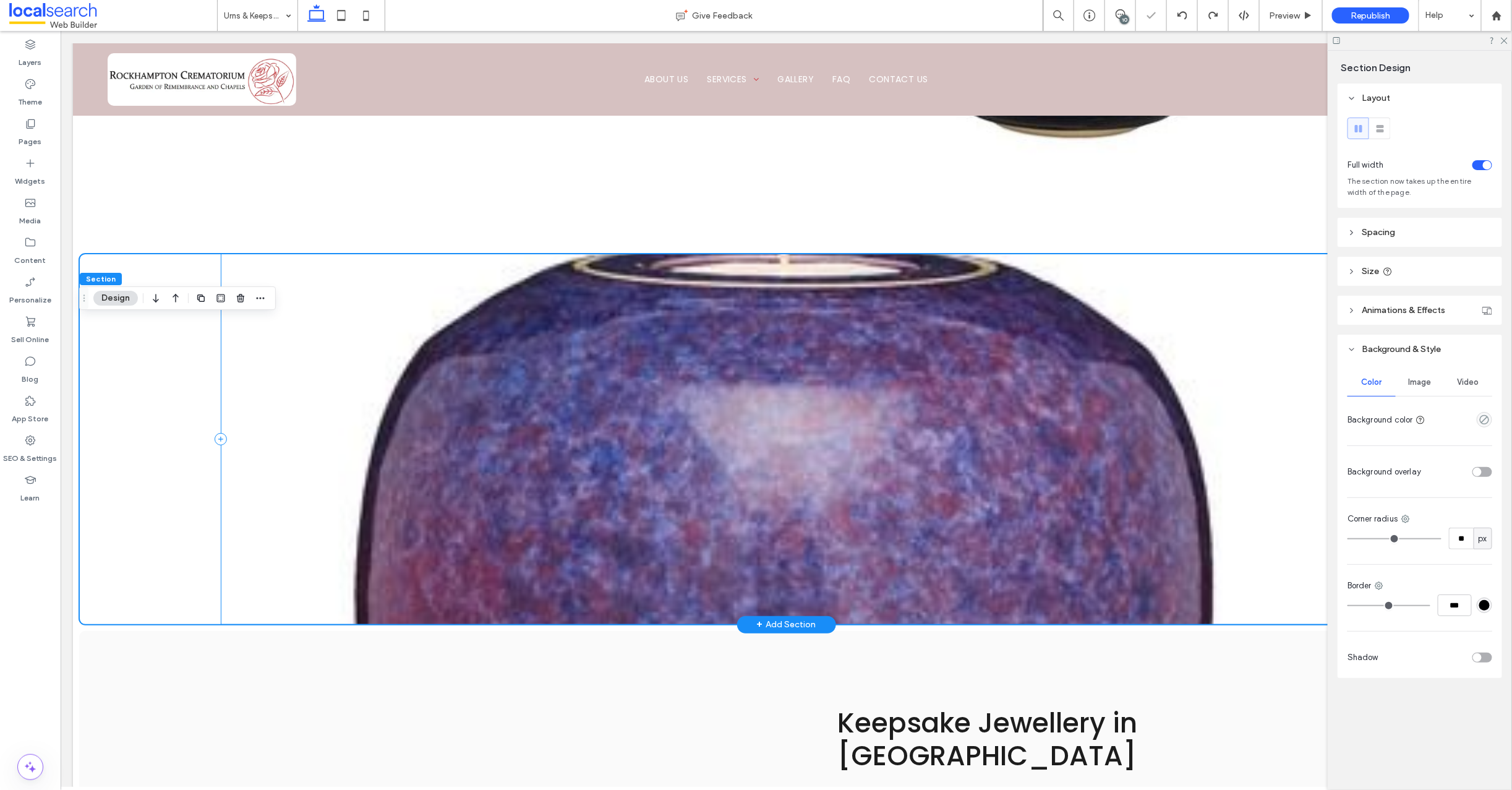
scroll to position [1046, 0]
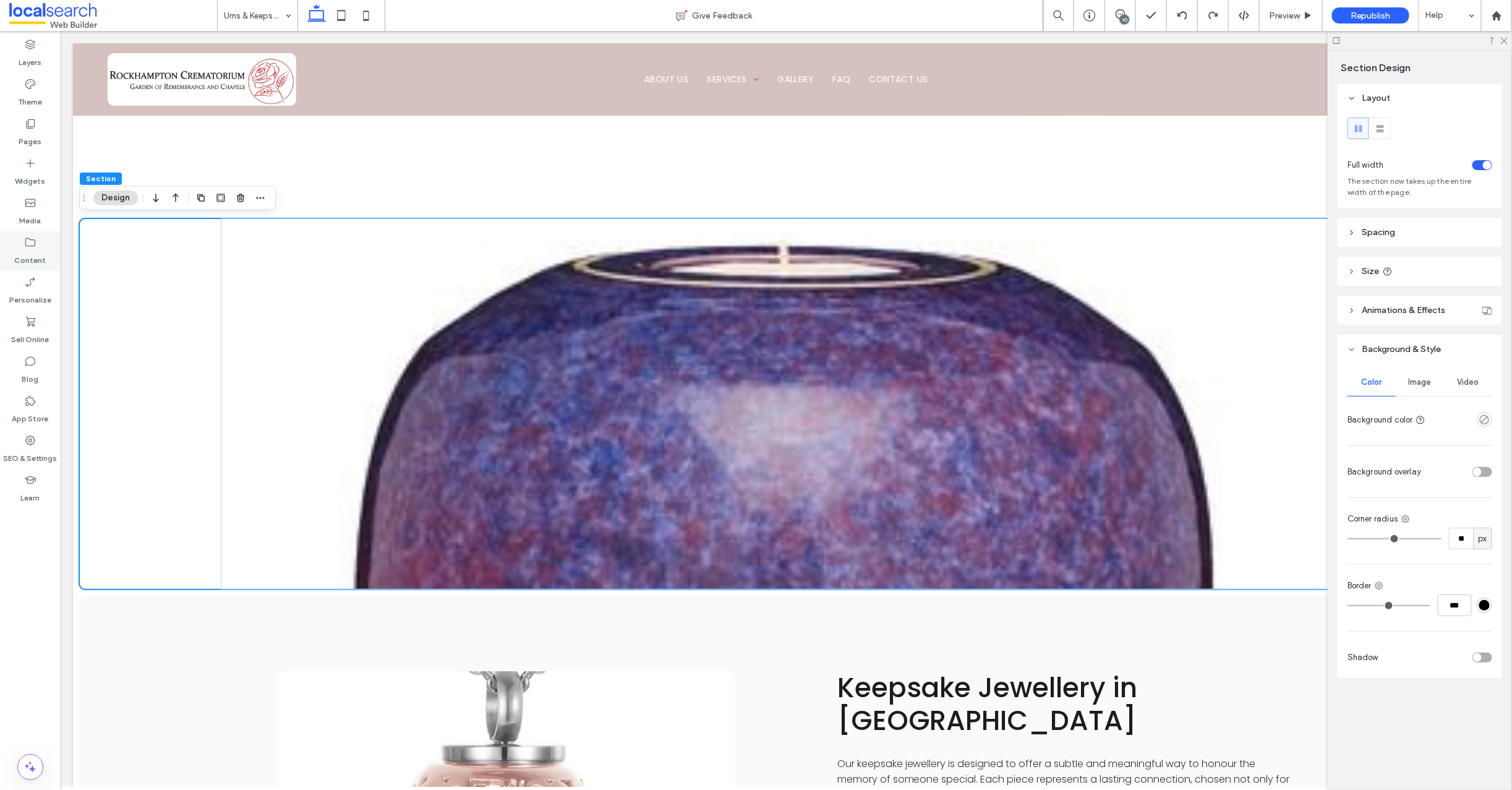
click at [25, 241] on icon at bounding box center [30, 242] width 12 height 12
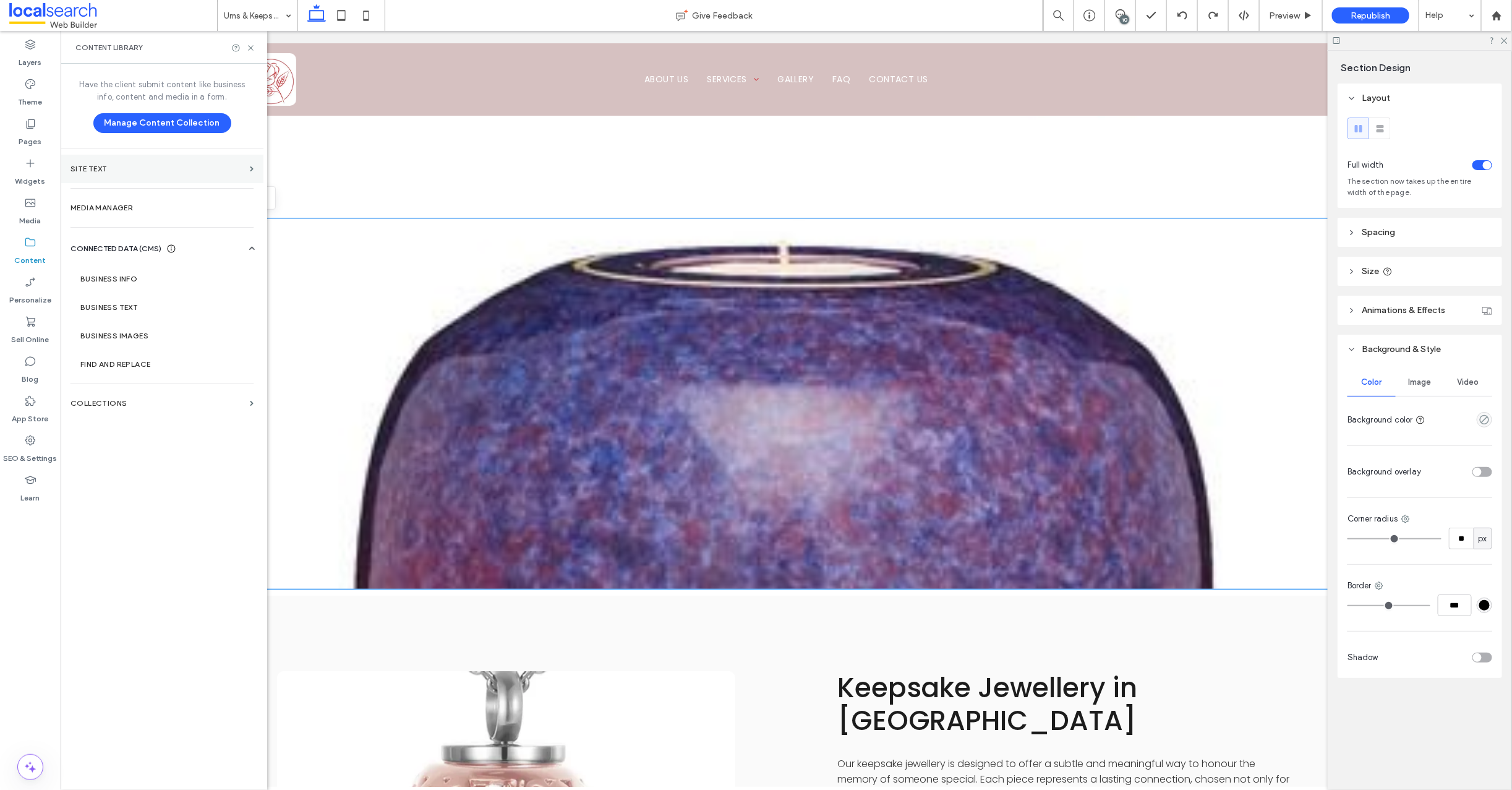
click at [85, 160] on section "Site Text" at bounding box center [162, 169] width 203 height 29
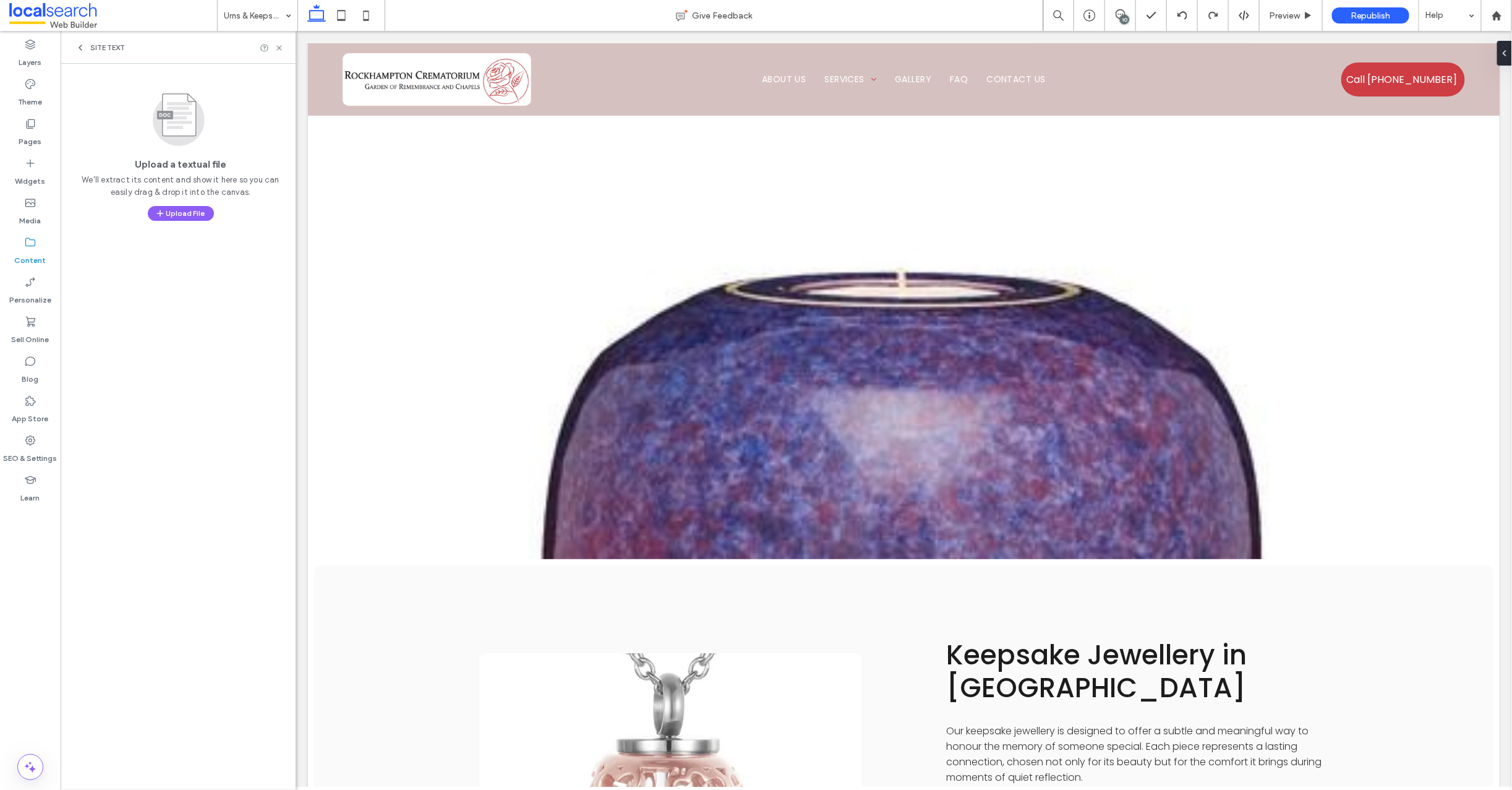
scroll to position [1083, 0]
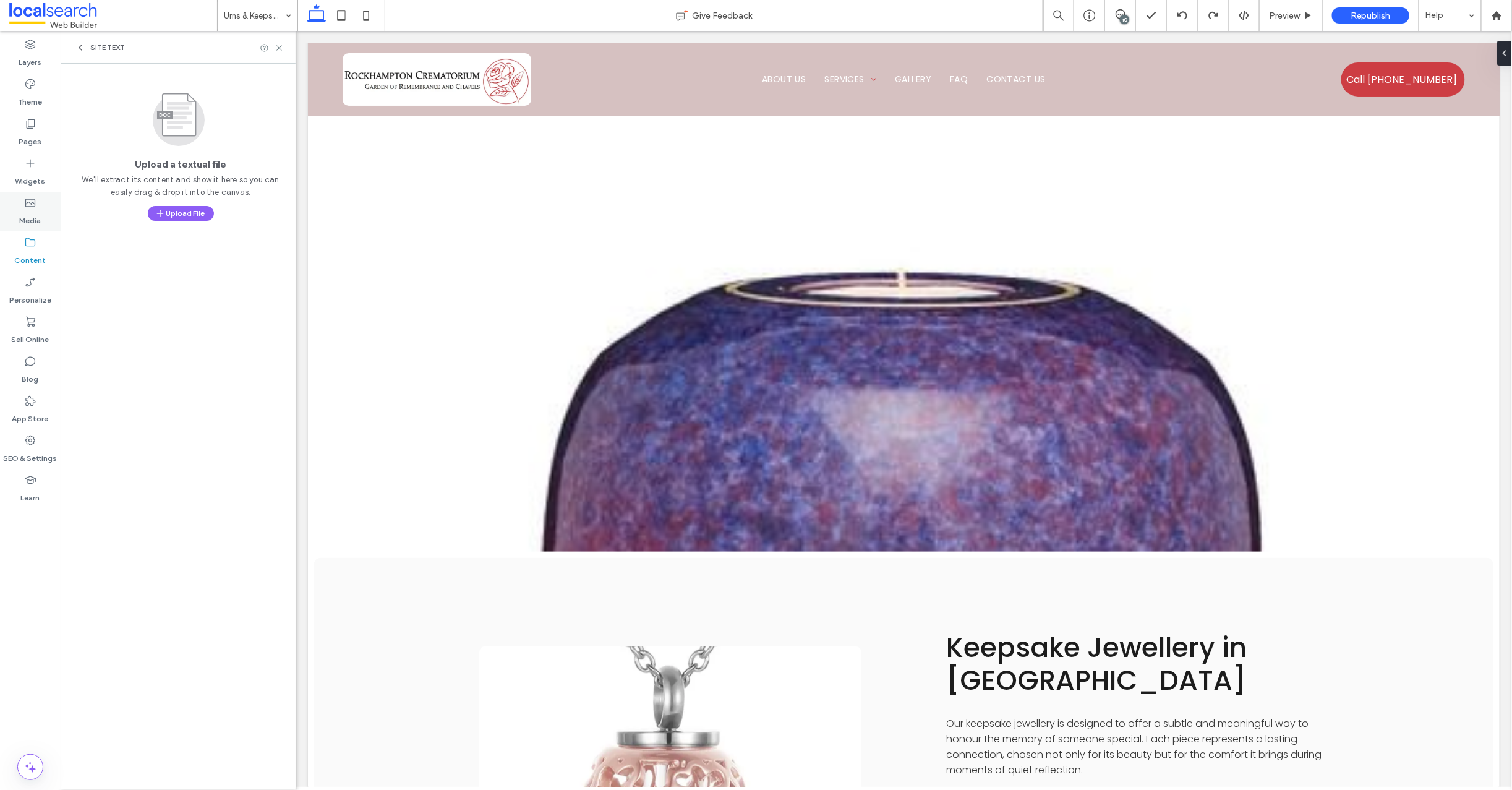
click at [32, 211] on label "Media" at bounding box center [30, 217] width 21 height 17
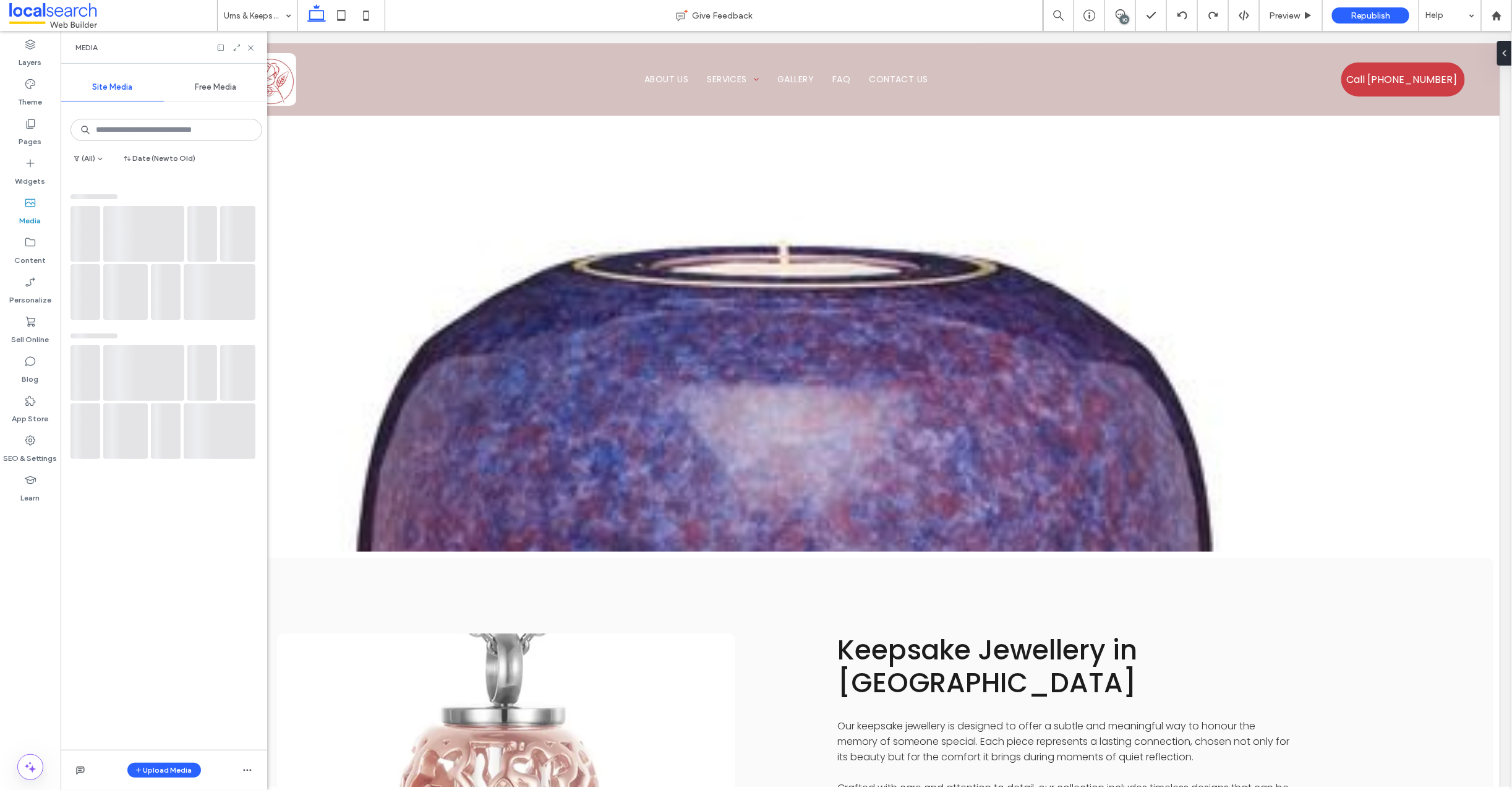
scroll to position [1046, 0]
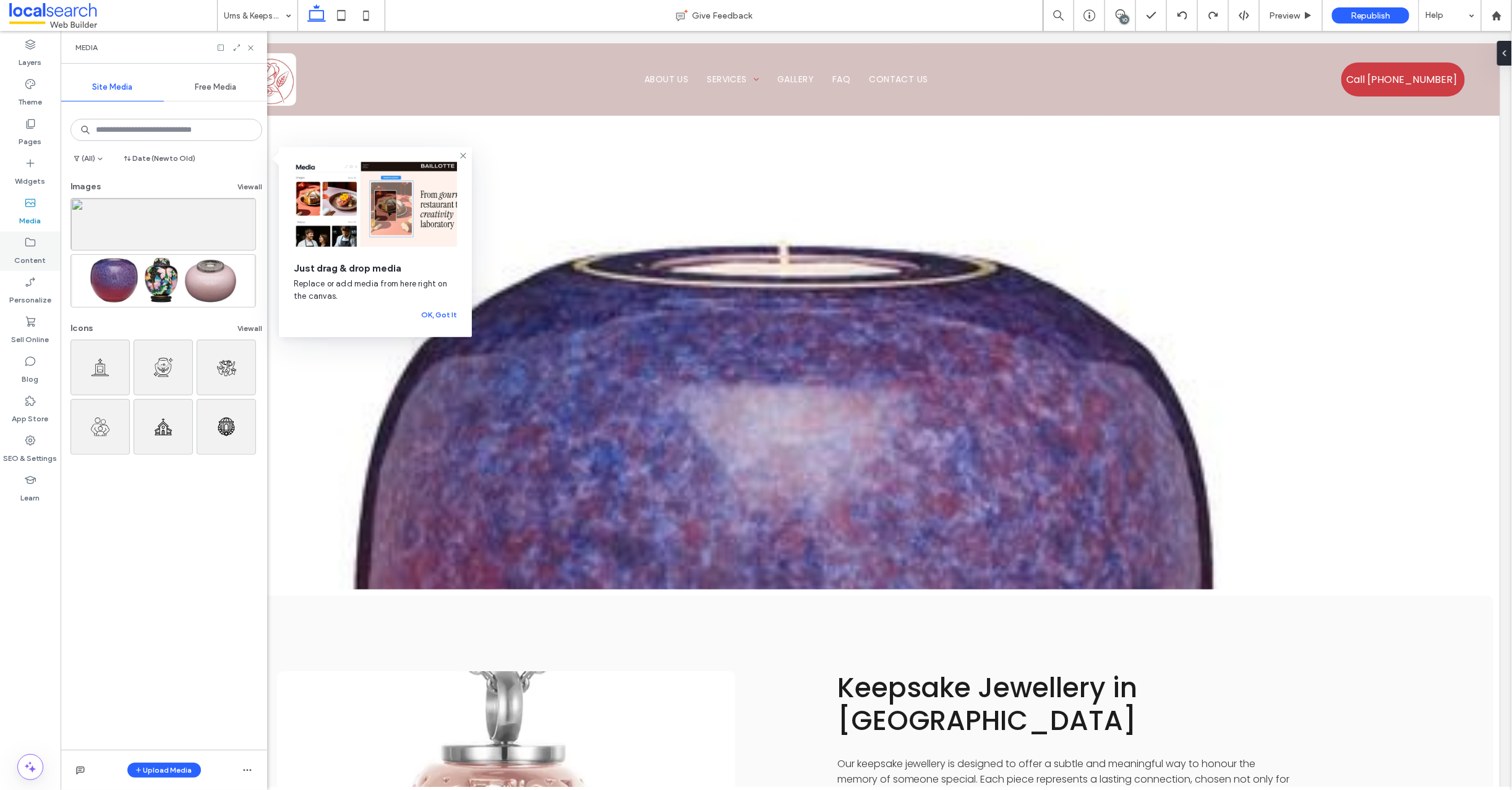
click at [29, 252] on label "Content" at bounding box center [30, 257] width 31 height 17
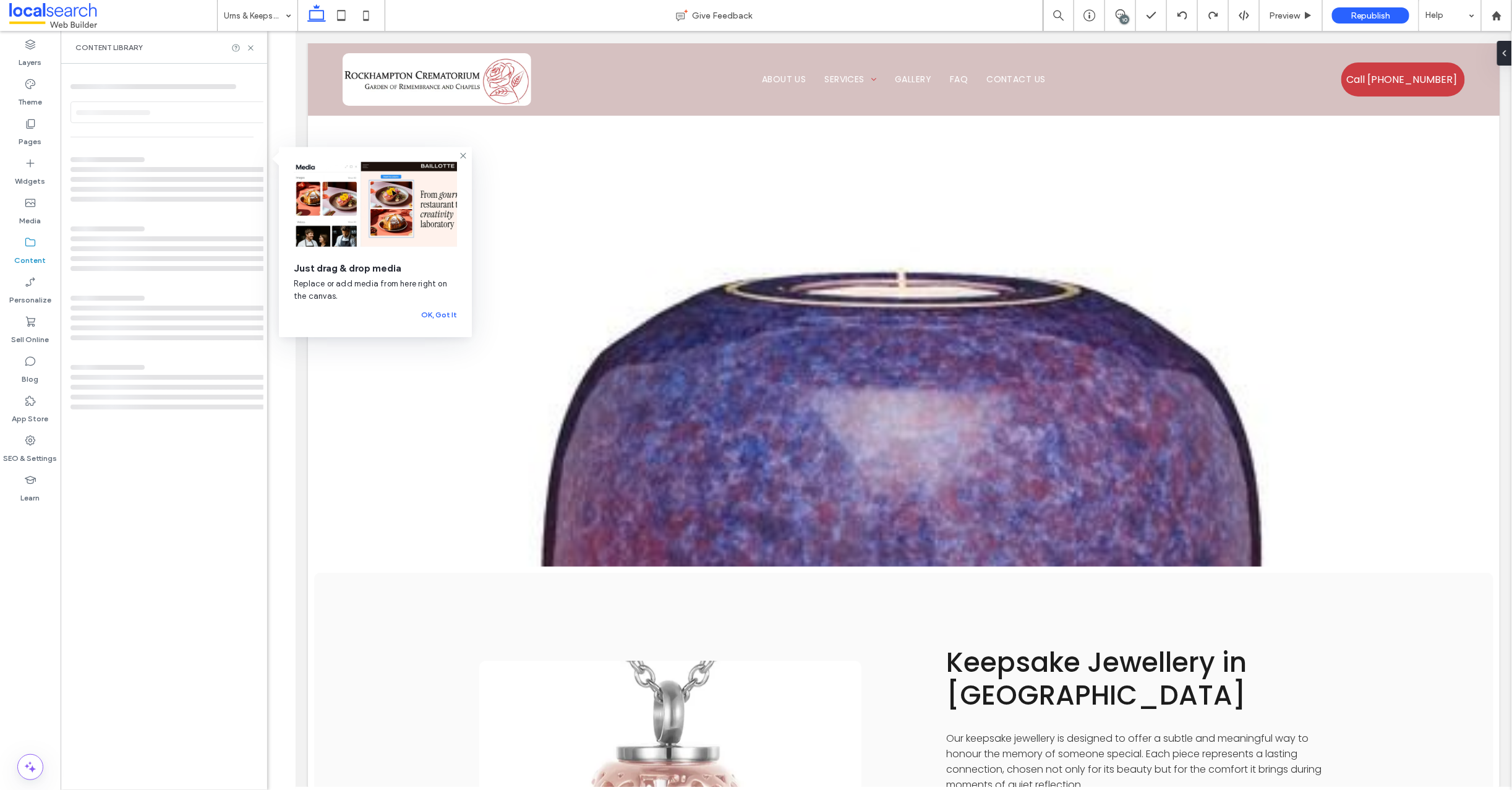
scroll to position [1083, 0]
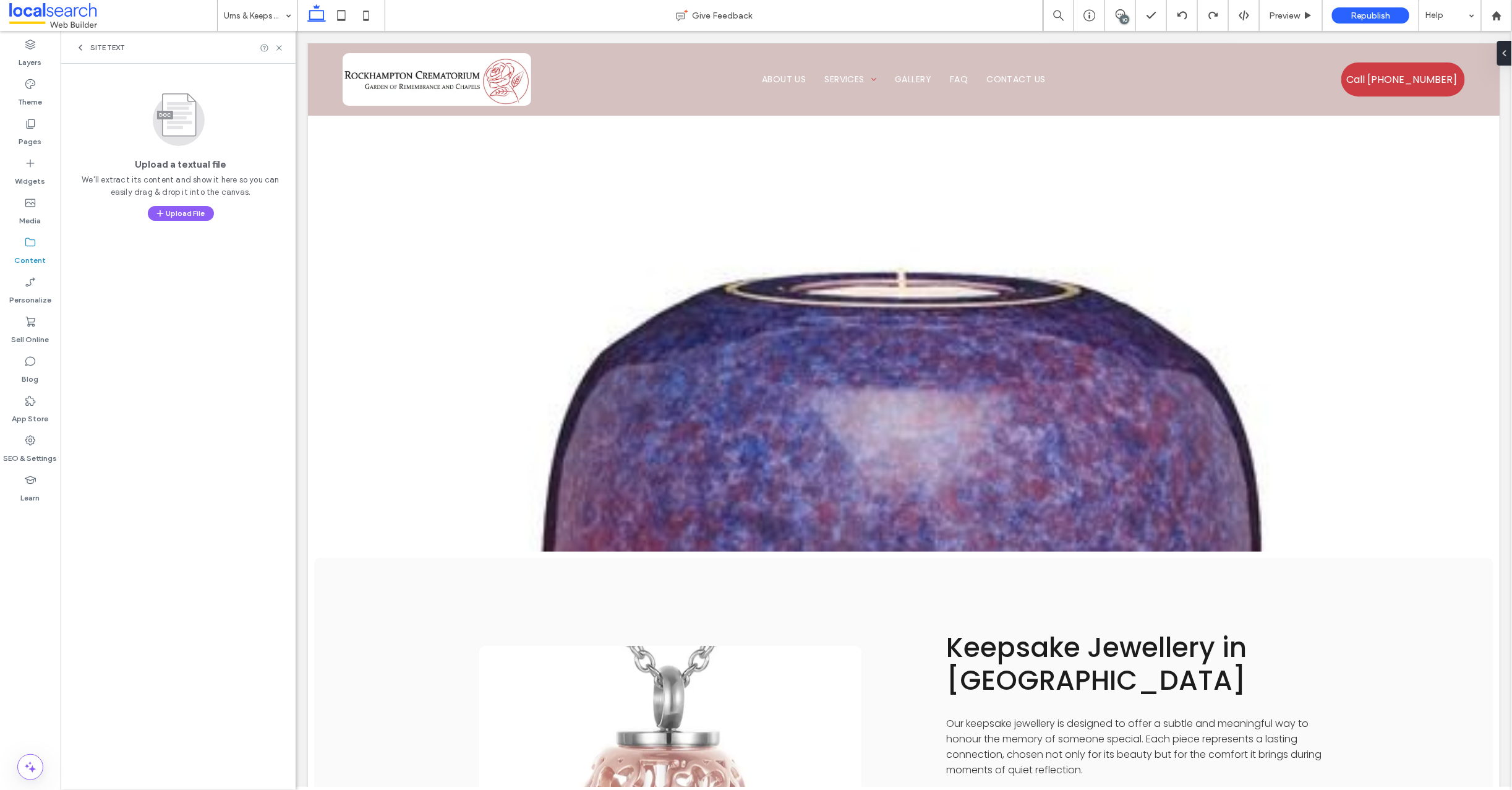
click at [31, 249] on label "Content" at bounding box center [30, 257] width 31 height 17
drag, startPoint x: 280, startPoint y: 45, endPoint x: 39, endPoint y: 80, distance: 243.5
click at [280, 45] on icon at bounding box center [279, 48] width 9 height 9
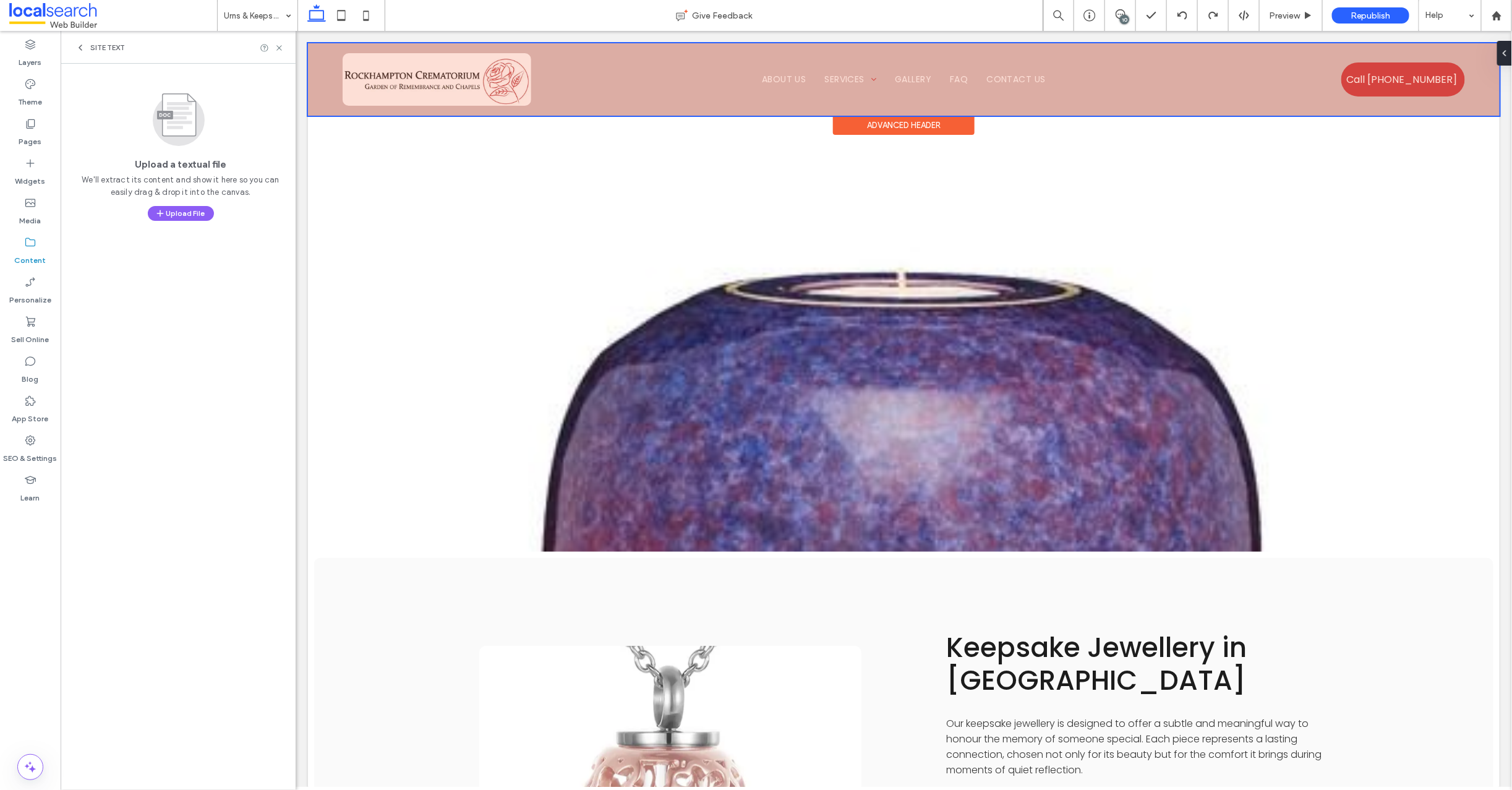
scroll to position [1046, 0]
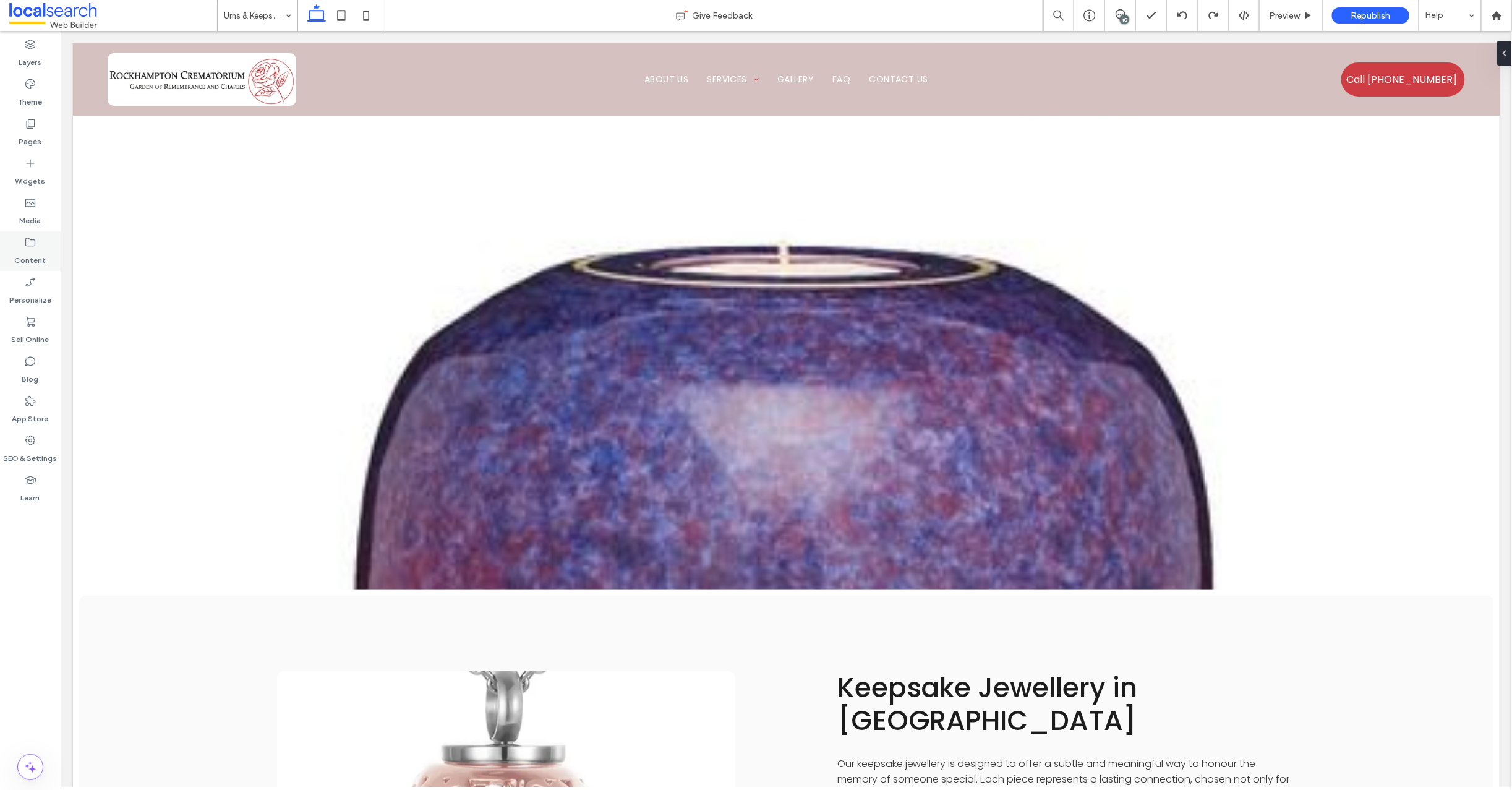
click at [30, 247] on icon at bounding box center [30, 242] width 12 height 12
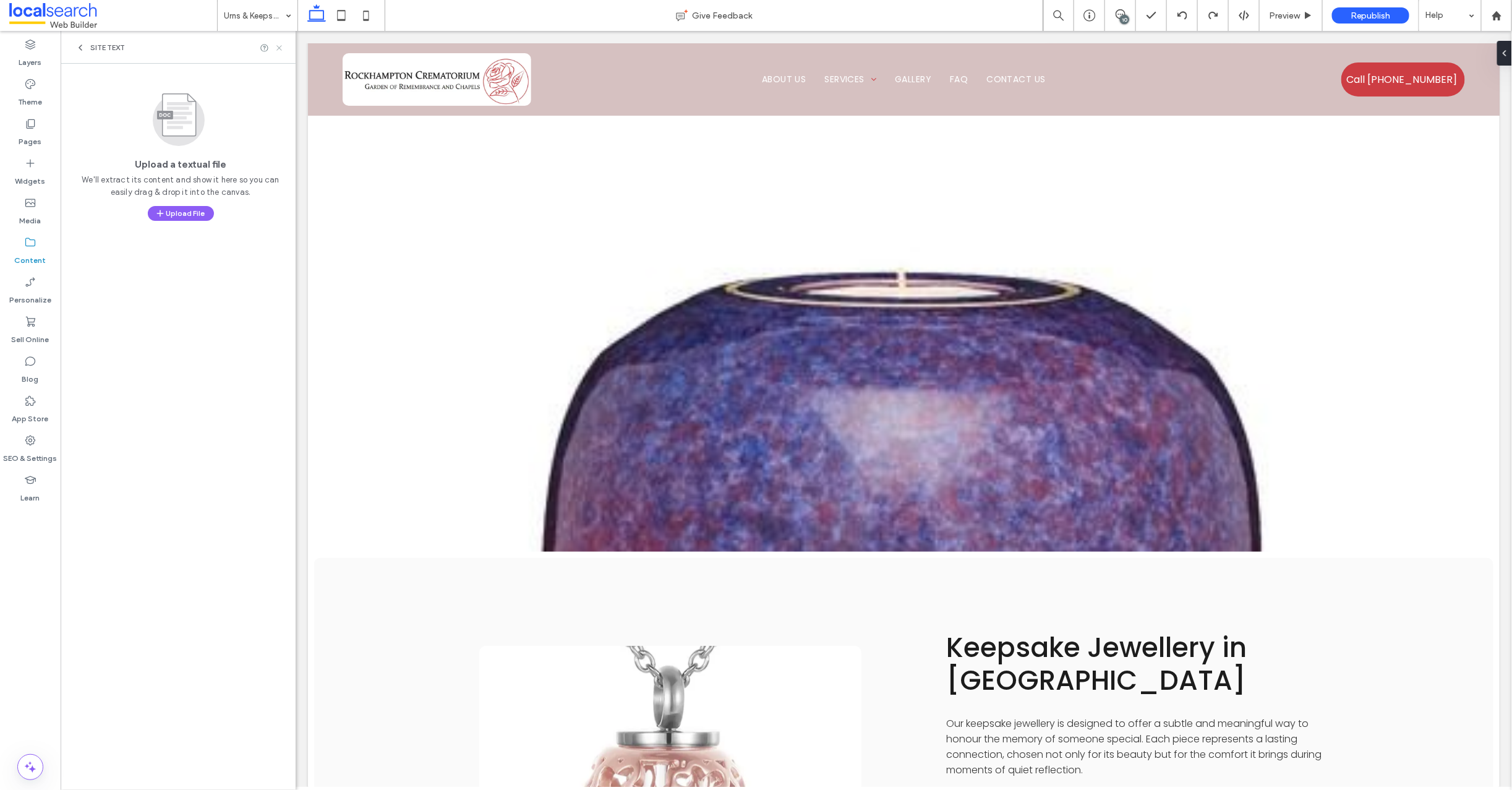
drag, startPoint x: 276, startPoint y: 44, endPoint x: 82, endPoint y: 14, distance: 196.3
click at [276, 44] on icon at bounding box center [279, 48] width 9 height 9
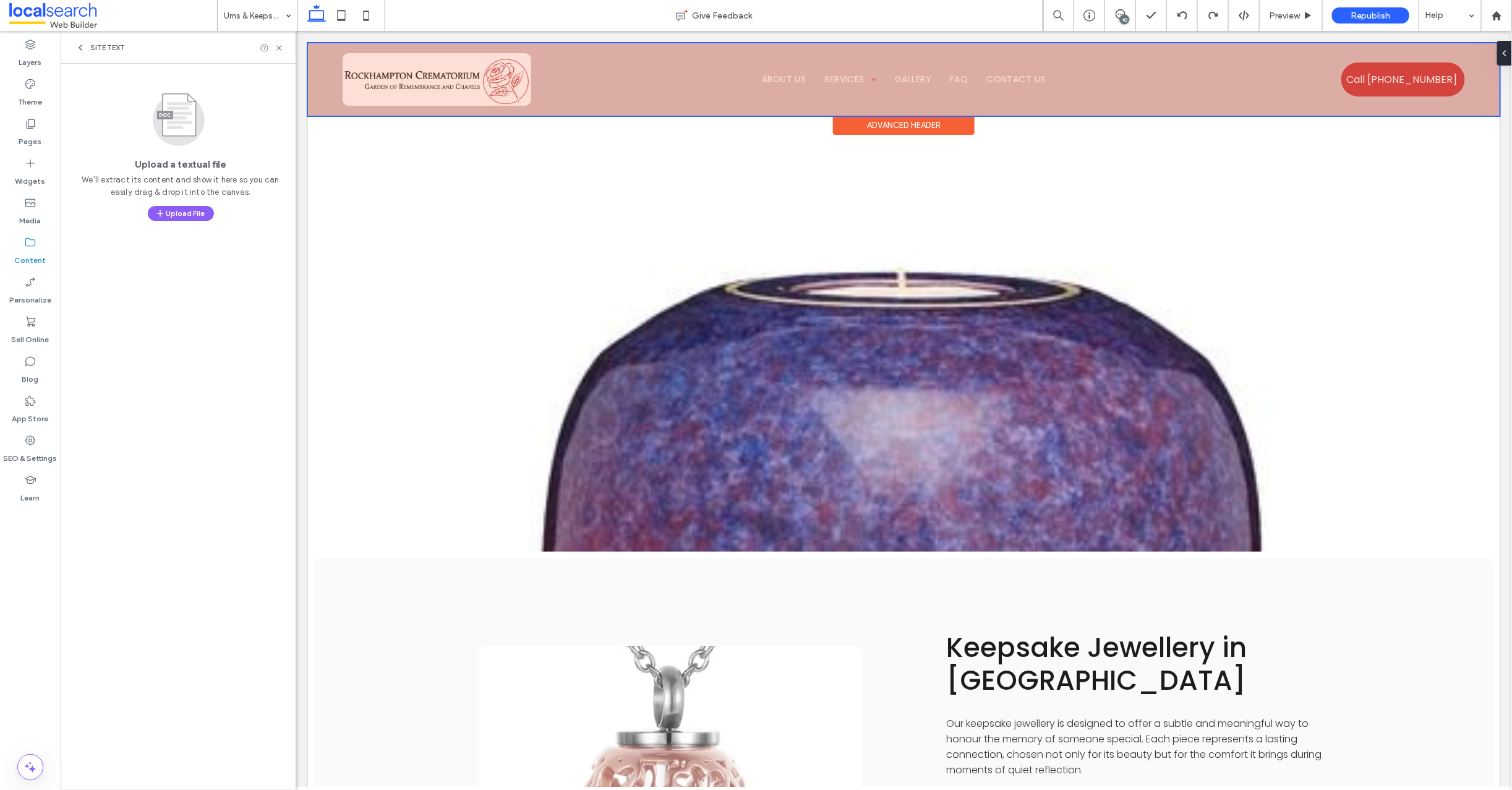
scroll to position [1046, 0]
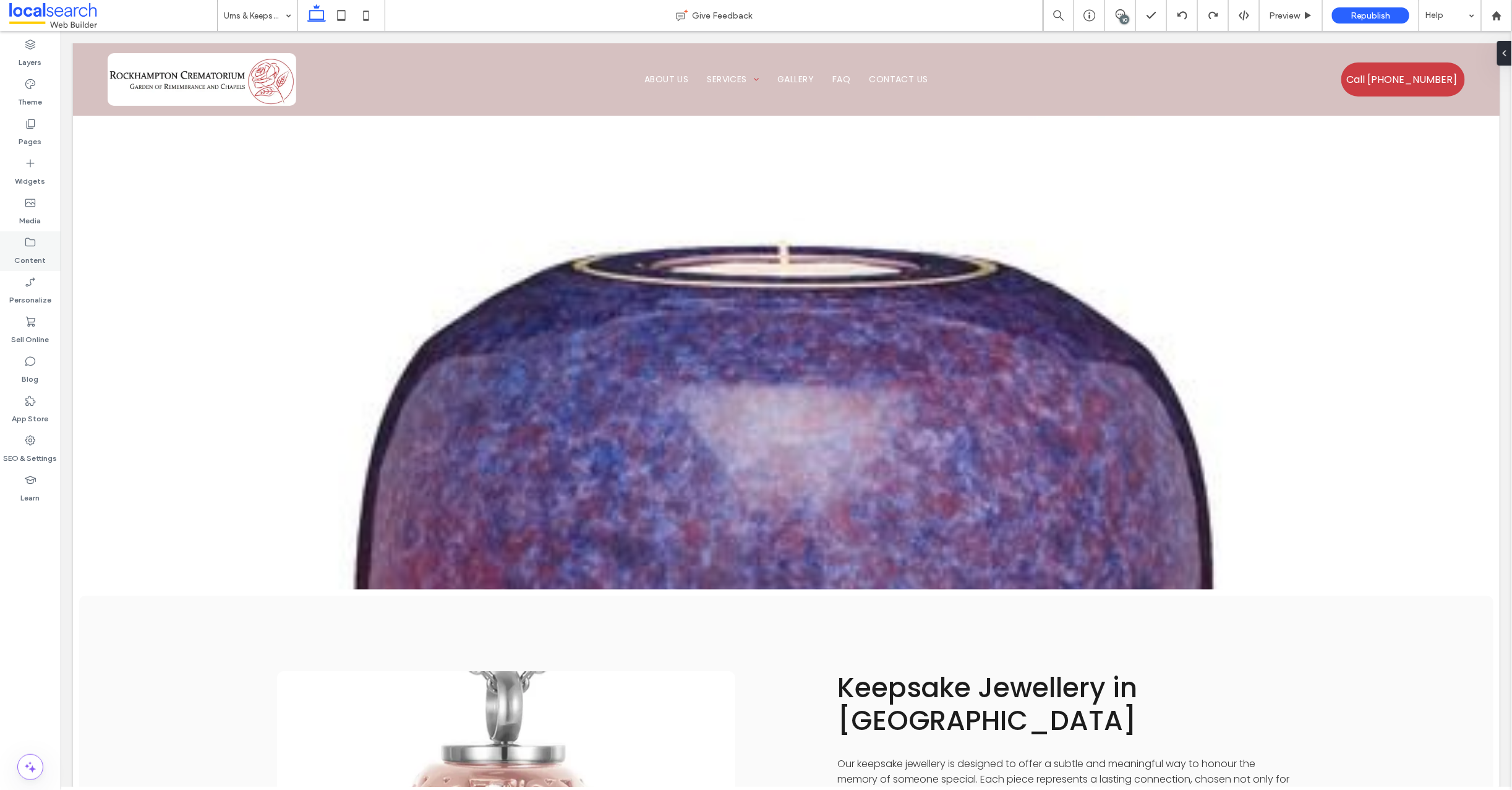
click at [33, 244] on icon at bounding box center [30, 242] width 12 height 12
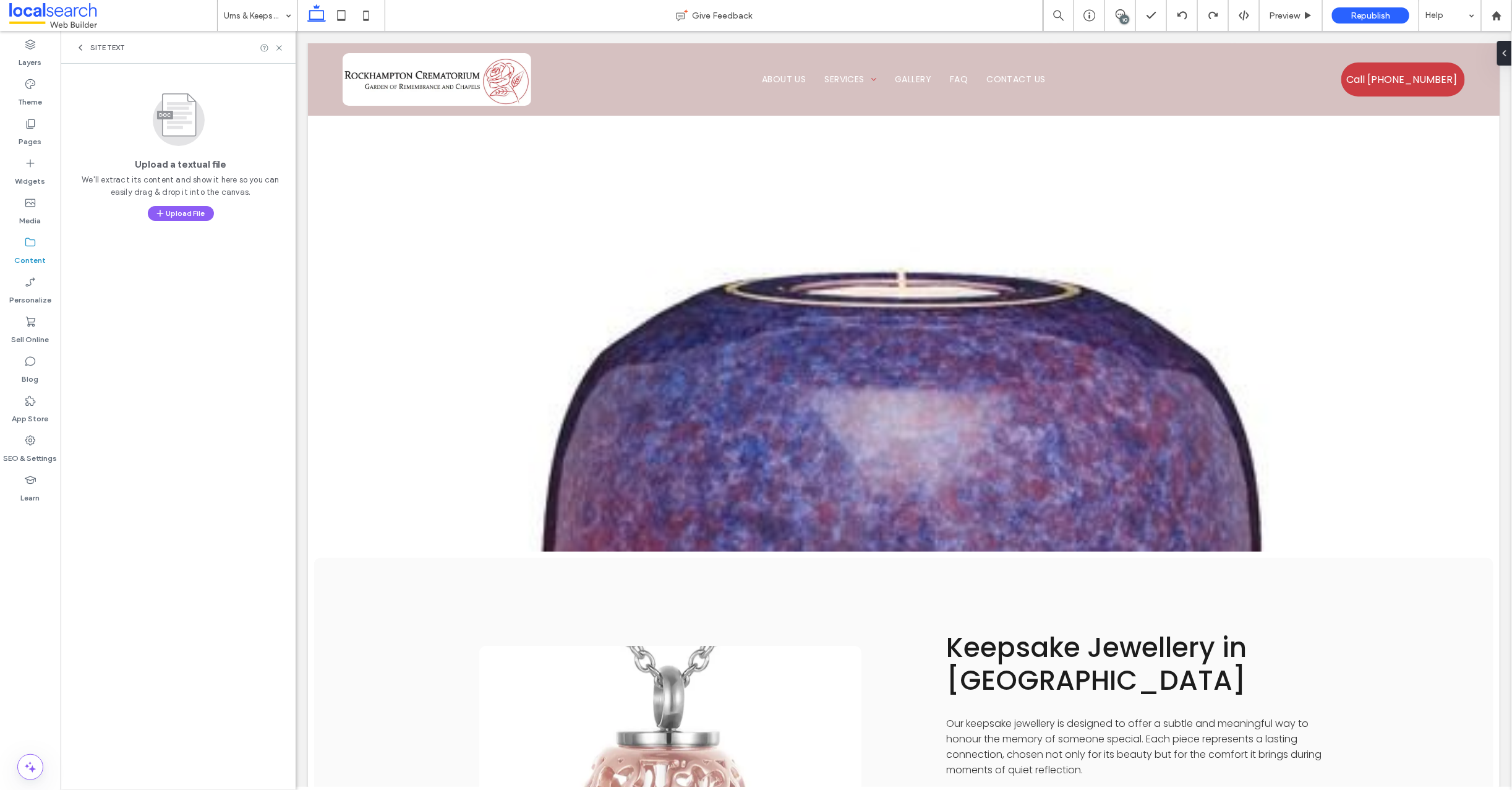
click at [76, 46] on icon at bounding box center [80, 47] width 10 height 10
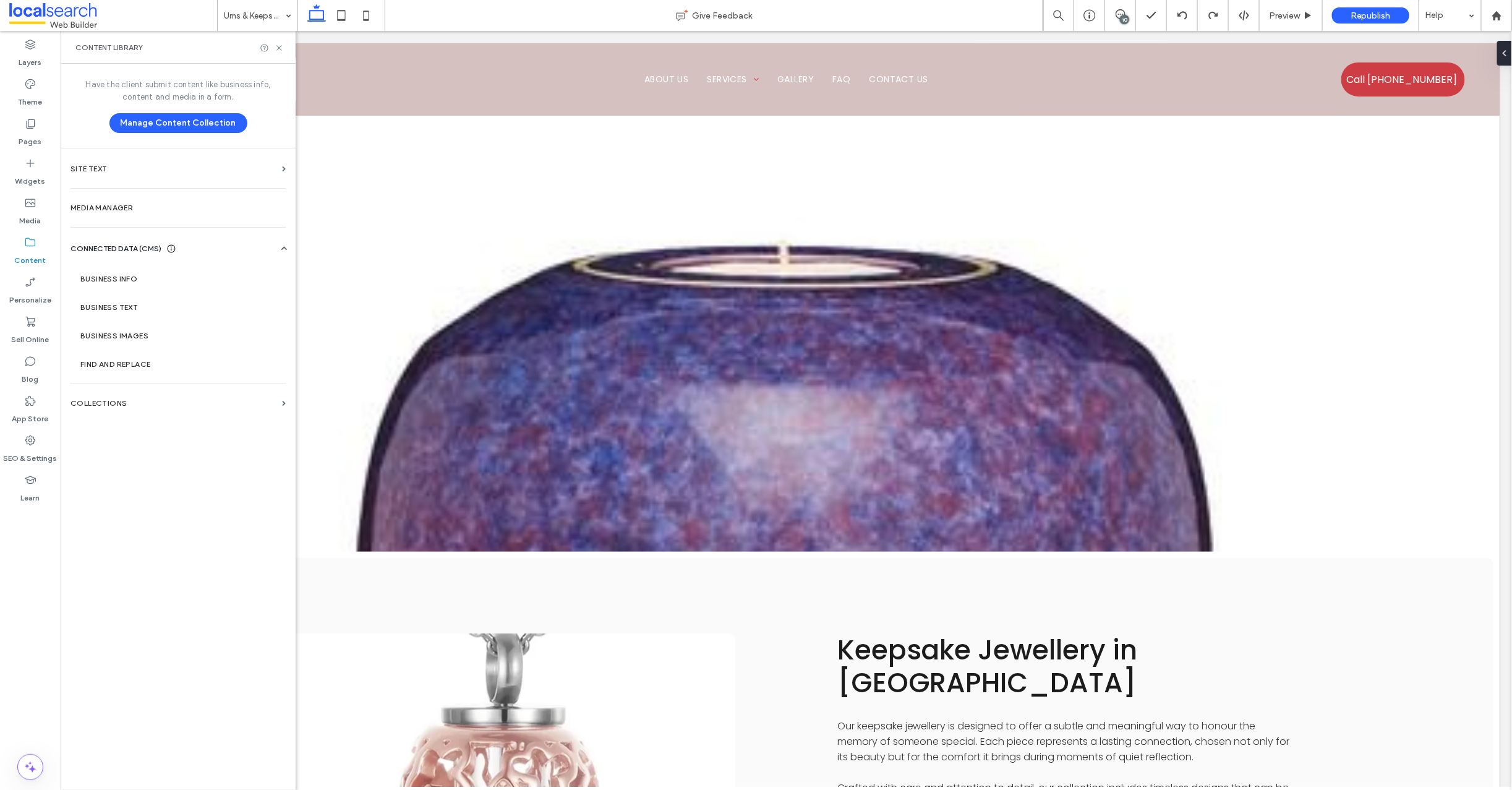
scroll to position [1046, 0]
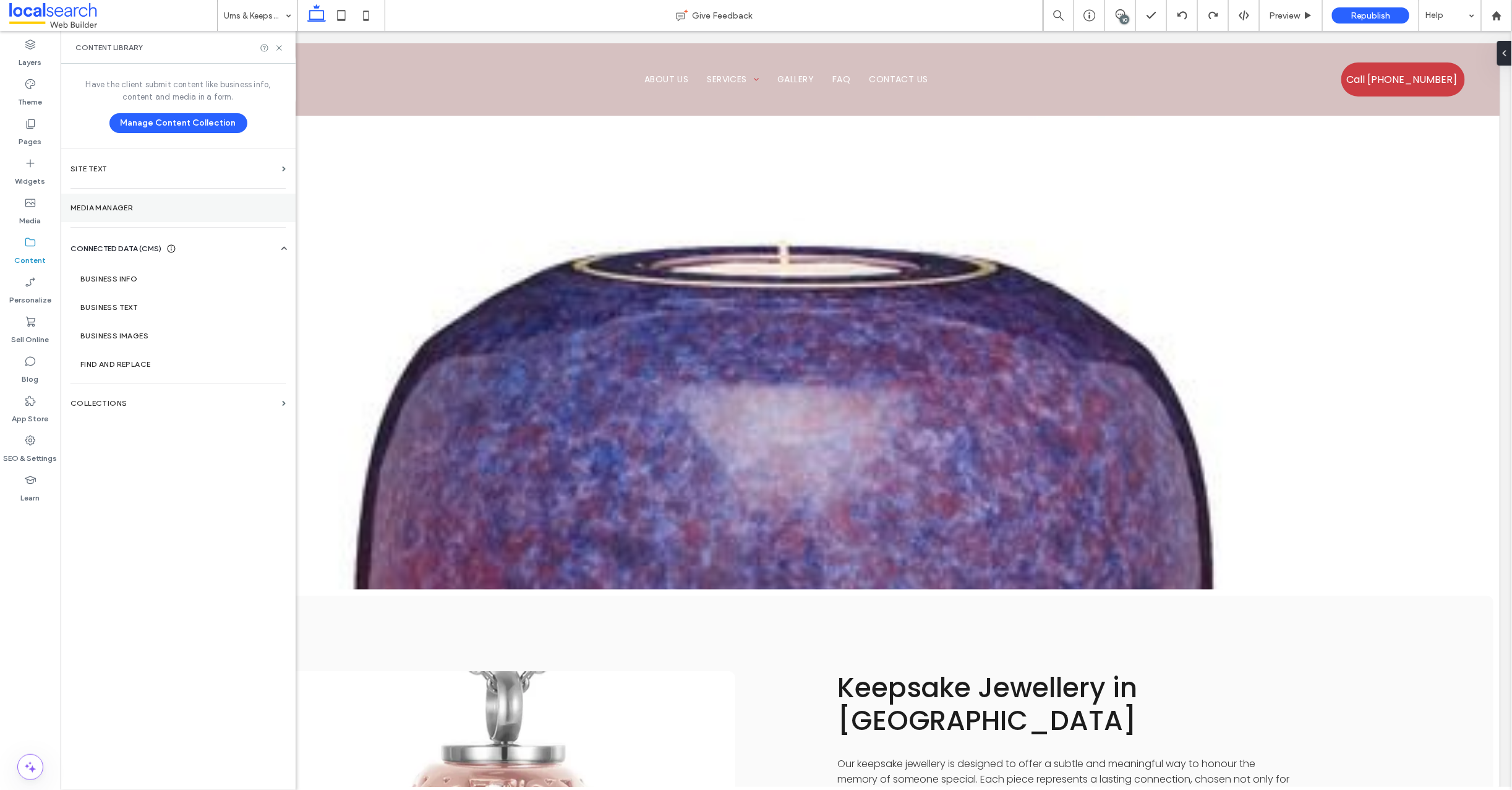
click at [115, 201] on section "Media Manager" at bounding box center [178, 208] width 235 height 29
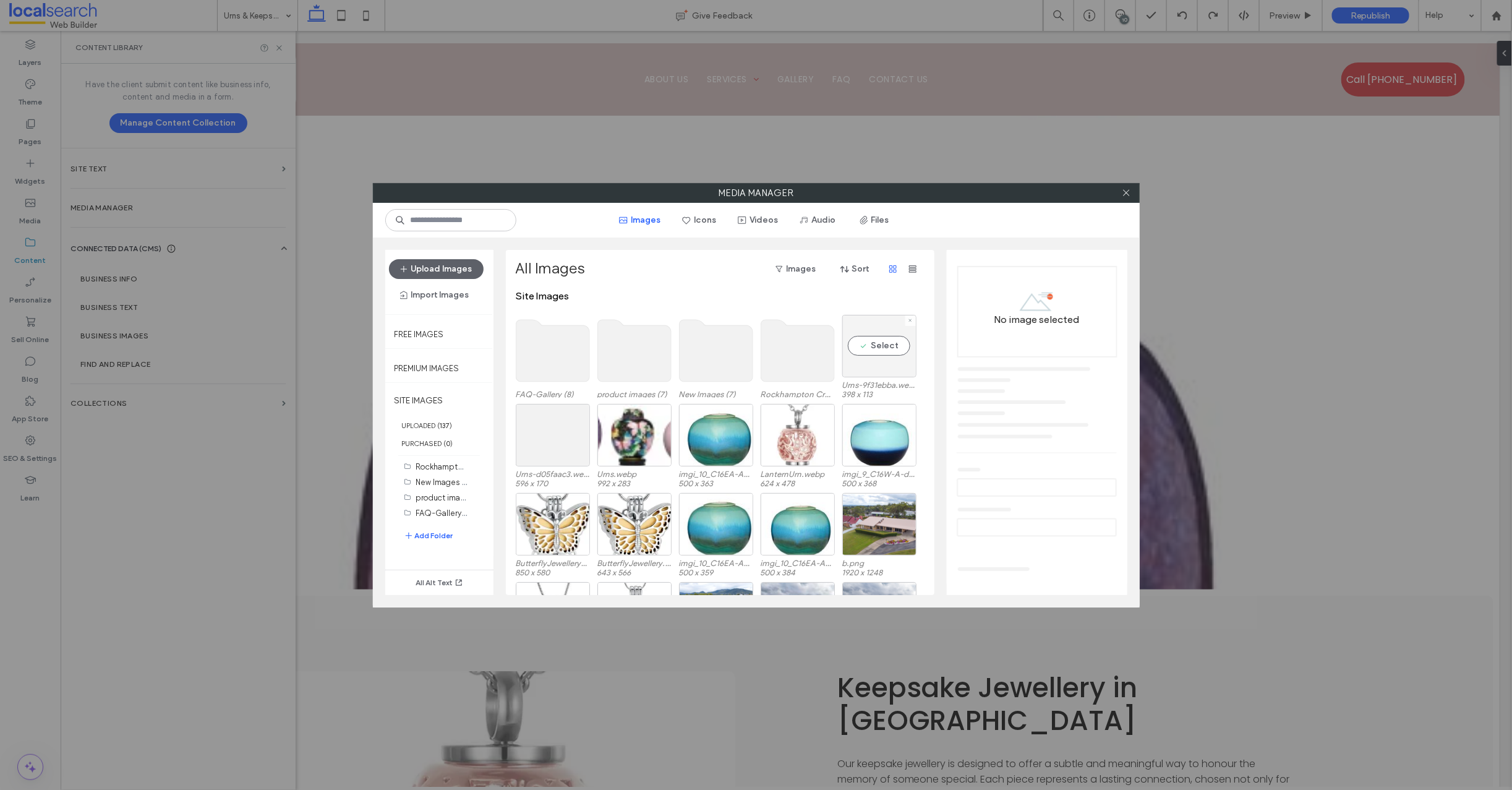
click at [870, 363] on div "Select" at bounding box center [879, 346] width 74 height 62
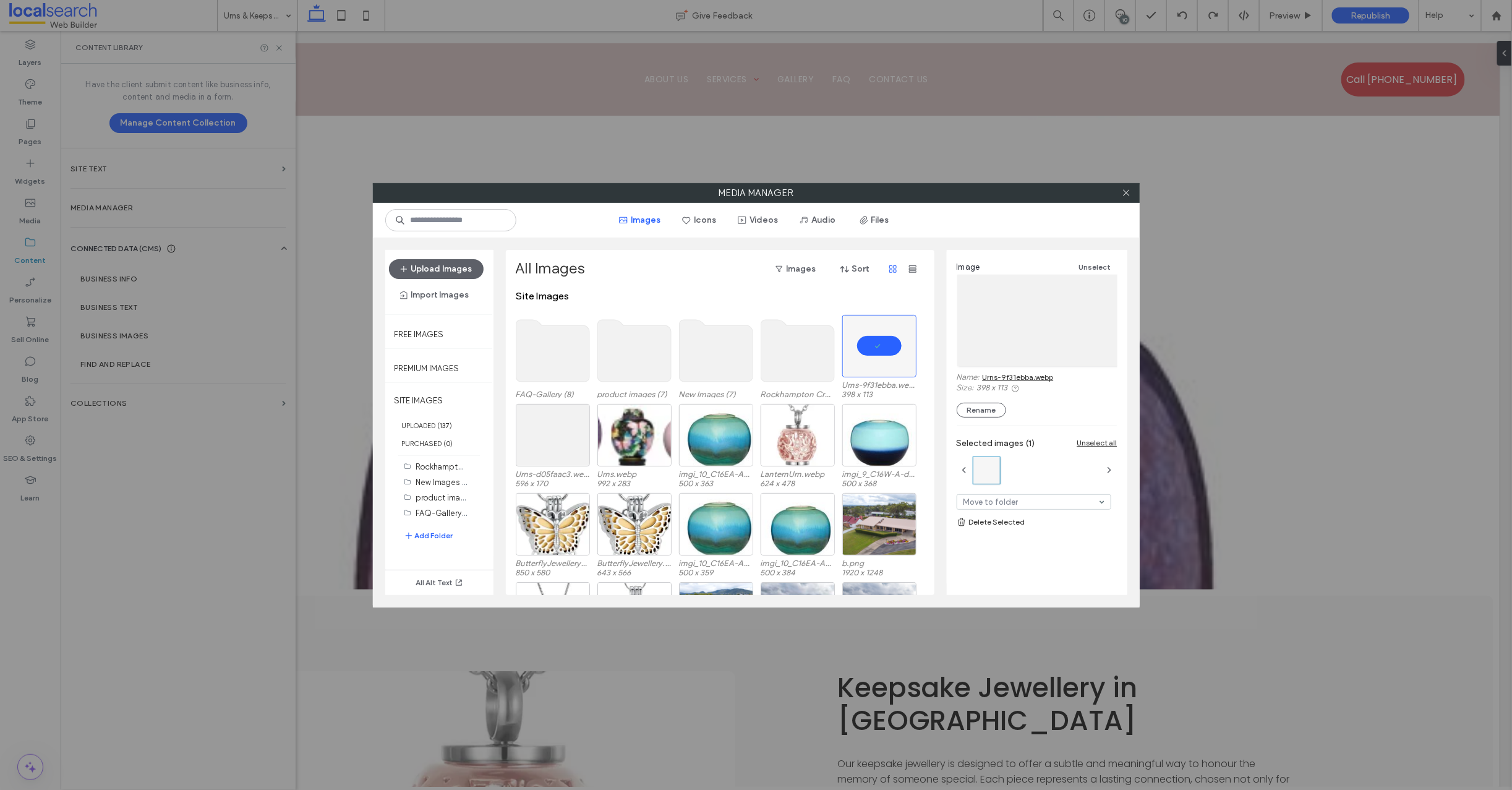
click at [994, 521] on link "Delete Selected" at bounding box center [1037, 522] width 160 height 12
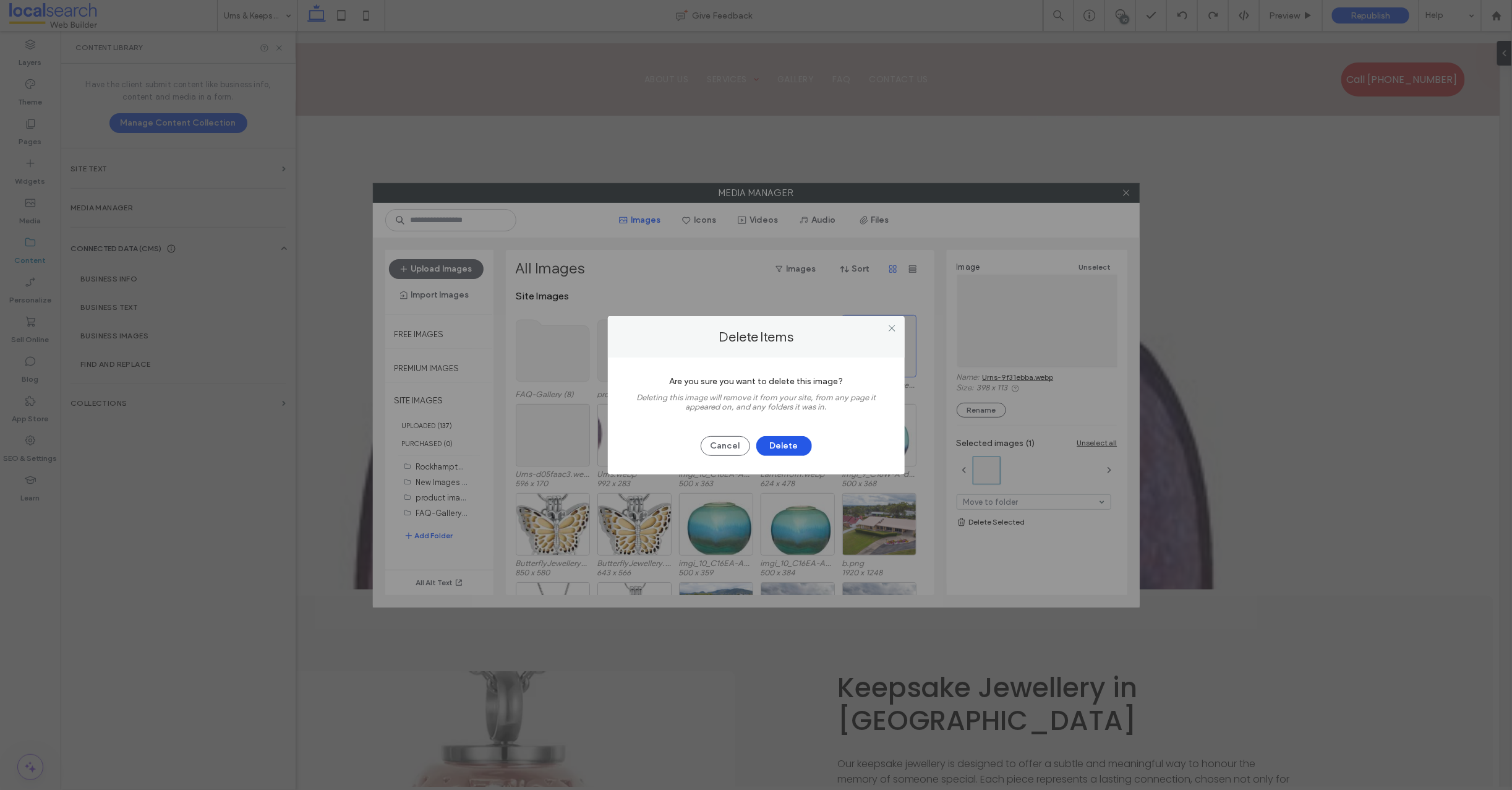
click at [773, 448] on button "Delete" at bounding box center [784, 445] width 55 height 20
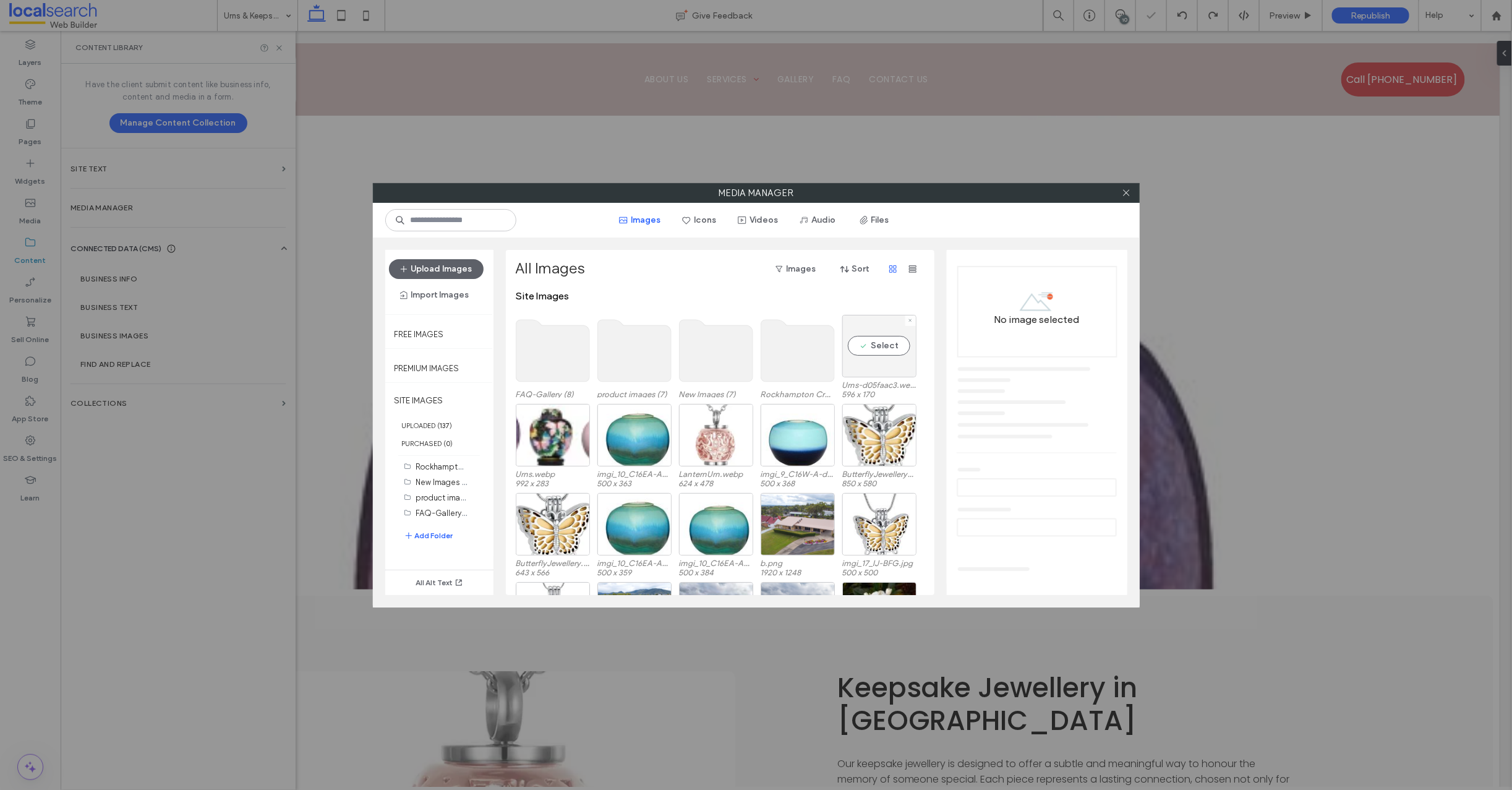
click at [857, 353] on div "Select" at bounding box center [879, 346] width 74 height 62
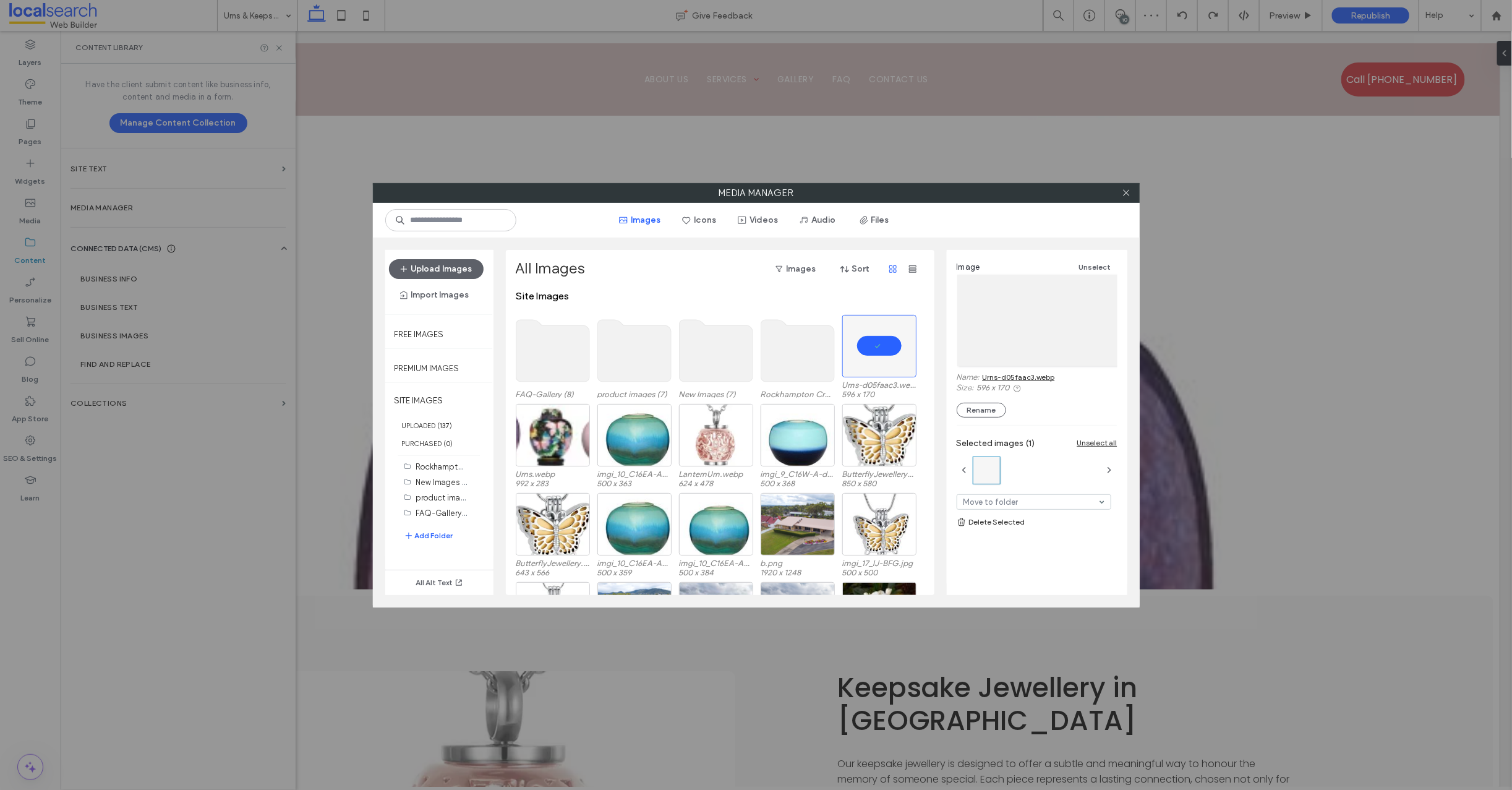
click at [1012, 521] on link "Delete Selected" at bounding box center [1037, 522] width 160 height 12
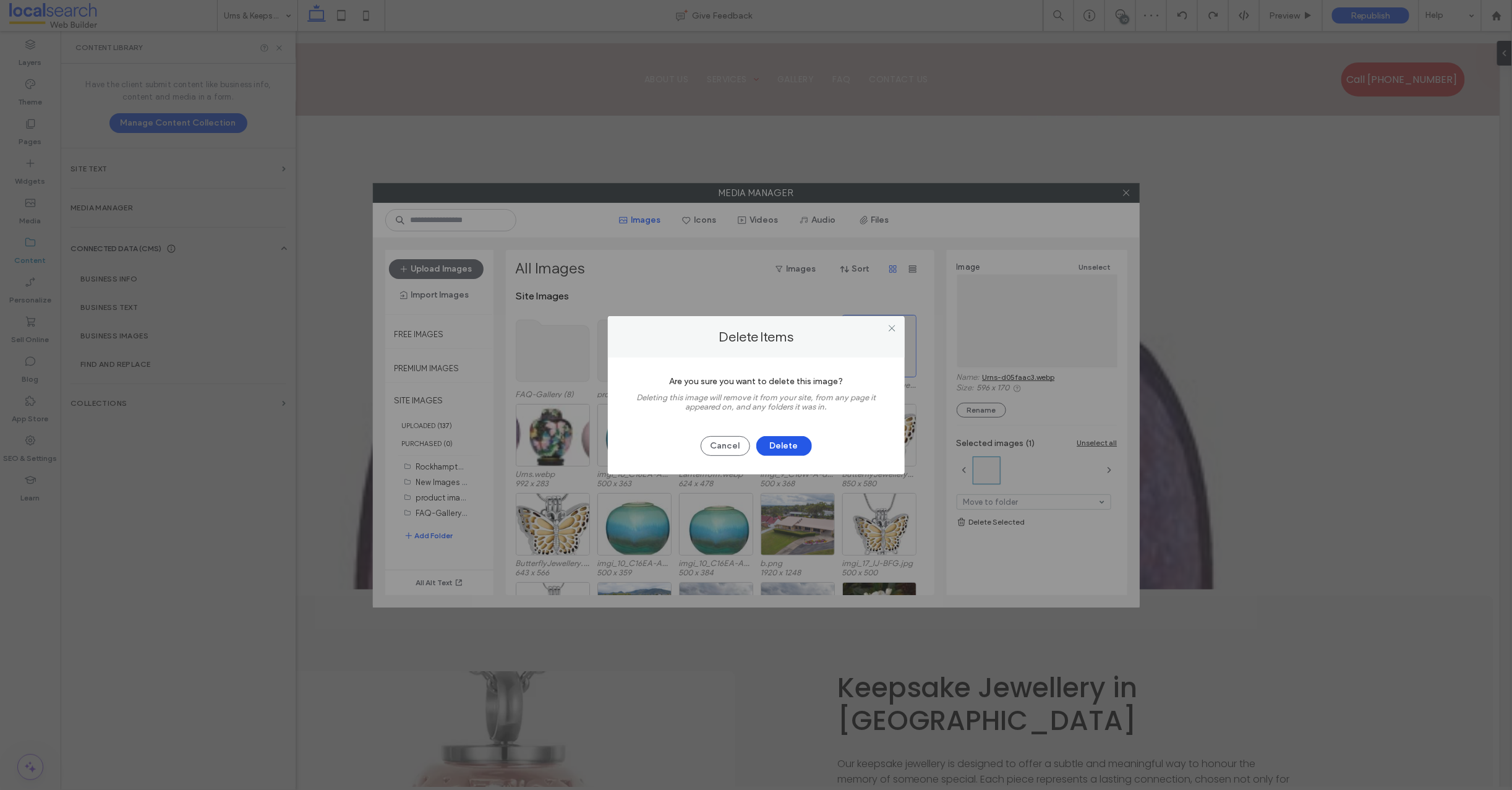
click at [780, 442] on button "Delete" at bounding box center [784, 445] width 55 height 20
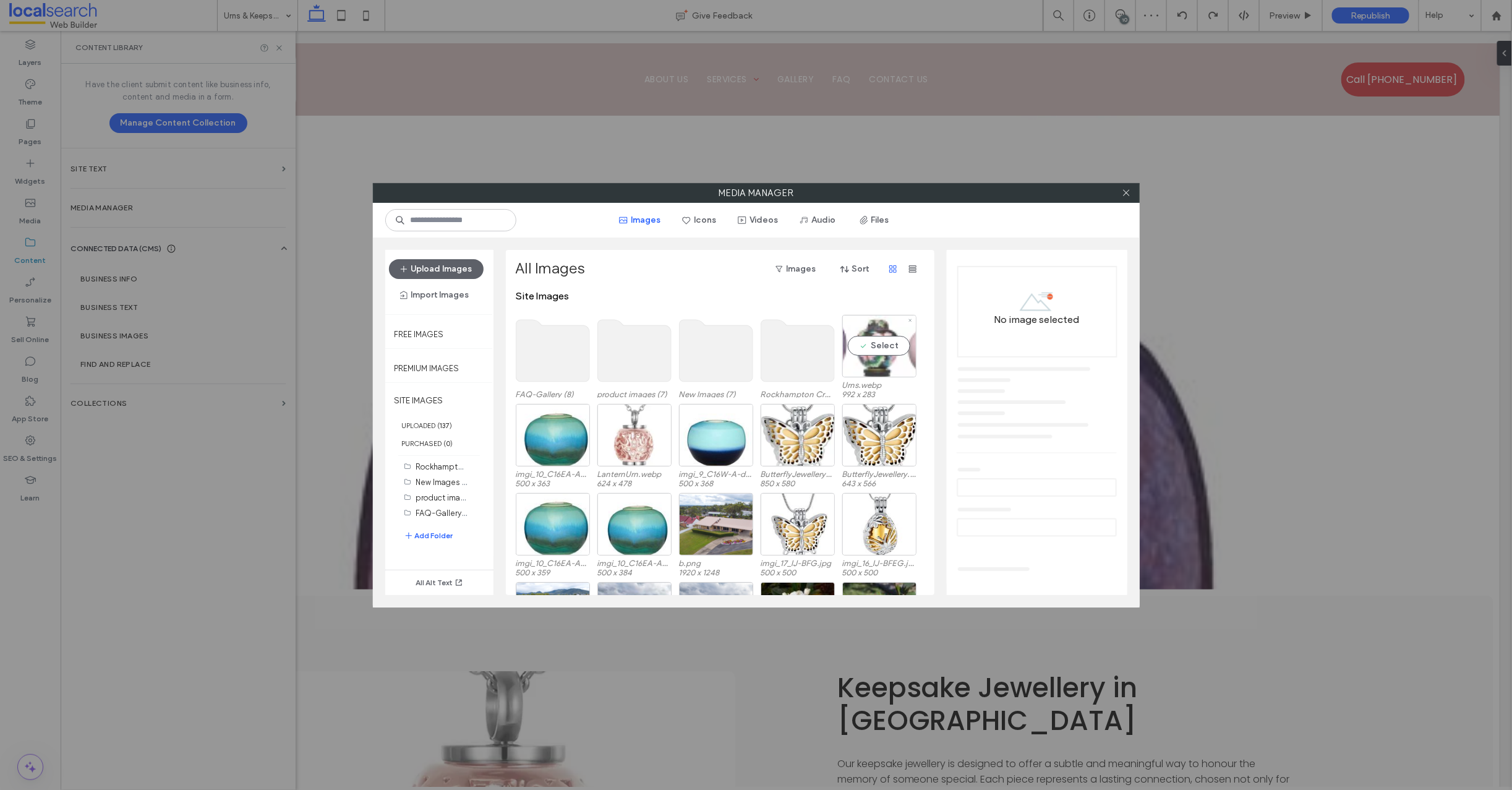
click at [870, 358] on div "Select" at bounding box center [879, 346] width 74 height 62
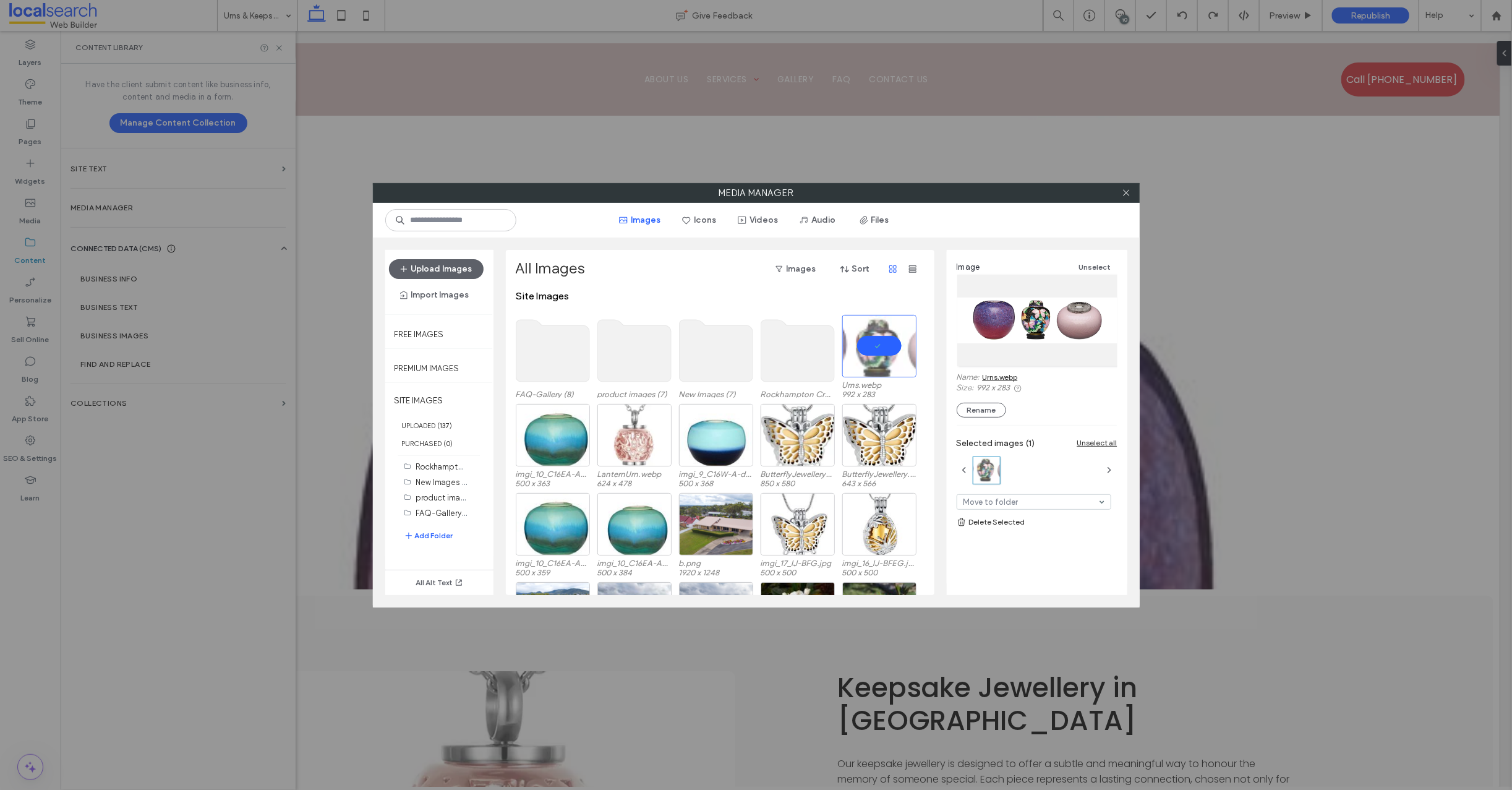
click at [1006, 523] on link "Delete Selected" at bounding box center [1037, 522] width 160 height 12
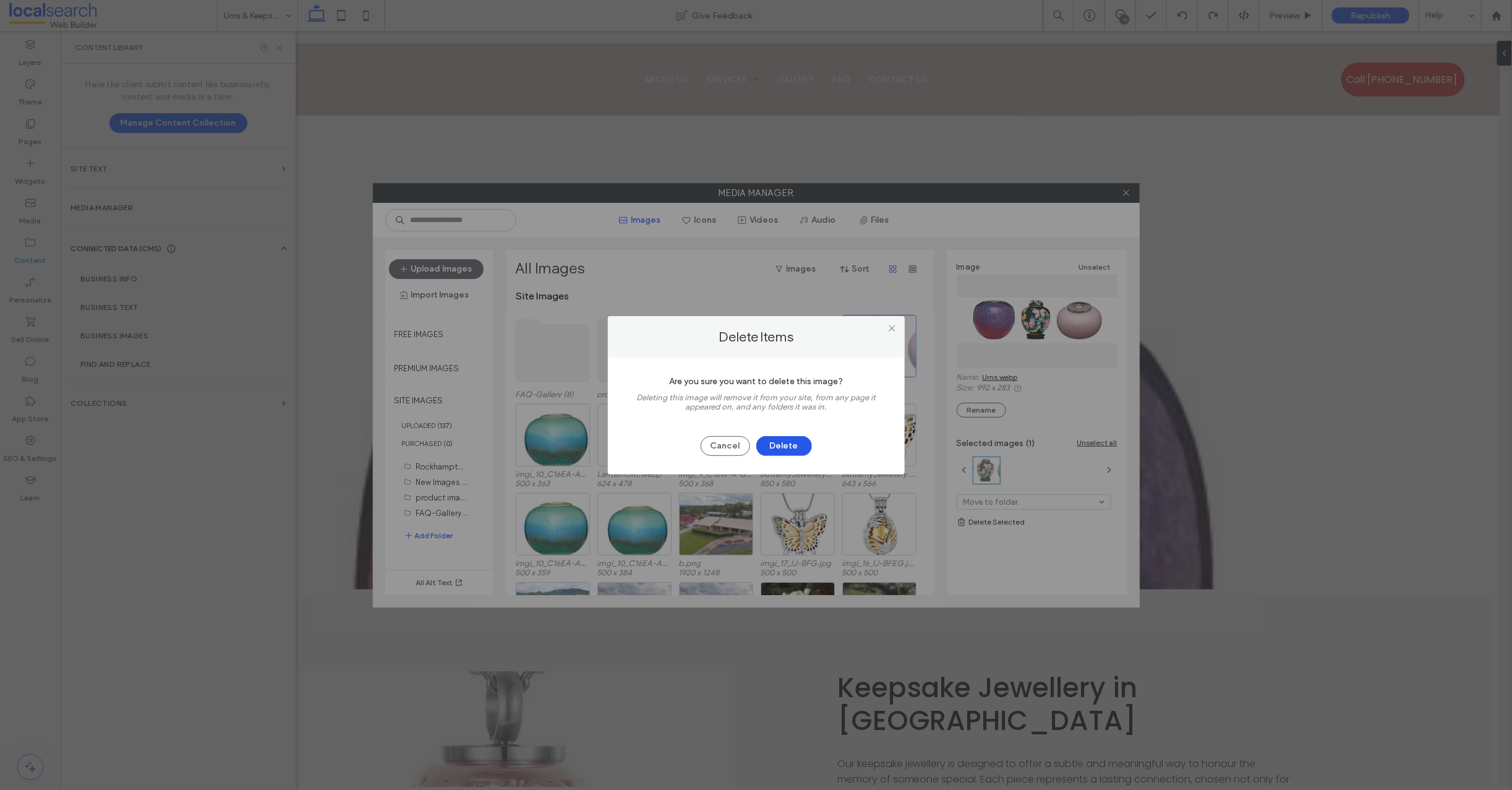
click at [796, 444] on button "Delete" at bounding box center [784, 445] width 55 height 20
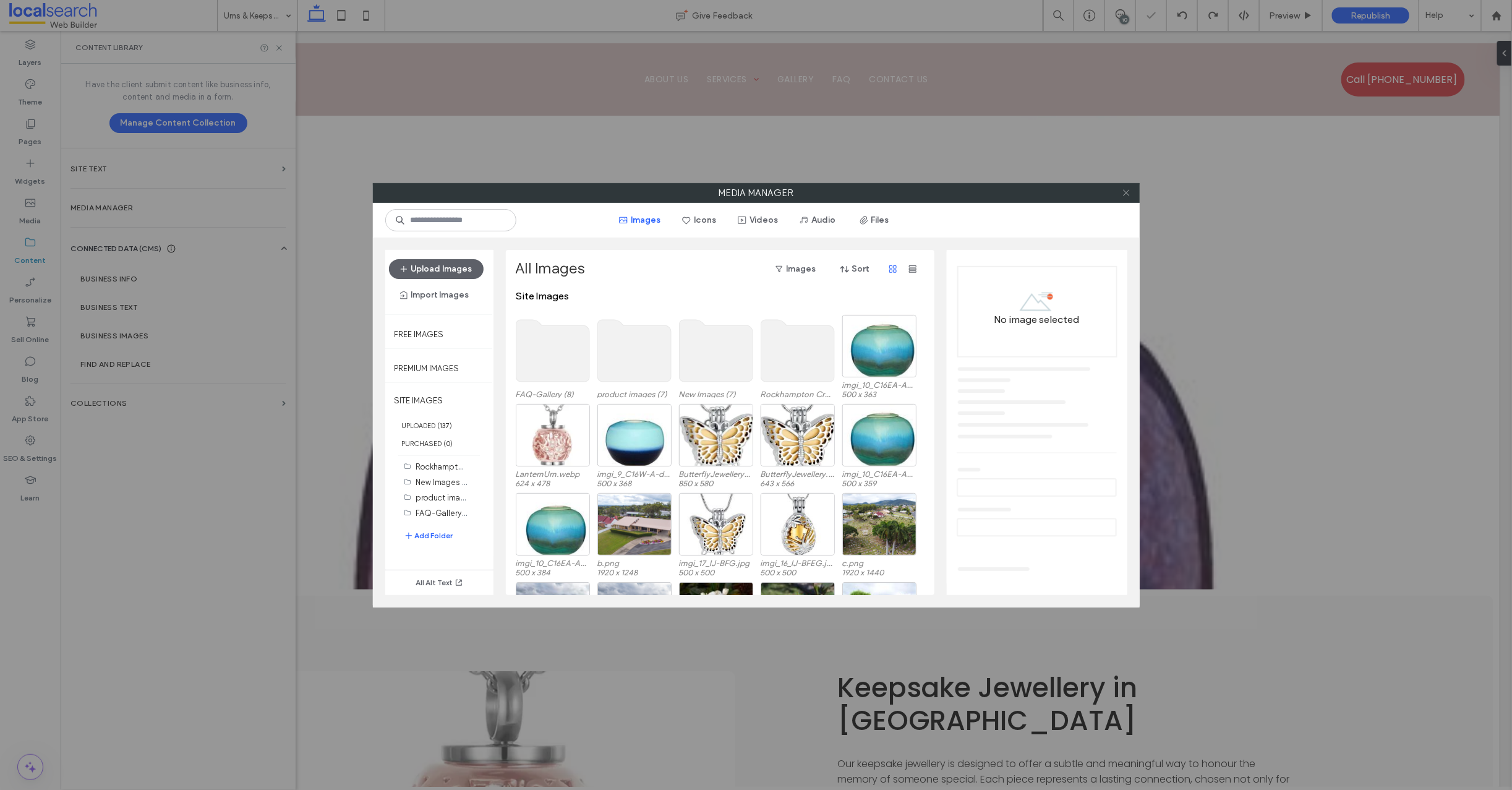
click at [1128, 193] on icon at bounding box center [1126, 192] width 9 height 9
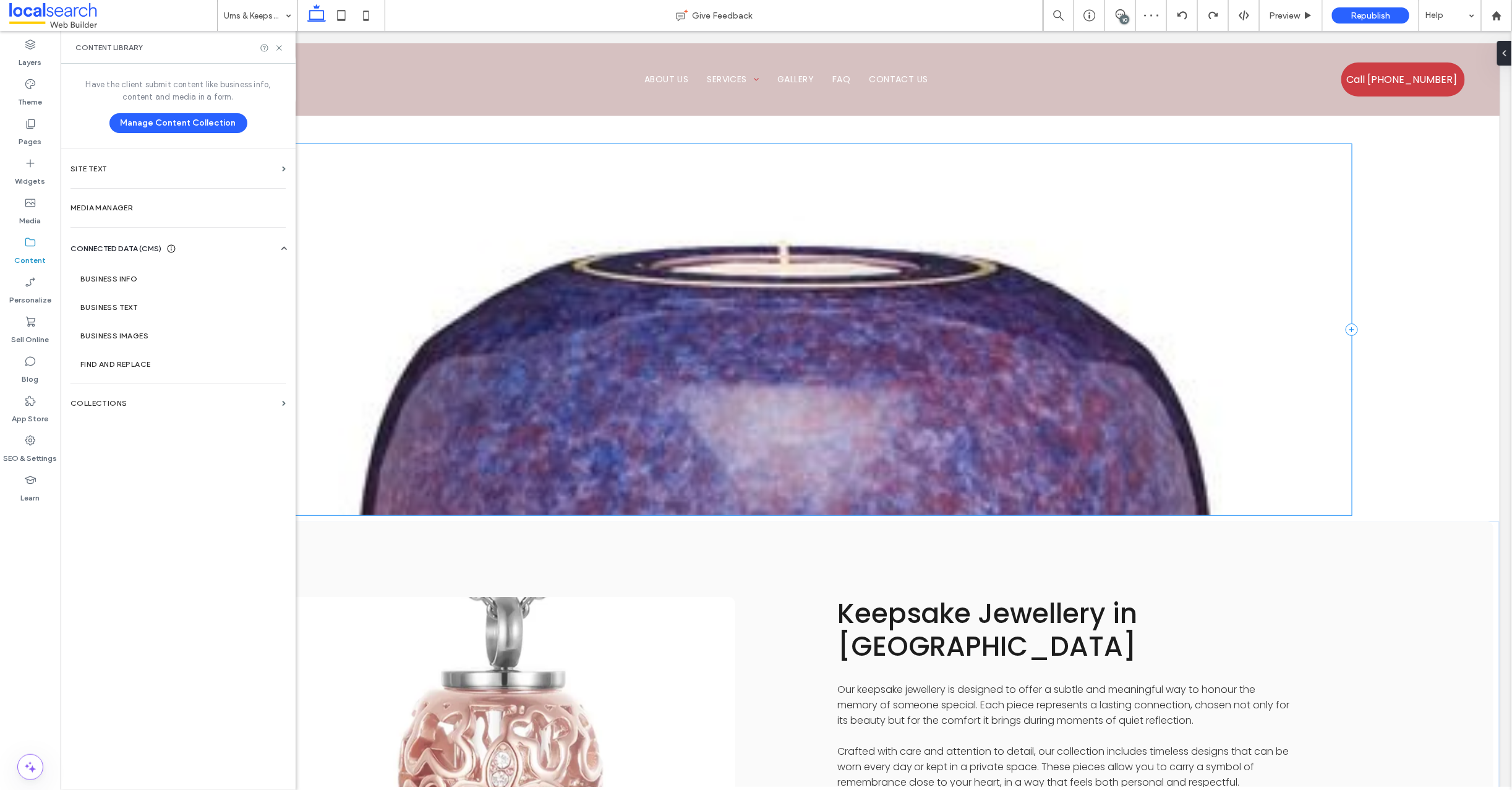
scroll to position [1517, 0]
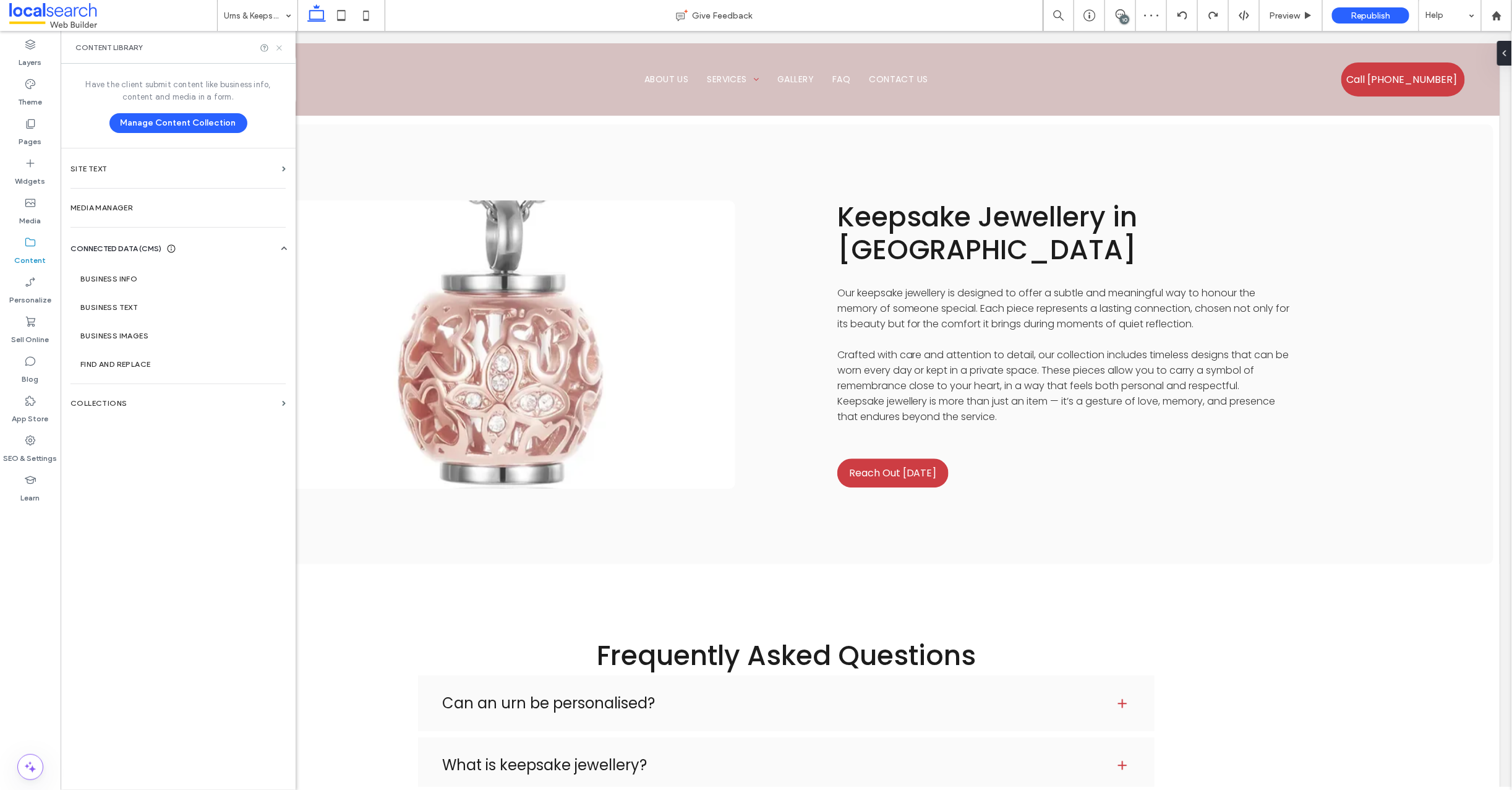
drag, startPoint x: 278, startPoint y: 46, endPoint x: 227, endPoint y: 17, distance: 58.7
click at [278, 46] on icon at bounding box center [279, 48] width 9 height 9
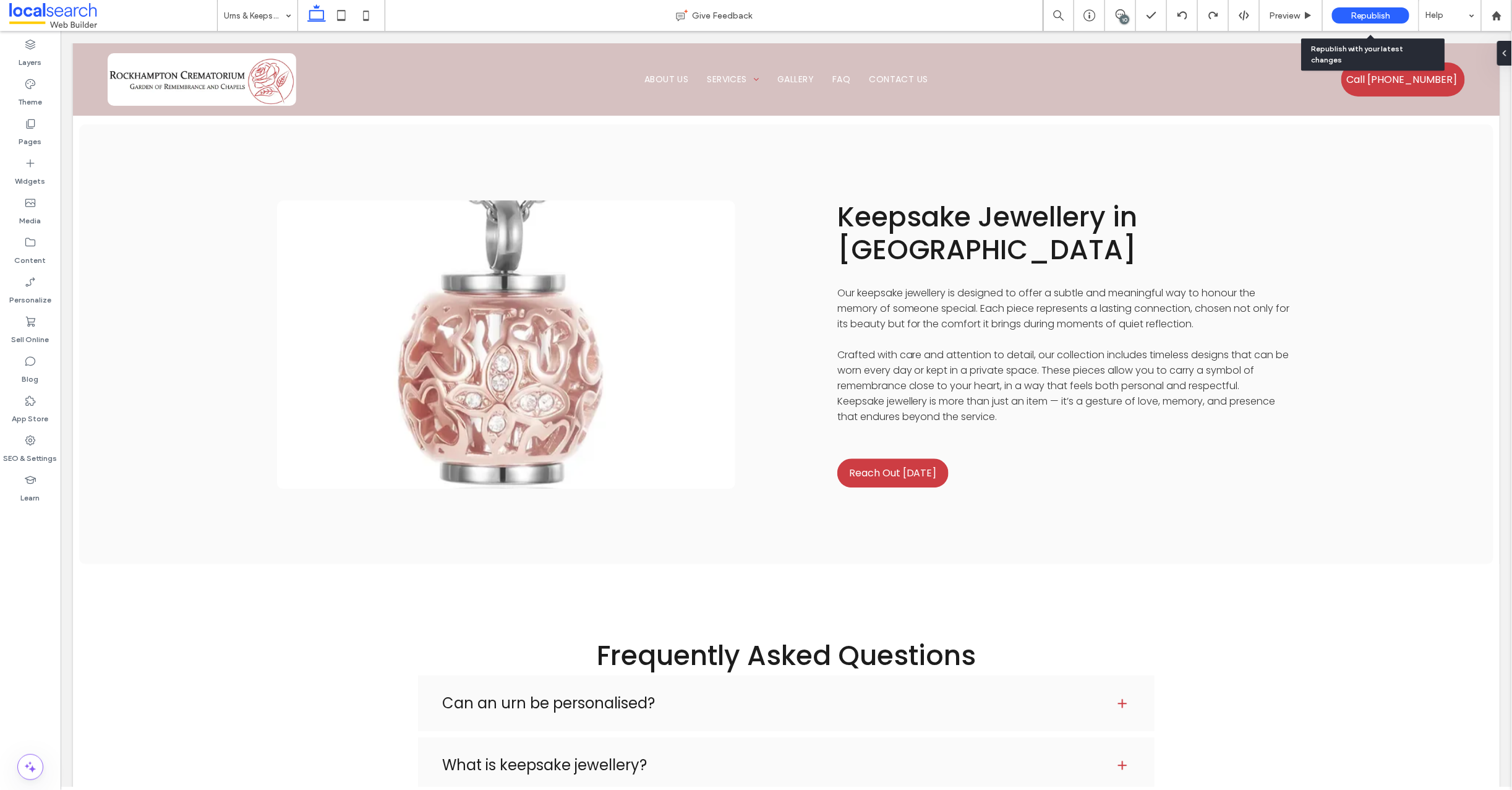
click at [1383, 17] on span "Republish" at bounding box center [1370, 16] width 40 height 11
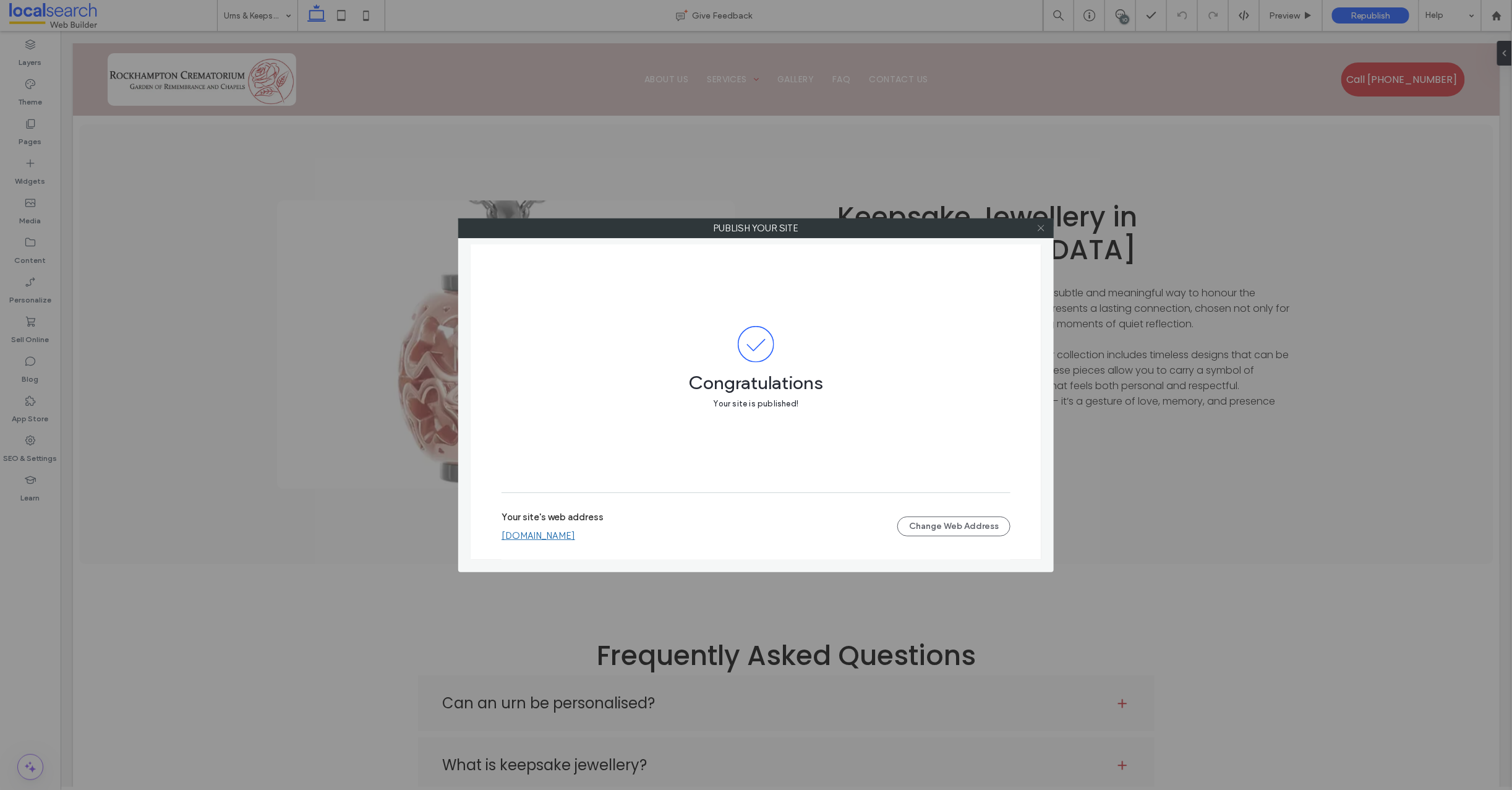
click at [1041, 230] on icon at bounding box center [1042, 228] width 9 height 9
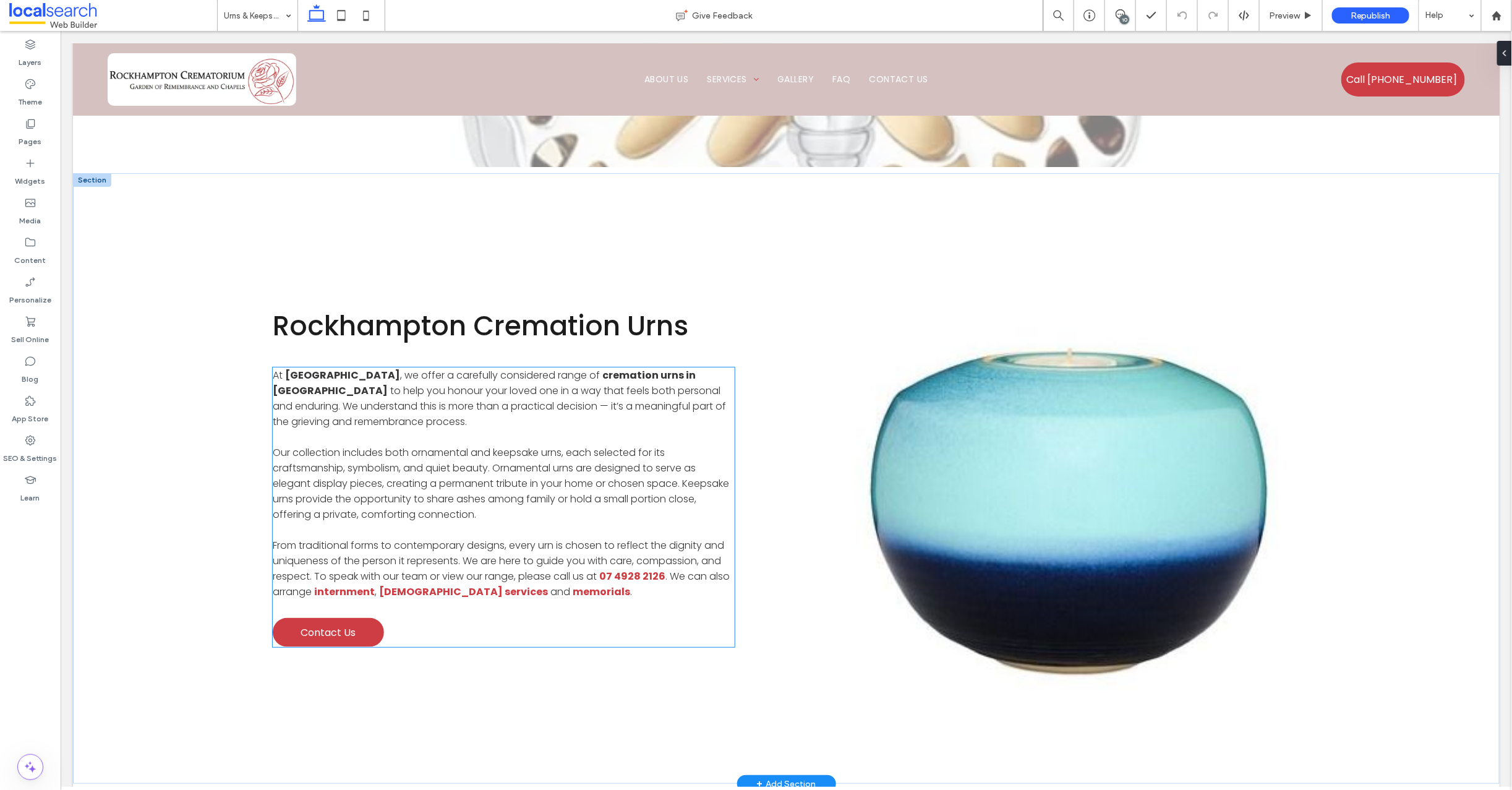
scroll to position [546, 0]
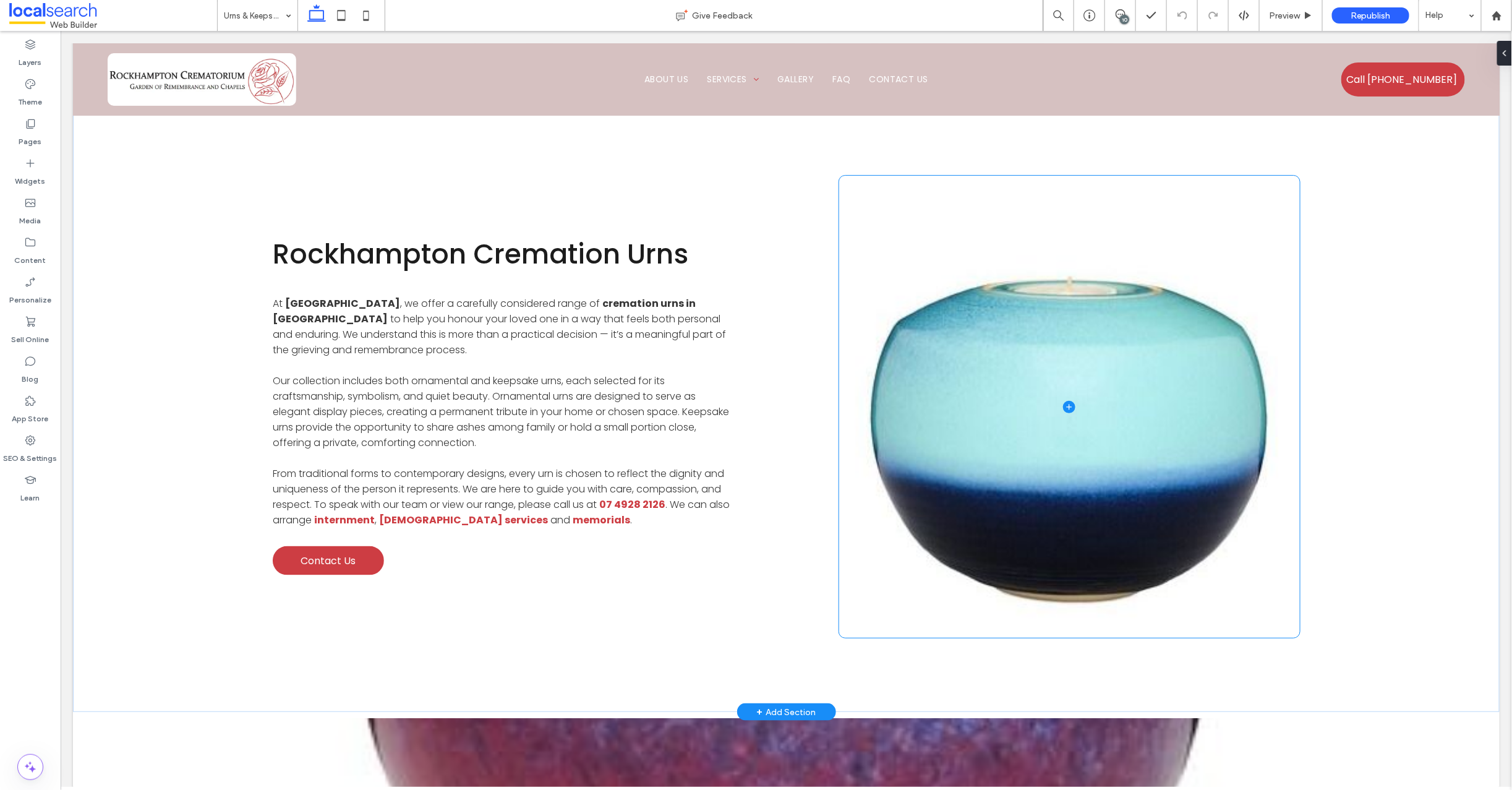
click at [848, 416] on span at bounding box center [1068, 405] width 461 height 462
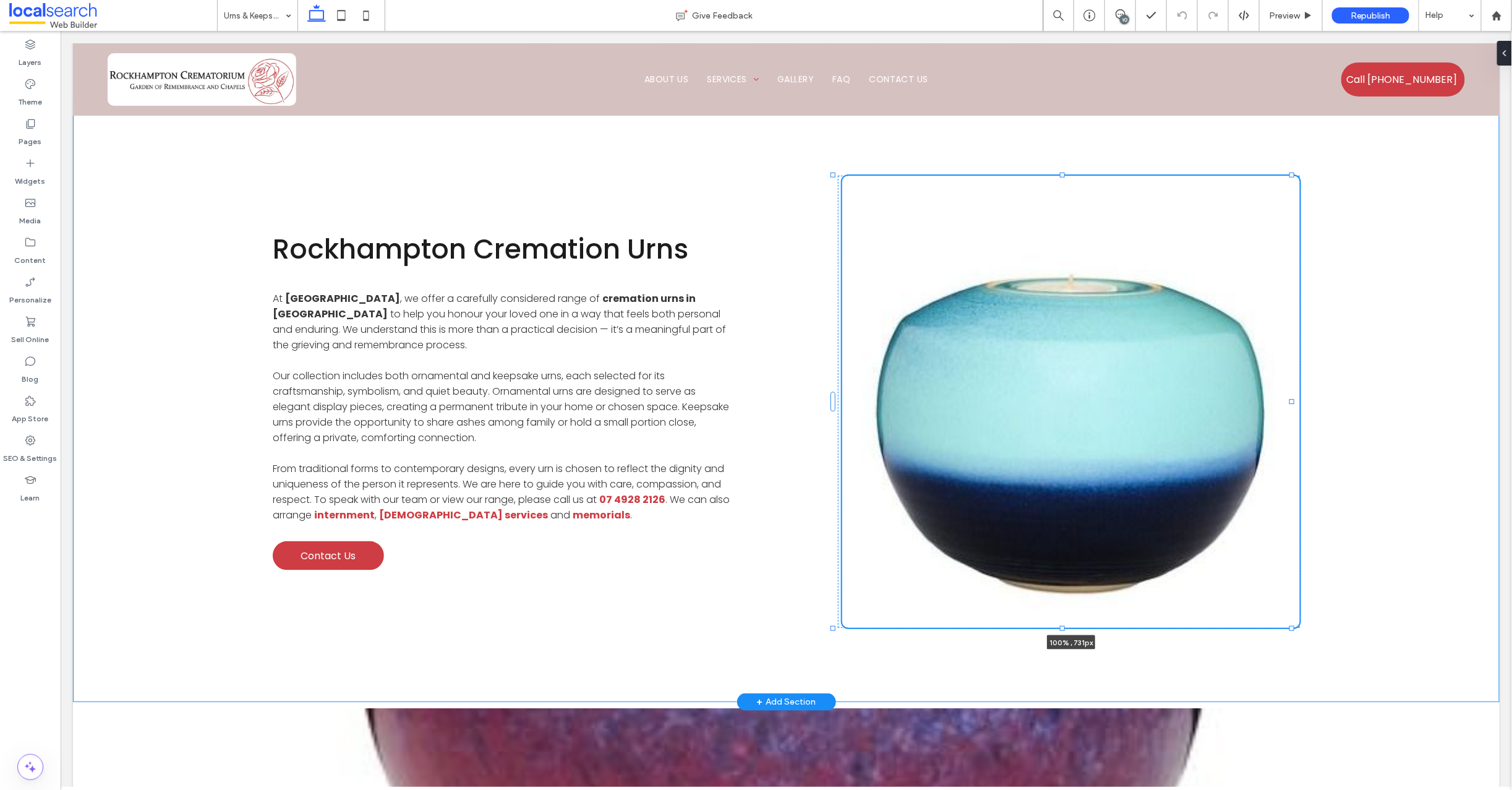
click at [1059, 631] on div "Rockhampton Cremation Urns At Rockhampton Crematorium , we offer a carefully co…" at bounding box center [786, 401] width 1427 height 600
type input "***"
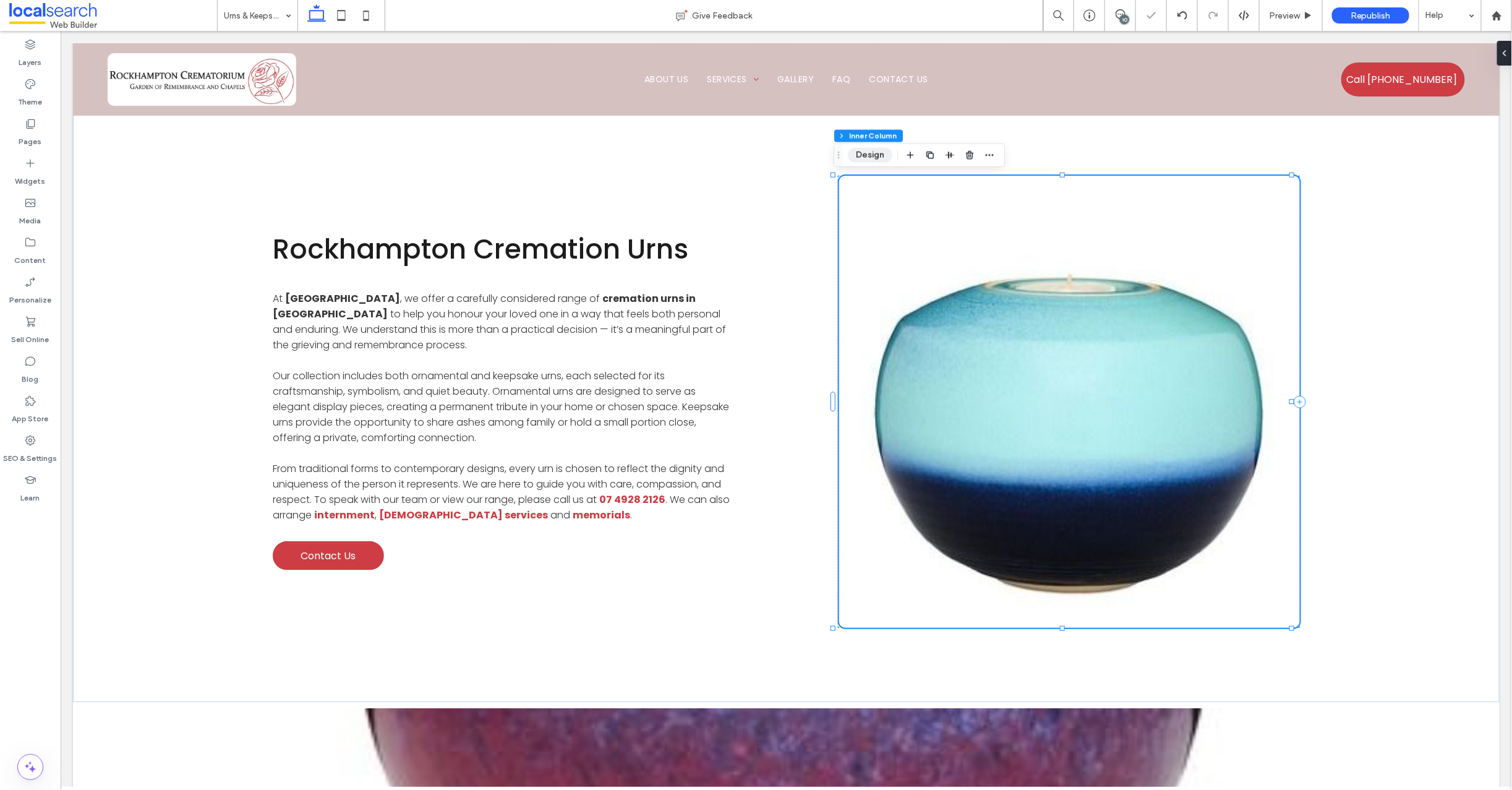
click at [869, 152] on button "Design" at bounding box center [870, 155] width 45 height 15
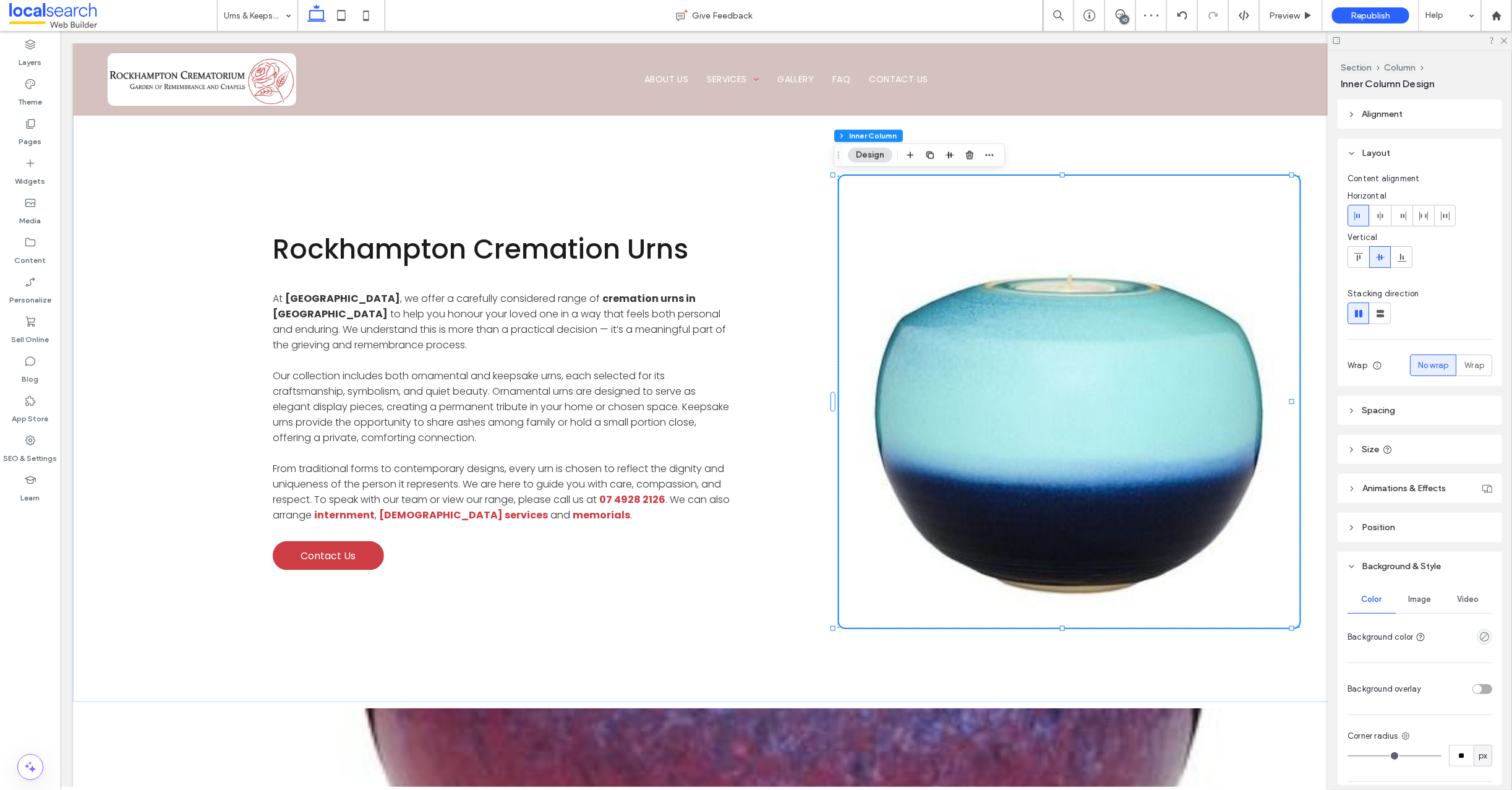
click at [1413, 597] on span "Image" at bounding box center [1420, 599] width 23 height 10
click at [1427, 778] on button "Edit" at bounding box center [1424, 779] width 45 height 15
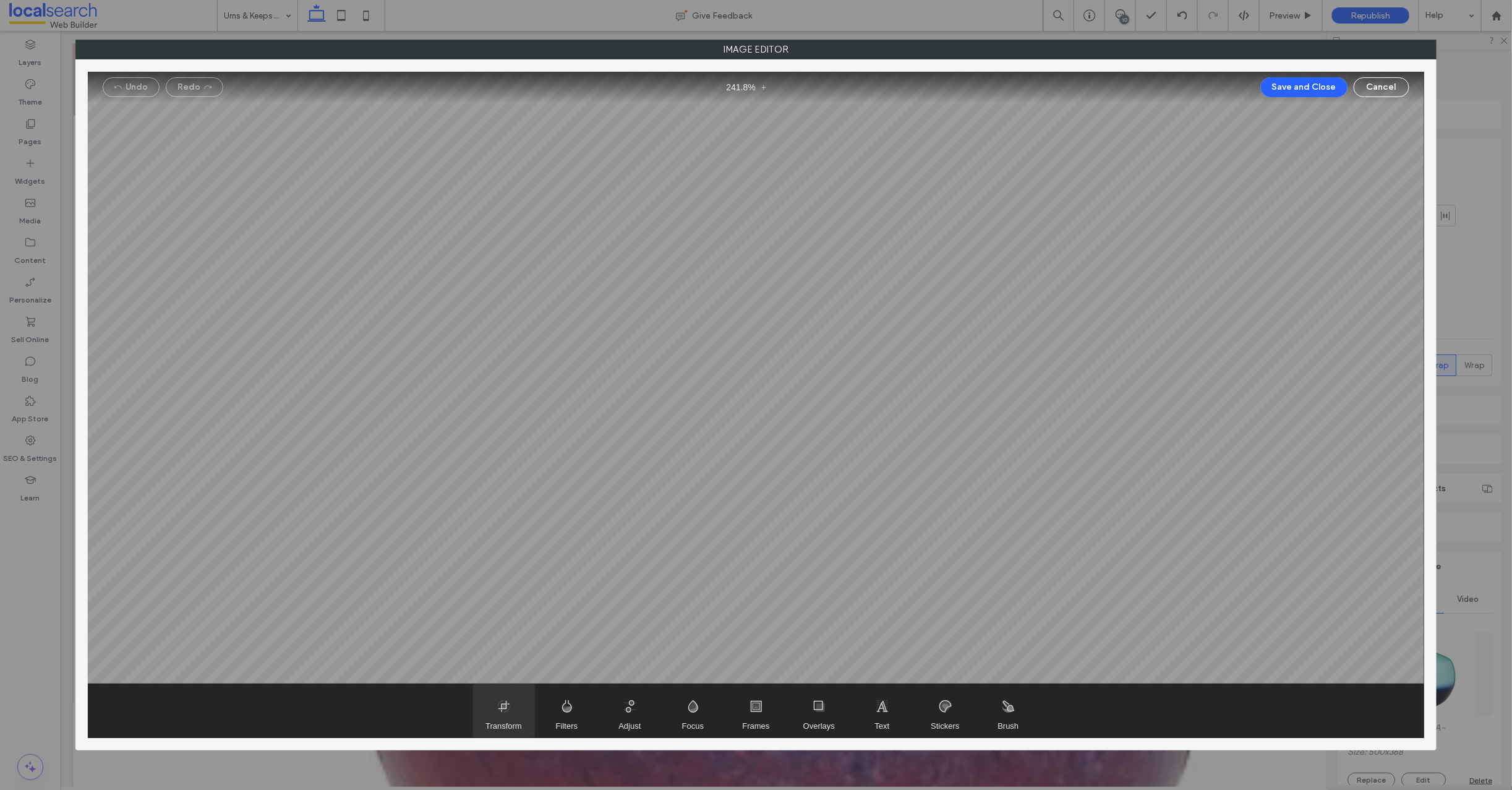
click at [503, 710] on span "Transform" at bounding box center [503, 711] width 61 height 53
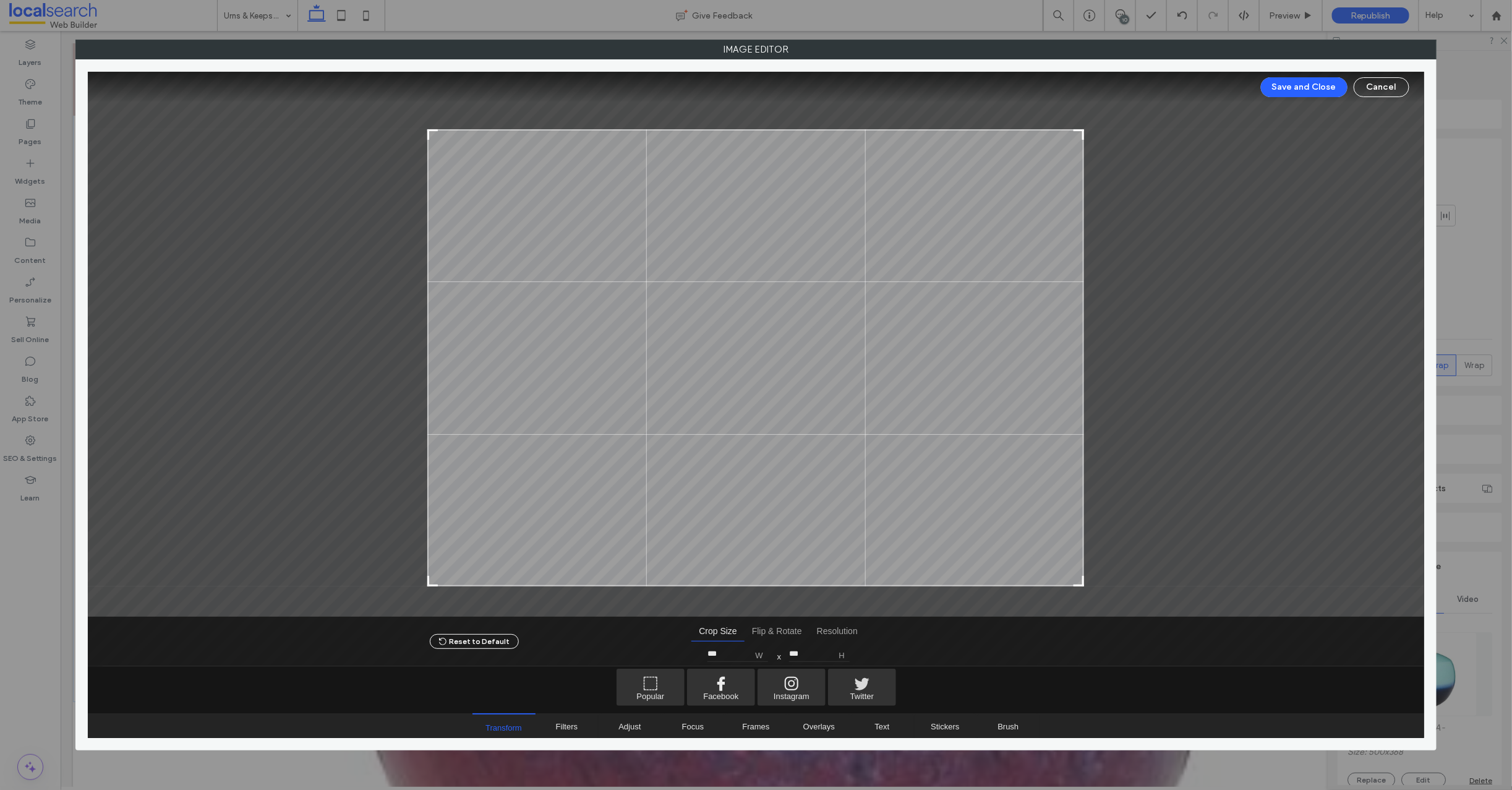
type input "***"
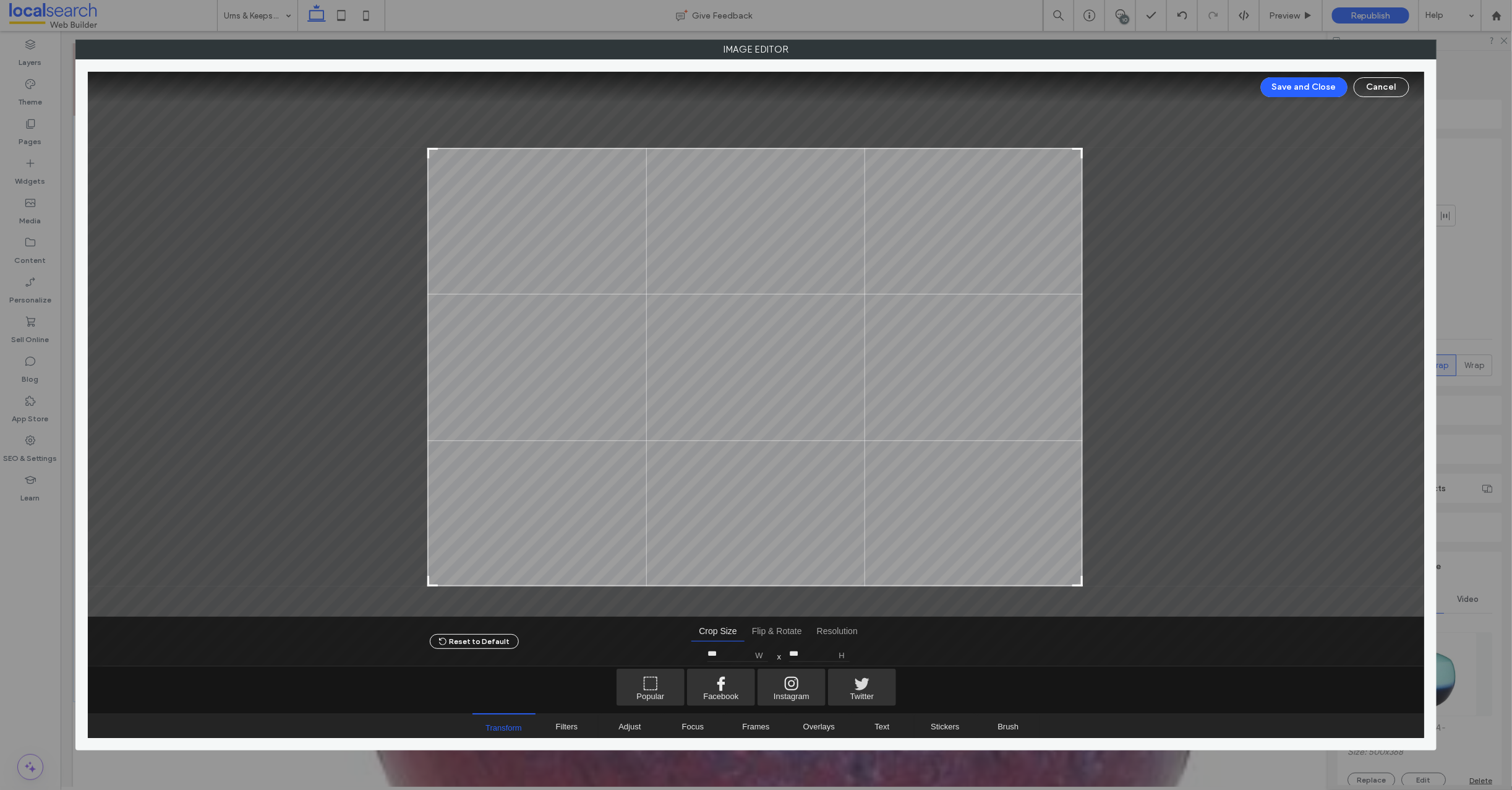
type input "***"
drag, startPoint x: 1082, startPoint y: 103, endPoint x: 1079, endPoint y: 159, distance: 56.1
click at [1079, 159] on div at bounding box center [1076, 163] width 15 height 15
click at [1317, 88] on button "Save and Close" at bounding box center [1304, 87] width 86 height 20
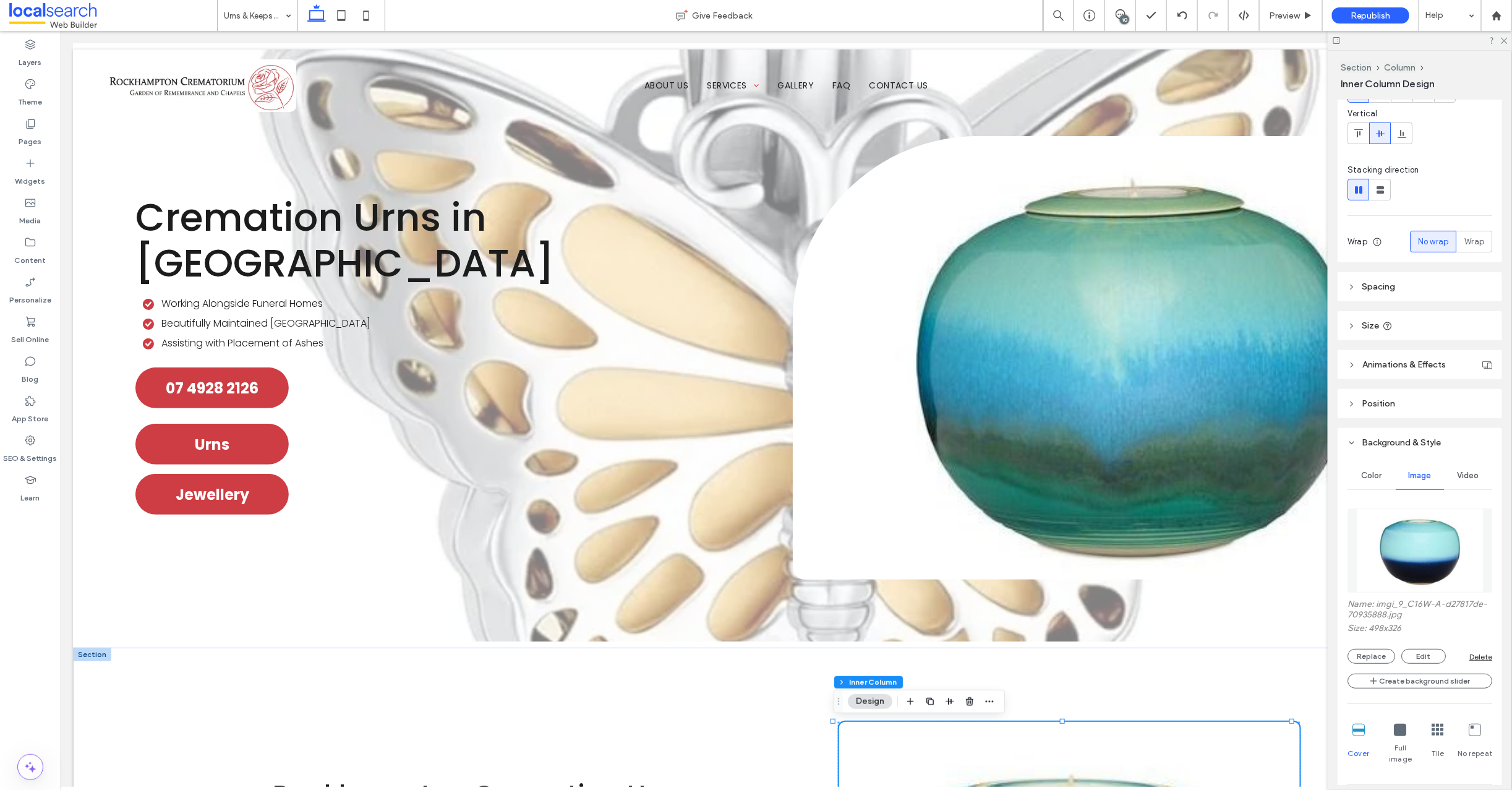
scroll to position [183, 0]
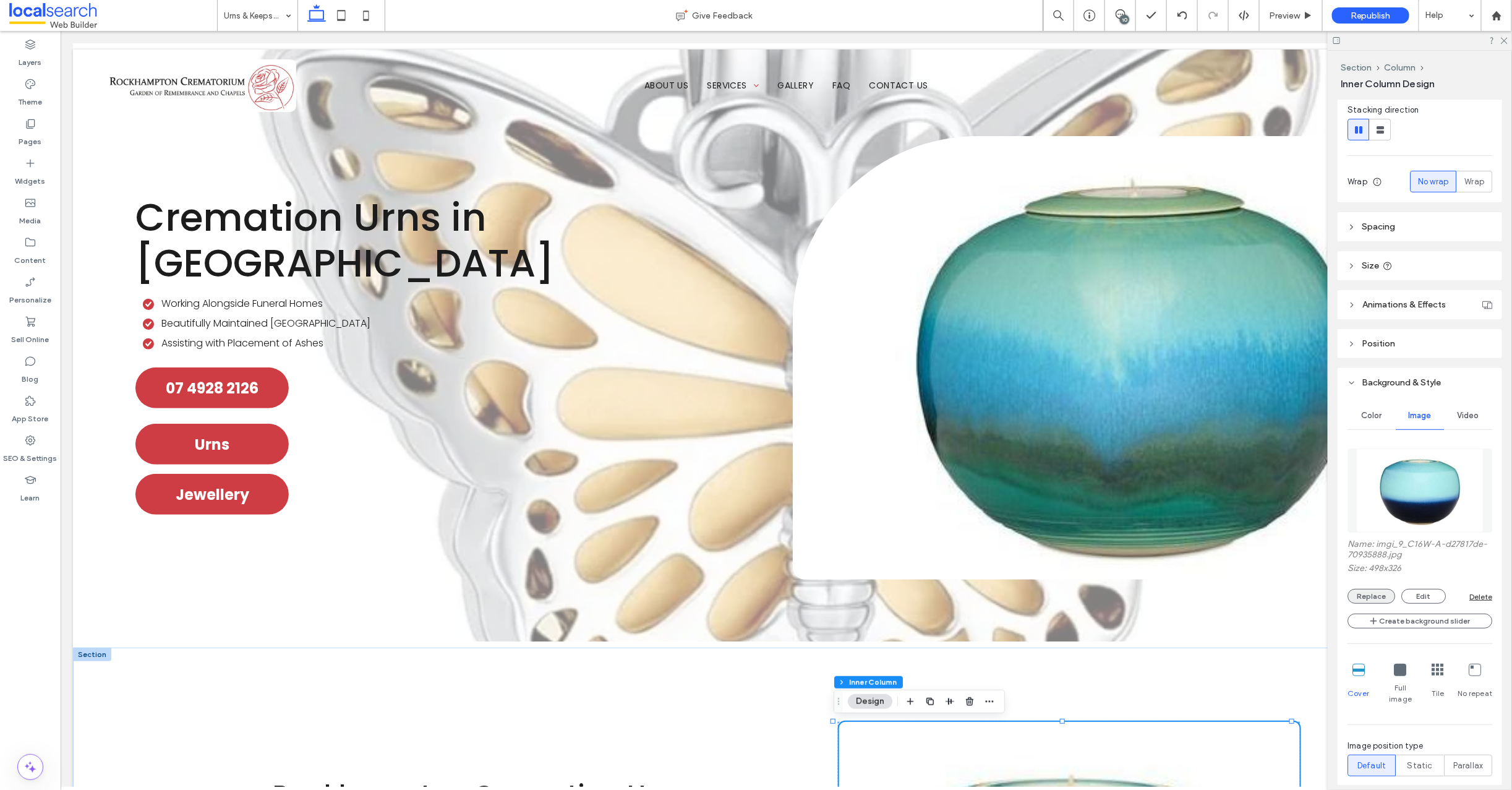
click at [1372, 593] on button "Replace" at bounding box center [1371, 596] width 47 height 15
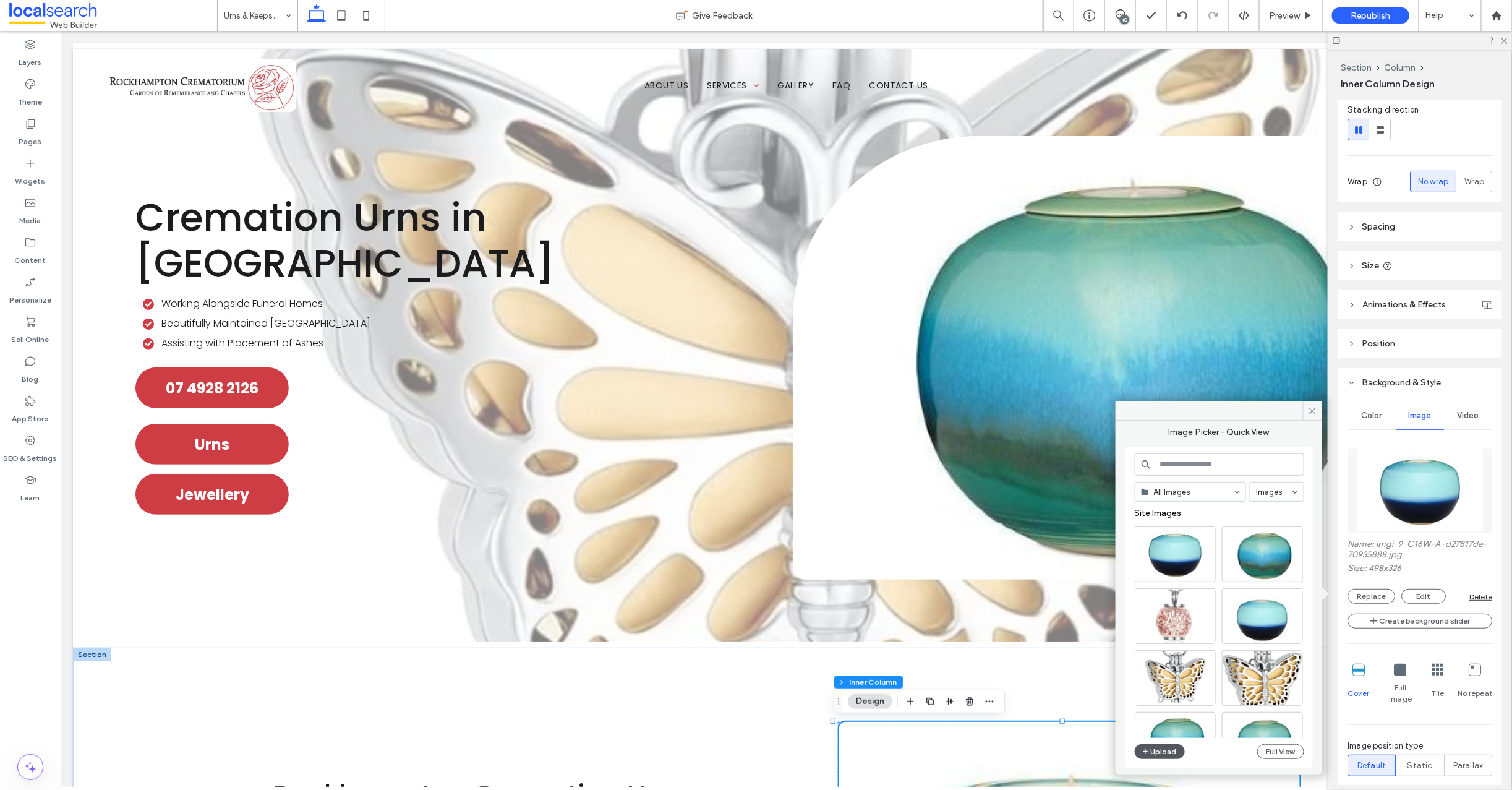
click at [1170, 749] on button "Upload" at bounding box center [1160, 751] width 51 height 15
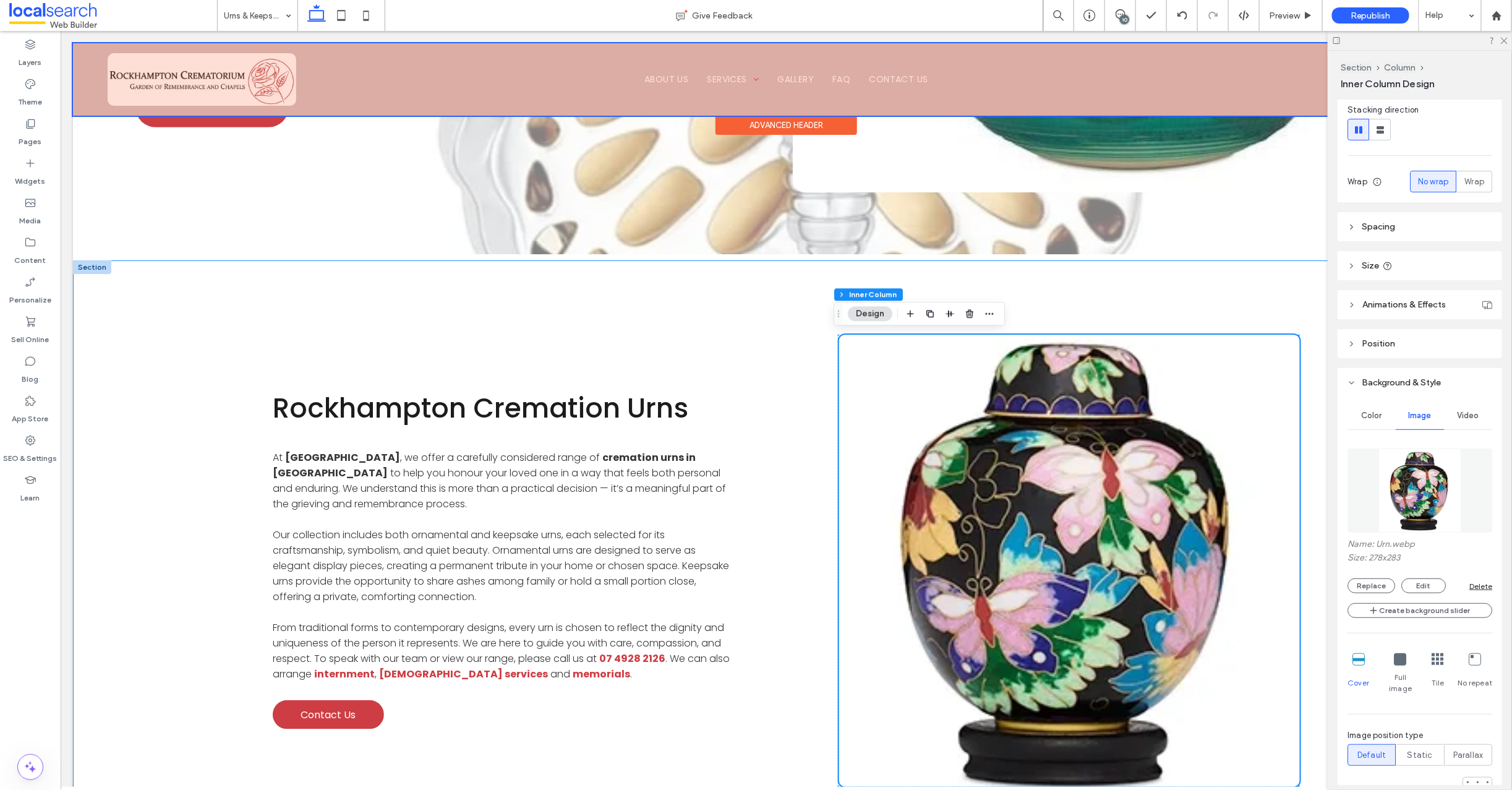
scroll to position [160, 0]
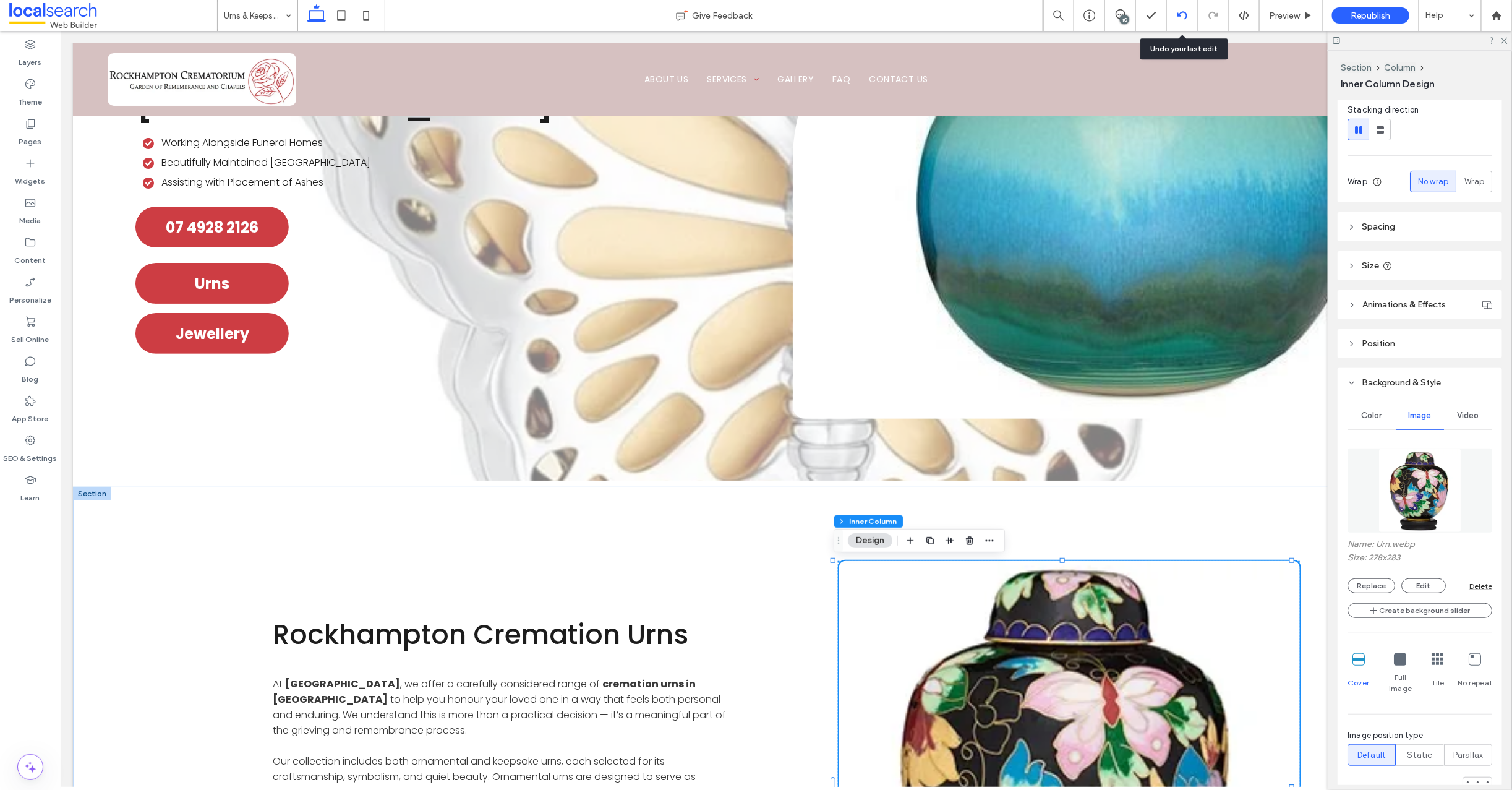
click at [1179, 14] on use at bounding box center [1181, 14] width 10 height 8
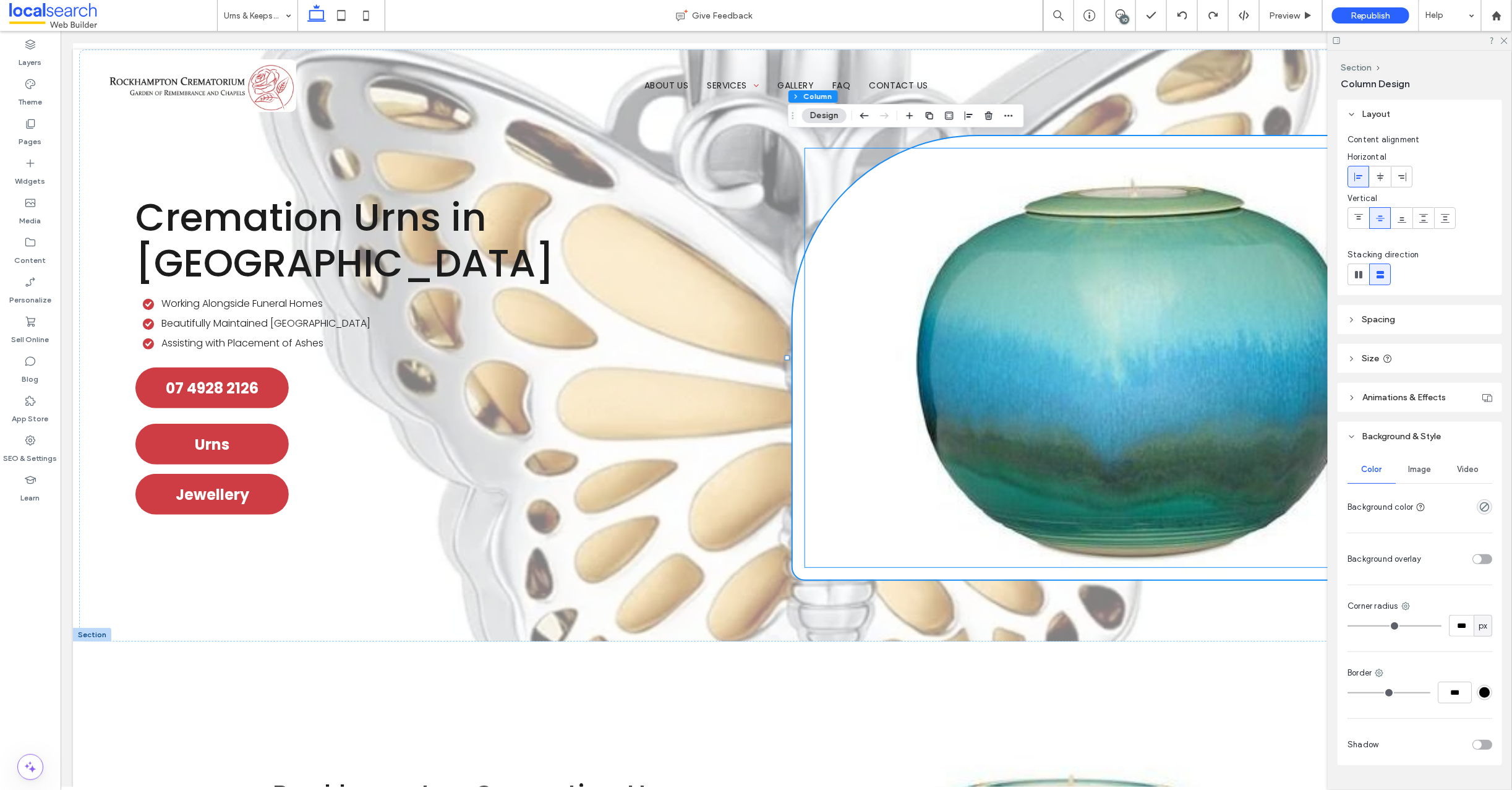
scroll to position [0, 0]
click at [1418, 461] on div "Image" at bounding box center [1420, 469] width 48 height 28
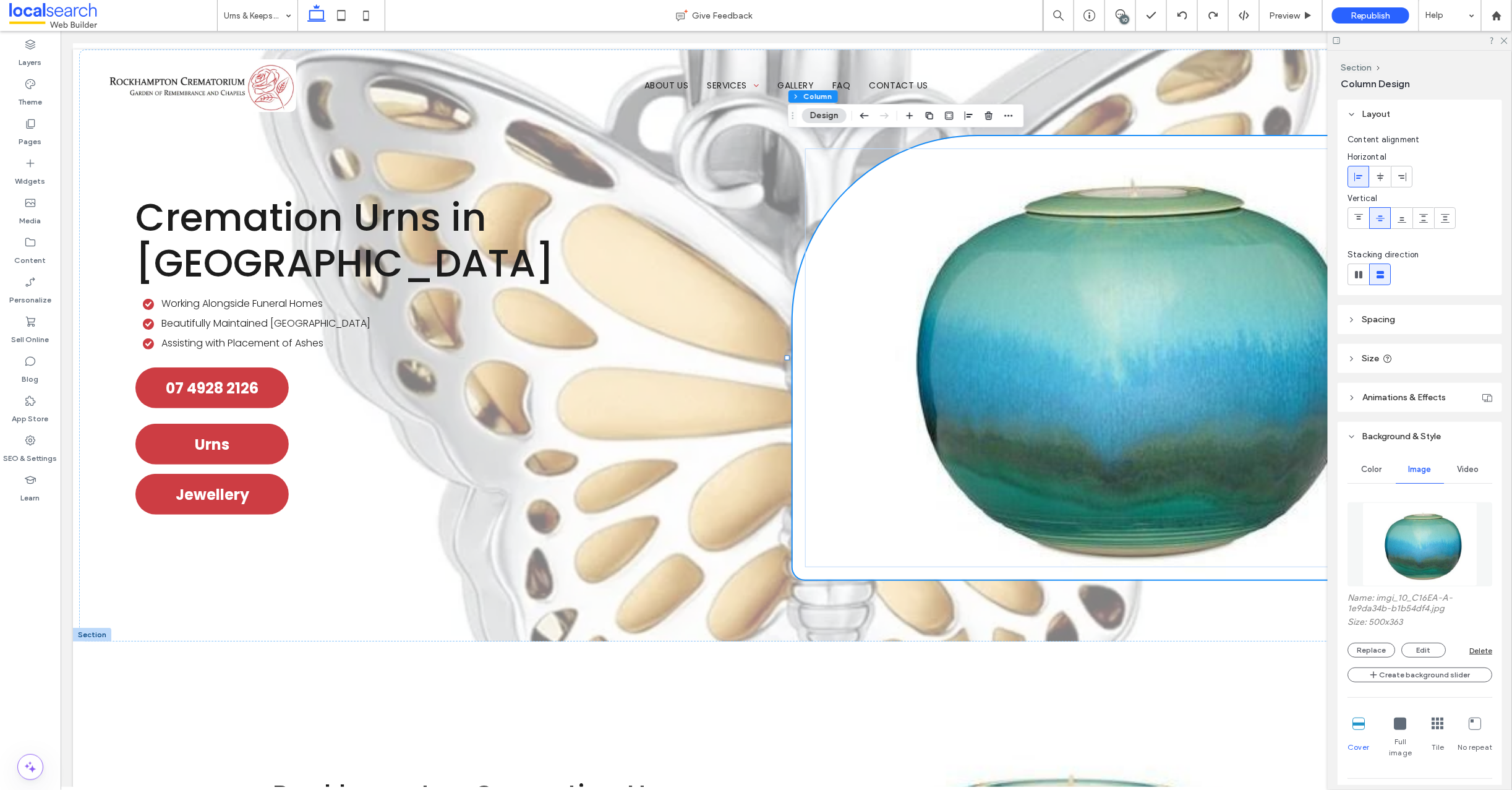
drag, startPoint x: 1375, startPoint y: 647, endPoint x: 1388, endPoint y: 640, distance: 14.8
click at [1374, 647] on button "Replace" at bounding box center [1371, 649] width 47 height 15
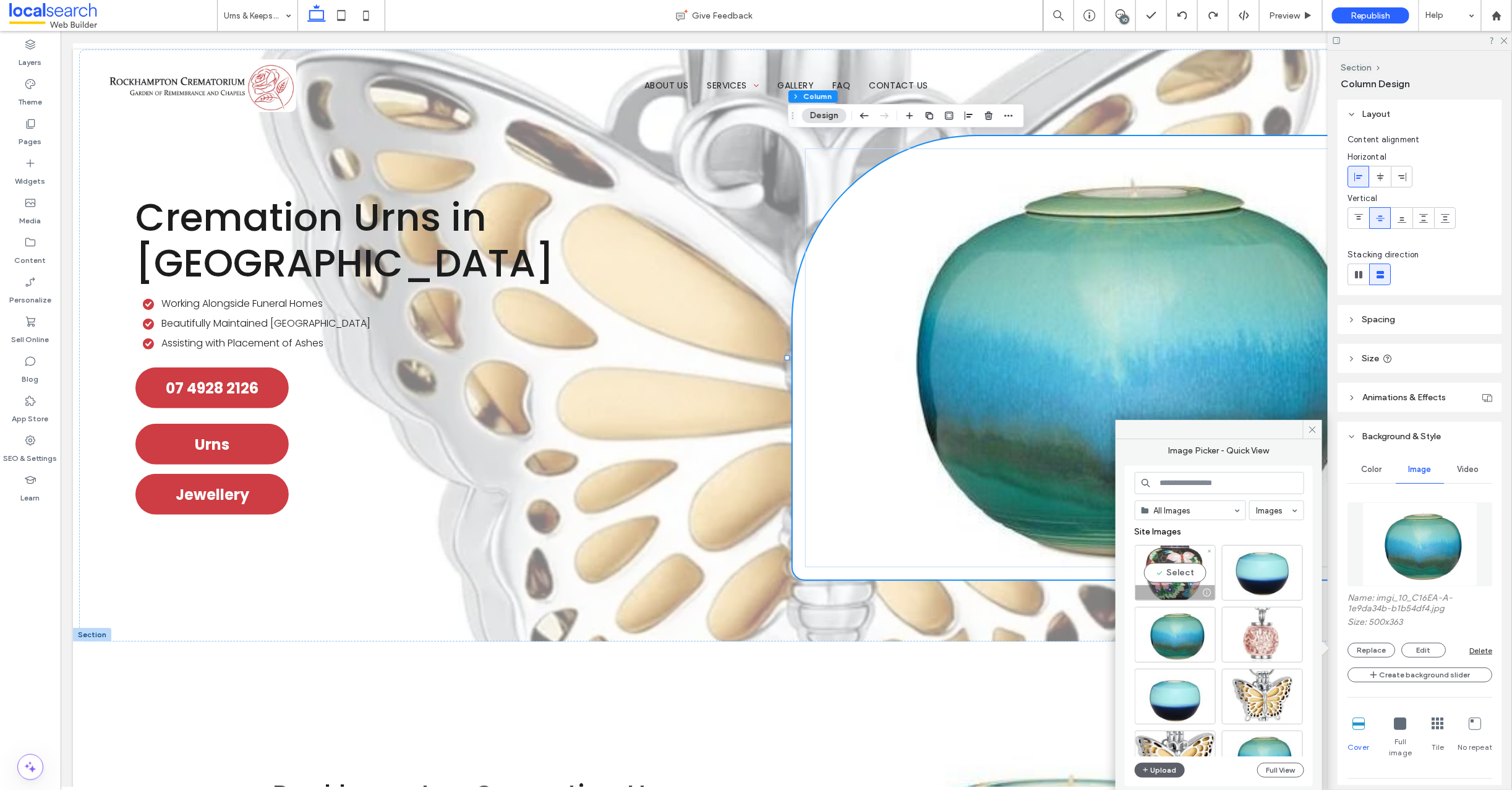
click at [1183, 577] on div "Select" at bounding box center [1175, 573] width 81 height 55
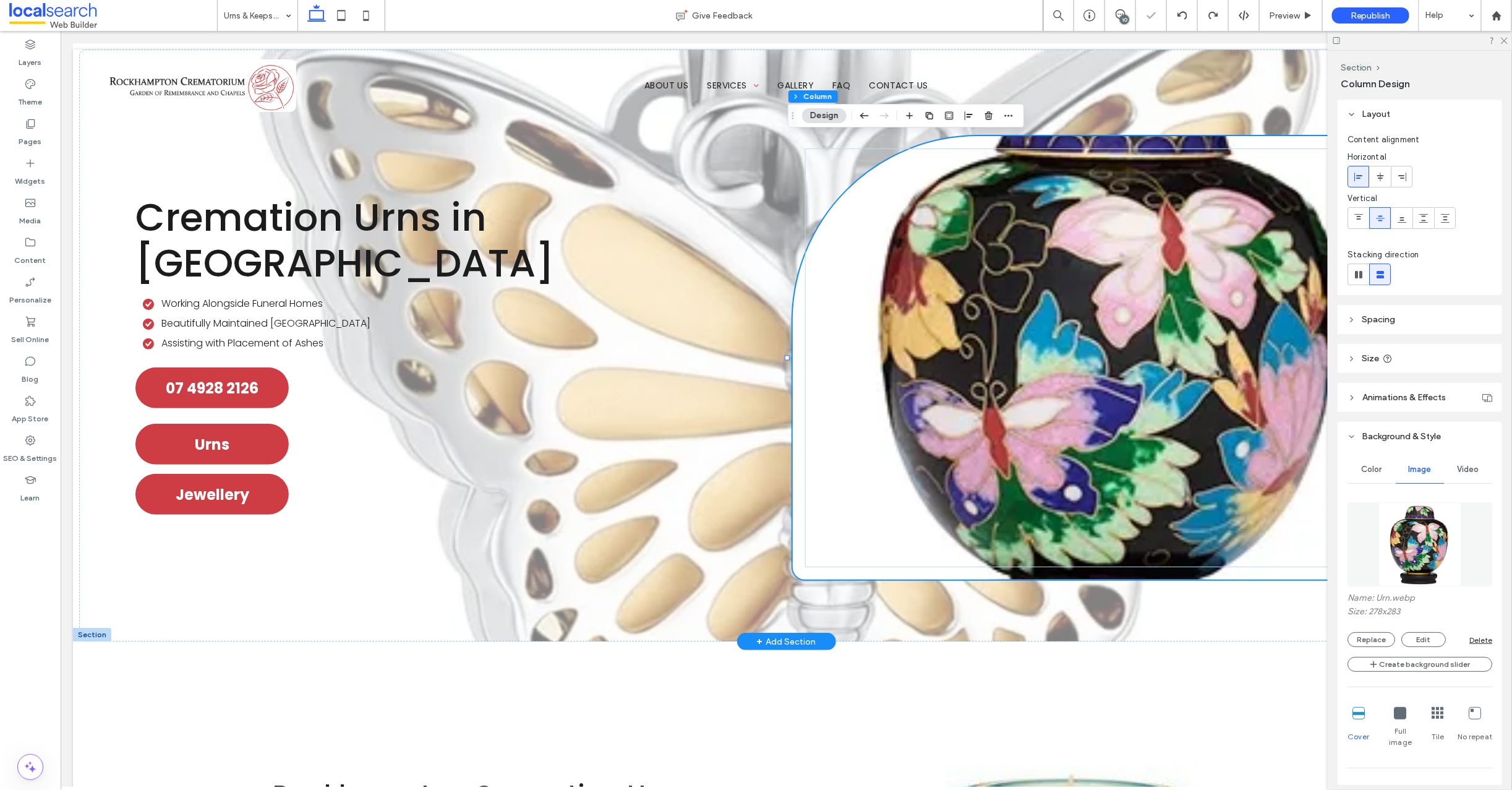
type input "***"
click at [1420, 637] on button "Edit" at bounding box center [1424, 639] width 45 height 15
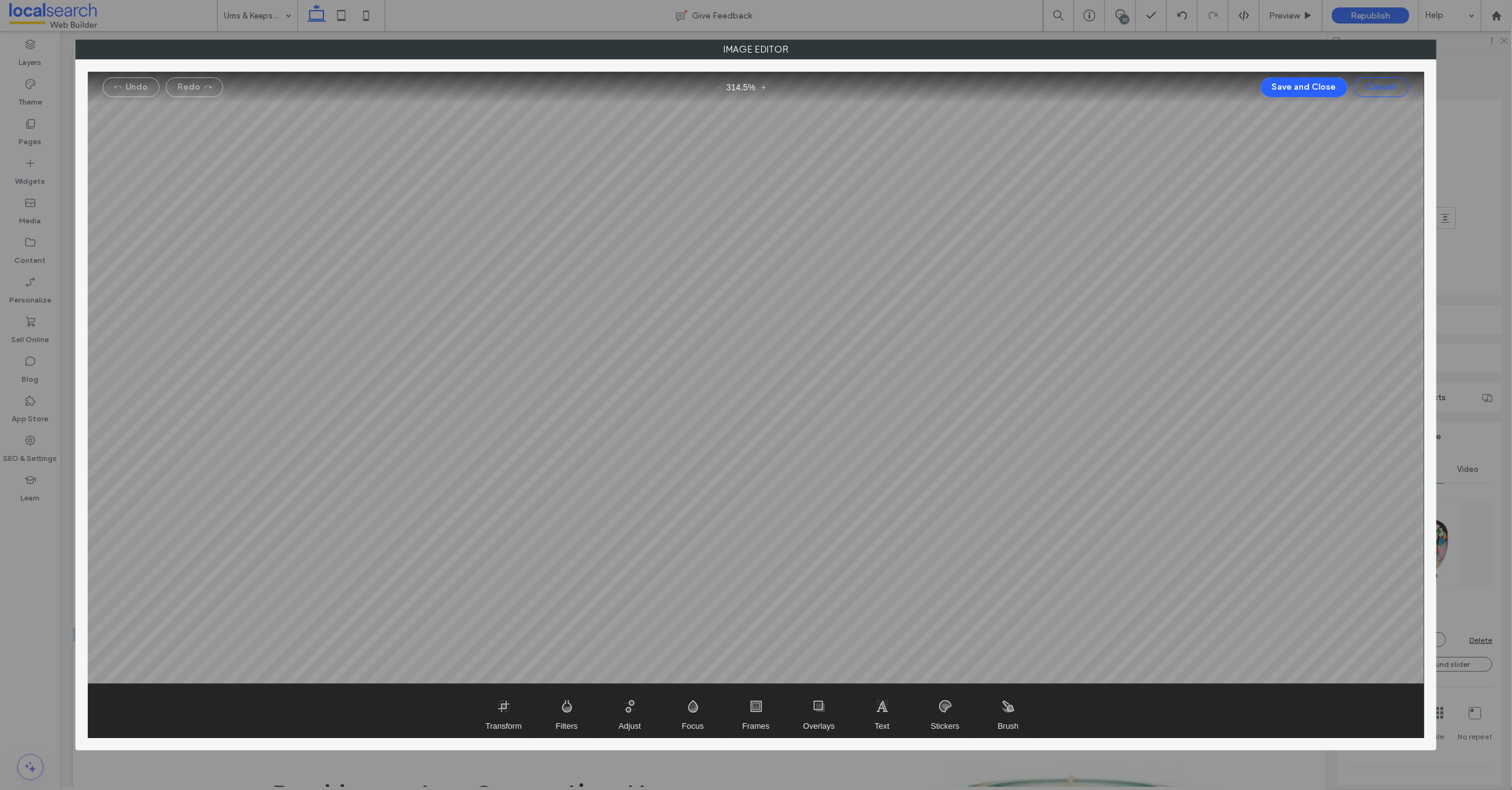
click at [1383, 88] on button "Cancel" at bounding box center [1382, 87] width 55 height 20
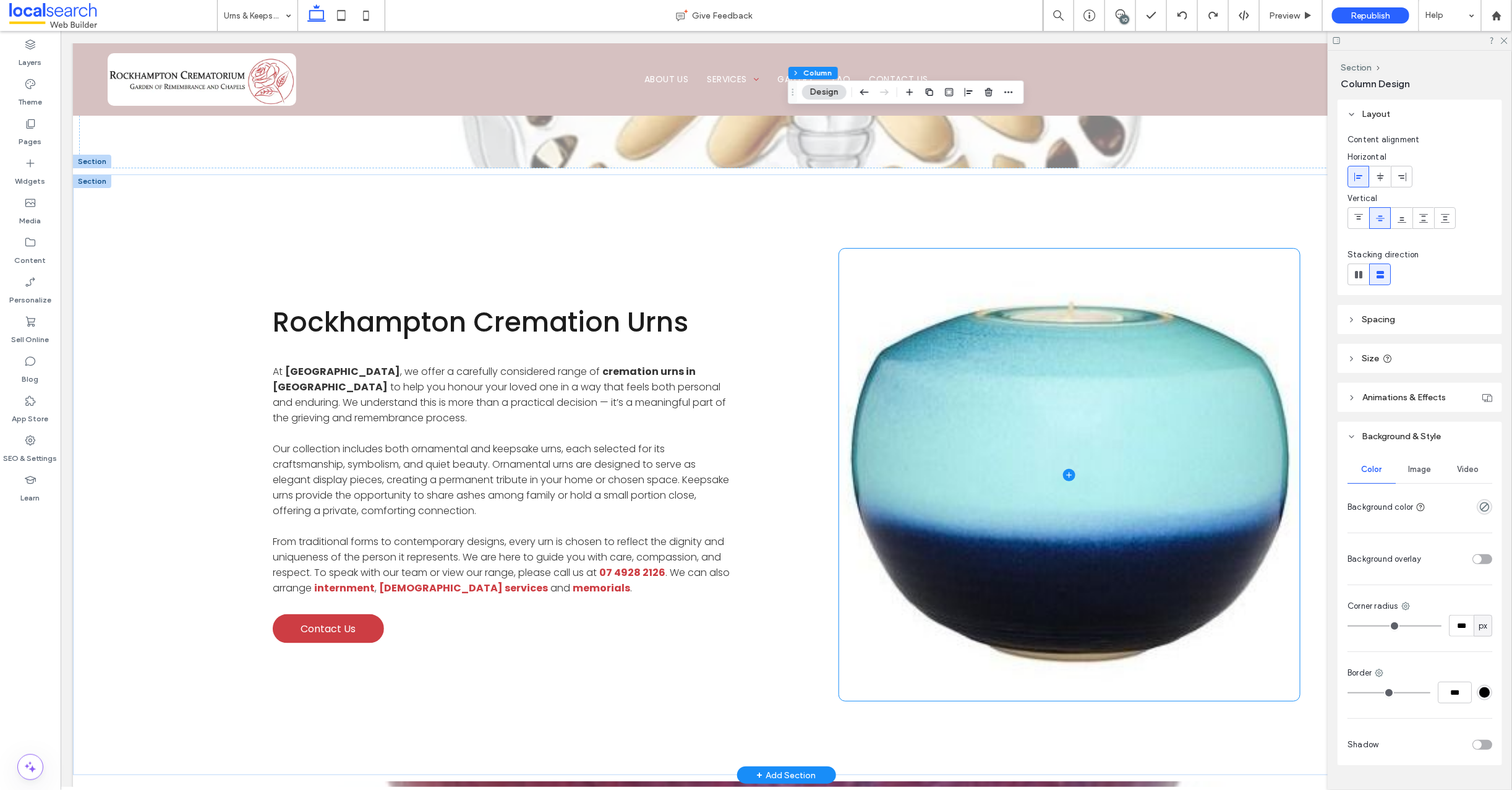
scroll to position [540, 0]
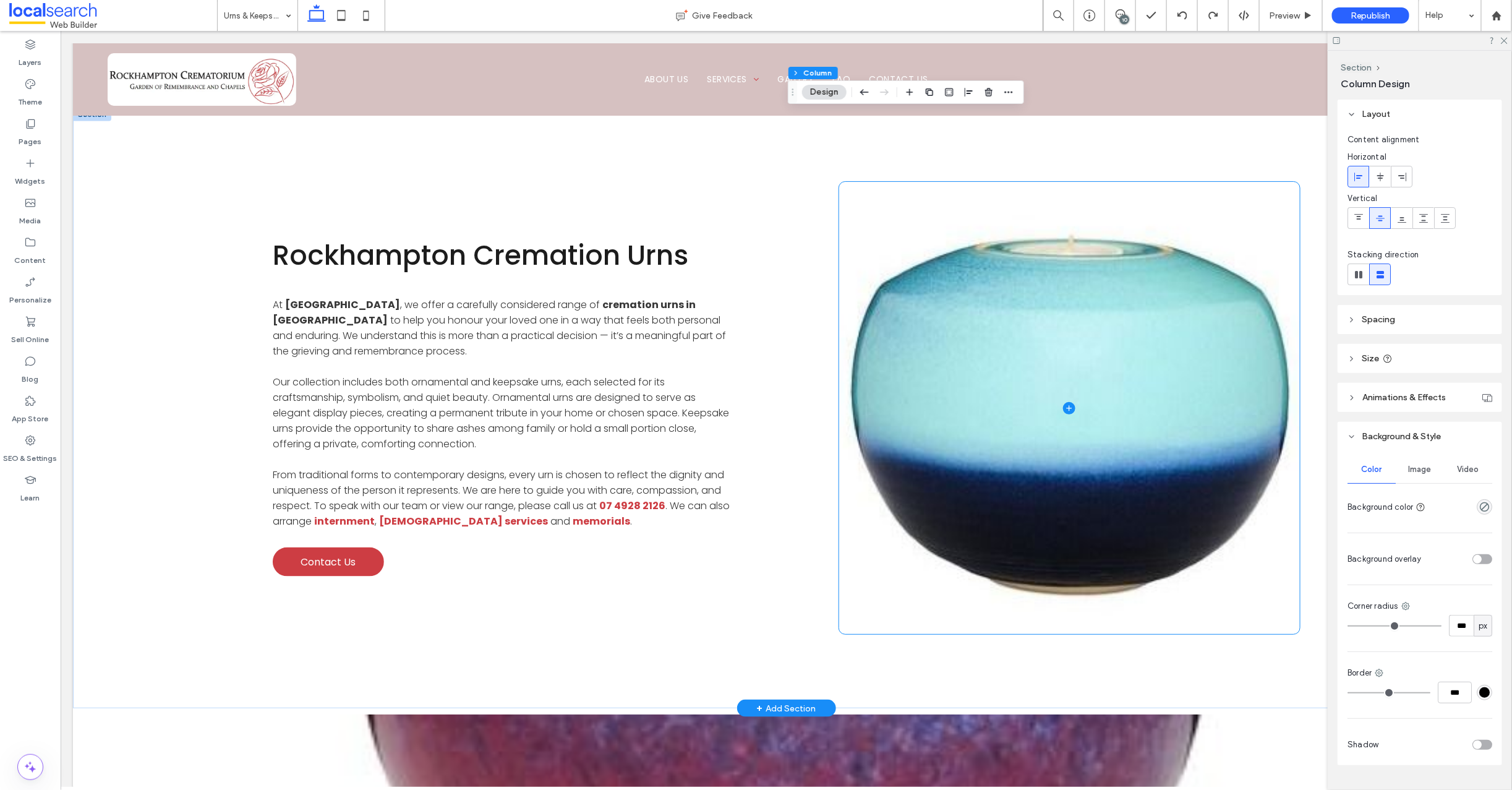
click at [848, 206] on span at bounding box center [1068, 406] width 461 height 452
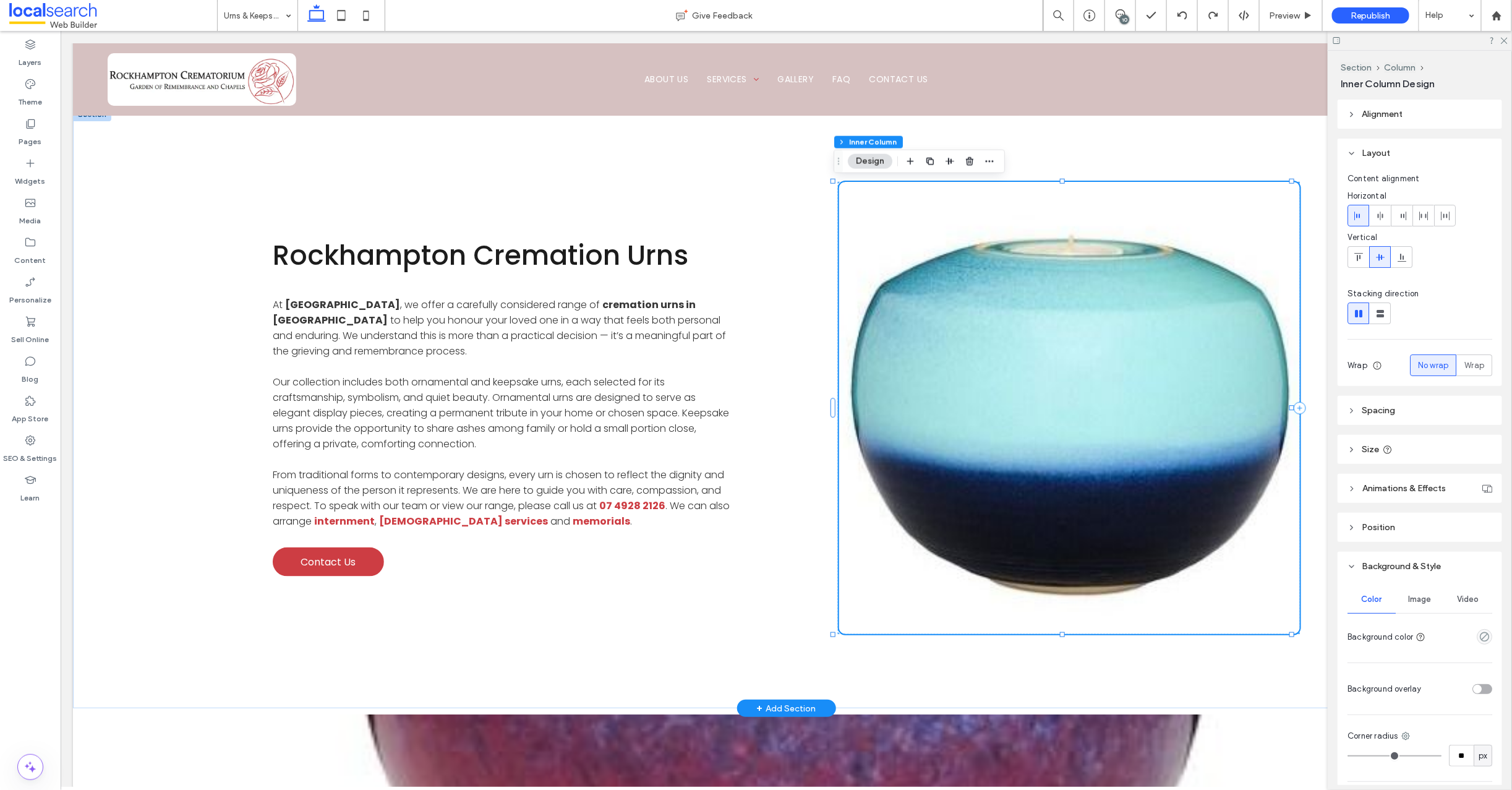
click at [1414, 599] on span "Image" at bounding box center [1420, 599] width 23 height 10
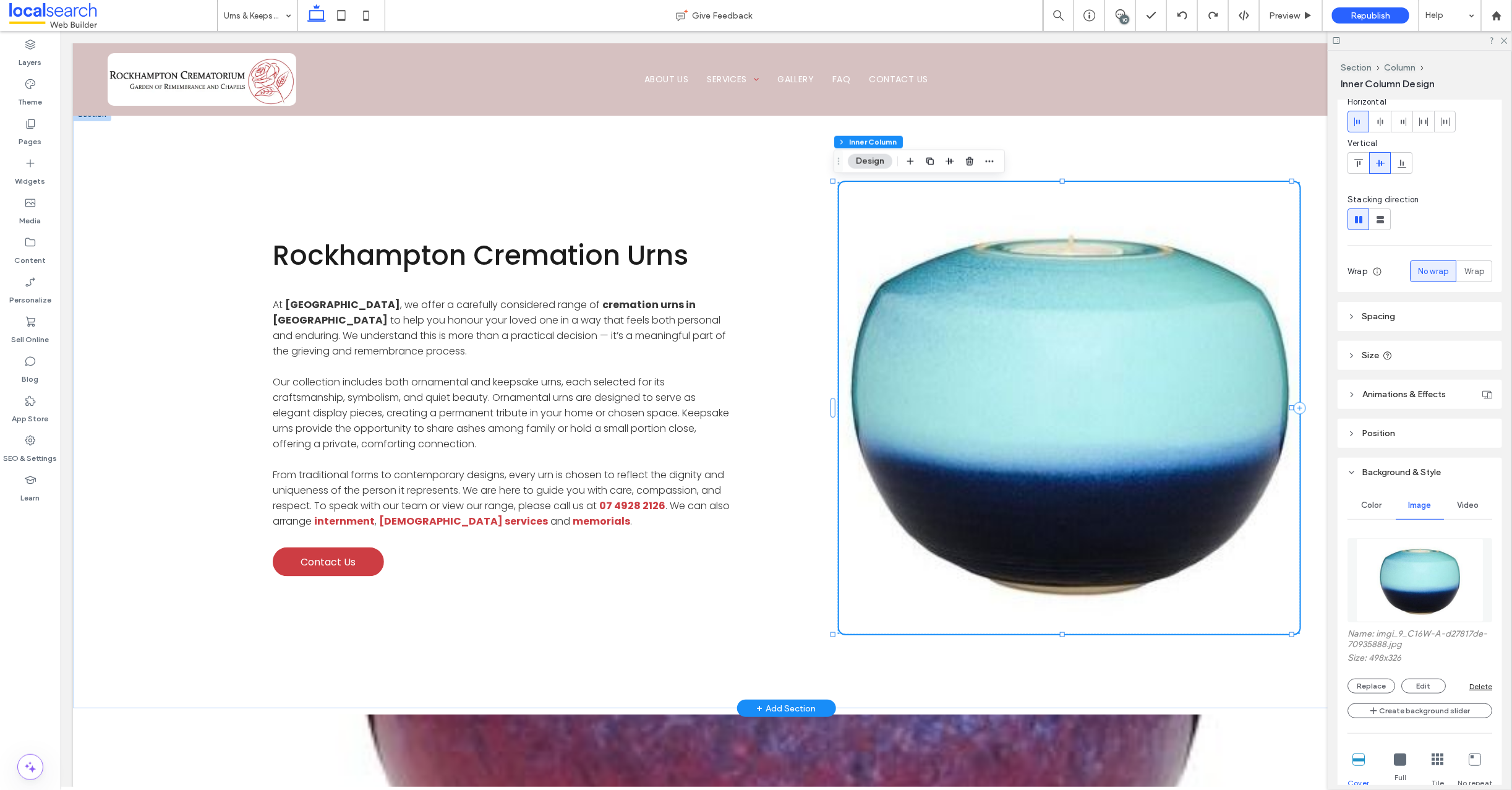
scroll to position [95, 0]
click at [1372, 683] on button "Replace" at bounding box center [1371, 684] width 47 height 15
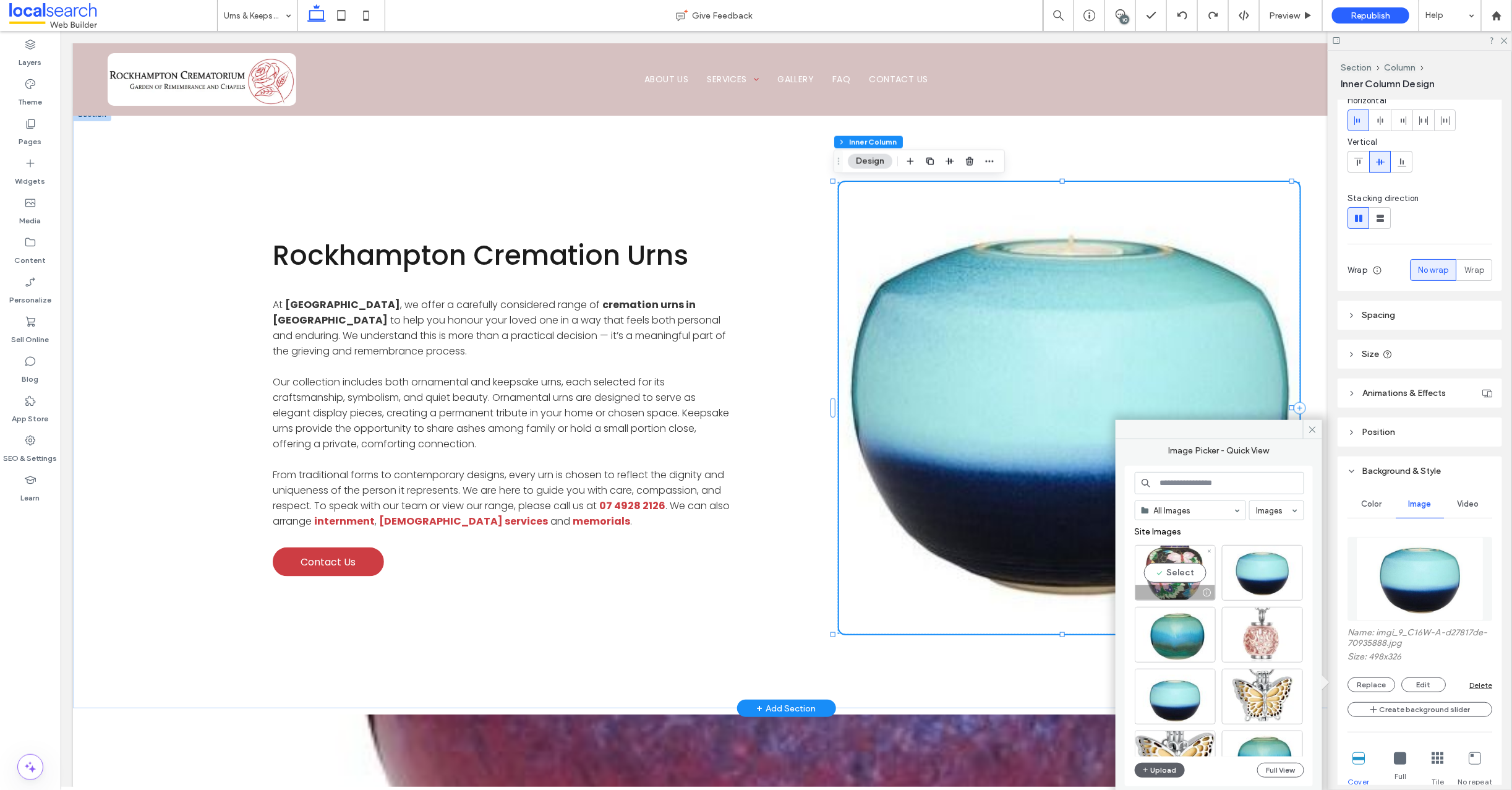
click at [1177, 566] on div "Select" at bounding box center [1175, 573] width 81 height 55
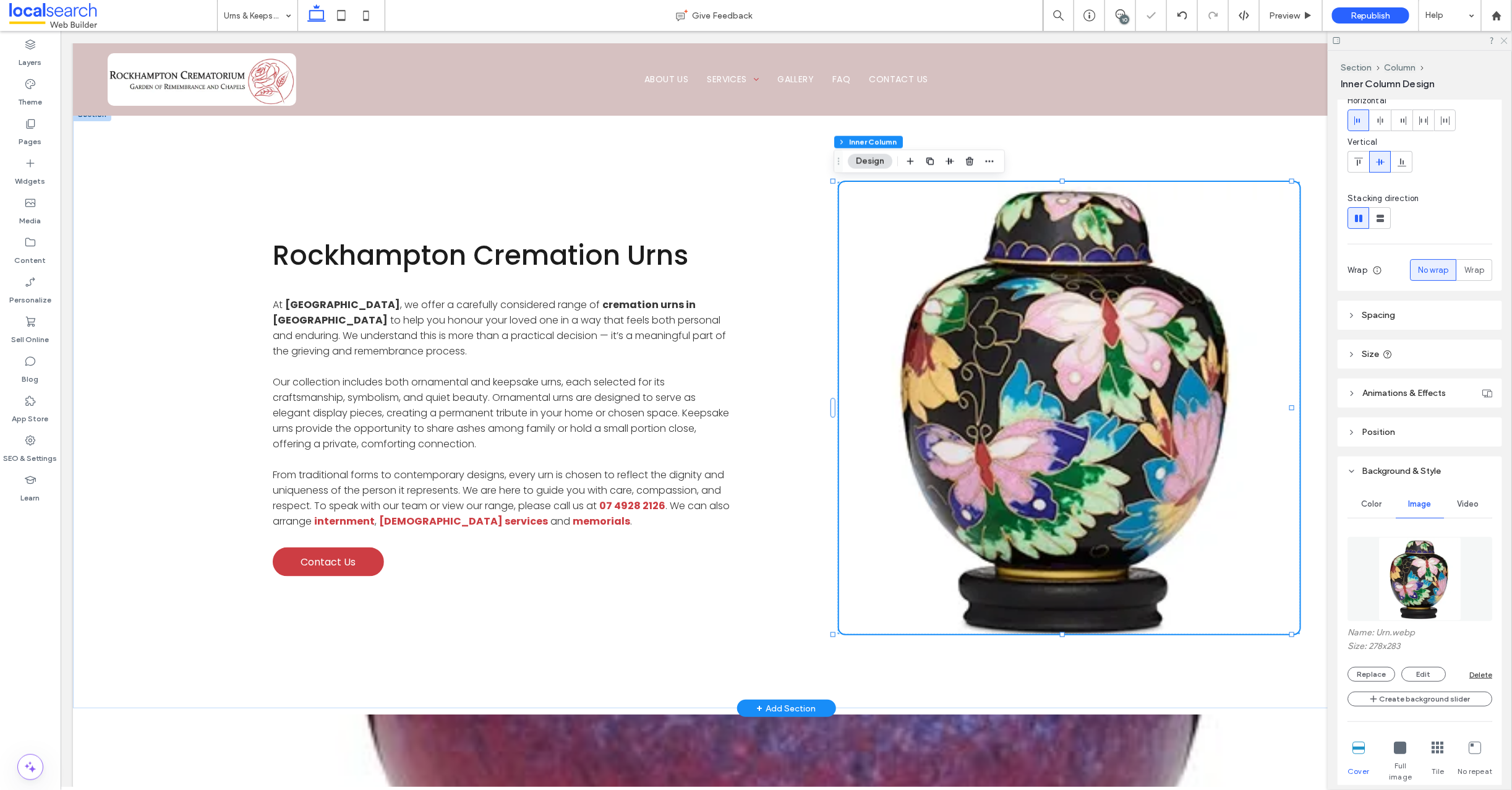
click at [1504, 39] on use at bounding box center [1505, 41] width 7 height 7
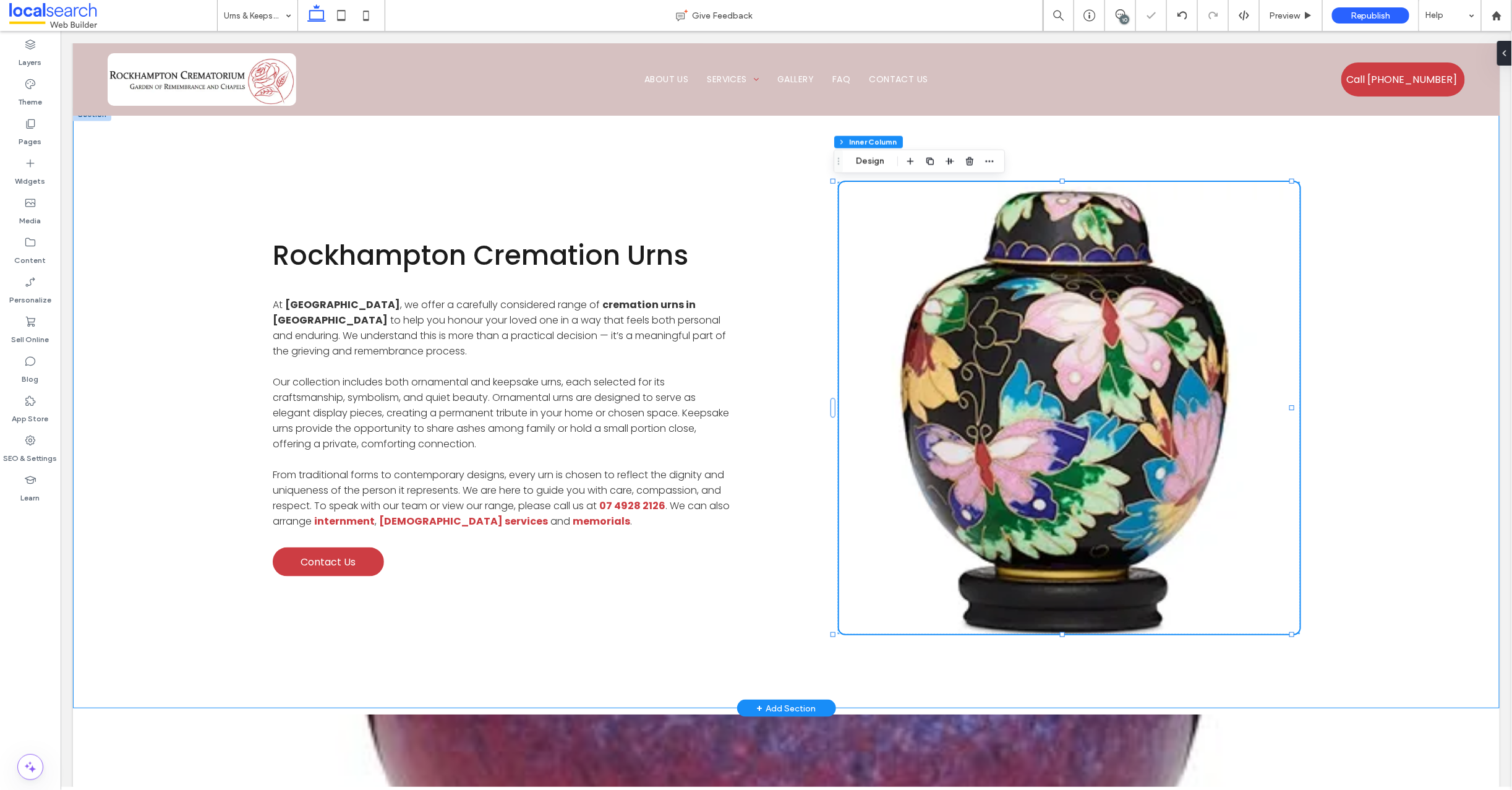
click at [169, 248] on div "Rockhampton Cremation Urns At Rockhampton Crematorium , we offer a carefully co…" at bounding box center [786, 407] width 1427 height 600
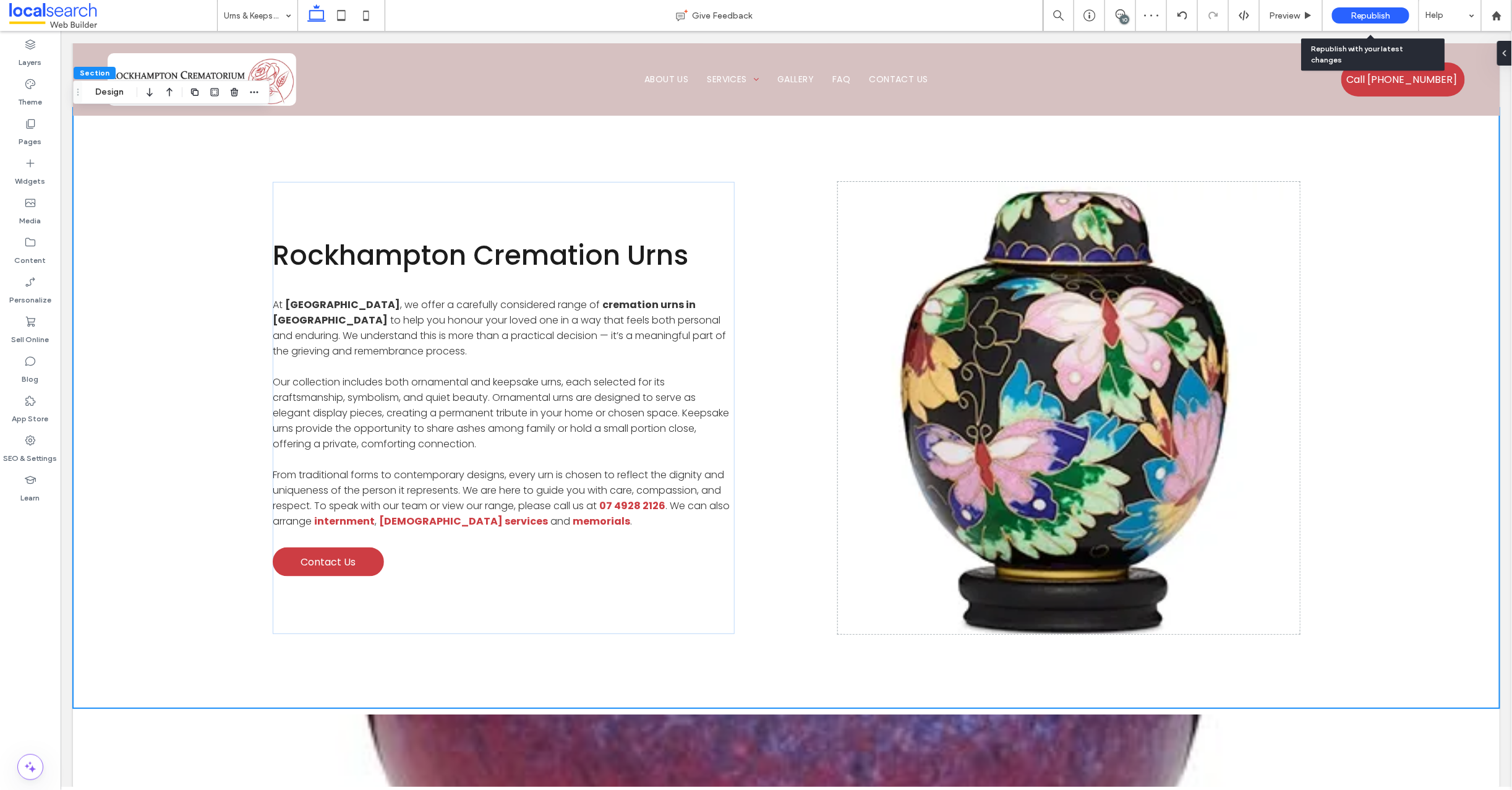
click at [1384, 15] on span "Republish" at bounding box center [1370, 16] width 40 height 11
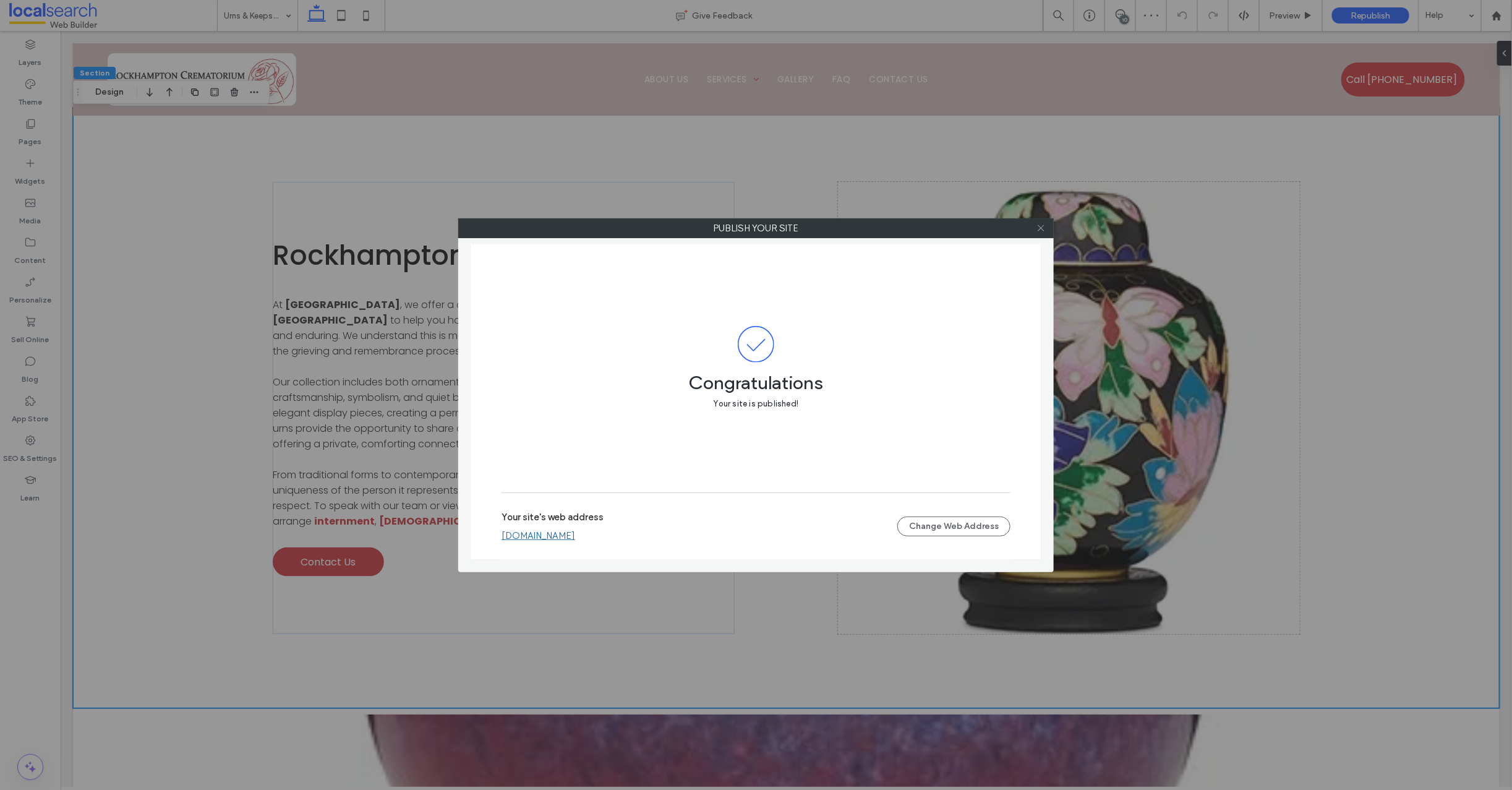
click at [1041, 229] on icon at bounding box center [1042, 228] width 9 height 9
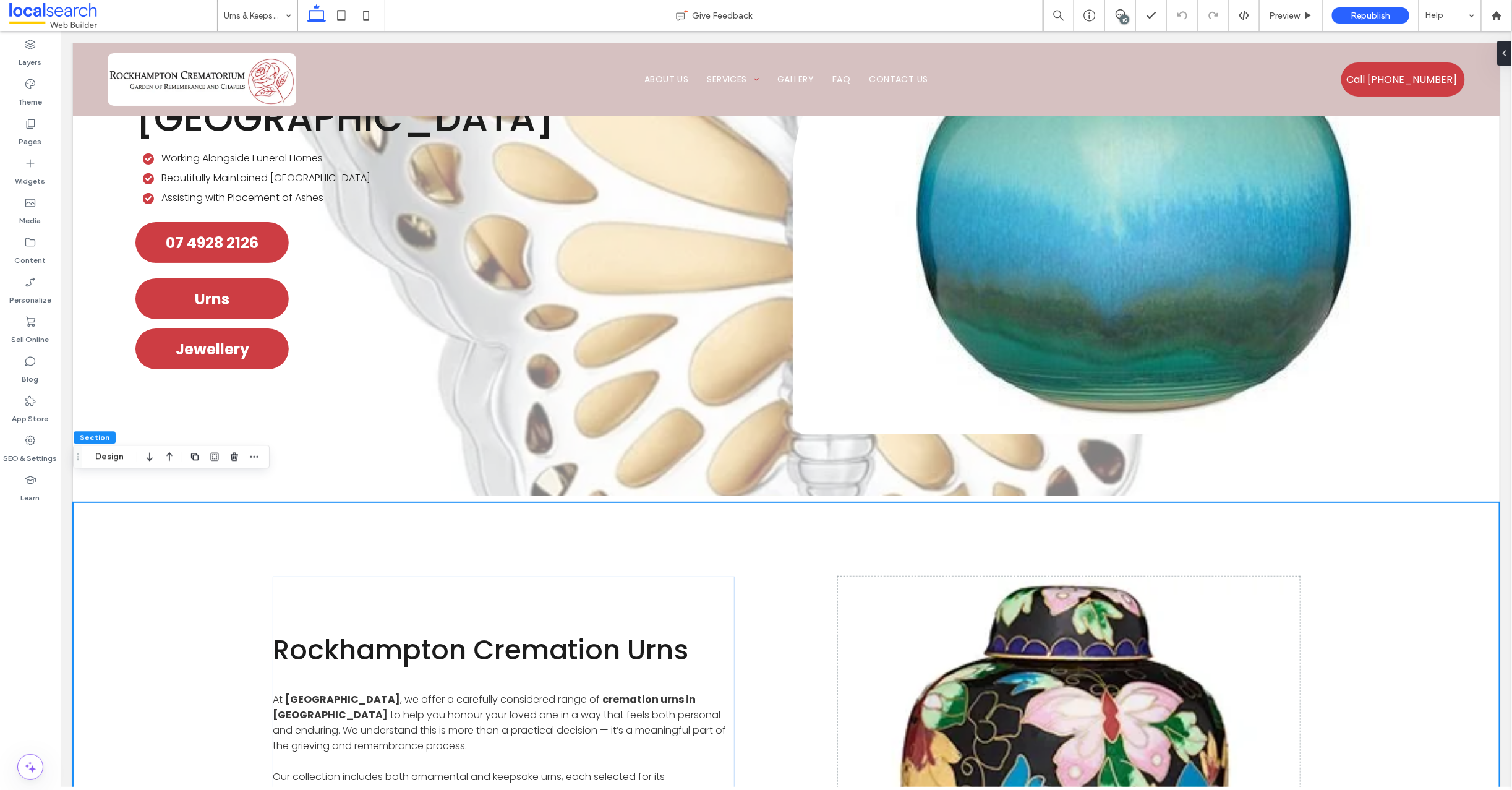
scroll to position [0, 0]
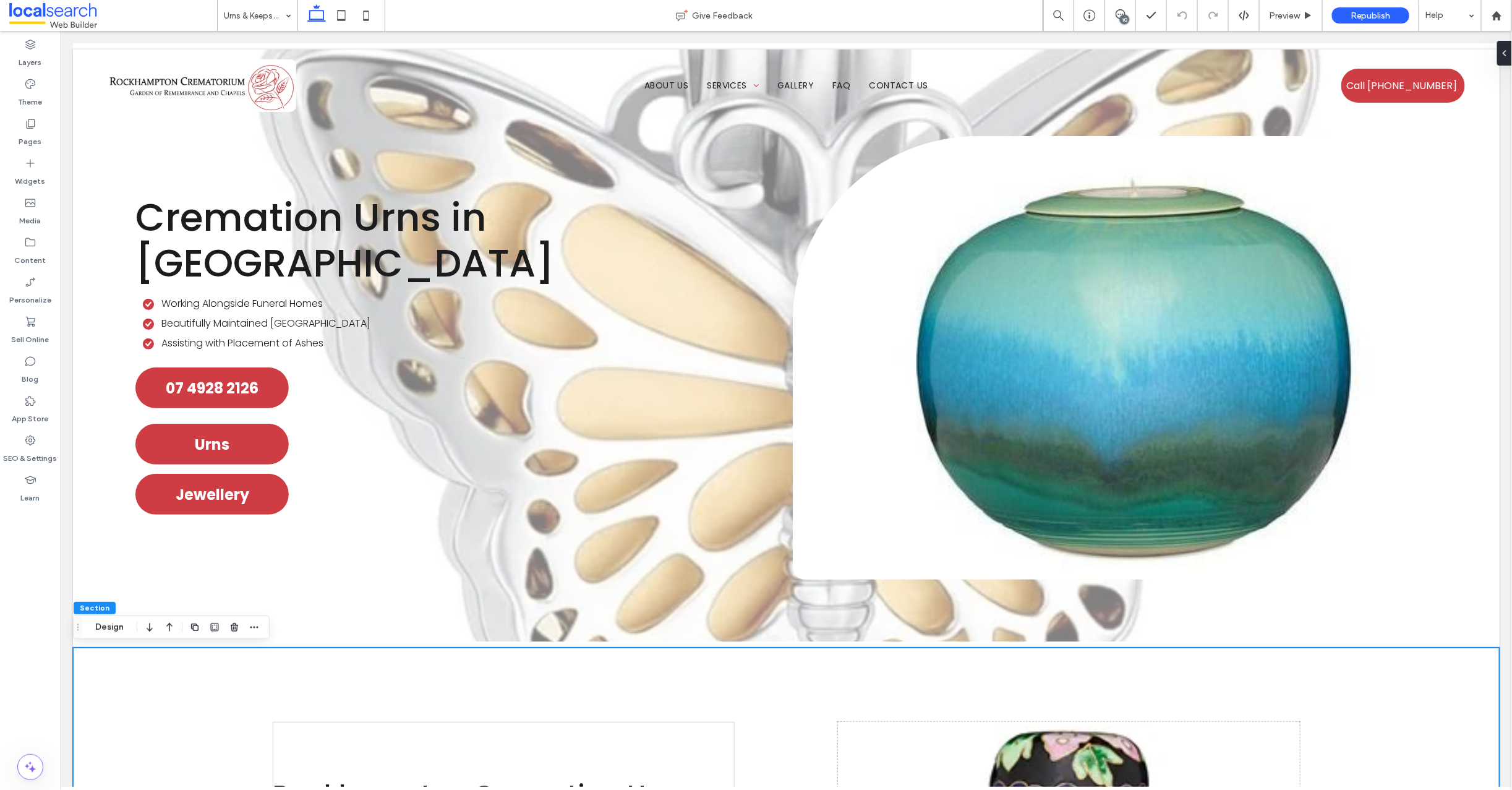
click at [1122, 20] on div "10" at bounding box center [1124, 20] width 9 height 9
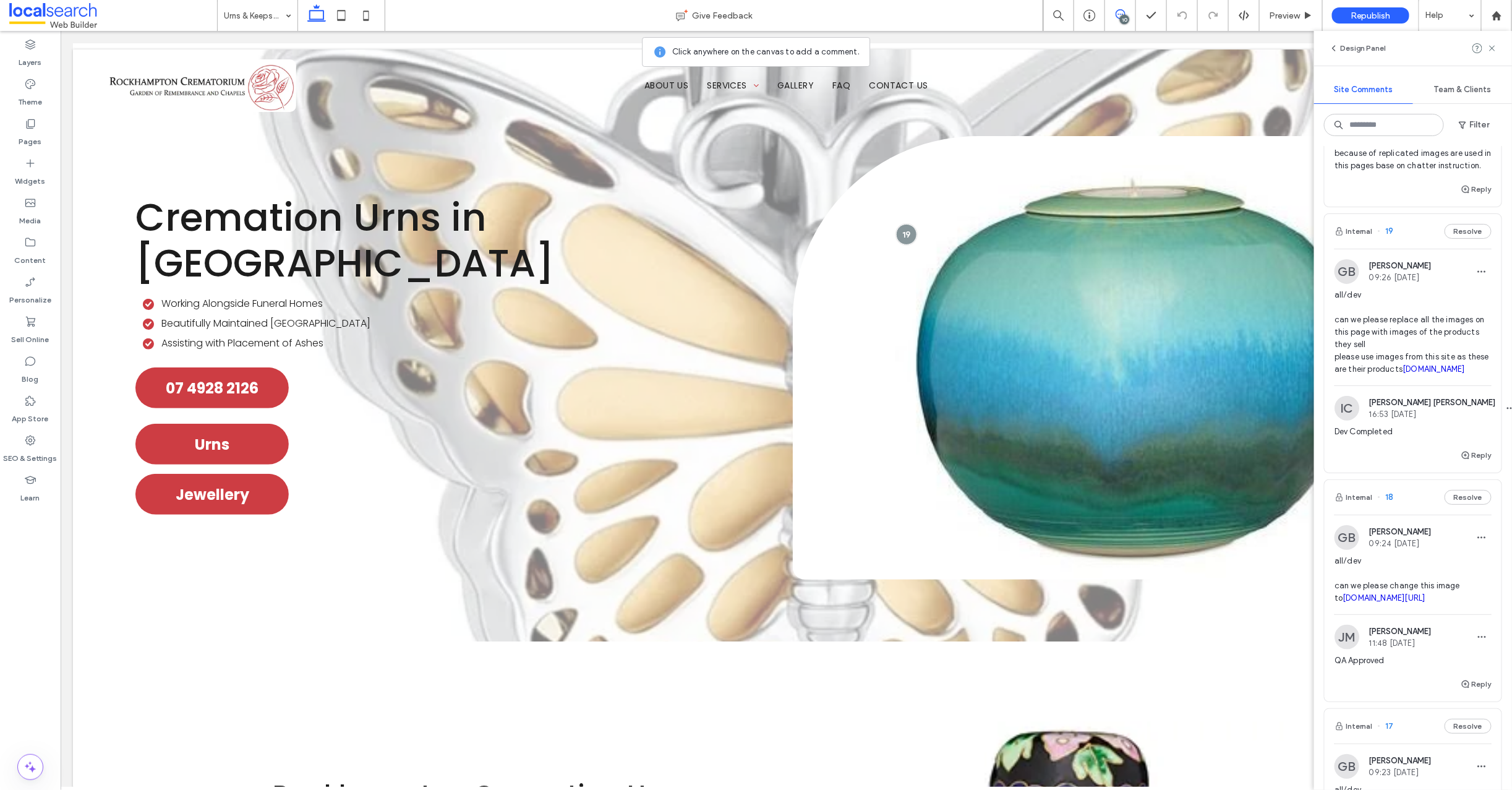
scroll to position [602, 0]
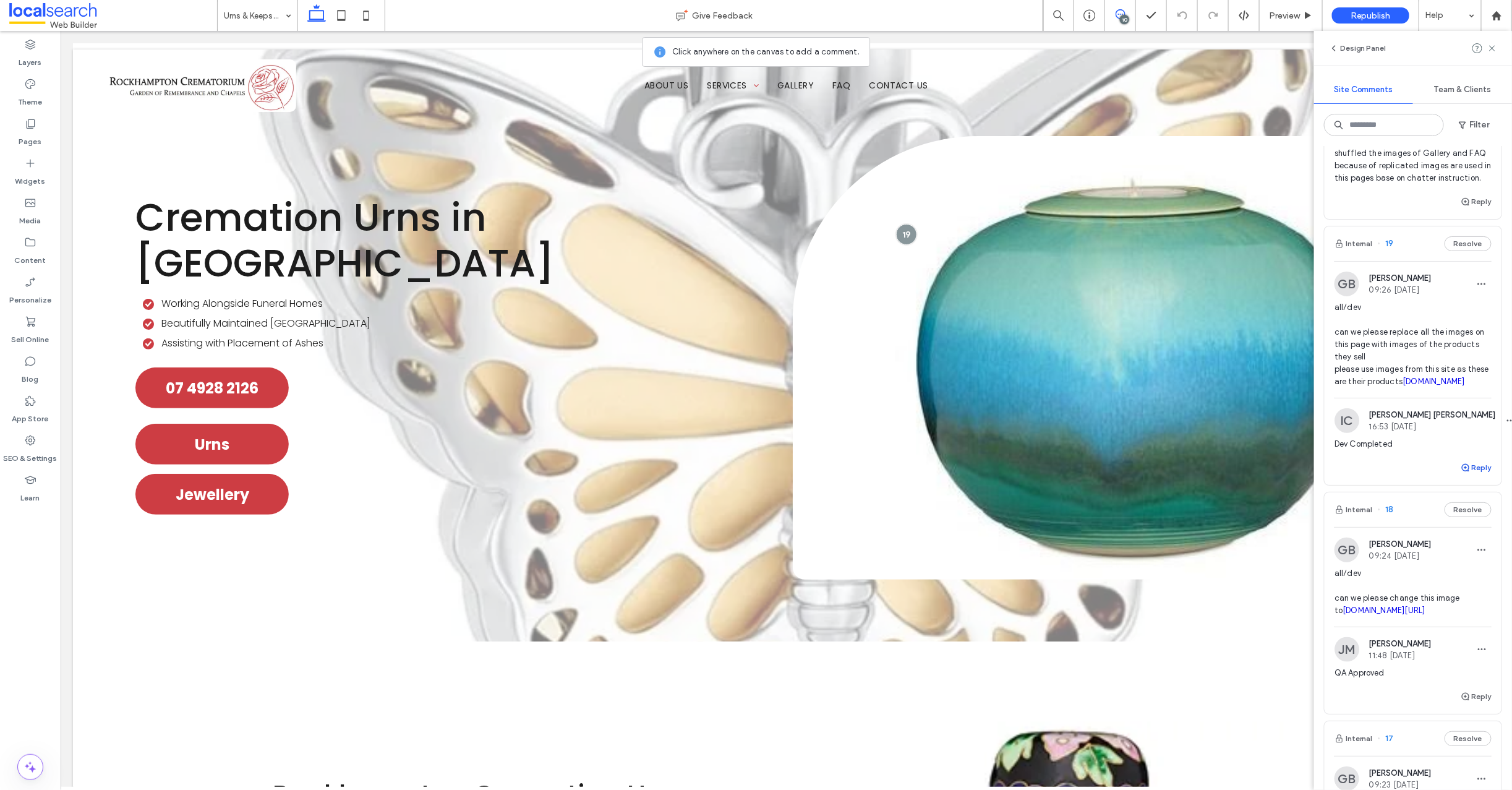
click at [1461, 472] on icon "button" at bounding box center [1466, 467] width 10 height 10
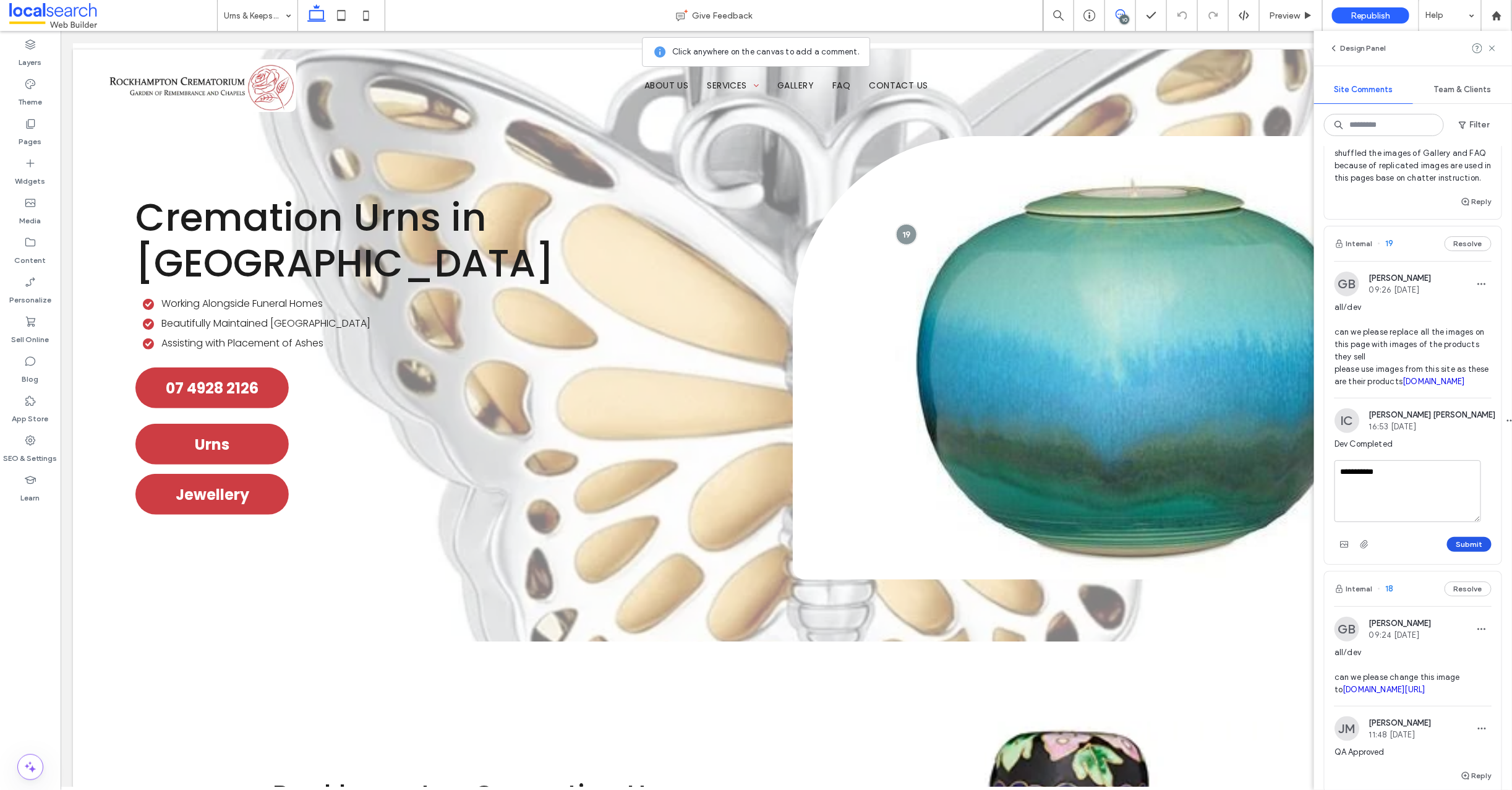
type textarea "**********"
drag, startPoint x: 1464, startPoint y: 594, endPoint x: 1465, endPoint y: 585, distance: 9.1
click at [1464, 551] on button "Submit" at bounding box center [1469, 544] width 45 height 15
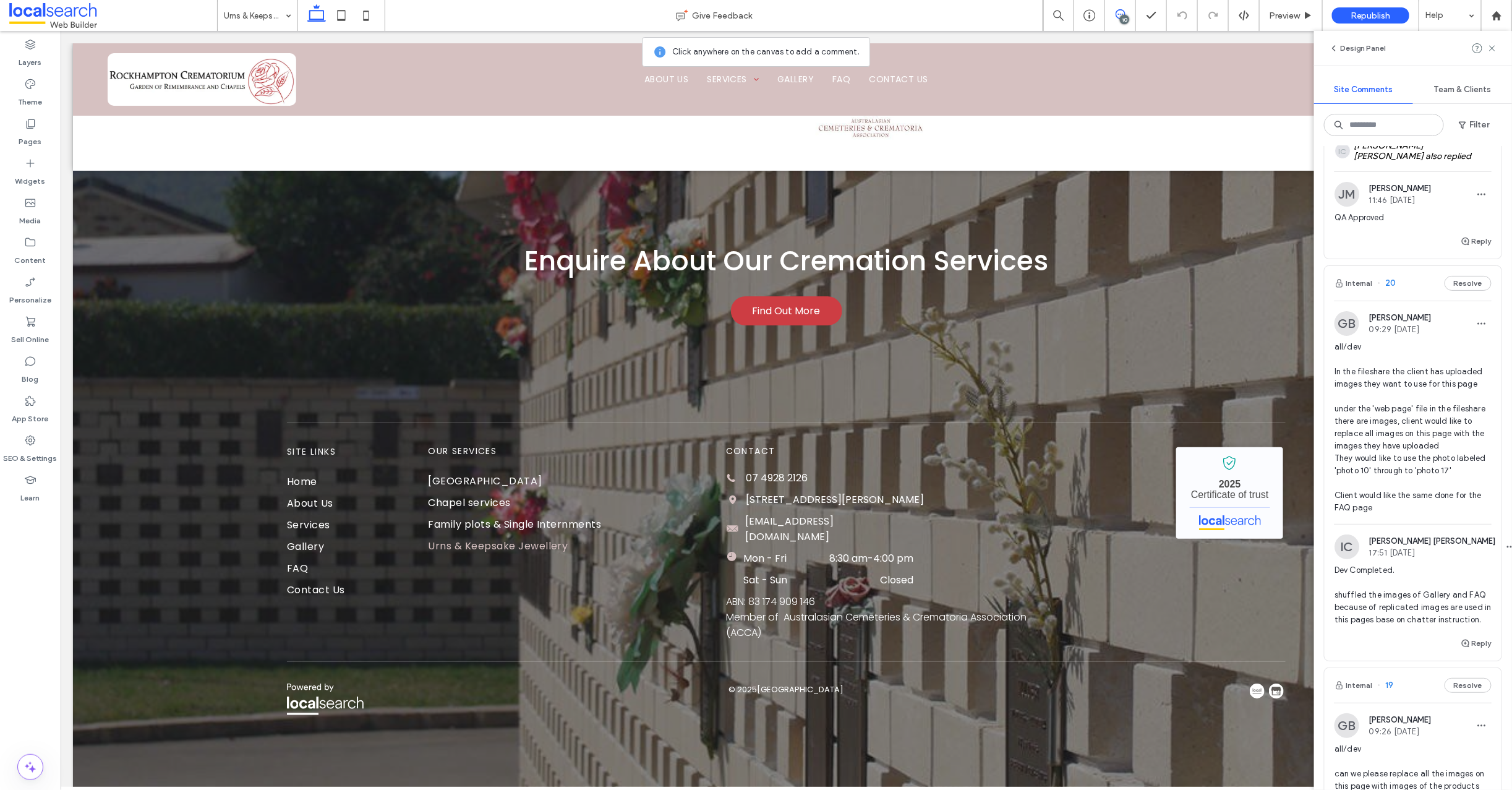
scroll to position [106, 0]
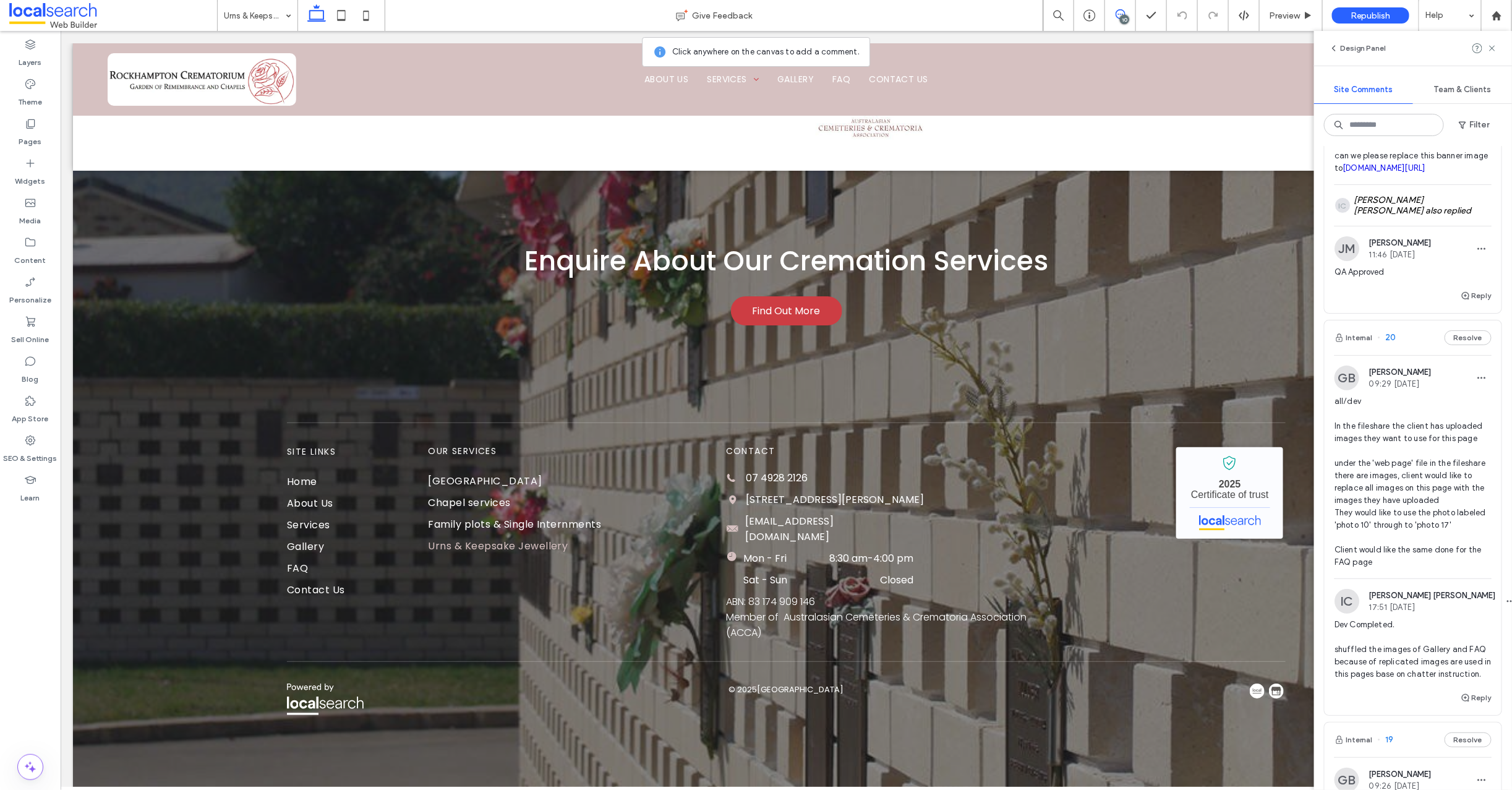
click at [1388, 344] on span "20" at bounding box center [1387, 338] width 19 height 12
click at [1393, 361] on div at bounding box center [756, 395] width 1512 height 790
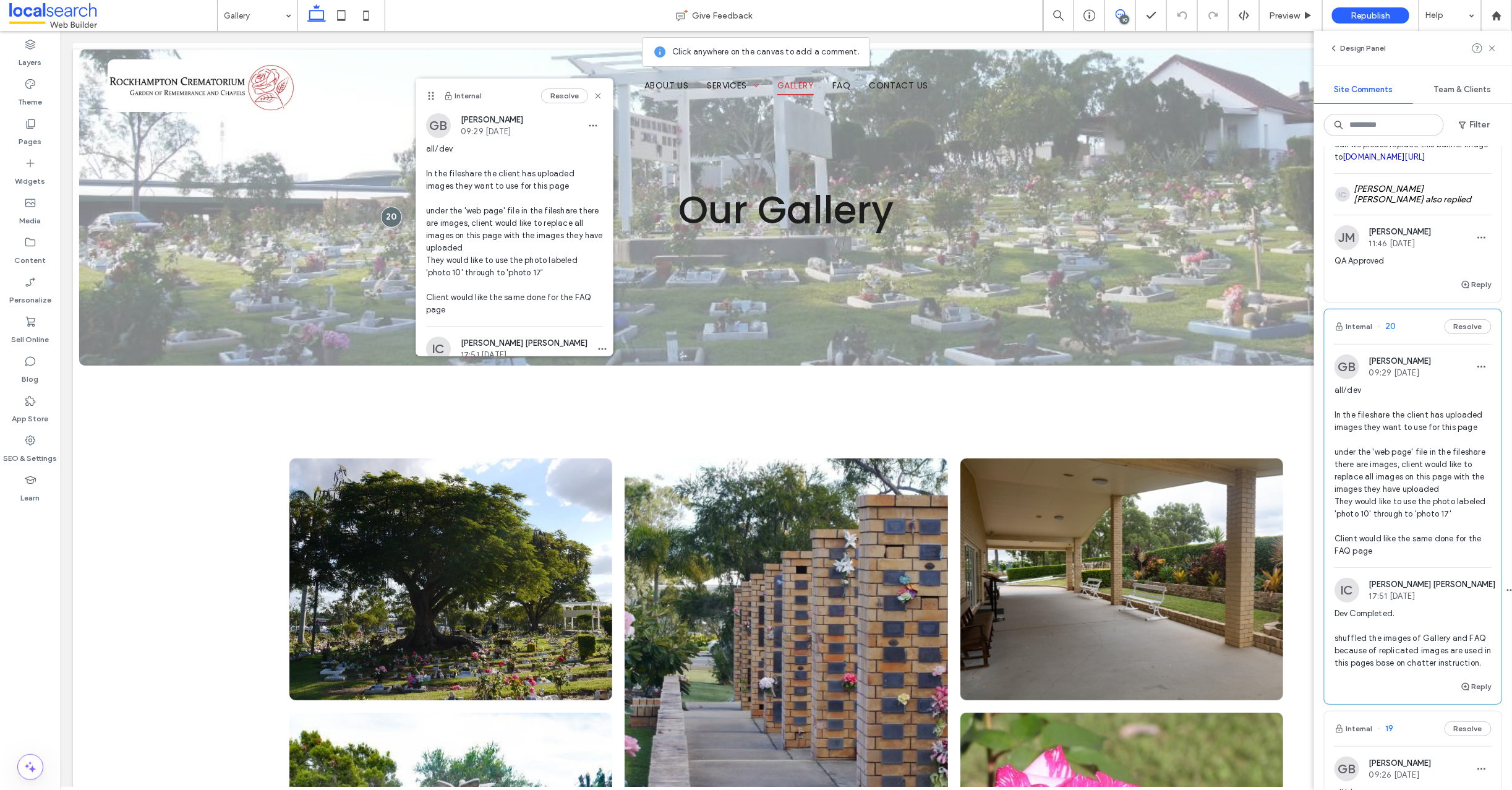
scroll to position [120, 0]
click at [593, 93] on icon at bounding box center [598, 95] width 10 height 10
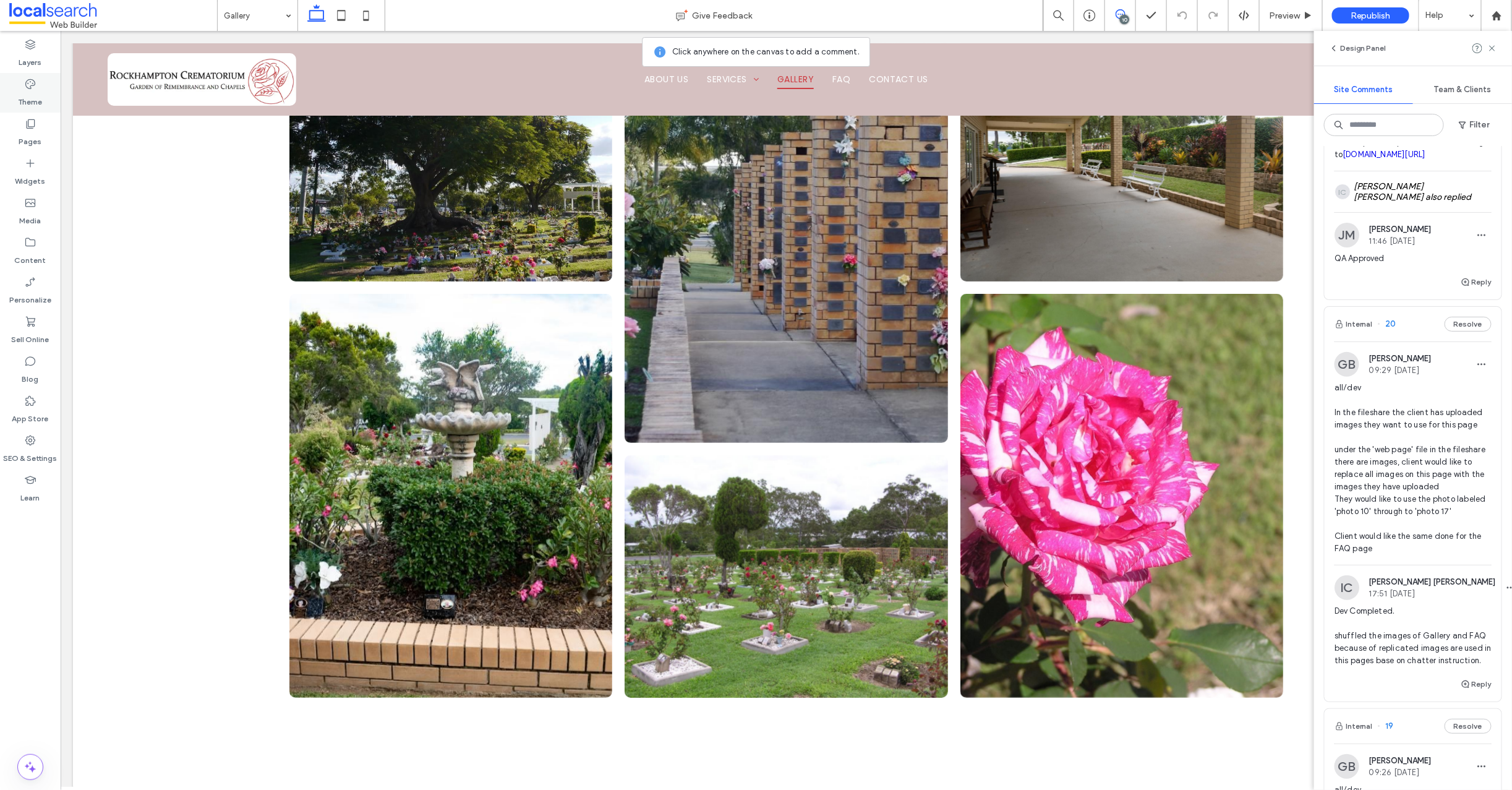
scroll to position [0, 0]
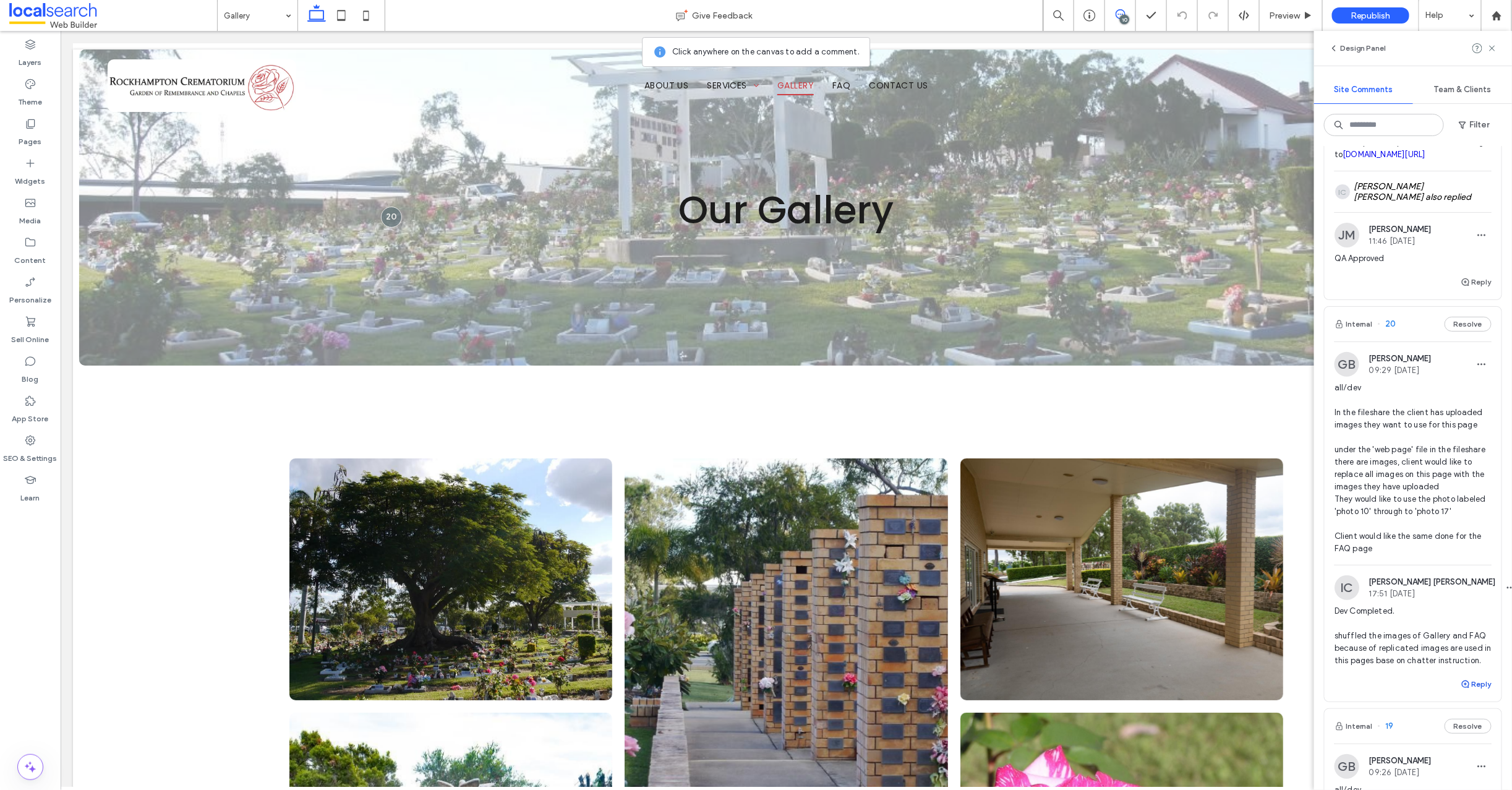
click at [1462, 688] on use "button" at bounding box center [1466, 684] width 7 height 7
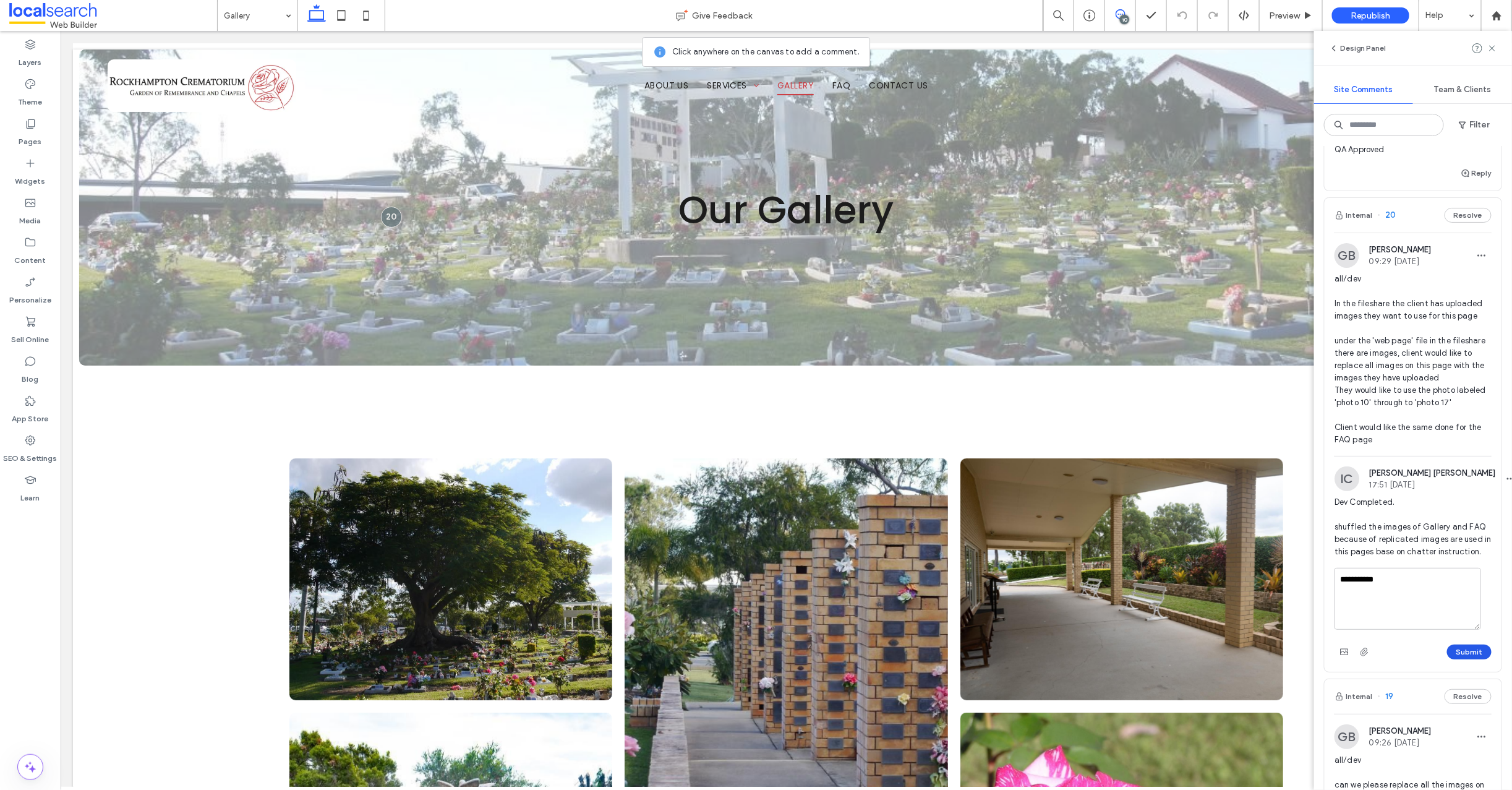
type textarea "**********"
click at [1456, 659] on button "Submit" at bounding box center [1469, 651] width 45 height 15
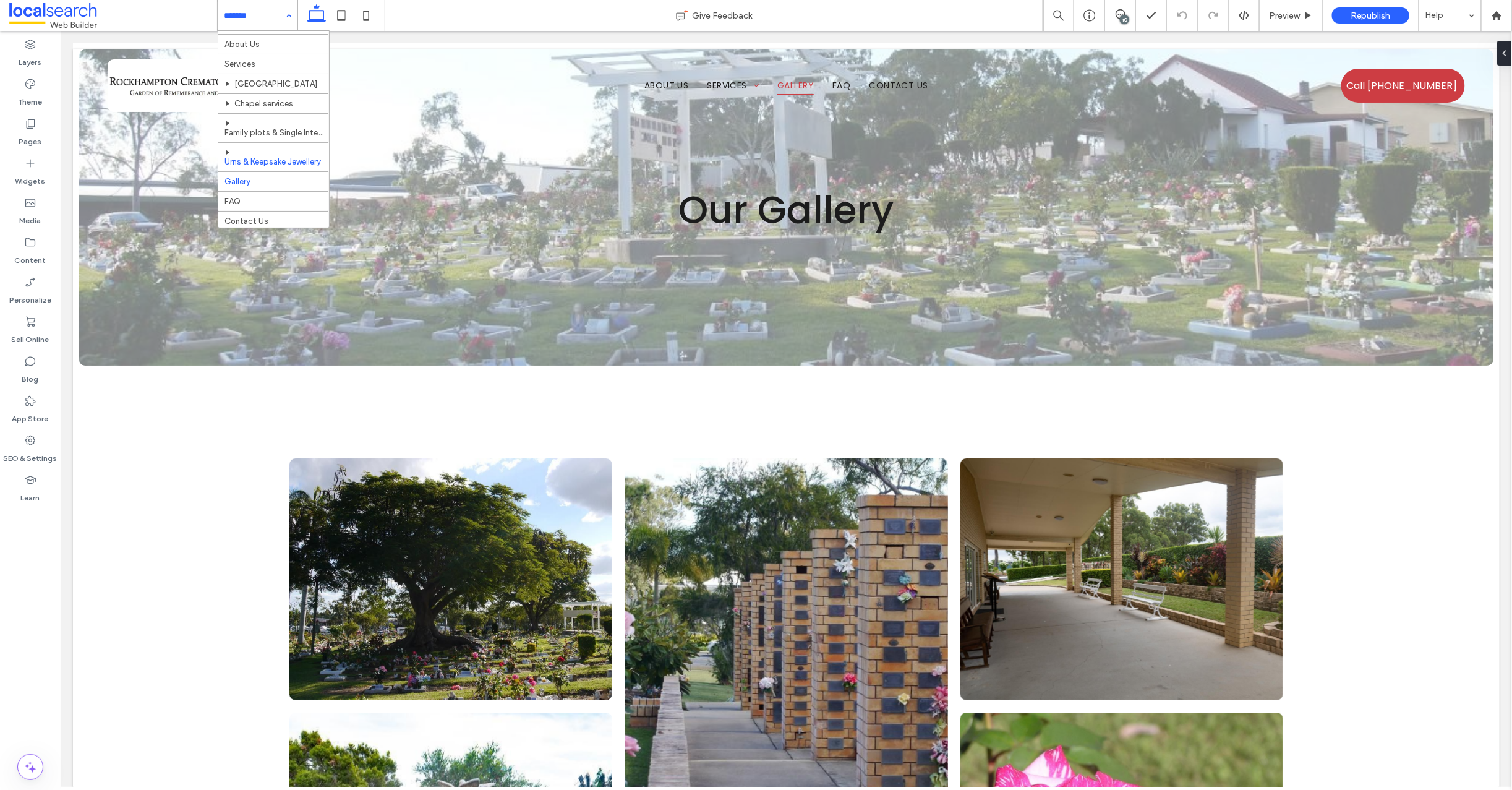
scroll to position [32, 0]
drag, startPoint x: 241, startPoint y: 193, endPoint x: 281, endPoint y: 193, distance: 40.0
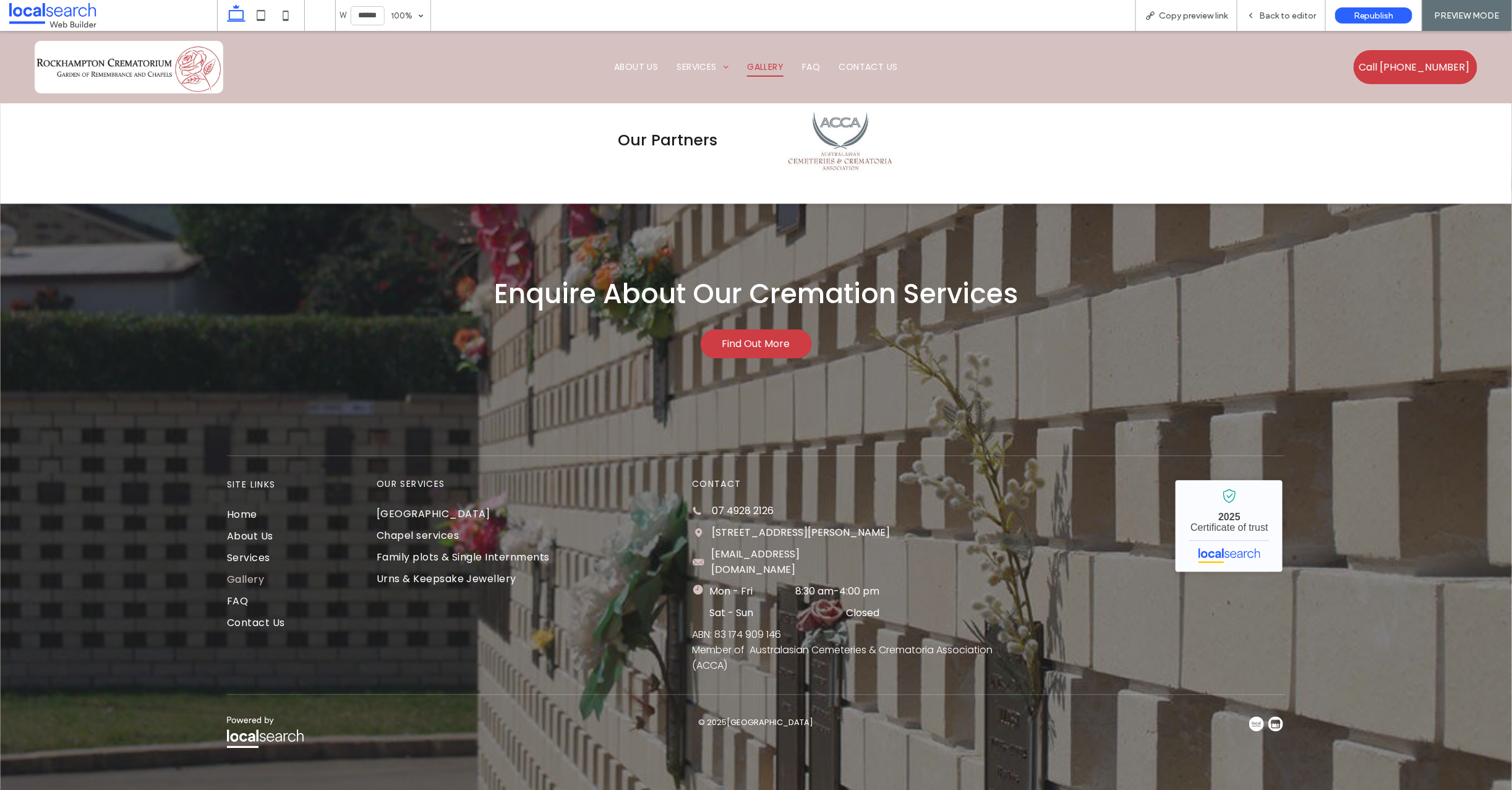
scroll to position [1667, 0]
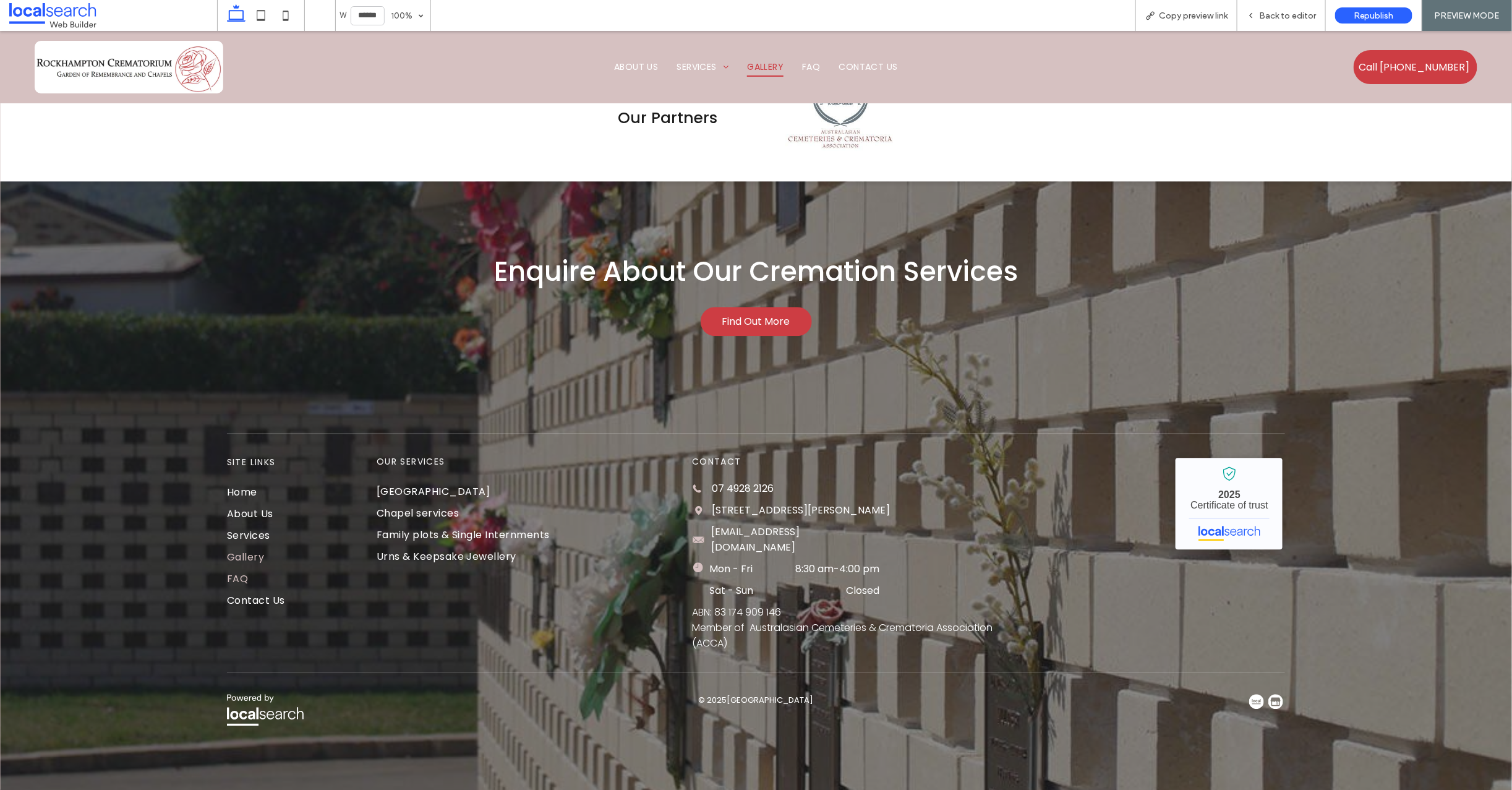
click at [231, 570] on span "FAQ" at bounding box center [238, 577] width 21 height 15
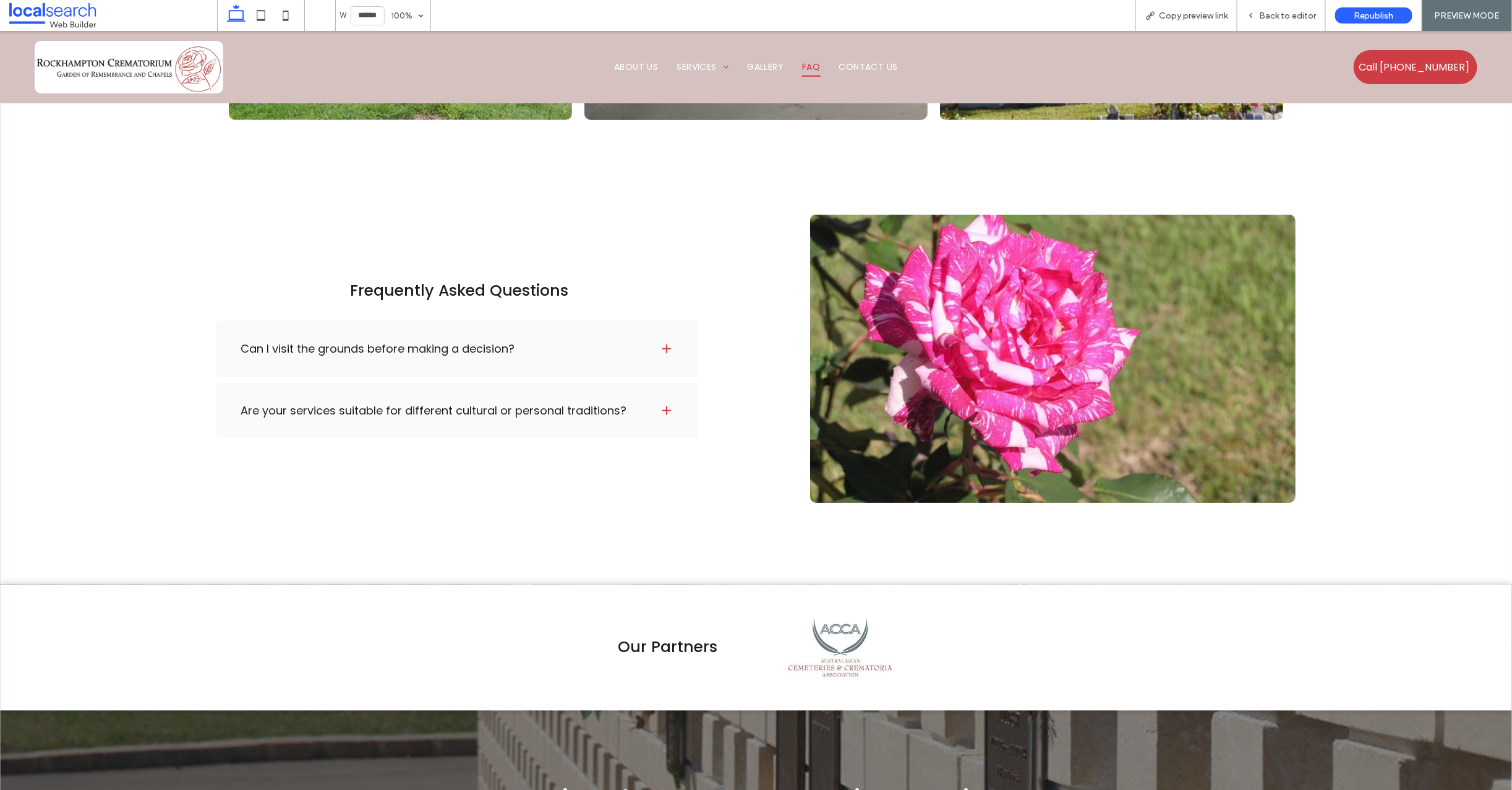
scroll to position [1190, 0]
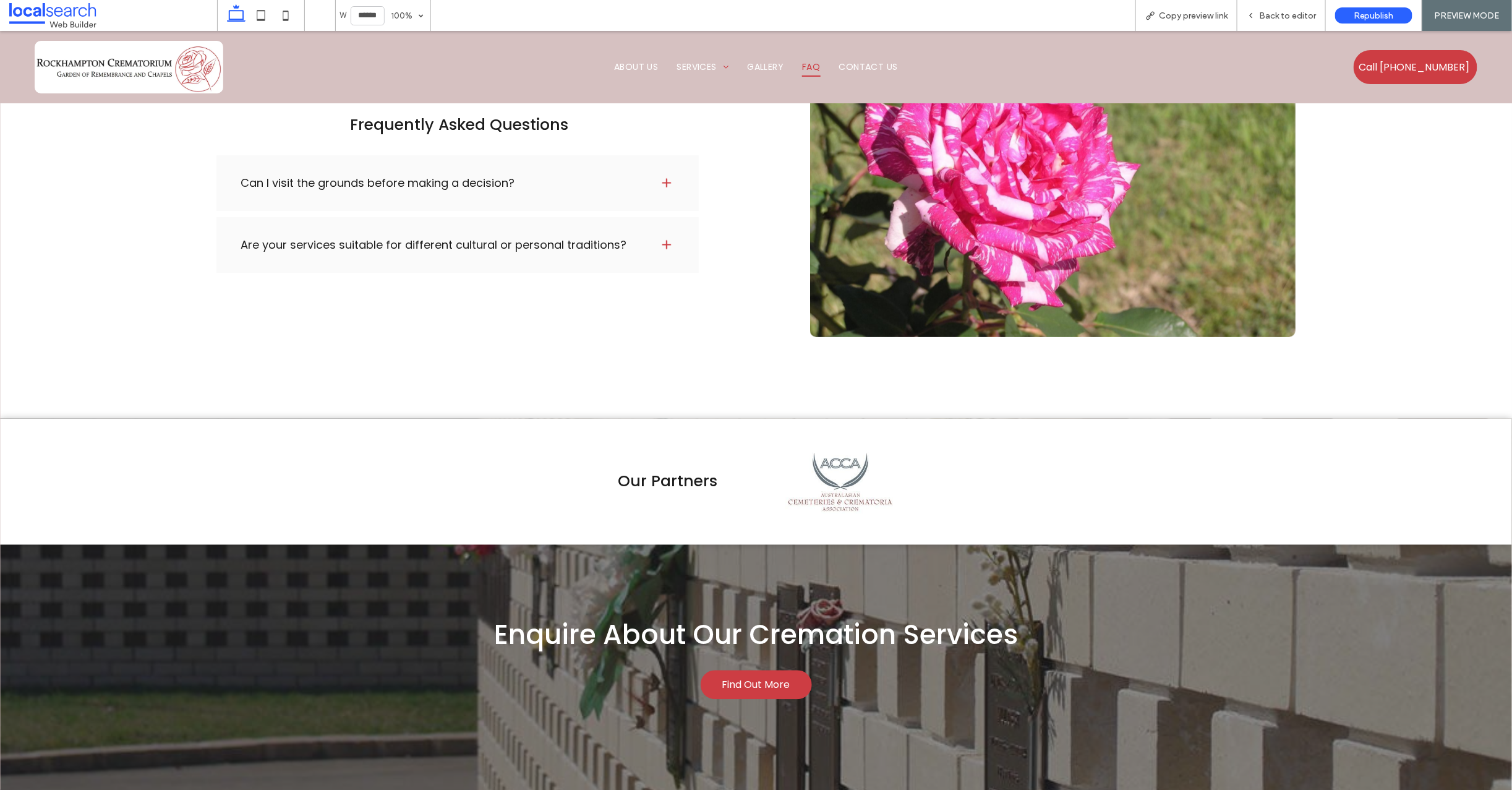
click at [665, 177] on span at bounding box center [666, 183] width 12 height 12
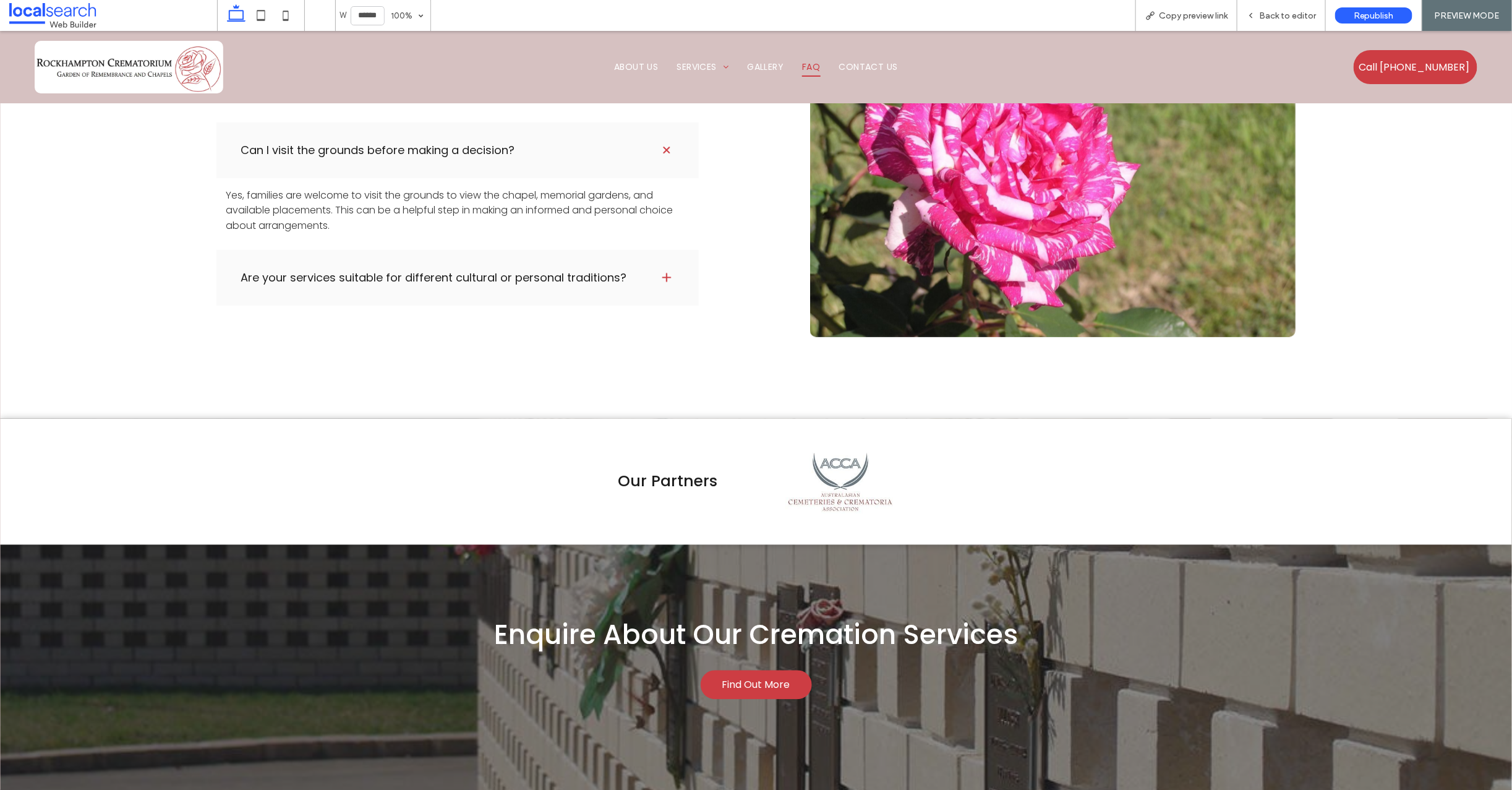
click at [661, 272] on span at bounding box center [666, 277] width 12 height 12
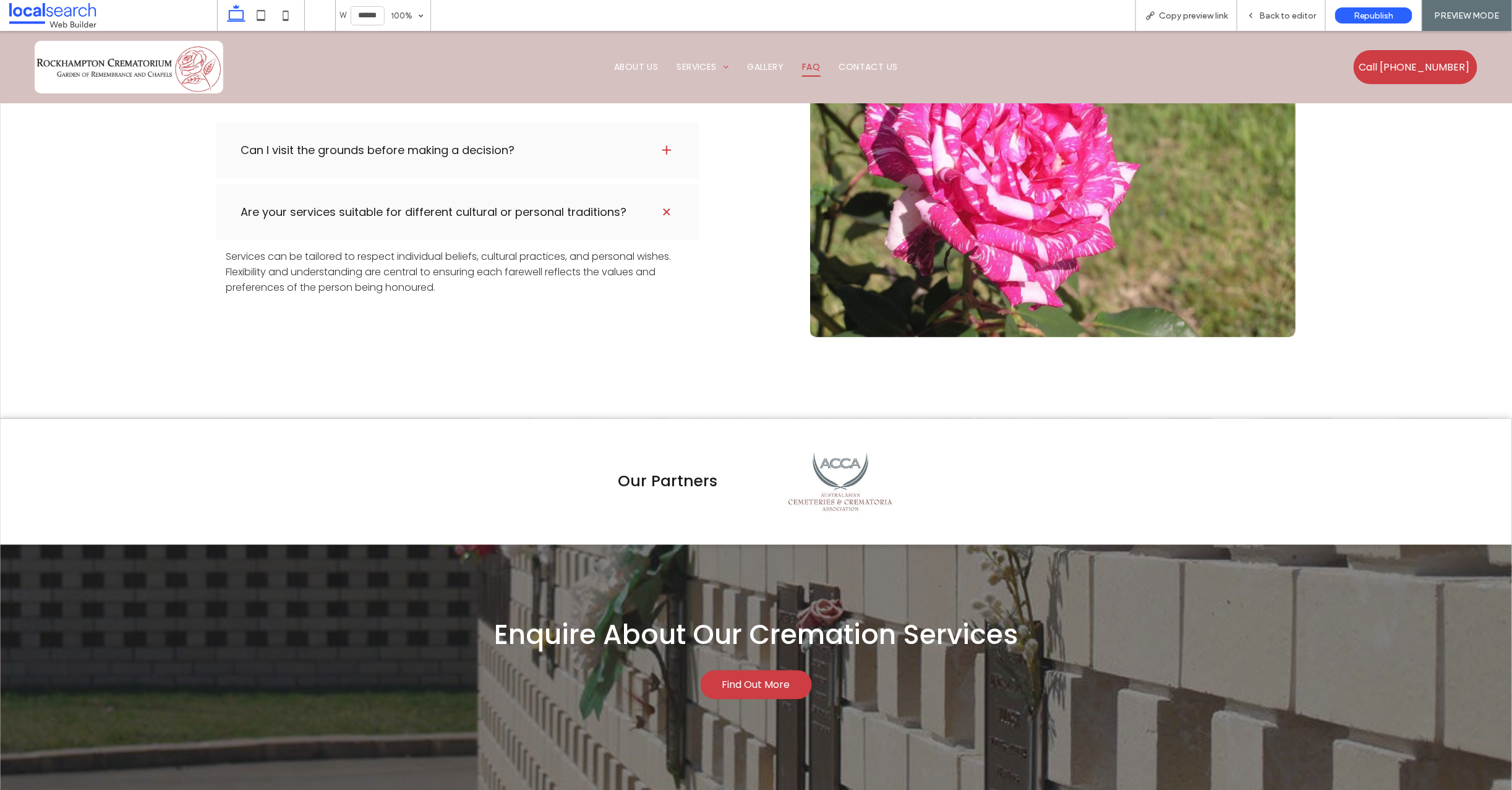
click at [661, 208] on span at bounding box center [666, 210] width 17 height 17
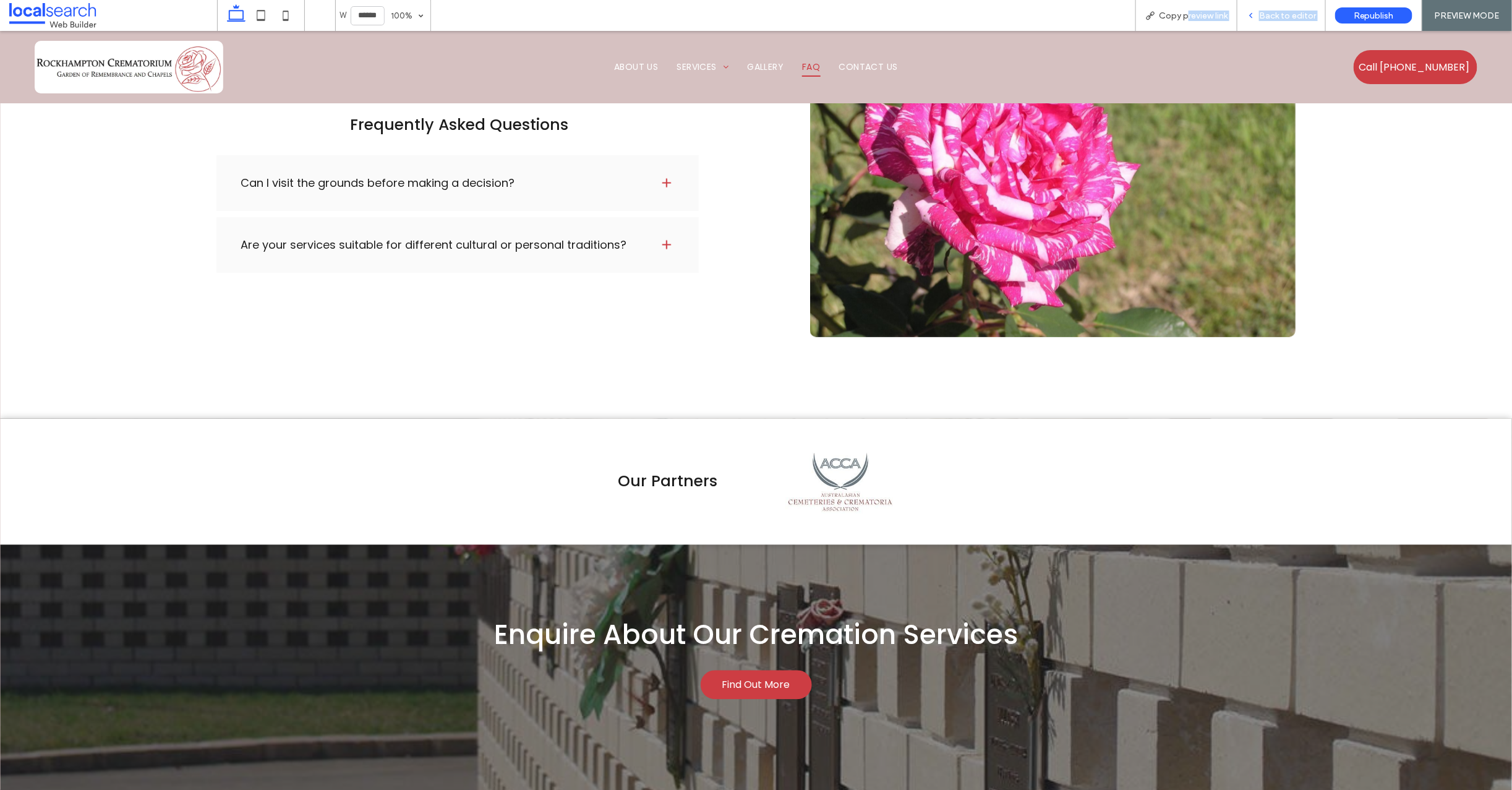
drag, startPoint x: 1187, startPoint y: 12, endPoint x: 1275, endPoint y: 17, distance: 88.1
click at [1250, 17] on div "Copy preview link Back to editor Republish PREVIEW MODE" at bounding box center [1324, 15] width 377 height 31
click at [1281, 16] on span "Back to editor" at bounding box center [1287, 16] width 57 height 11
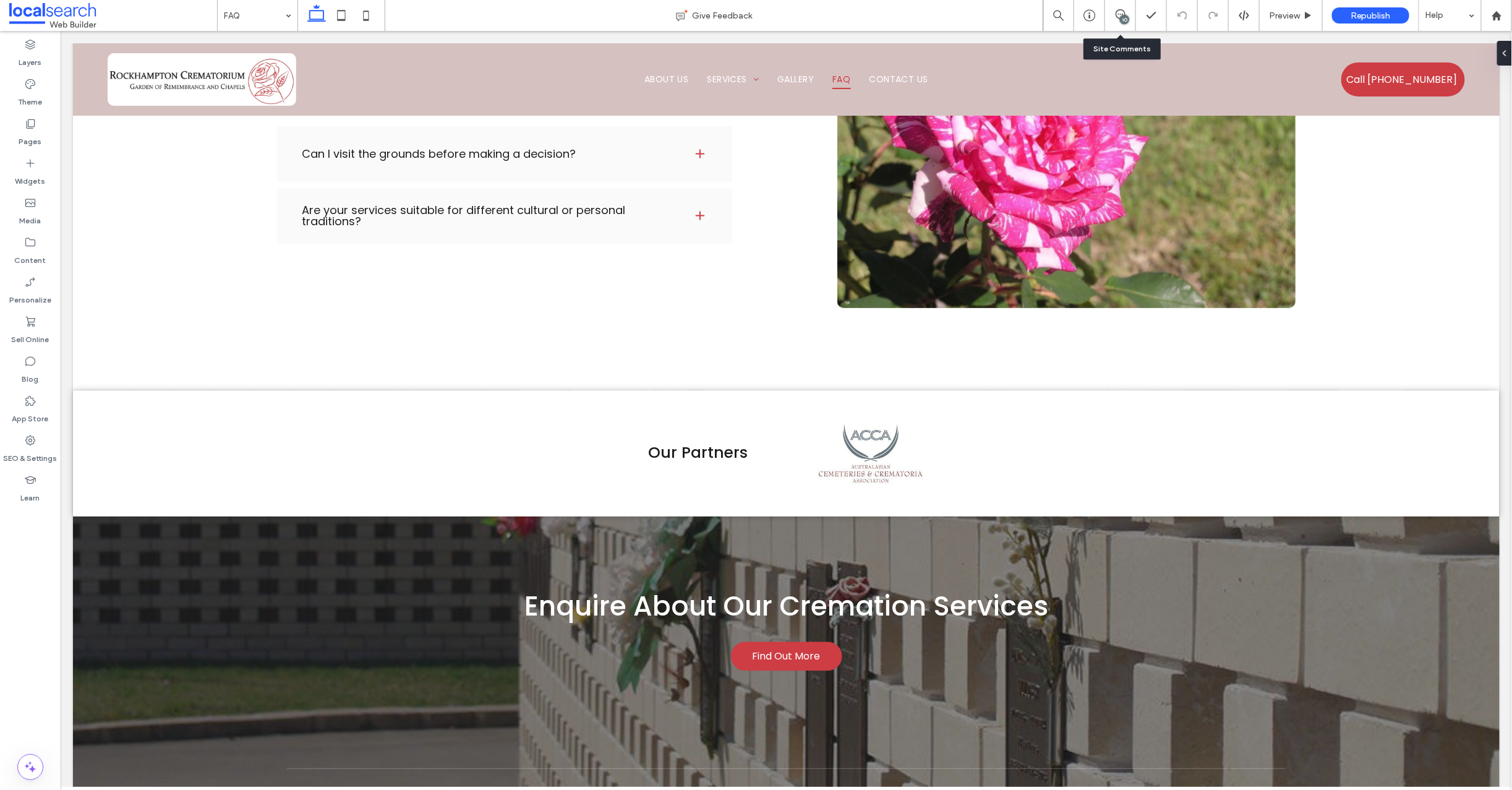
click at [1128, 18] on div "10" at bounding box center [1124, 20] width 9 height 9
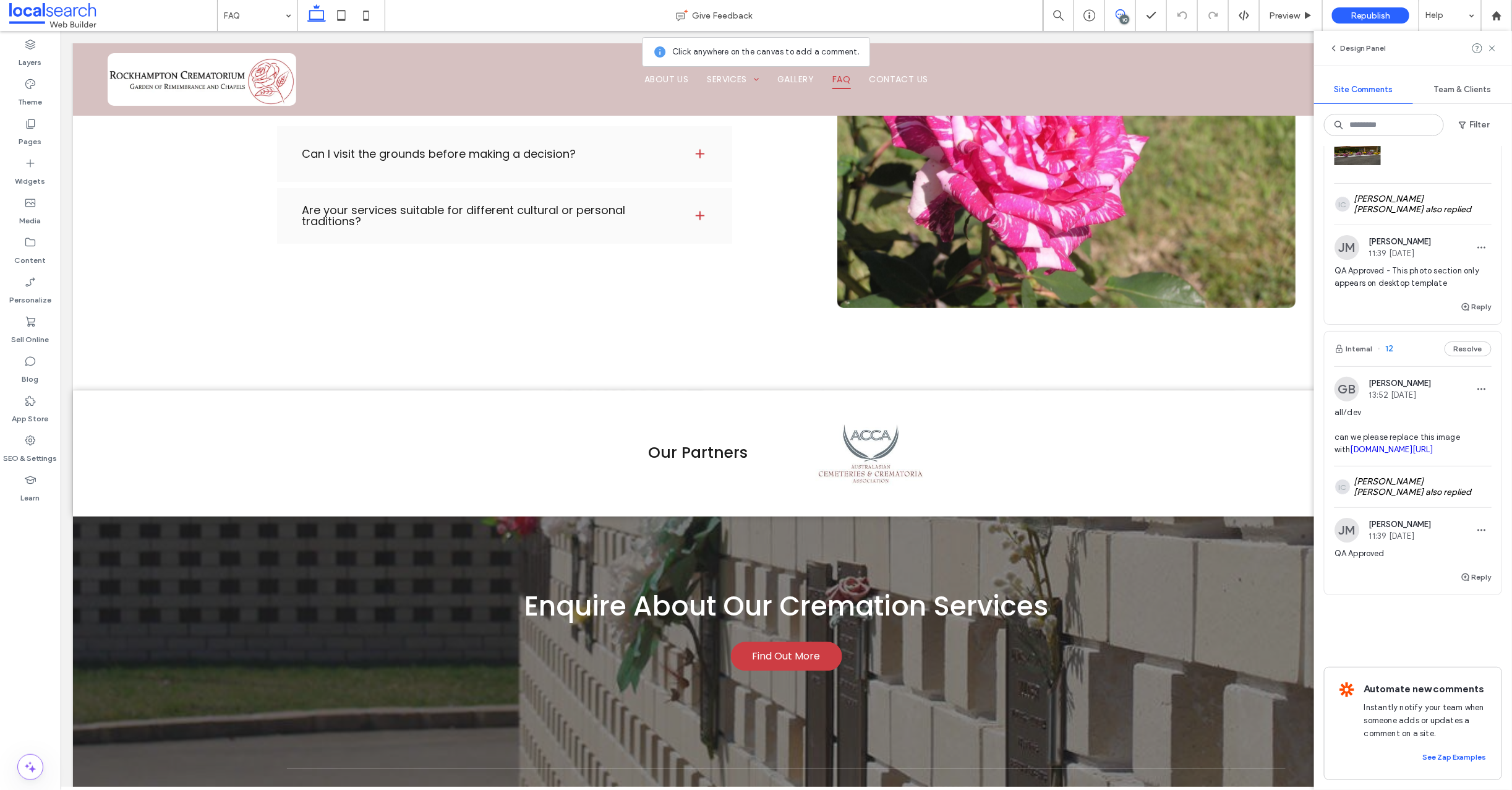
scroll to position [2719, 0]
click at [1353, 17] on span "Republish" at bounding box center [1370, 16] width 40 height 11
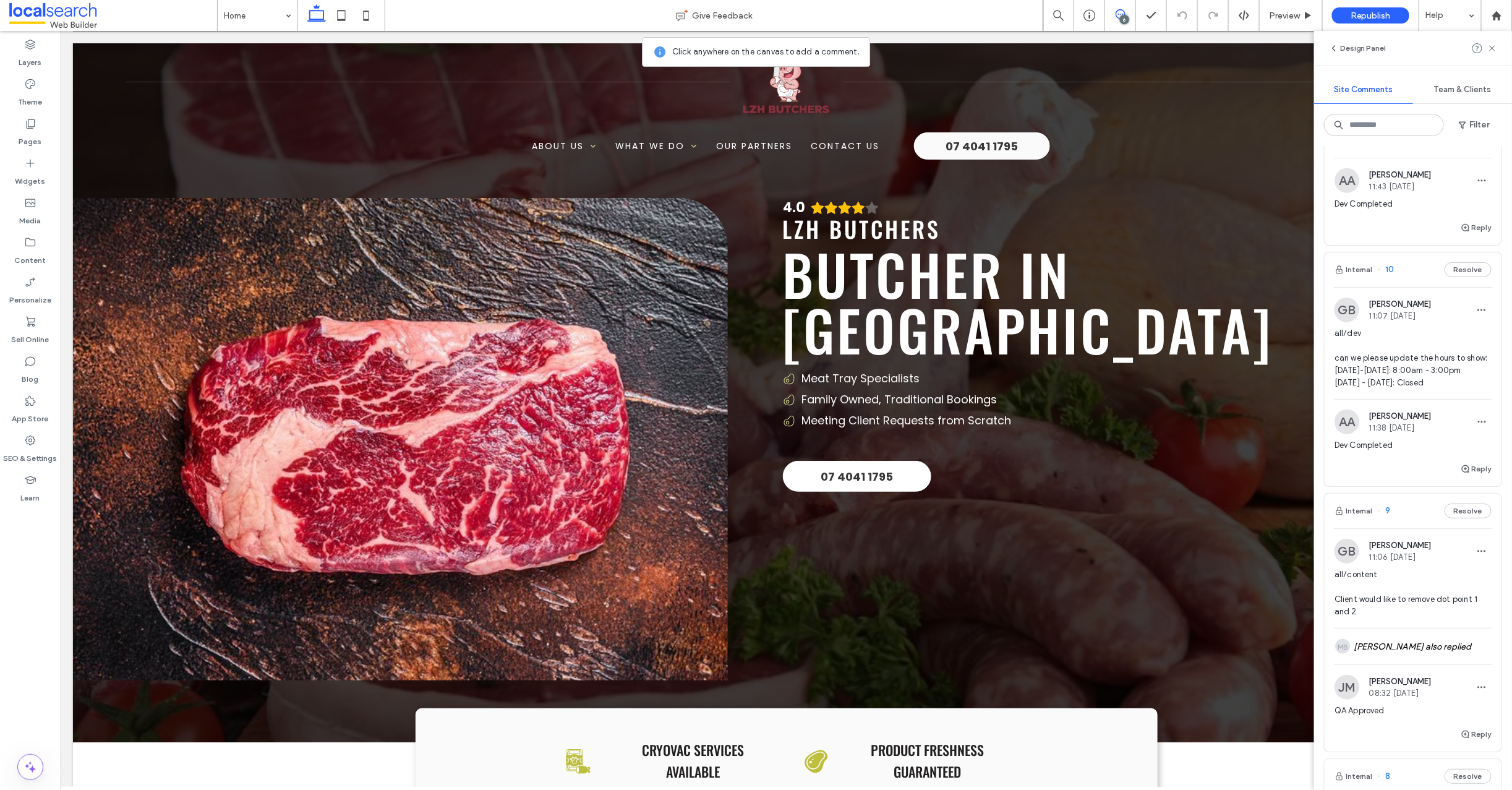
scroll to position [446, 0]
click at [1392, 281] on span "10" at bounding box center [1386, 274] width 17 height 12
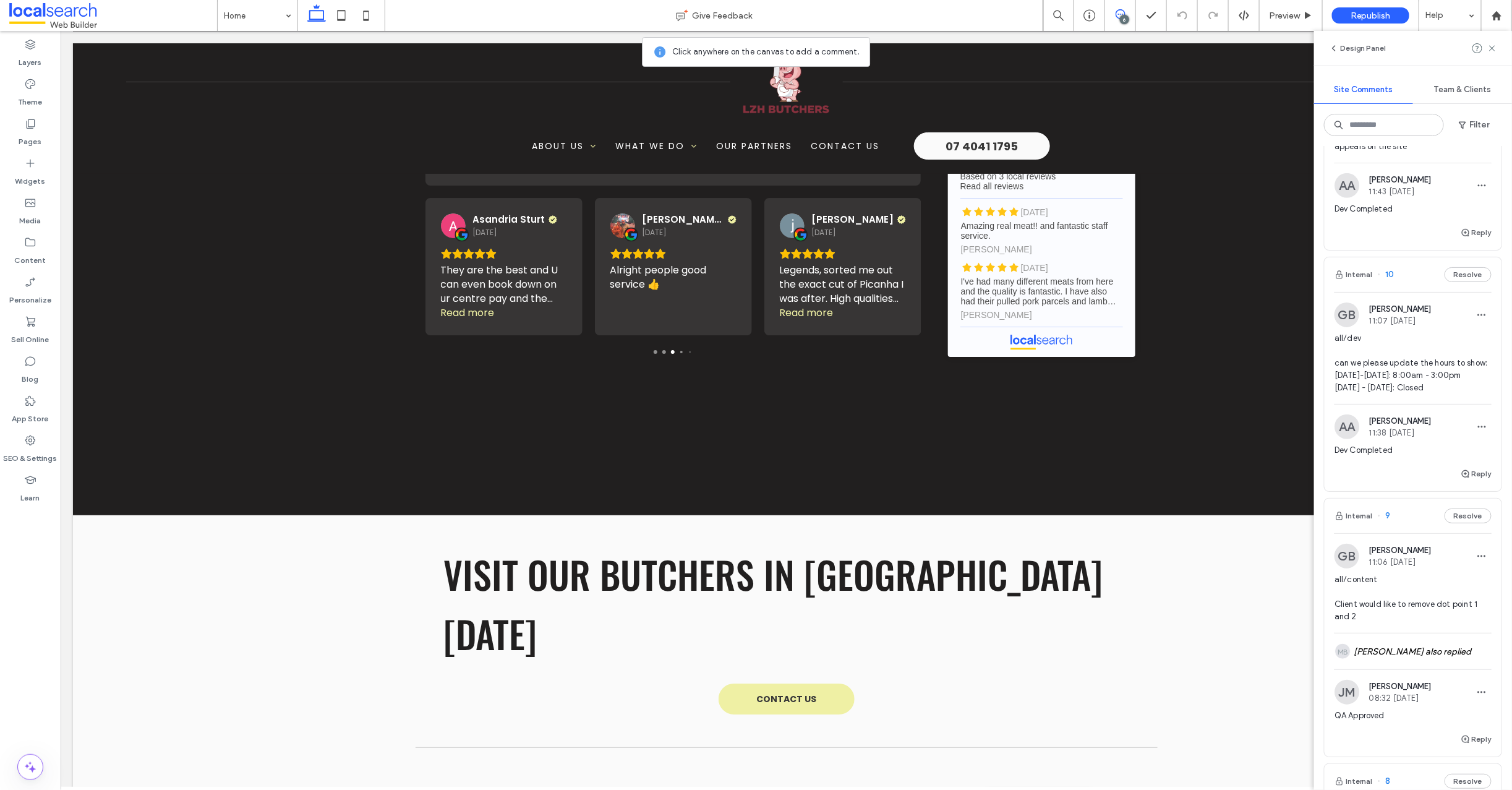
scroll to position [2627, 0]
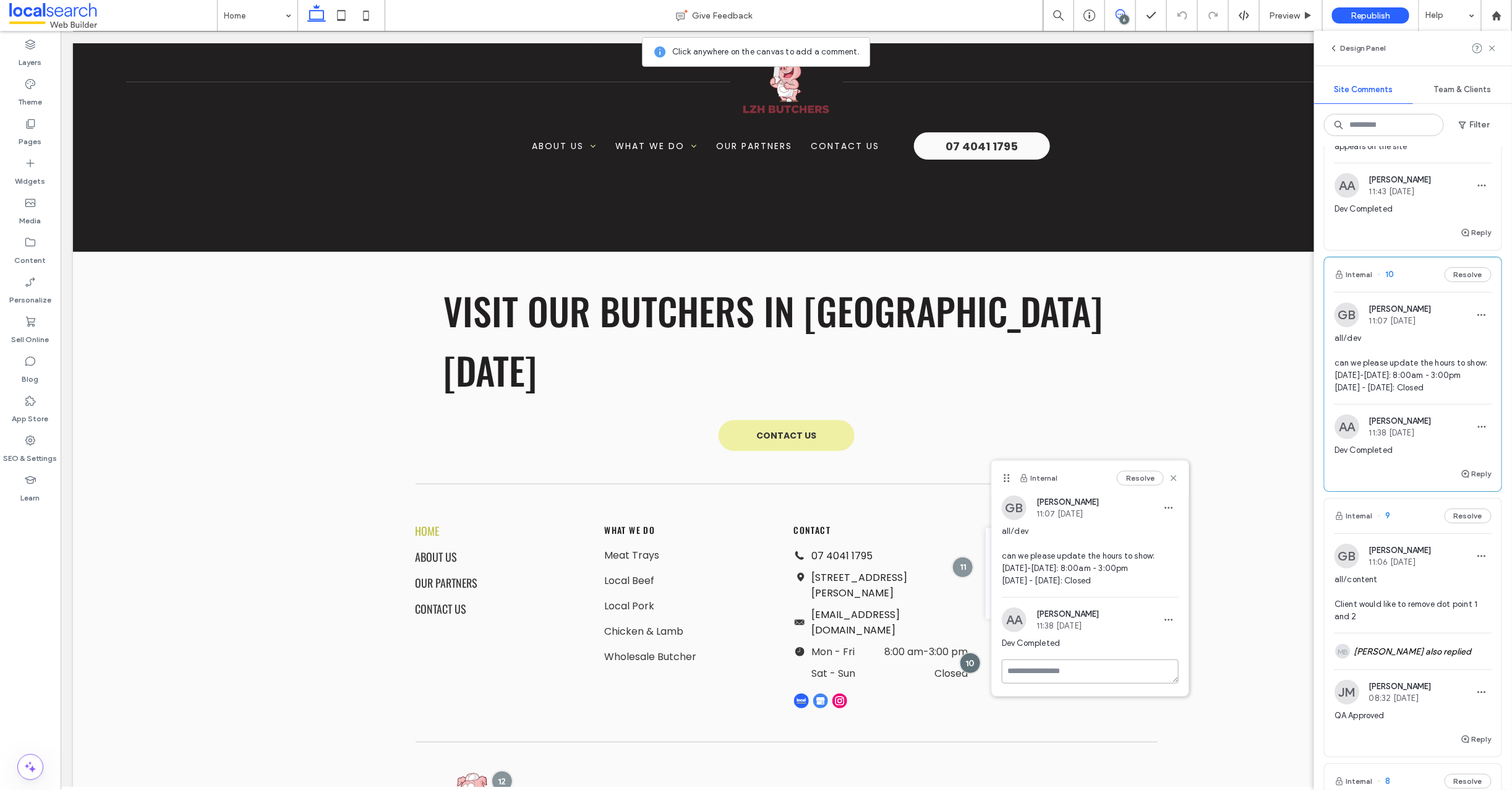
click at [1030, 673] on textarea at bounding box center [1091, 671] width 177 height 24
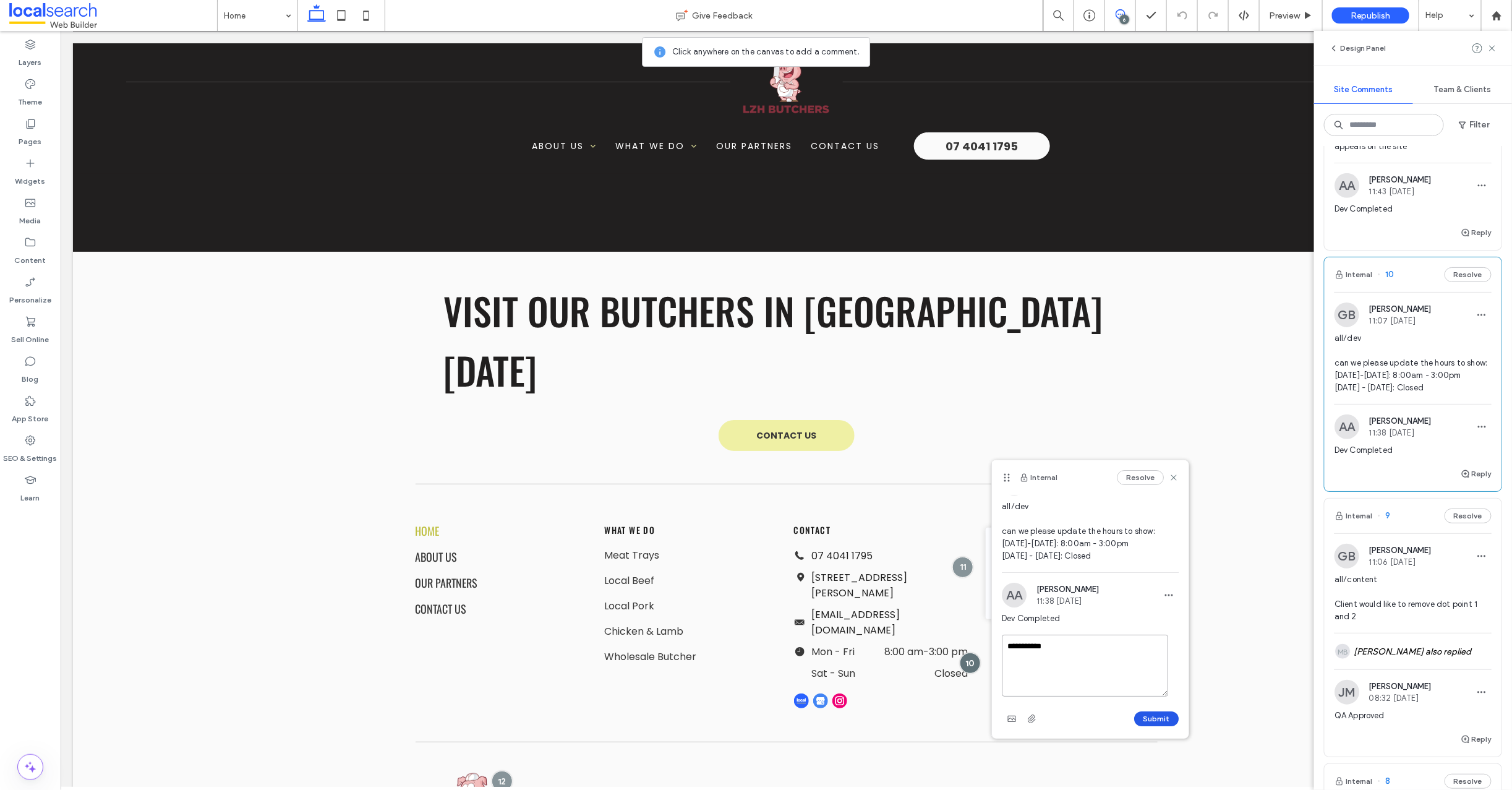
type textarea "**********"
click at [1144, 717] on button "Submit" at bounding box center [1156, 718] width 45 height 15
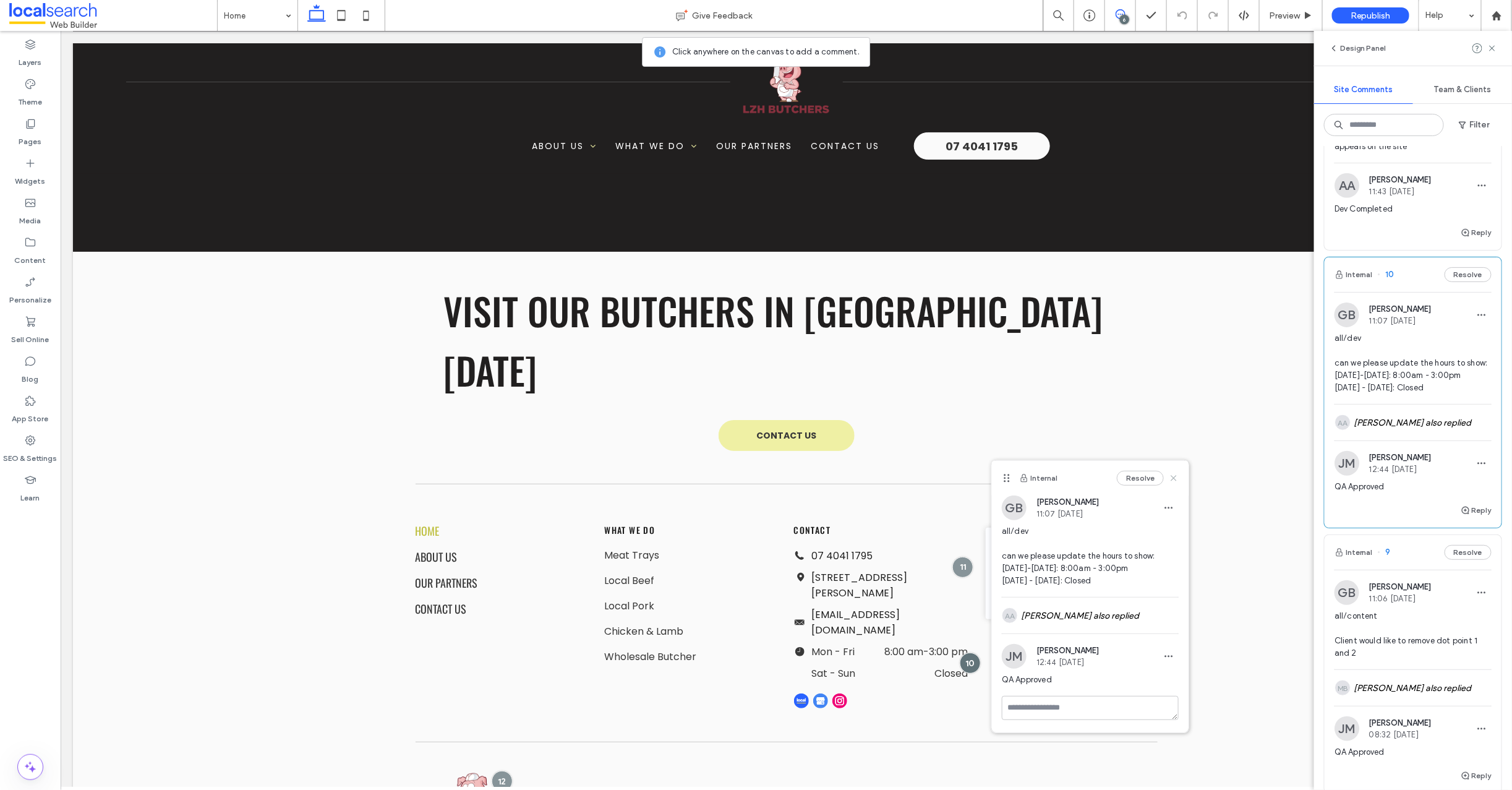
click at [1171, 476] on icon at bounding box center [1173, 477] width 10 height 10
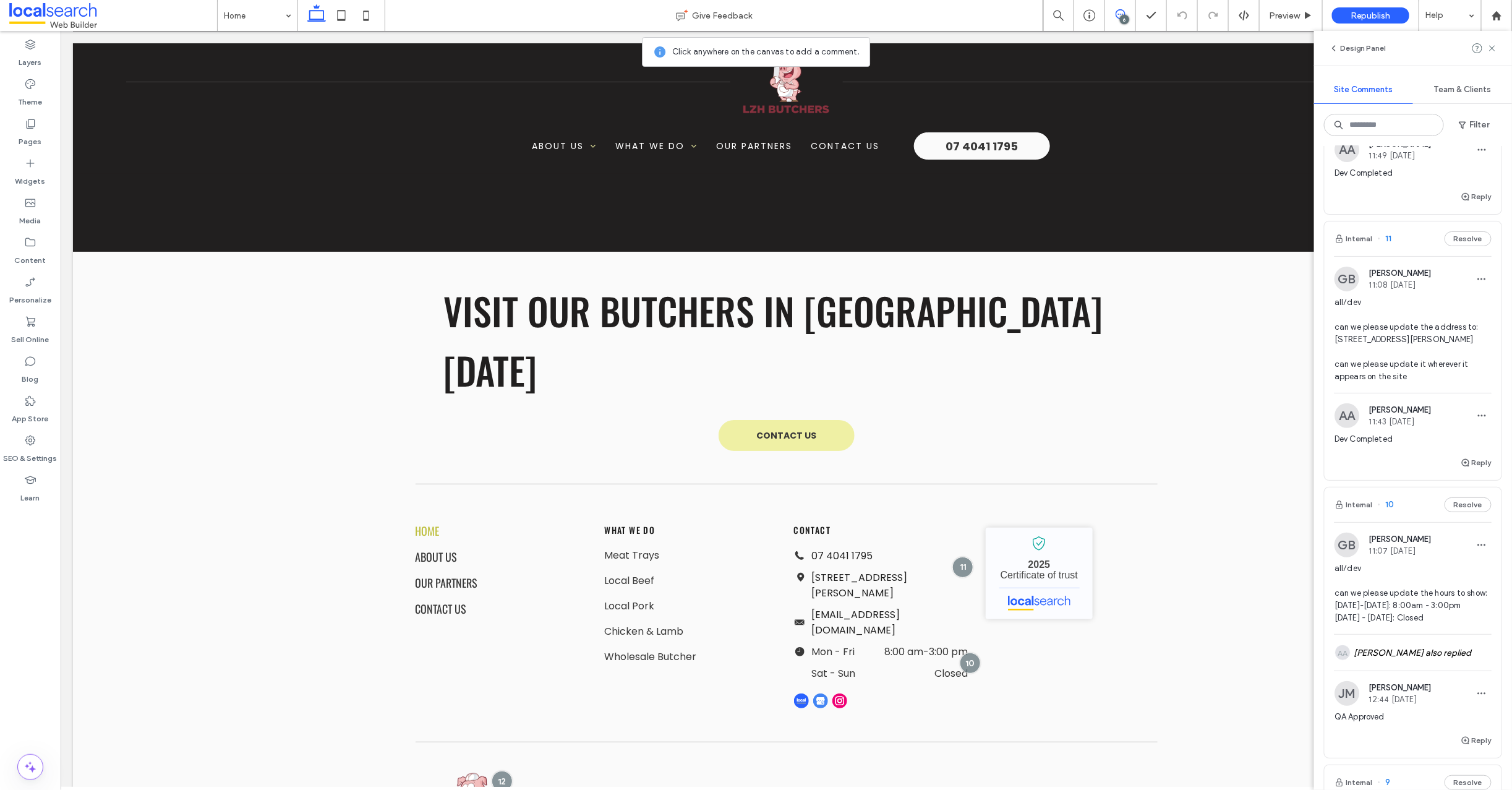
scroll to position [214, 0]
click at [1393, 243] on div "Internal 11 Resolve" at bounding box center [1413, 240] width 177 height 35
click at [1391, 241] on span "11" at bounding box center [1385, 241] width 14 height 12
click at [1390, 241] on span "11" at bounding box center [1385, 241] width 14 height 12
click at [1022, 600] on textarea at bounding box center [1083, 615] width 177 height 61
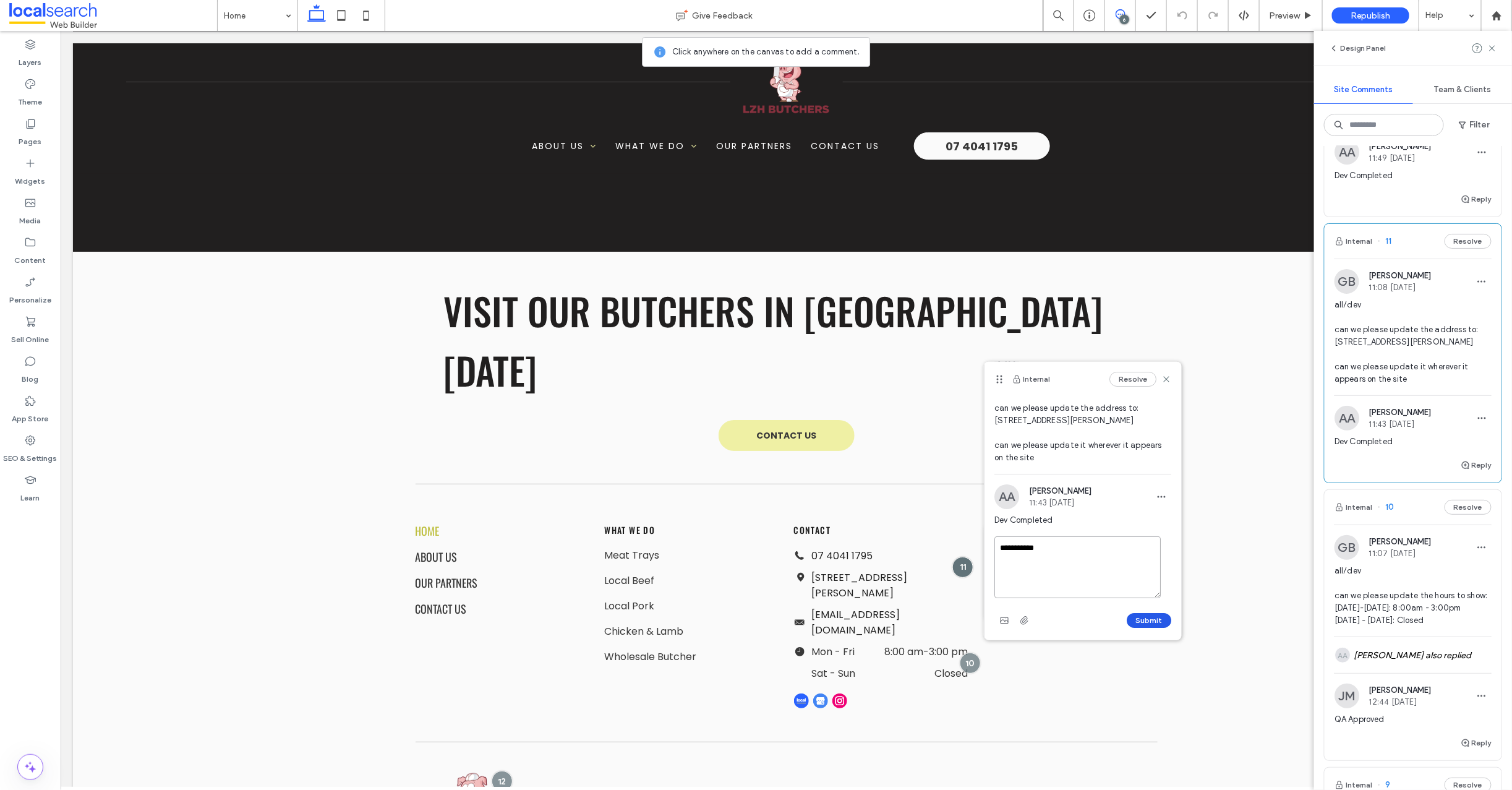
type textarea "**********"
click at [1135, 615] on button "Submit" at bounding box center [1149, 620] width 45 height 15
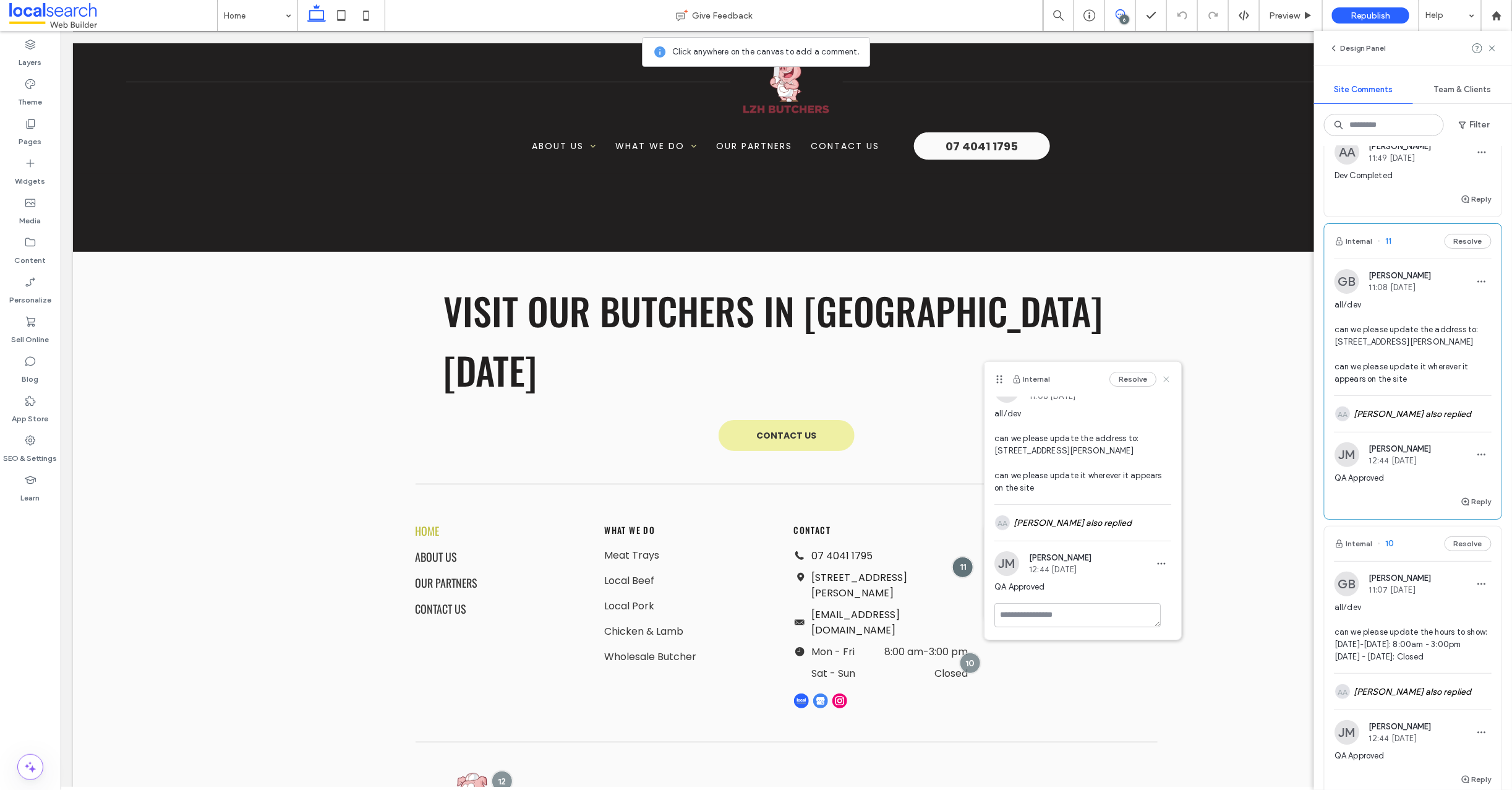
click at [1164, 380] on use at bounding box center [1166, 379] width 5 height 5
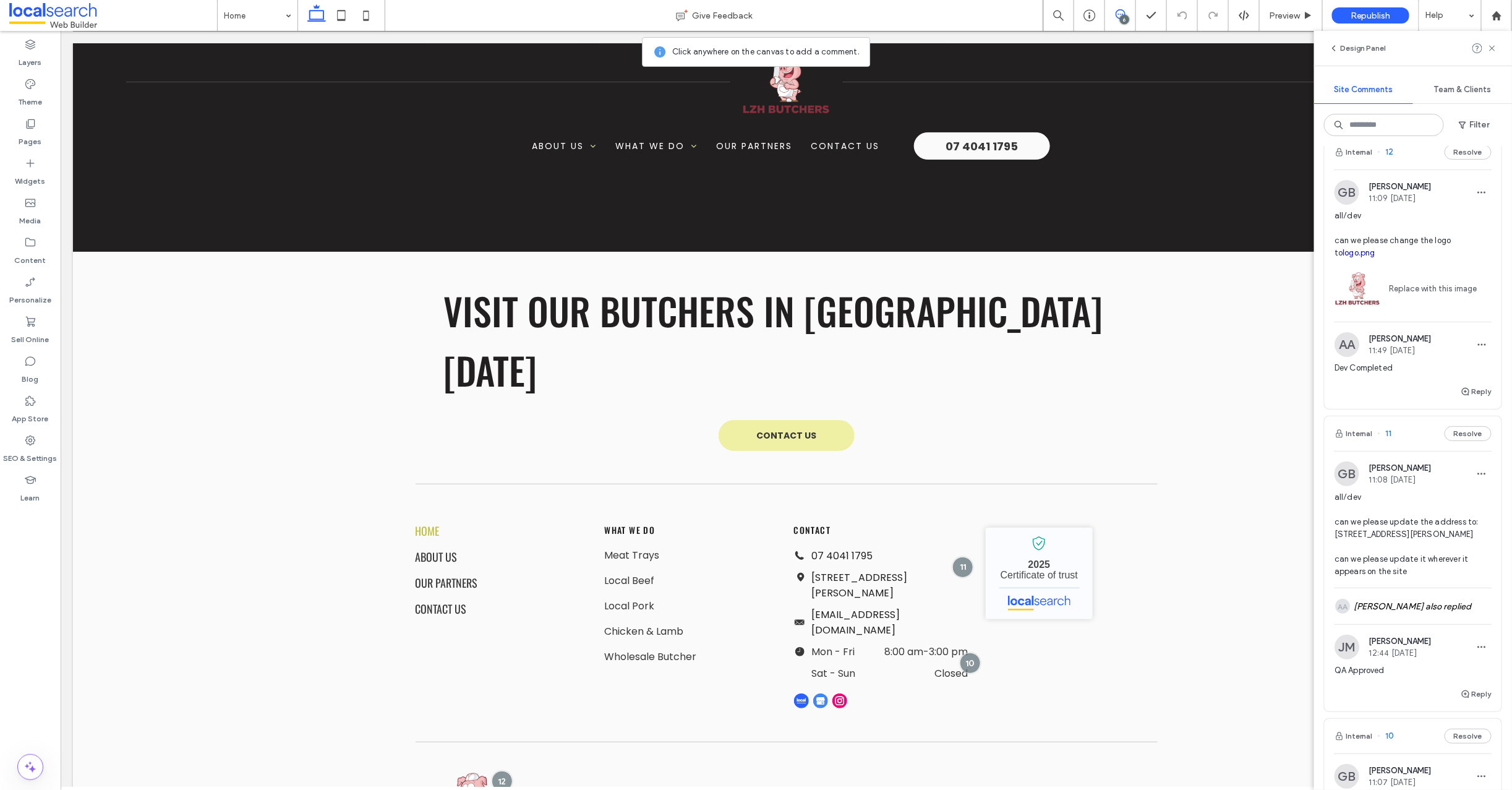
scroll to position [0, 0]
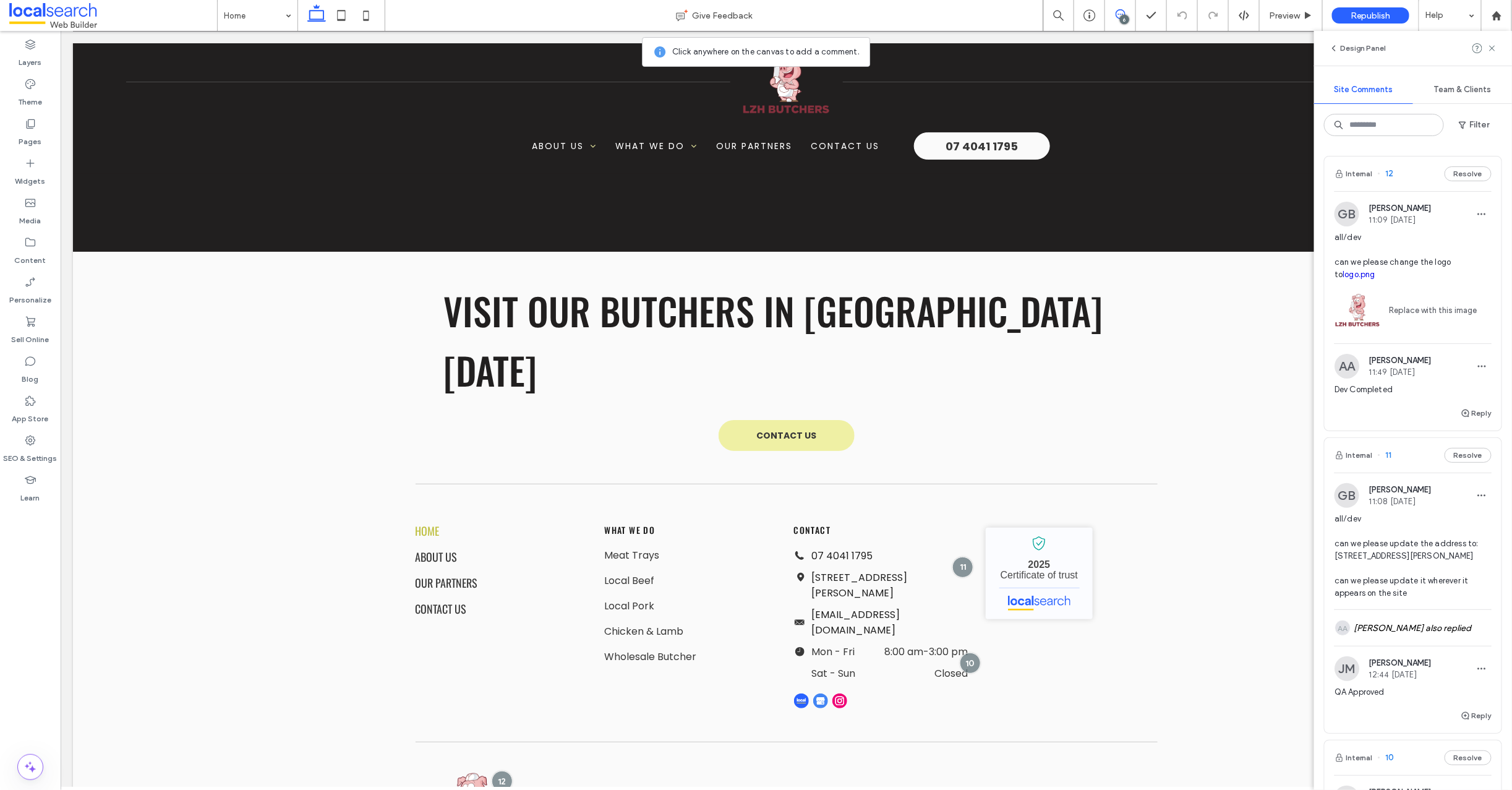
click at [1391, 177] on span "12" at bounding box center [1386, 174] width 16 height 12
click at [1391, 175] on span "12" at bounding box center [1386, 174] width 16 height 12
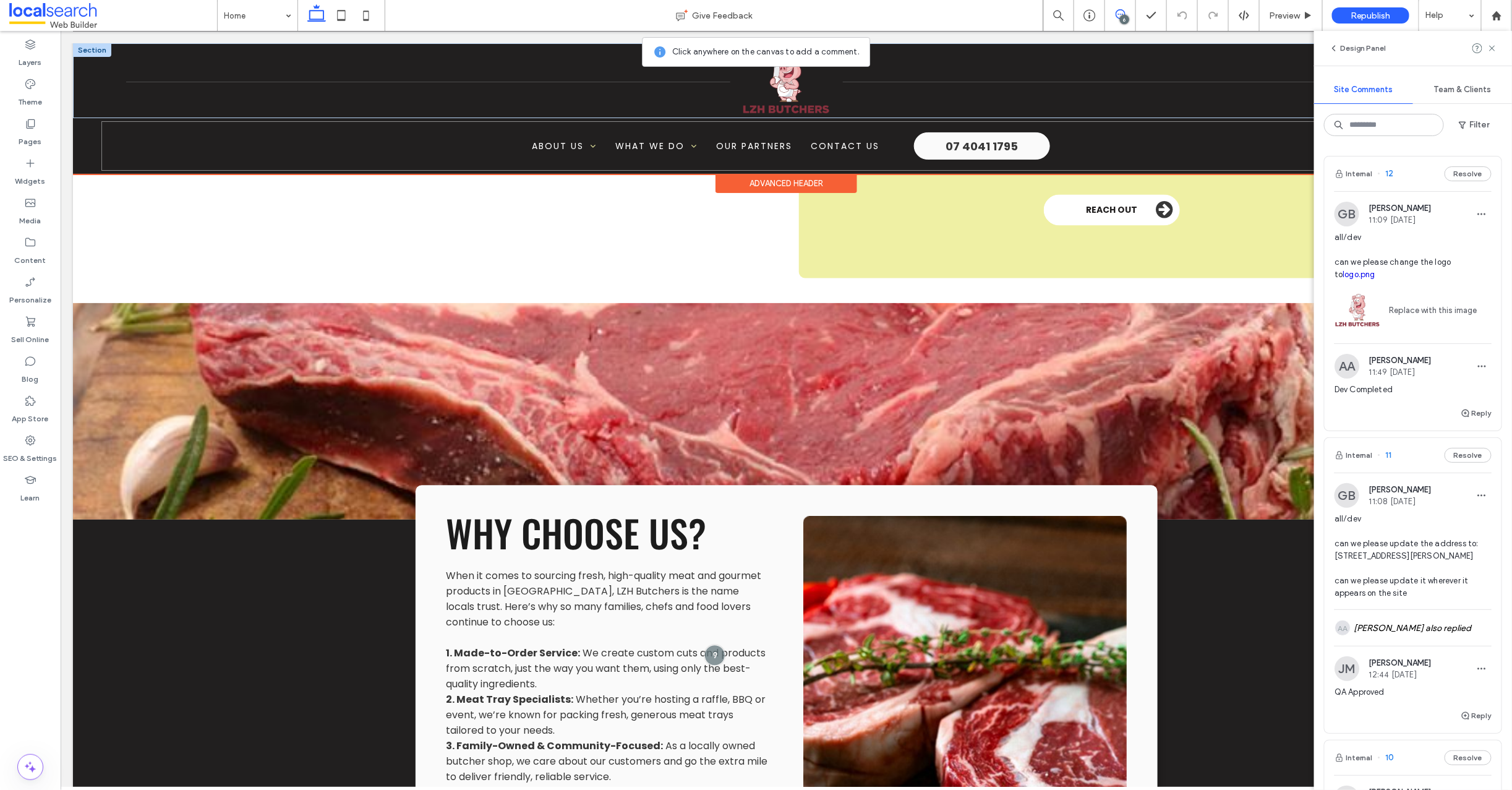
scroll to position [1214, 0]
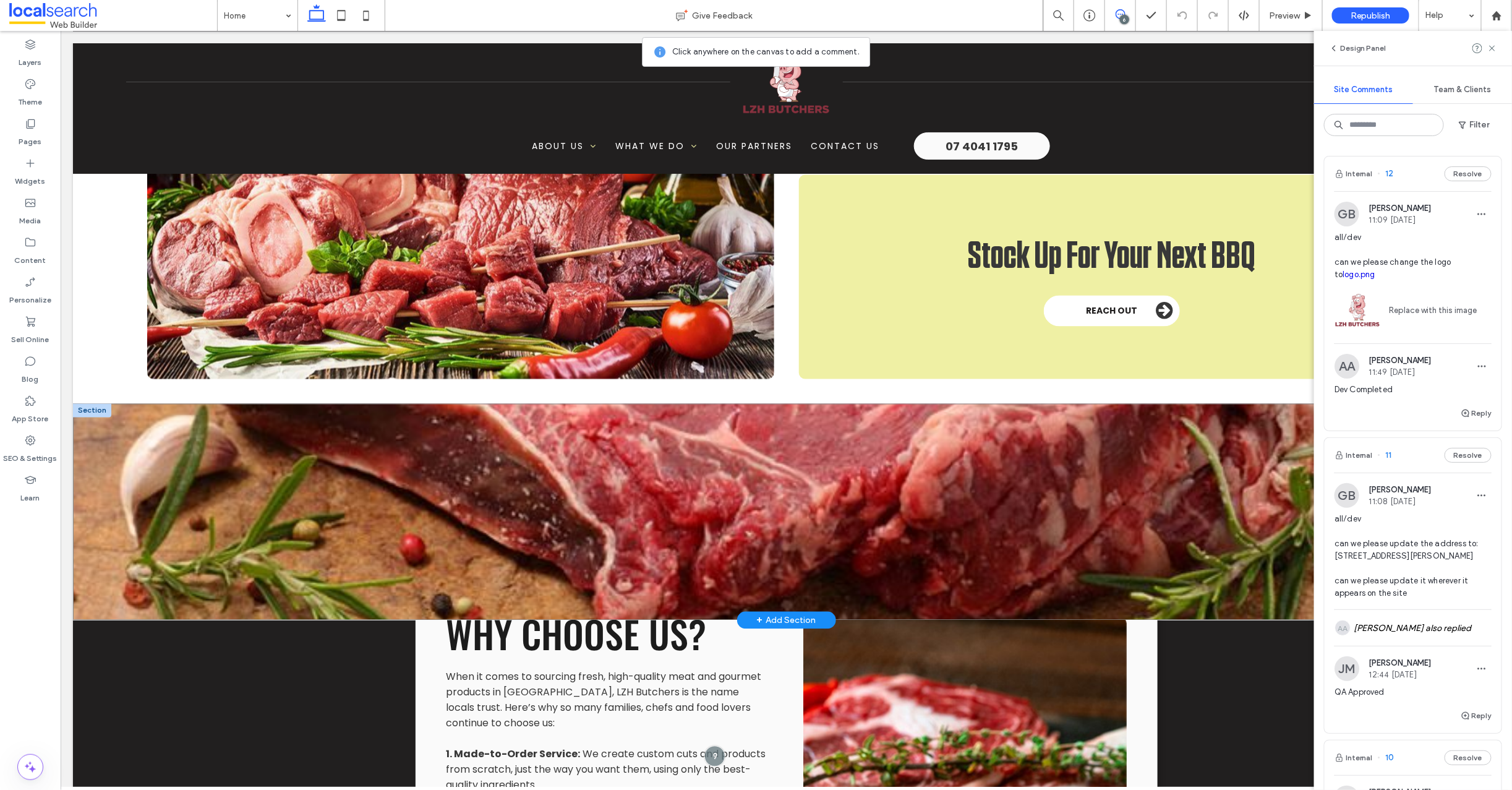
click at [74, 468] on div at bounding box center [786, 511] width 1427 height 216
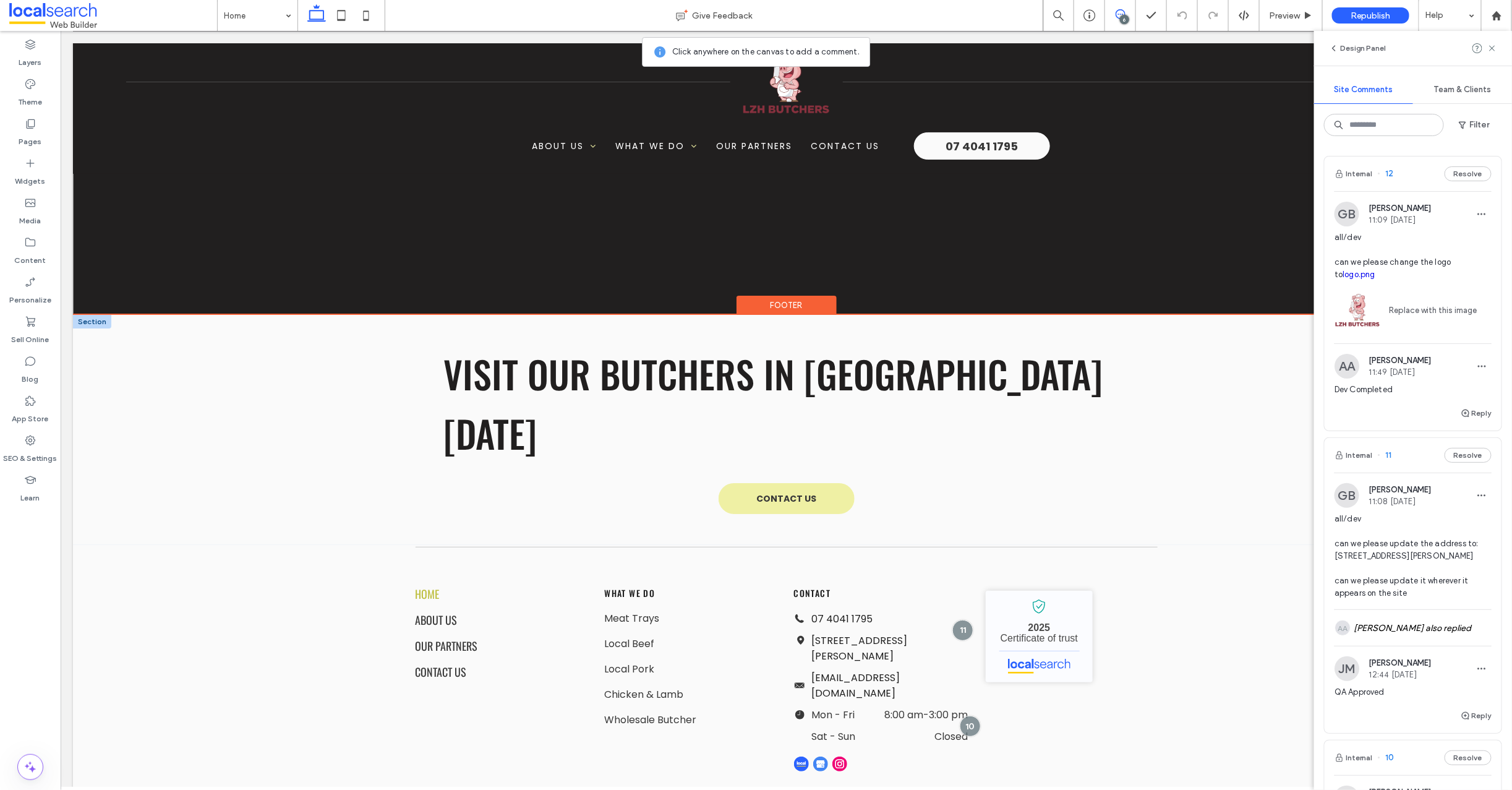
scroll to position [2627, 0]
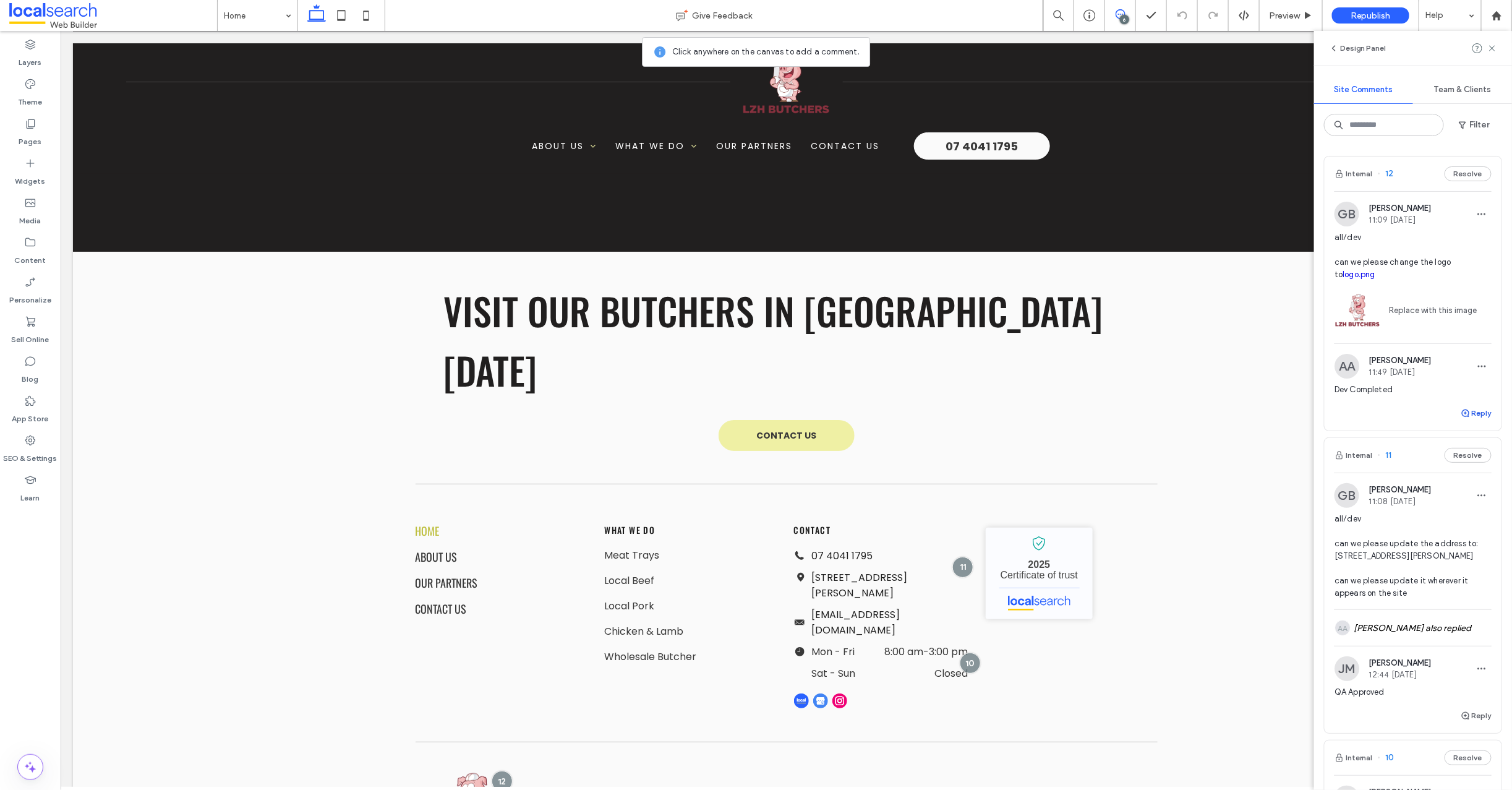
click at [1462, 412] on use "button" at bounding box center [1466, 413] width 7 height 7
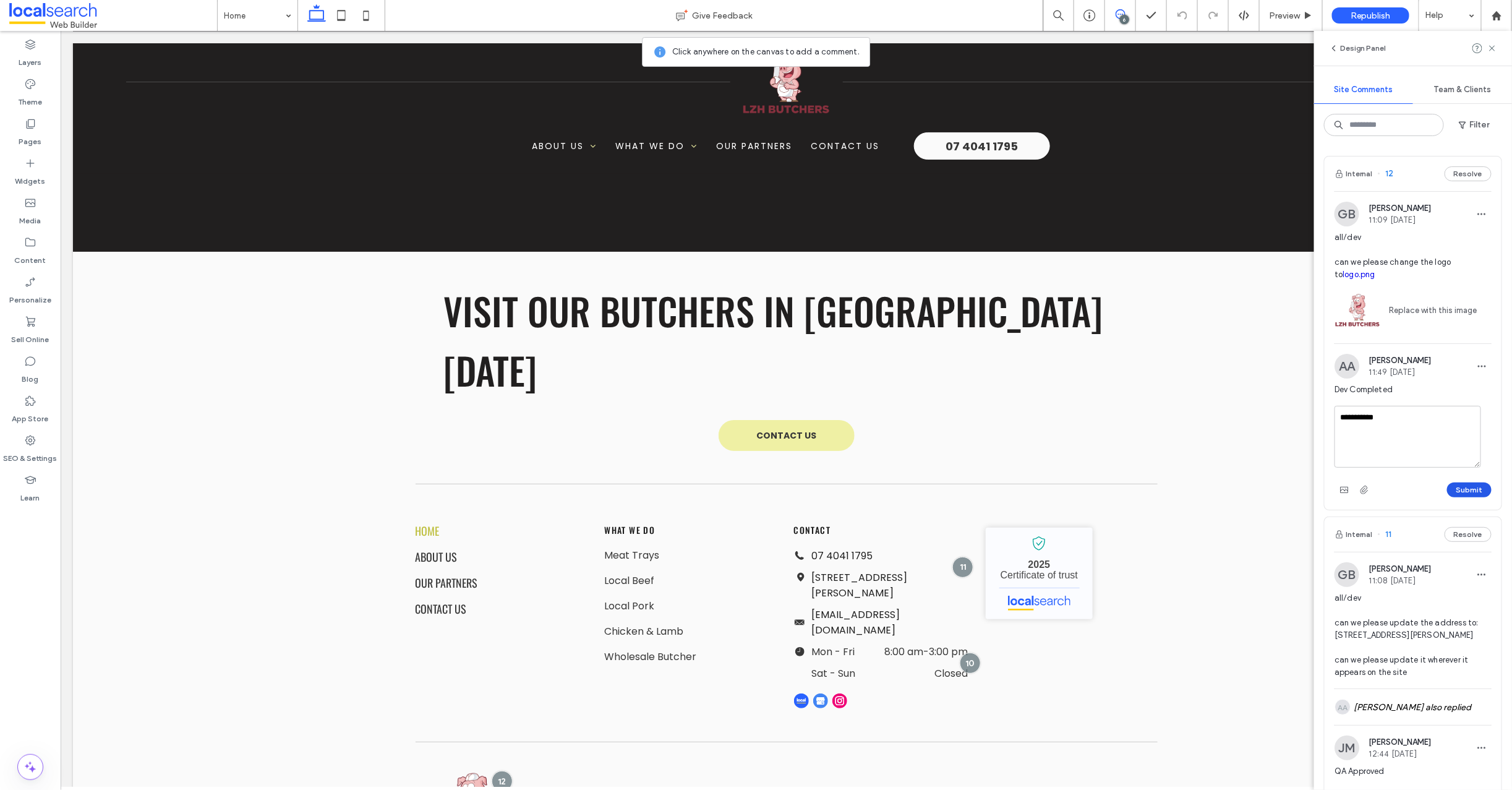
type textarea "**********"
click at [1466, 493] on button "Submit" at bounding box center [1469, 489] width 45 height 15
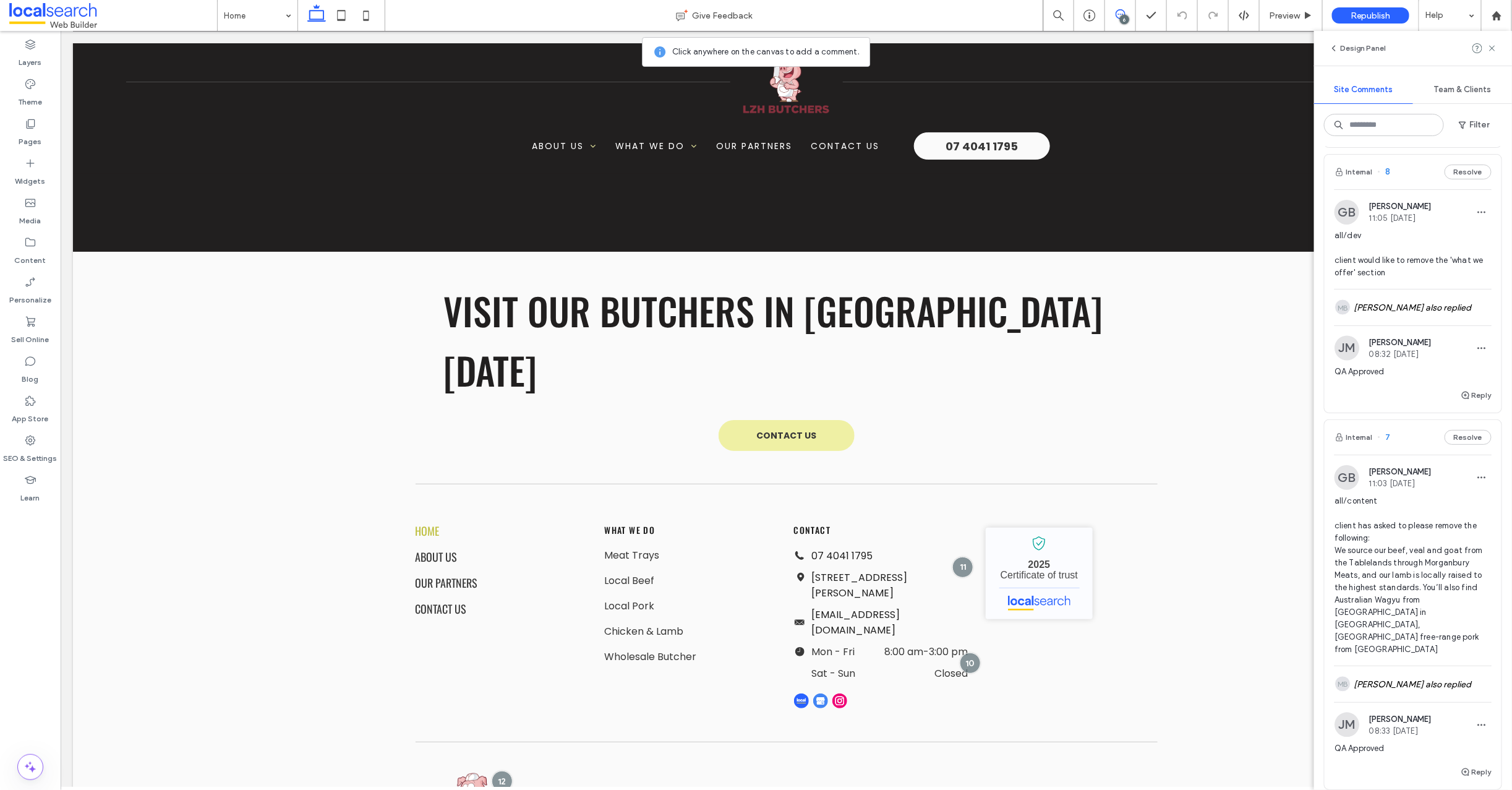
scroll to position [1167, 0]
click at [1369, 15] on span "Republish" at bounding box center [1370, 16] width 40 height 11
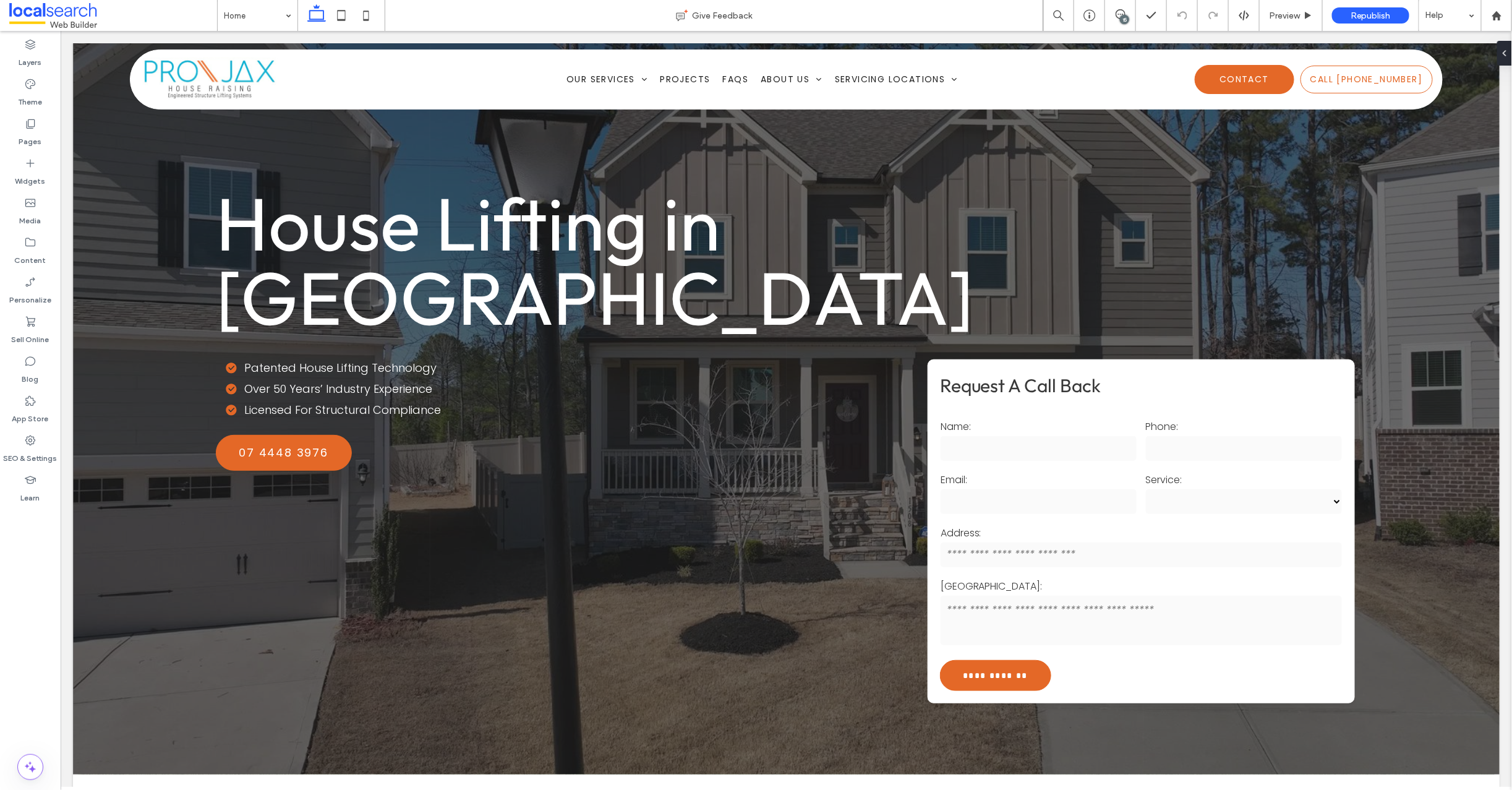
click at [1122, 13] on icon at bounding box center [1120, 13] width 10 height 10
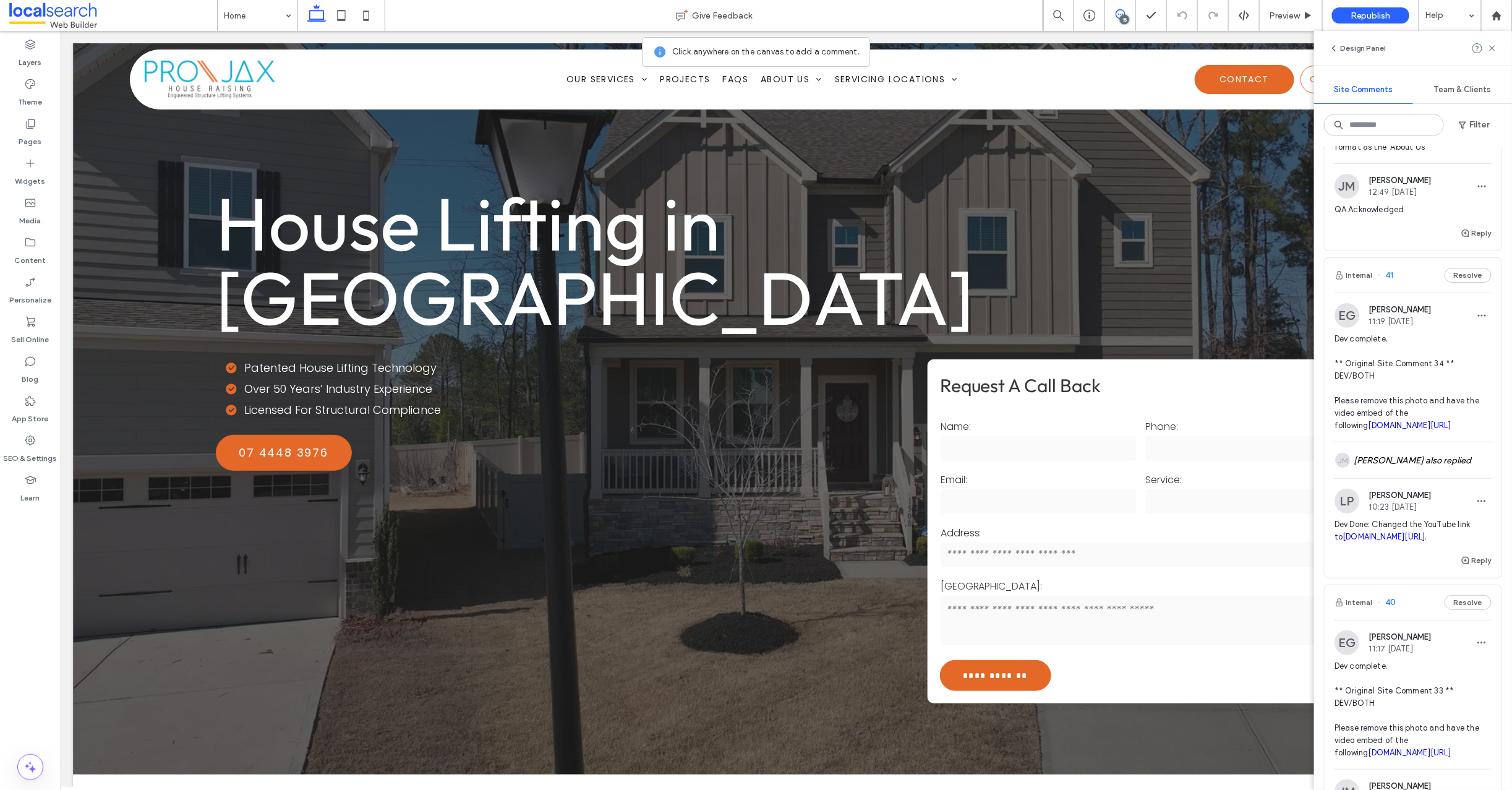
scroll to position [175, 0]
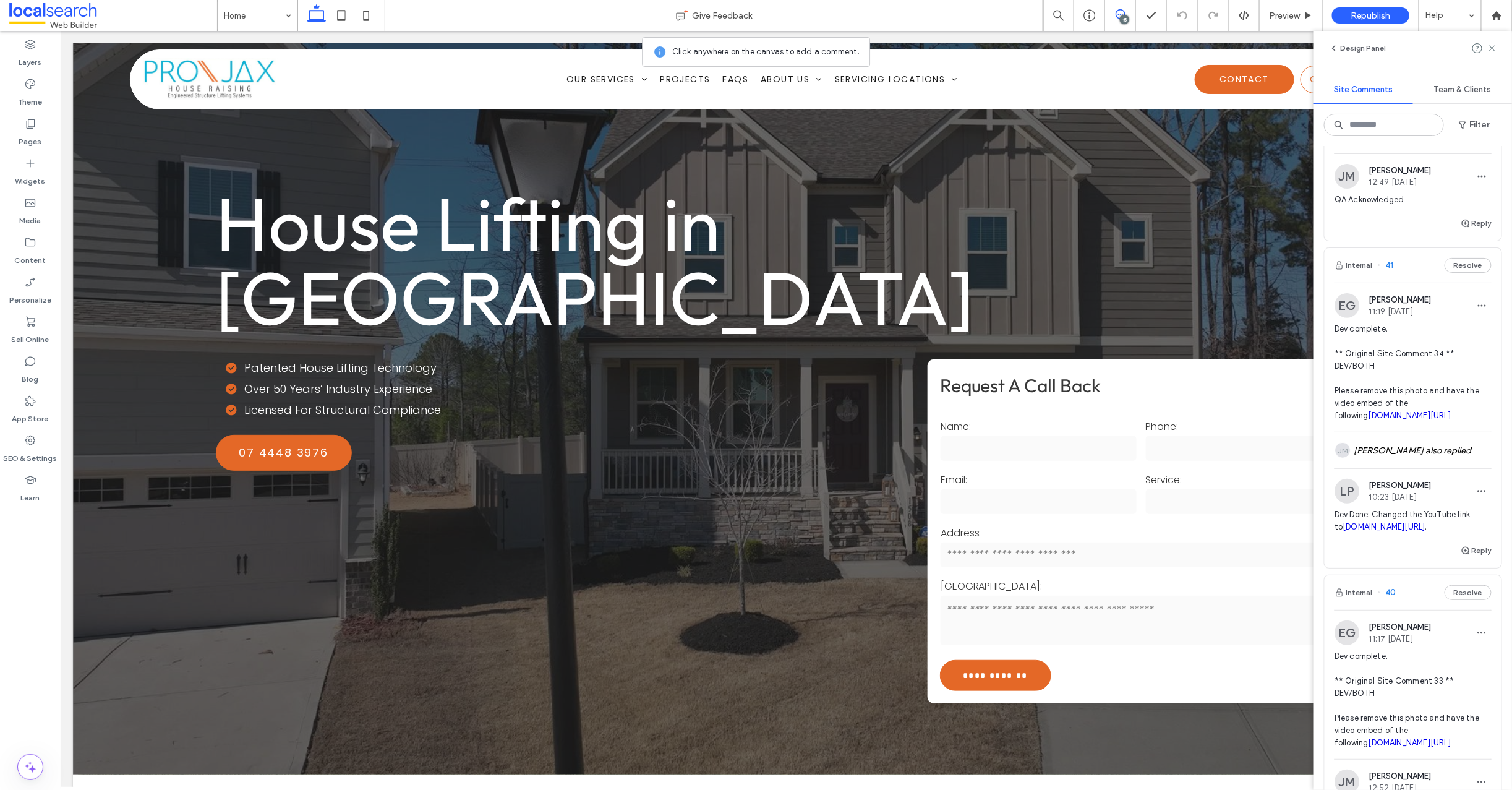
click at [1391, 264] on span "41" at bounding box center [1386, 265] width 16 height 12
click at [1391, 268] on div at bounding box center [756, 395] width 1512 height 790
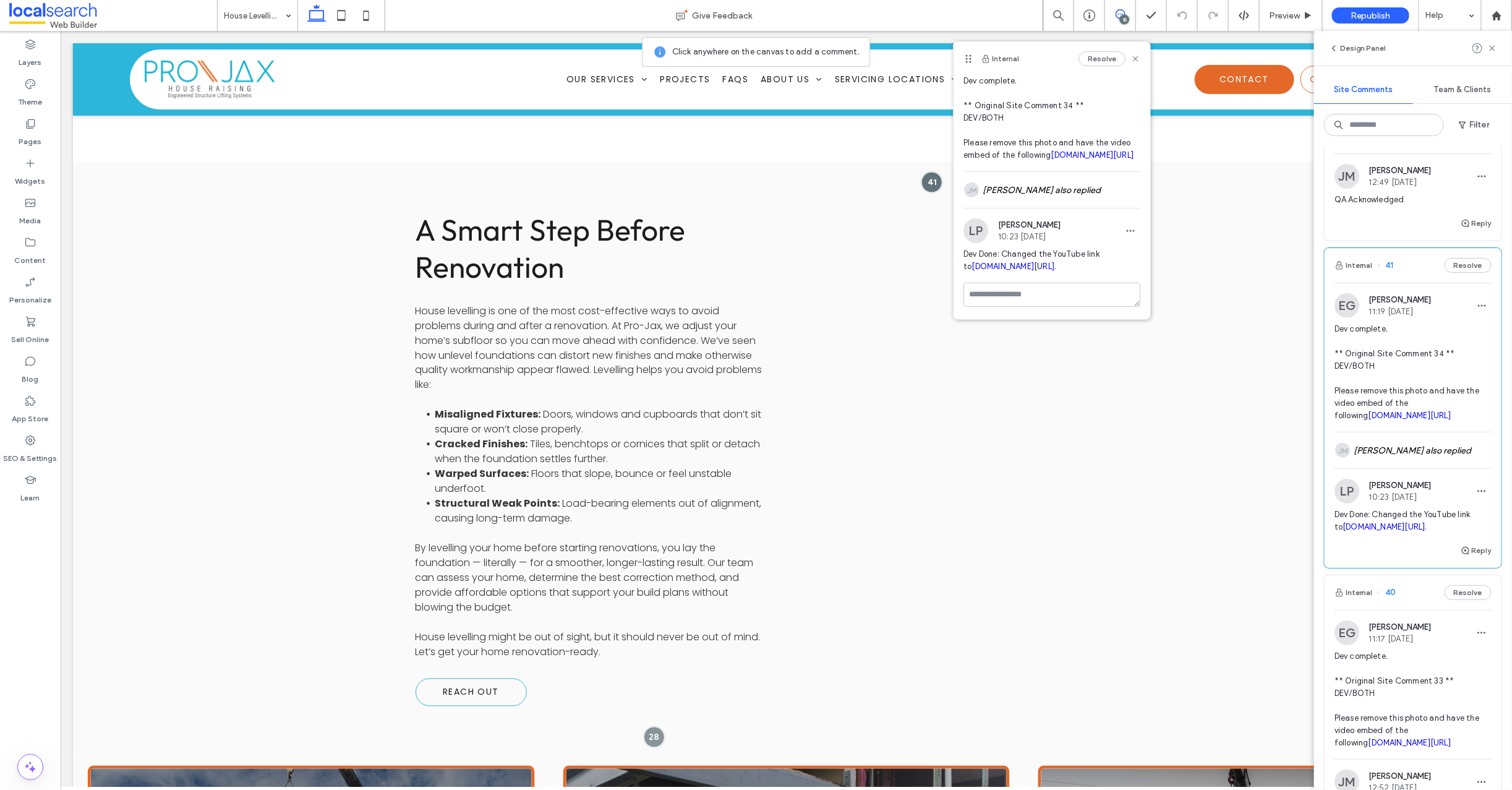
scroll to position [42, 0]
click at [1395, 419] on link "[DOMAIN_NAME][URL]" at bounding box center [1410, 415] width 83 height 9
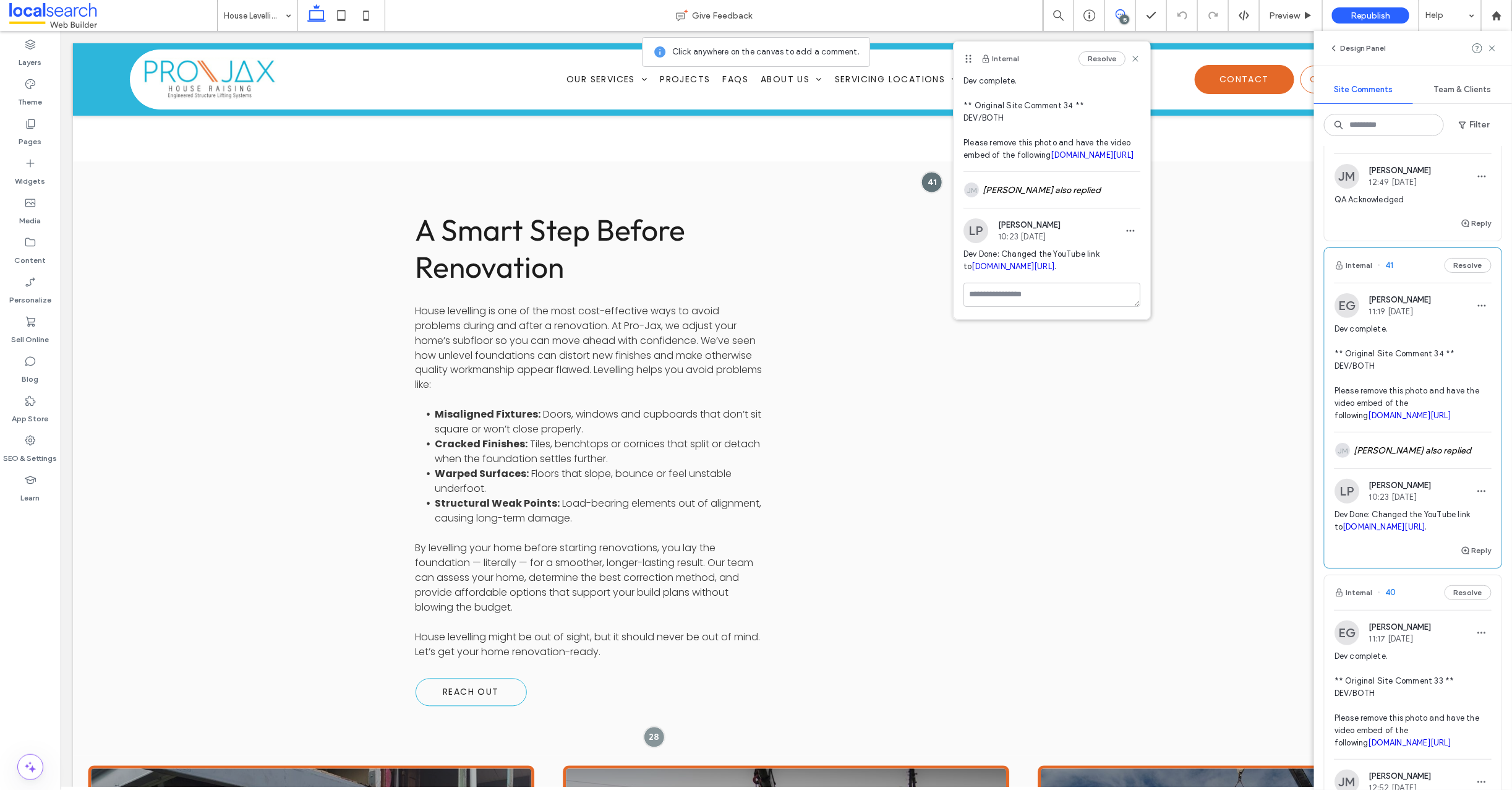
scroll to position [56, 0]
click at [986, 294] on textarea at bounding box center [1052, 294] width 177 height 24
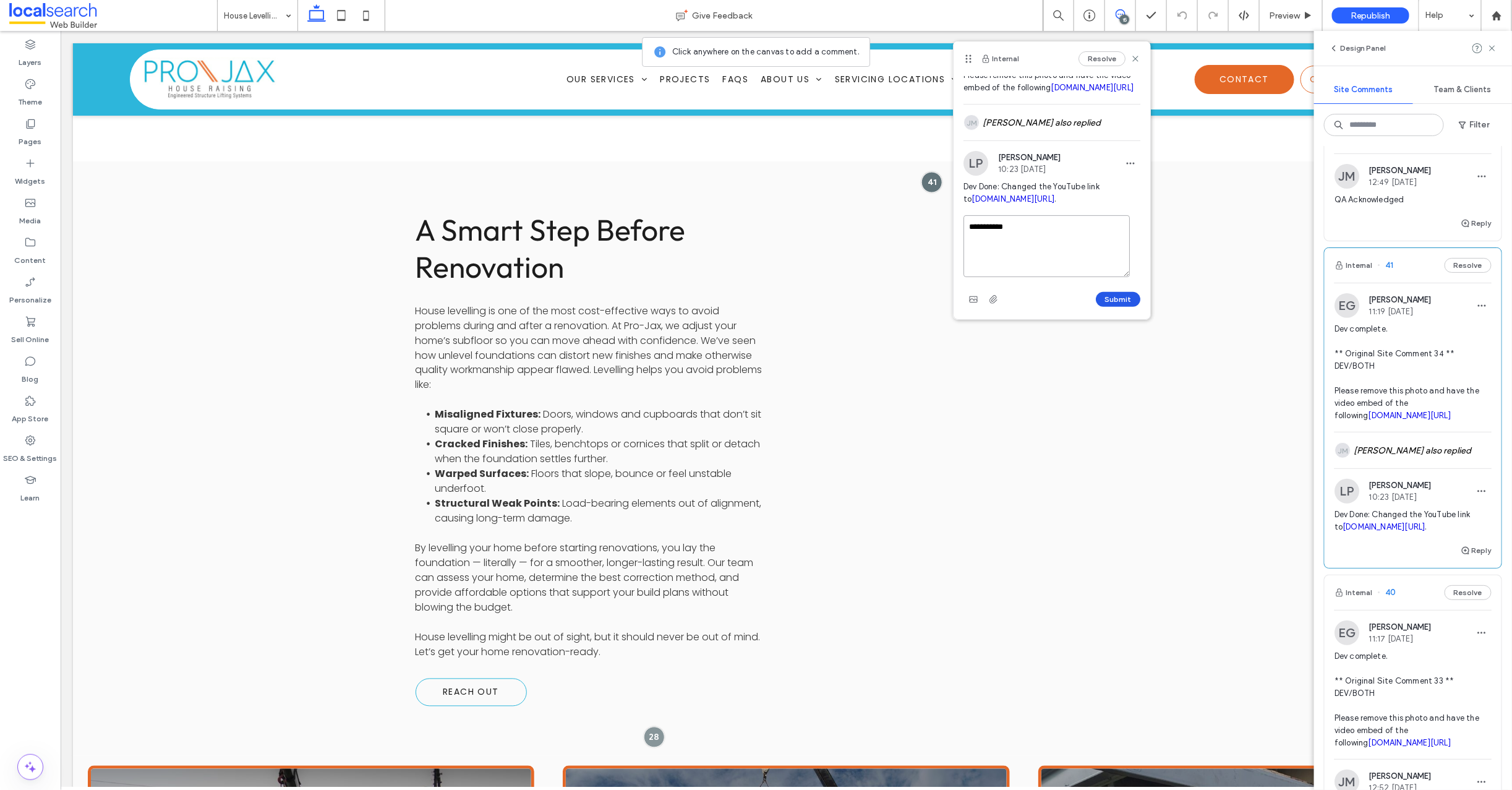
type textarea "**********"
click at [1112, 298] on button "Submit" at bounding box center [1118, 299] width 45 height 15
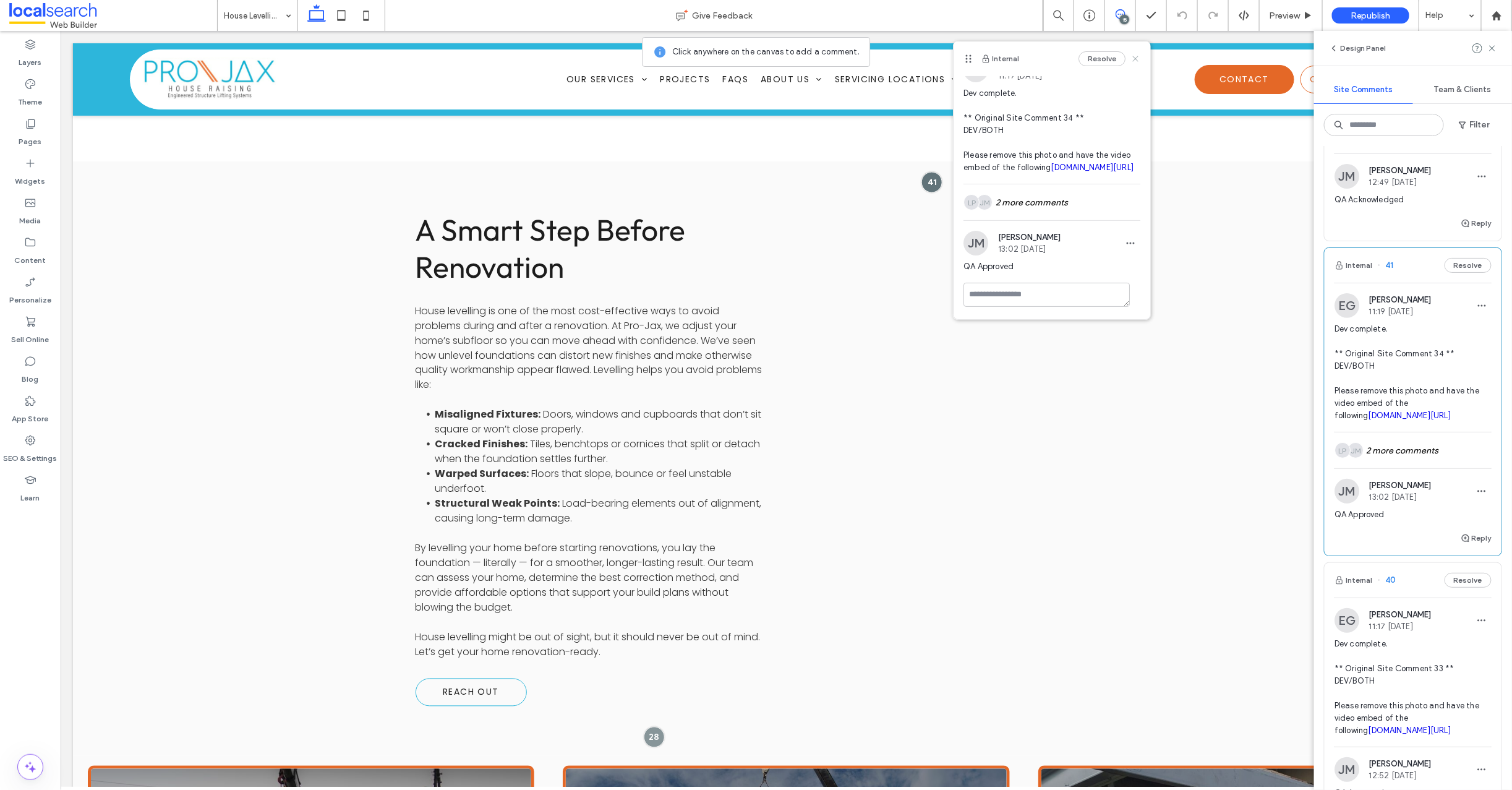
click at [1131, 58] on icon at bounding box center [1135, 58] width 10 height 10
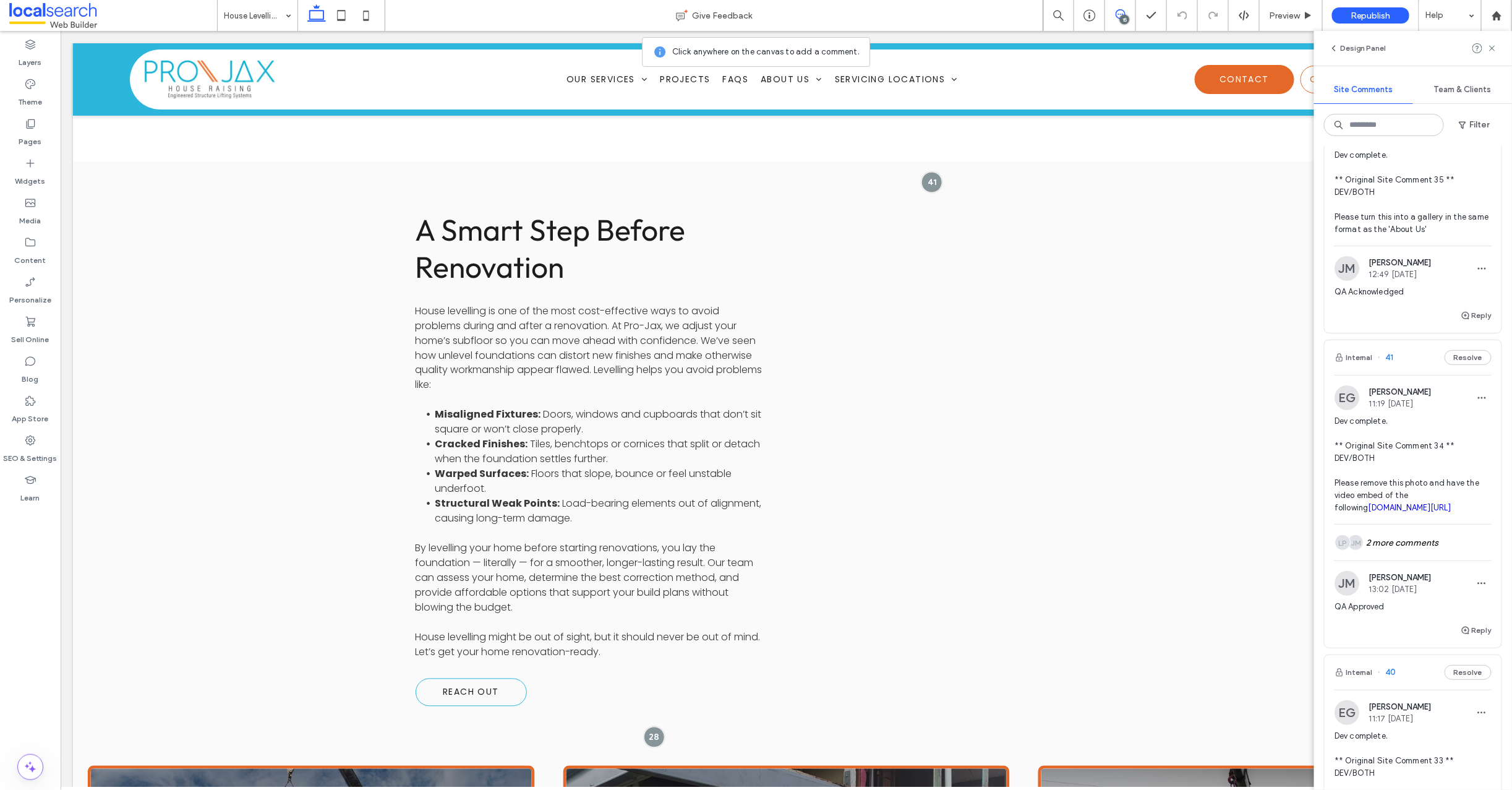
scroll to position [0, 0]
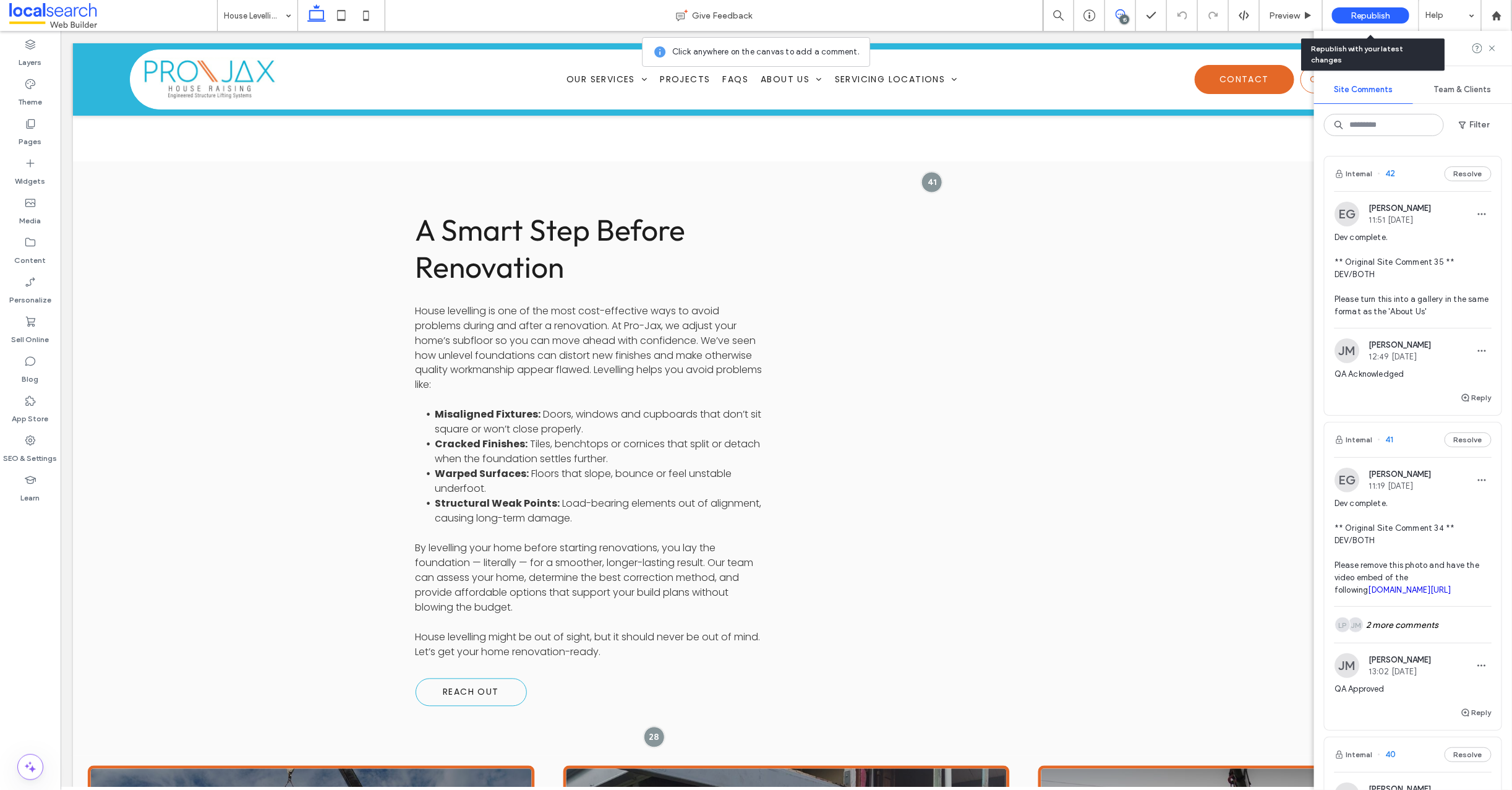
click at [1369, 15] on span "Republish" at bounding box center [1370, 16] width 40 height 11
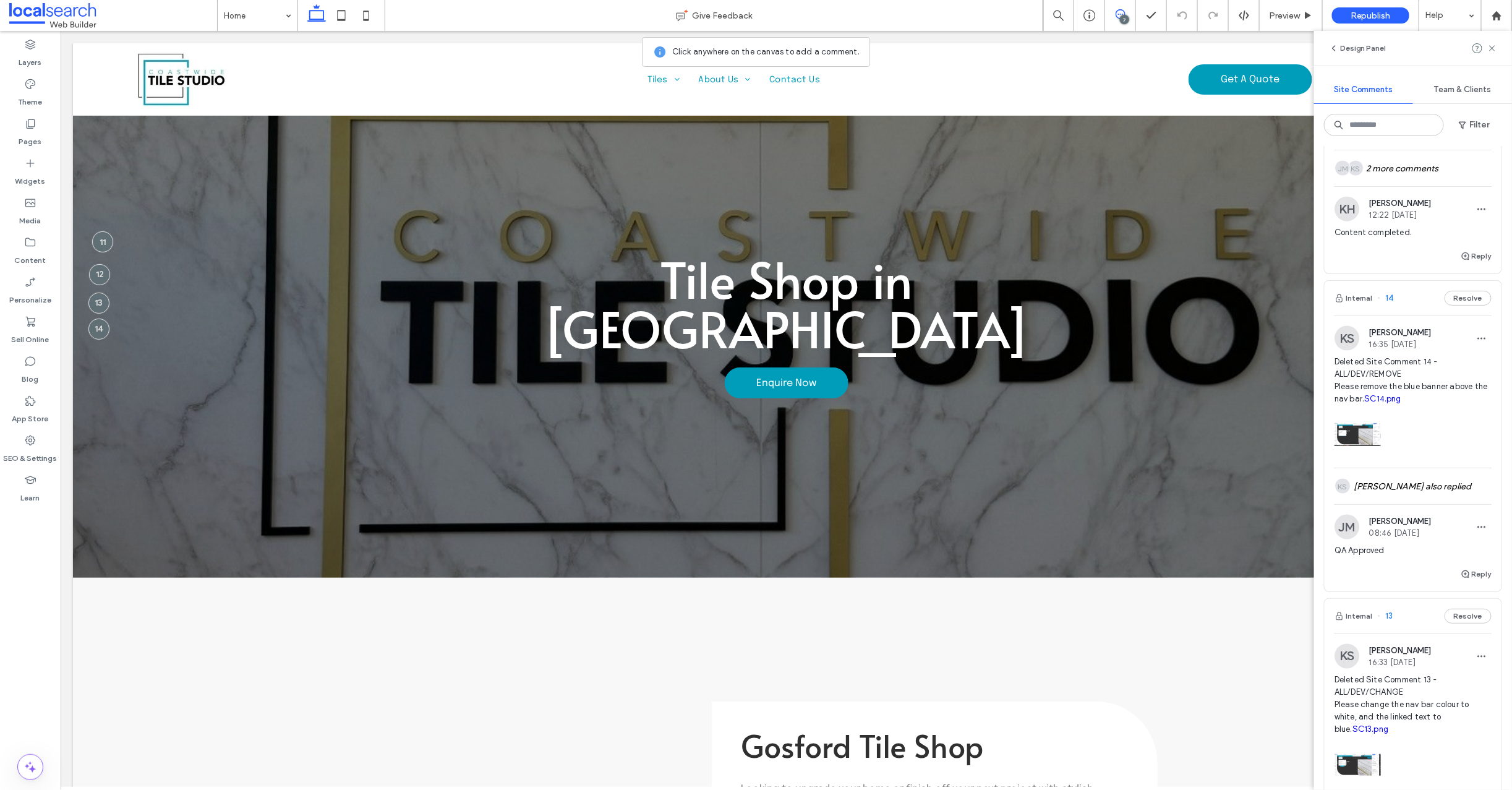
scroll to position [682, 0]
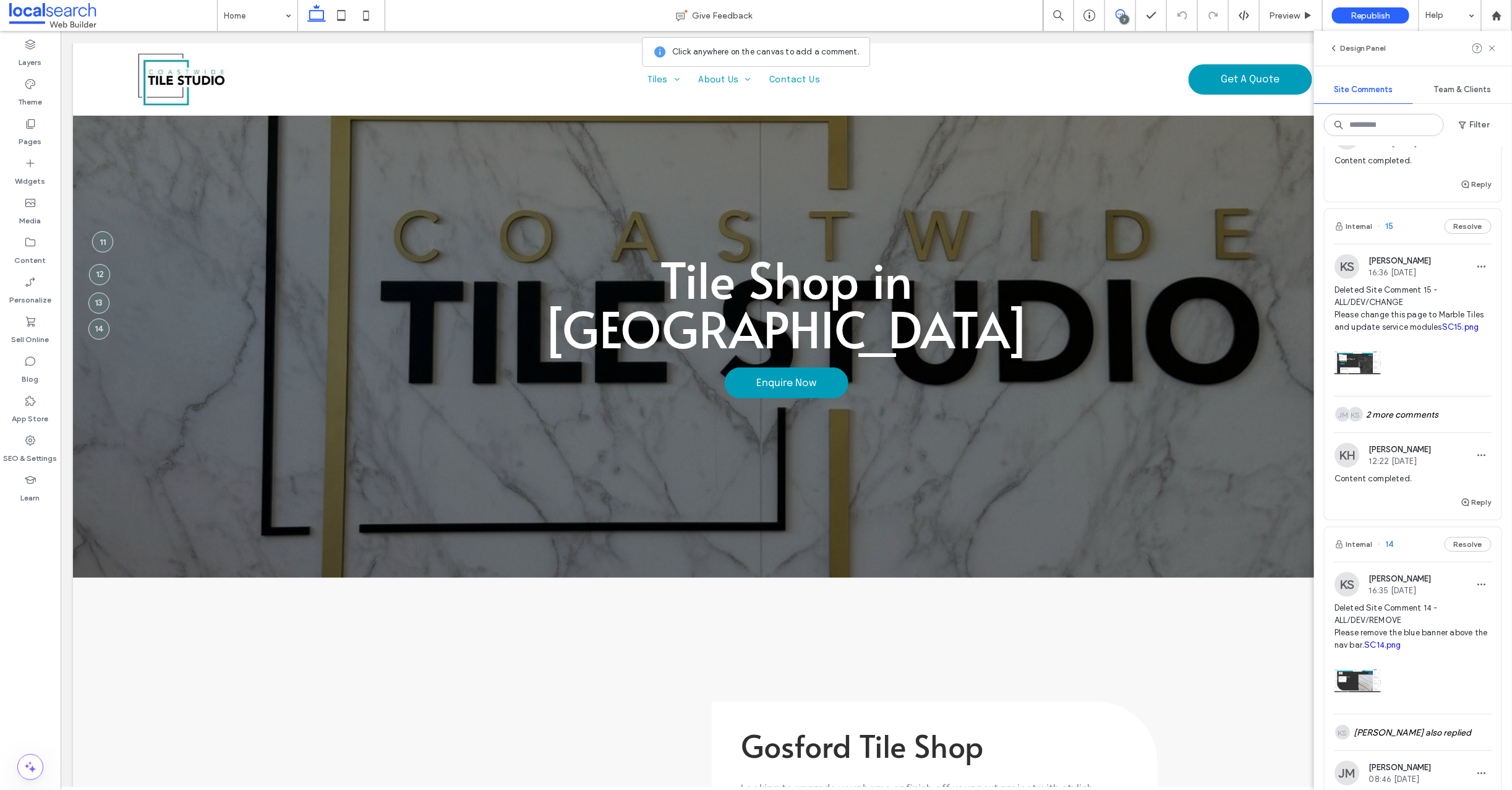
click at [1389, 232] on span "15" at bounding box center [1386, 226] width 16 height 12
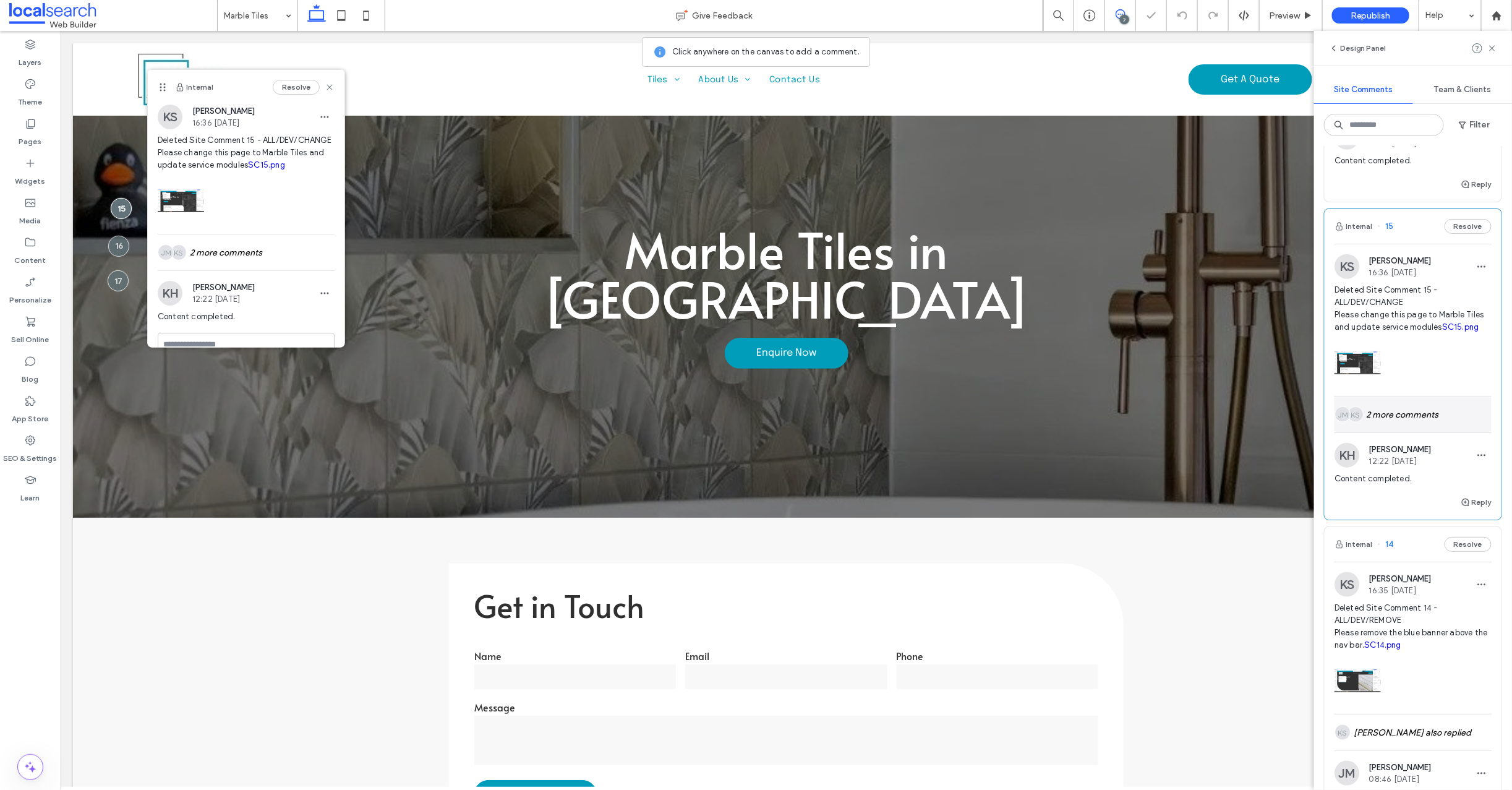
click at [1401, 432] on div "KS JM 2 more comments" at bounding box center [1413, 414] width 157 height 36
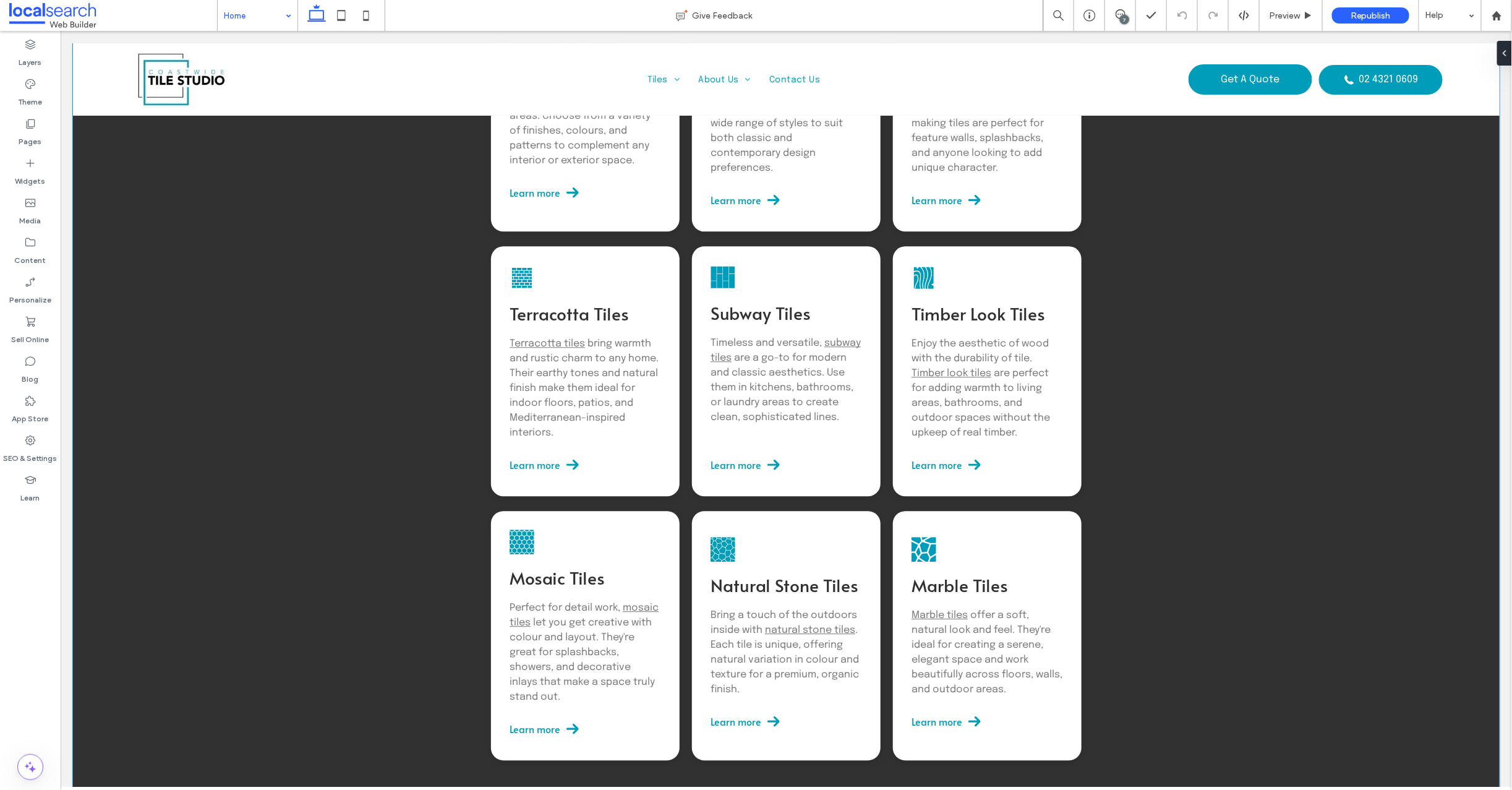
scroll to position [1727, 0]
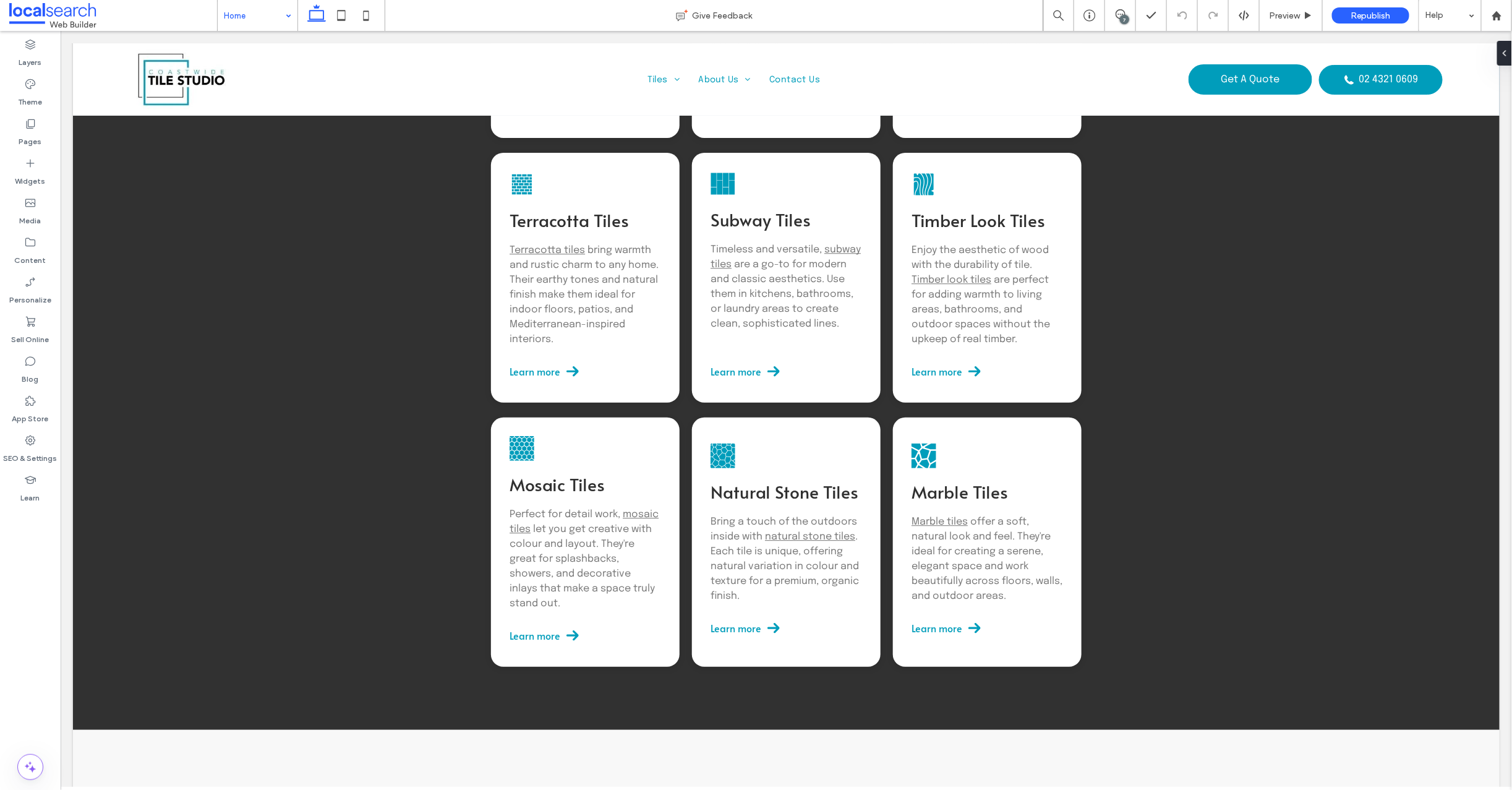
click at [1126, 15] on div "7" at bounding box center [1124, 20] width 9 height 9
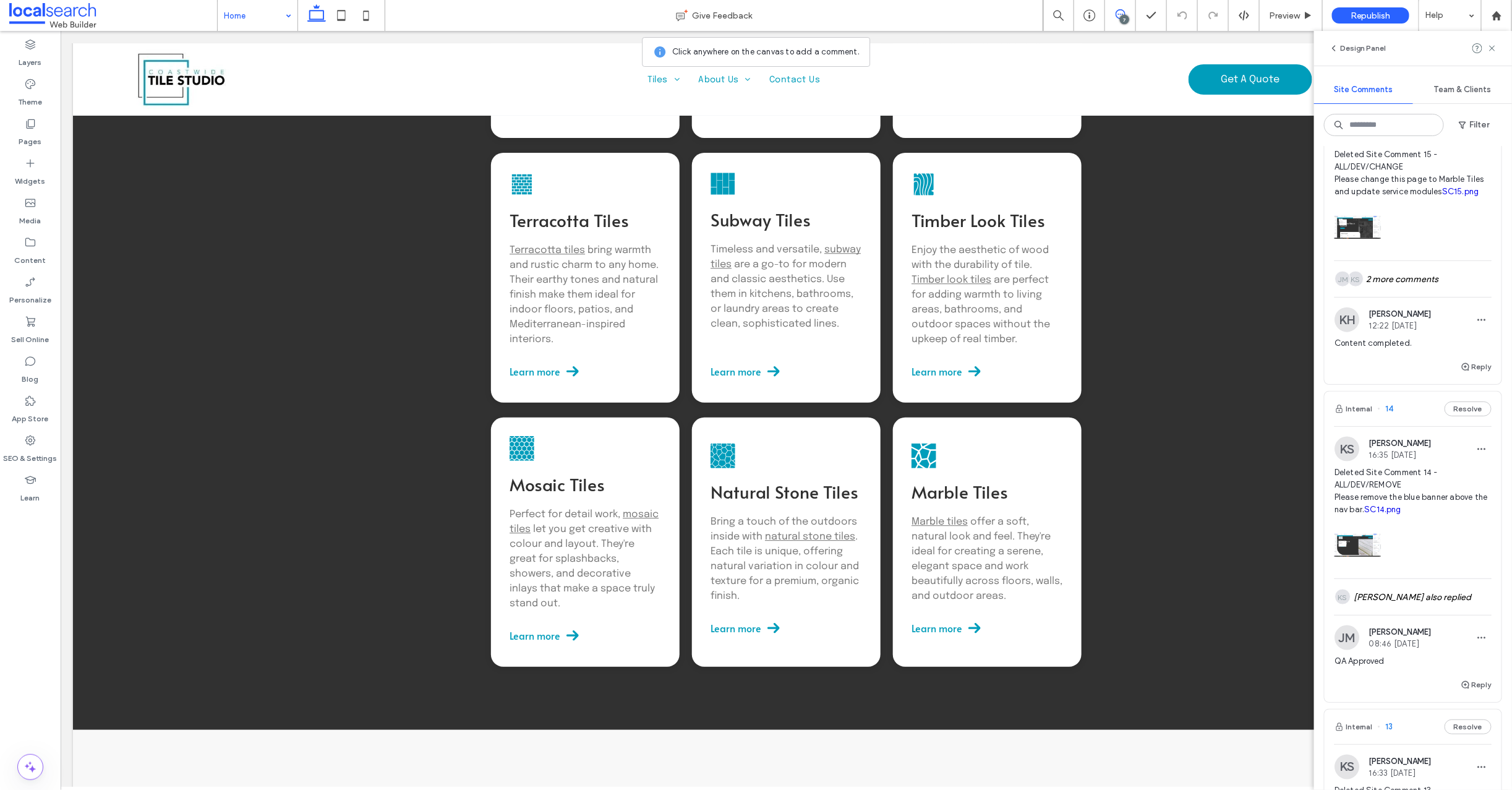
scroll to position [770, 0]
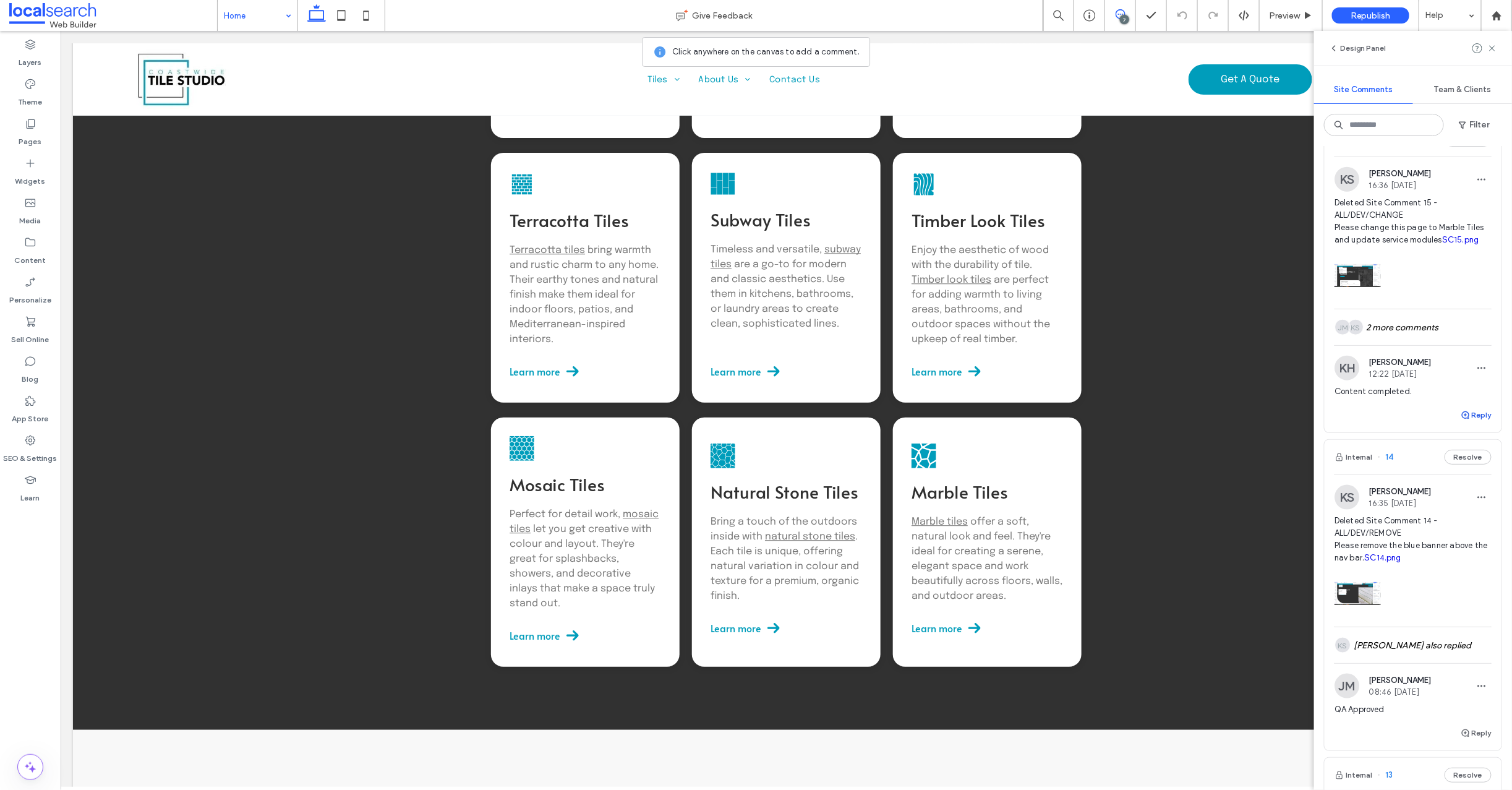
click at [1462, 419] on use "button" at bounding box center [1466, 415] width 7 height 7
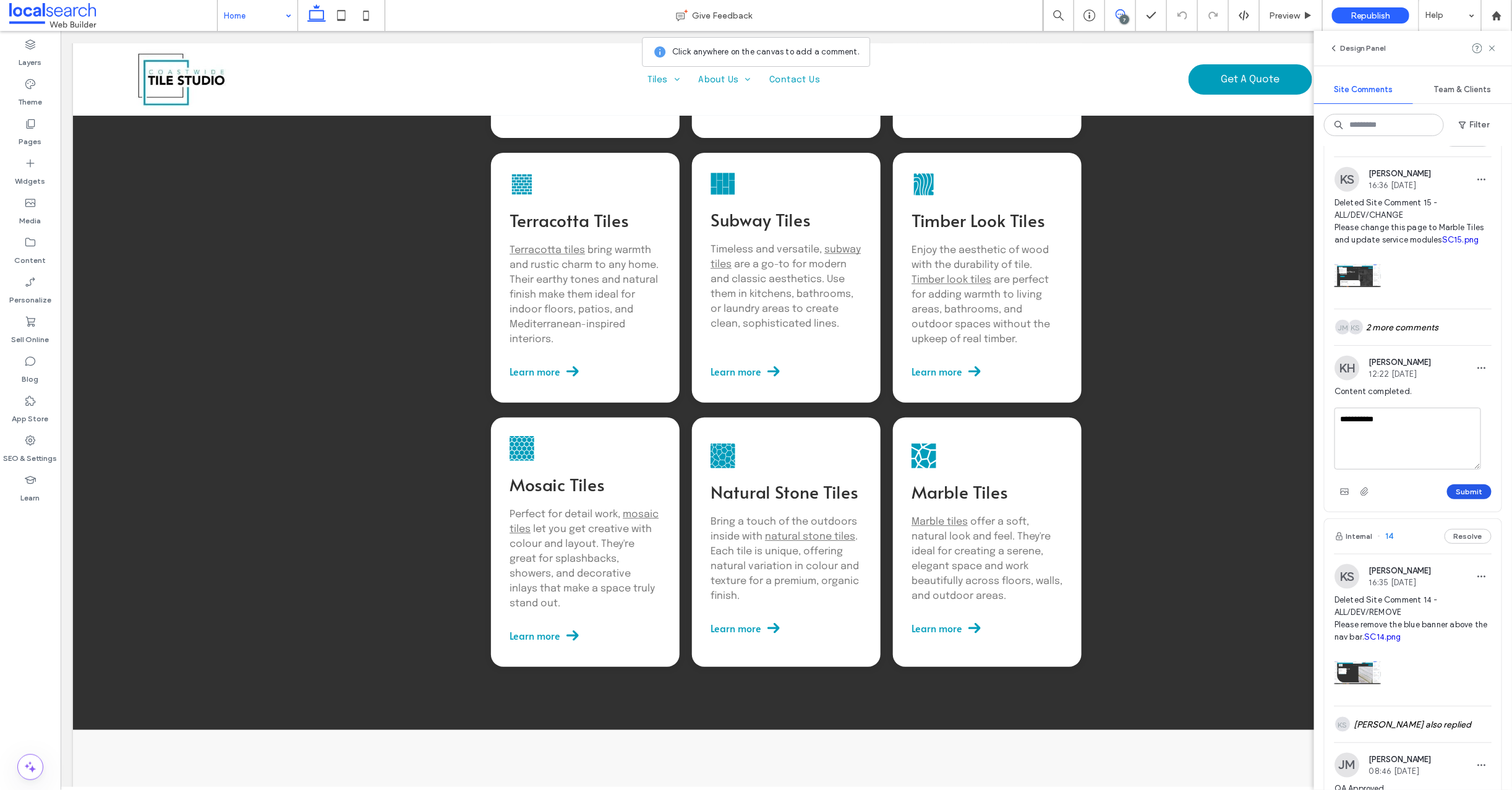
type textarea "**********"
click at [1447, 499] on button "Submit" at bounding box center [1469, 492] width 45 height 15
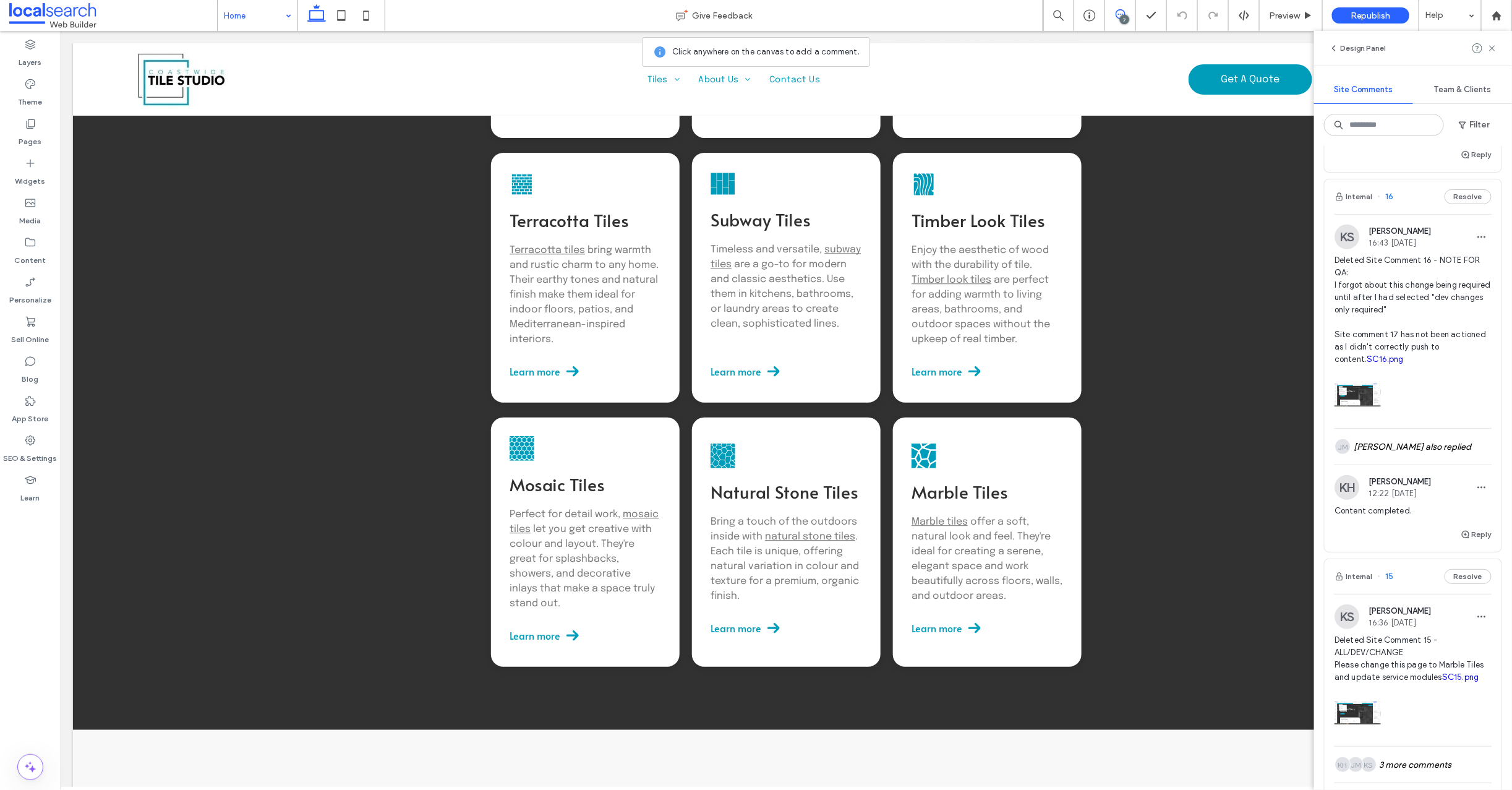
scroll to position [330, 0]
drag, startPoint x: 1392, startPoint y: 216, endPoint x: 1391, endPoint y: 210, distance: 6.1
click at [1391, 205] on span "16" at bounding box center [1386, 200] width 16 height 12
click at [1390, 209] on div "Marble Tiles Give Feedback 7 Preview Republish Help Design Panel Site Comments …" at bounding box center [756, 395] width 1512 height 790
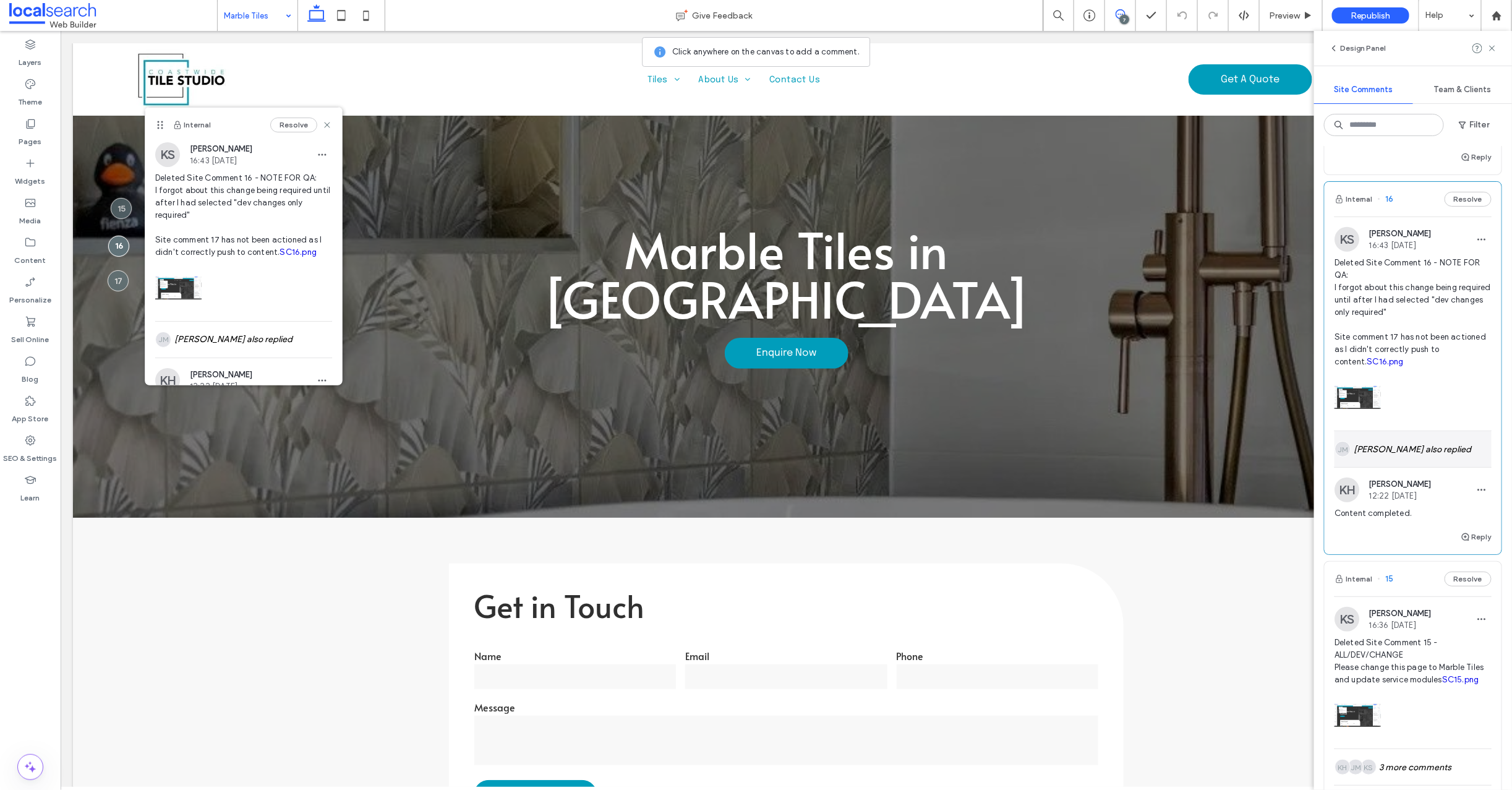
click at [1398, 467] on div "[PERSON_NAME] also replied" at bounding box center [1413, 449] width 157 height 36
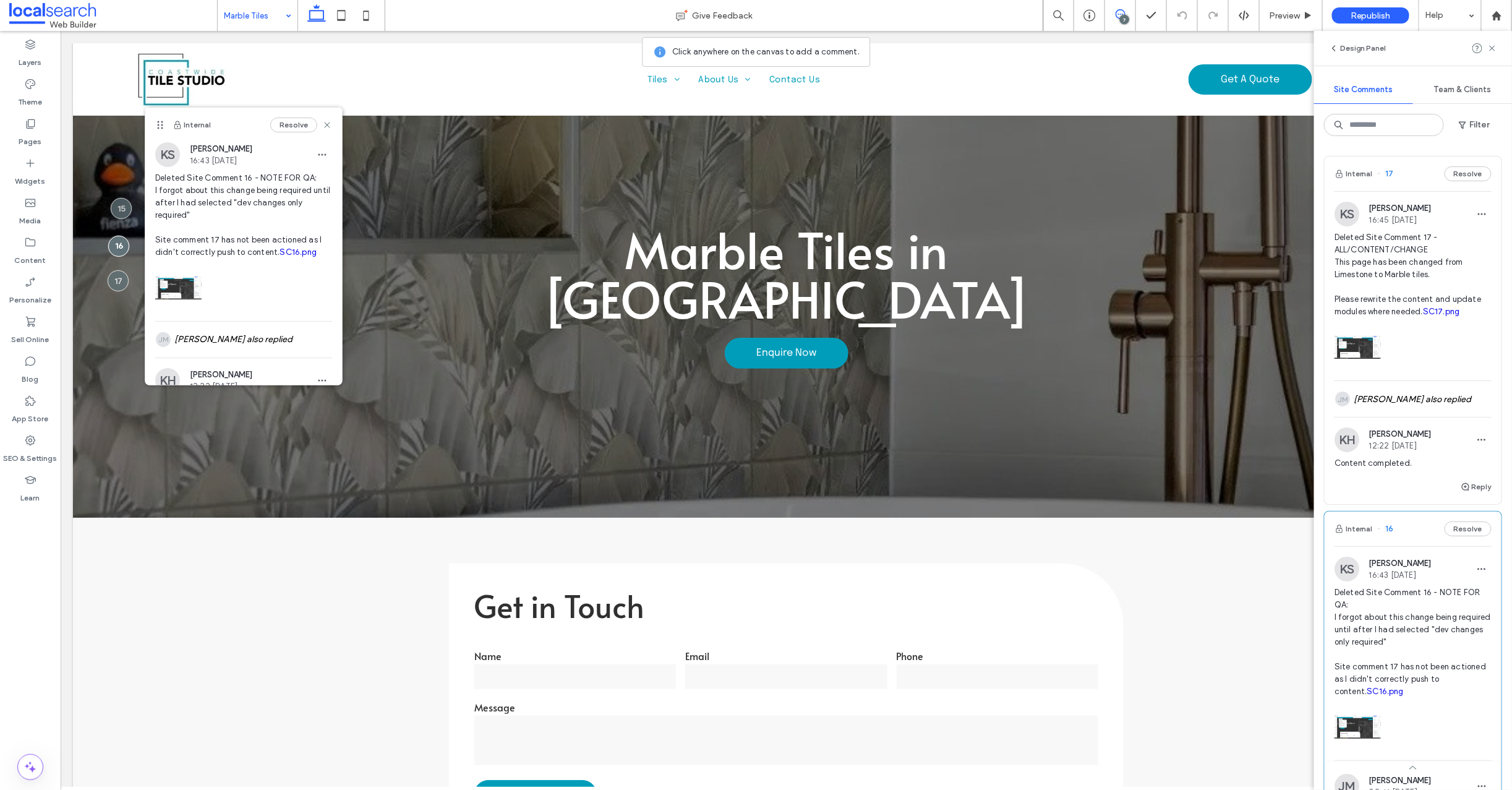
click at [1390, 174] on span "17" at bounding box center [1386, 174] width 16 height 12
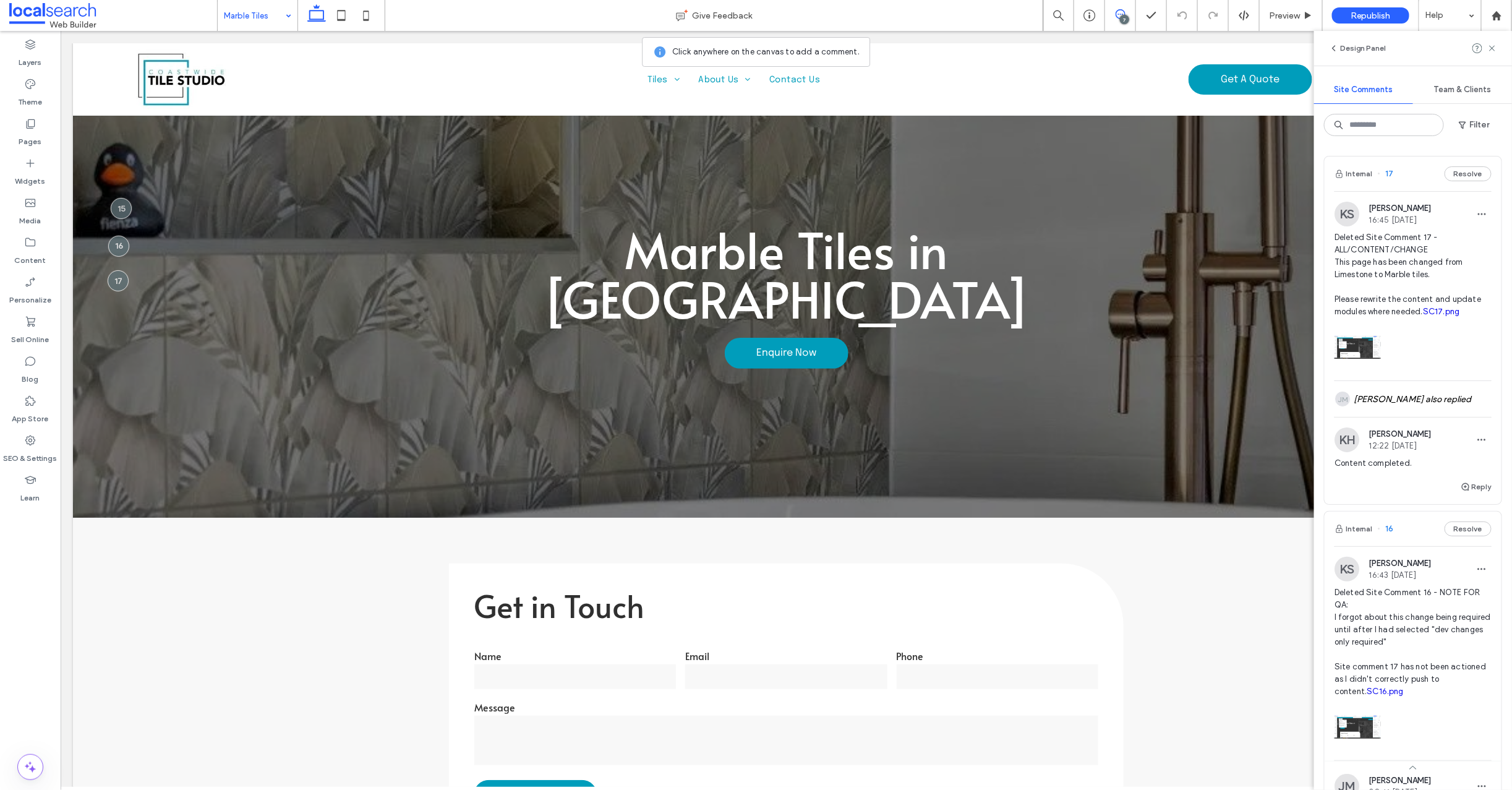
click at [1391, 175] on span "17" at bounding box center [1386, 174] width 16 height 12
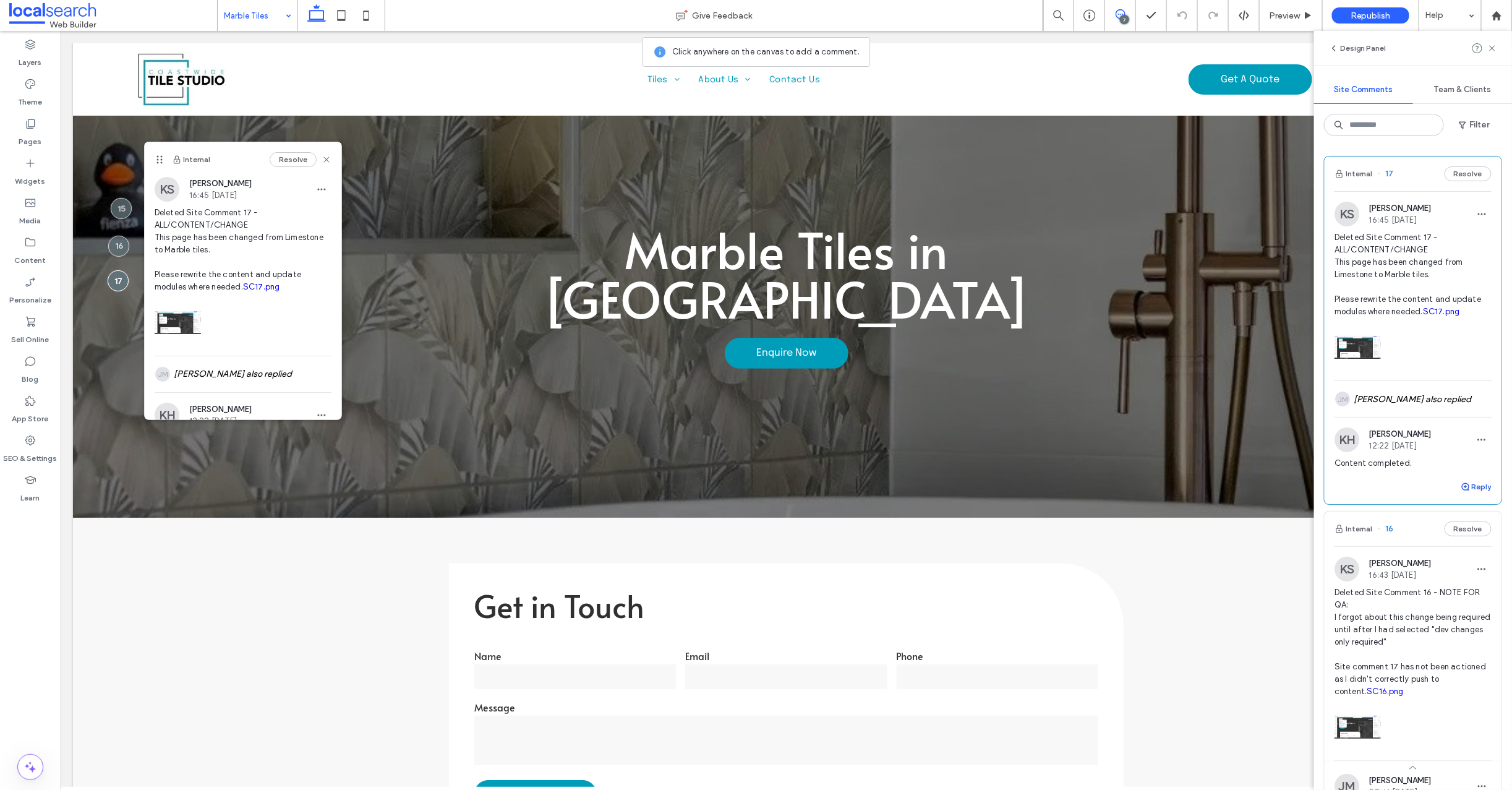
click at [1461, 492] on icon "button" at bounding box center [1466, 486] width 10 height 10
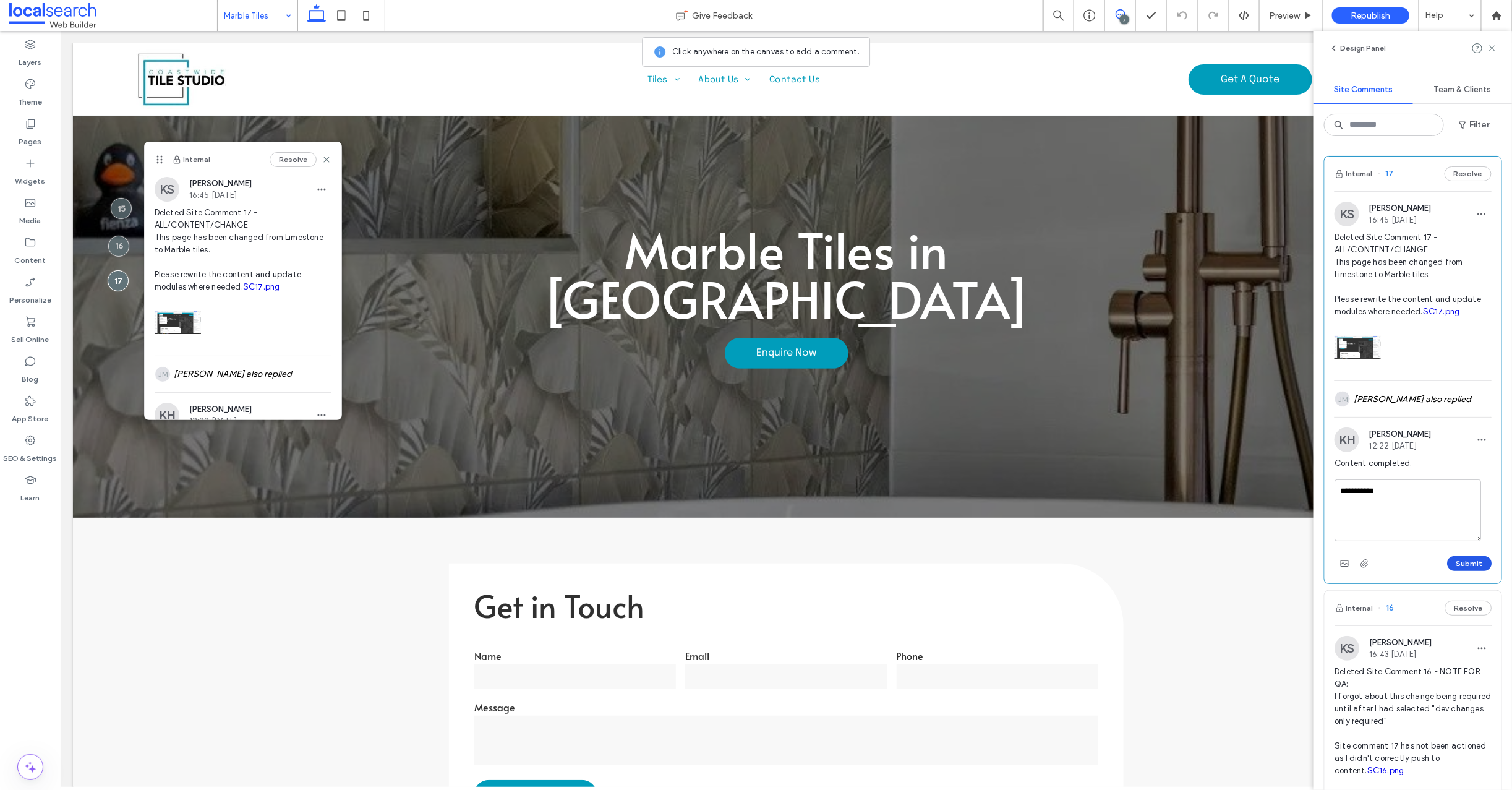
type textarea "**********"
click at [1465, 570] on button "Submit" at bounding box center [1469, 563] width 45 height 15
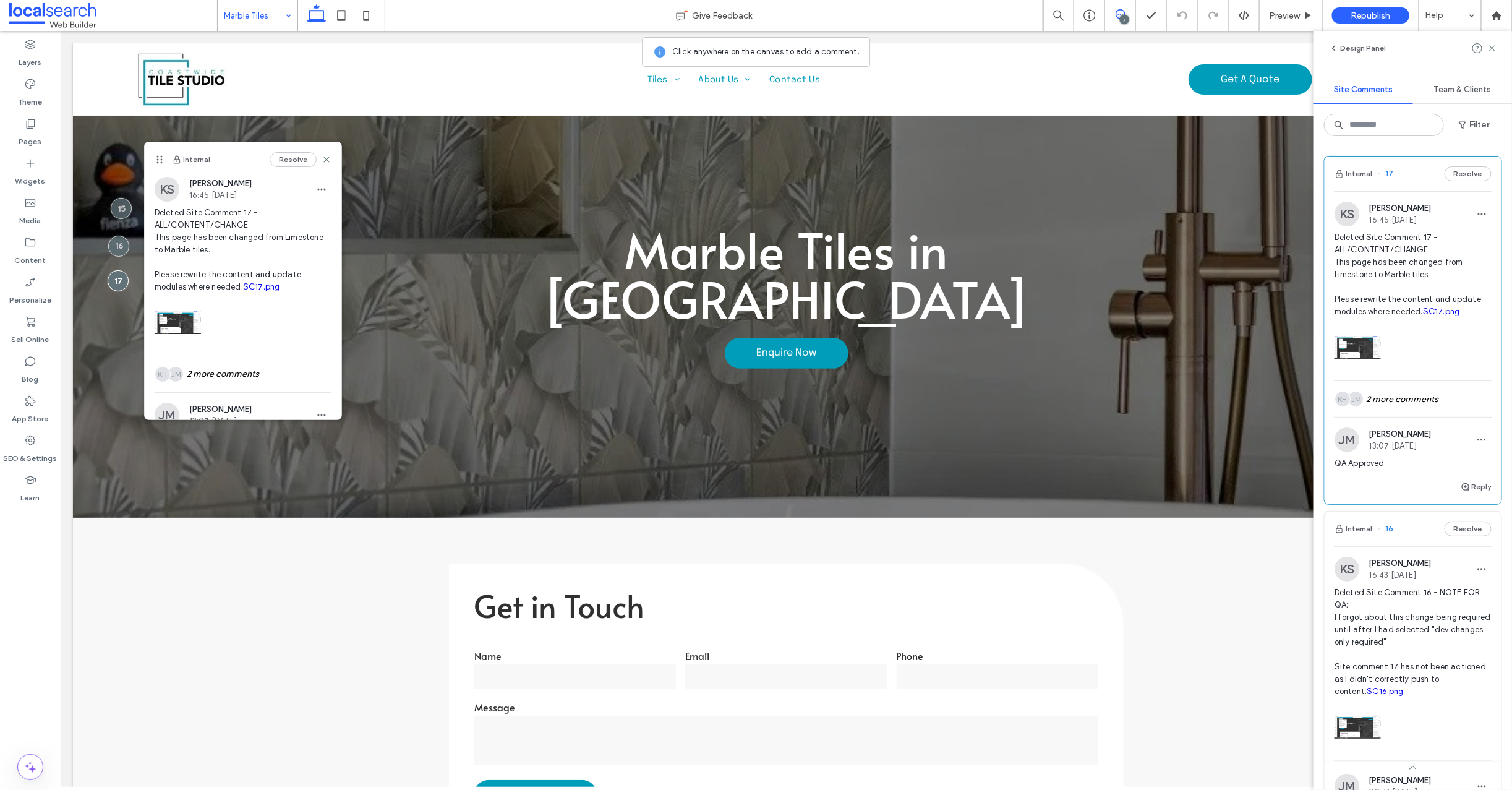
scroll to position [233, 0]
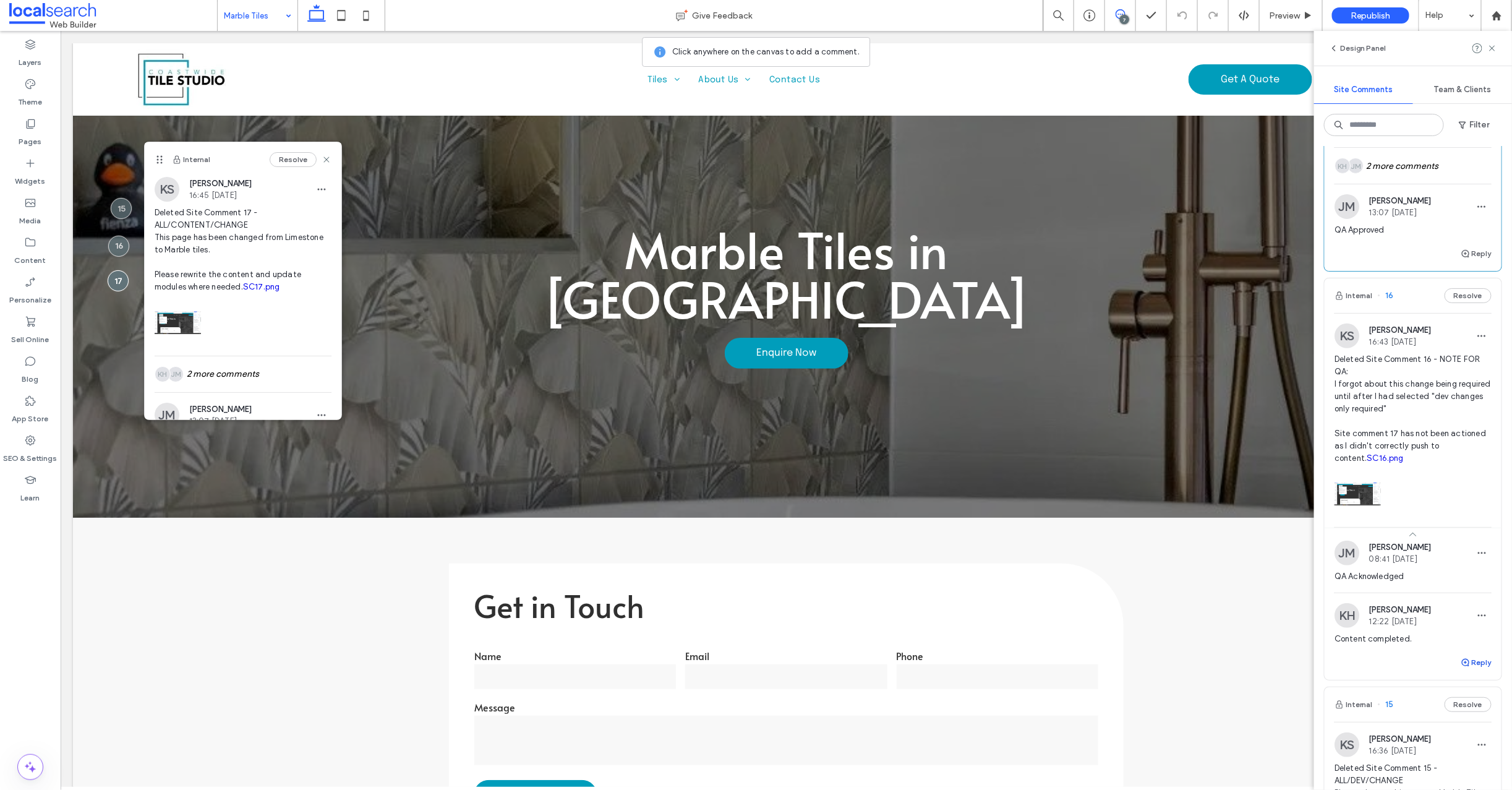
click at [1462, 666] on use "button" at bounding box center [1466, 662] width 7 height 7
type textarea "**********"
click at [1459, 746] on button "Submit" at bounding box center [1469, 738] width 45 height 15
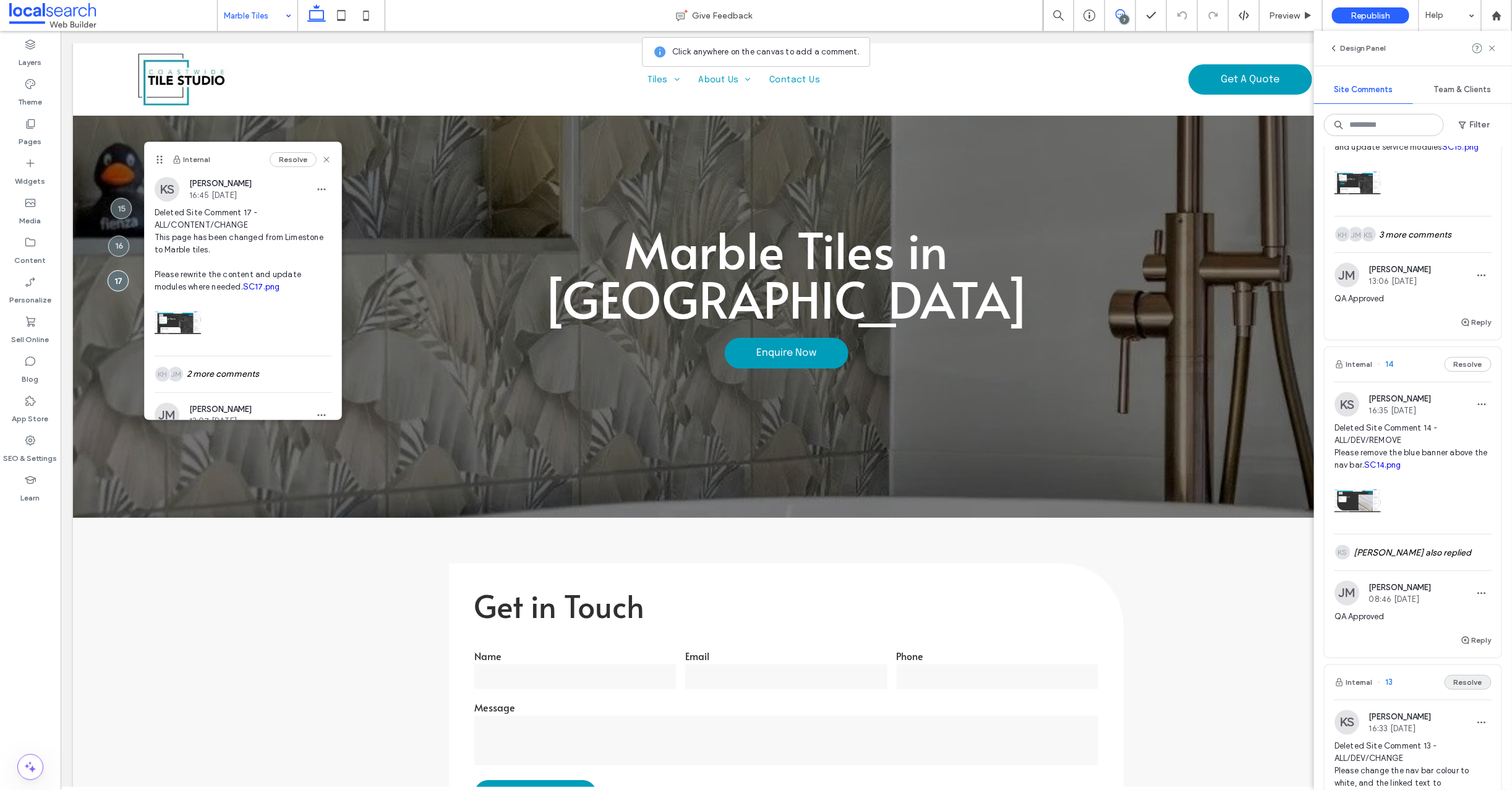
scroll to position [965, 0]
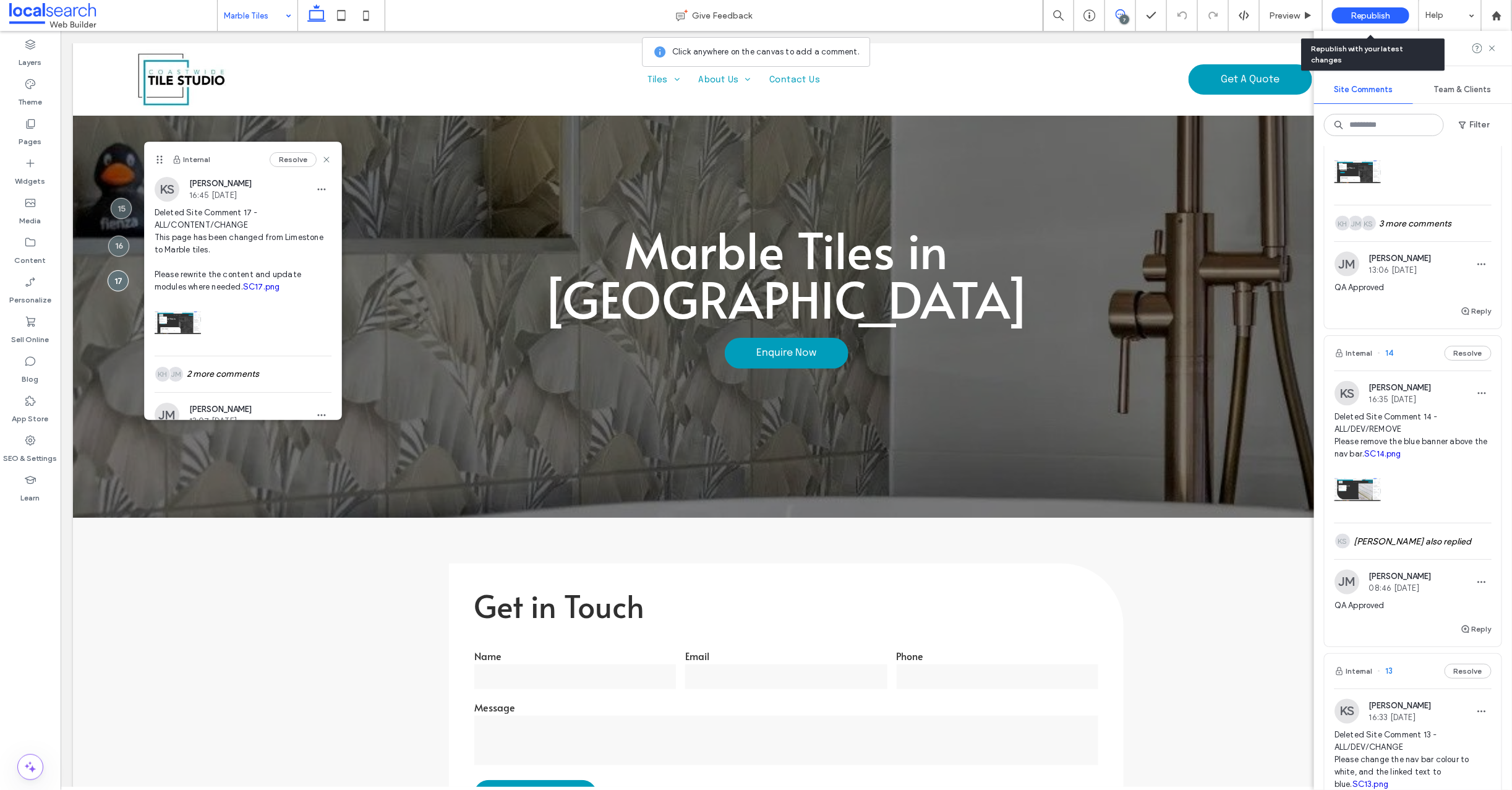
click at [1362, 12] on span "Republish" at bounding box center [1370, 16] width 40 height 11
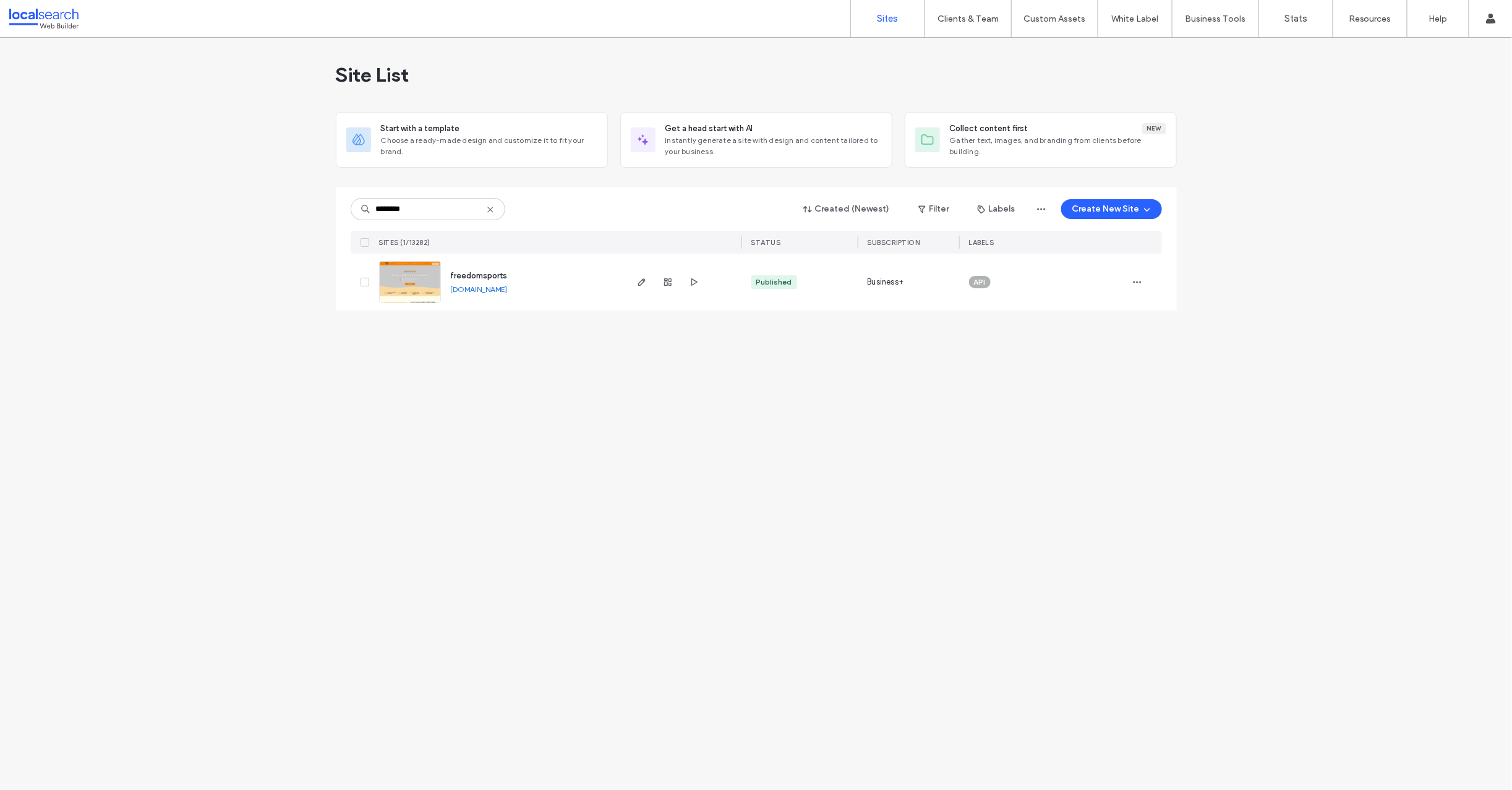
type input "********"
click at [187, 211] on div "Site List Start with a template Choose a ready-made design and customize it to …" at bounding box center [756, 413] width 1512 height 752
click at [477, 288] on link "[DOMAIN_NAME]" at bounding box center [479, 289] width 57 height 9
click at [477, 276] on span "freedomsports" at bounding box center [479, 275] width 57 height 9
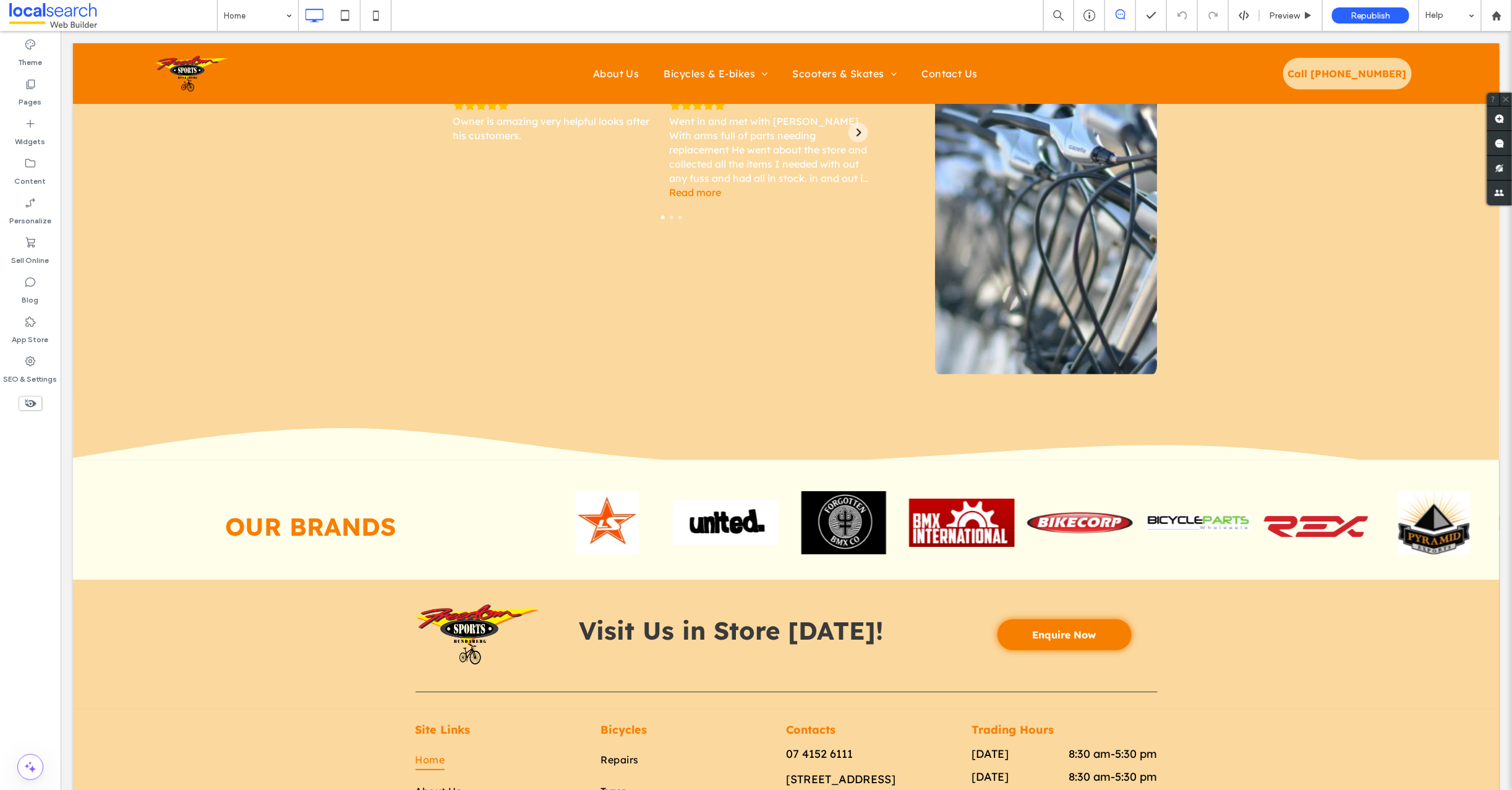
scroll to position [2147, 0]
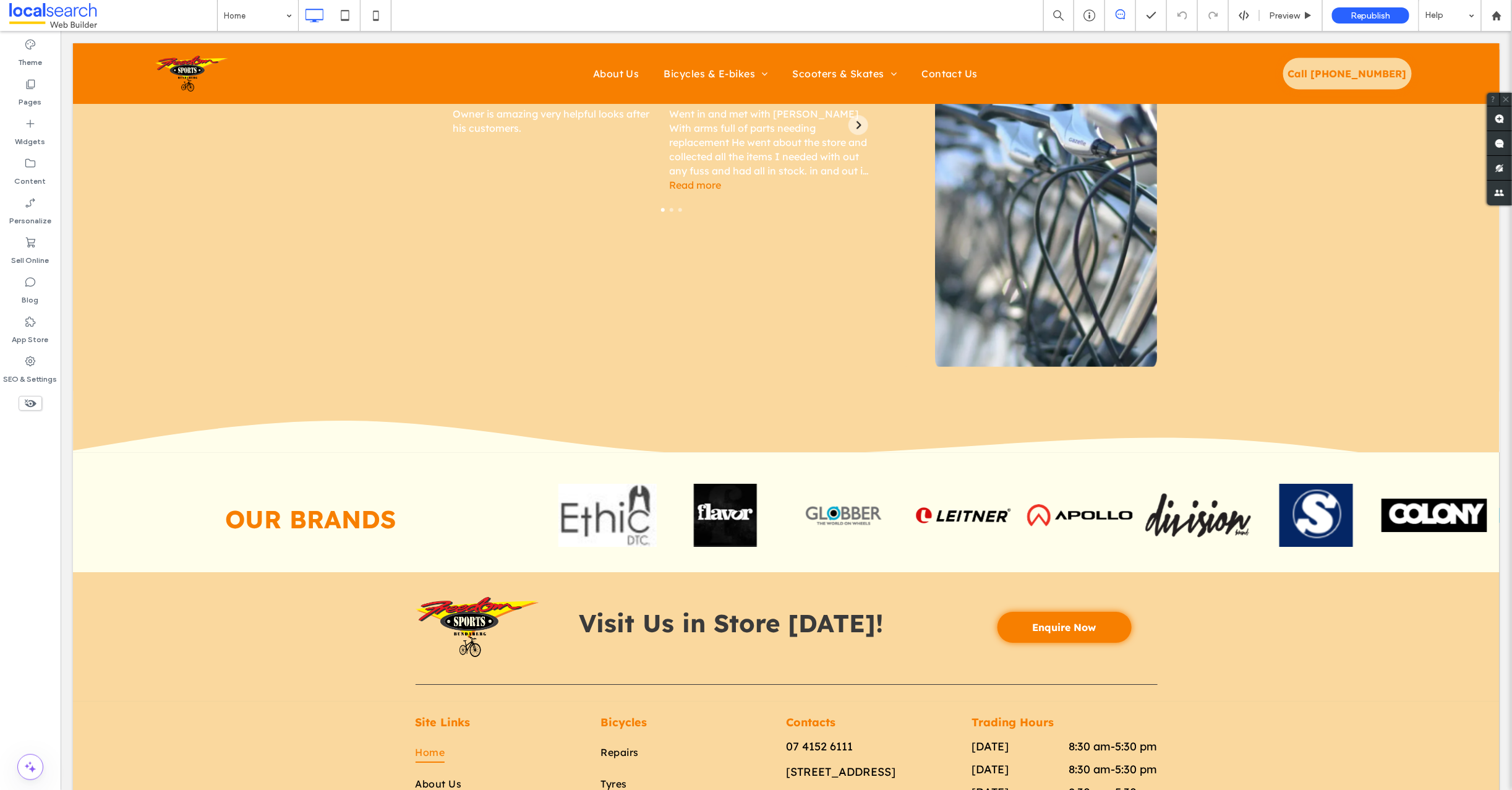
click at [666, 4] on div "Home Preview Republish Help" at bounding box center [865, 15] width 1295 height 31
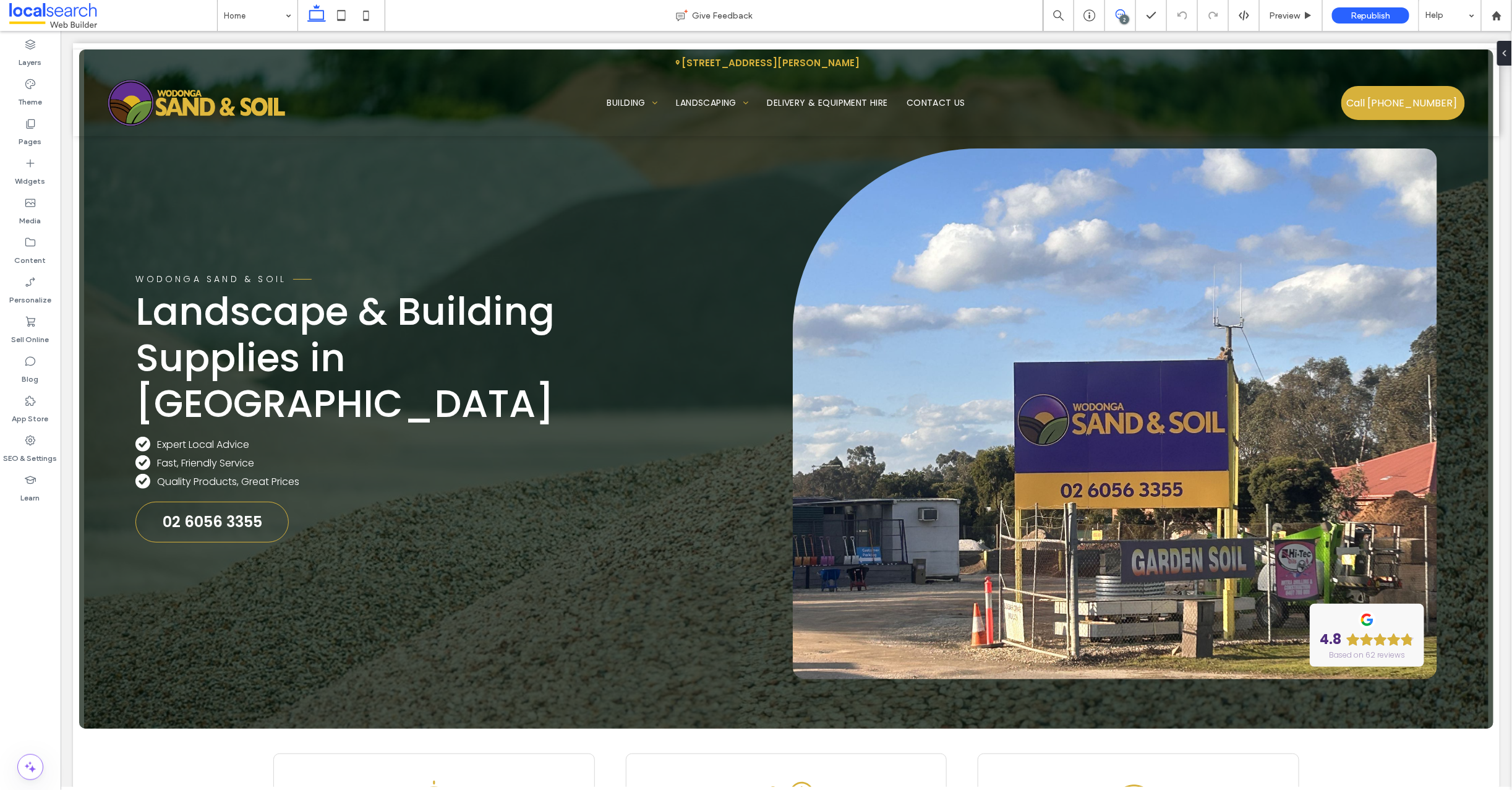
click at [1116, 17] on icon at bounding box center [1120, 13] width 10 height 10
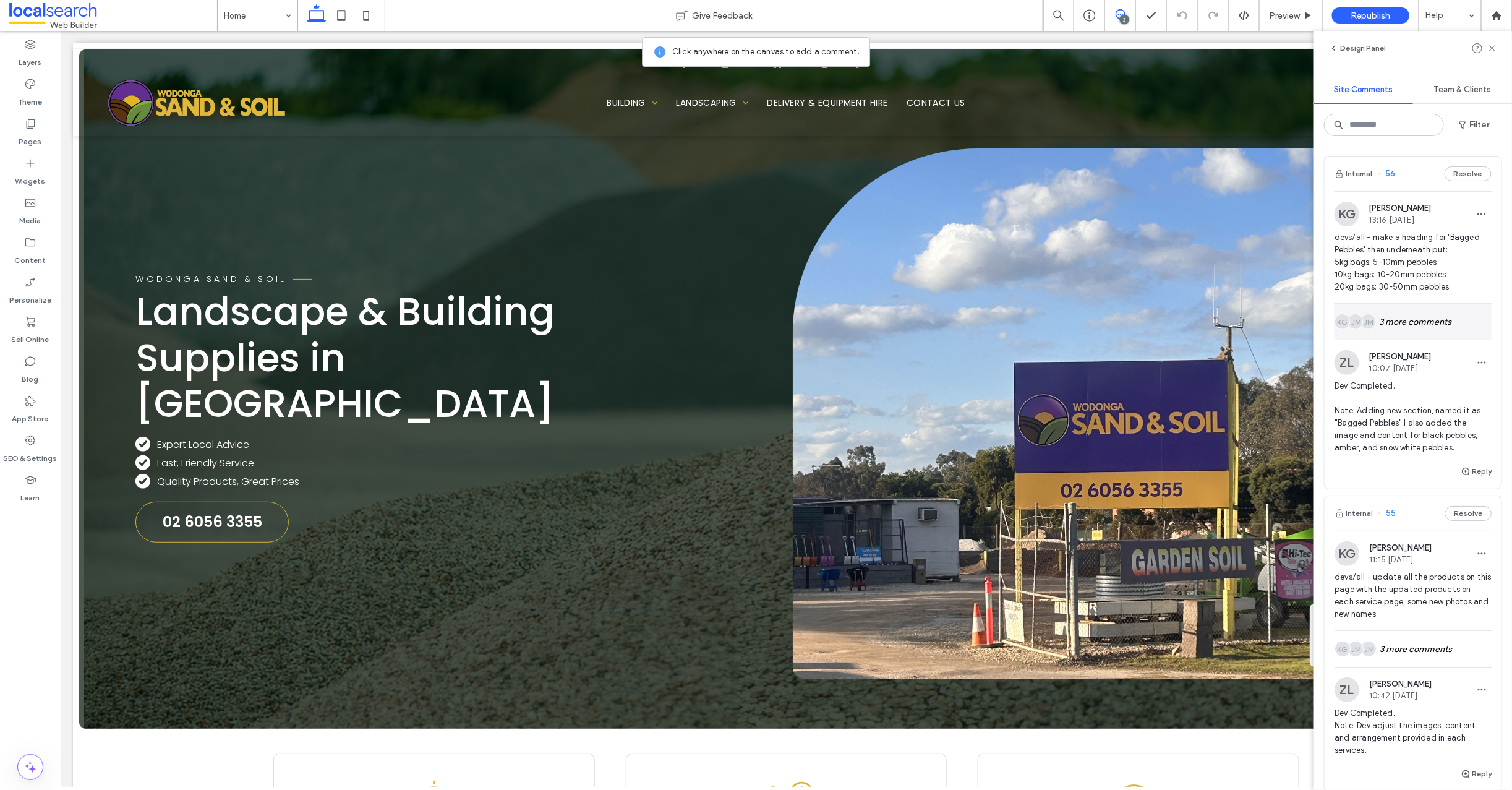
click at [1397, 316] on div "JM JM KG 3 more comments" at bounding box center [1413, 322] width 157 height 36
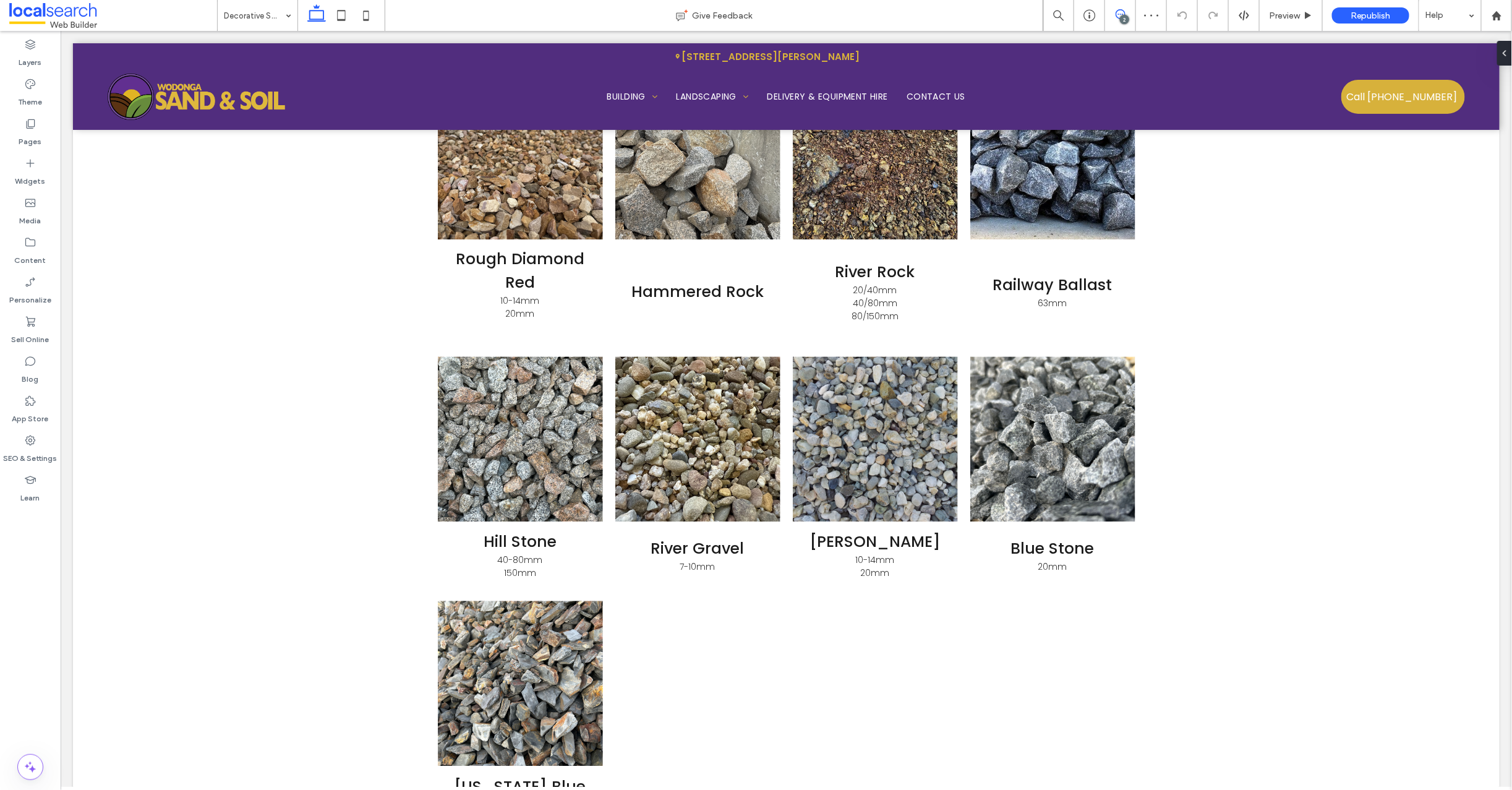
click at [1120, 14] on icon at bounding box center [1120, 13] width 10 height 10
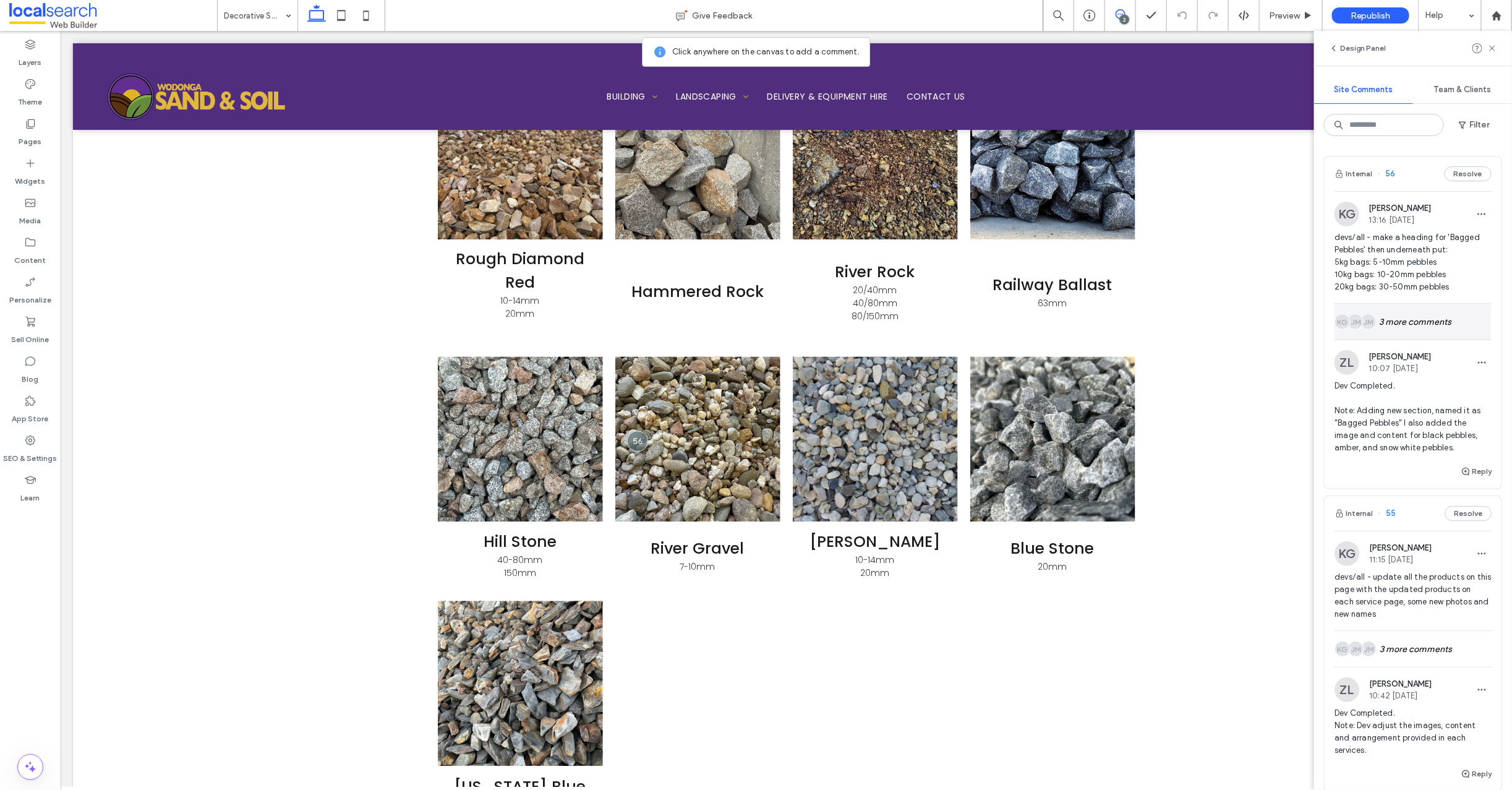
click at [1404, 319] on div "JM JM KG 3 more comments" at bounding box center [1413, 322] width 157 height 36
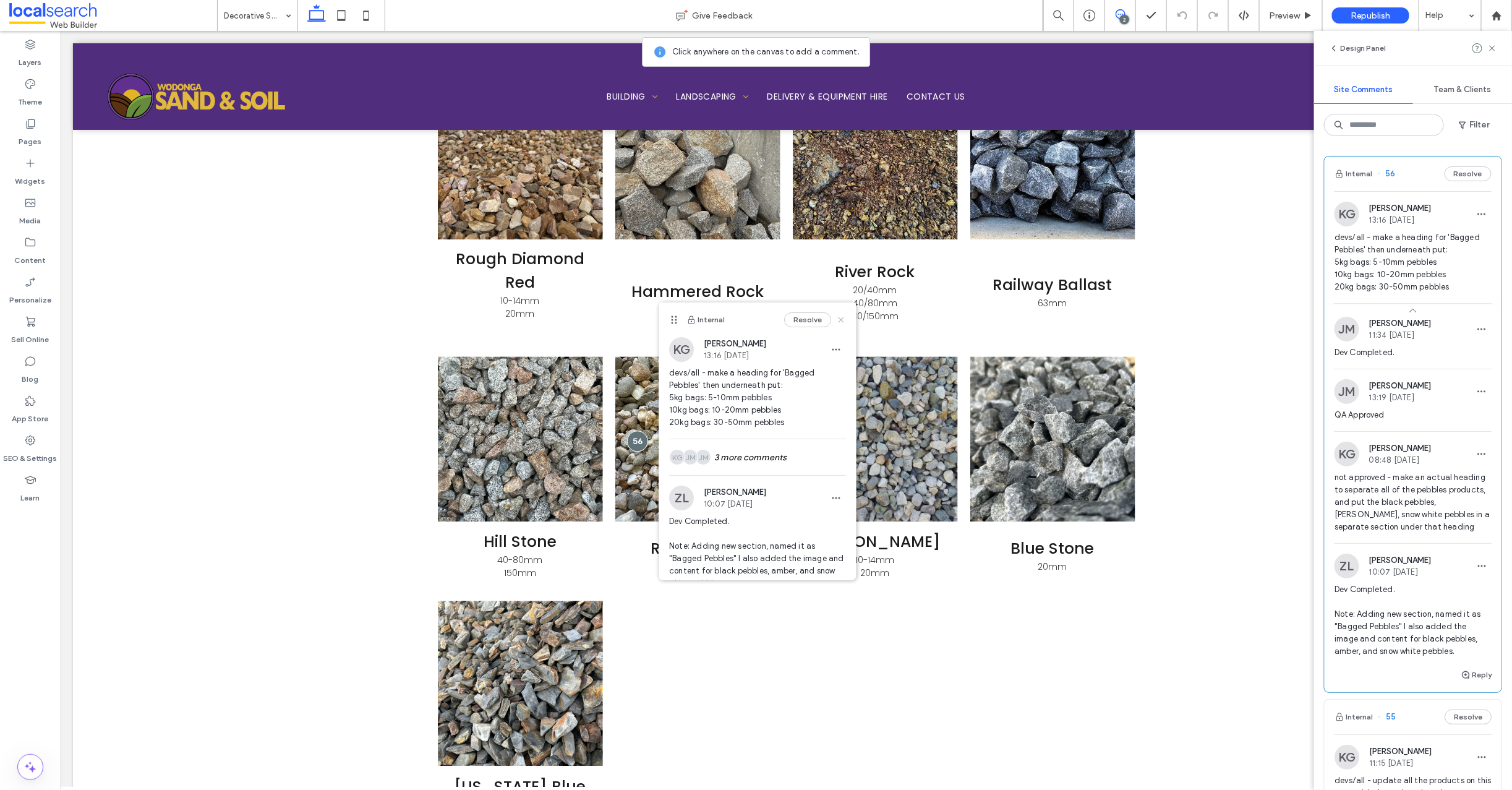
click at [838, 319] on use at bounding box center [841, 320] width 5 height 5
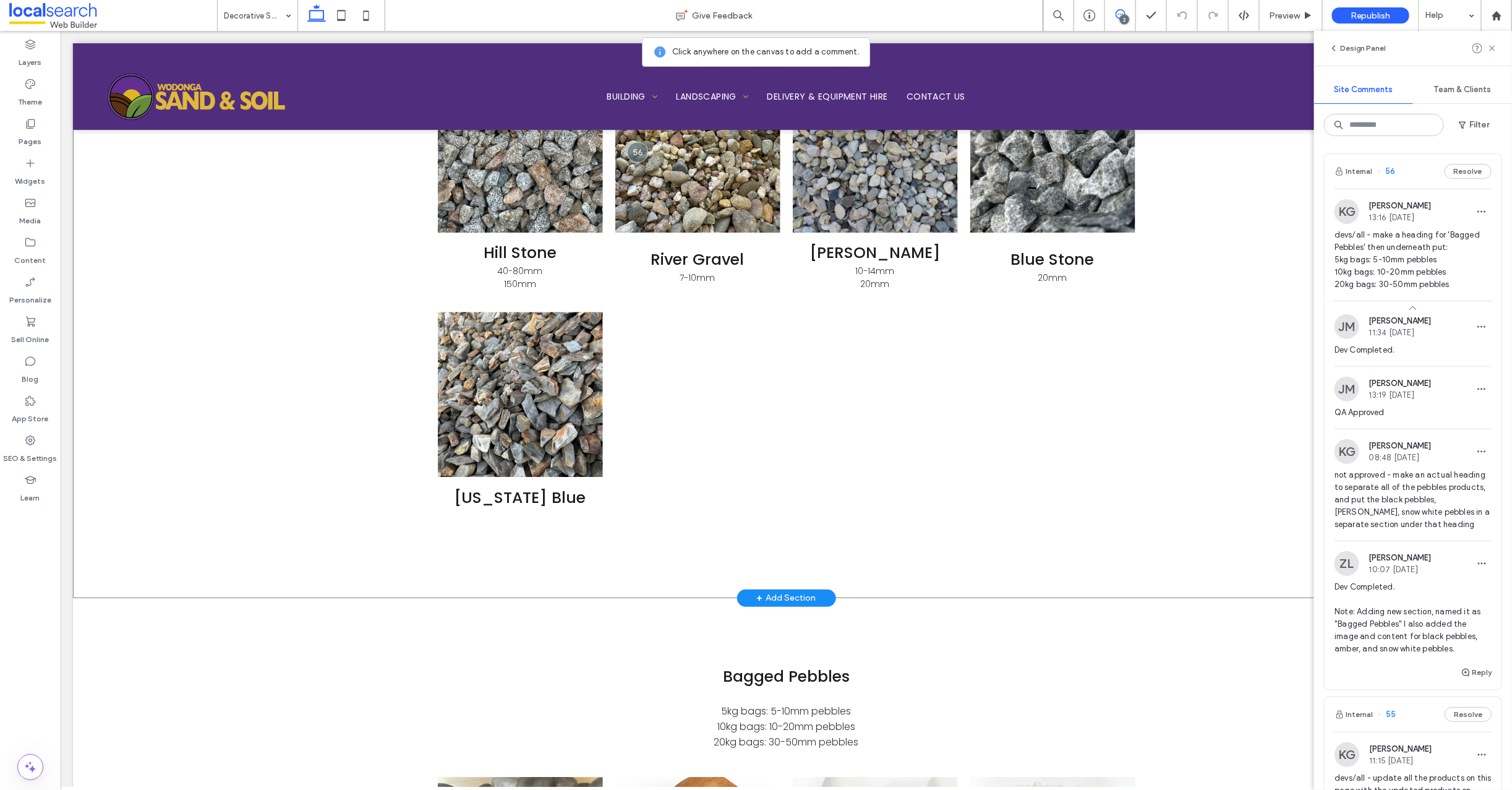
scroll to position [1734, 0]
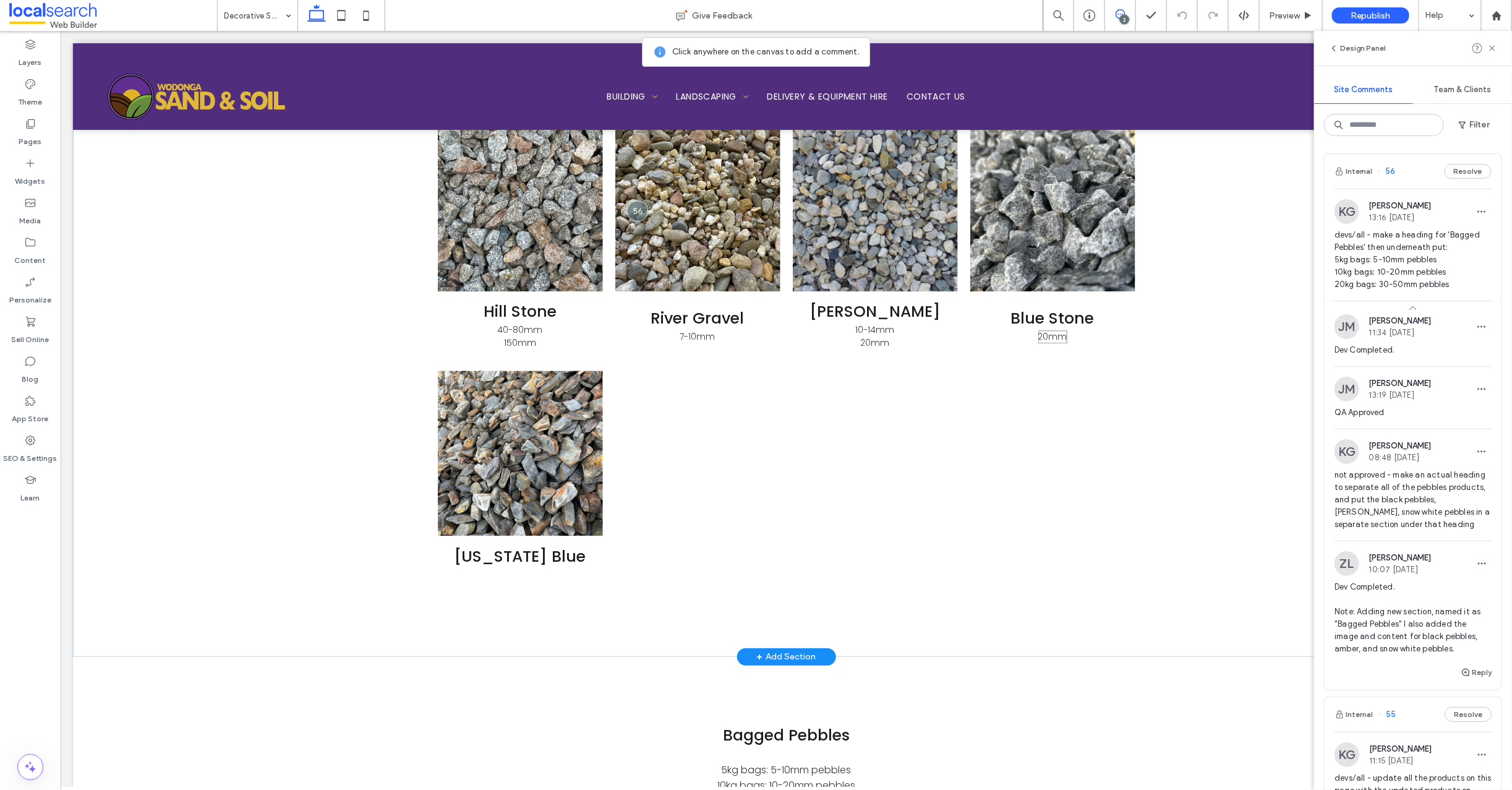
click at [1045, 336] on p "20mm" at bounding box center [1052, 336] width 29 height 13
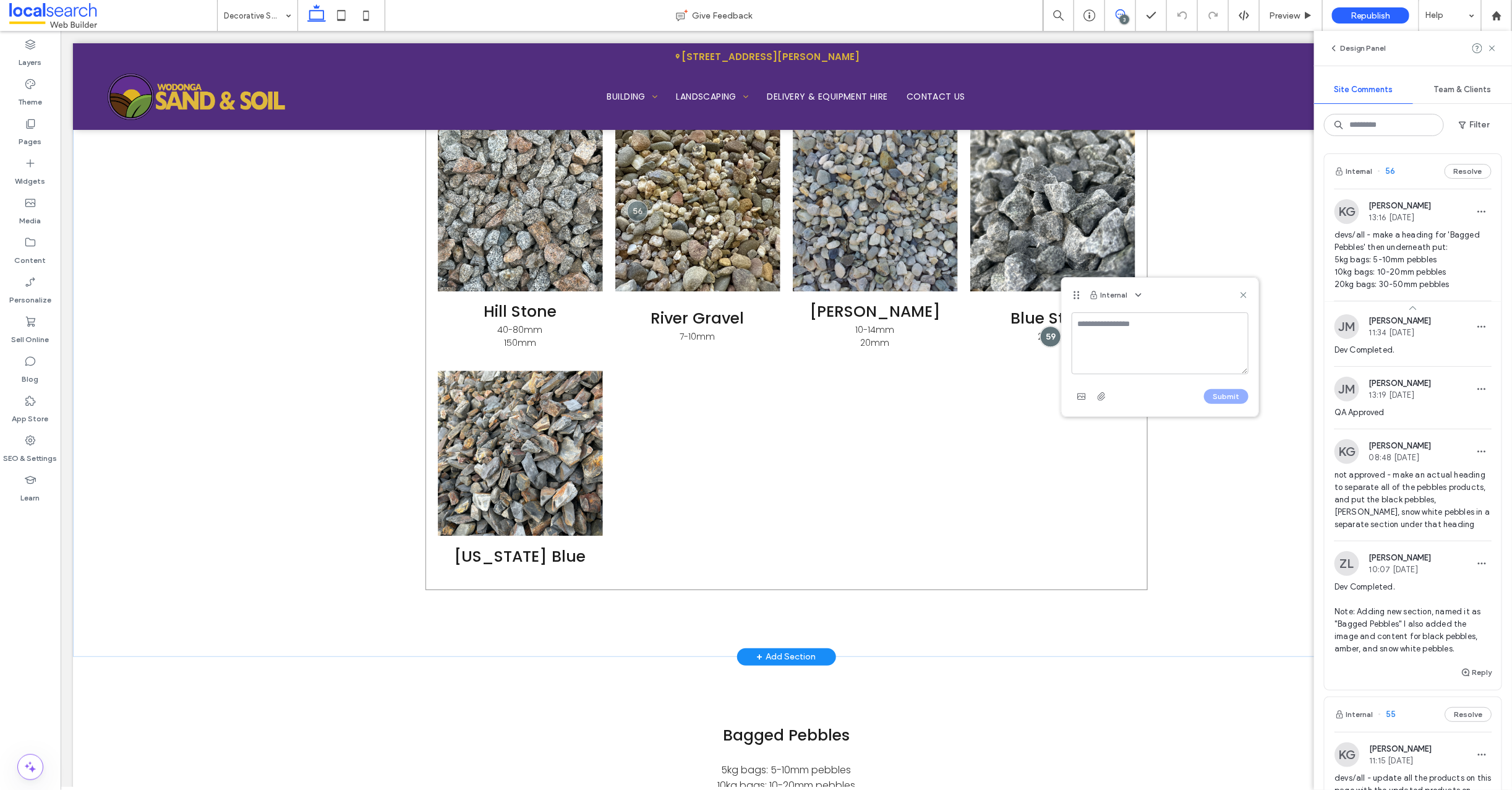
click at [1045, 336] on div at bounding box center [1050, 336] width 21 height 21
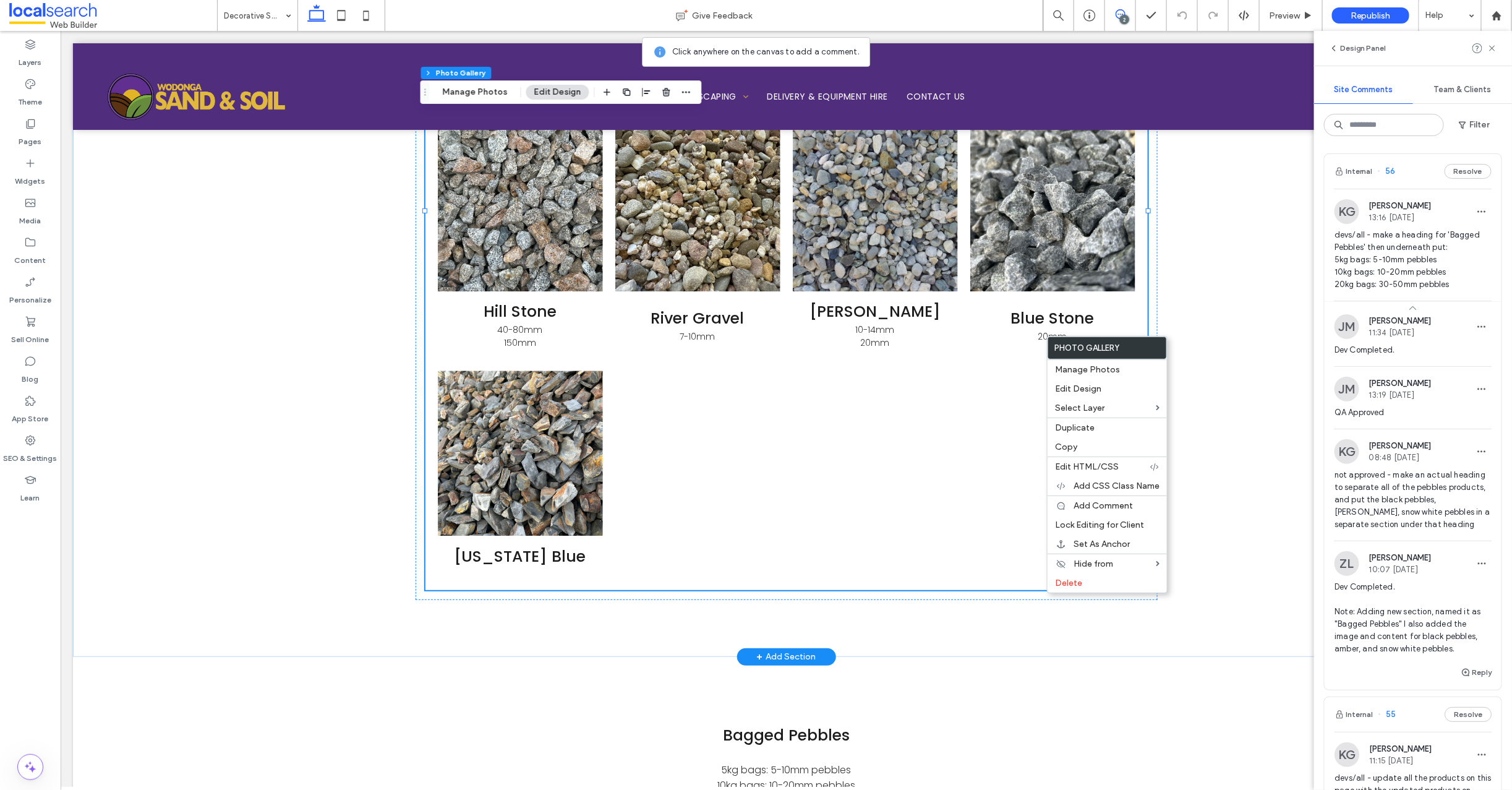
scroll to position [0, 0]
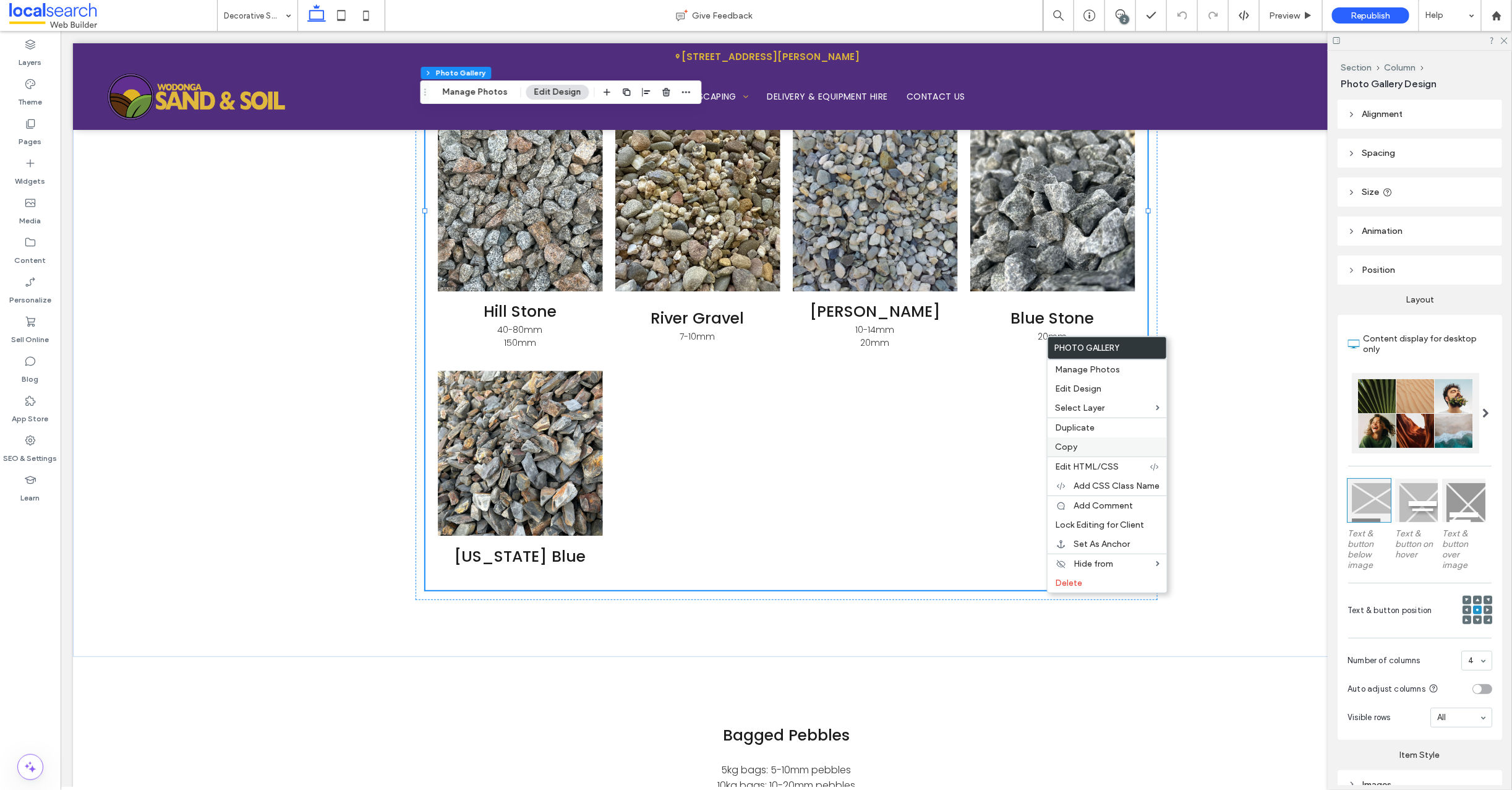
click at [1091, 444] on label "Copy" at bounding box center [1107, 447] width 104 height 11
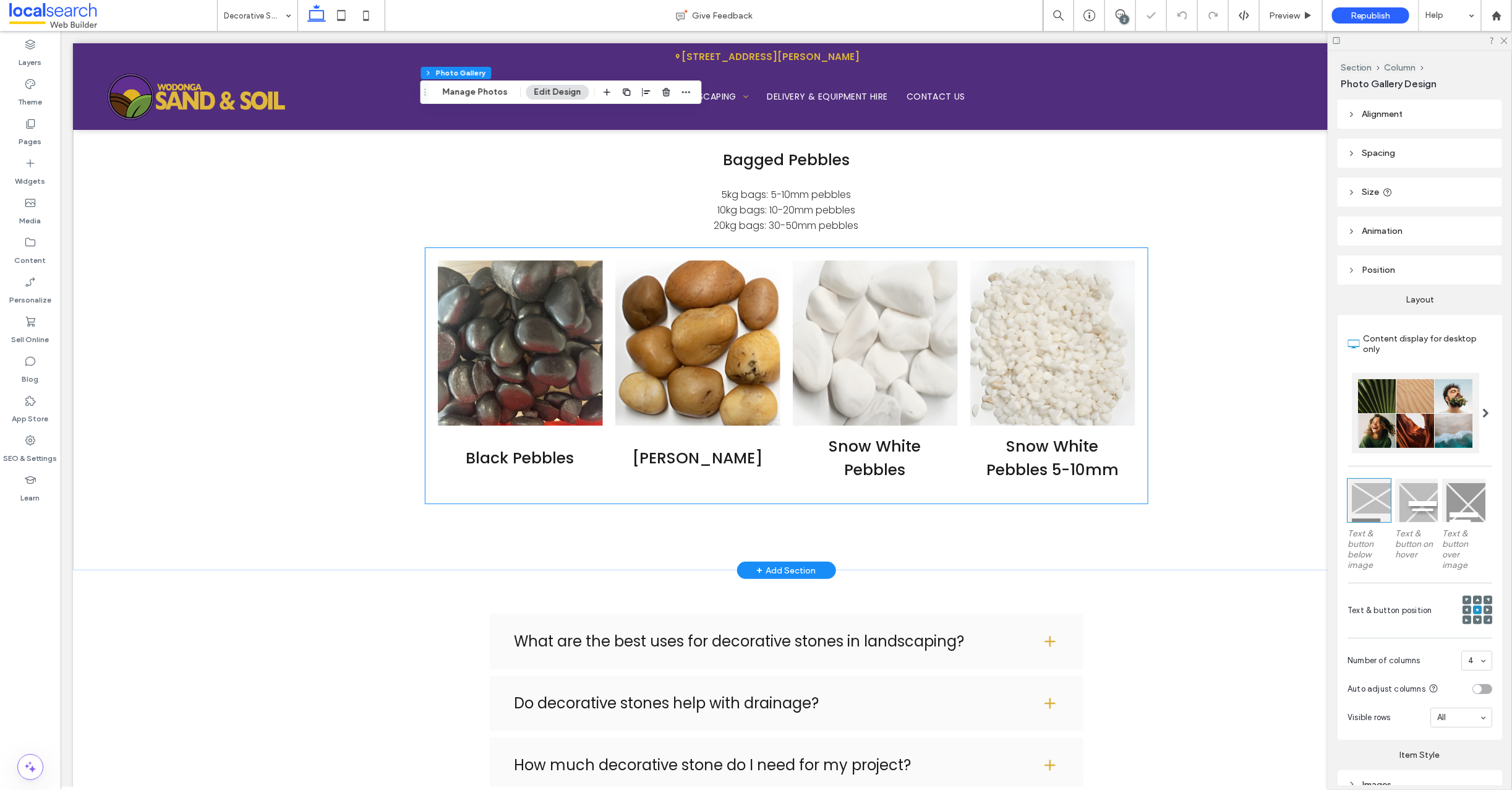
scroll to position [2315, 0]
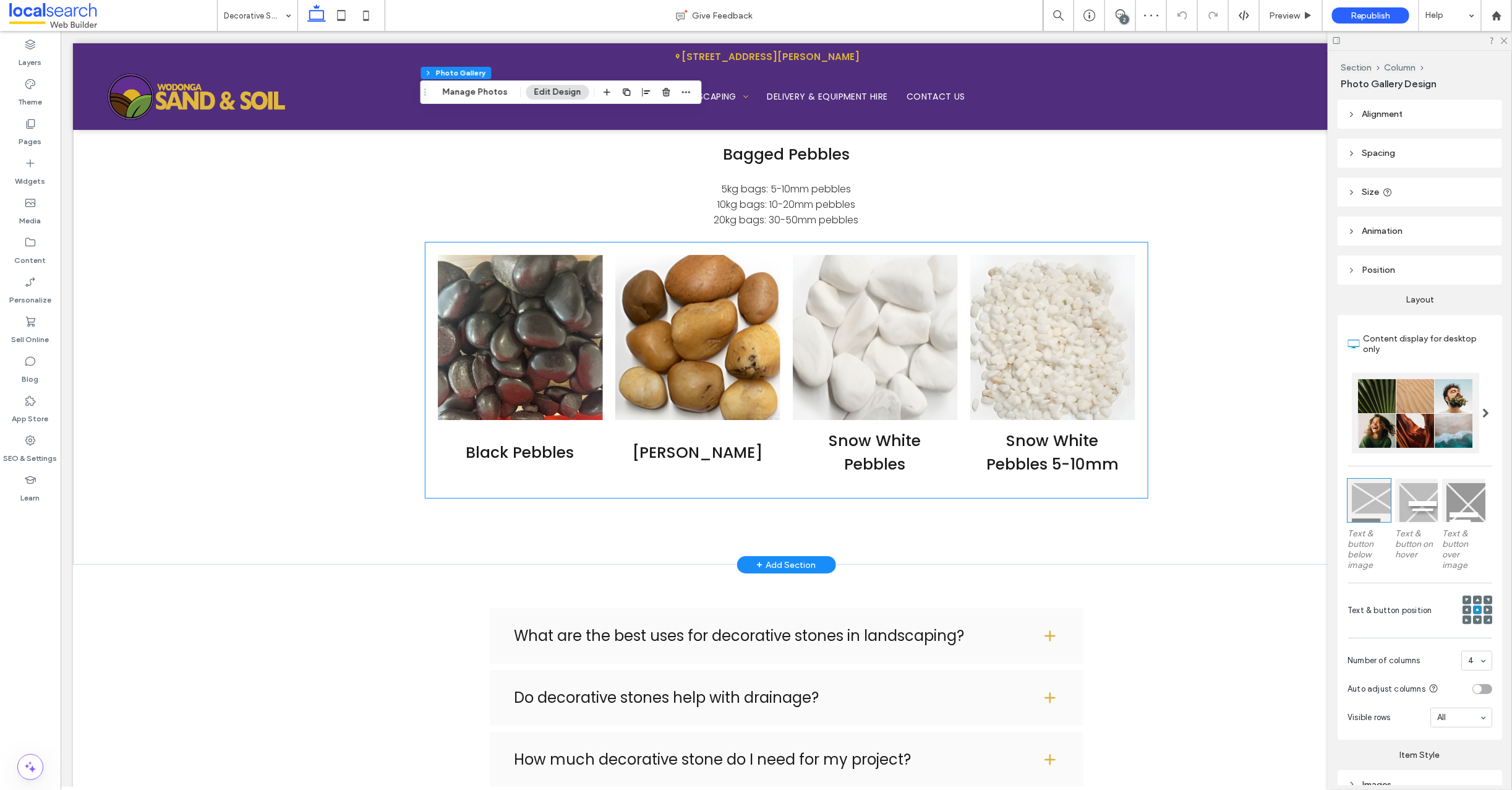
click at [1073, 463] on h3 "Snow White Pebbles 5-10mm" at bounding box center [1052, 452] width 147 height 47
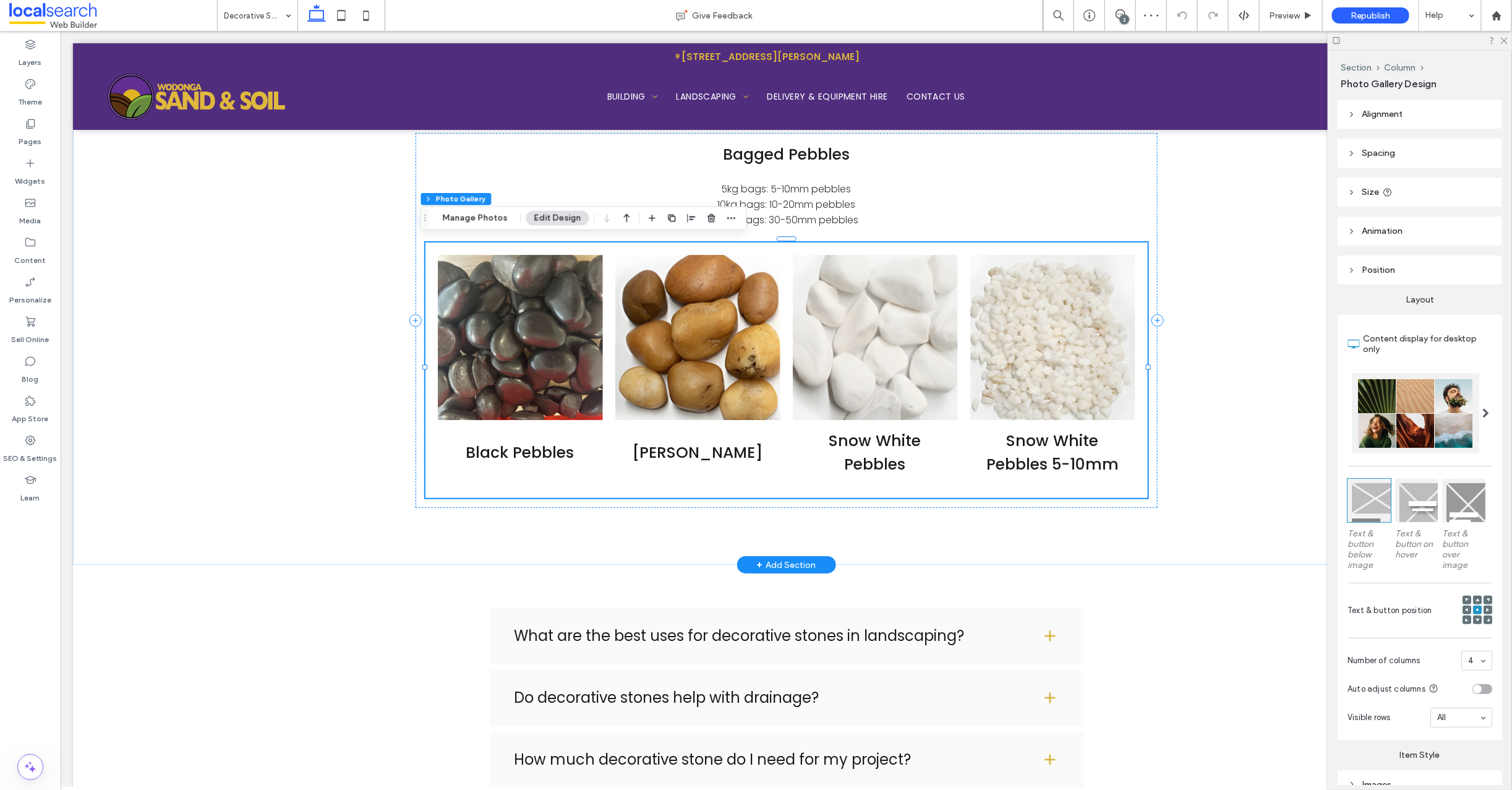
click at [1073, 463] on h3 "Snow White Pebbles 5-10mm" at bounding box center [1052, 452] width 147 height 47
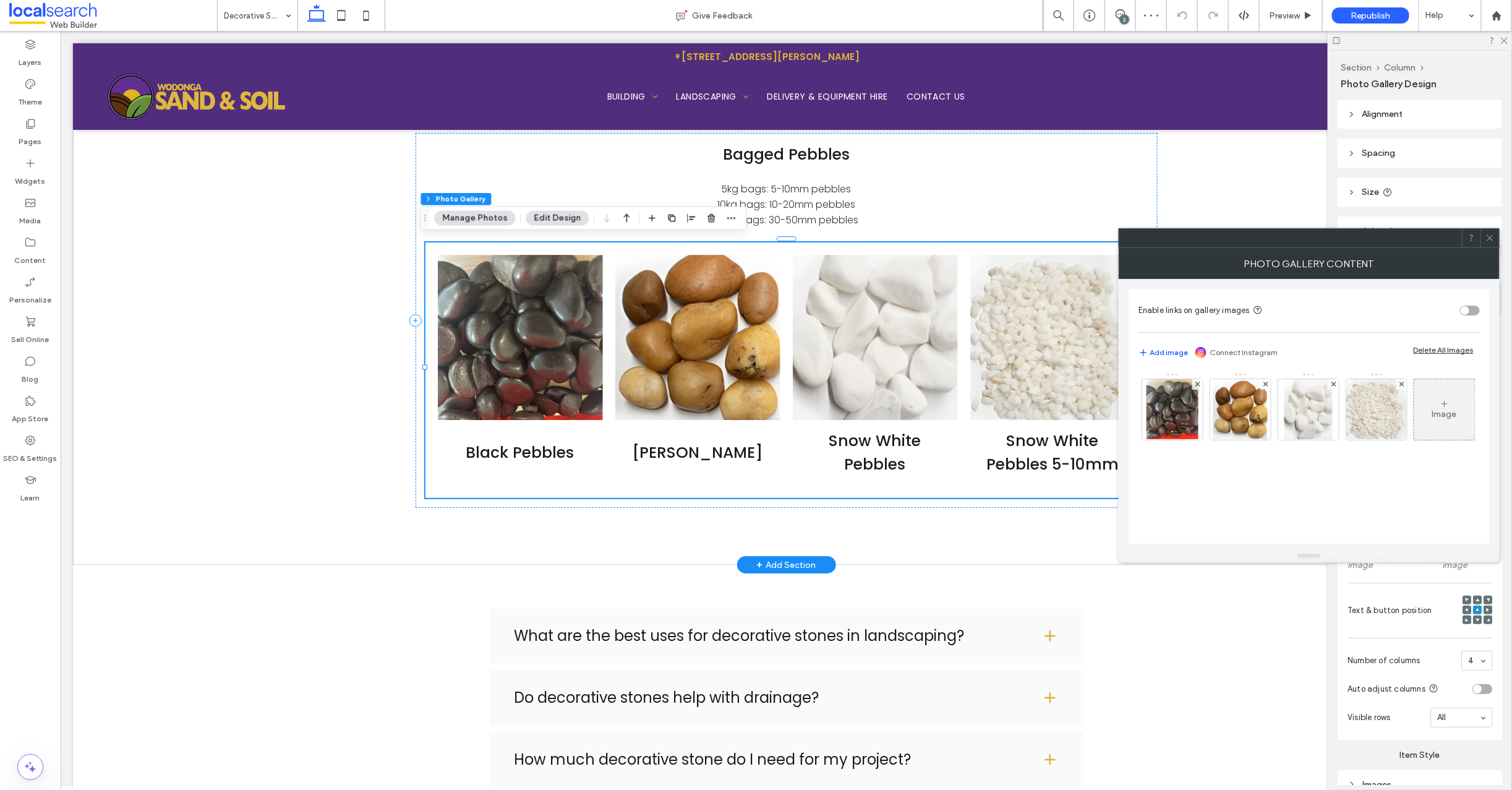
click at [1073, 463] on h3 "Snow White Pebbles 5-10mm" at bounding box center [1052, 452] width 147 height 47
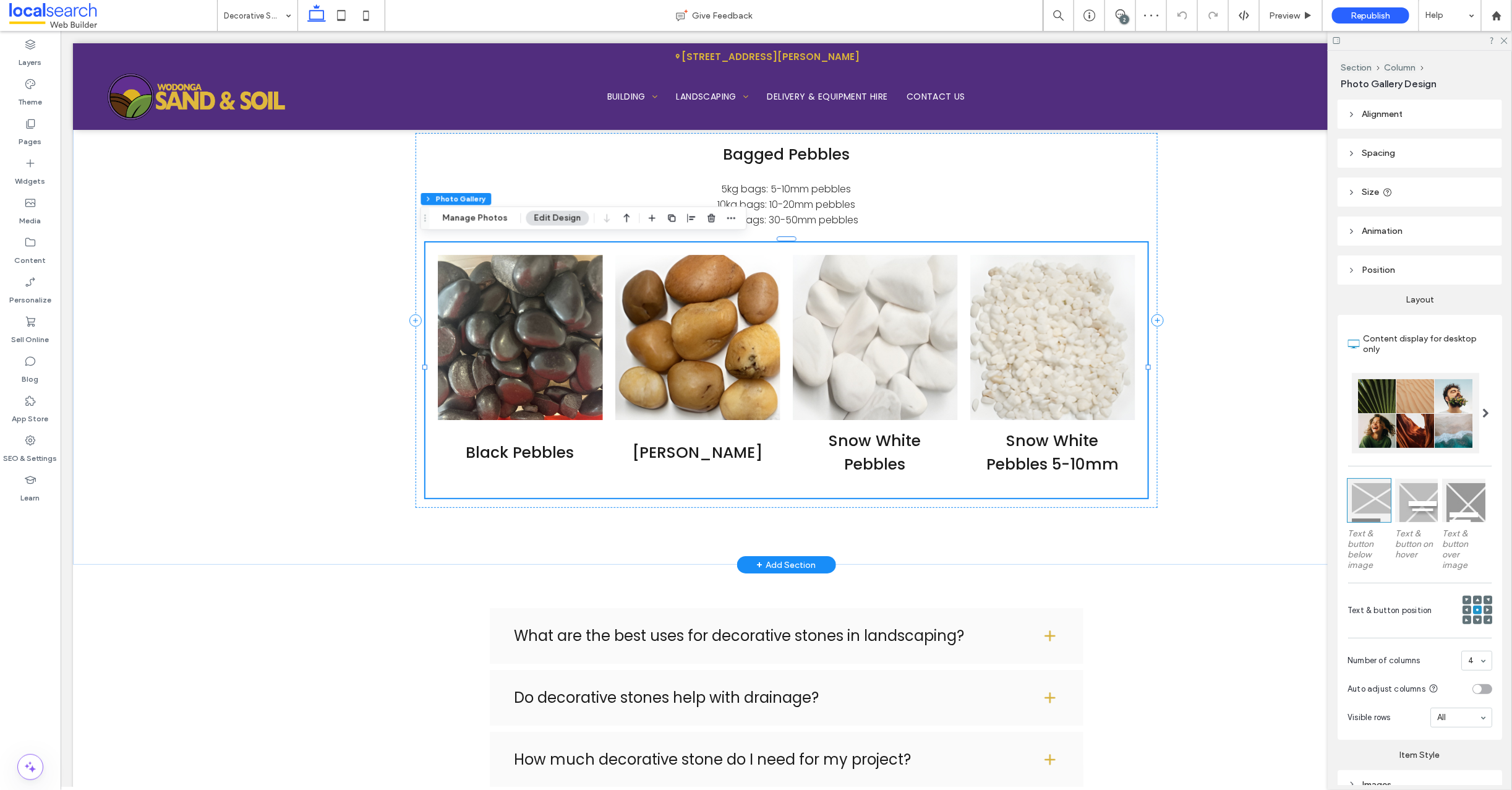
click at [1031, 460] on h3 "Snow White Pebbles 5-10mm" at bounding box center [1052, 452] width 147 height 47
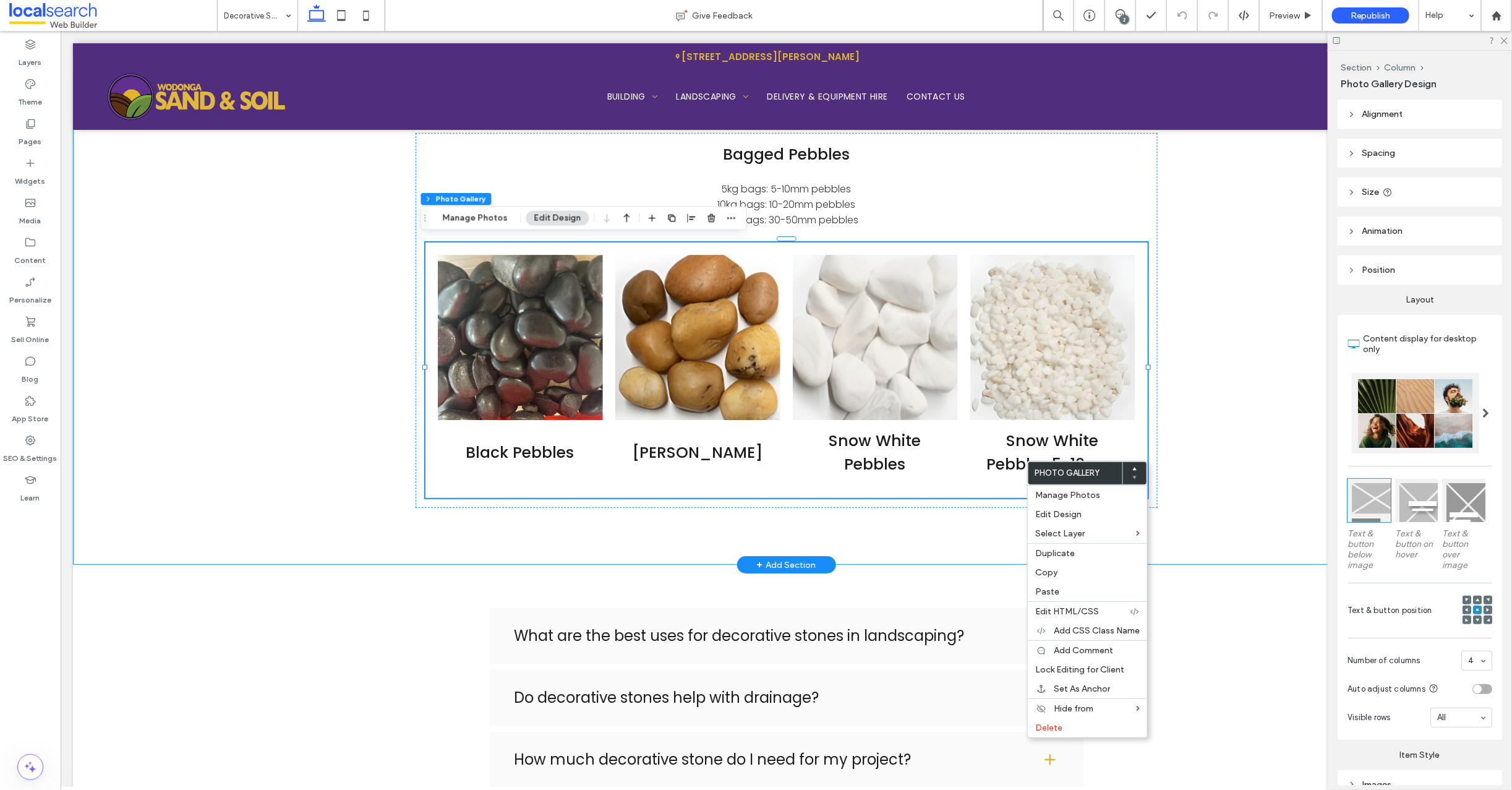
click at [195, 399] on div "Bagged Pebbles 5kg bags: 5-10mm pebbles 10kg bags: 10-20mm pebbles 20kg bags: 3…" at bounding box center [786, 320] width 1427 height 488
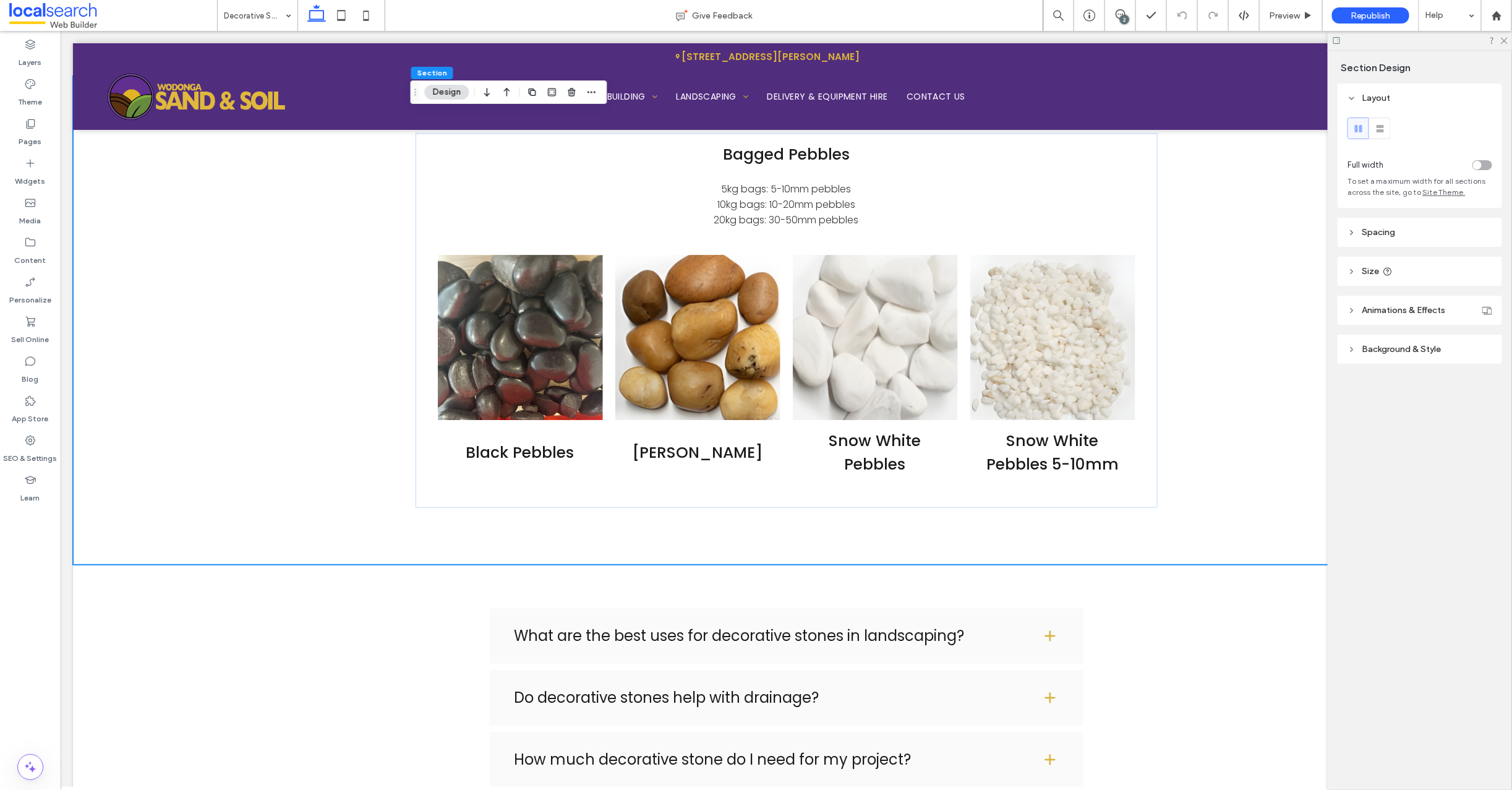
click at [1122, 17] on div "2" at bounding box center [1124, 20] width 9 height 9
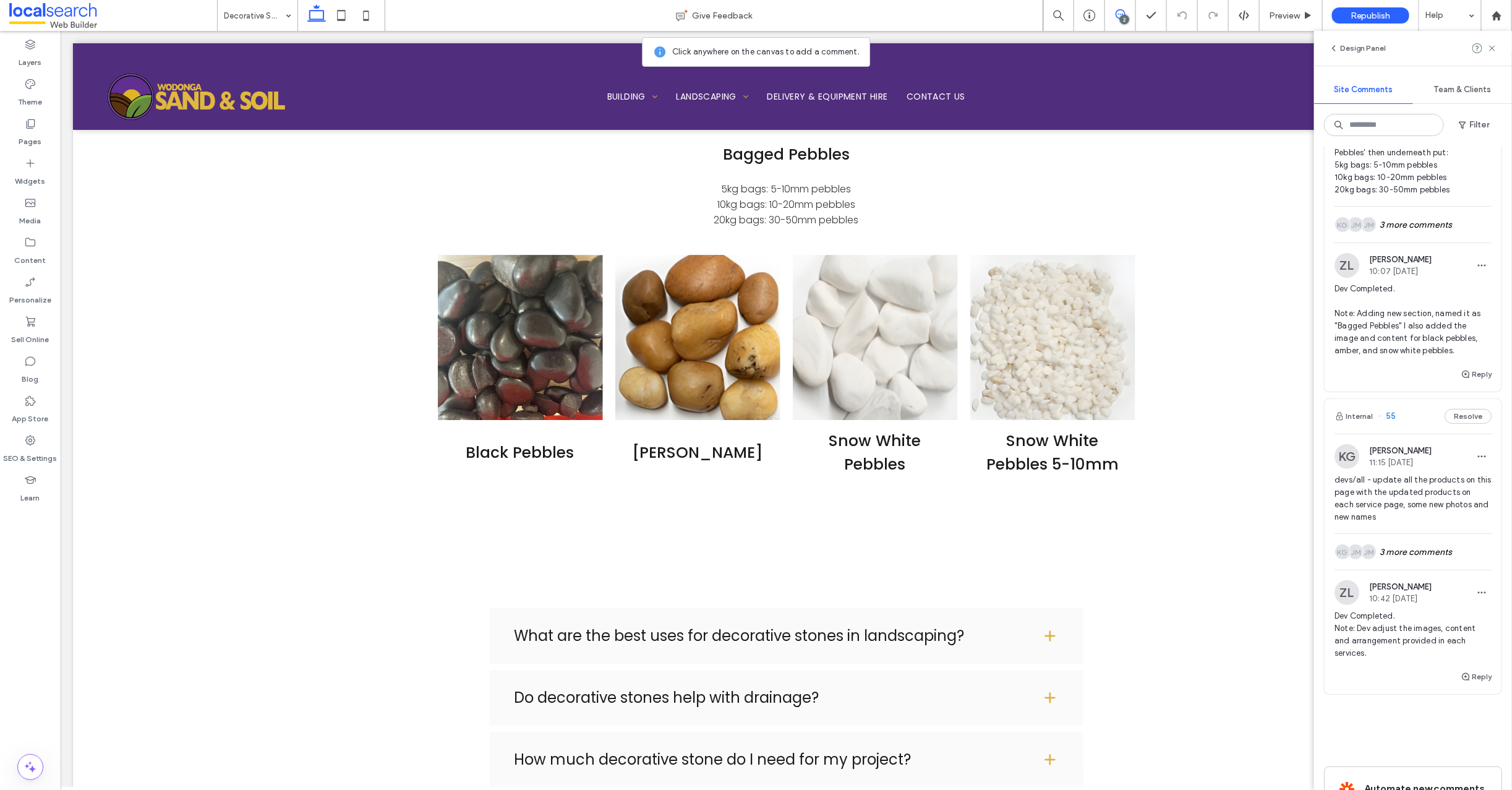
scroll to position [104, 0]
click at [1393, 410] on span "55" at bounding box center [1387, 410] width 18 height 12
click at [1424, 541] on div "Landscaping Give Feedback 2 Preview Republish Help Design Panel Site Comments T…" at bounding box center [756, 395] width 1512 height 790
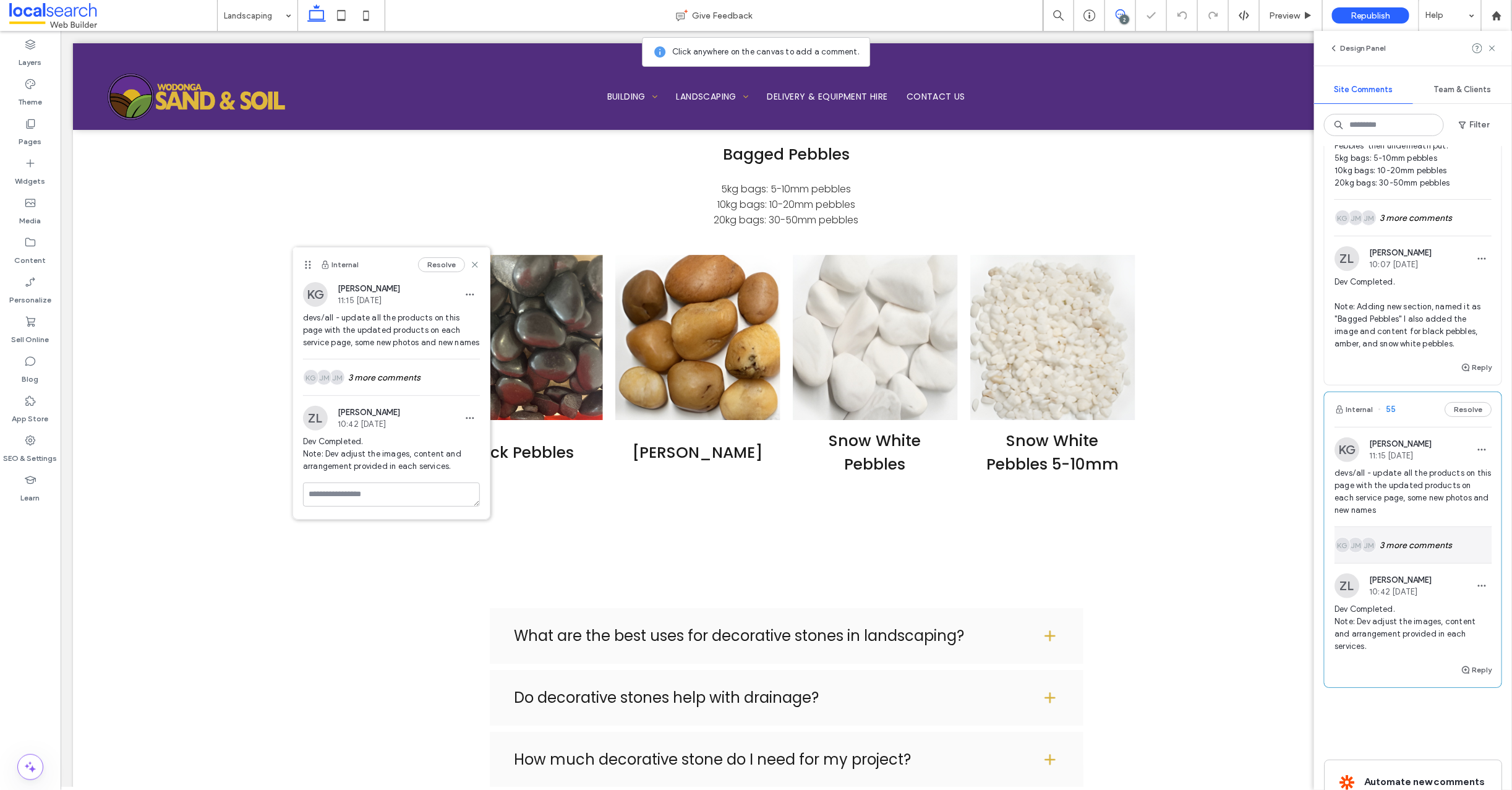
click at [1411, 543] on div "JM JM KG 3 more comments" at bounding box center [1413, 544] width 157 height 36
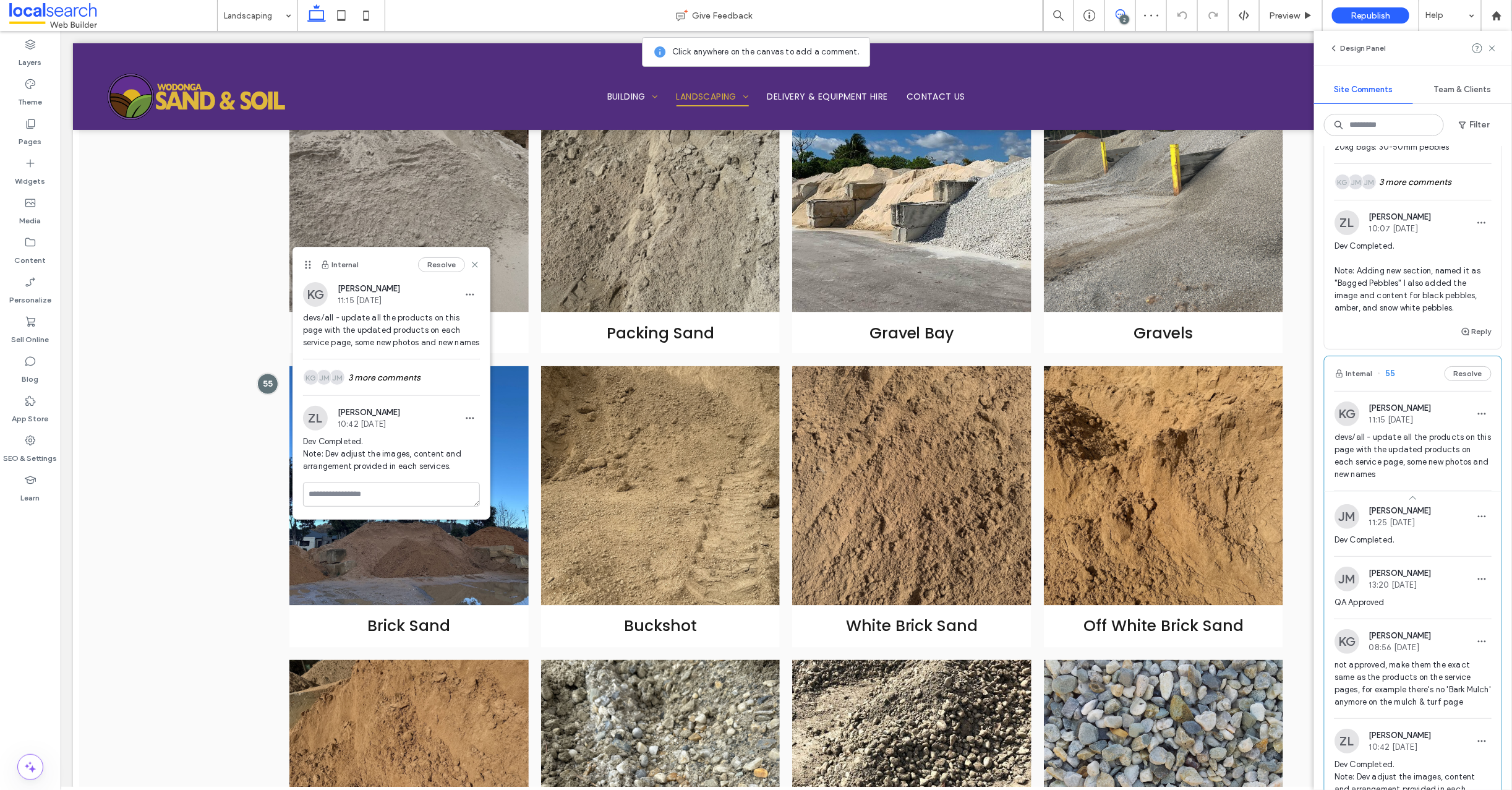
scroll to position [252, 0]
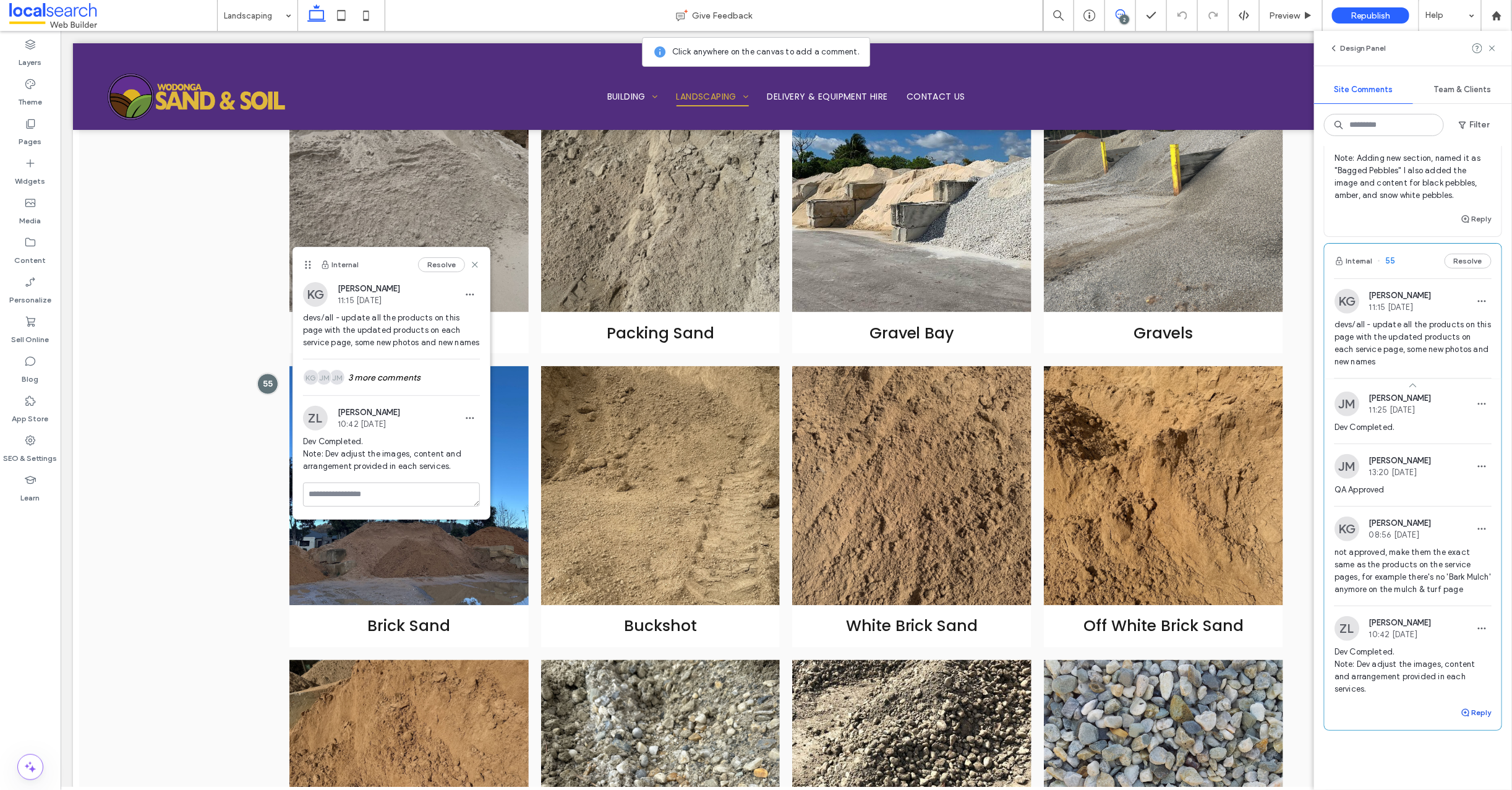
click at [1461, 717] on icon "button" at bounding box center [1466, 712] width 10 height 10
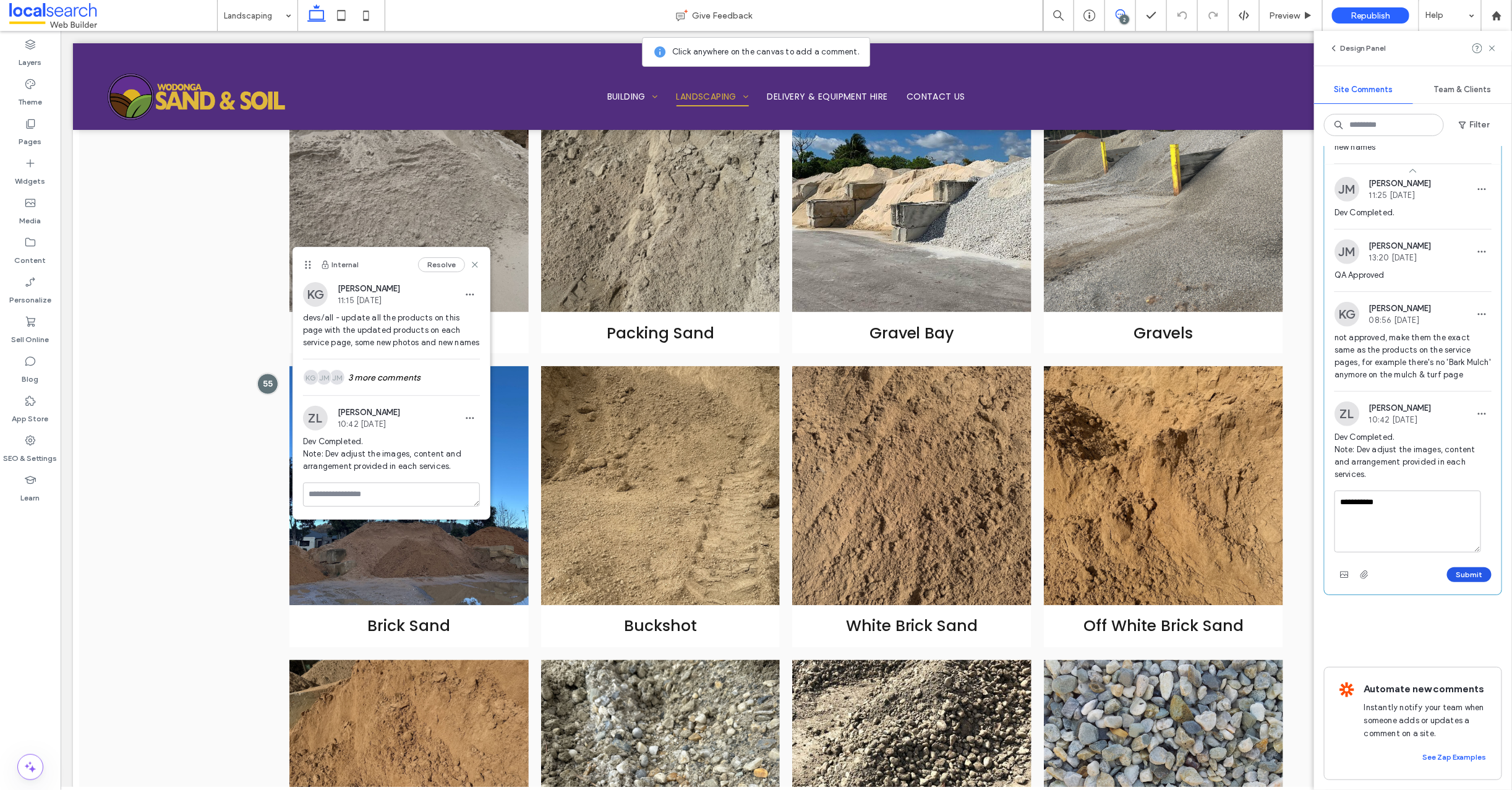
type textarea "**********"
click at [1464, 582] on button "Submit" at bounding box center [1469, 574] width 45 height 15
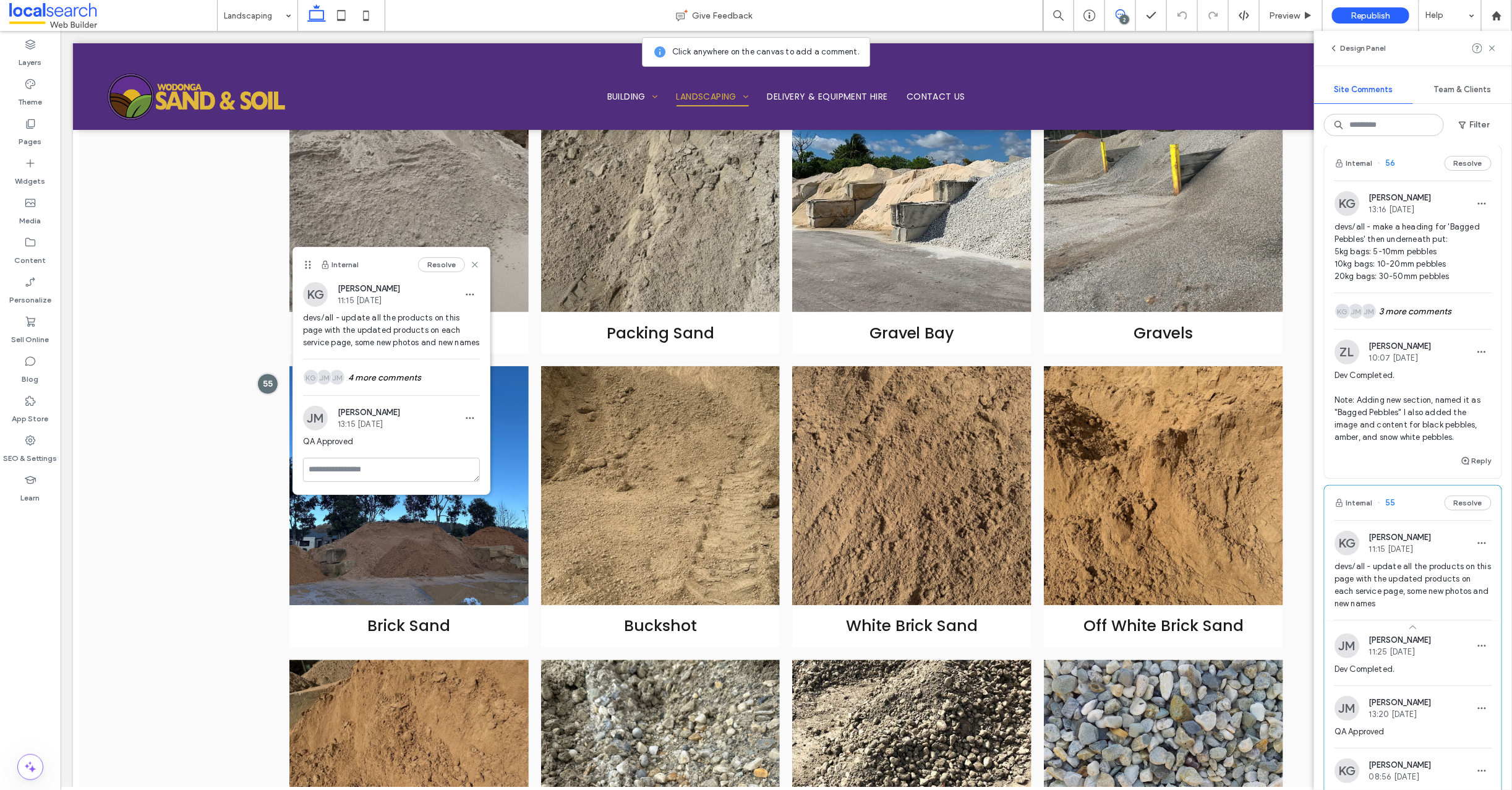
scroll to position [0, 0]
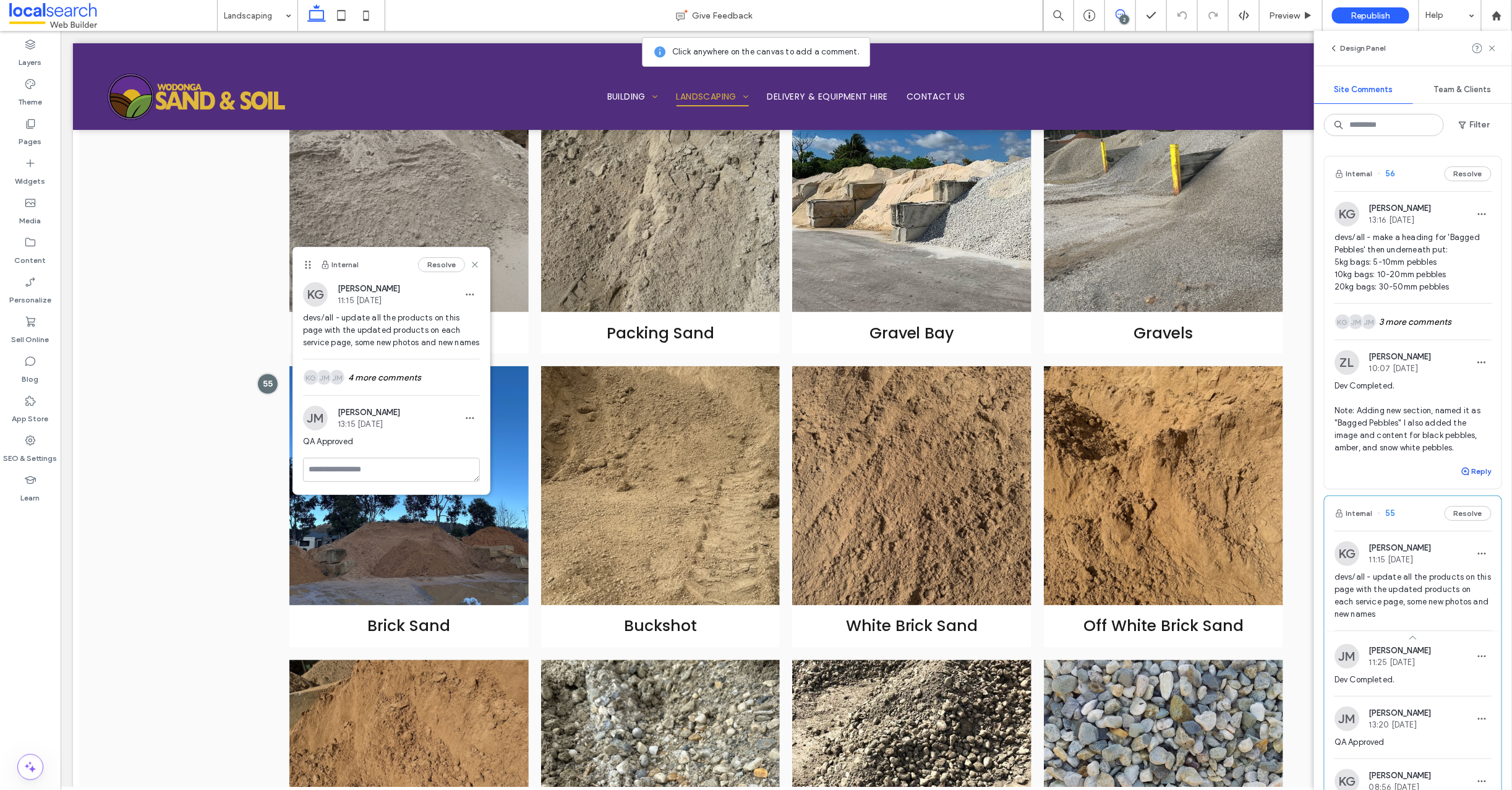
click at [1461, 472] on icon "button" at bounding box center [1466, 470] width 10 height 10
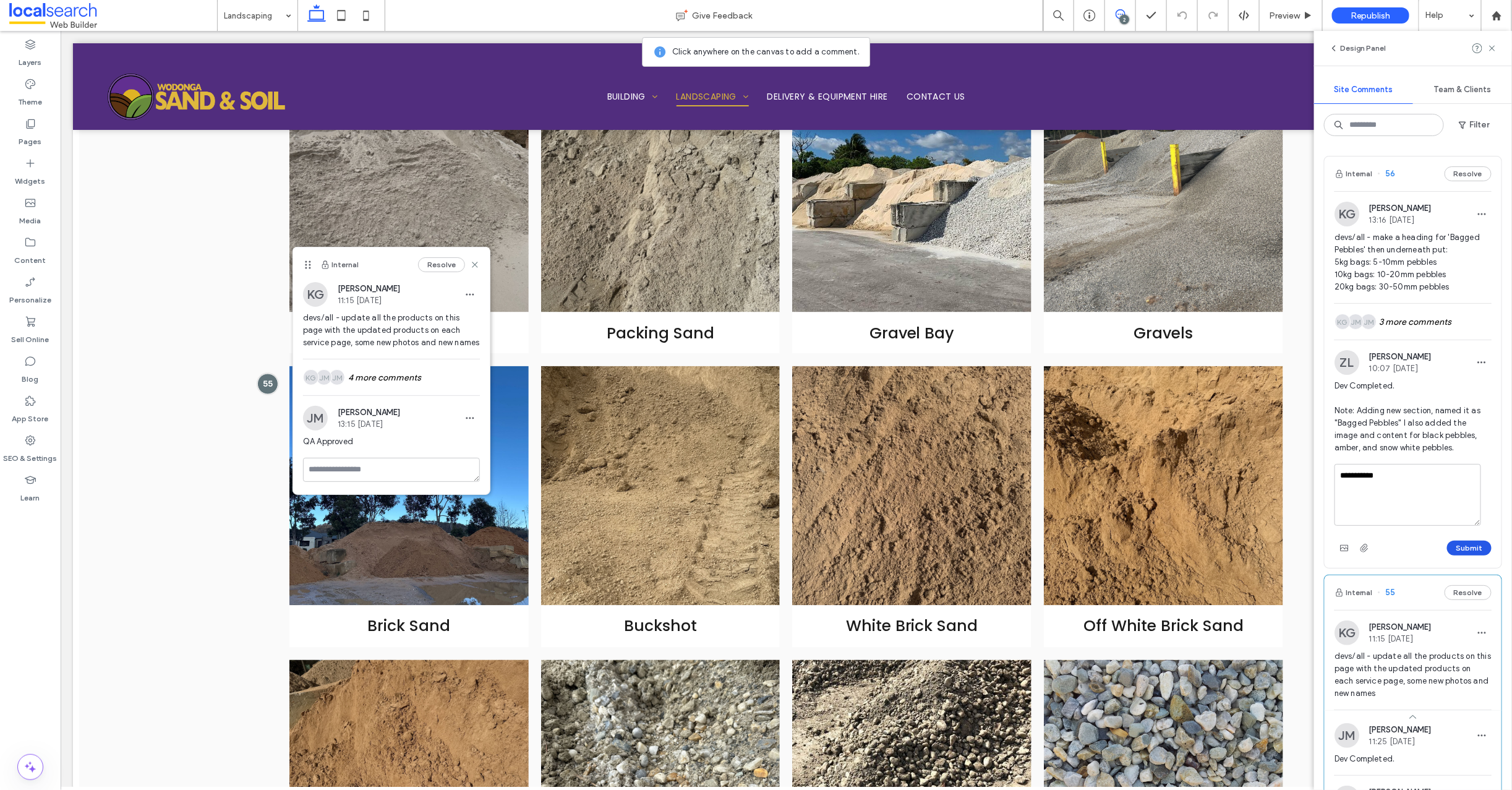
type textarea "**********"
click at [1465, 545] on button "Submit" at bounding box center [1469, 548] width 45 height 15
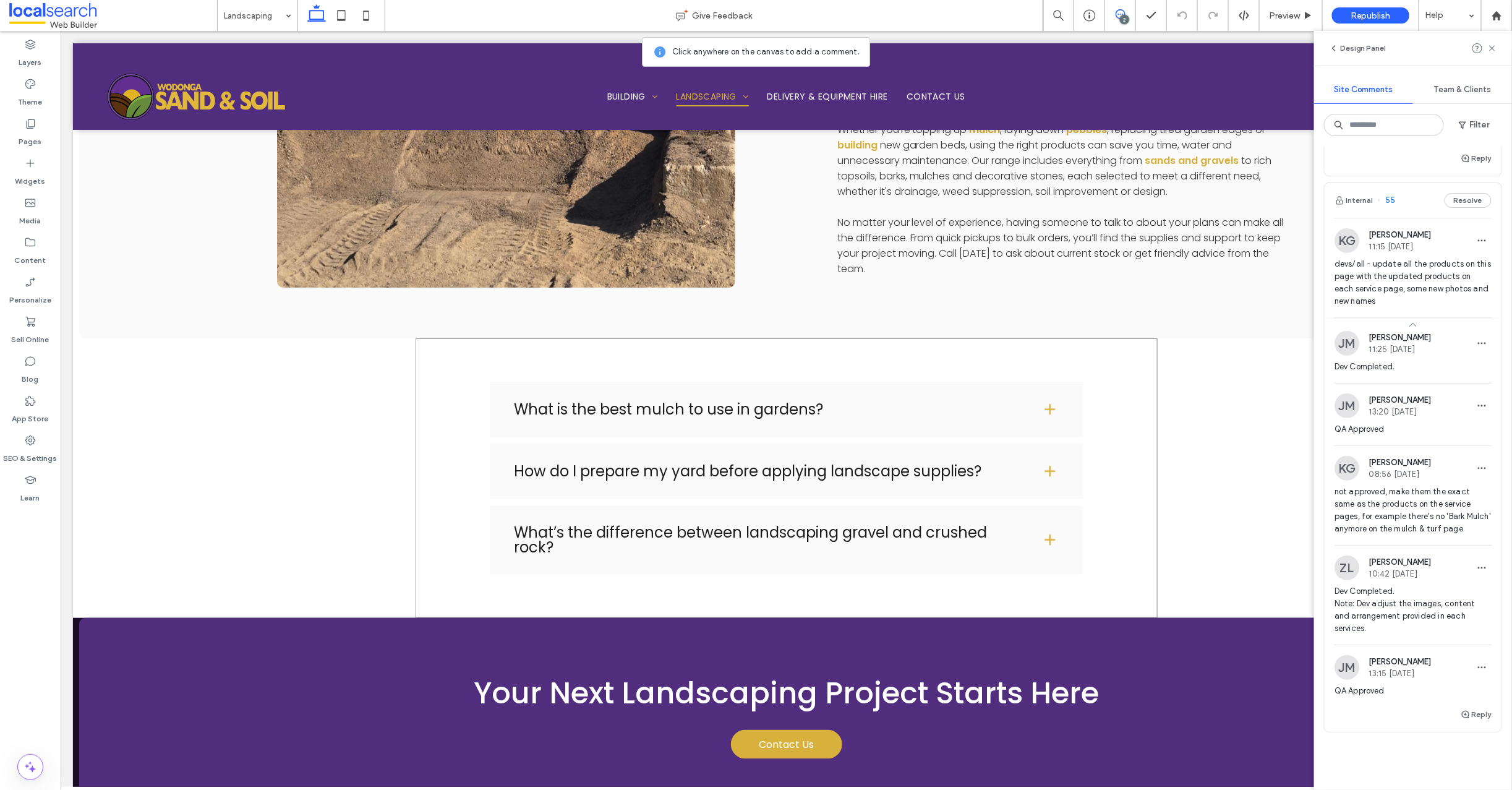
scroll to position [250, 0]
click at [1369, 15] on span "Republish" at bounding box center [1370, 16] width 40 height 11
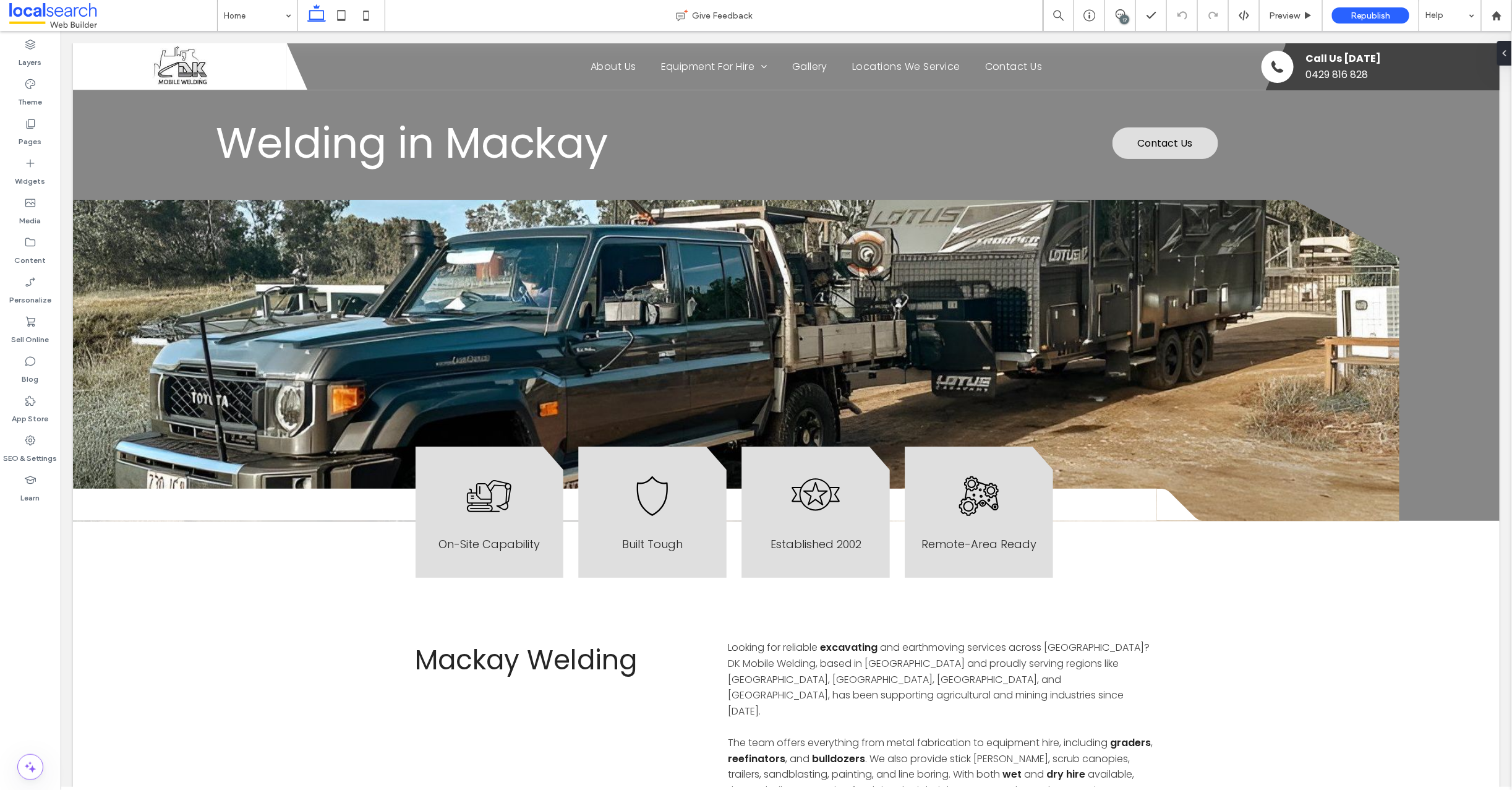
click at [1126, 16] on div "17" at bounding box center [1124, 20] width 9 height 9
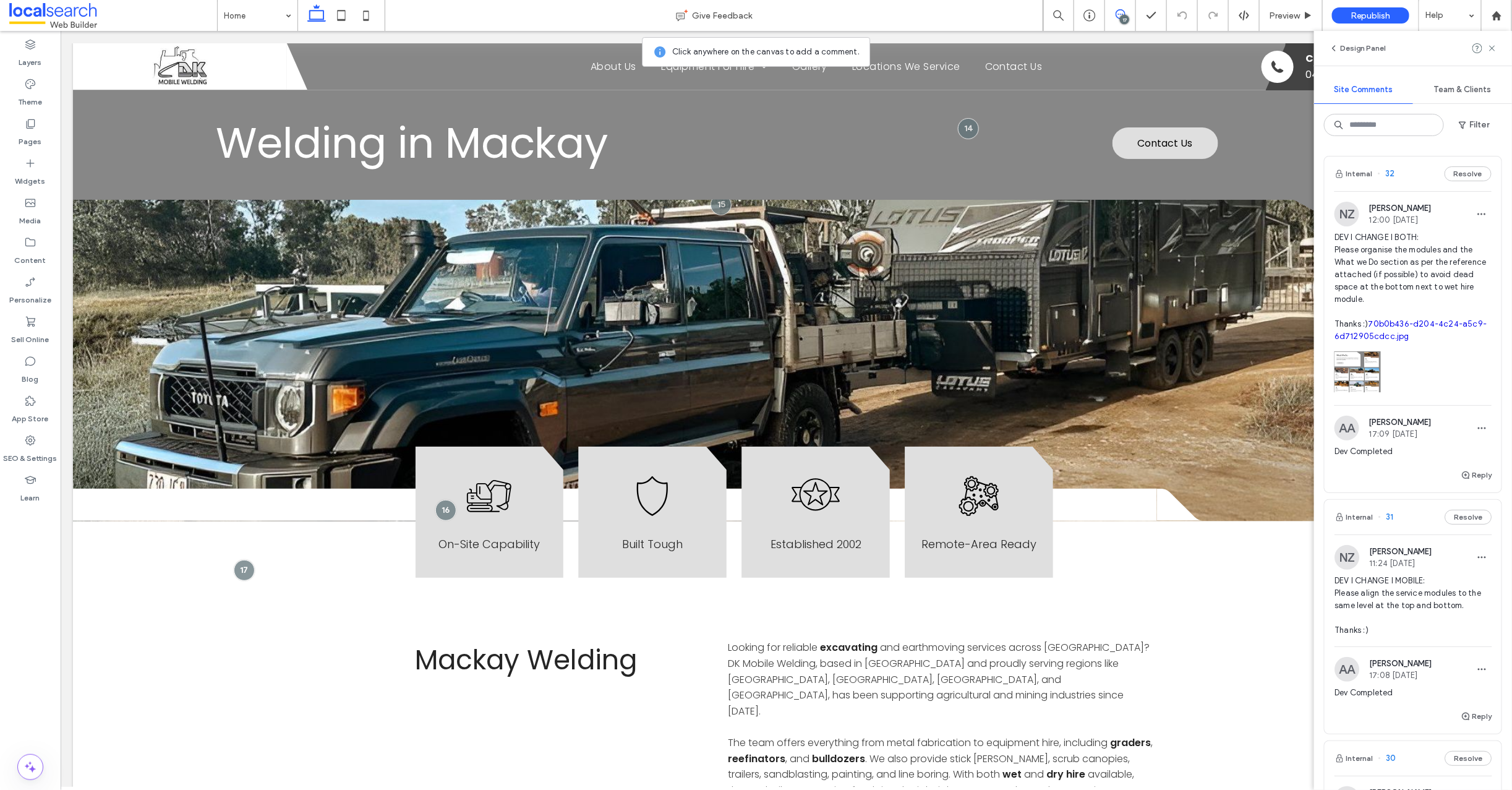
click at [1392, 517] on span "31" at bounding box center [1385, 517] width 15 height 12
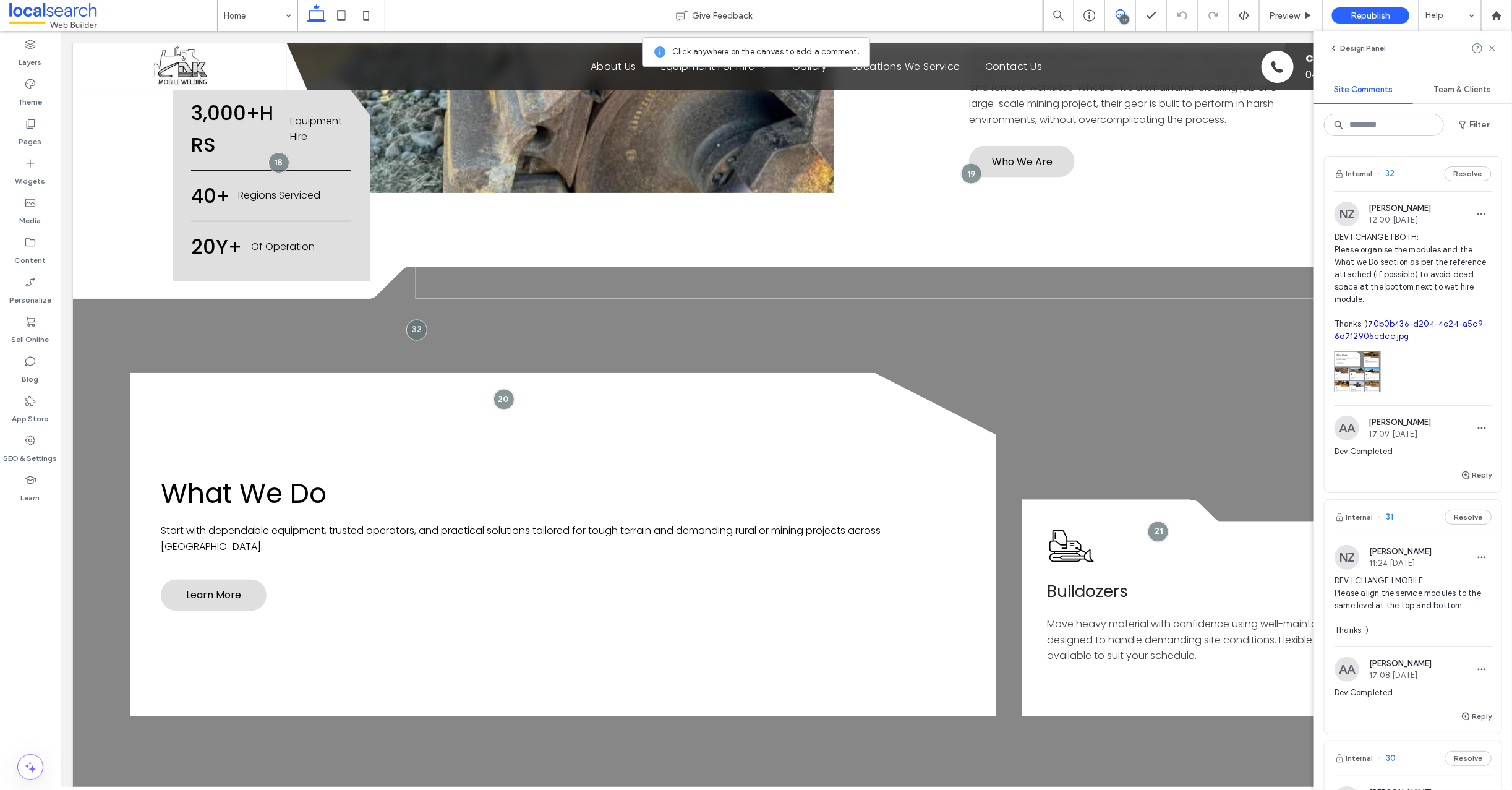
scroll to position [1239, 0]
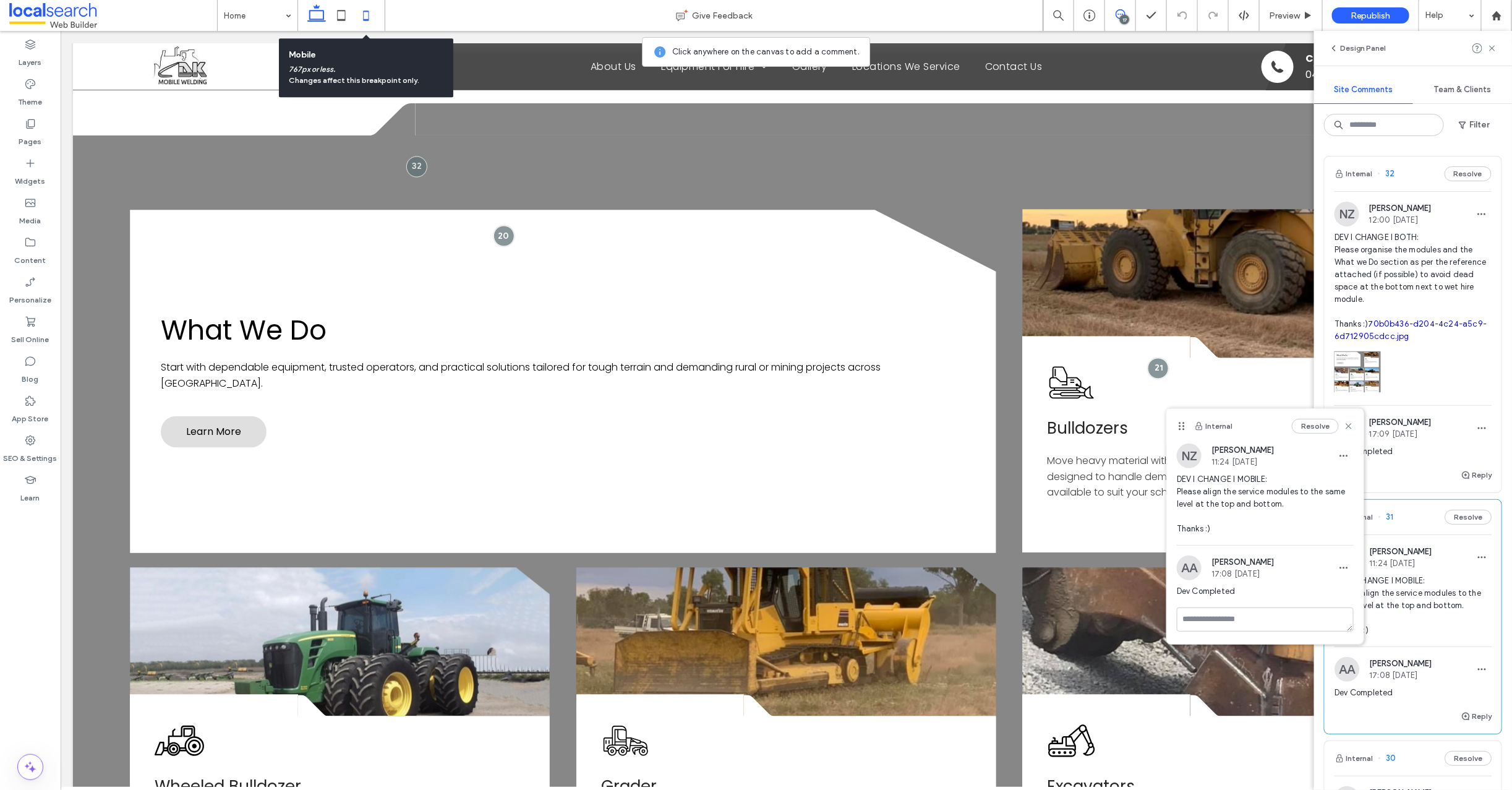
click at [367, 13] on icon at bounding box center [366, 15] width 25 height 25
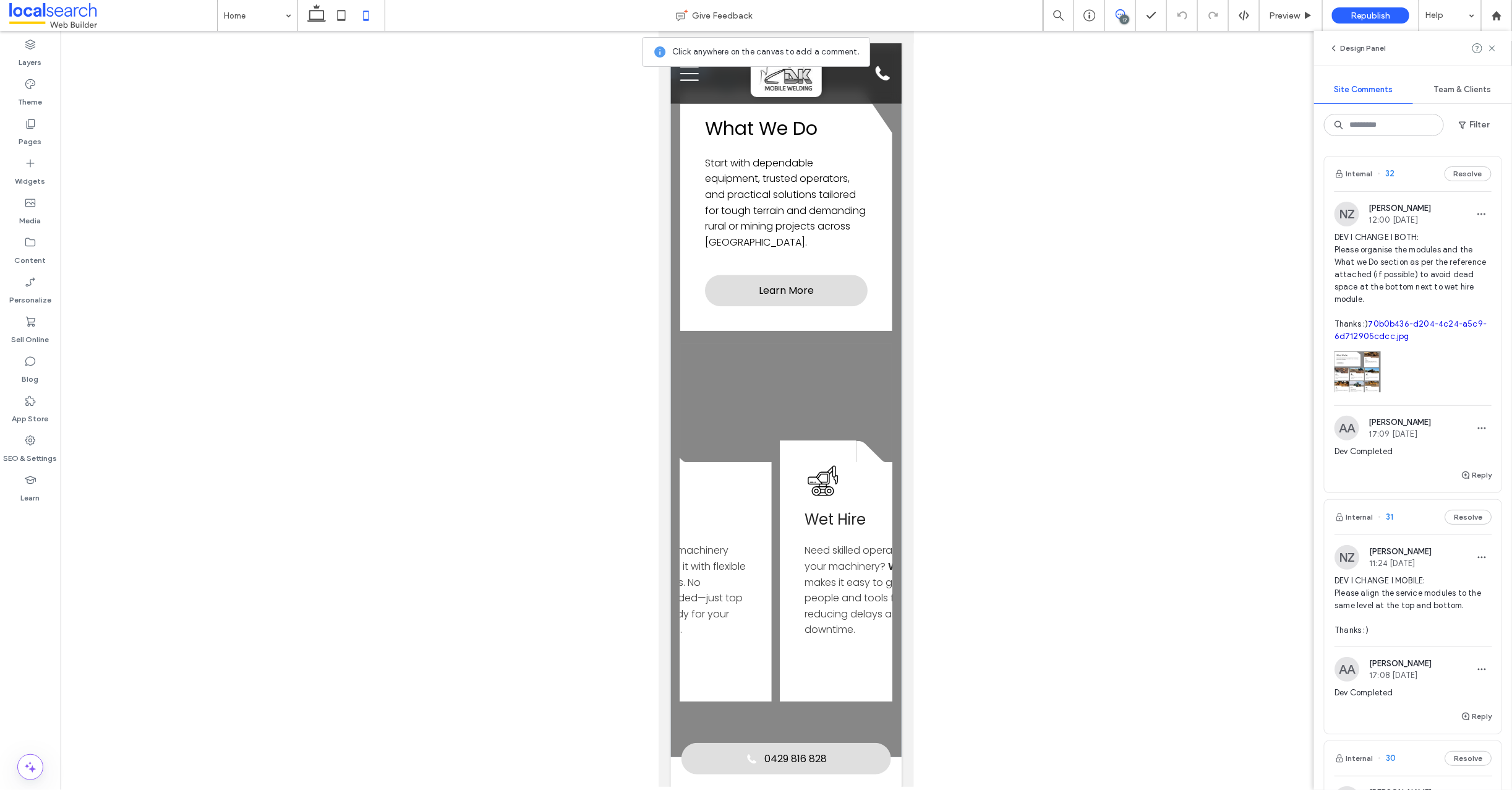
scroll to position [0, 1124]
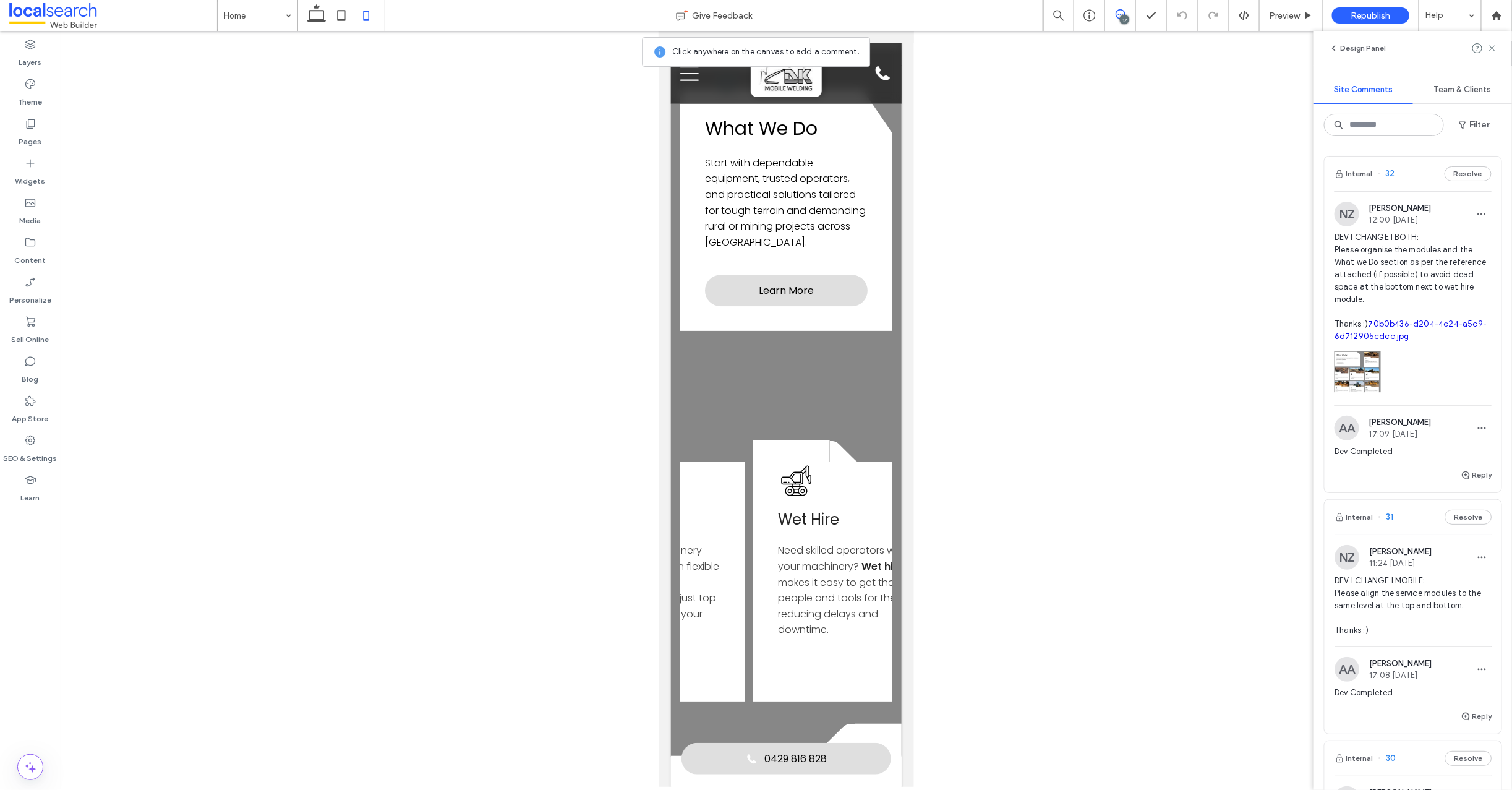
click at [899, 313] on body "Acute Triangle Icon Home About Us Equipment For Hire Bulldozers Wheeled Bulldoz…" at bounding box center [786, 526] width 256 height 4280
click at [1089, 661] on use at bounding box center [1090, 662] width 5 height 5
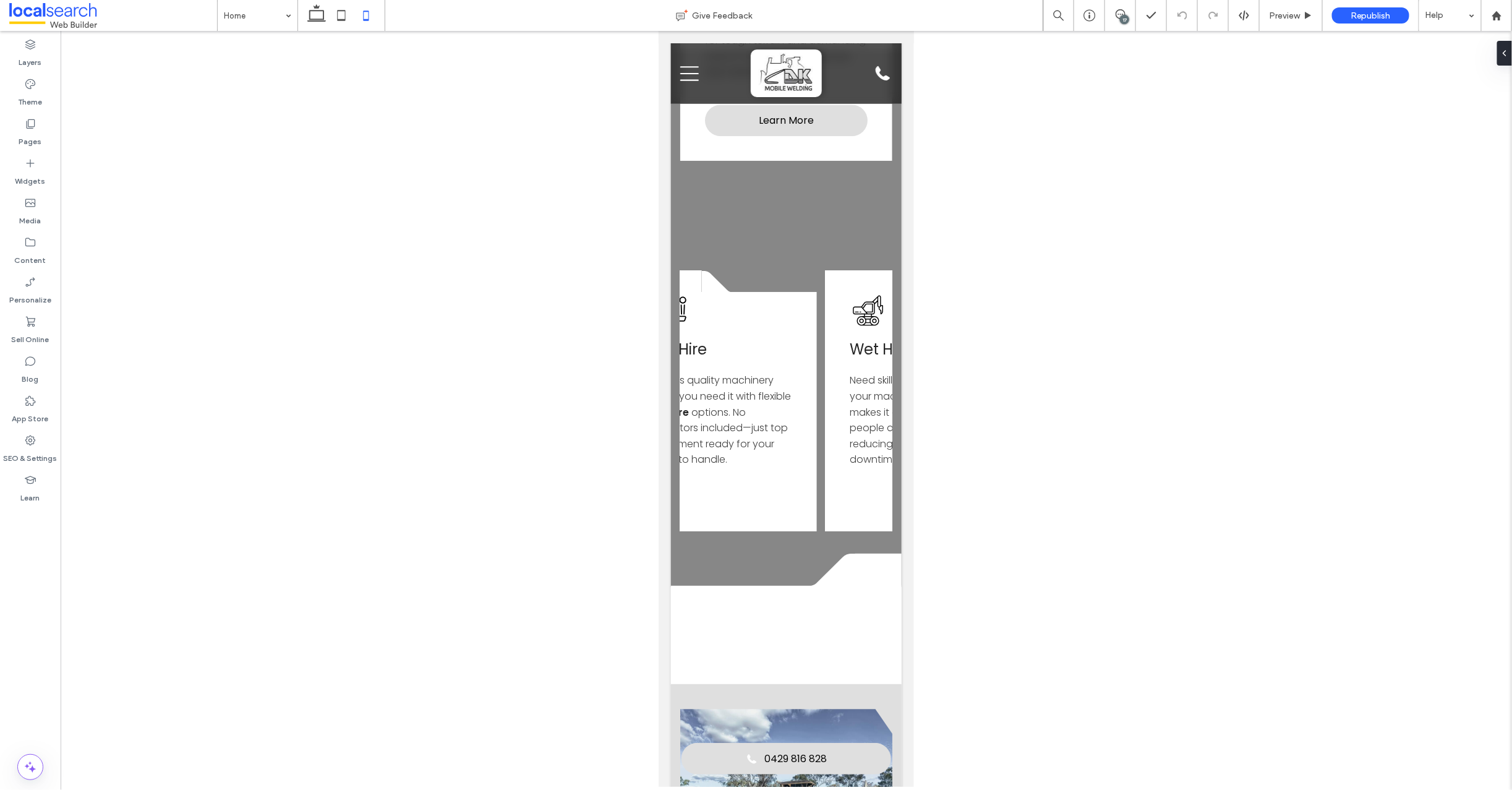
scroll to position [0, 1124]
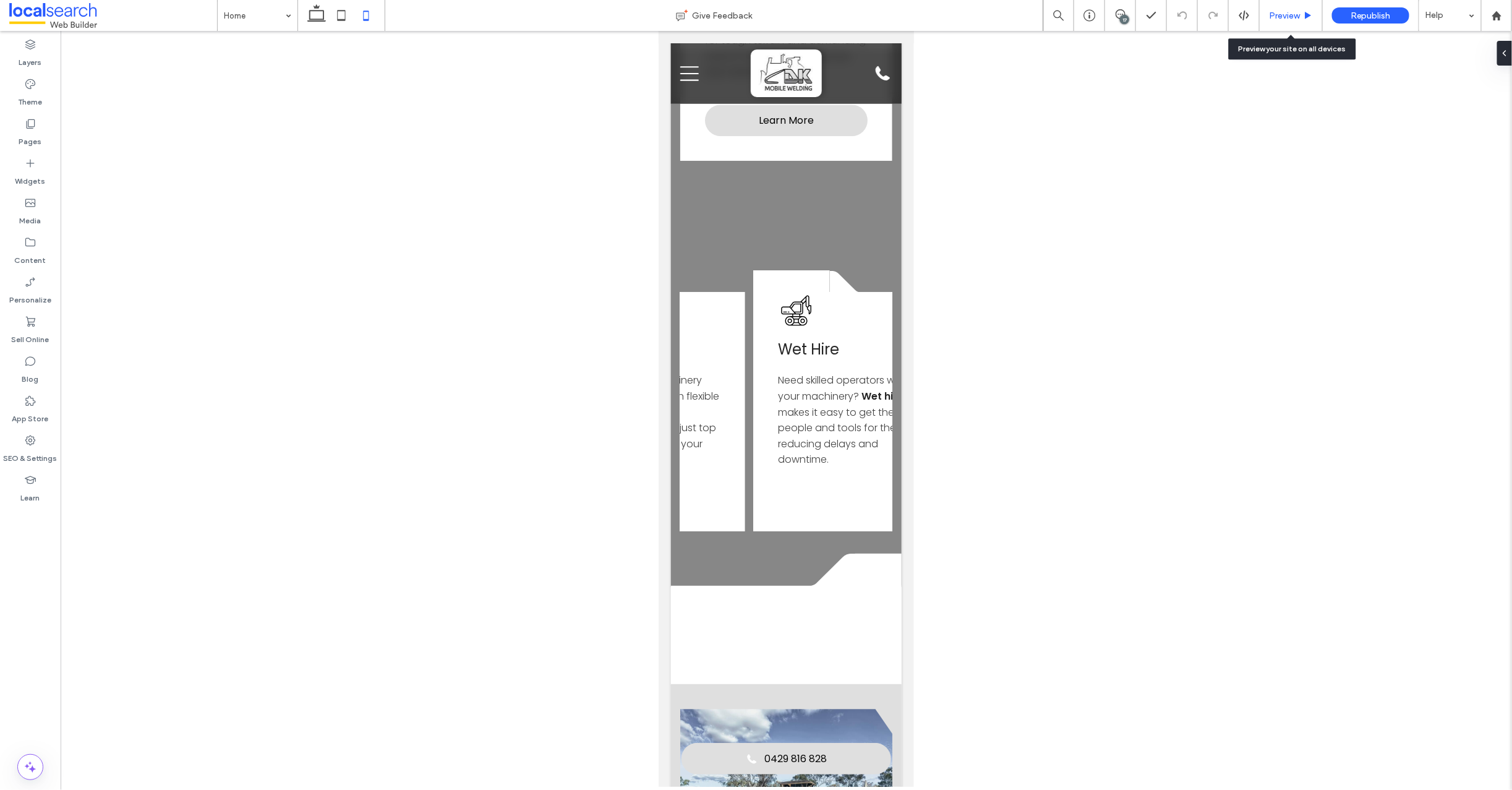
click at [1279, 16] on span "Preview" at bounding box center [1285, 16] width 31 height 11
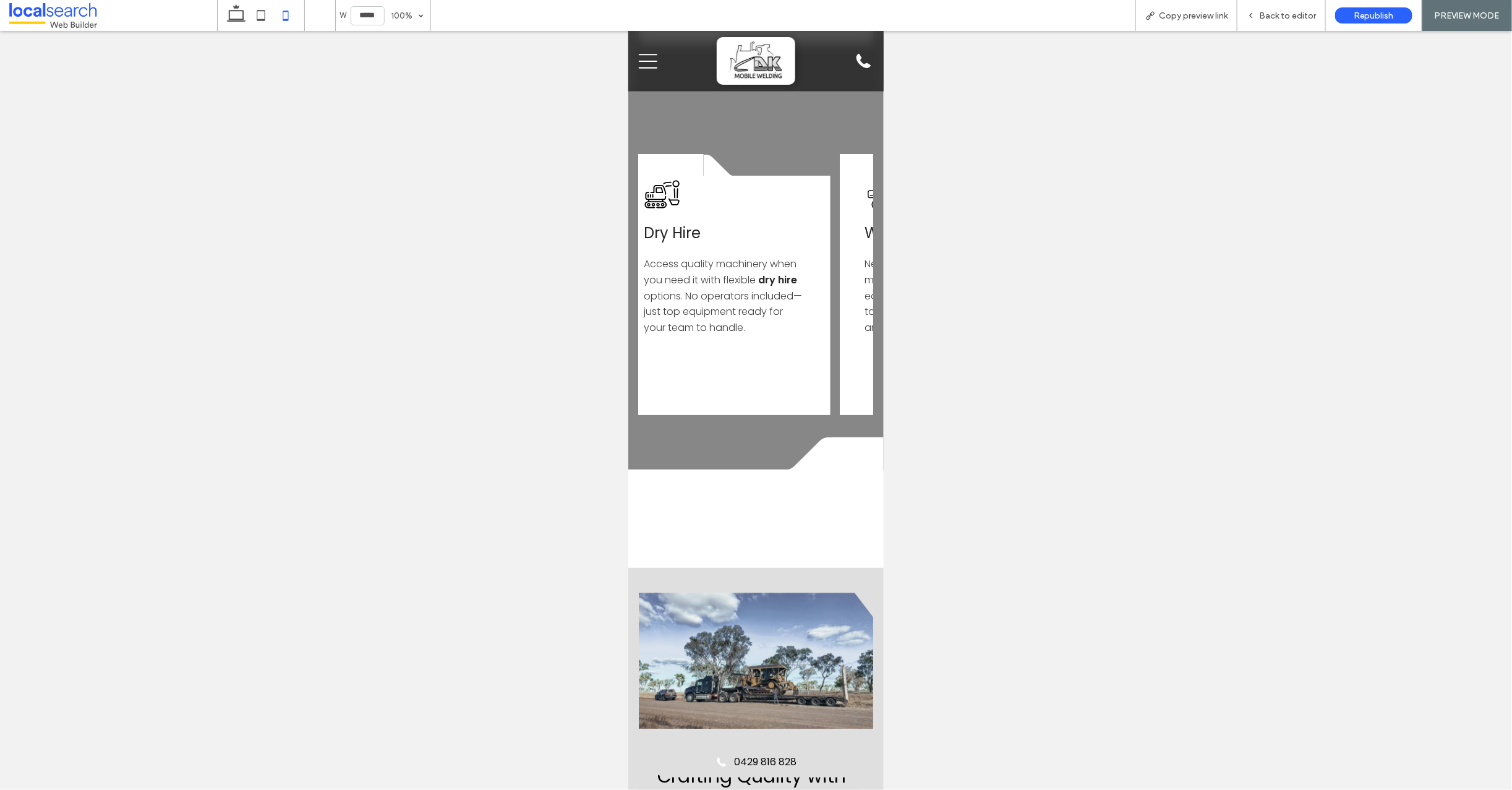
scroll to position [0, 1251]
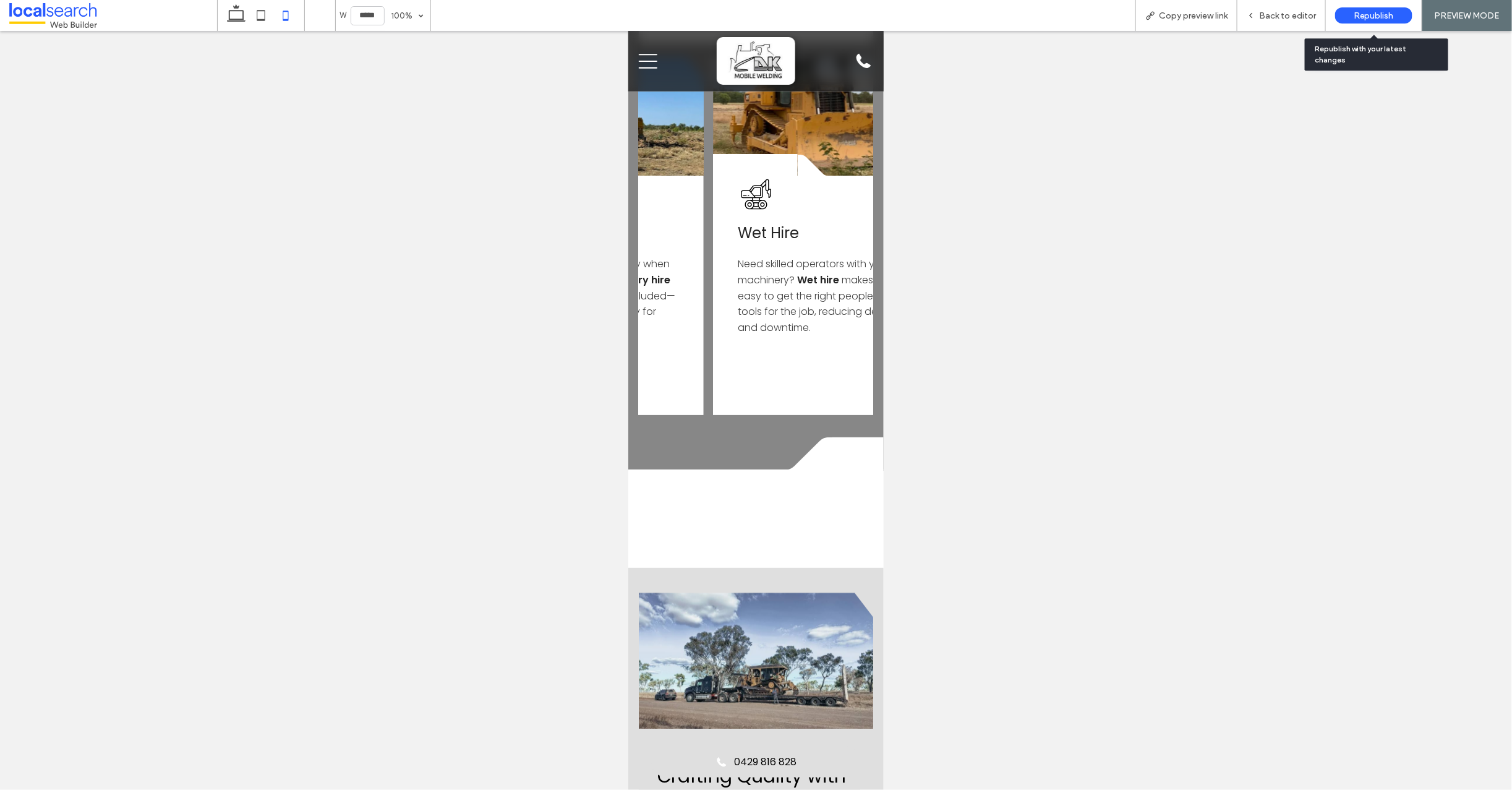
click at [1362, 17] on span "Republish" at bounding box center [1374, 16] width 40 height 11
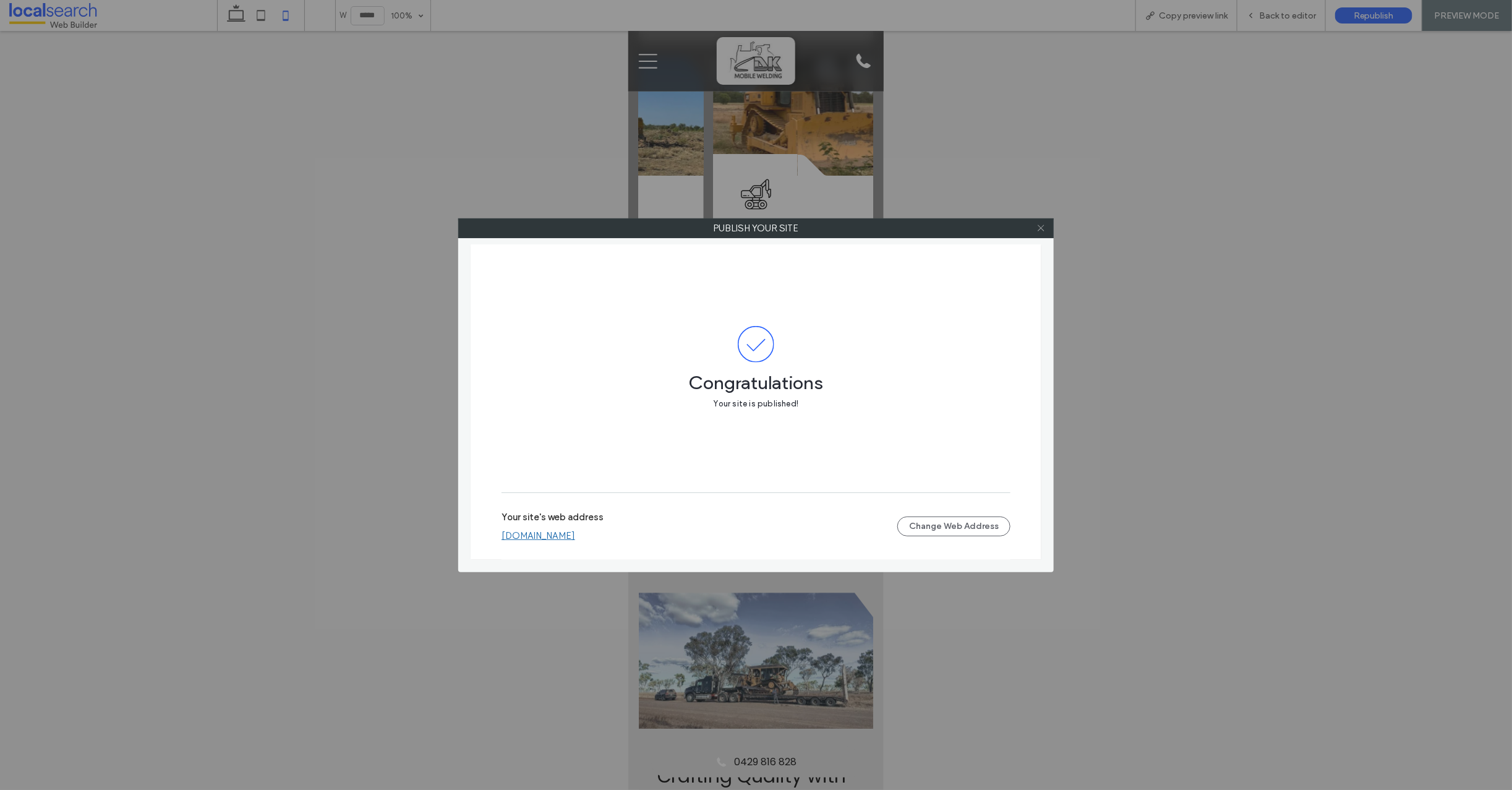
click at [1042, 230] on icon at bounding box center [1042, 228] width 9 height 9
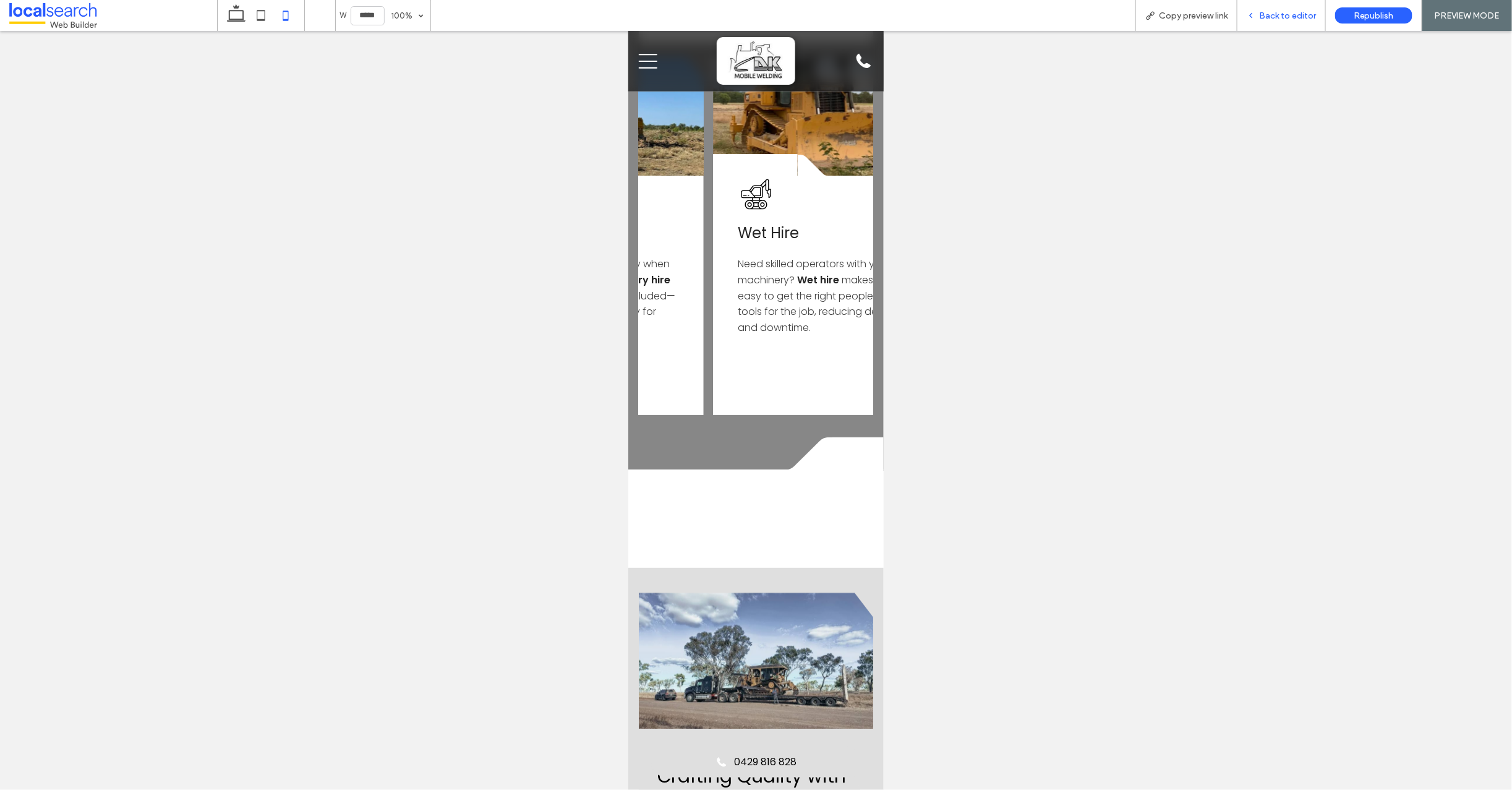
click at [1297, 18] on span "Back to editor" at bounding box center [1287, 16] width 57 height 11
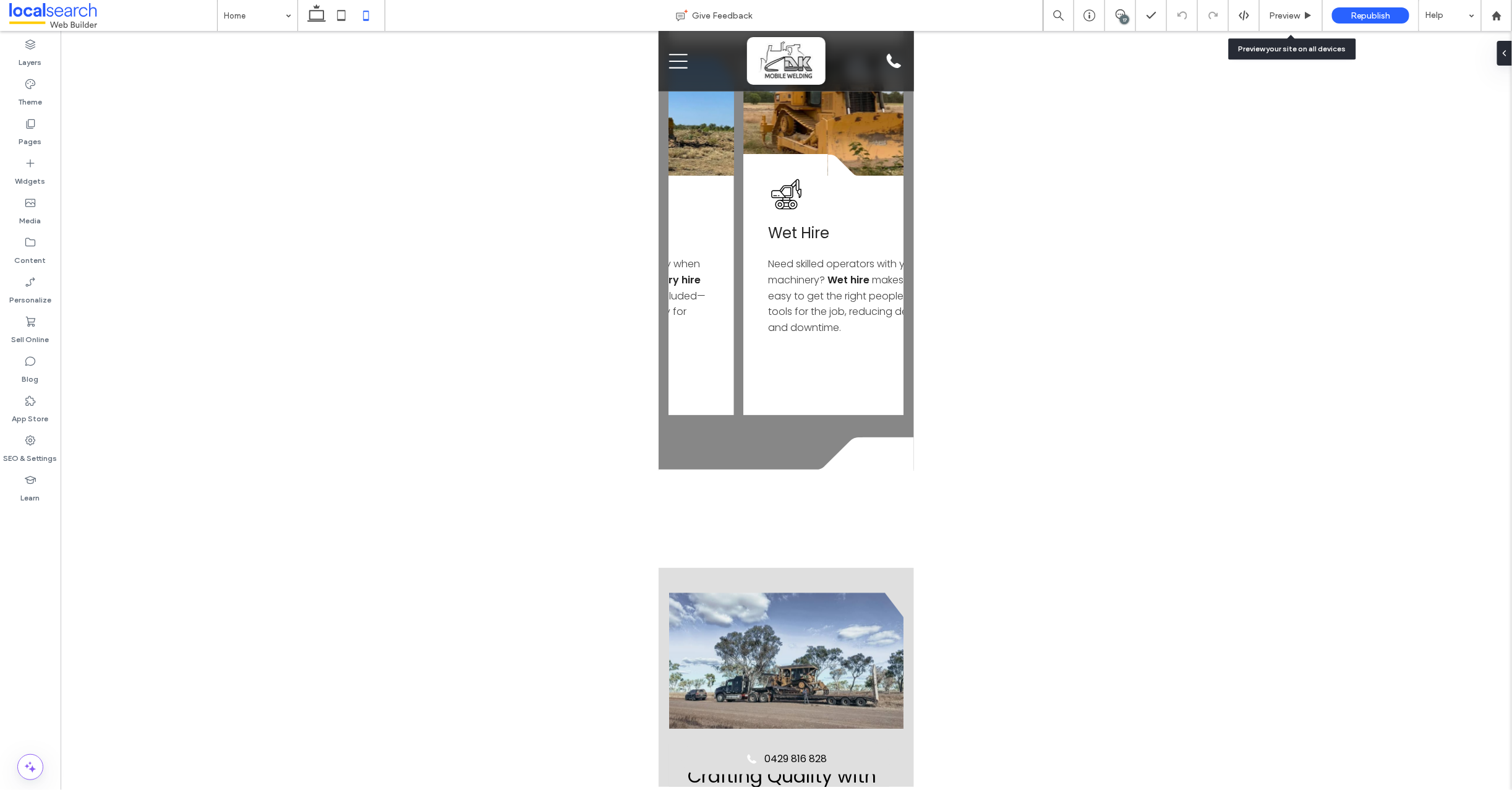
scroll to position [0, 1124]
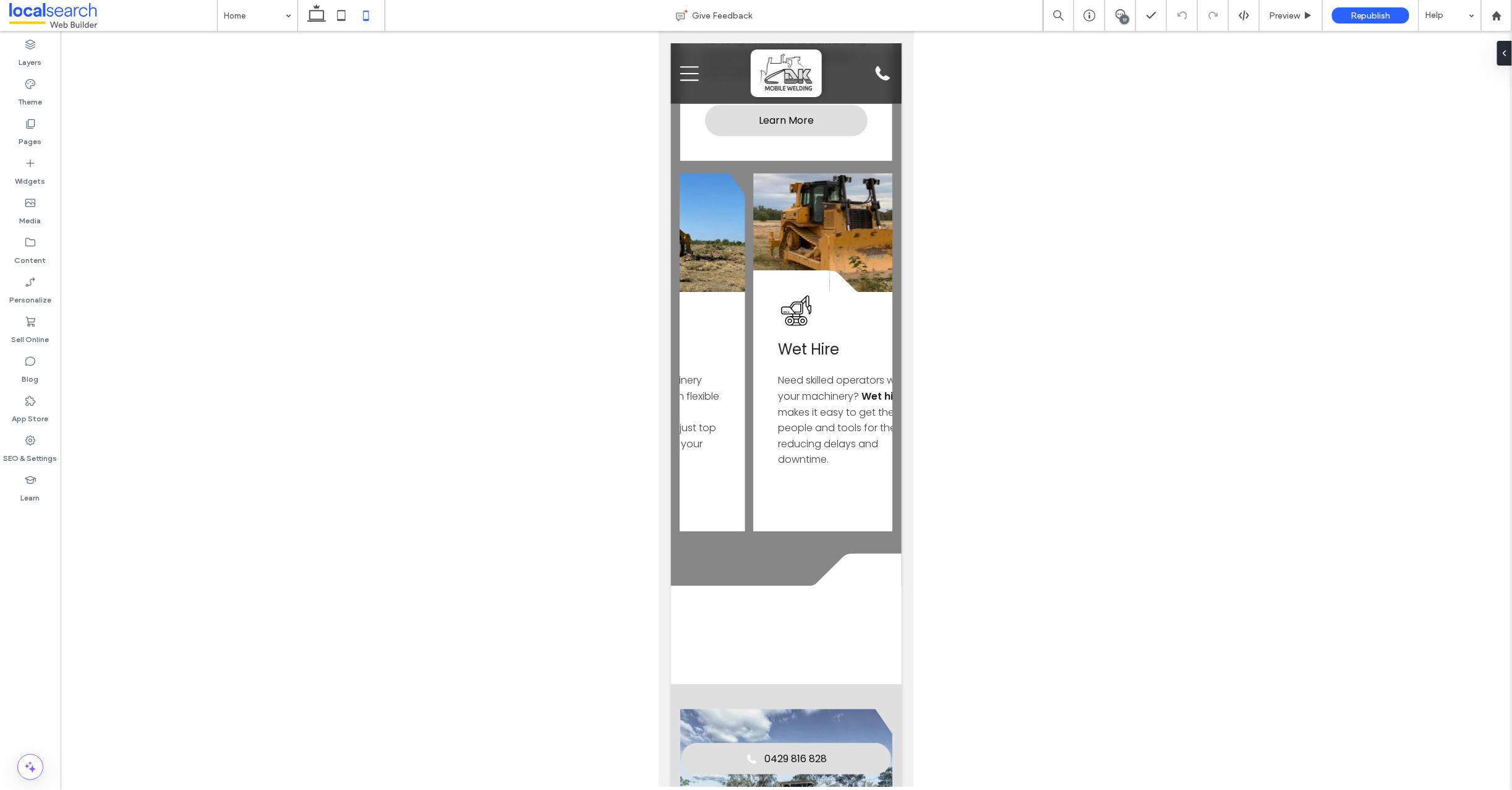
click at [1125, 18] on div "17" at bounding box center [1124, 20] width 9 height 9
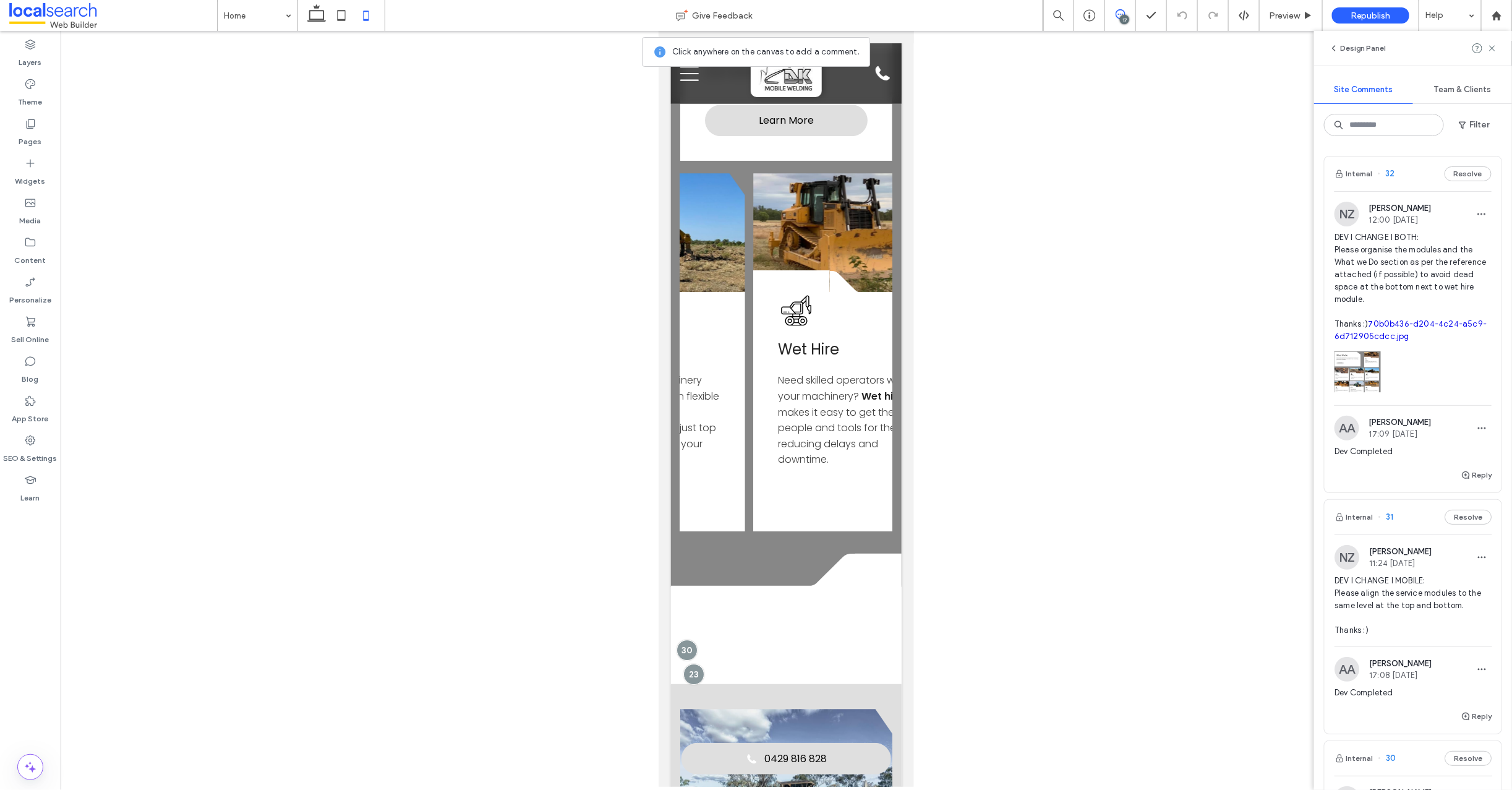
click at [1388, 171] on span "32" at bounding box center [1386, 174] width 17 height 12
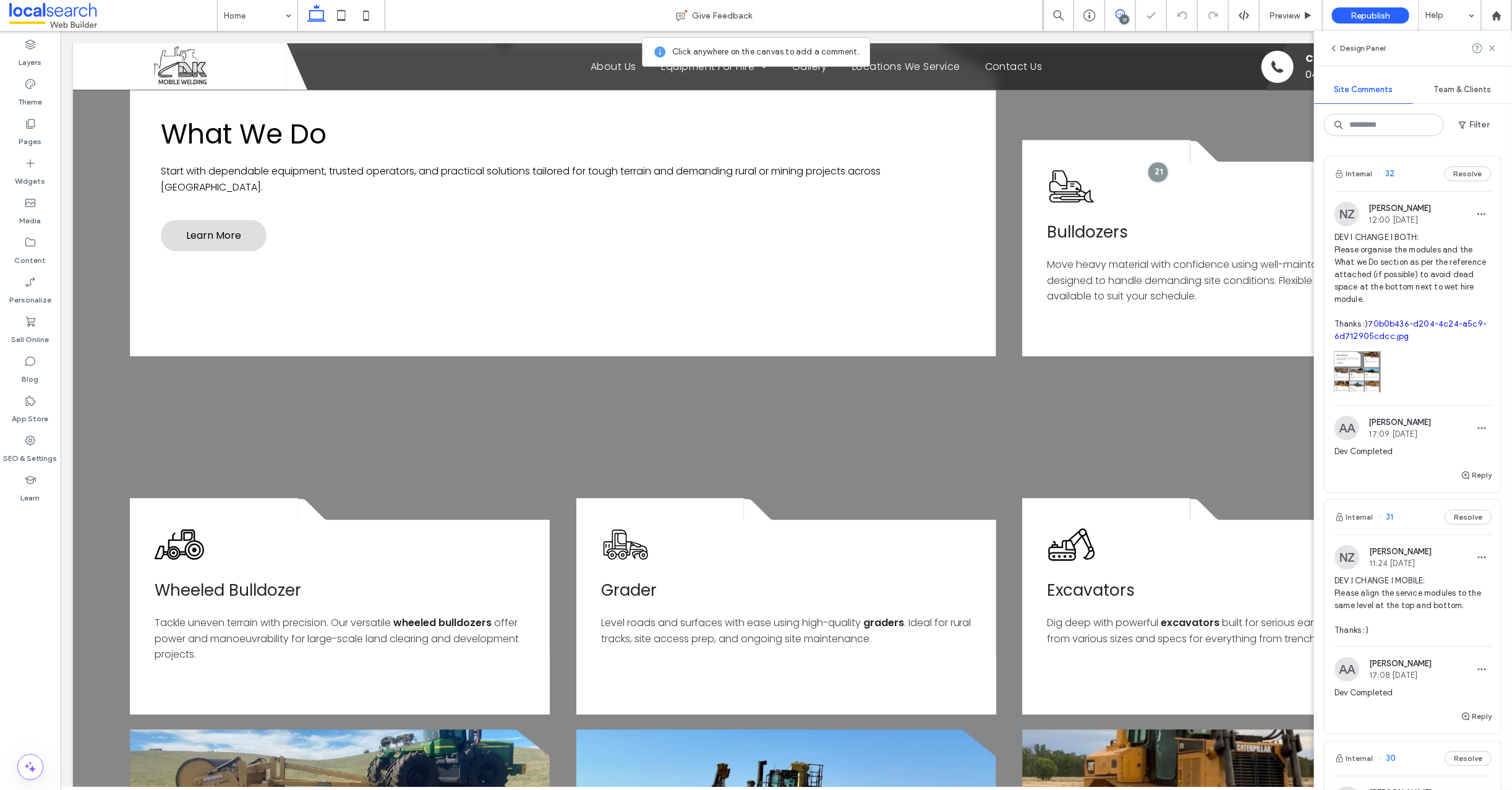
scroll to position [1297, 0]
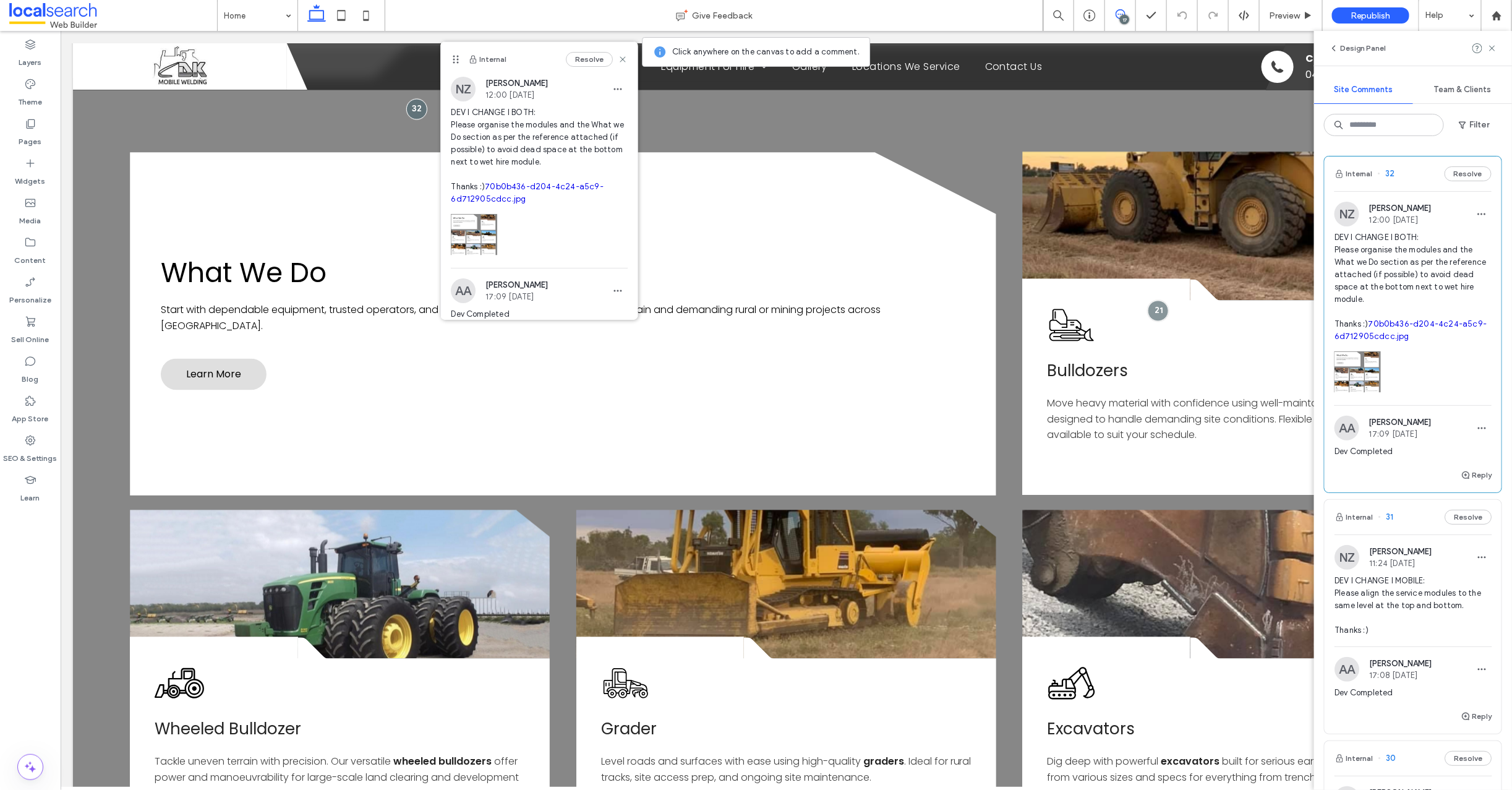
click at [1387, 335] on link "70b0b436-d204-4c24-a5c9-6d712905cdcc.jpg" at bounding box center [1410, 330] width 152 height 21
click at [1495, 48] on icon at bounding box center [1492, 48] width 10 height 10
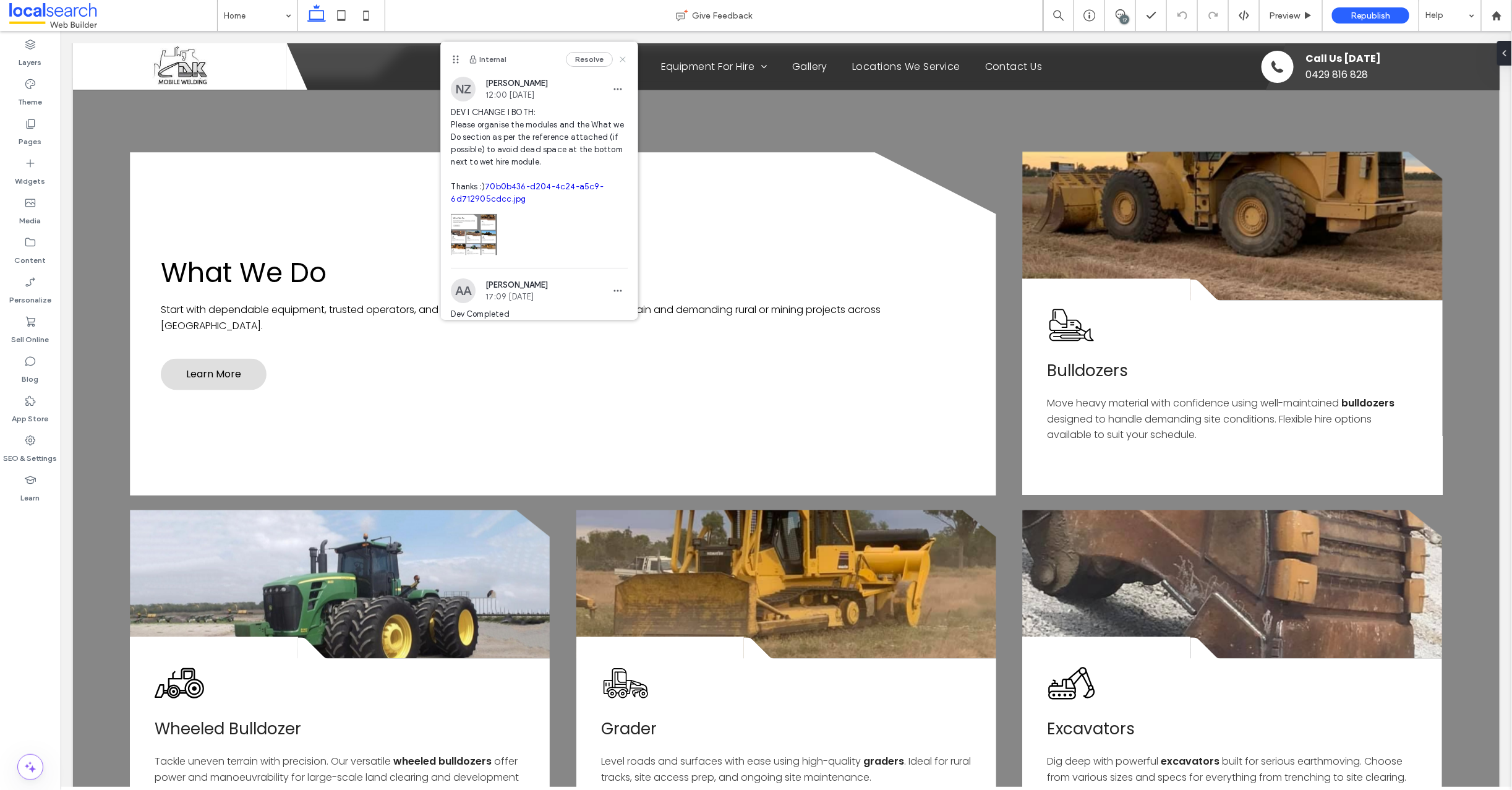
click at [618, 55] on icon at bounding box center [623, 59] width 10 height 10
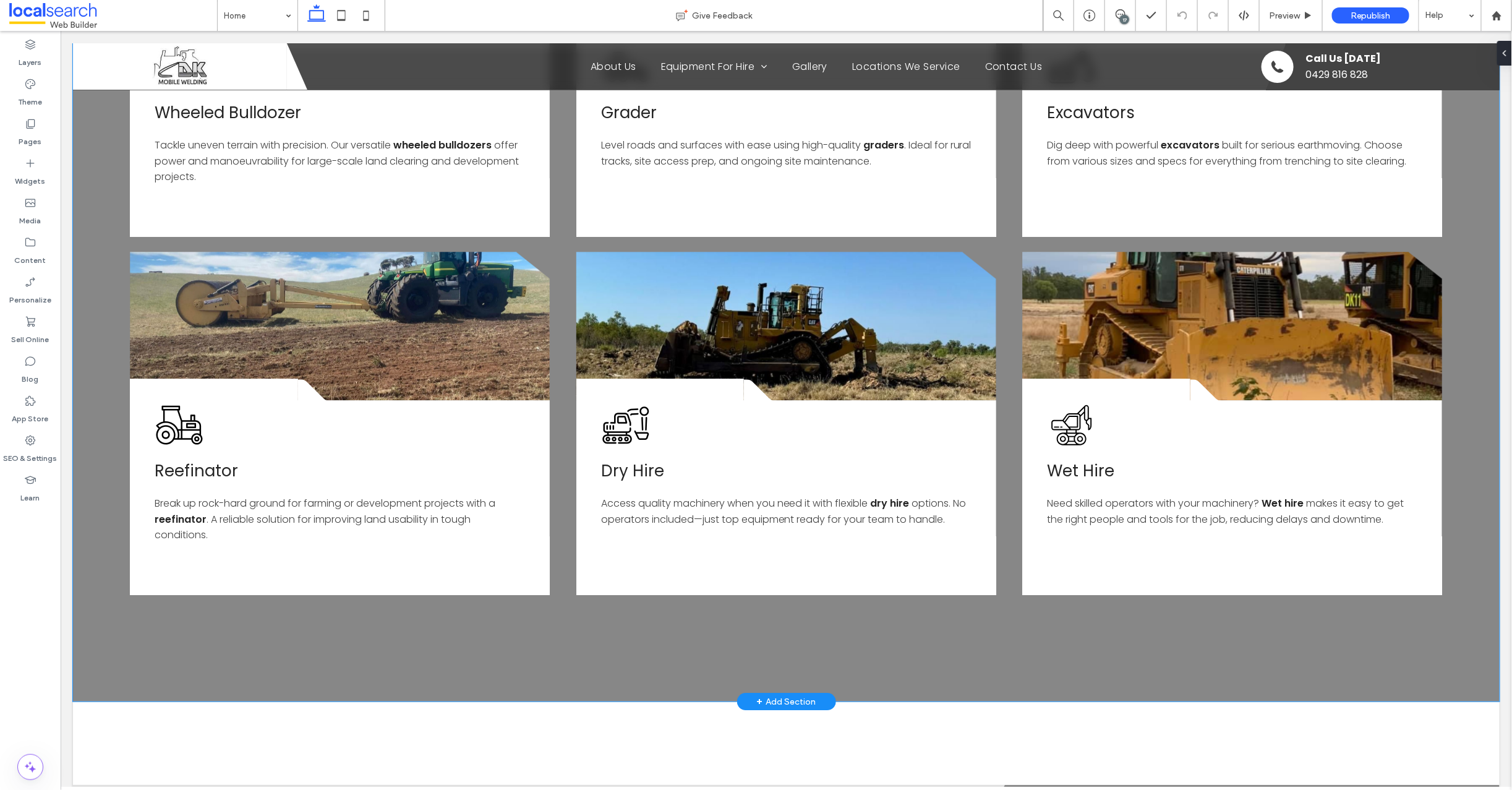
scroll to position [1910, 0]
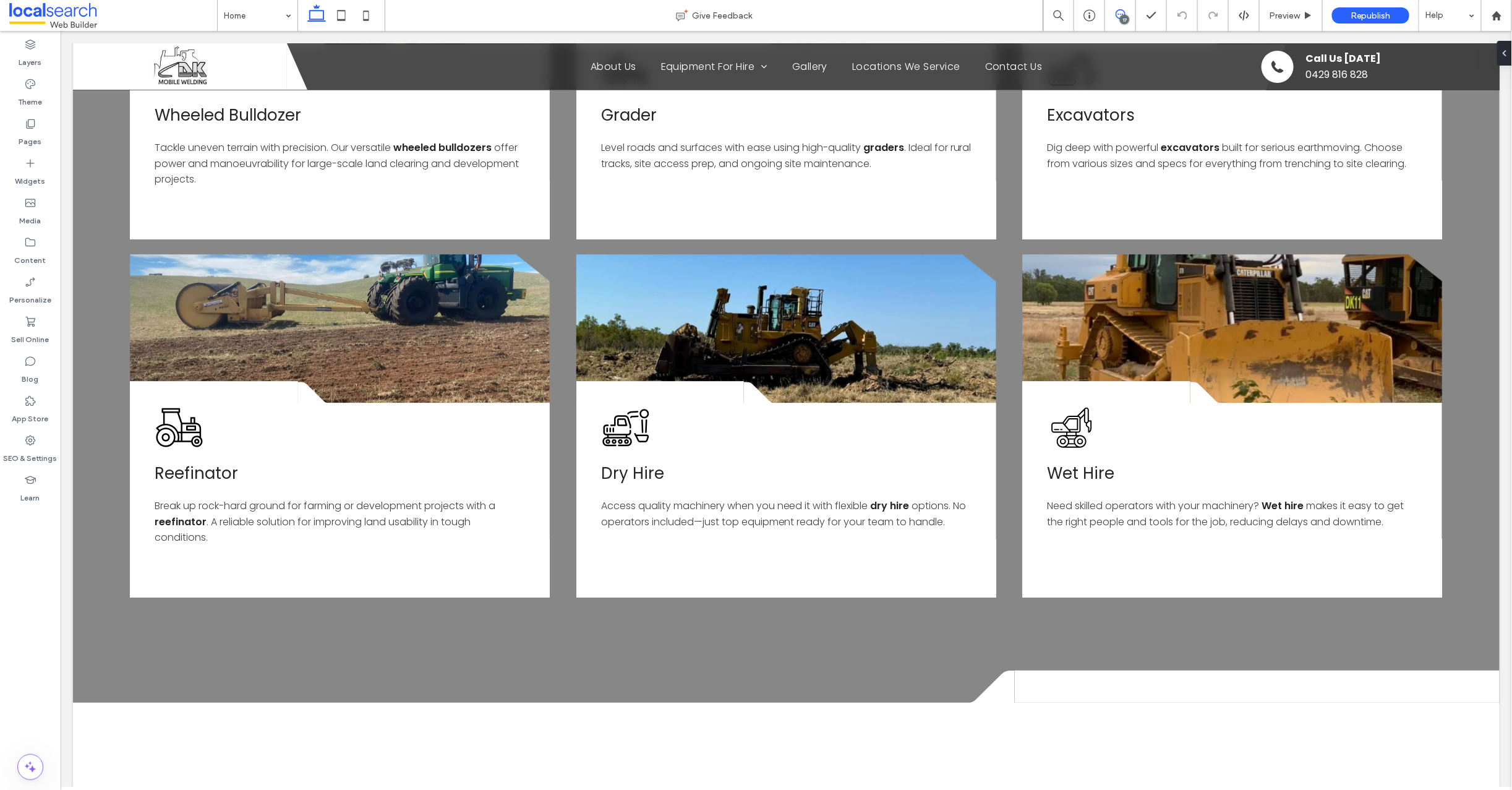
click at [1130, 16] on span at bounding box center [1121, 13] width 30 height 10
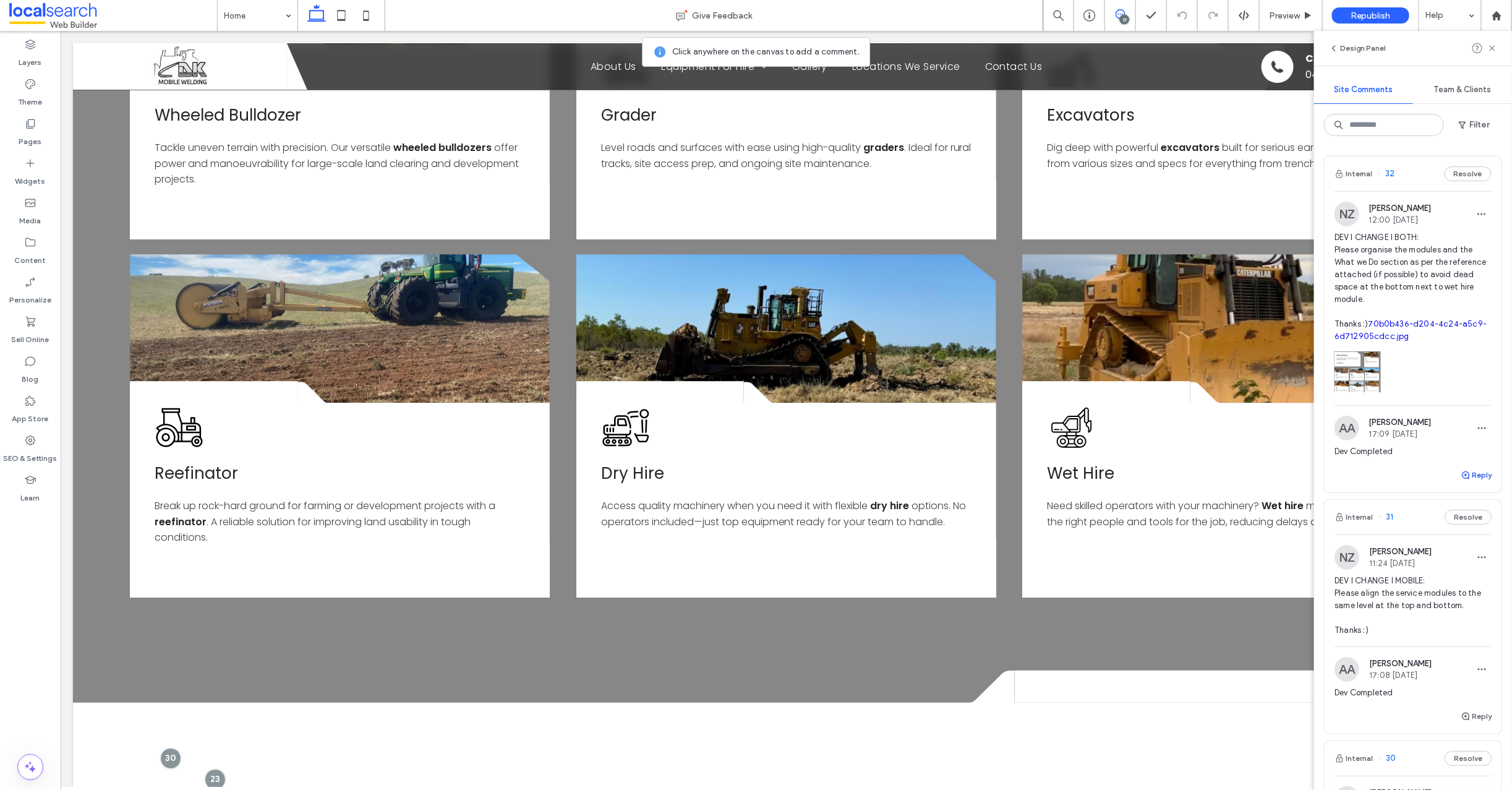
click at [1461, 472] on icon "button" at bounding box center [1466, 475] width 10 height 10
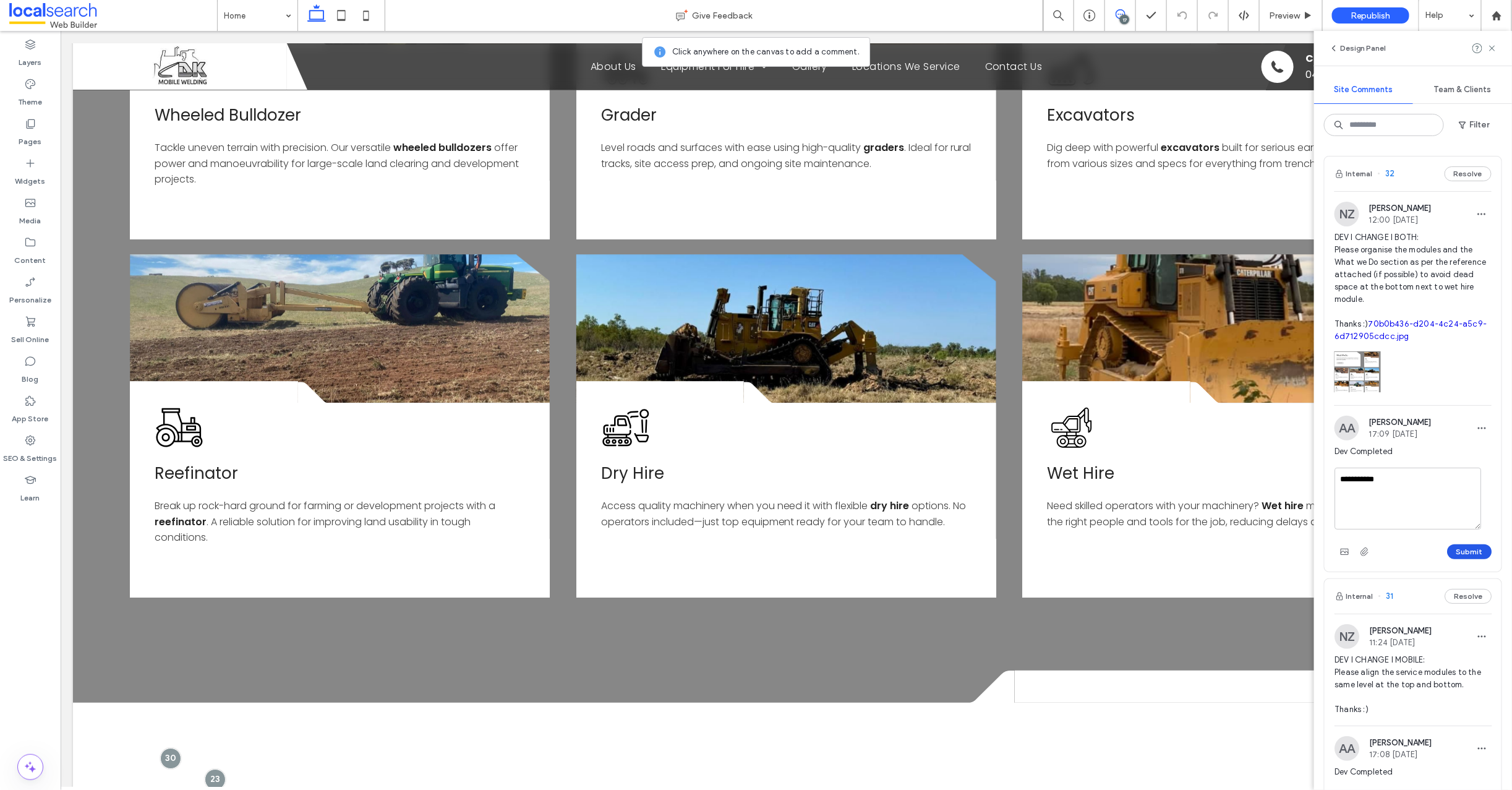
type textarea "**********"
click at [1453, 549] on button "Submit" at bounding box center [1469, 551] width 45 height 15
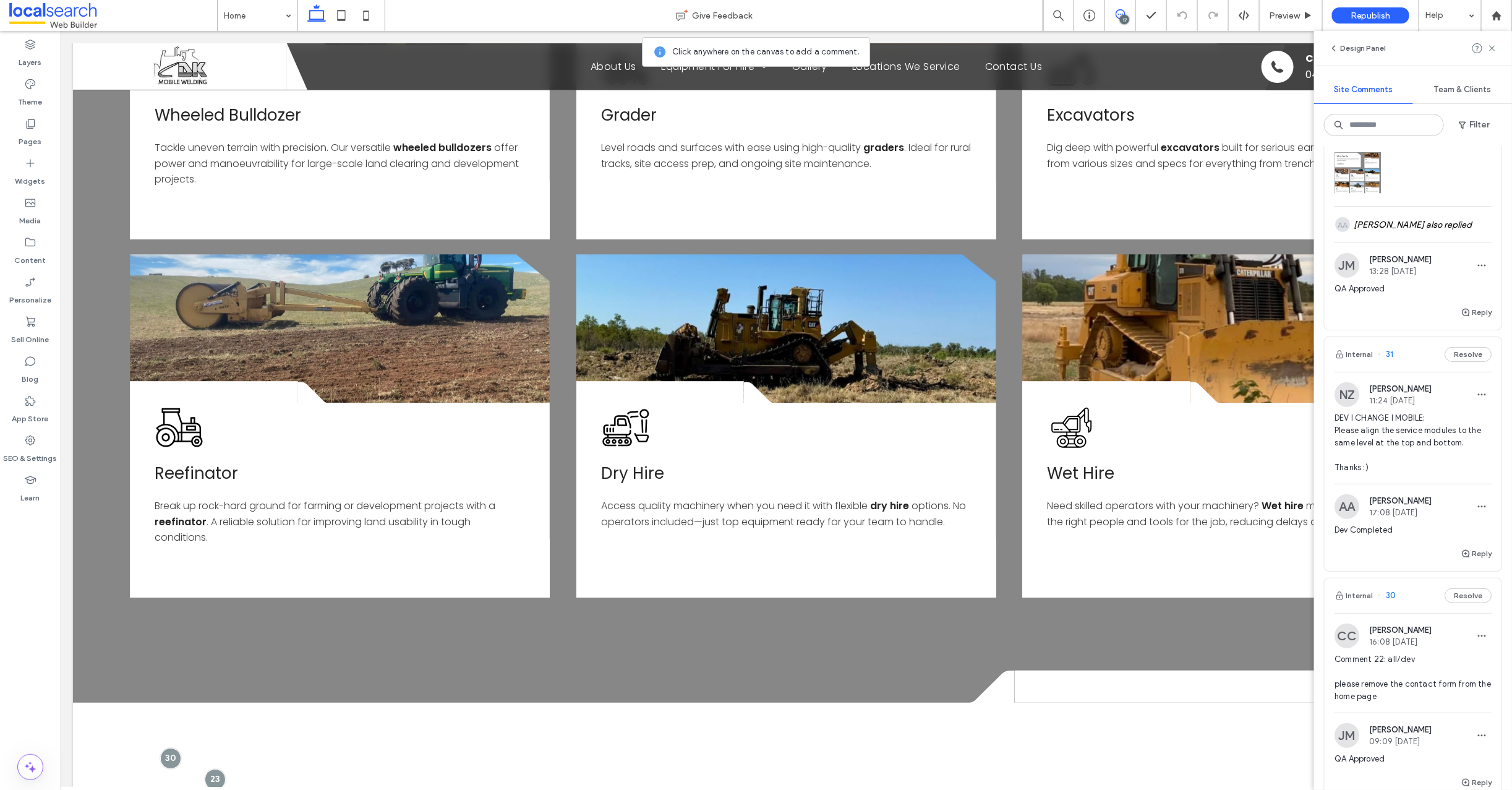
scroll to position [217, 0]
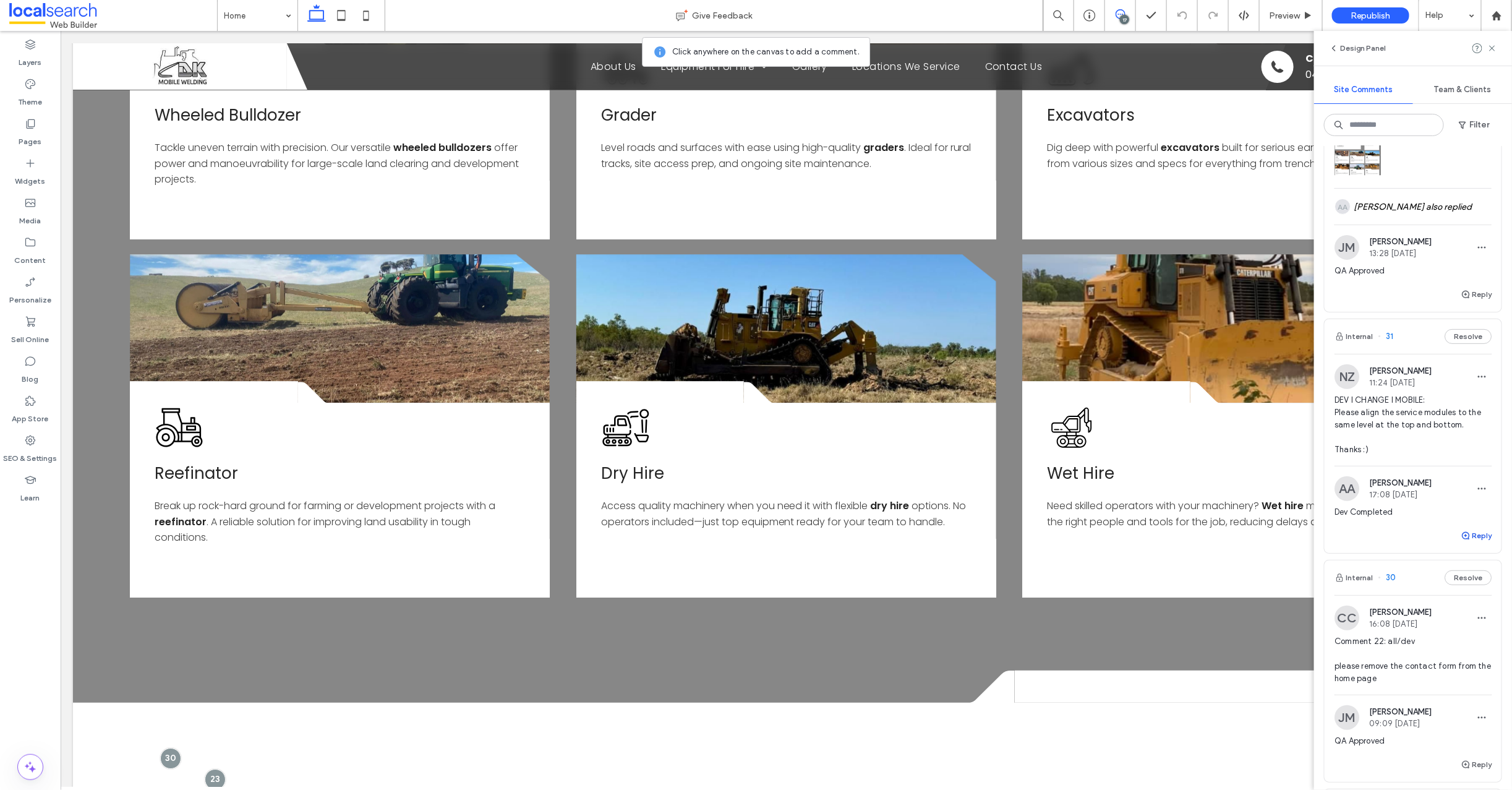
click at [1461, 536] on icon "button" at bounding box center [1466, 535] width 10 height 10
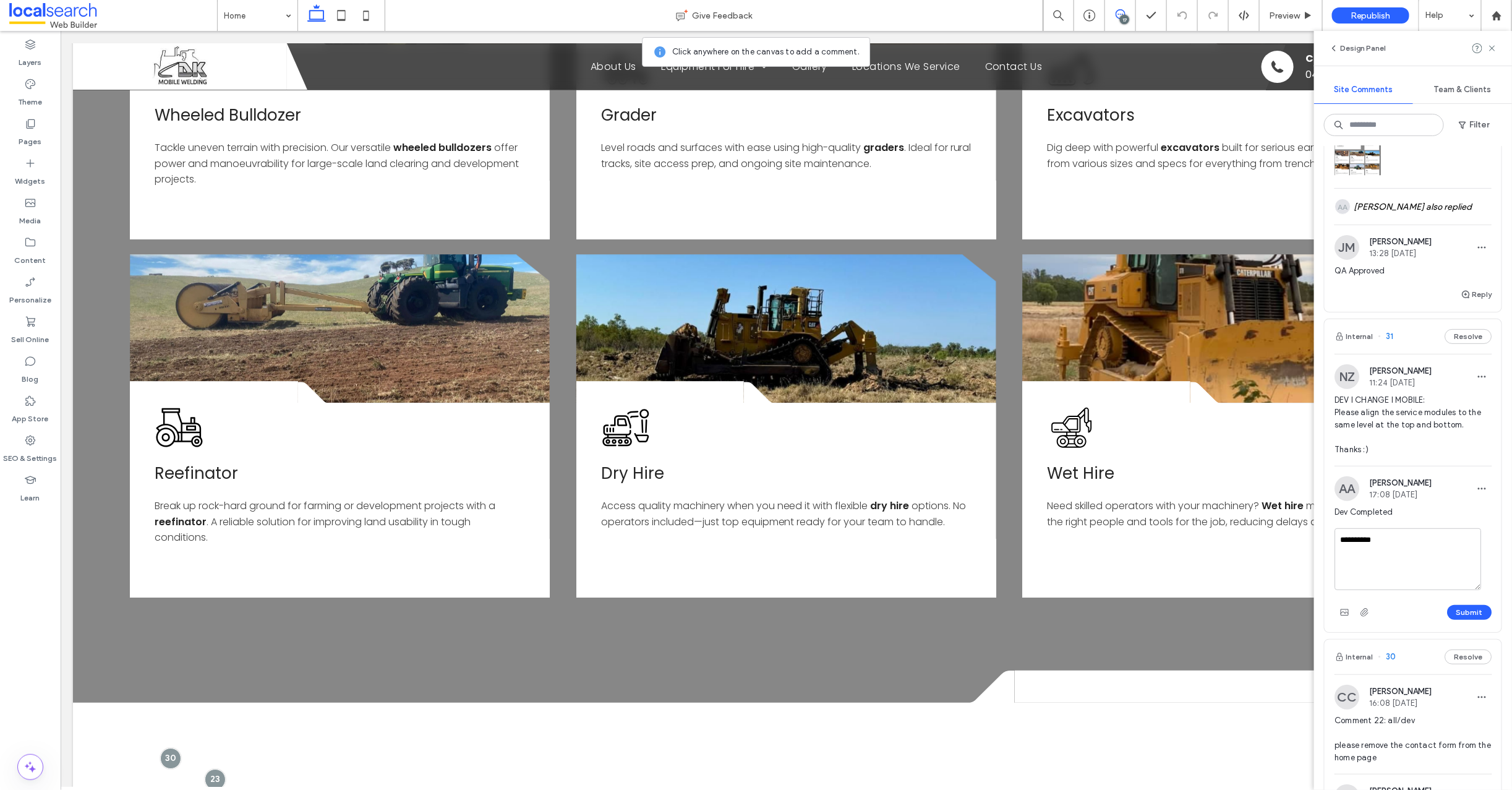
click at [1375, 541] on textarea "**********" at bounding box center [1408, 558] width 147 height 61
click at [1414, 545] on textarea "**********" at bounding box center [1408, 558] width 147 height 61
type textarea "**********"
click at [1456, 612] on button "Submit" at bounding box center [1469, 612] width 45 height 15
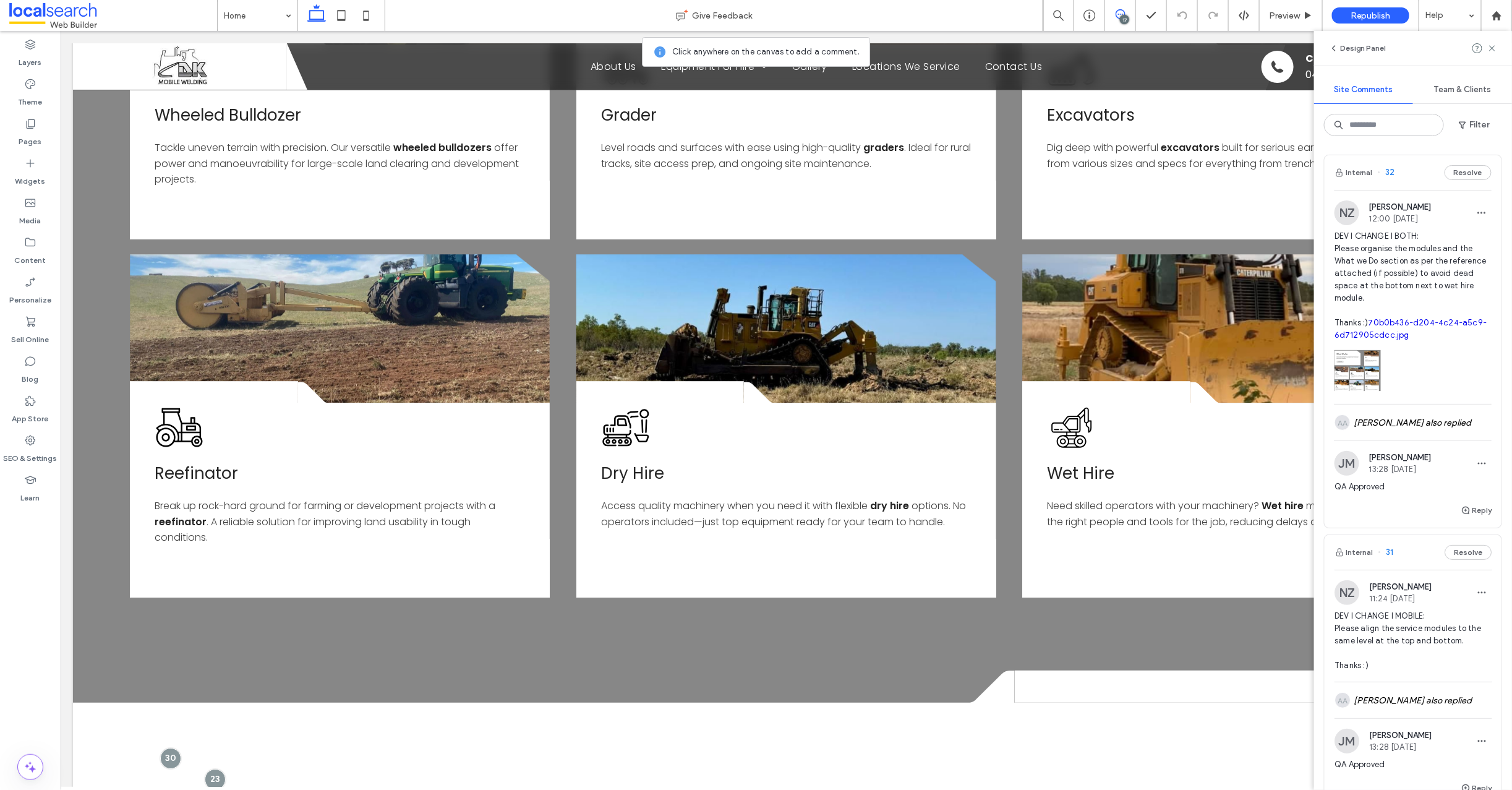
scroll to position [0, 0]
click at [1493, 47] on use at bounding box center [1492, 48] width 5 height 5
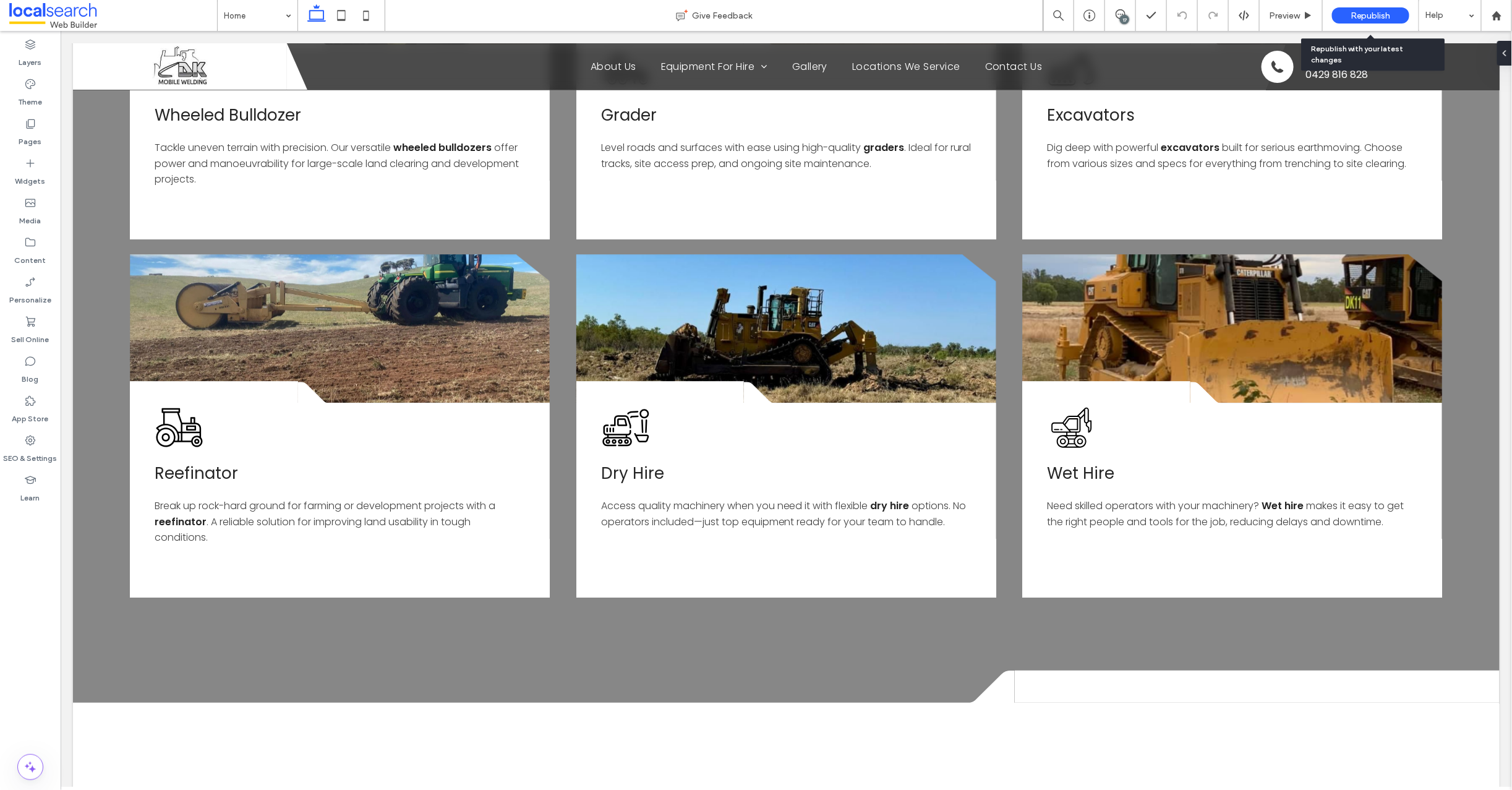
click at [1372, 18] on span "Republish" at bounding box center [1370, 16] width 40 height 11
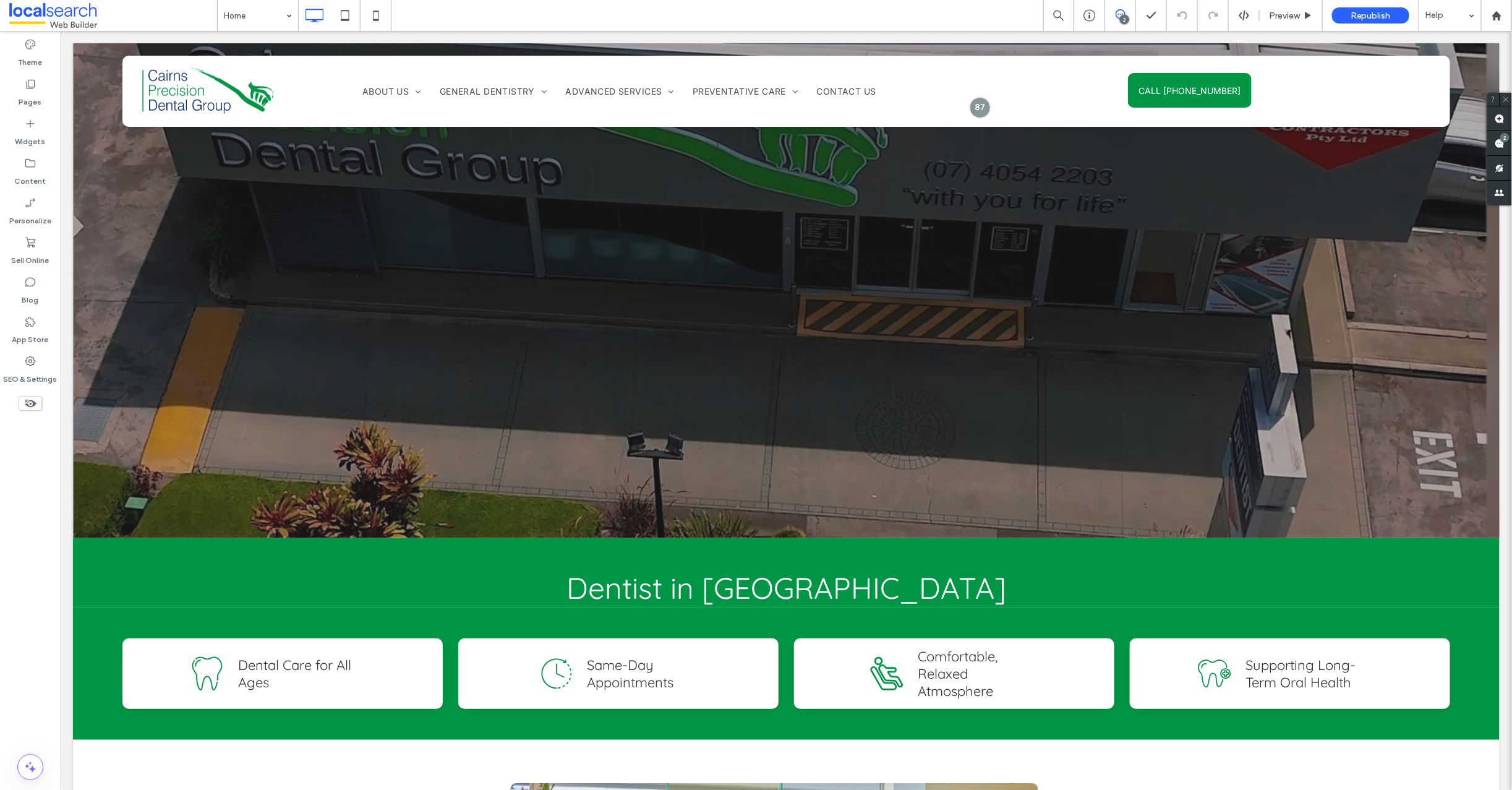
click at [1122, 15] on div "2" at bounding box center [1124, 20] width 9 height 9
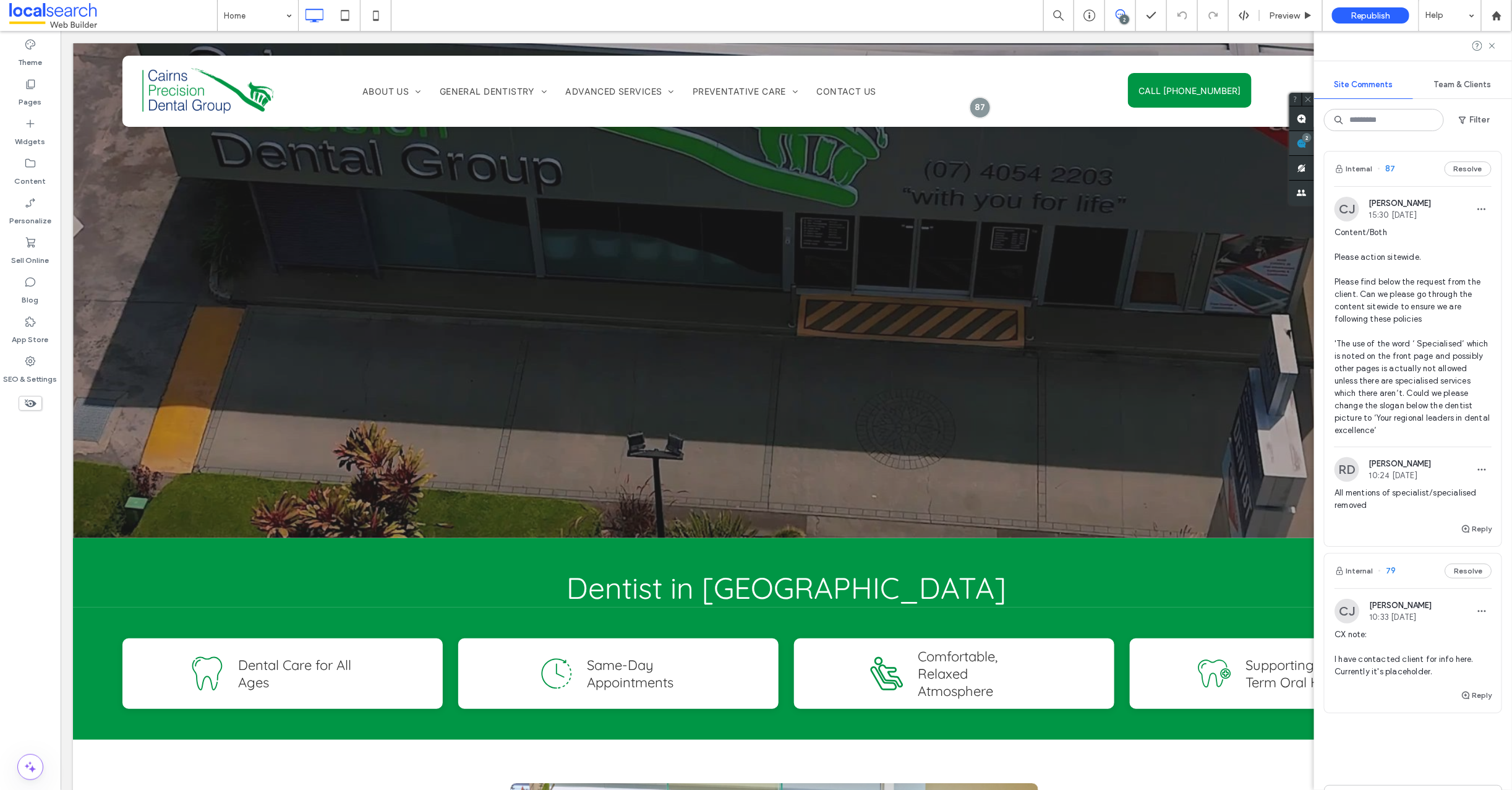
click at [1502, 139] on div "Site Comments Team & Clients Filter Internal 87 Resolve [PERSON_NAME] Juvakka 1…" at bounding box center [1413, 411] width 198 height 759
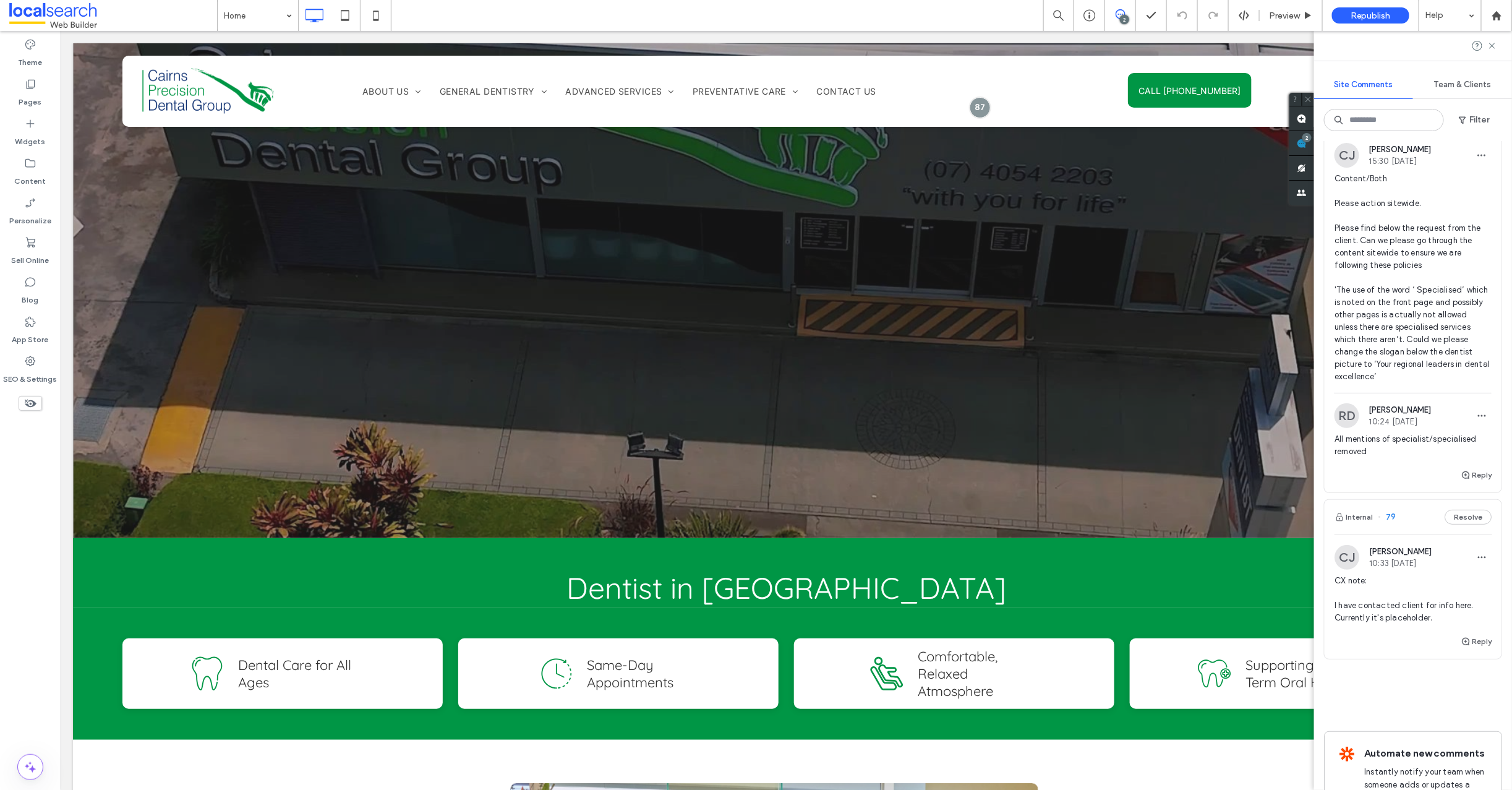
scroll to position [52, 0]
click at [1393, 525] on span "79" at bounding box center [1387, 519] width 18 height 12
click at [1388, 534] on div at bounding box center [756, 395] width 1512 height 790
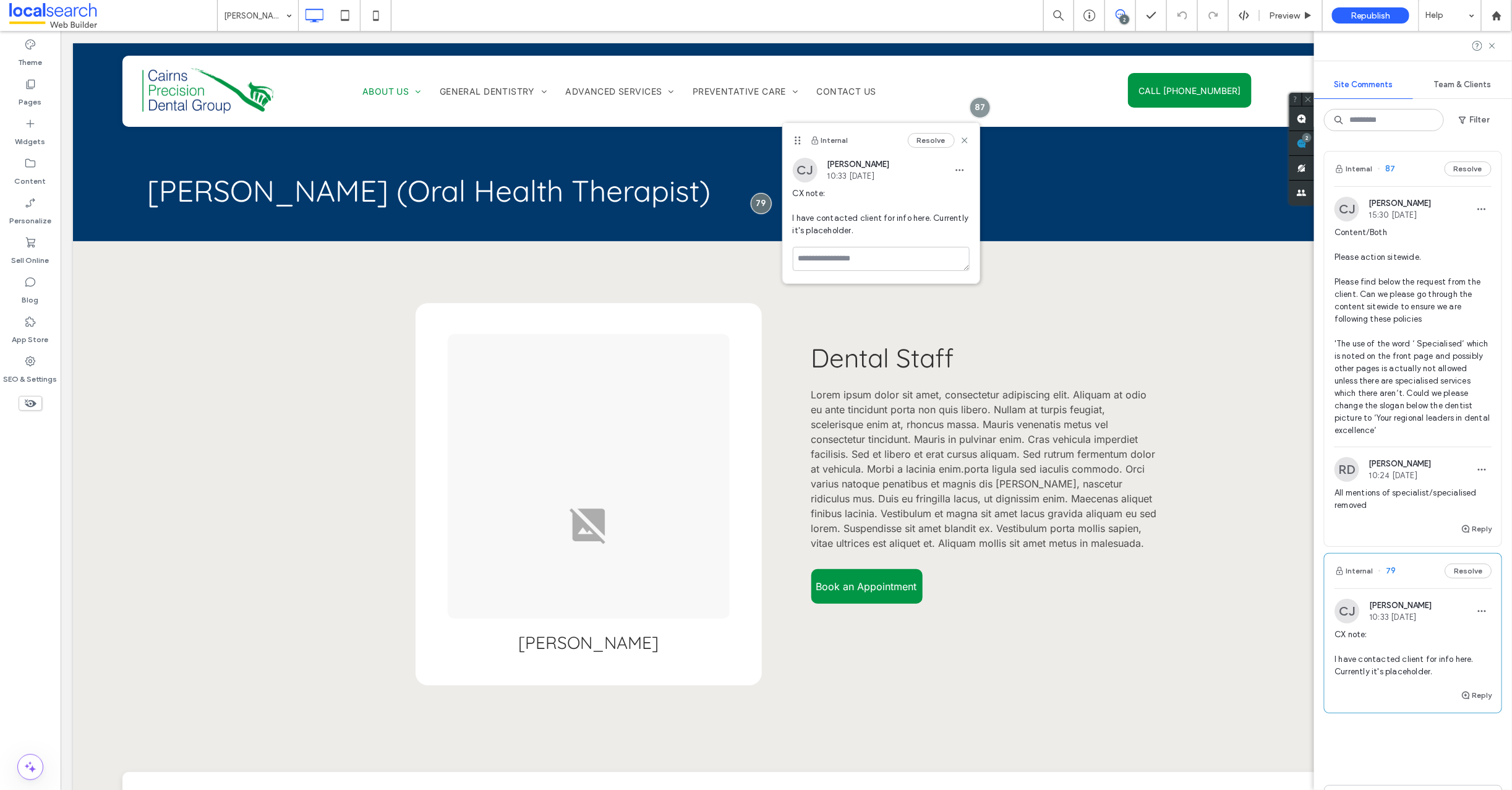
click at [1389, 169] on span "87" at bounding box center [1387, 169] width 18 height 12
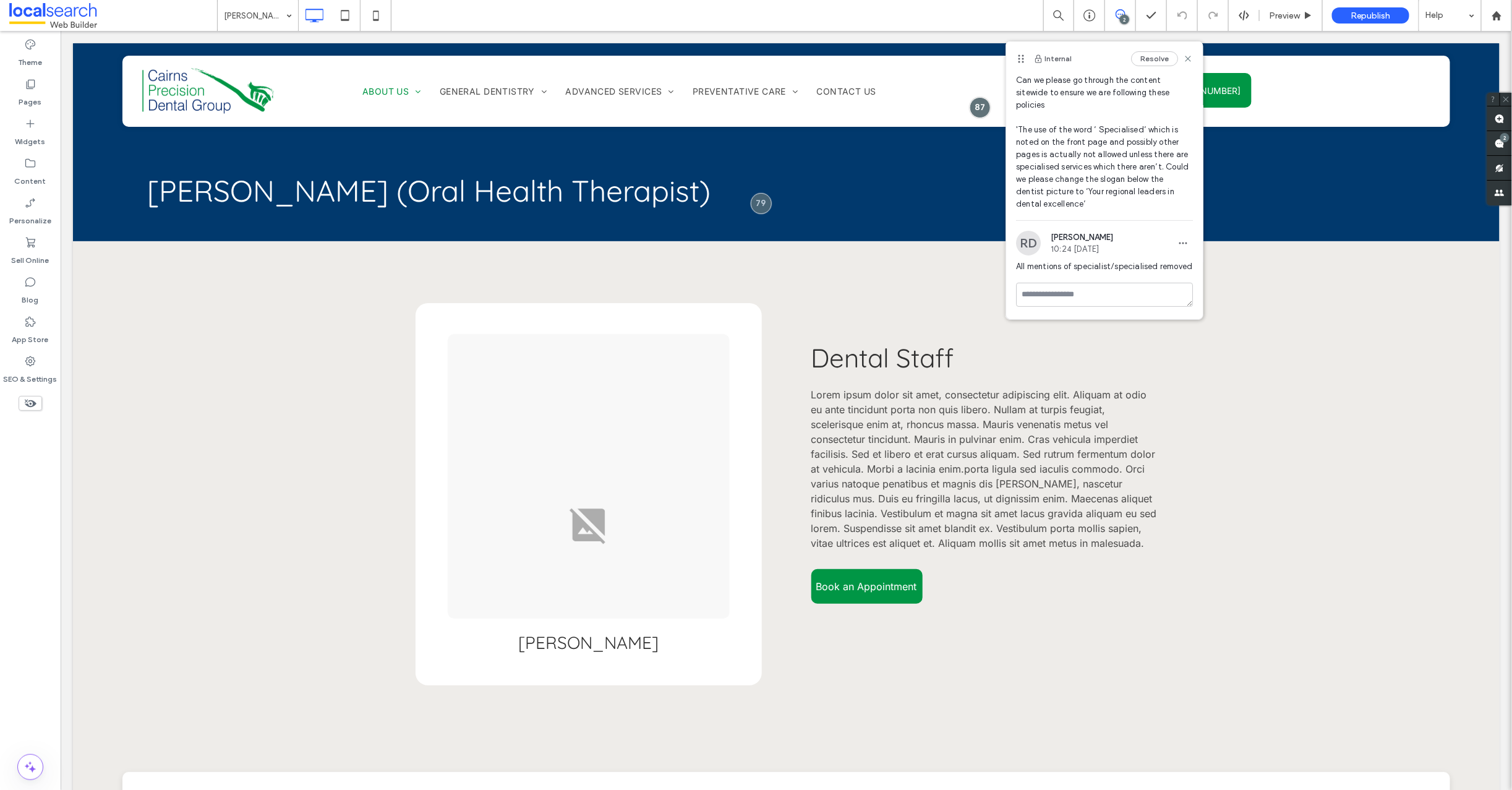
scroll to position [118, 0]
click at [1186, 58] on use at bounding box center [1189, 58] width 5 height 5
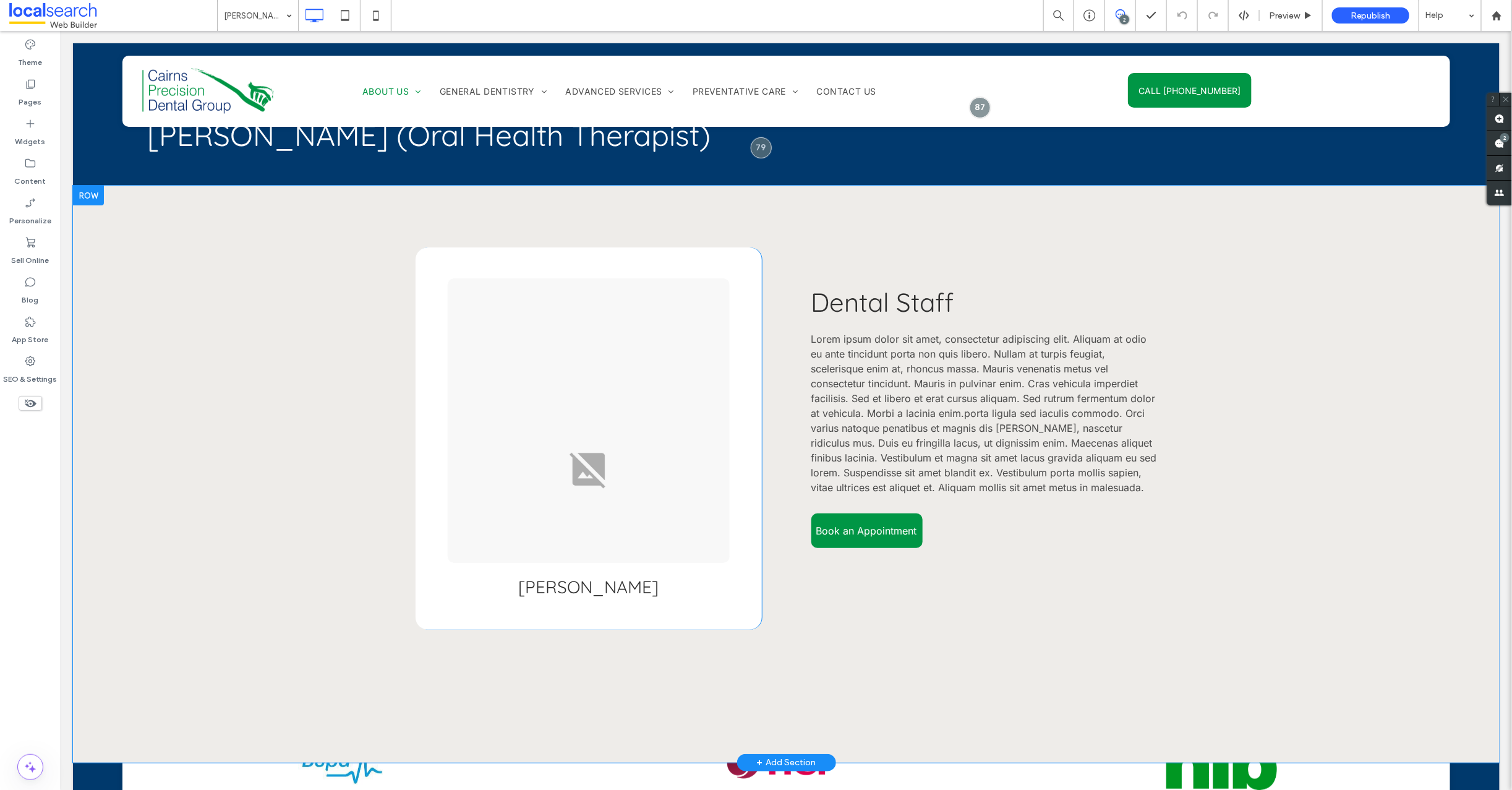
scroll to position [0, 0]
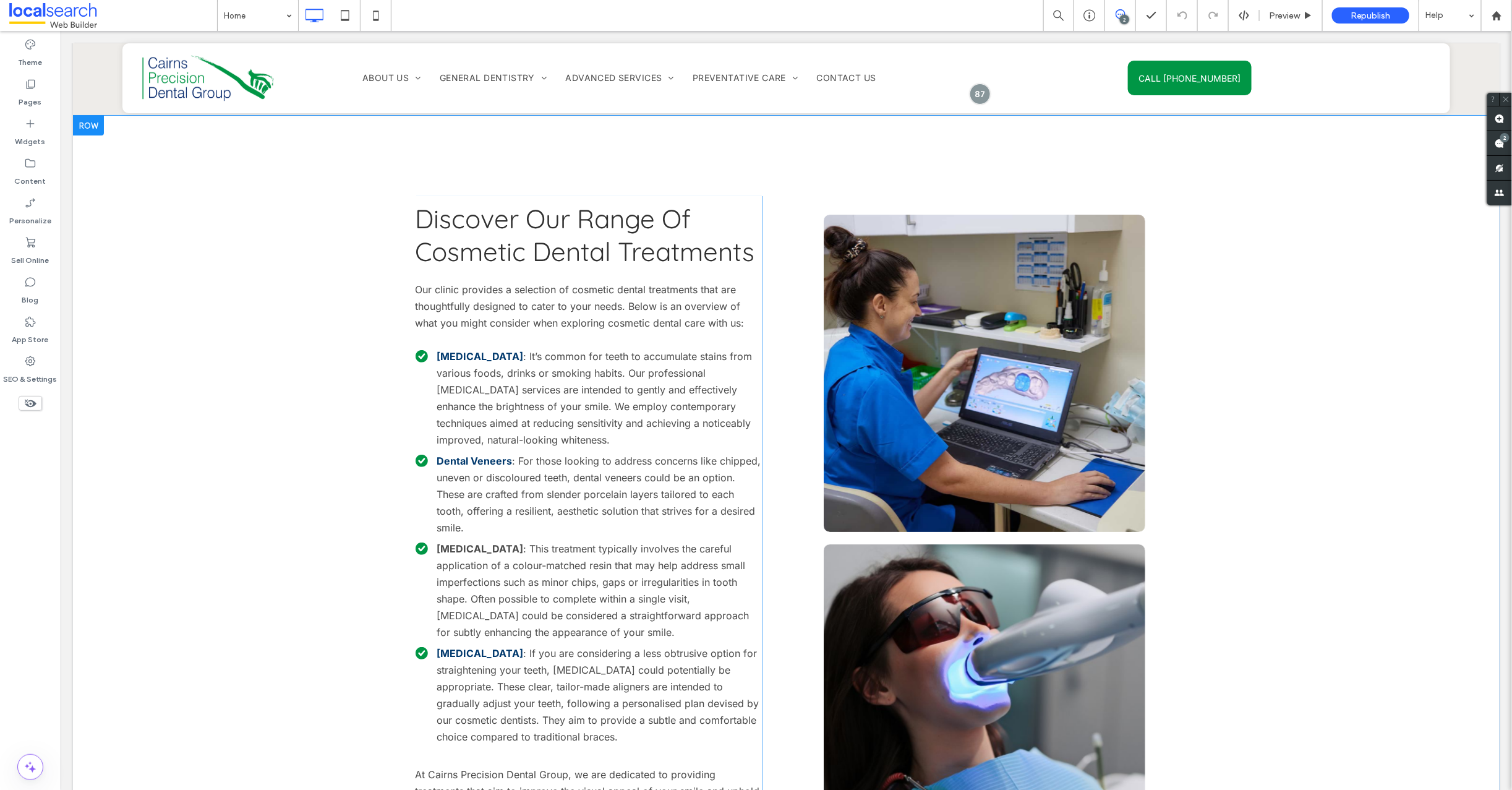
scroll to position [2768, 0]
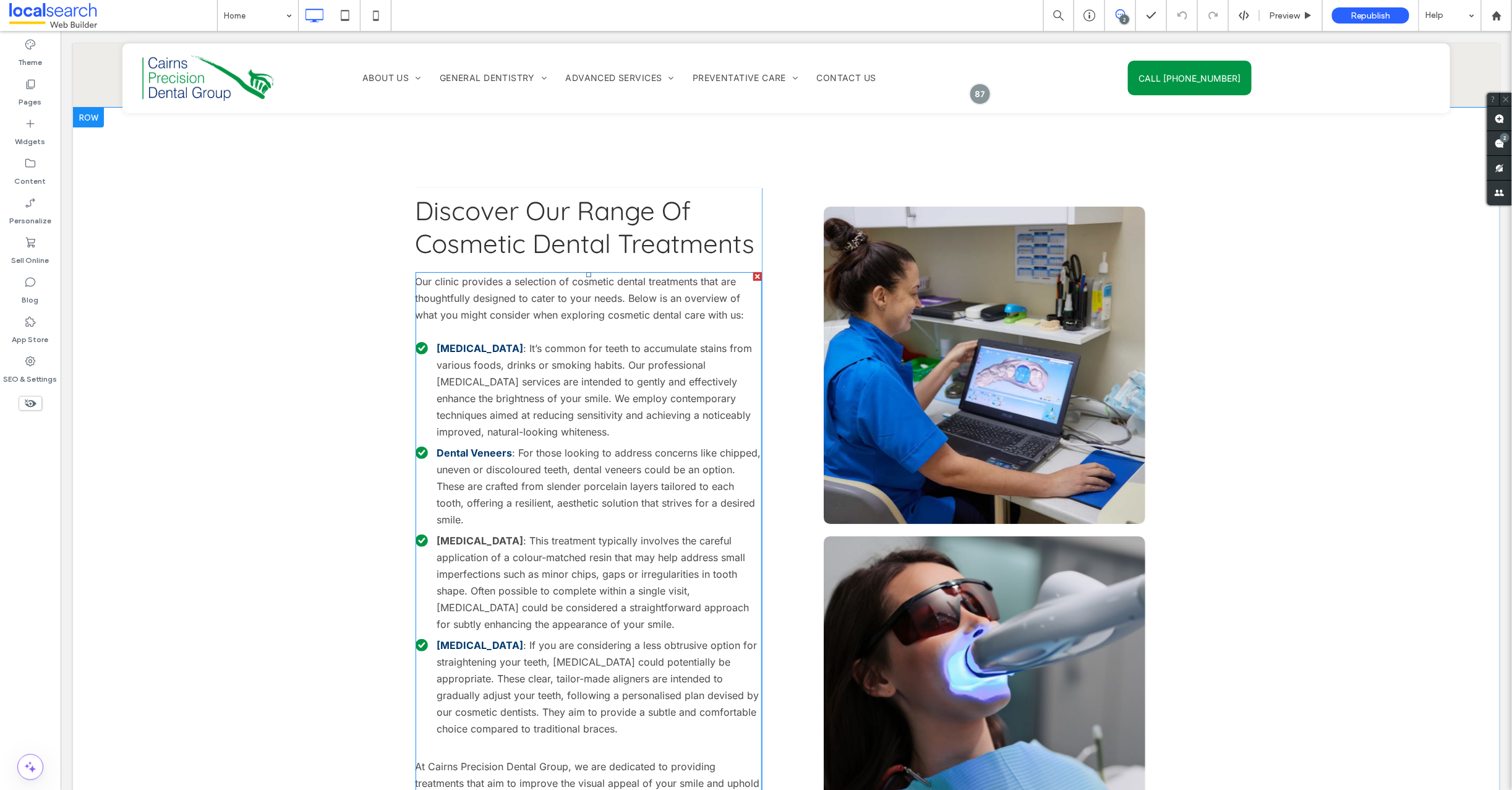
click at [476, 533] on strong "[MEDICAL_DATA]" at bounding box center [479, 540] width 86 height 12
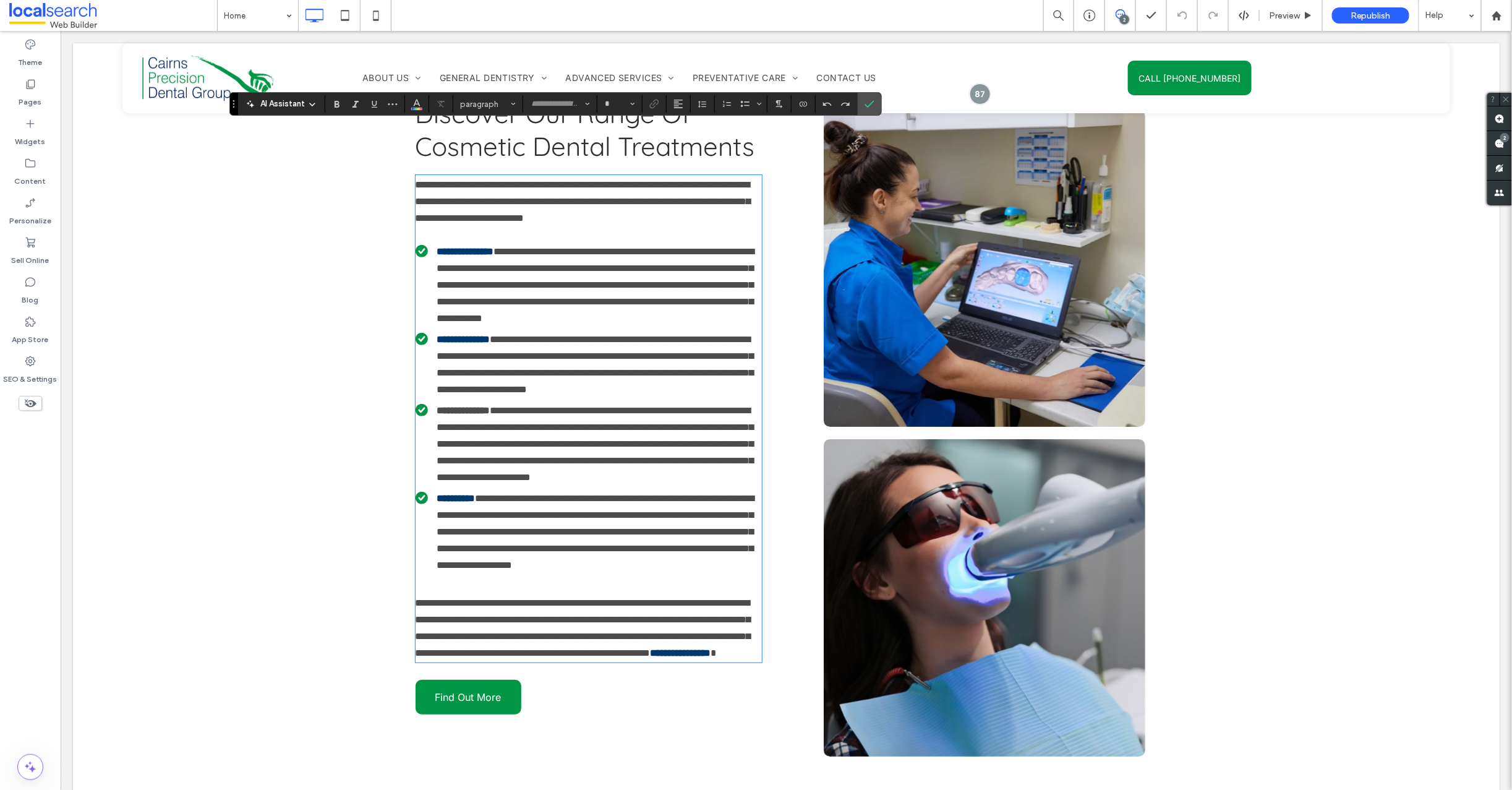
type input "*****"
type input "**"
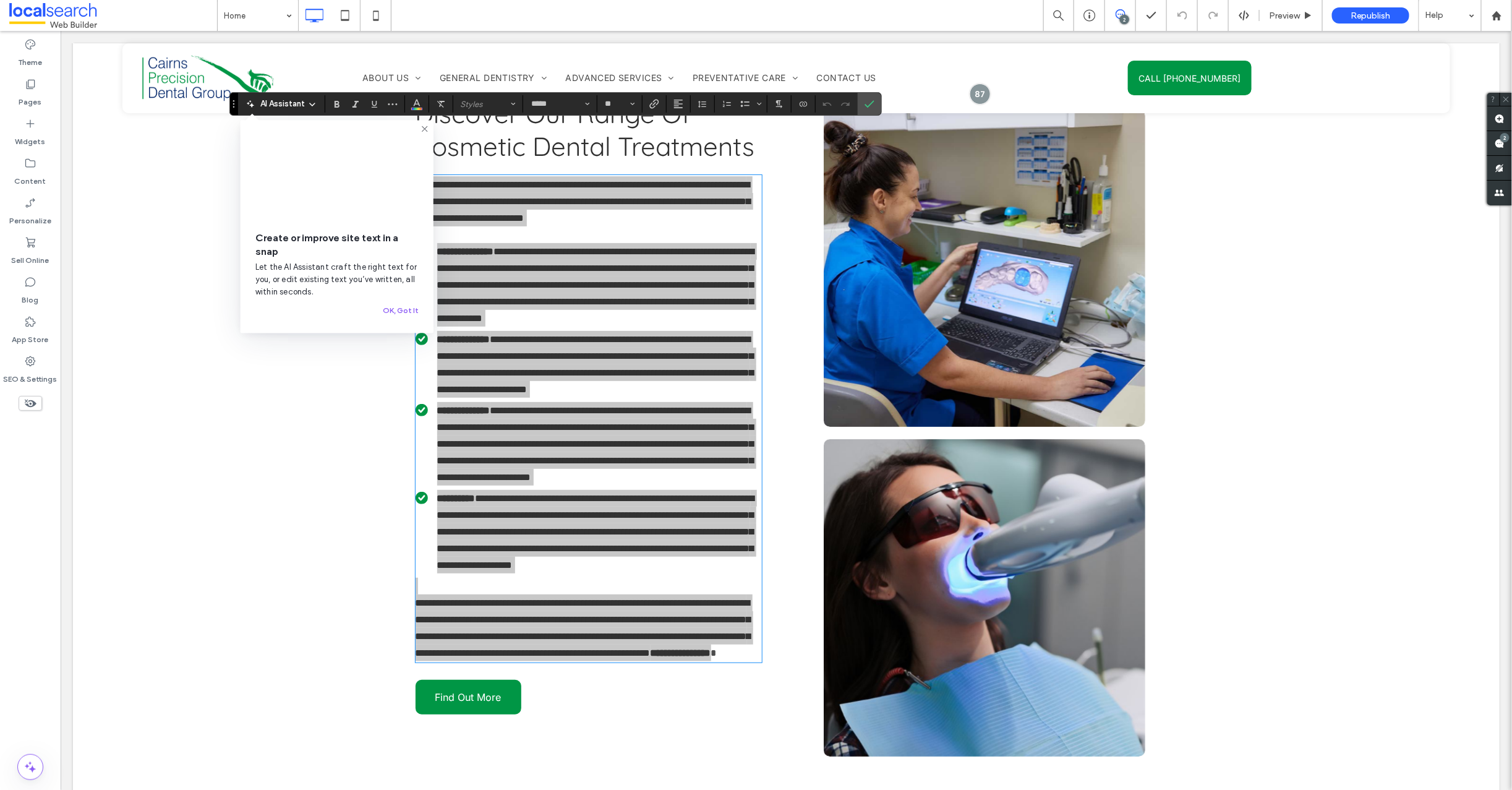
click at [421, 126] on icon at bounding box center [424, 128] width 10 height 10
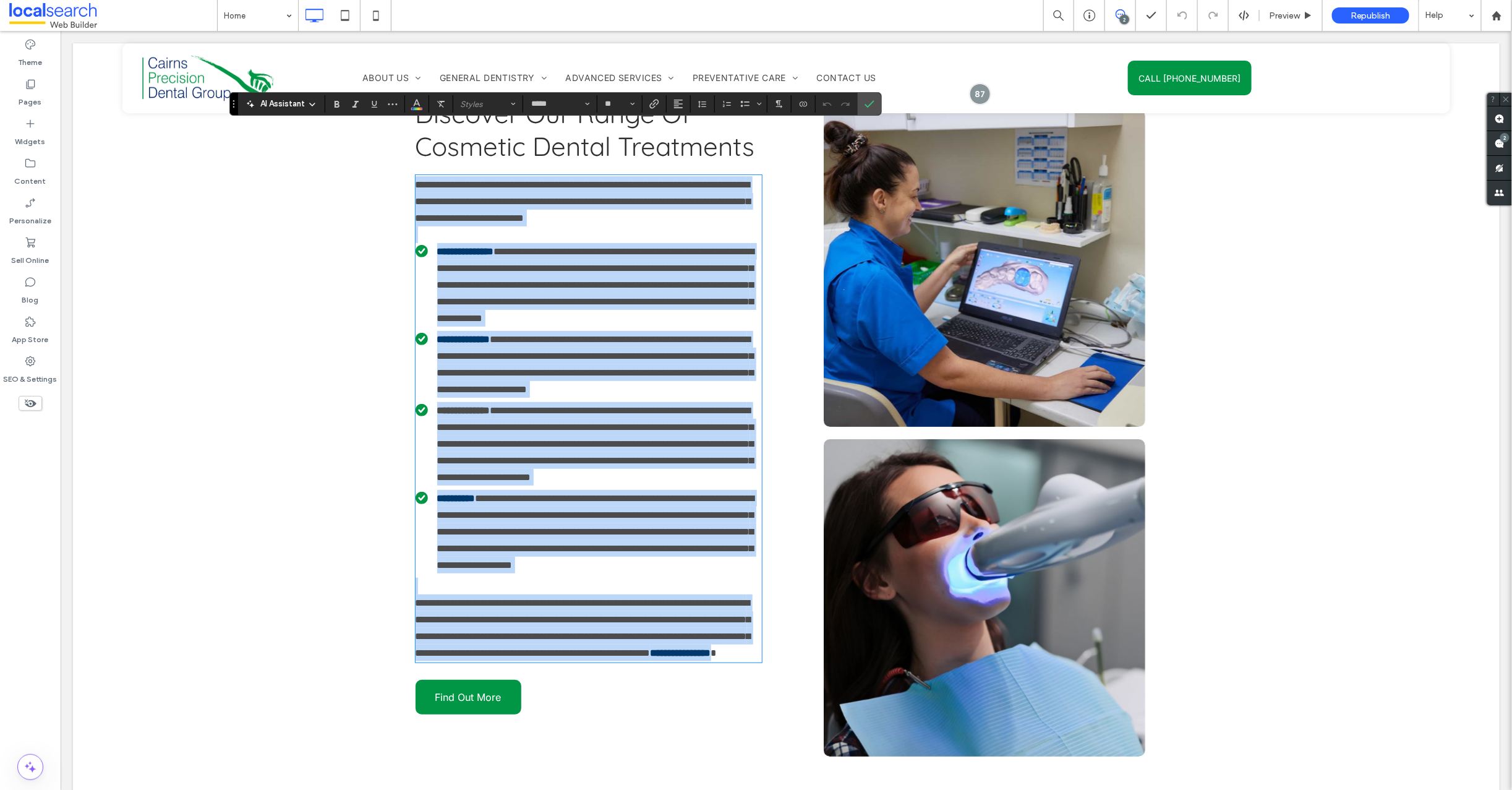
click at [490, 405] on strong "**********" at bounding box center [463, 410] width 53 height 9
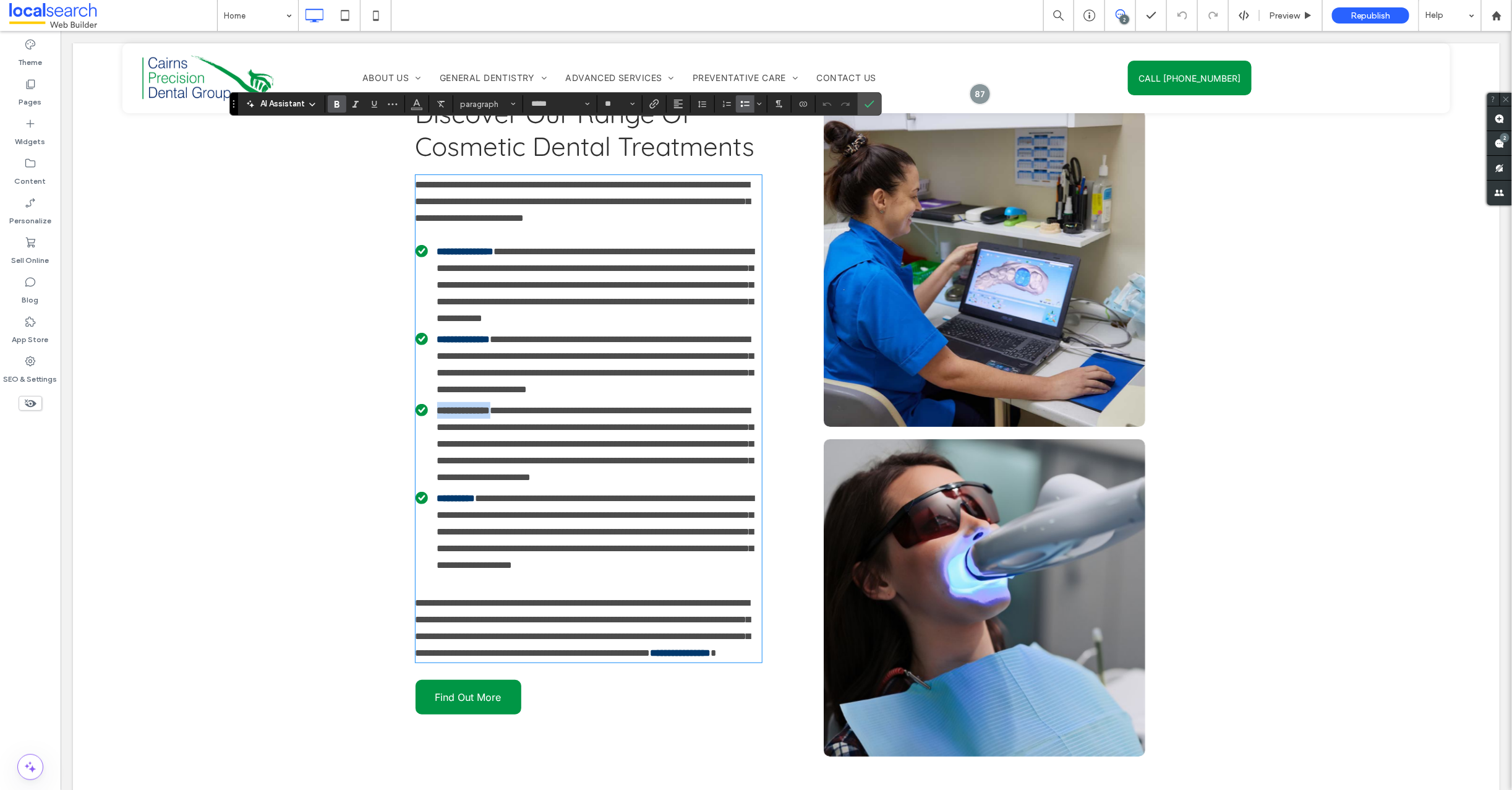
drag, startPoint x: 504, startPoint y: 394, endPoint x: 433, endPoint y: 393, distance: 71.0
click at [433, 402] on li "**********" at bounding box center [588, 444] width 347 height 84
click at [418, 104] on icon "Color" at bounding box center [416, 102] width 10 height 10
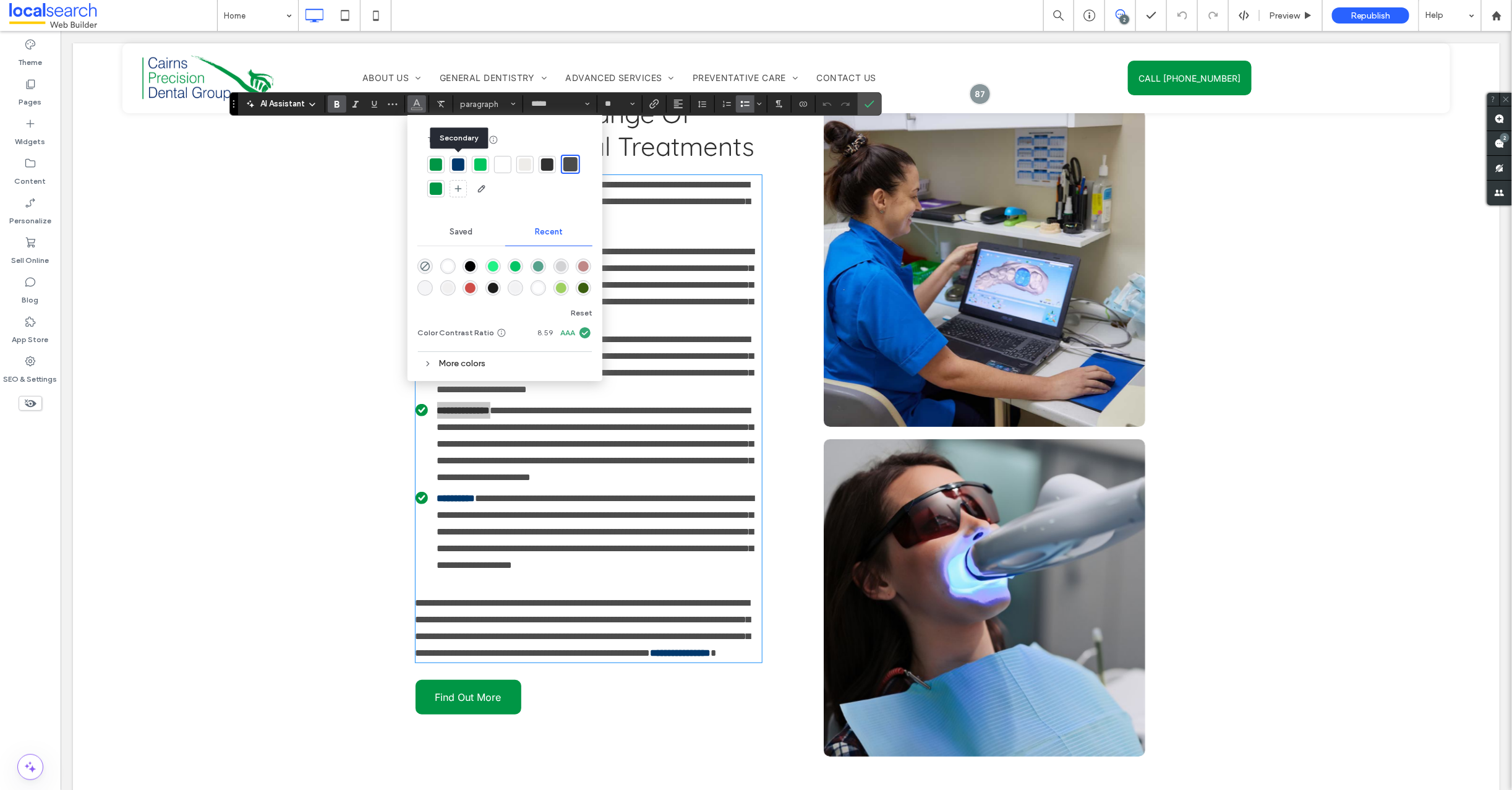
click at [458, 164] on div at bounding box center [458, 165] width 12 height 12
drag, startPoint x: 869, startPoint y: 105, endPoint x: 777, endPoint y: 94, distance: 92.7
click at [869, 105] on icon "Confirm" at bounding box center [870, 103] width 10 height 10
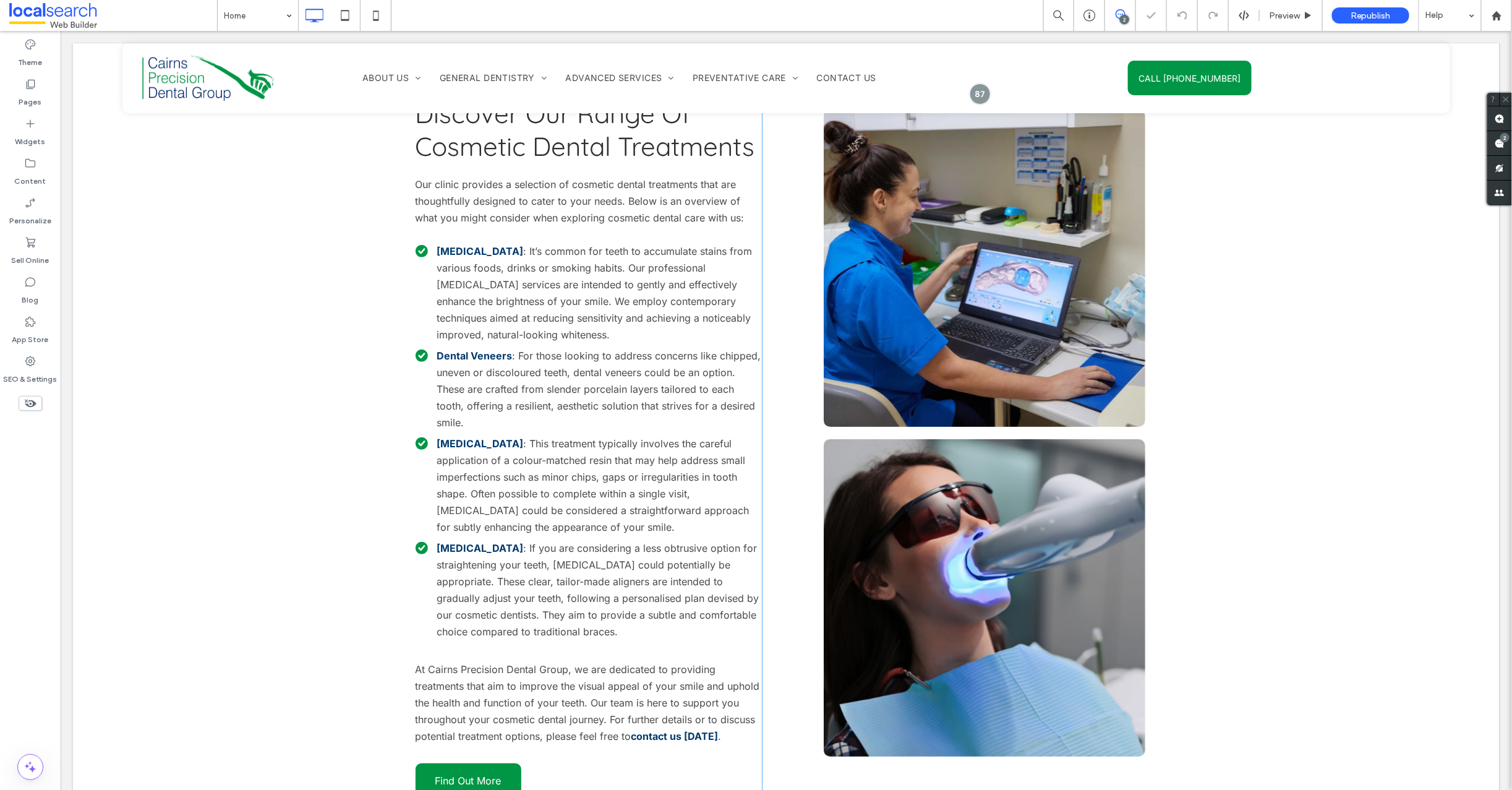
click at [234, 431] on div "Discover Our Range Of Cosmetic Dental Treatments Our clinic provides a selectio…" at bounding box center [786, 450] width 1427 height 880
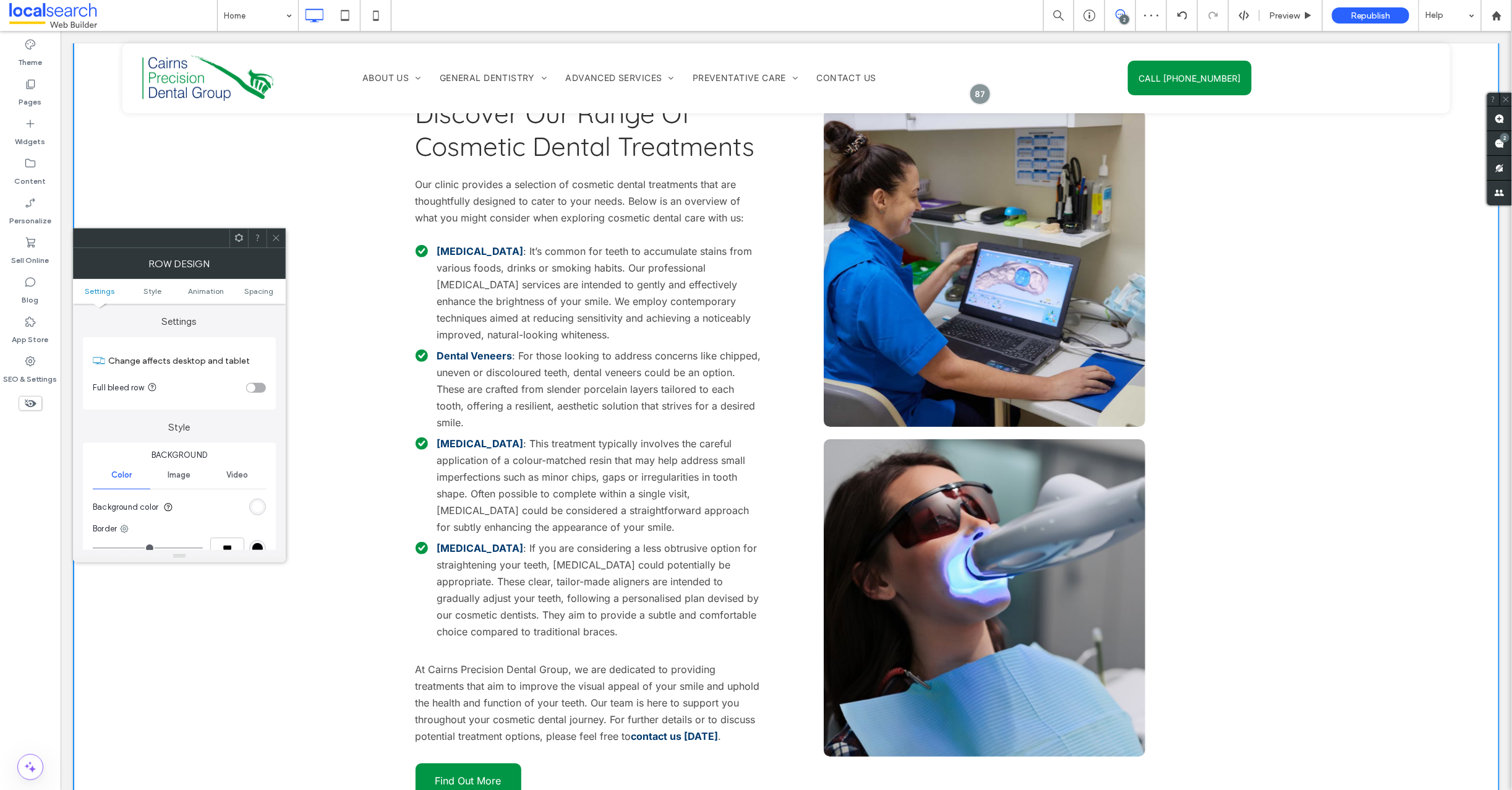
click at [279, 236] on icon at bounding box center [276, 238] width 9 height 9
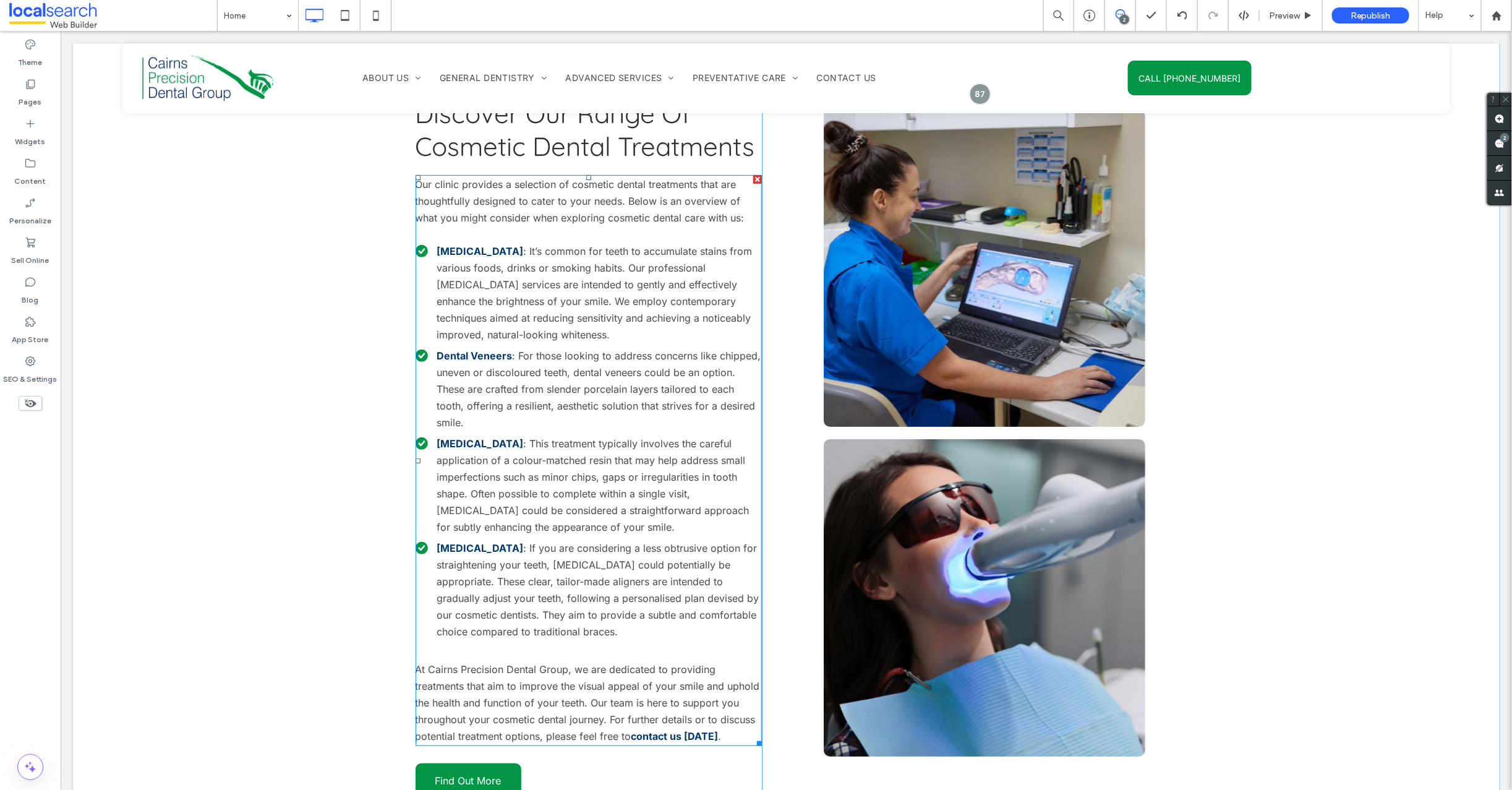
click at [506, 349] on span ": For those looking to address concerns like chipped, uneven or discoloured tee…" at bounding box center [599, 388] width 324 height 79
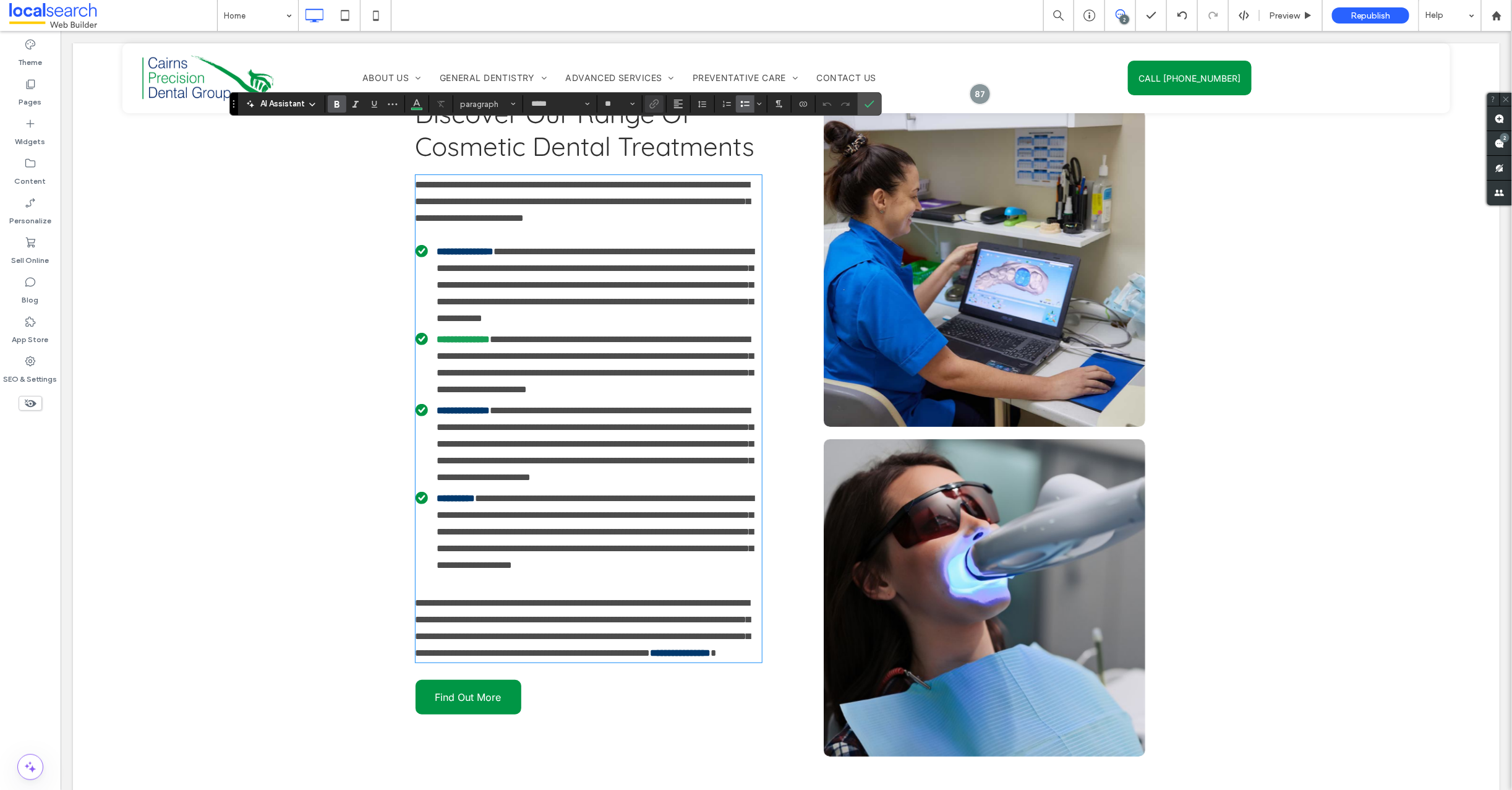
click at [490, 334] on strong "**********" at bounding box center [463, 338] width 53 height 9
drag, startPoint x: 504, startPoint y: 305, endPoint x: 432, endPoint y: 305, distance: 72.0
click at [432, 330] on li "**********" at bounding box center [588, 363] width 347 height 67
click at [490, 405] on strong "**********" at bounding box center [463, 410] width 53 height 9
drag, startPoint x: 505, startPoint y: 395, endPoint x: 434, endPoint y: 393, distance: 71.0
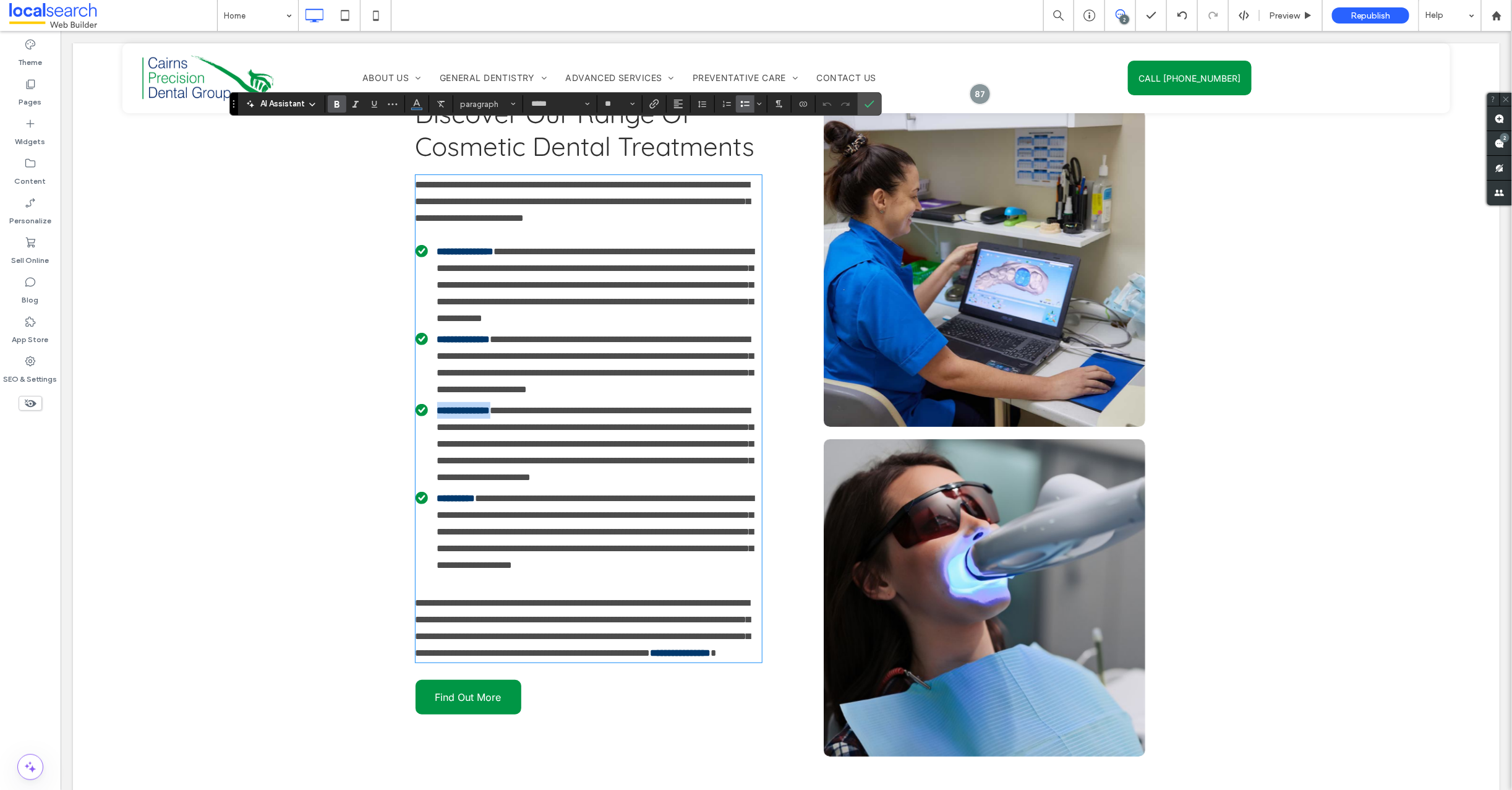
click at [434, 402] on li "**********" at bounding box center [588, 444] width 347 height 84
click at [414, 104] on use "Color" at bounding box center [417, 103] width 7 height 7
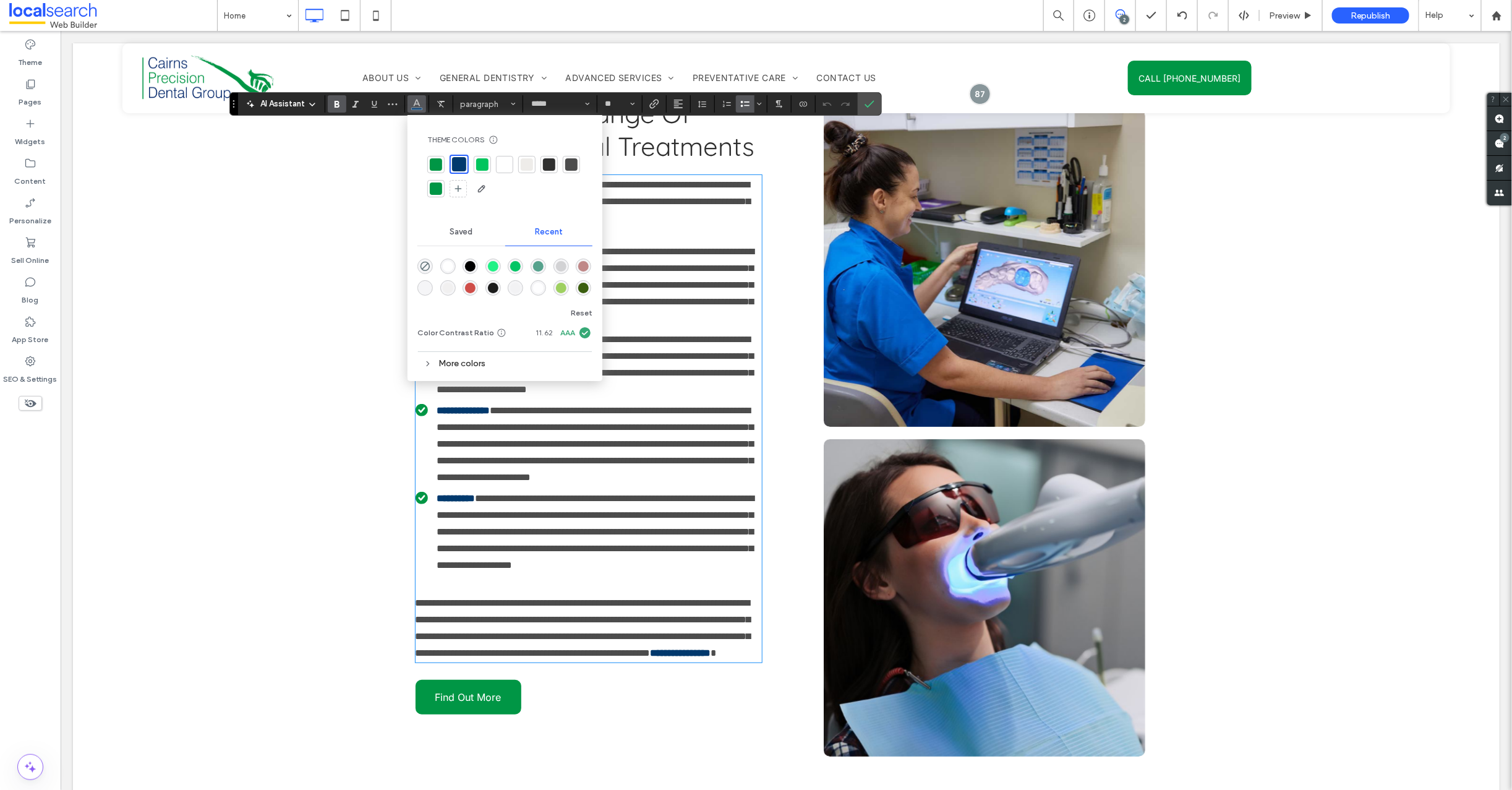
click at [226, 293] on div "**********" at bounding box center [786, 432] width 1427 height 844
click at [871, 102] on icon "Confirm" at bounding box center [870, 103] width 10 height 10
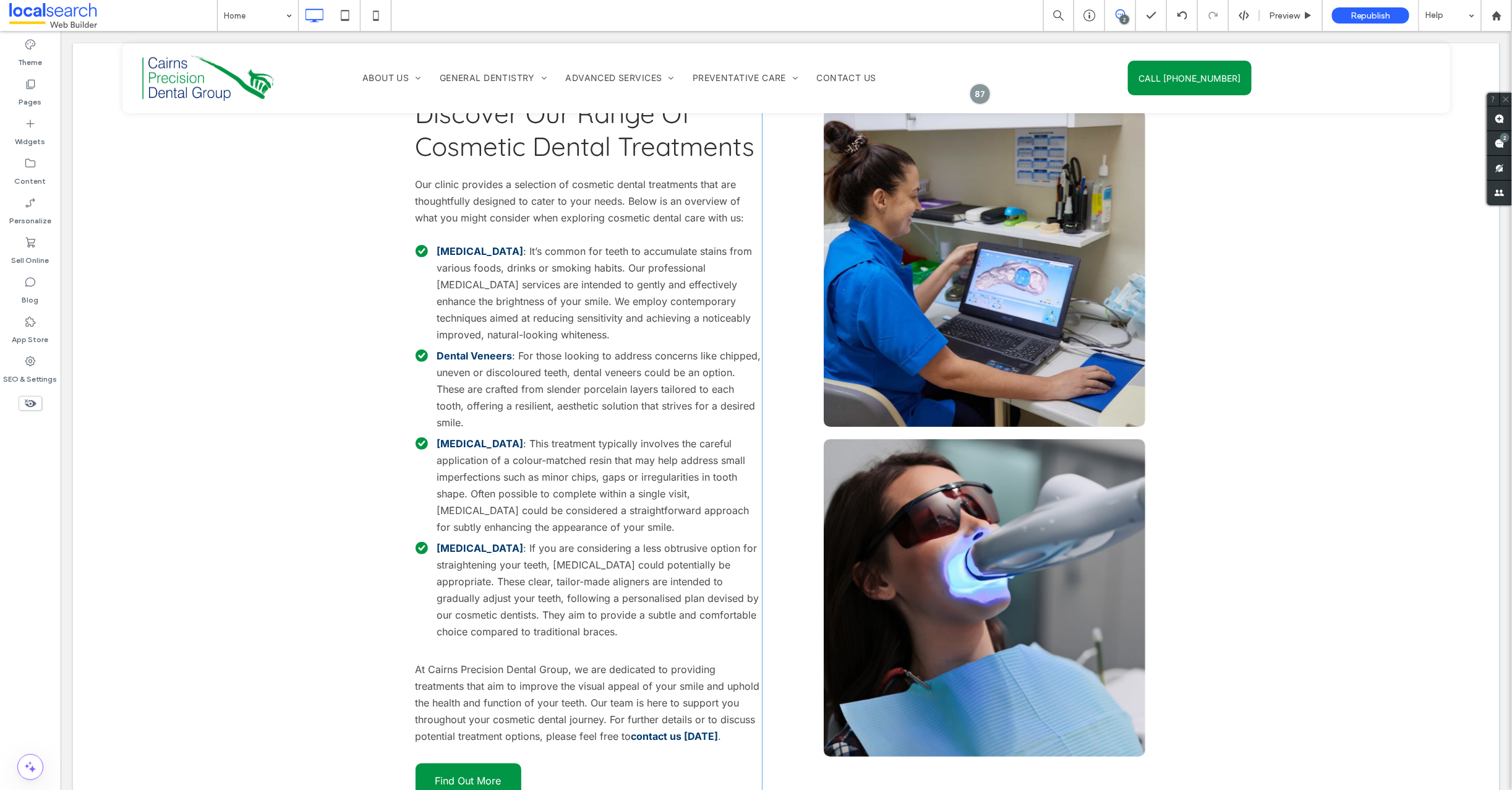
click at [165, 280] on div "Discover Our Range Of Cosmetic Dental Treatments Our clinic provides a selectio…" at bounding box center [786, 450] width 1427 height 880
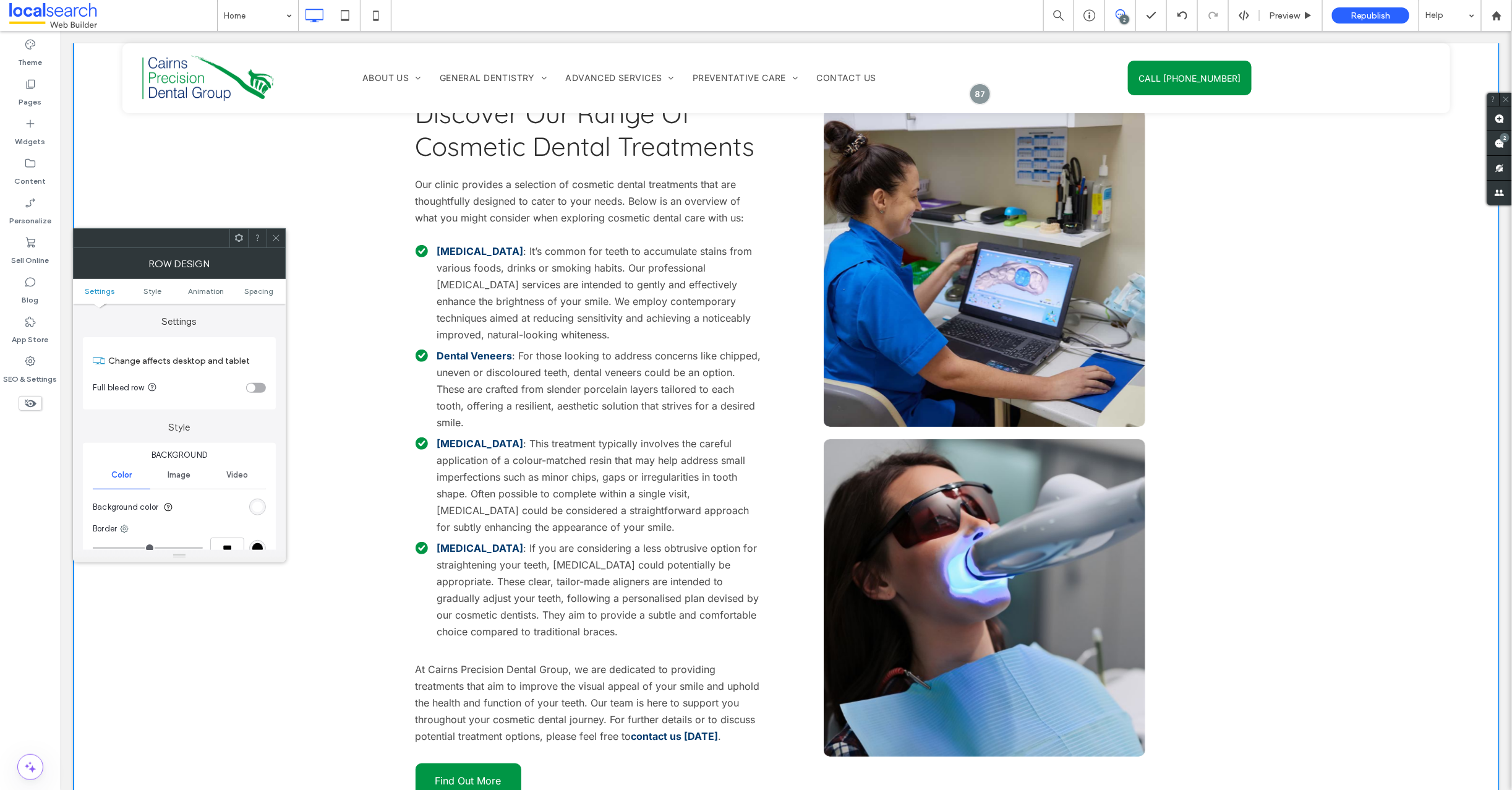
click at [274, 238] on icon at bounding box center [276, 238] width 9 height 9
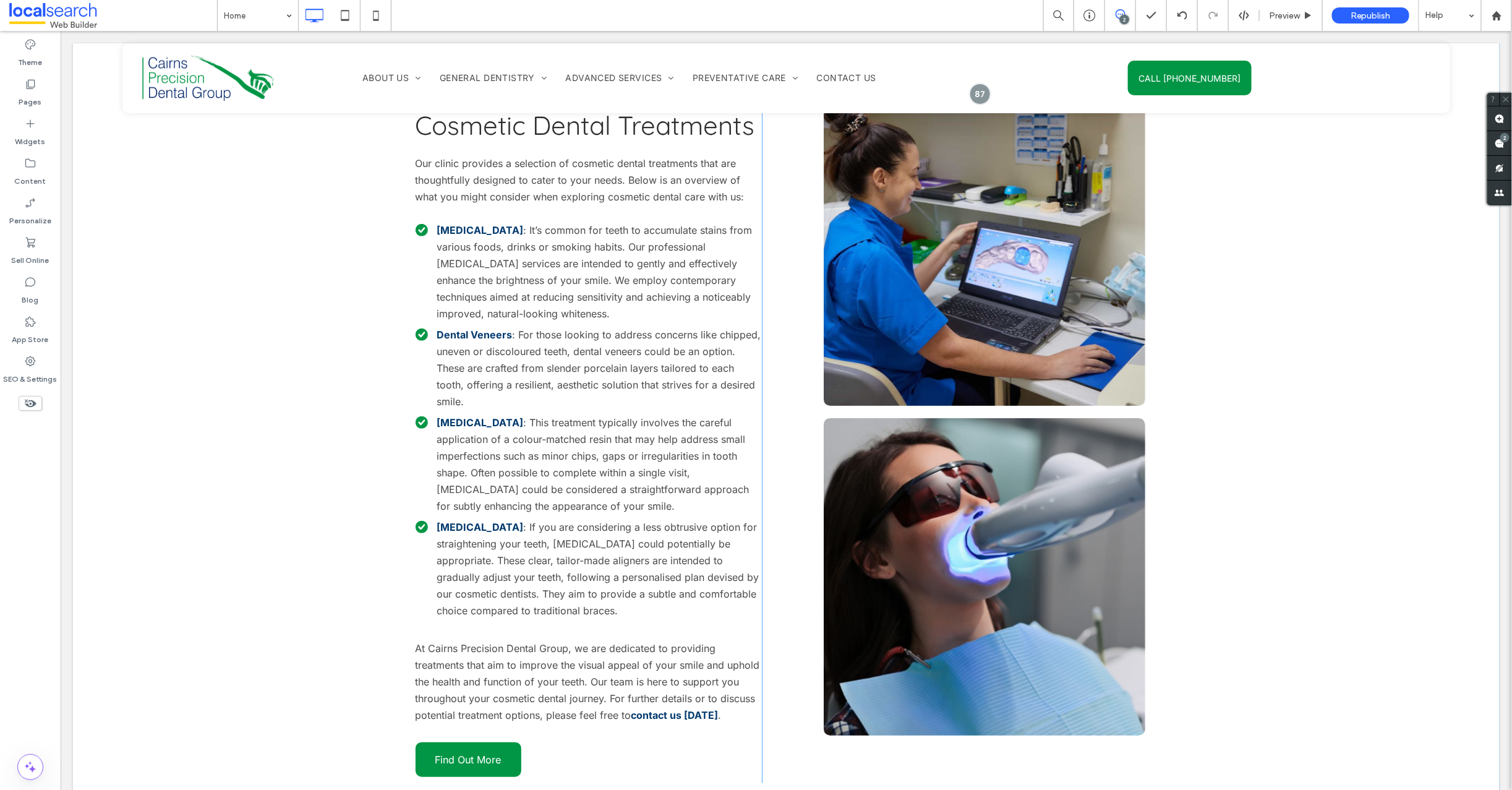
scroll to position [2884, 0]
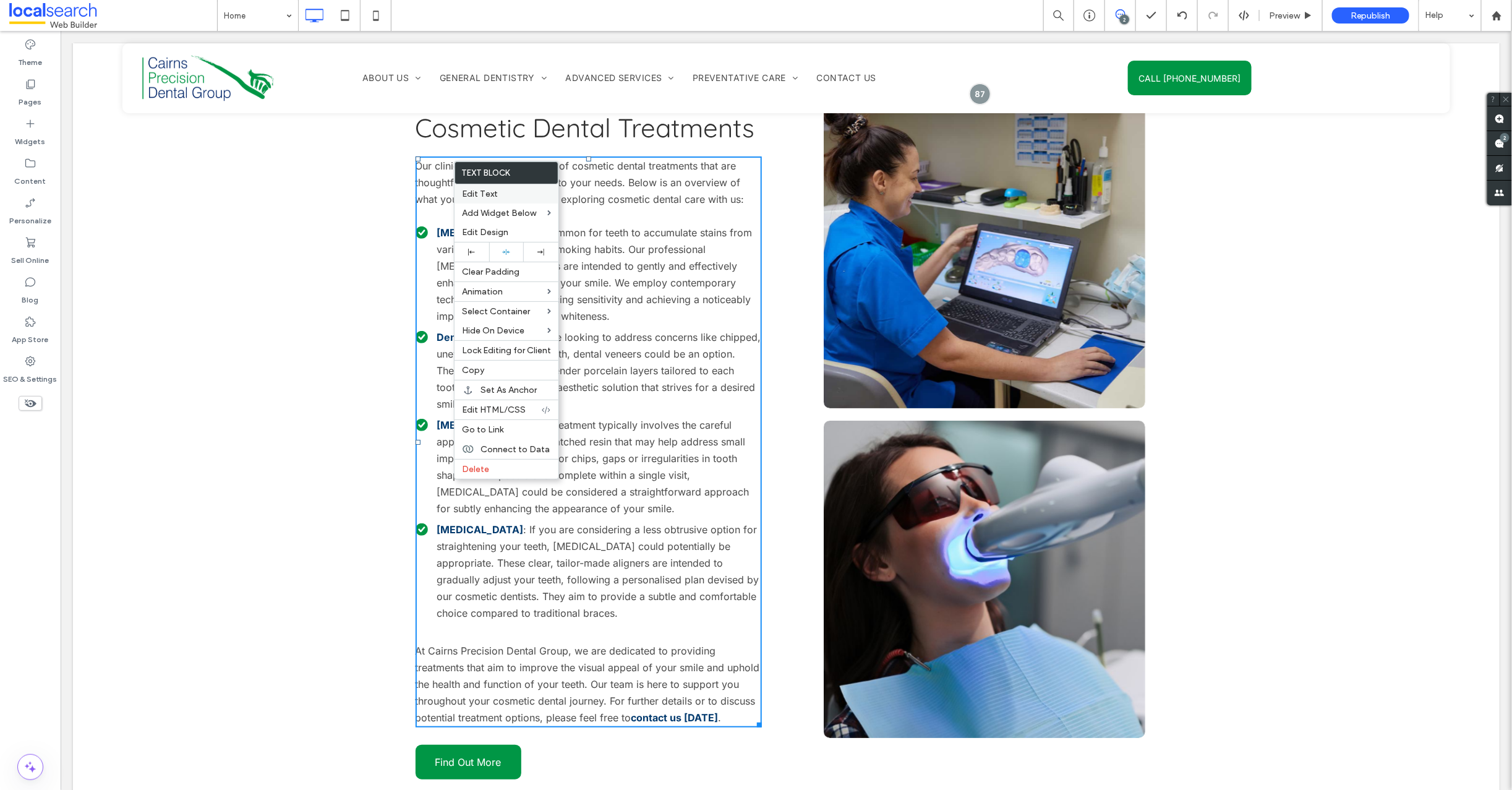
click at [489, 192] on span "Edit Text" at bounding box center [480, 194] width 36 height 11
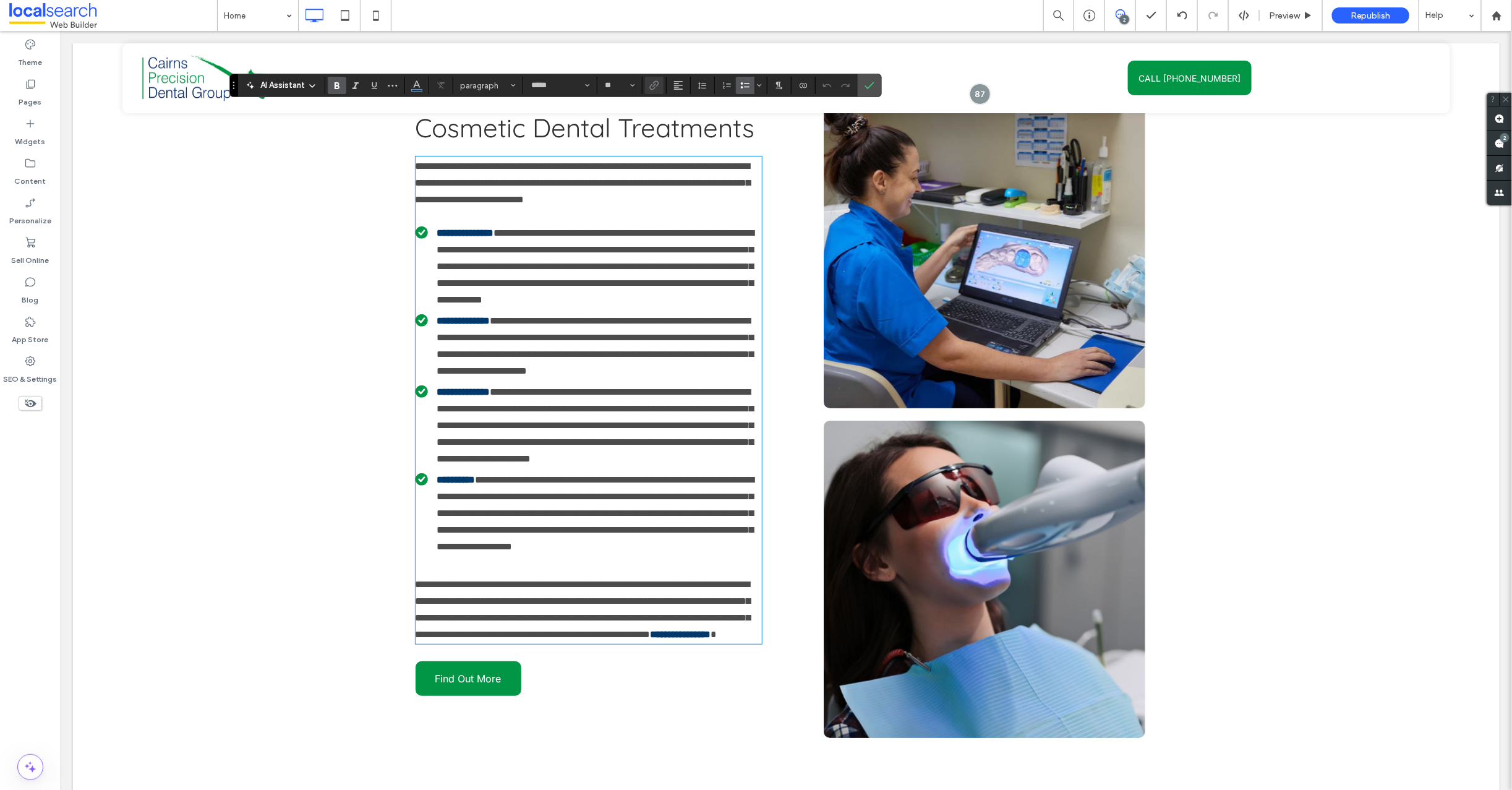
click at [312, 86] on icon at bounding box center [312, 86] width 10 height 10
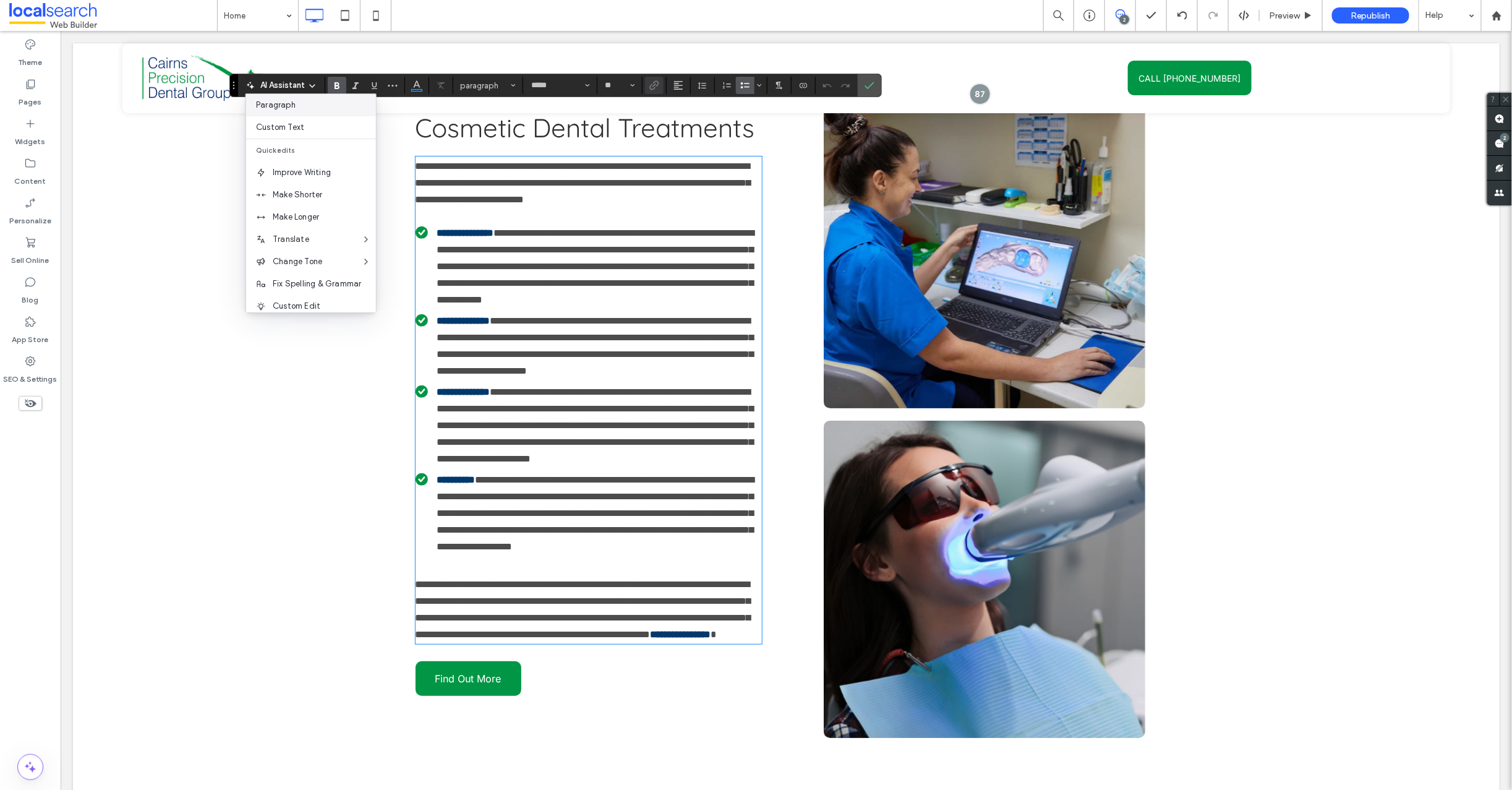
scroll to position [81, 0]
drag, startPoint x: 158, startPoint y: 169, endPoint x: 192, endPoint y: 164, distance: 34.4
click at [159, 169] on div "**********" at bounding box center [786, 413] width 1427 height 844
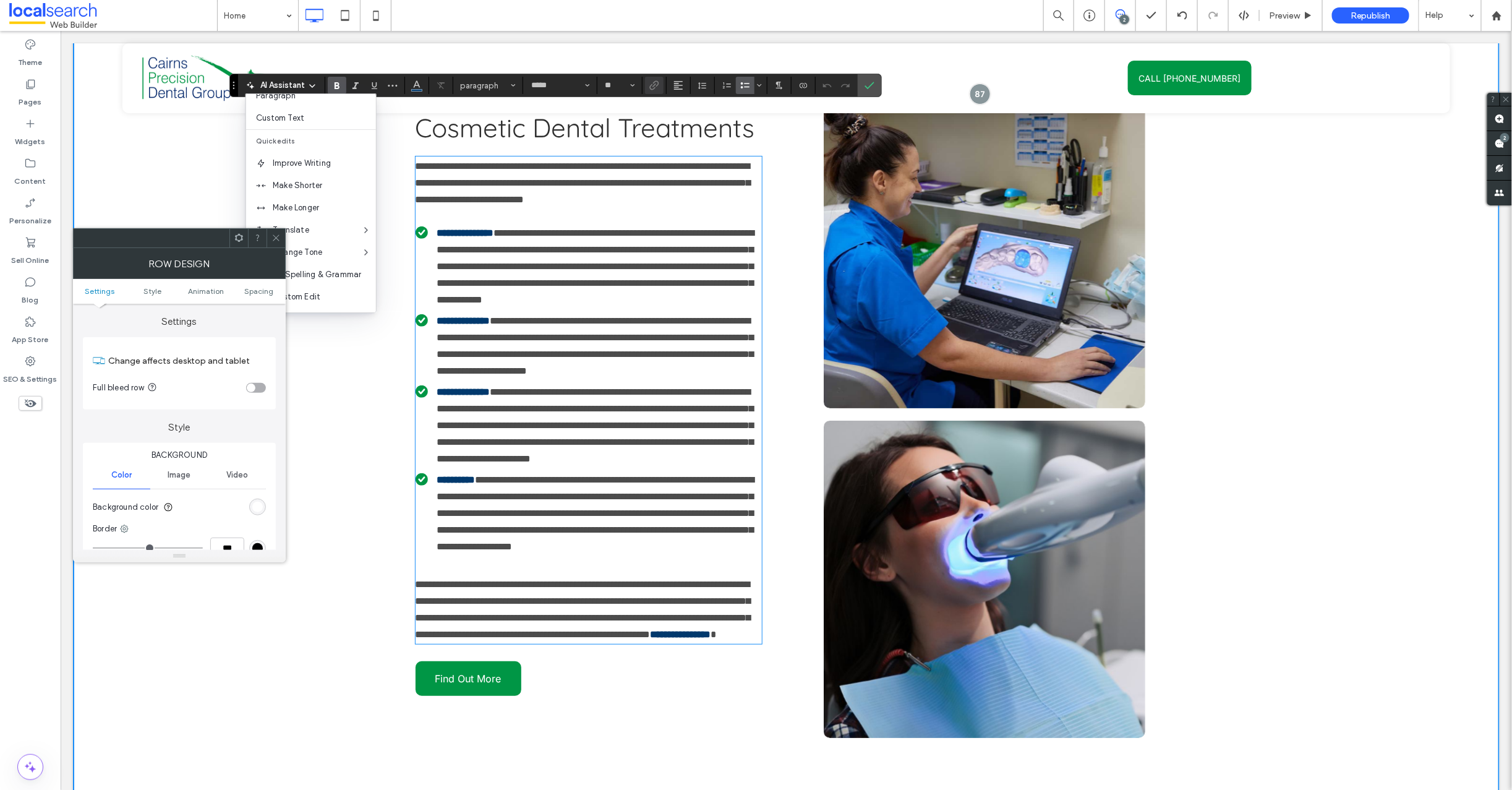
click at [278, 236] on icon at bounding box center [276, 238] width 9 height 9
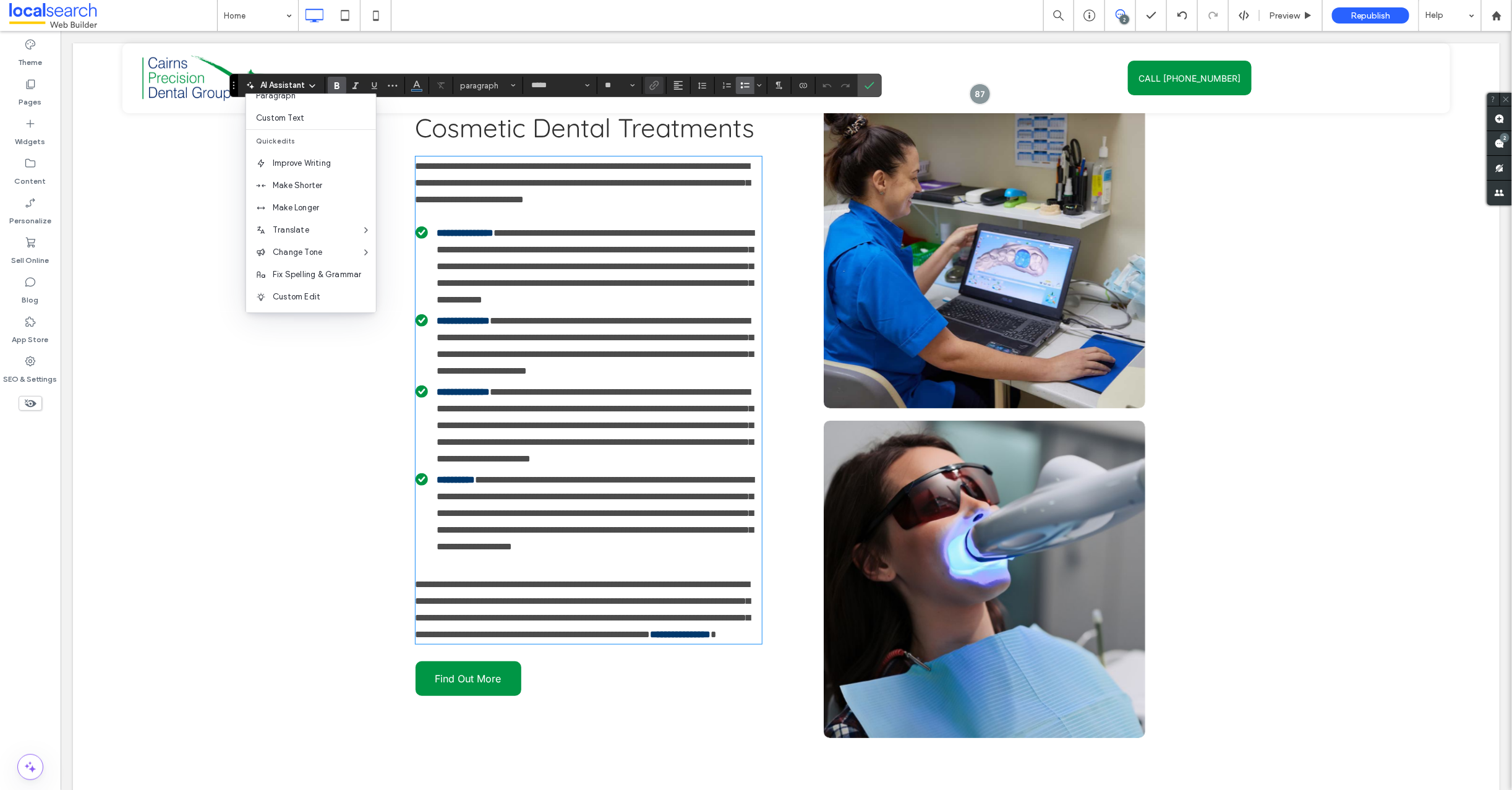
click at [311, 86] on use at bounding box center [313, 86] width 5 height 3
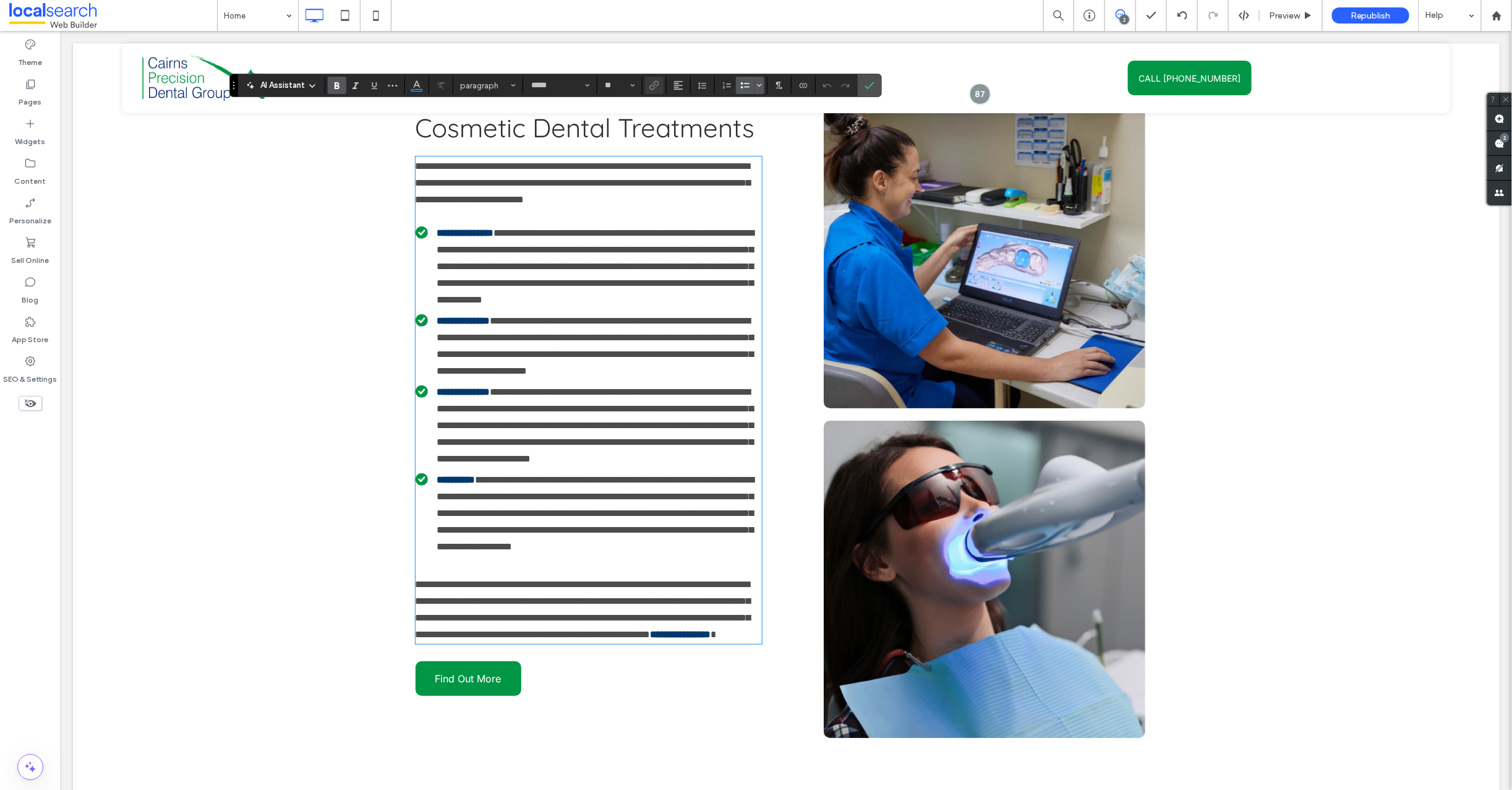
click at [762, 85] on use "Bulleted list menu" at bounding box center [759, 86] width 4 height 2
click at [199, 395] on div "**********" at bounding box center [786, 413] width 1427 height 844
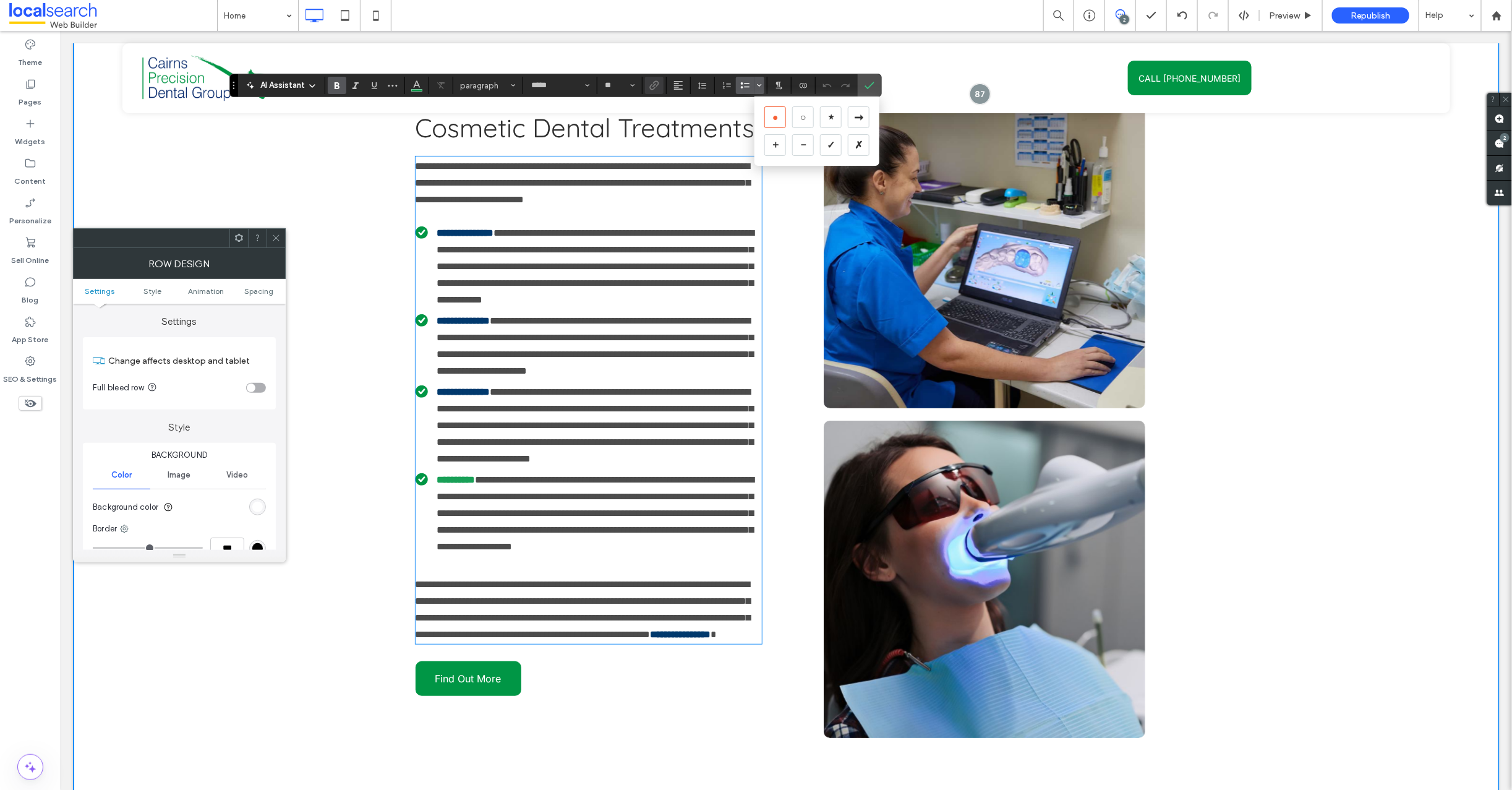
click at [448, 483] on strong "**********" at bounding box center [455, 478] width 38 height 9
click at [276, 236] on icon at bounding box center [276, 238] width 9 height 9
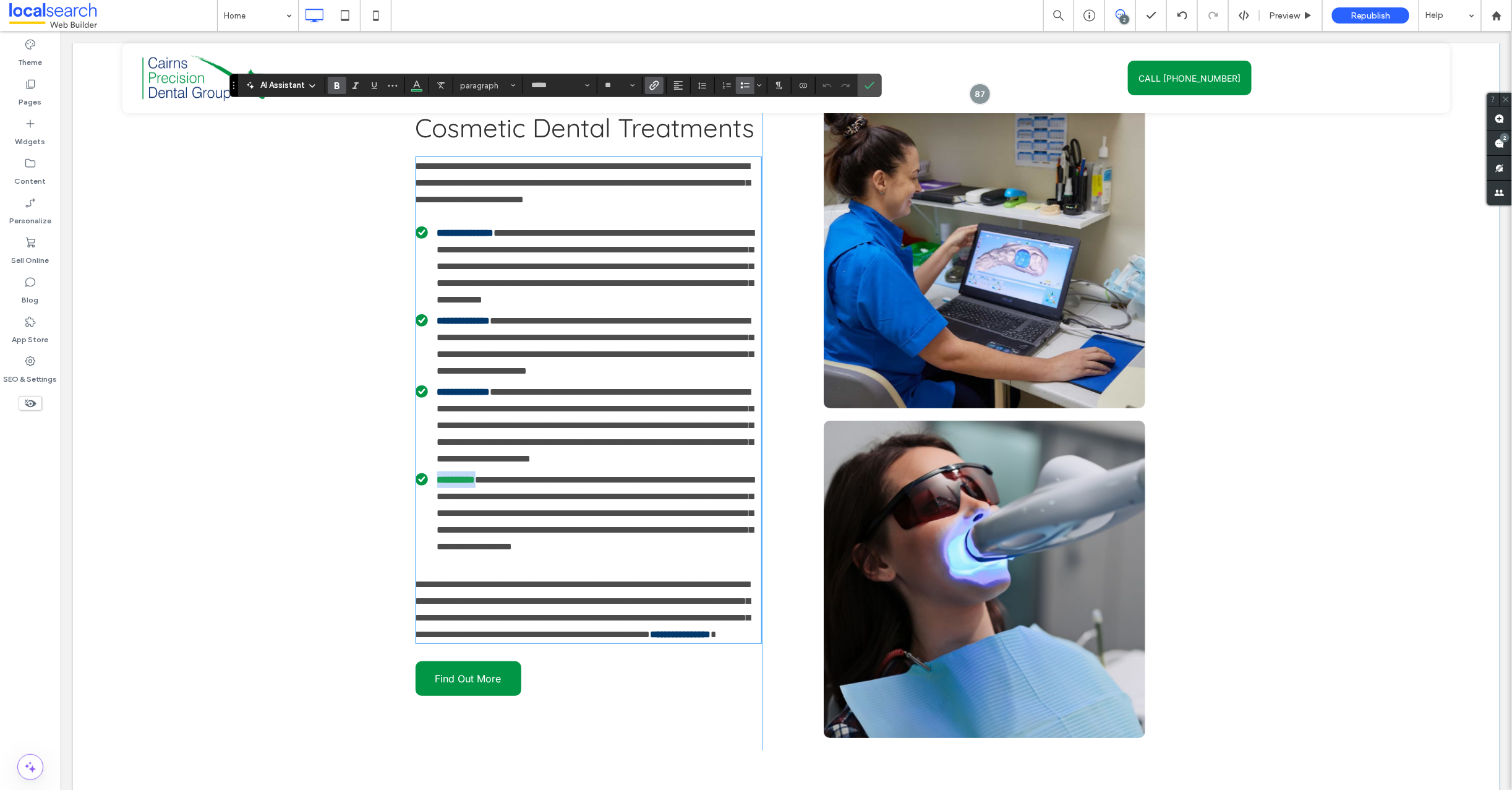
click at [449, 478] on strong "**********" at bounding box center [455, 478] width 38 height 9
drag, startPoint x: 870, startPoint y: 84, endPoint x: 810, endPoint y: 53, distance: 67.5
click at [870, 84] on icon "Confirm" at bounding box center [870, 85] width 10 height 10
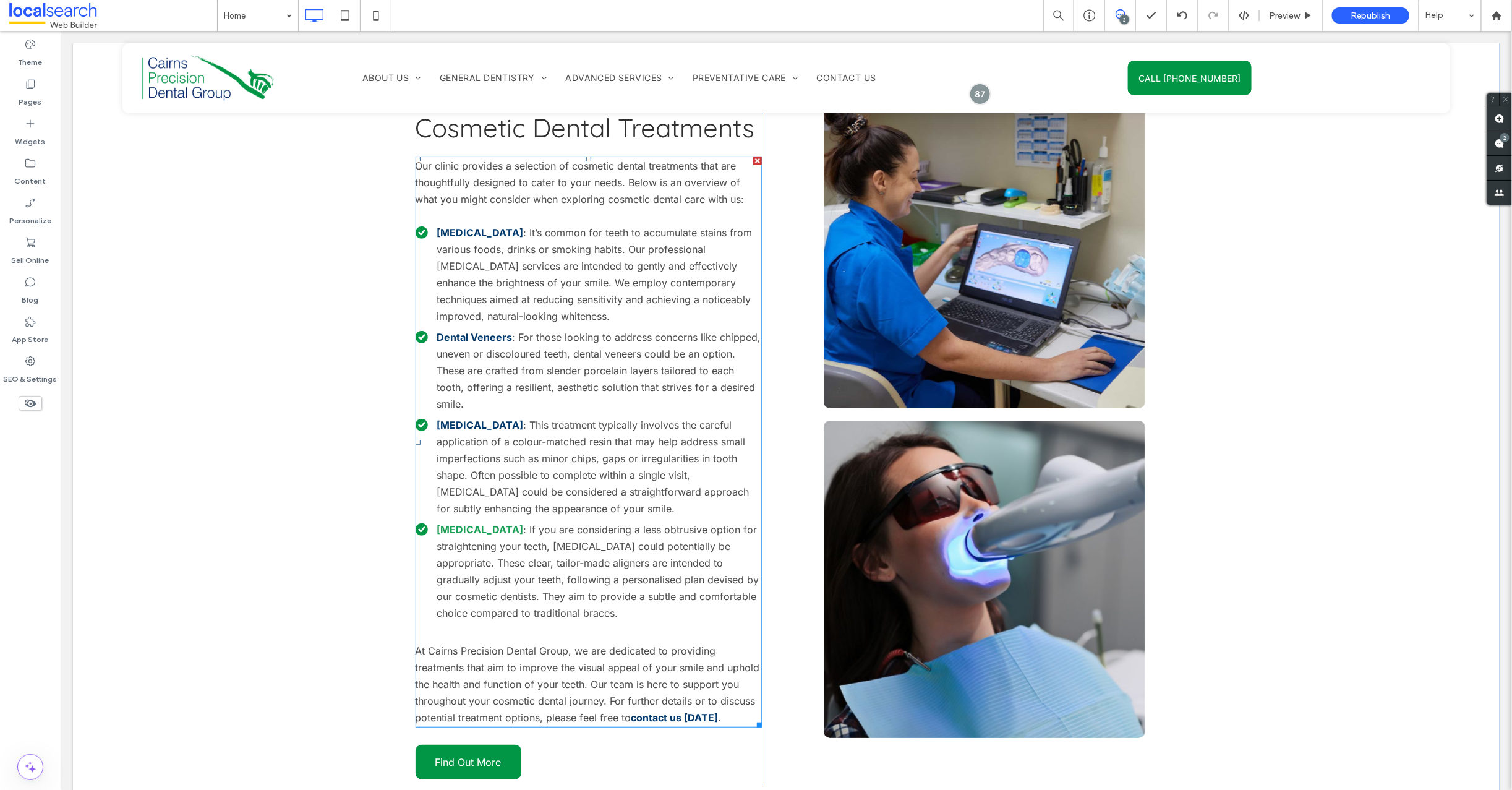
click at [451, 523] on strong "[MEDICAL_DATA]" at bounding box center [479, 529] width 86 height 12
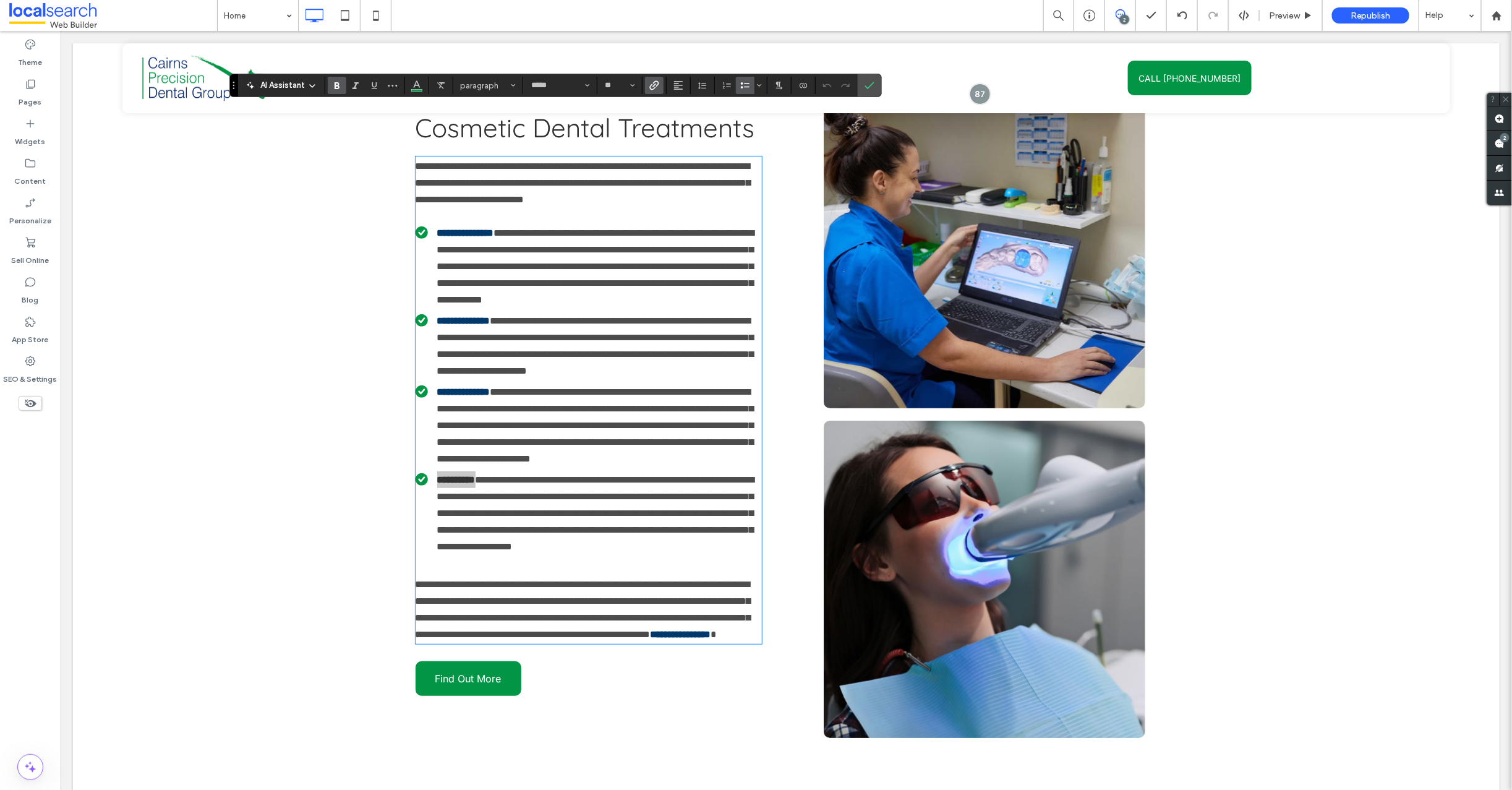
click at [337, 86] on use "Bold" at bounding box center [338, 86] width 5 height 7
click at [651, 84] on icon "Link" at bounding box center [654, 85] width 10 height 10
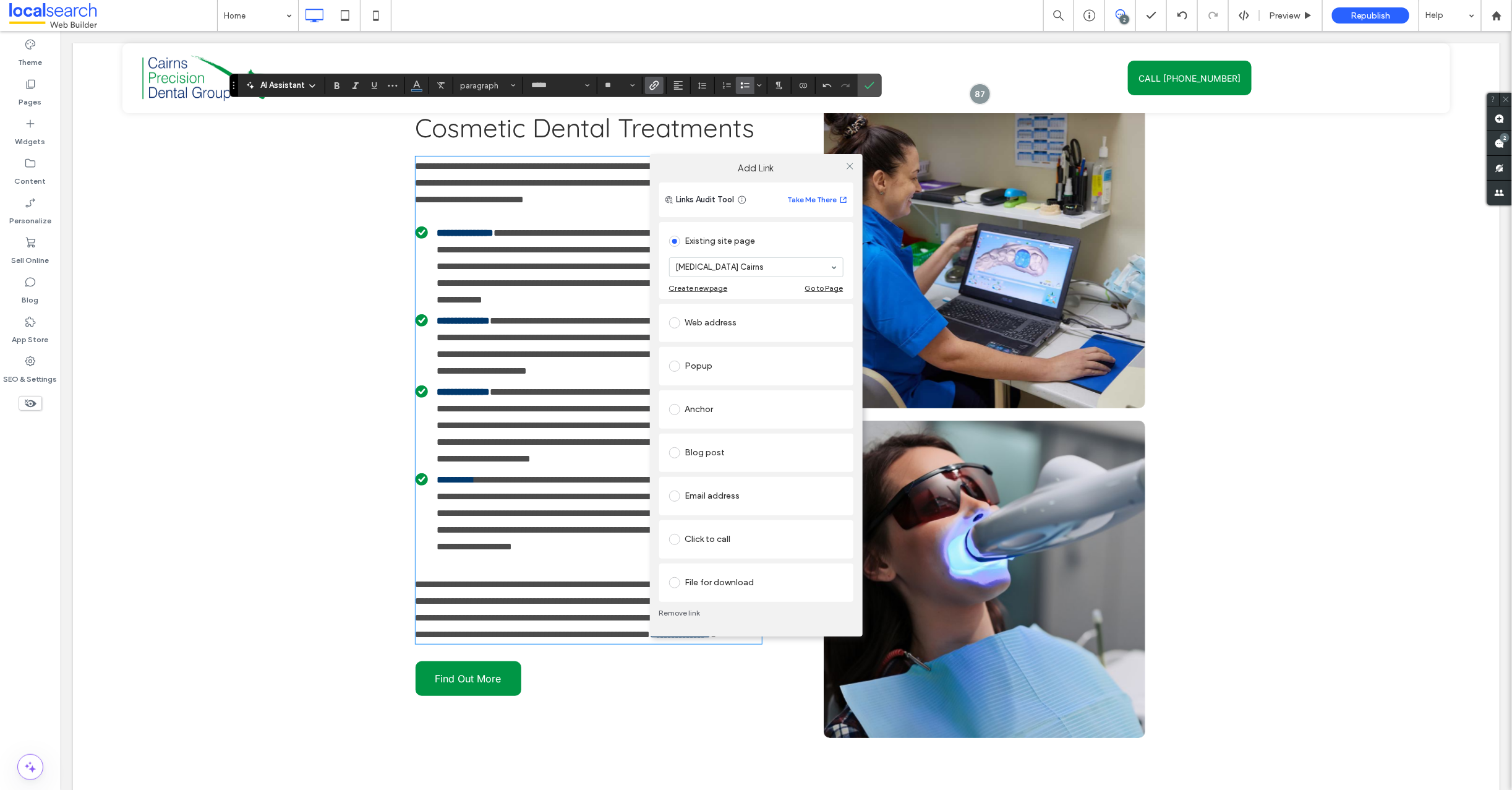
click at [682, 86] on div "Add Link Links Audit Tool Take Me There Existing site page [MEDICAL_DATA] Cairn…" at bounding box center [756, 395] width 1512 height 790
click at [681, 85] on div "Add Link Links Audit Tool Take Me There Existing site page [MEDICAL_DATA] Cairn…" at bounding box center [756, 395] width 1512 height 790
click at [679, 85] on div "Add Link Links Audit Tool Take Me There Existing site page [MEDICAL_DATA] Cairn…" at bounding box center [756, 395] width 1512 height 790
click at [853, 168] on use at bounding box center [849, 166] width 6 height 6
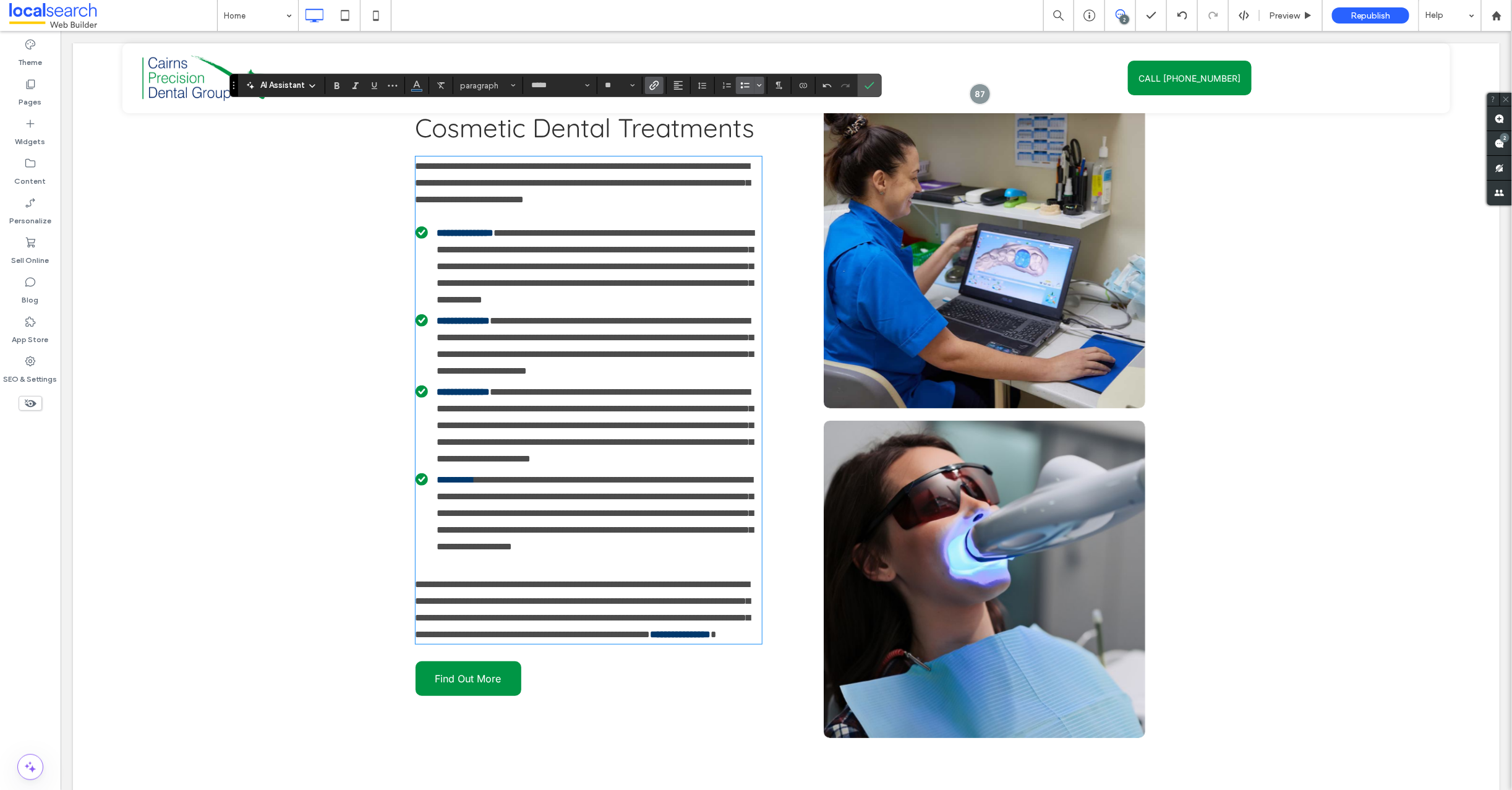
click at [761, 85] on use "Bulleted list menu" at bounding box center [759, 86] width 4 height 2
click at [213, 221] on div "**********" at bounding box center [786, 413] width 1427 height 844
click at [266, 218] on div "**********" at bounding box center [786, 413] width 1427 height 844
click at [878, 80] on section at bounding box center [870, 85] width 23 height 22
click at [867, 83] on icon "Confirm" at bounding box center [870, 85] width 10 height 10
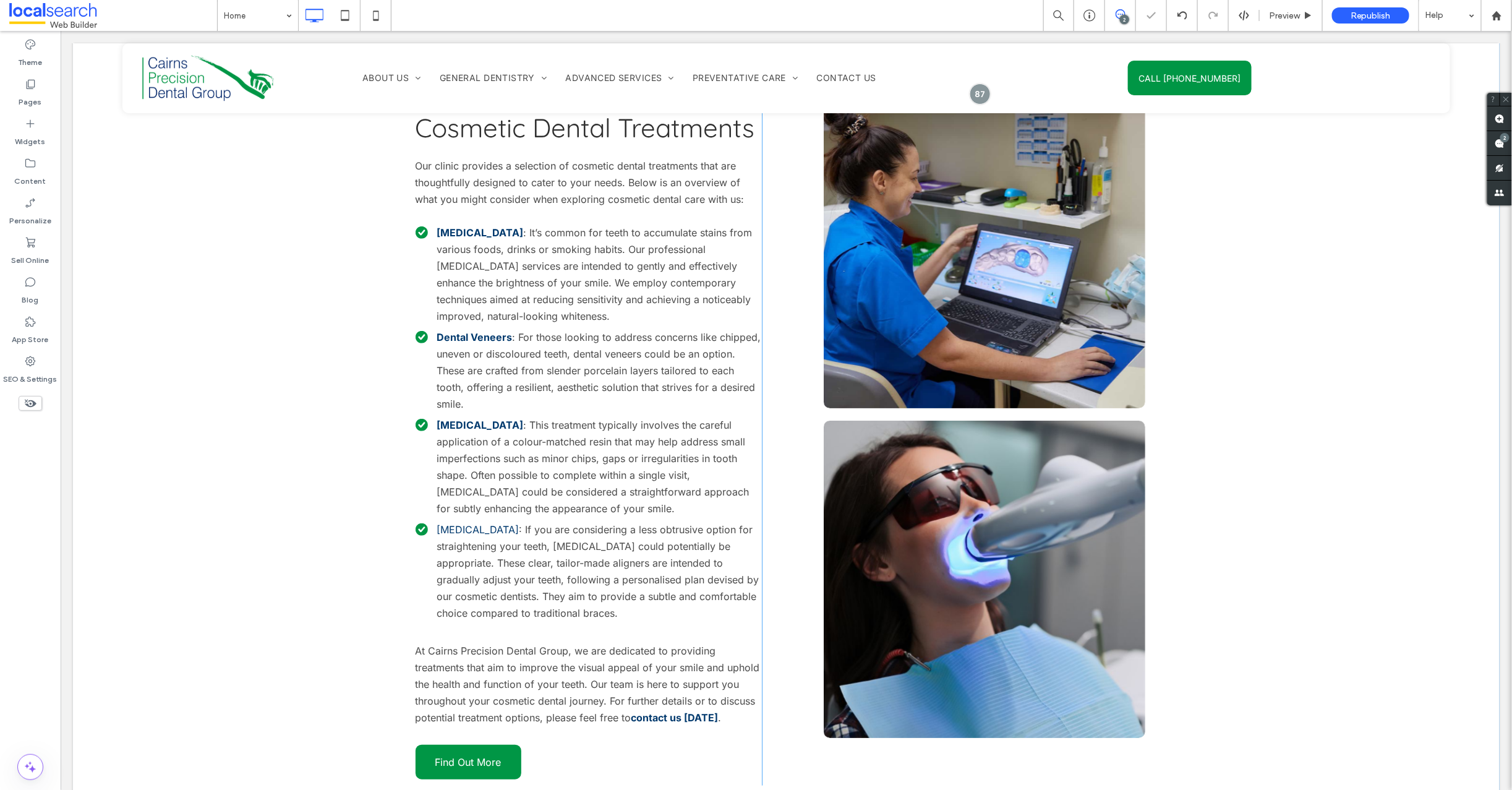
click at [214, 321] on div "Discover Our Range Of Cosmetic Dental Treatments Our clinic provides a selectio…" at bounding box center [786, 431] width 1427 height 880
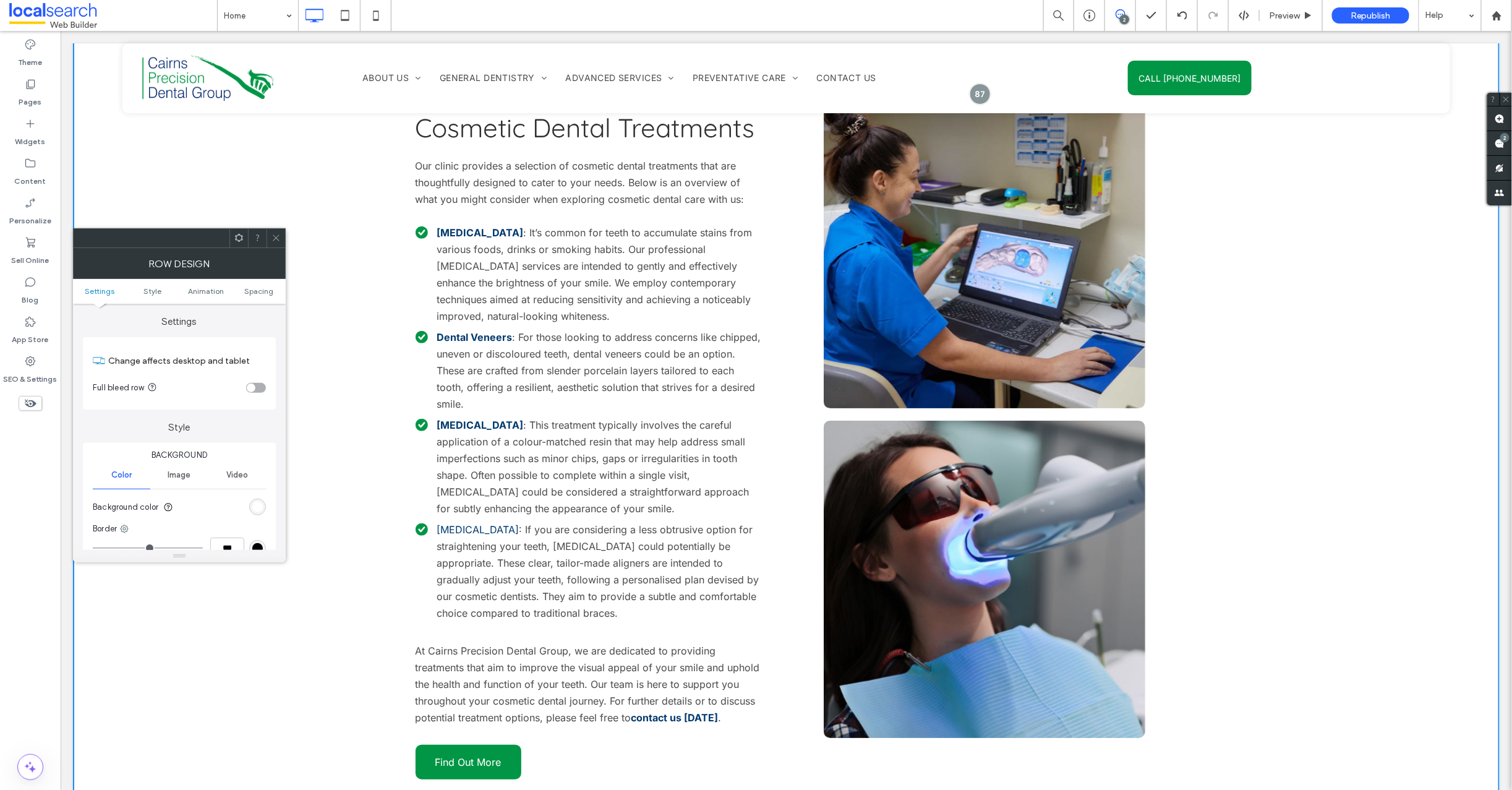
click at [276, 238] on use at bounding box center [275, 238] width 6 height 6
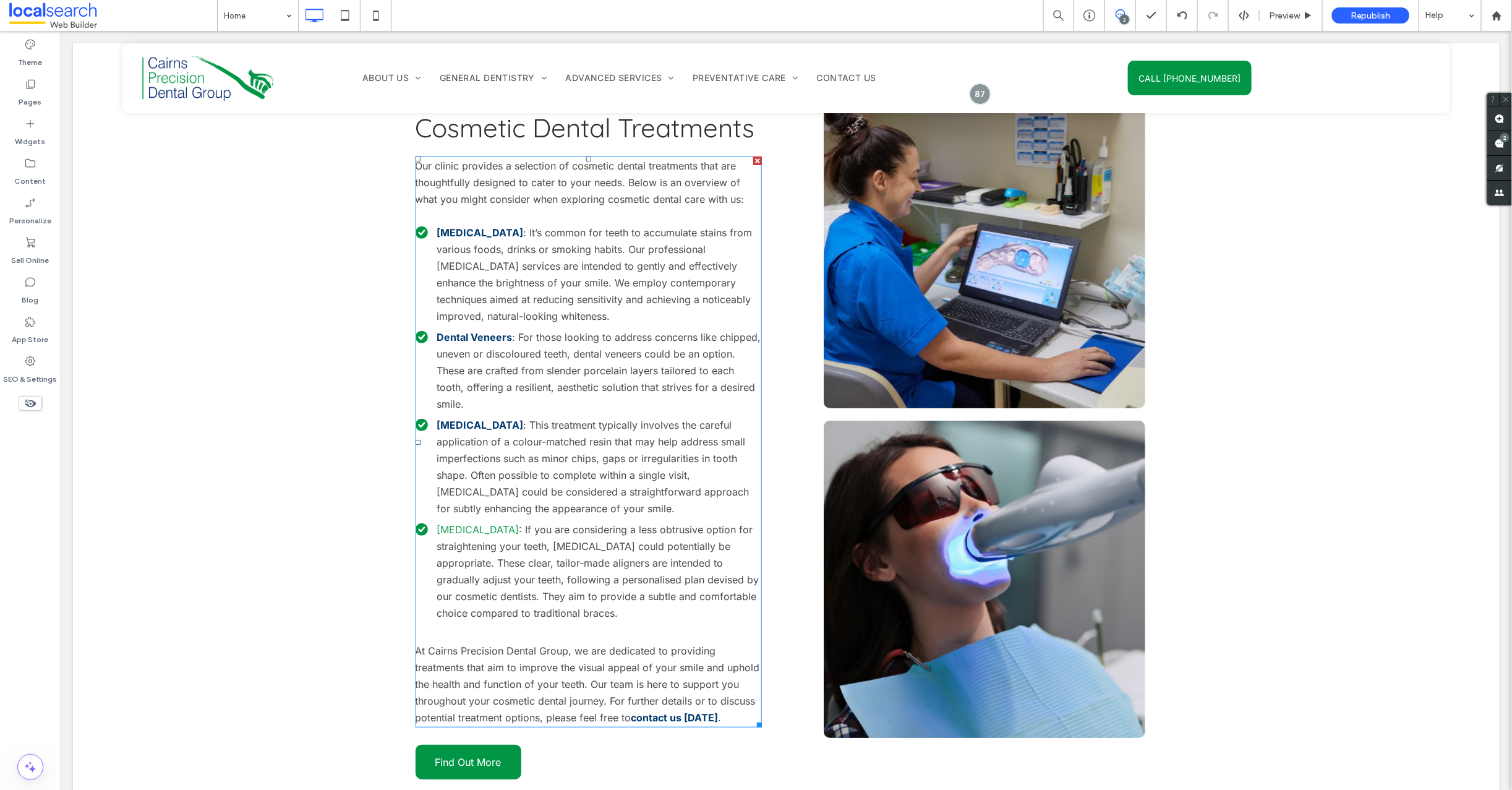
click at [454, 523] on link "[MEDICAL_DATA]" at bounding box center [478, 529] width 82 height 12
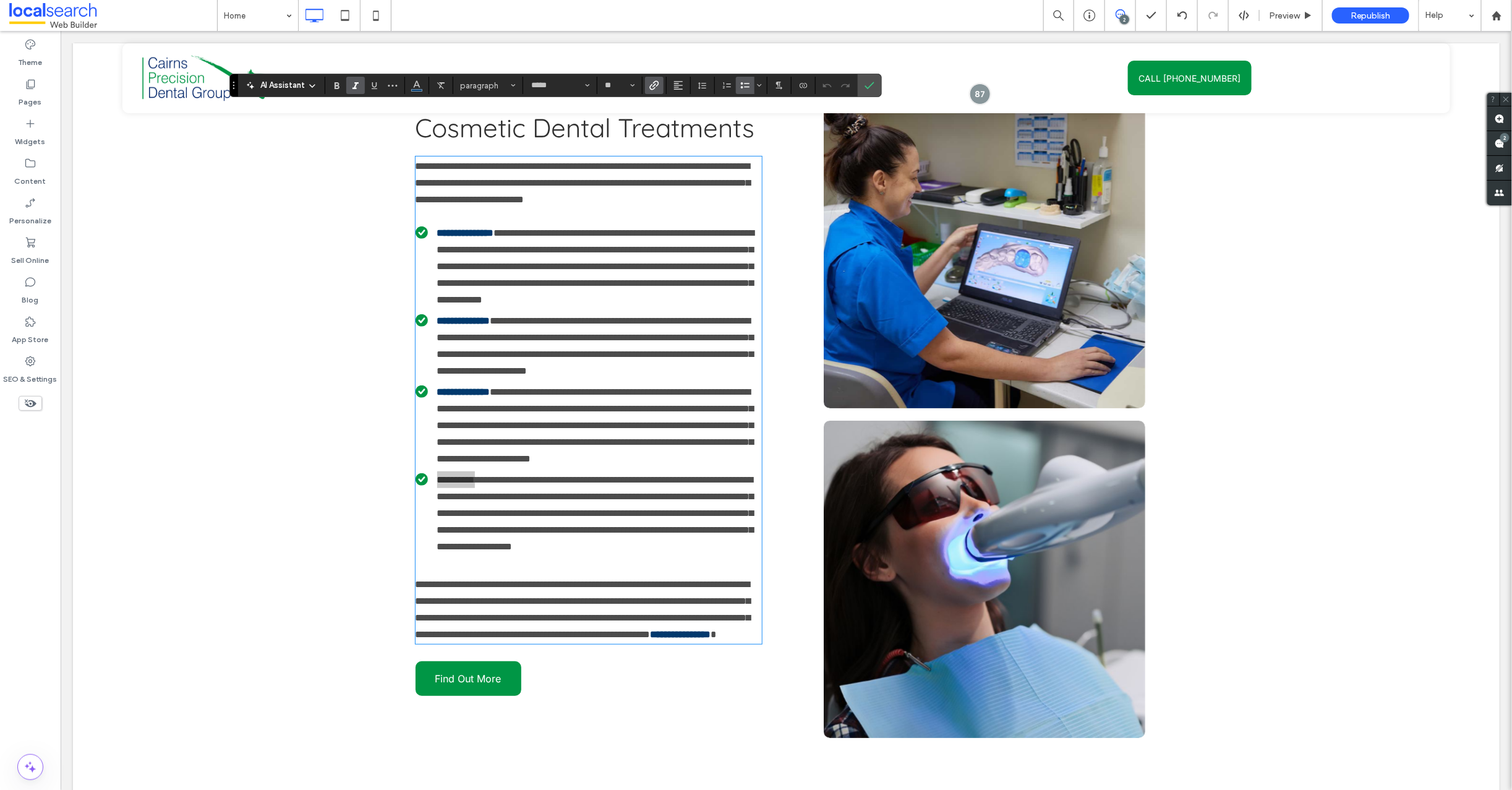
click at [351, 86] on icon "Italic" at bounding box center [356, 85] width 10 height 10
click at [339, 84] on use "Bold" at bounding box center [338, 86] width 5 height 7
click at [364, 85] on label "Italic" at bounding box center [356, 85] width 19 height 17
click at [359, 85] on icon "Italic" at bounding box center [356, 85] width 10 height 10
click at [355, 84] on icon "Italic" at bounding box center [356, 85] width 10 height 10
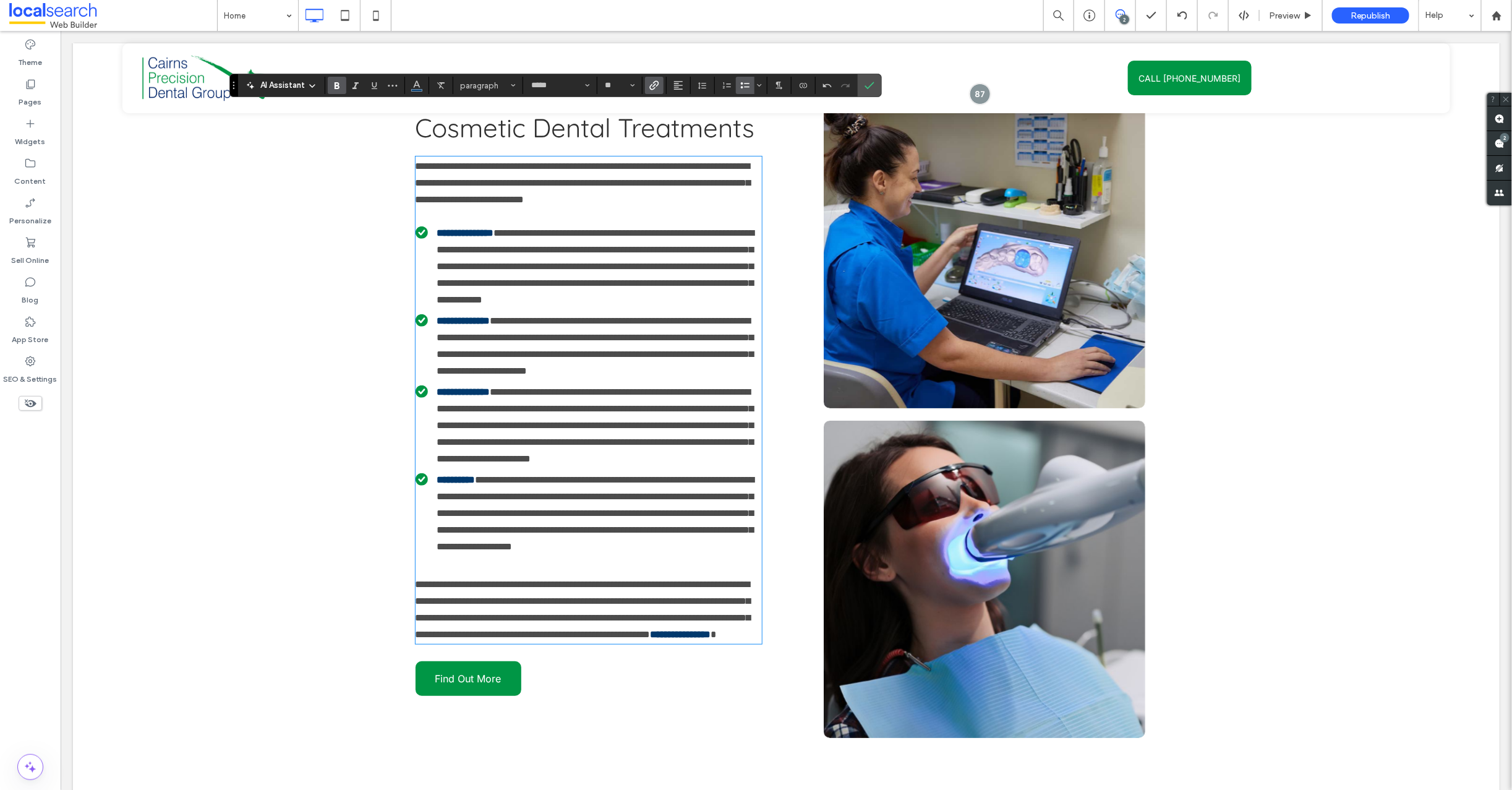
click at [318, 240] on div "**********" at bounding box center [786, 413] width 1427 height 844
click at [870, 84] on icon "Confirm" at bounding box center [870, 85] width 10 height 10
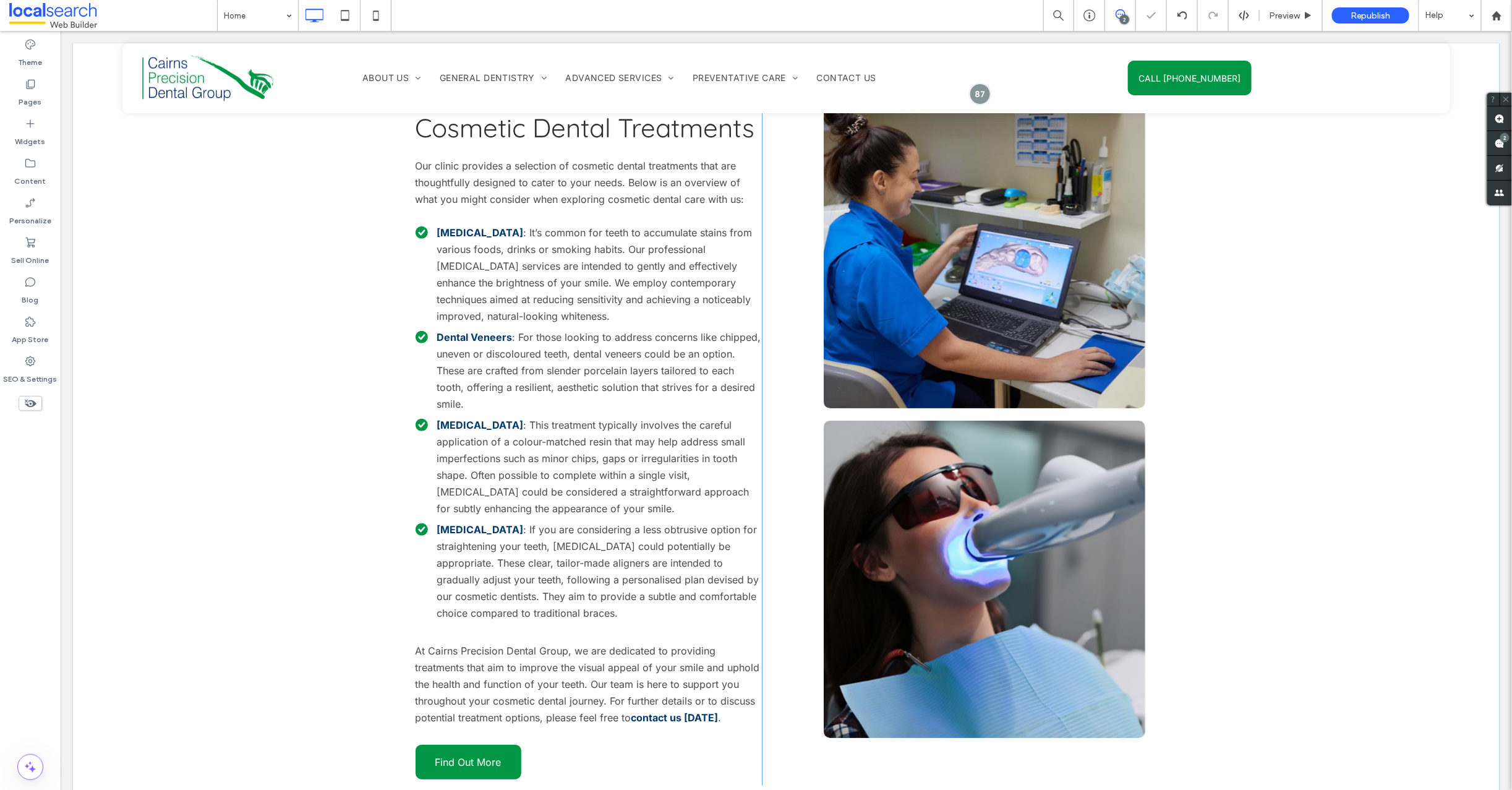
click at [197, 259] on div "Discover Our Range Of Cosmetic Dental Treatments Our clinic provides a selectio…" at bounding box center [786, 431] width 1427 height 880
